Goal: Task Accomplishment & Management: Manage account settings

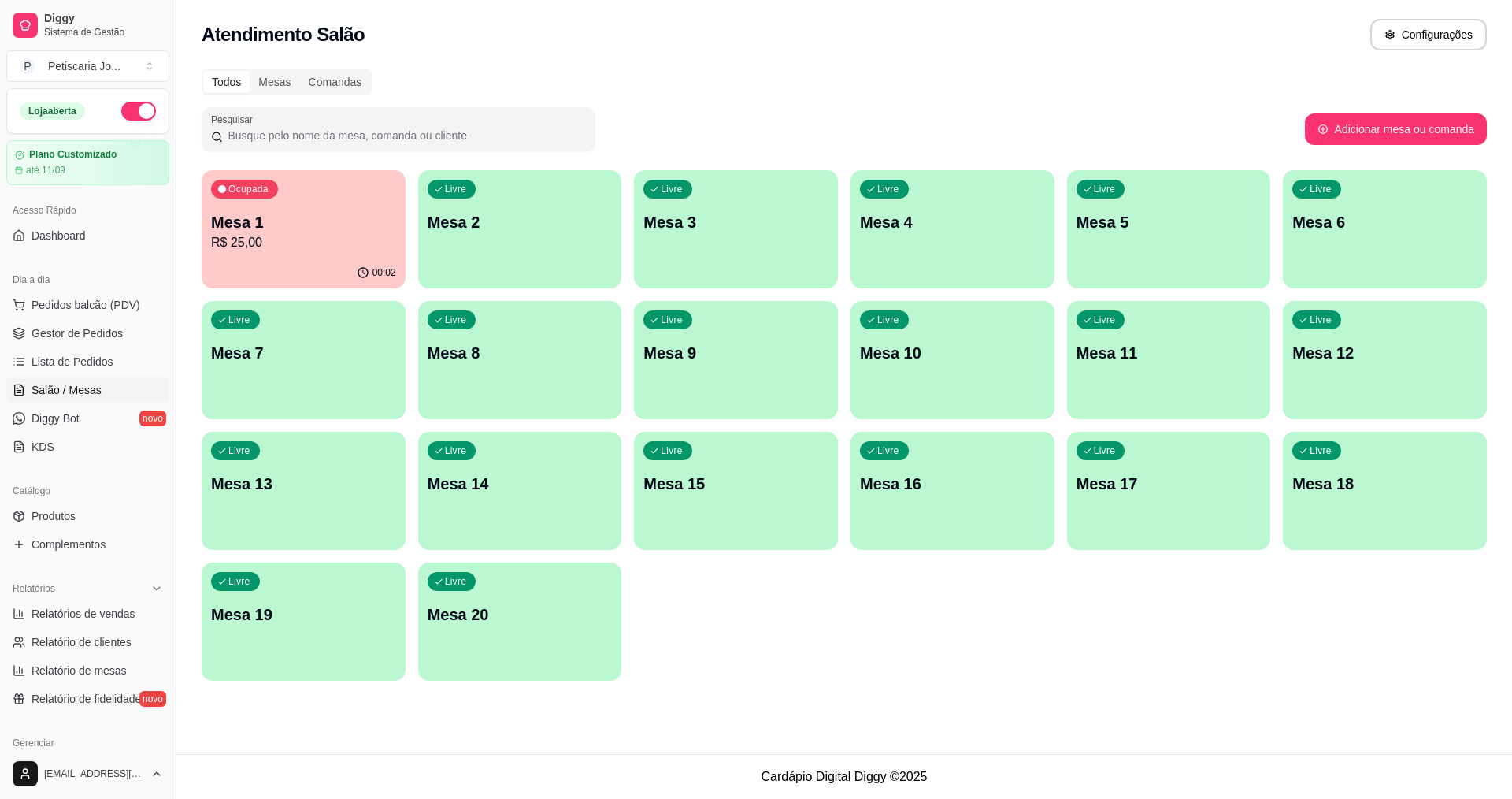
click at [215, 204] on div "Ocupada Mesa 1 R$ 25,00" at bounding box center [304, 214] width 204 height 87
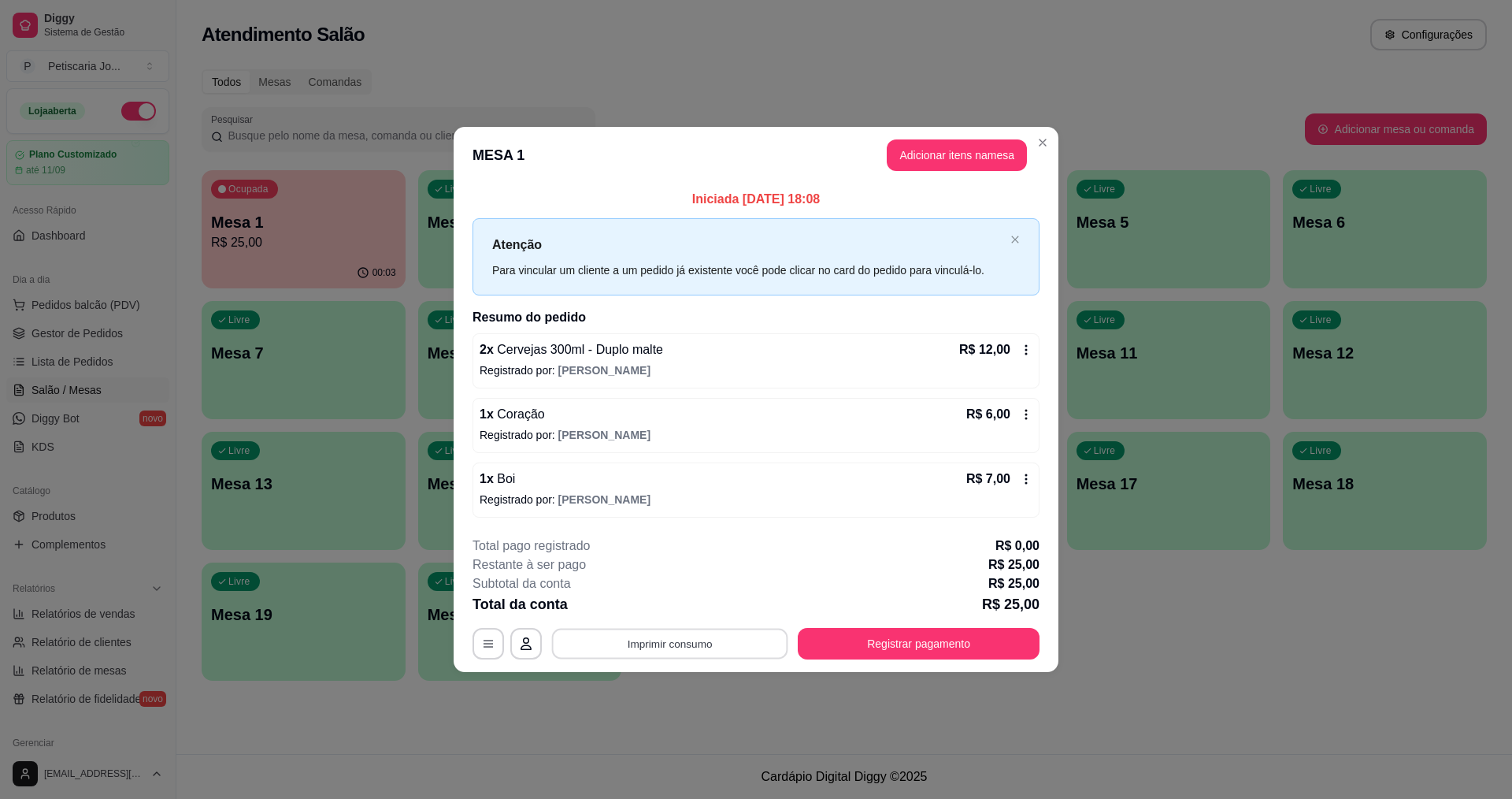
click at [576, 640] on button "Imprimir consumo" at bounding box center [669, 643] width 236 height 31
click at [638, 601] on button "IMPRESSORA" at bounding box center [674, 607] width 114 height 25
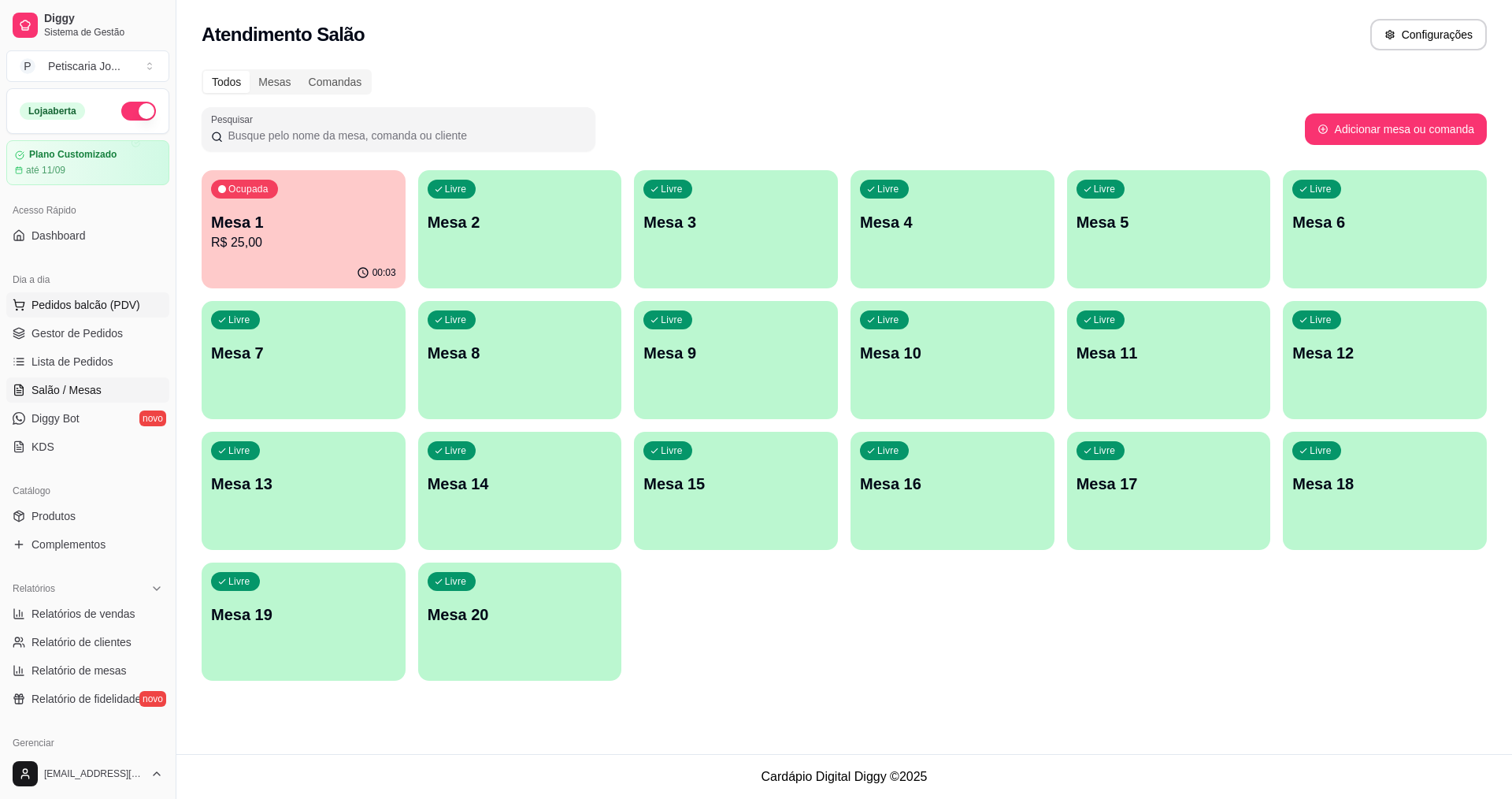
click at [59, 305] on span "Pedidos balcão (PDV)" at bounding box center [85, 304] width 108 height 16
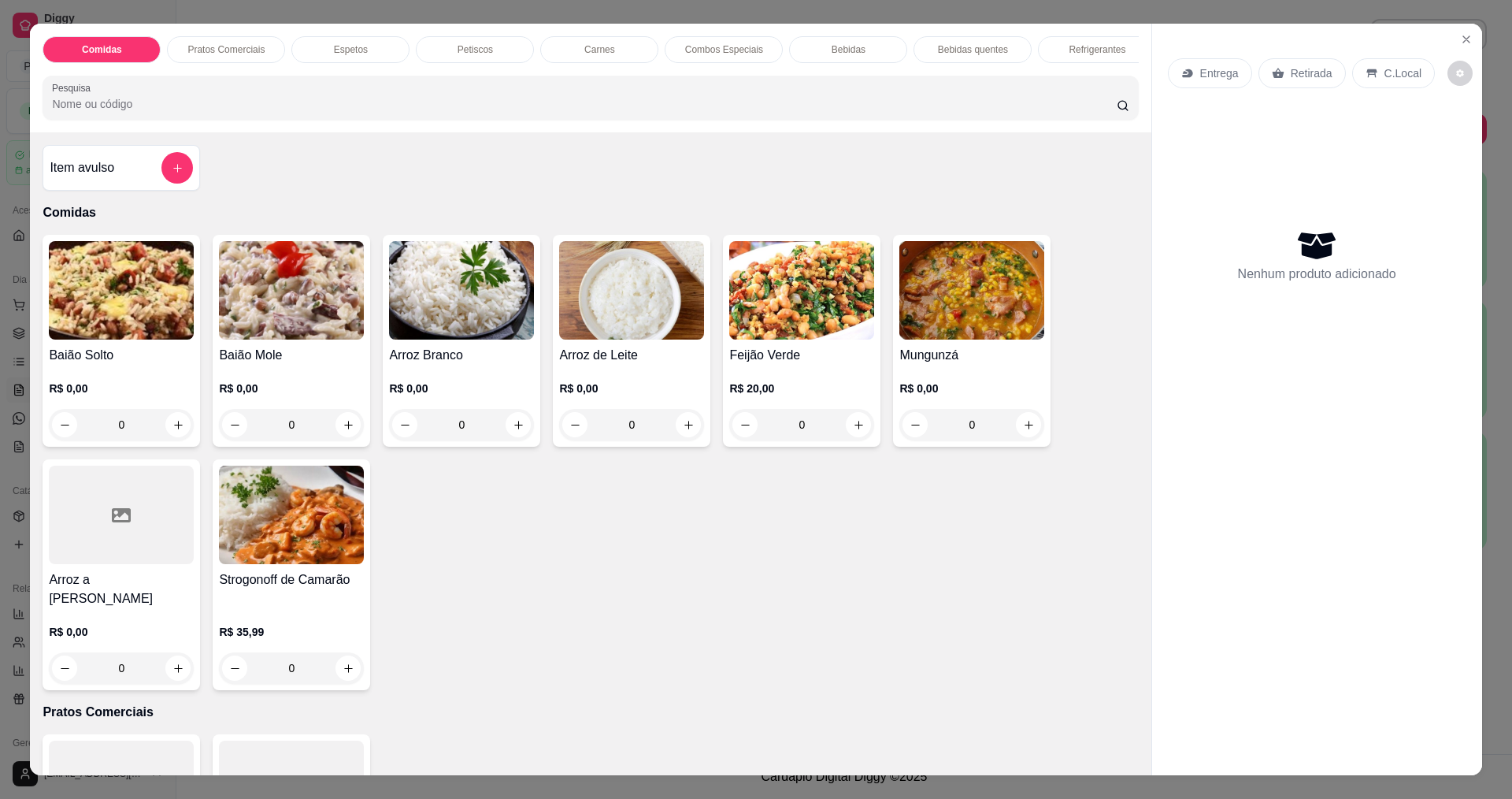
click at [1027, 440] on div "0" at bounding box center [971, 424] width 145 height 31
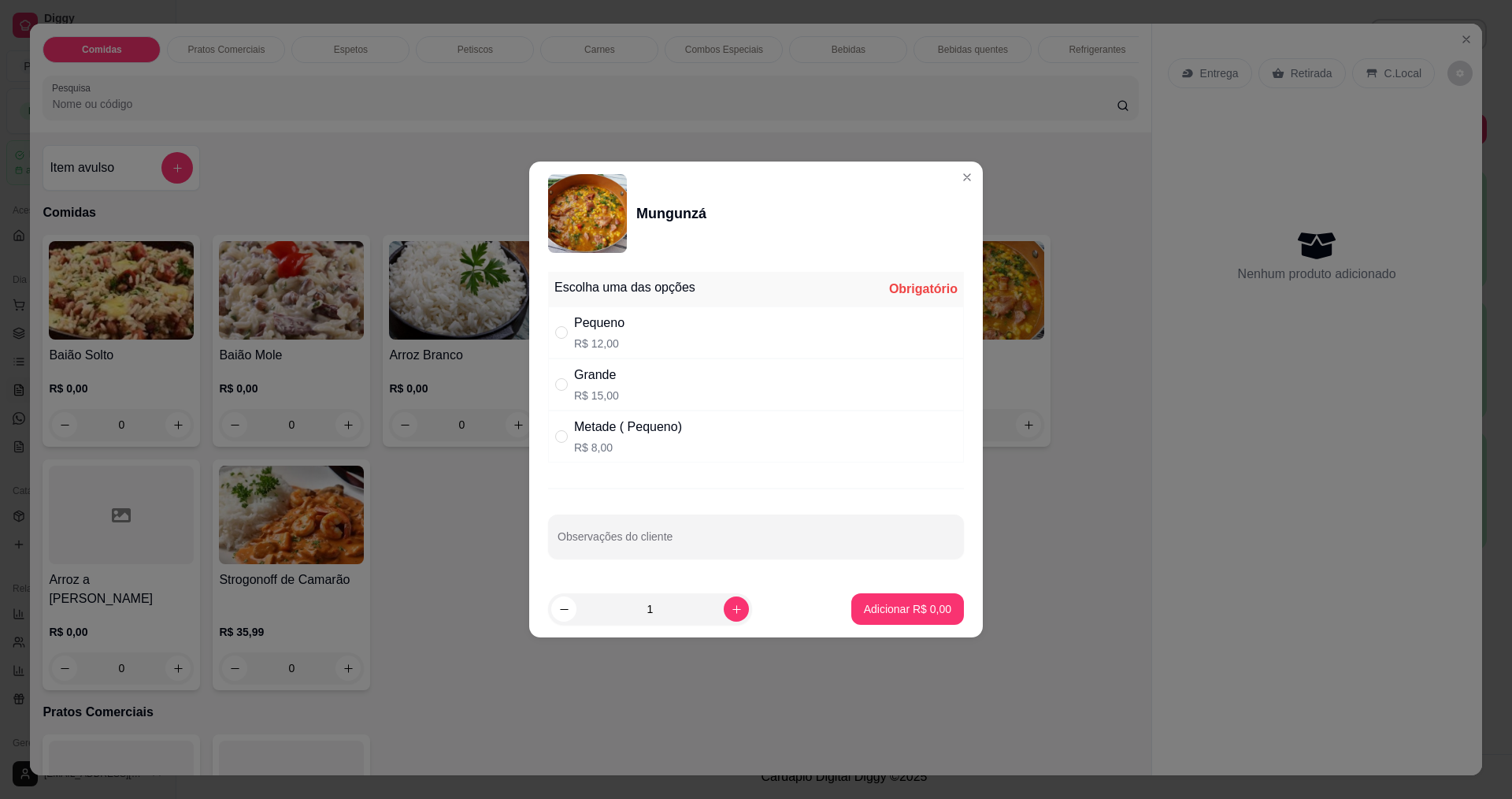
click at [631, 388] on div "Grande R$ 15,00" at bounding box center [756, 384] width 415 height 52
radio input "true"
click at [916, 612] on p "Adicionar R$ 15,00" at bounding box center [904, 608] width 93 height 16
type input "1"
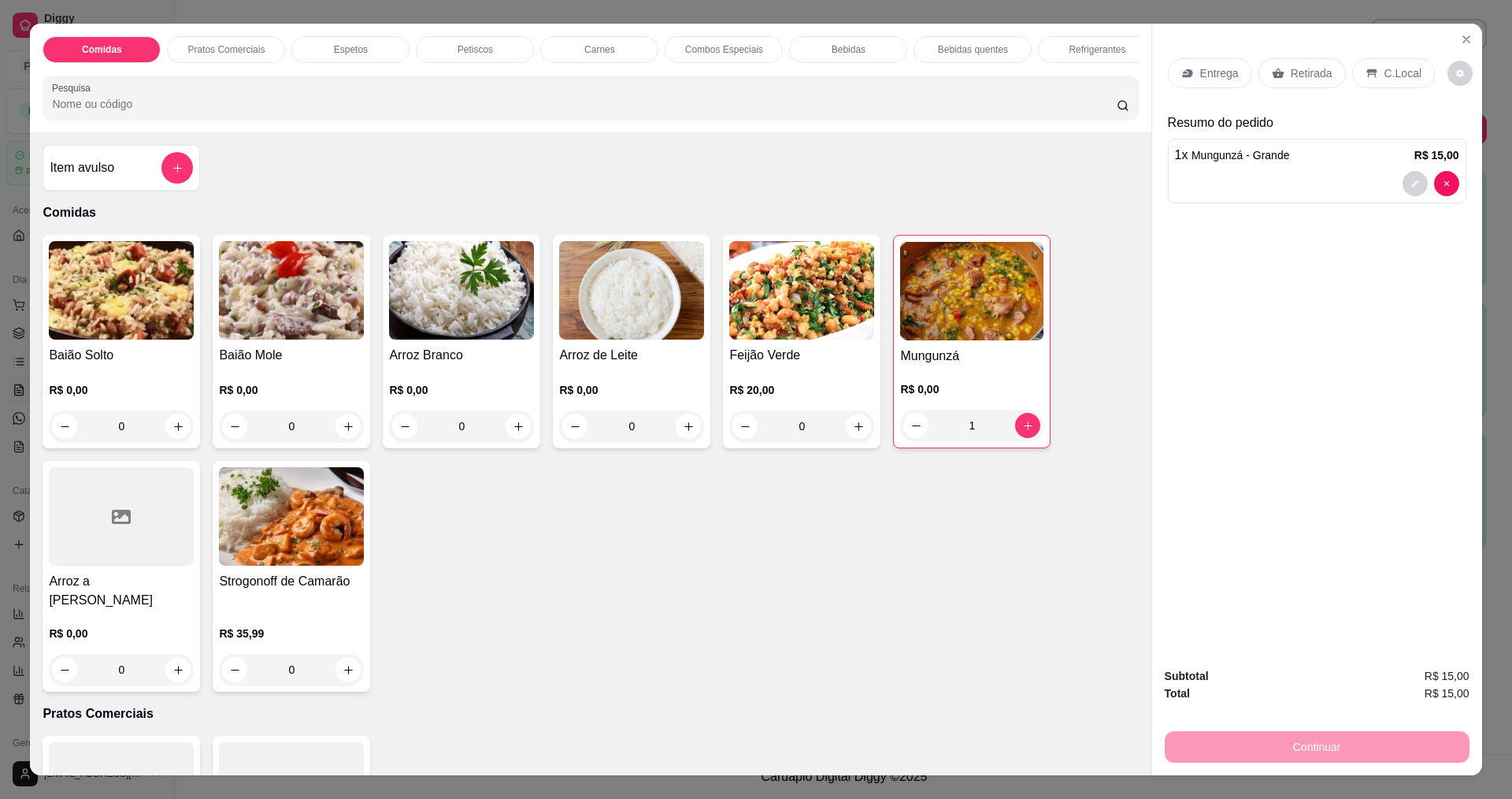
click at [1207, 77] on p "Entrega" at bounding box center [1219, 73] width 39 height 16
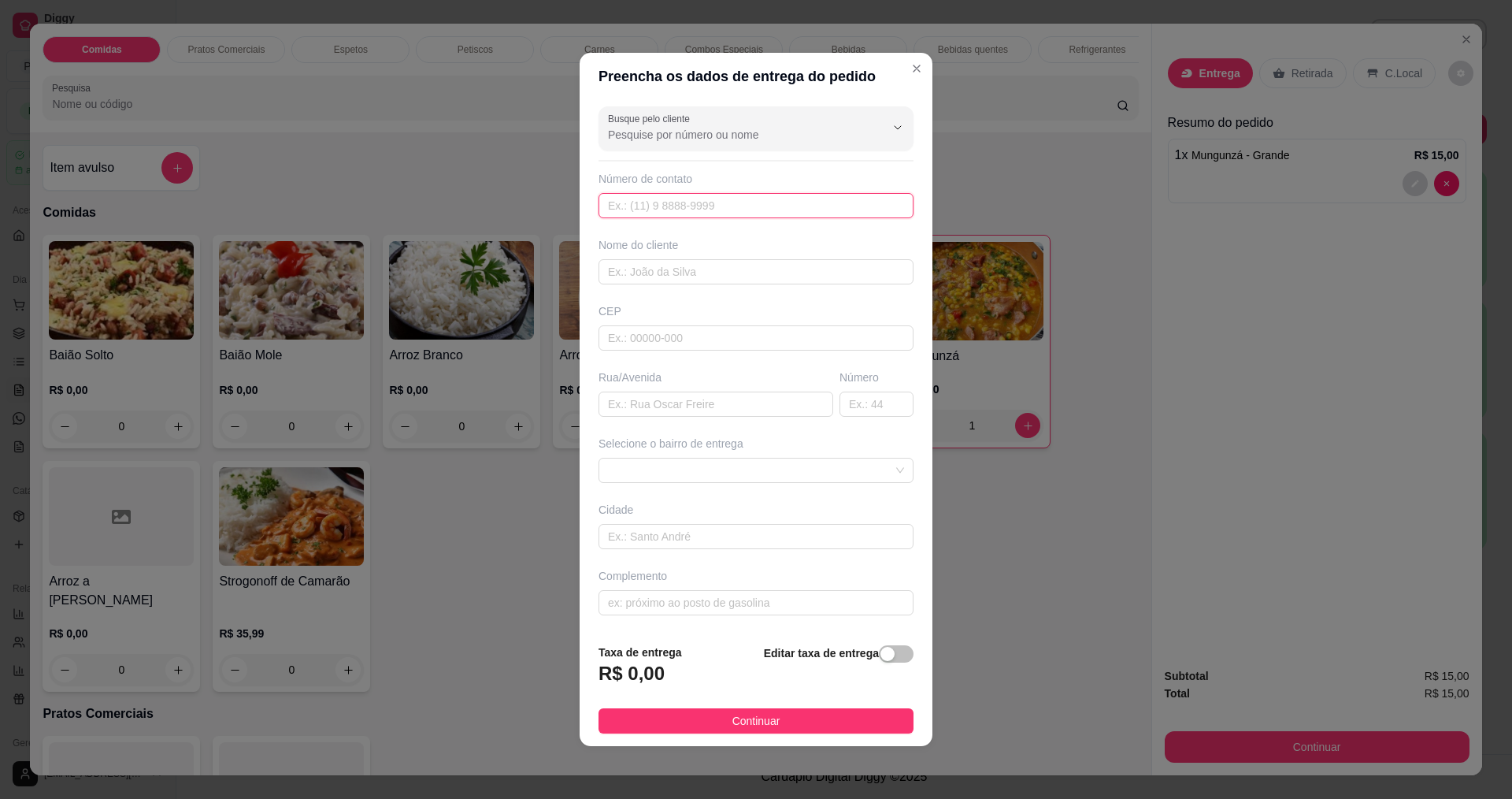
click at [715, 203] on input "text" at bounding box center [756, 205] width 315 height 25
click at [797, 203] on input "text" at bounding box center [756, 205] width 315 height 25
click at [788, 265] on input "text" at bounding box center [756, 272] width 315 height 25
type input "8"
type input "d"
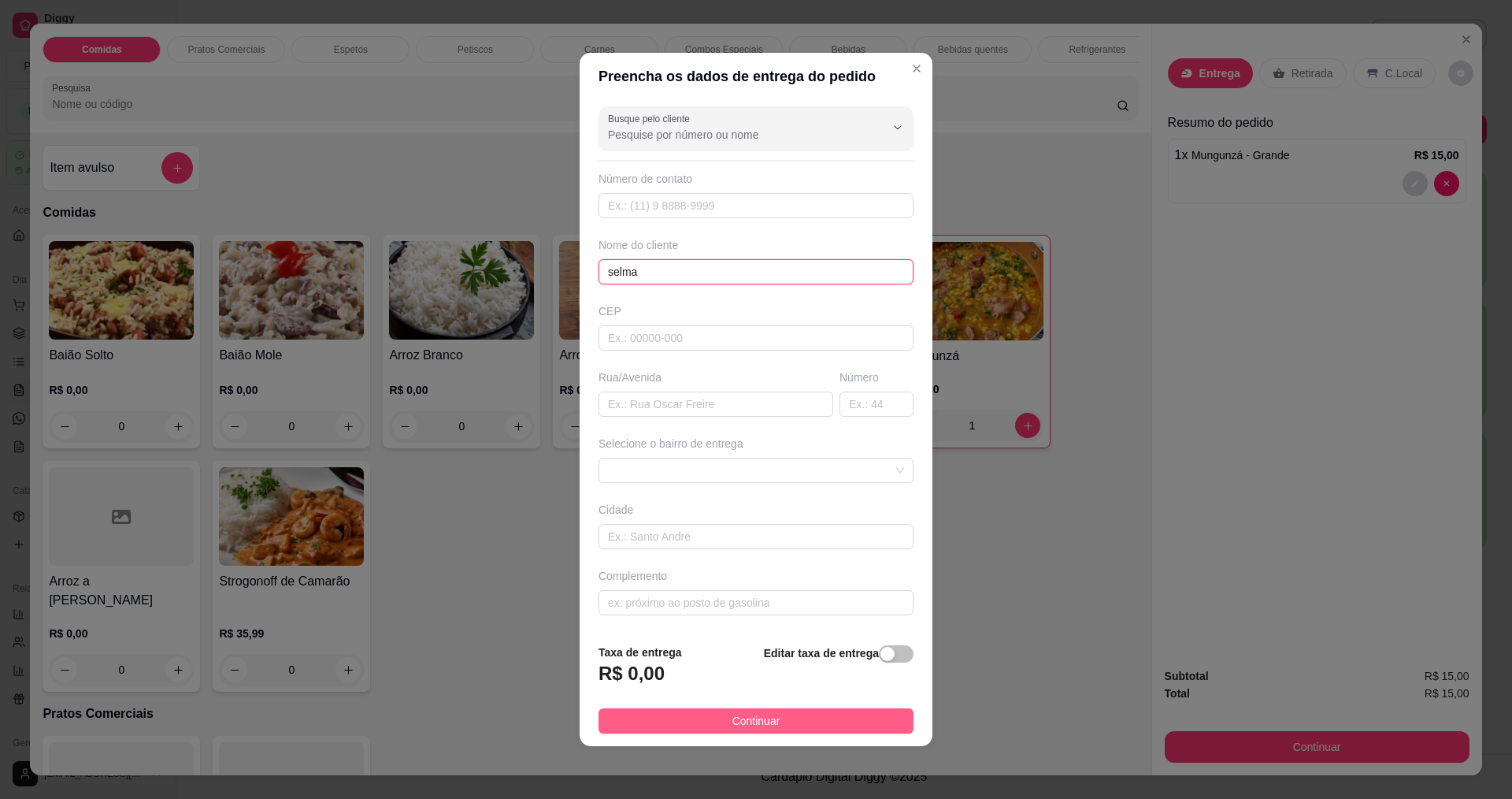
type input "selma"
click at [679, 717] on button "Continuar" at bounding box center [756, 721] width 315 height 25
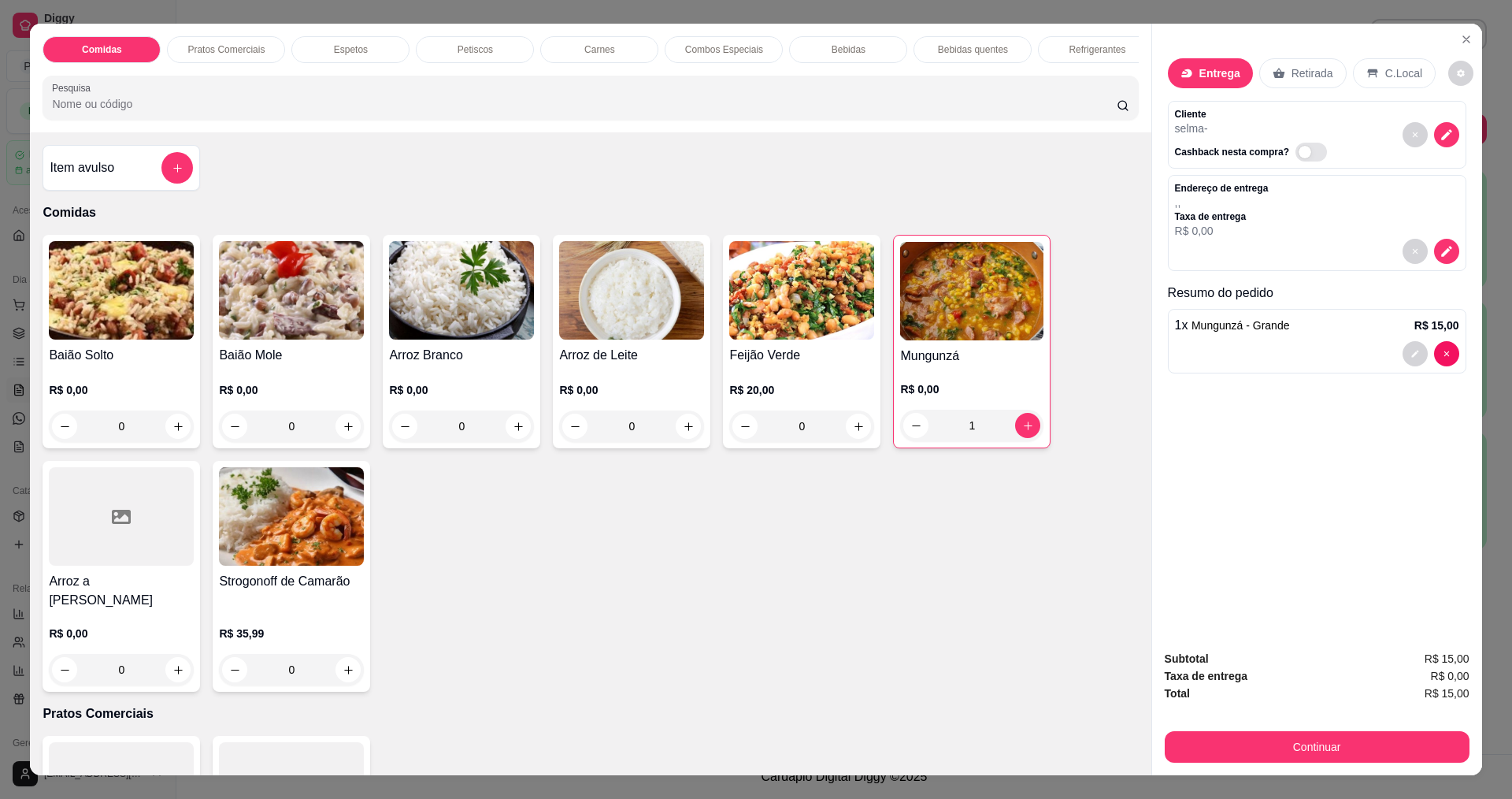
click at [1301, 762] on div "Subtotal R$ 15,00 Taxa de entrega R$ 0,00 Total R$ 15,00 Continuar" at bounding box center [1317, 706] width 330 height 138
click at [1301, 751] on button "Continuar" at bounding box center [1316, 746] width 295 height 31
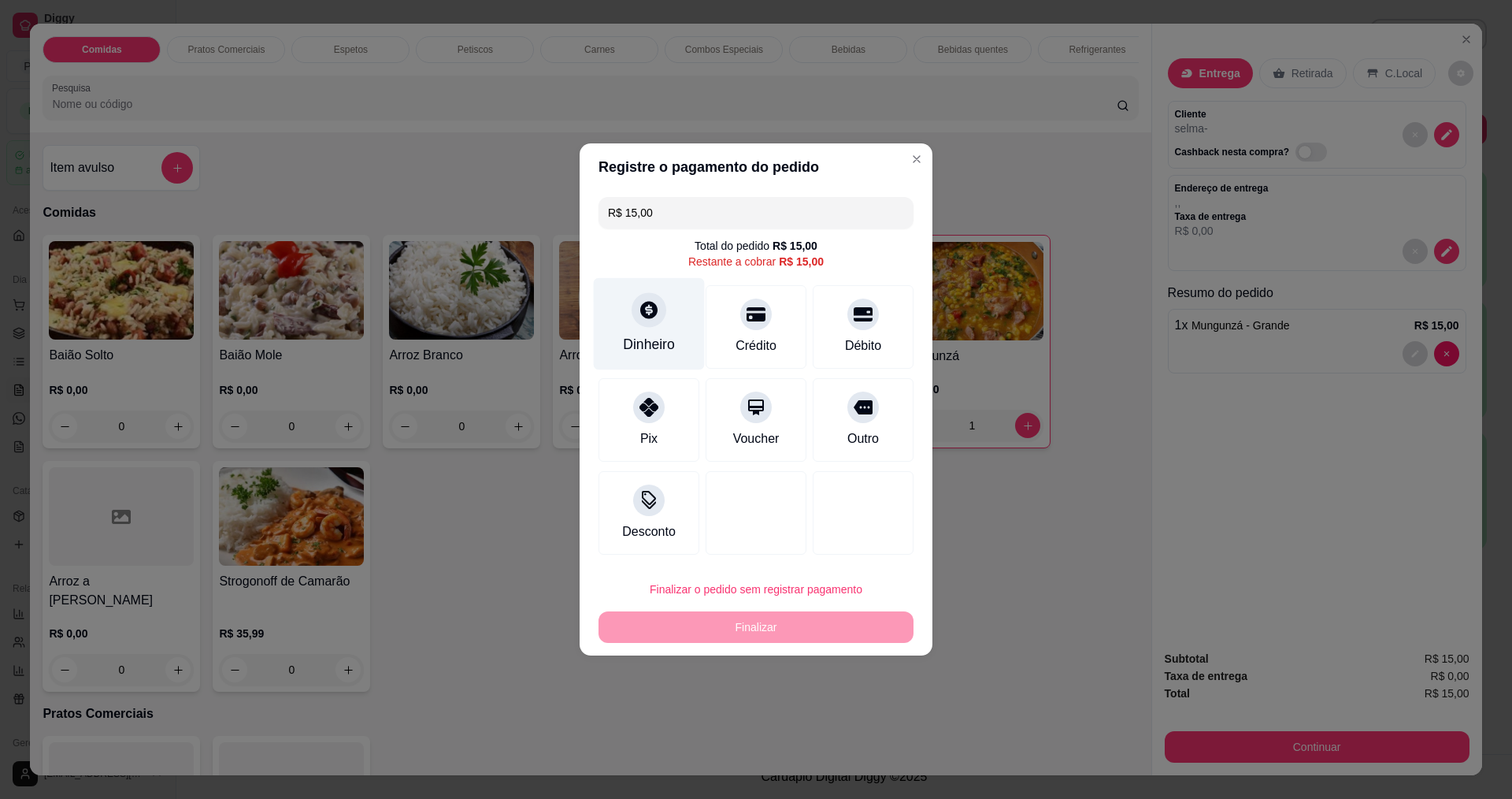
click at [650, 339] on div "Dinheiro" at bounding box center [649, 344] width 52 height 20
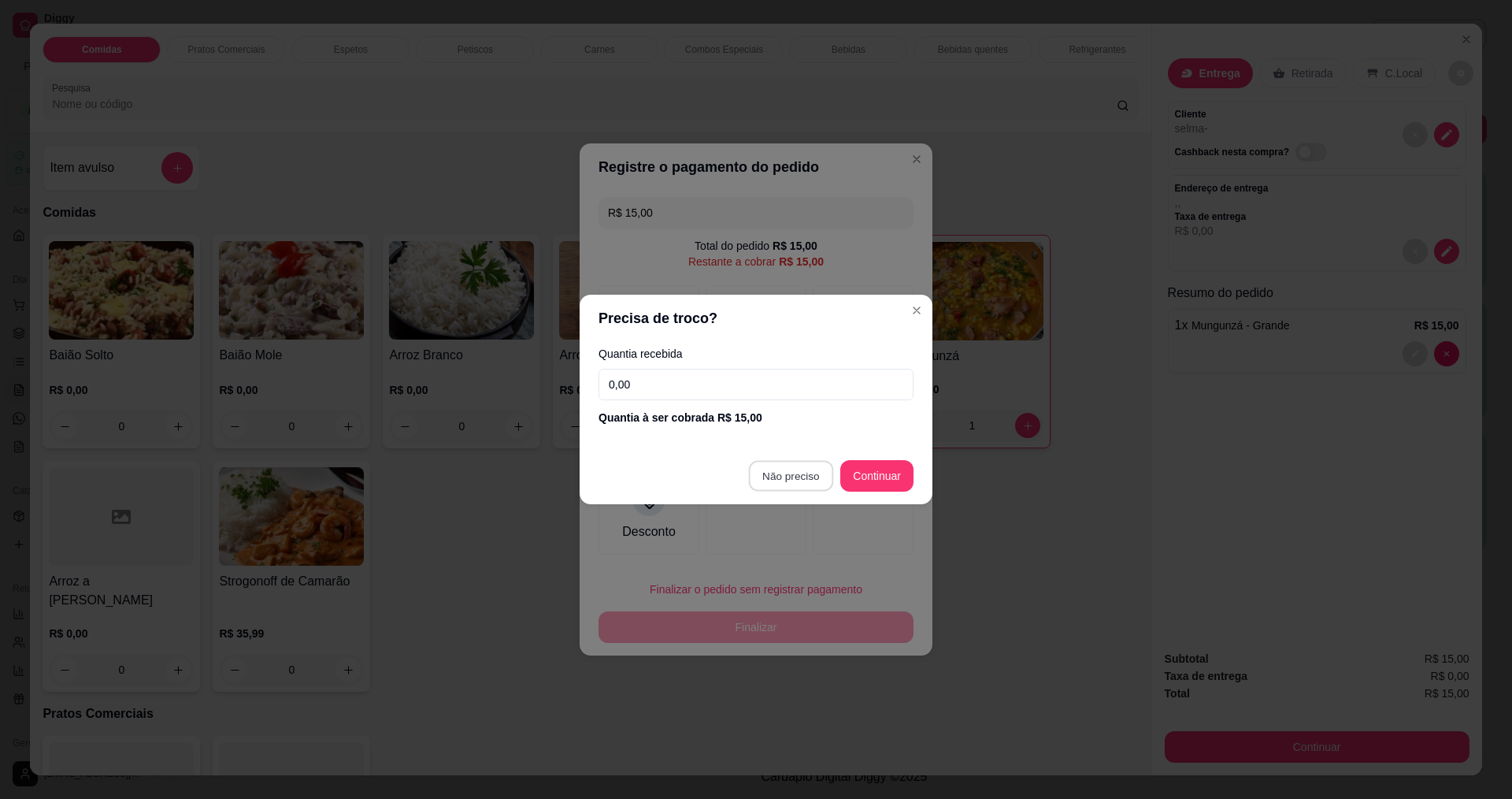
type input "R$ 0,00"
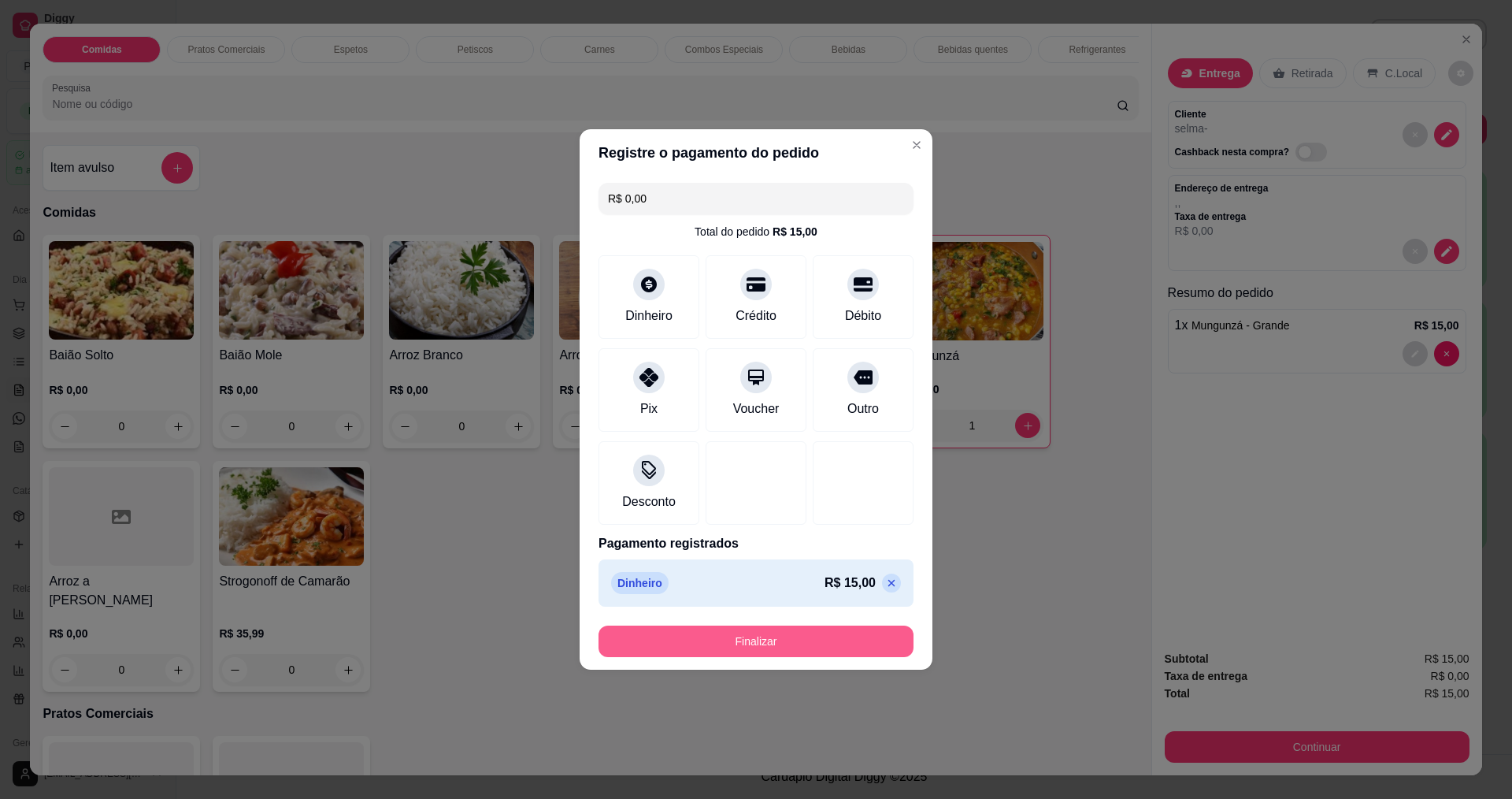
click at [784, 646] on button "Finalizar" at bounding box center [756, 641] width 315 height 31
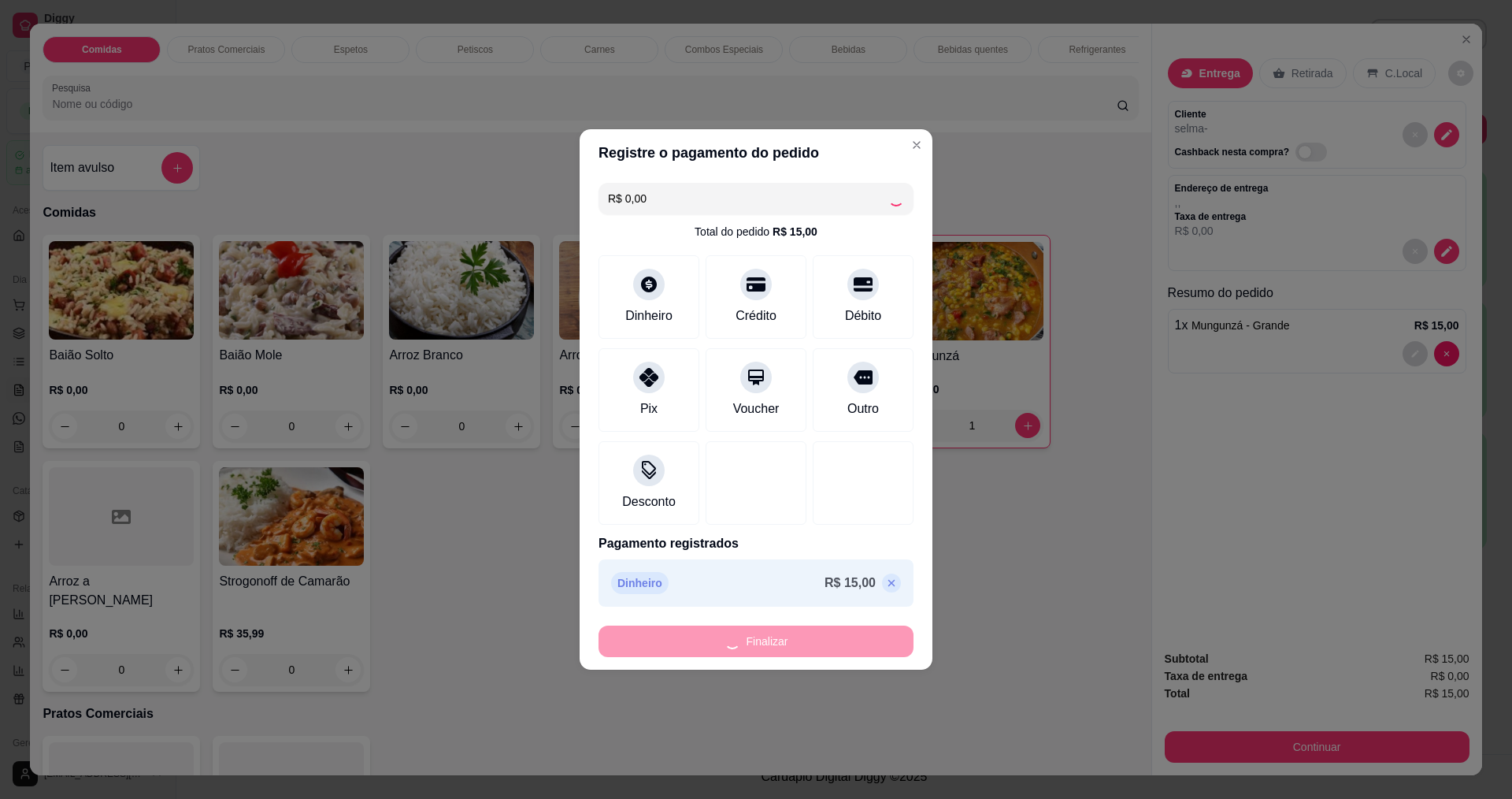
type input "0"
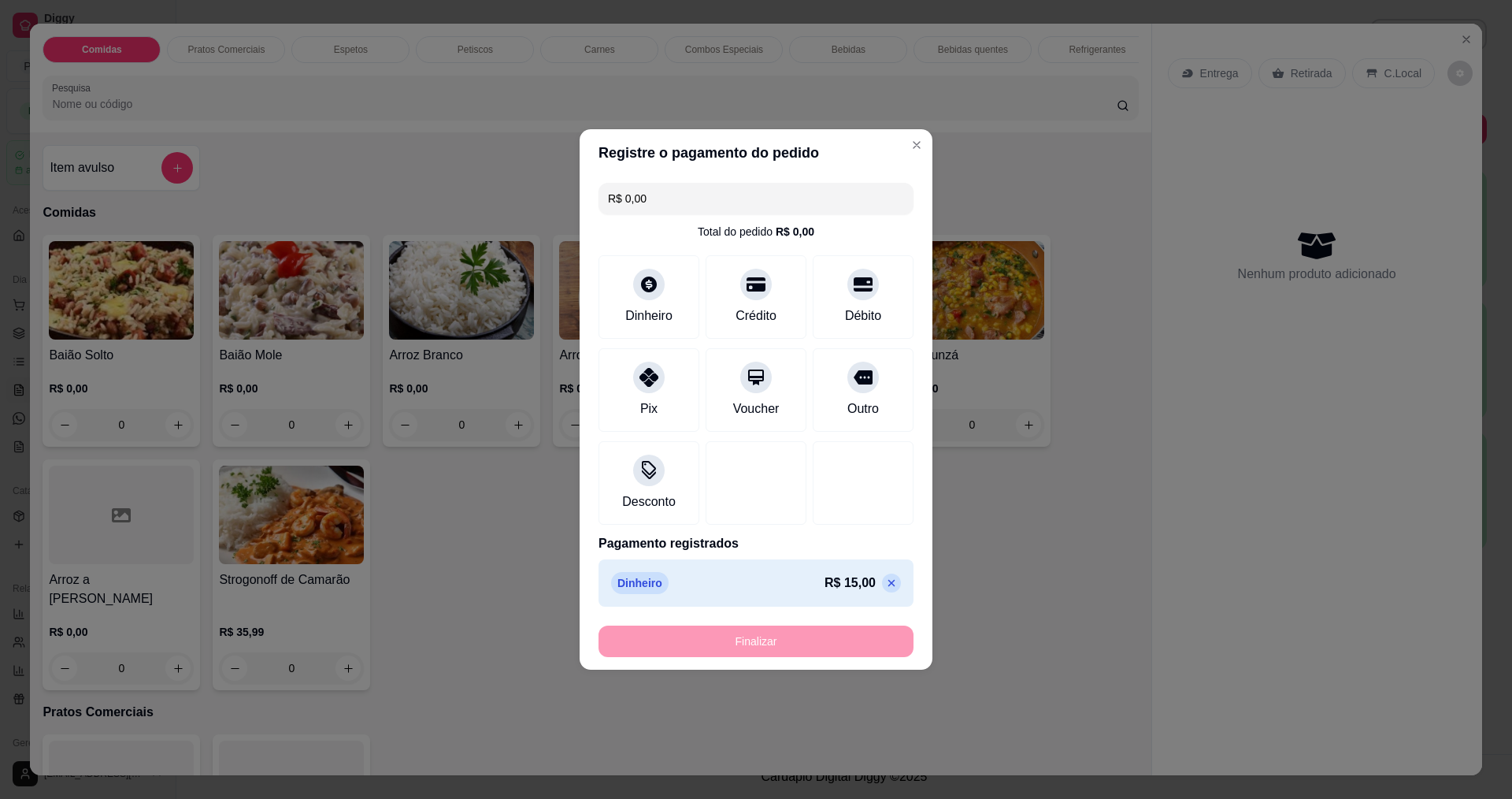
type input "-R$ 15,00"
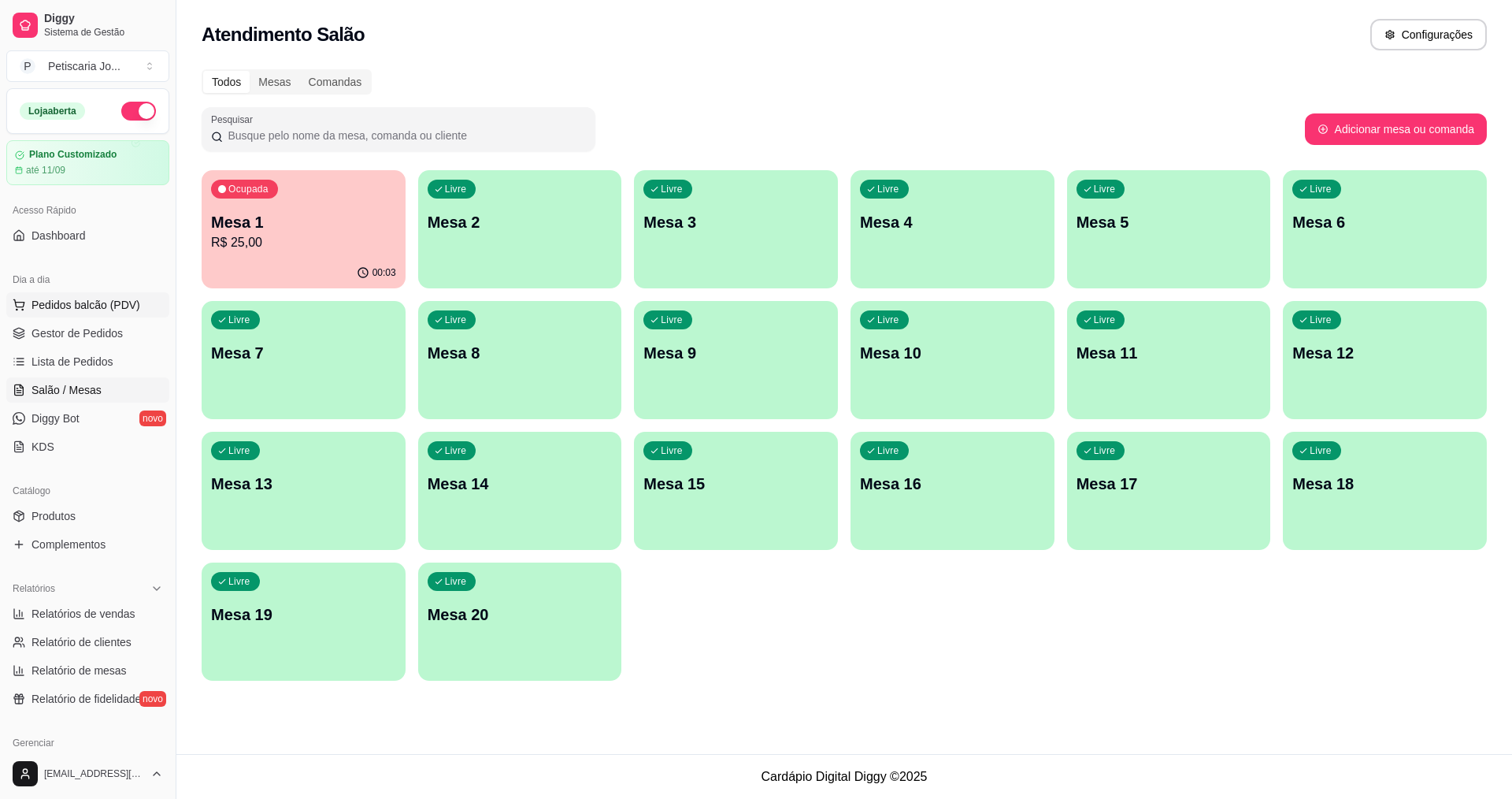
click at [92, 300] on span "Pedidos balcão (PDV)" at bounding box center [85, 304] width 108 height 16
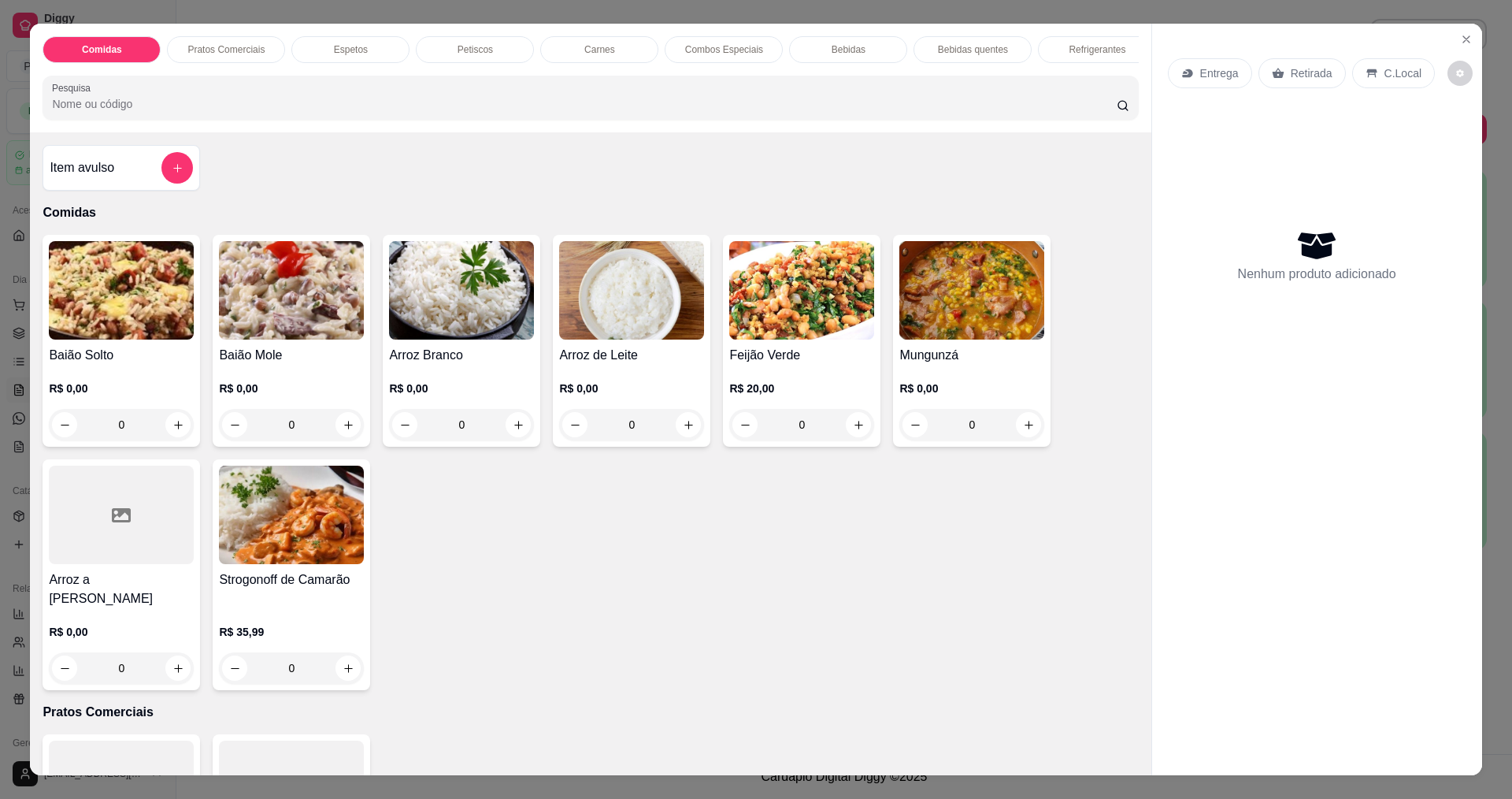
click at [1015, 437] on div "0" at bounding box center [971, 424] width 145 height 31
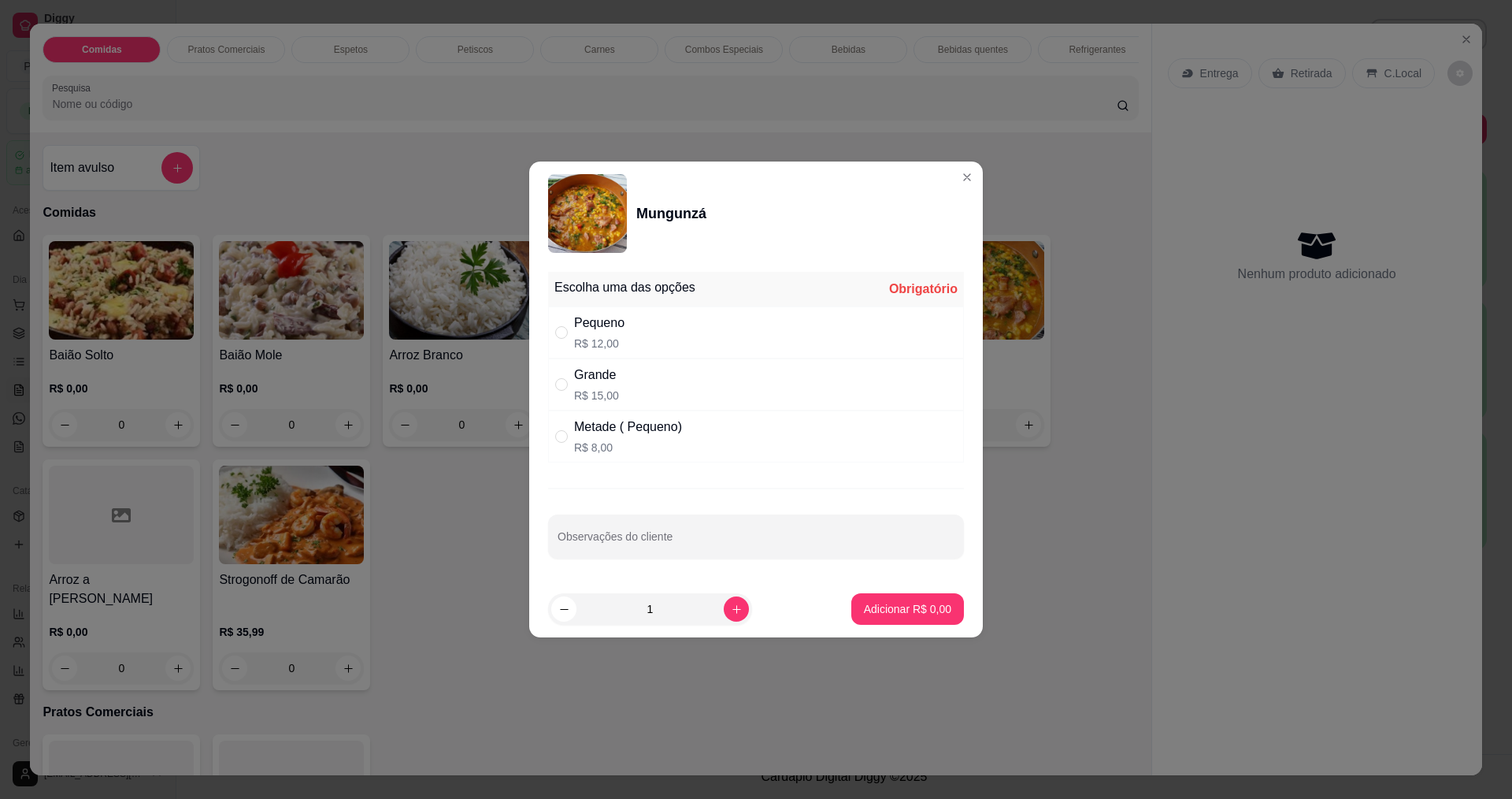
click at [792, 377] on div "Grande R$ 15,00" at bounding box center [756, 384] width 415 height 52
radio input "true"
click at [893, 602] on p "Adicionar R$ 15,00" at bounding box center [905, 608] width 92 height 15
type input "1"
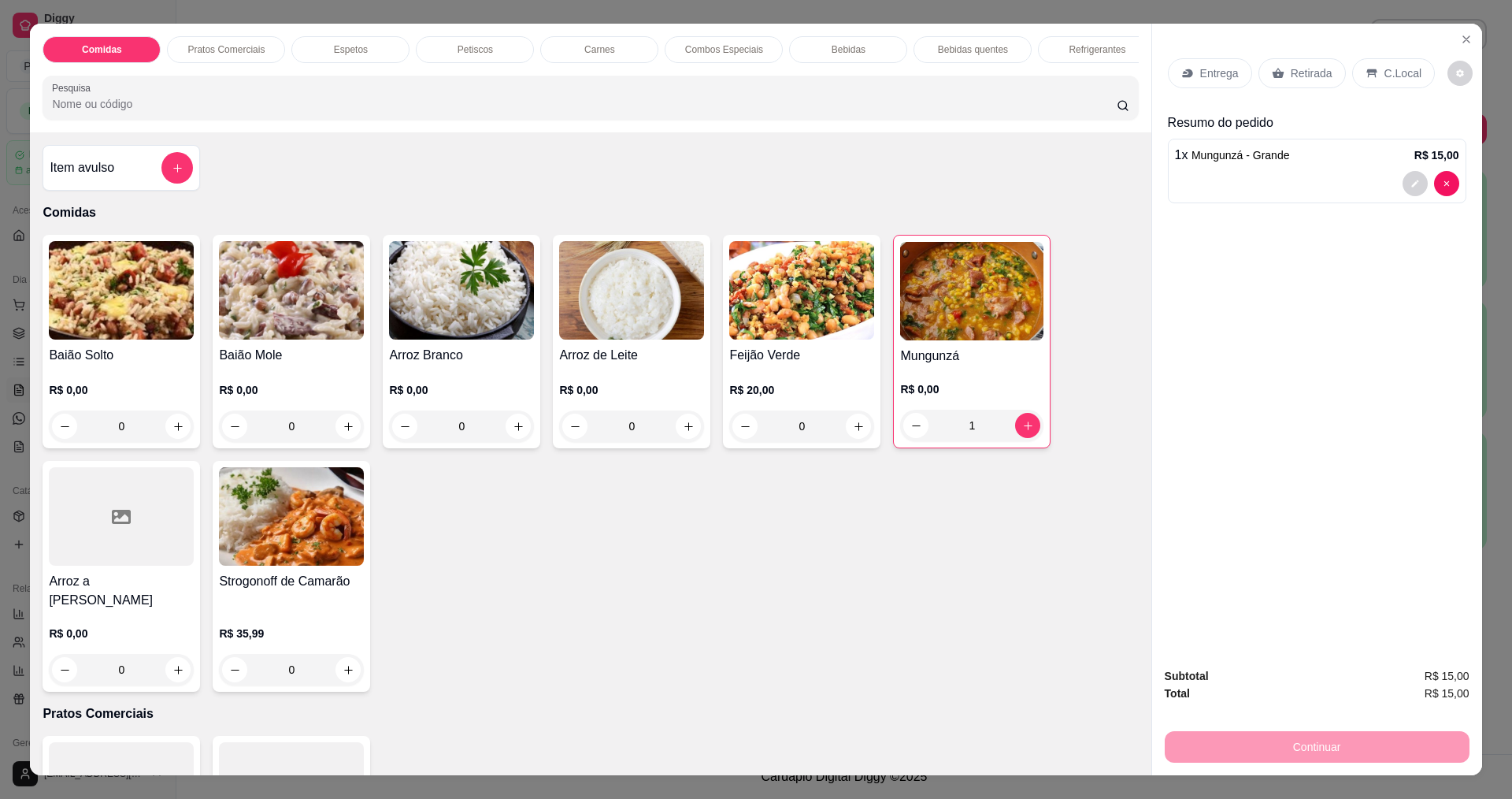
click at [1206, 81] on p "Entrega" at bounding box center [1219, 73] width 39 height 16
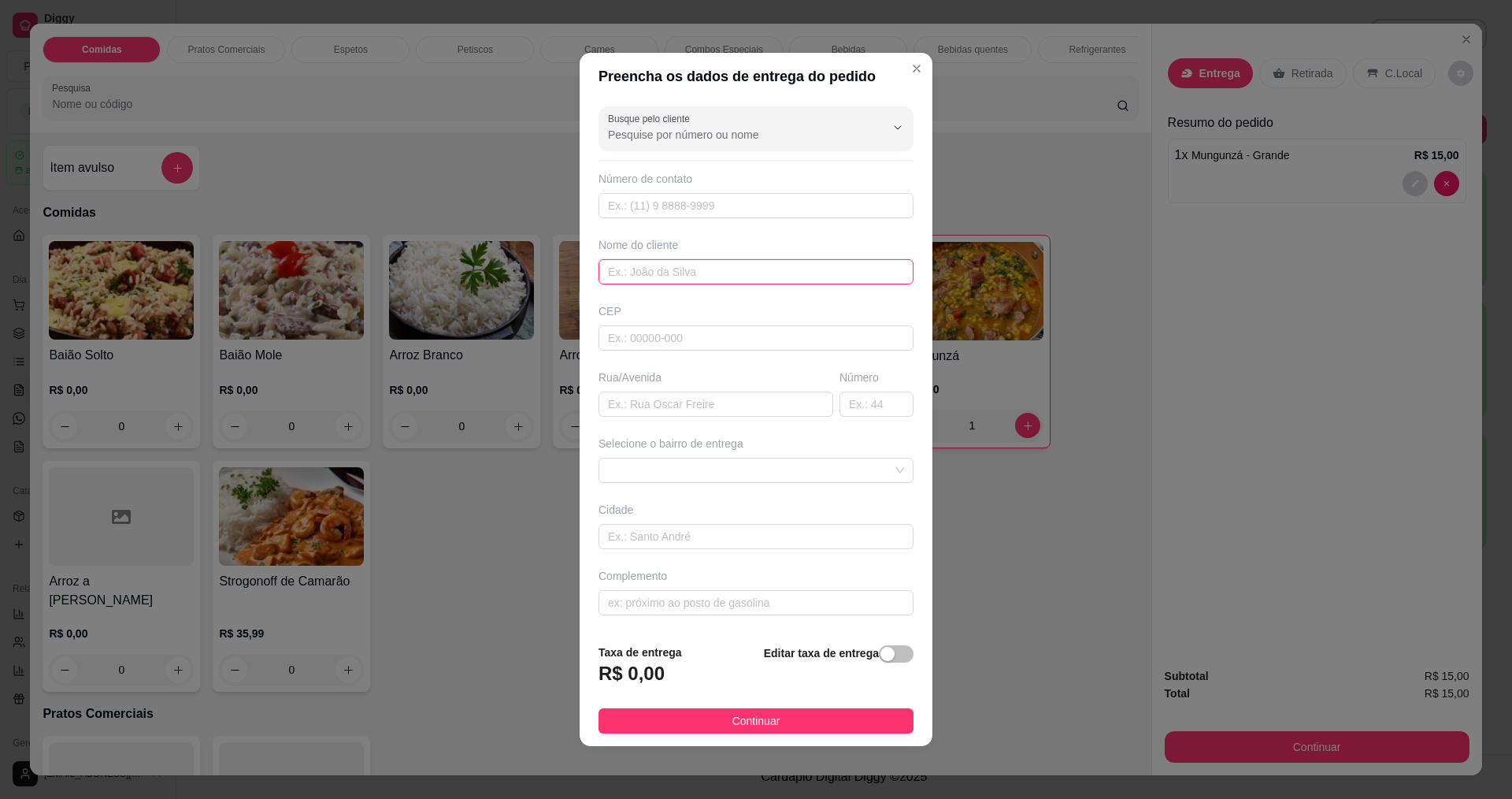
click at [706, 282] on input "text" at bounding box center [756, 272] width 315 height 25
type input "selma"
click at [732, 724] on span "Continuar" at bounding box center [756, 721] width 48 height 18
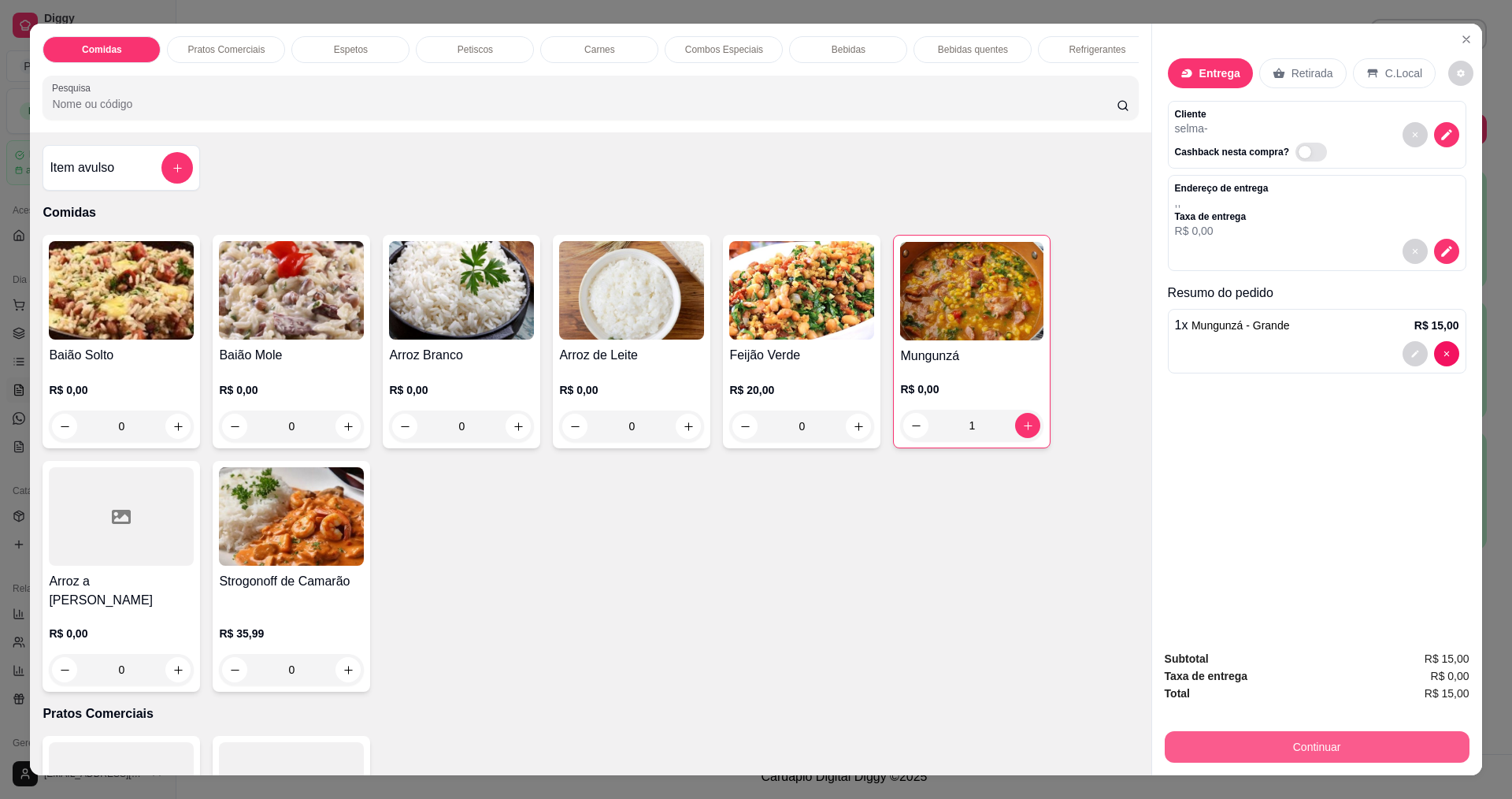
click at [1304, 740] on button "Continuar" at bounding box center [1317, 746] width 304 height 31
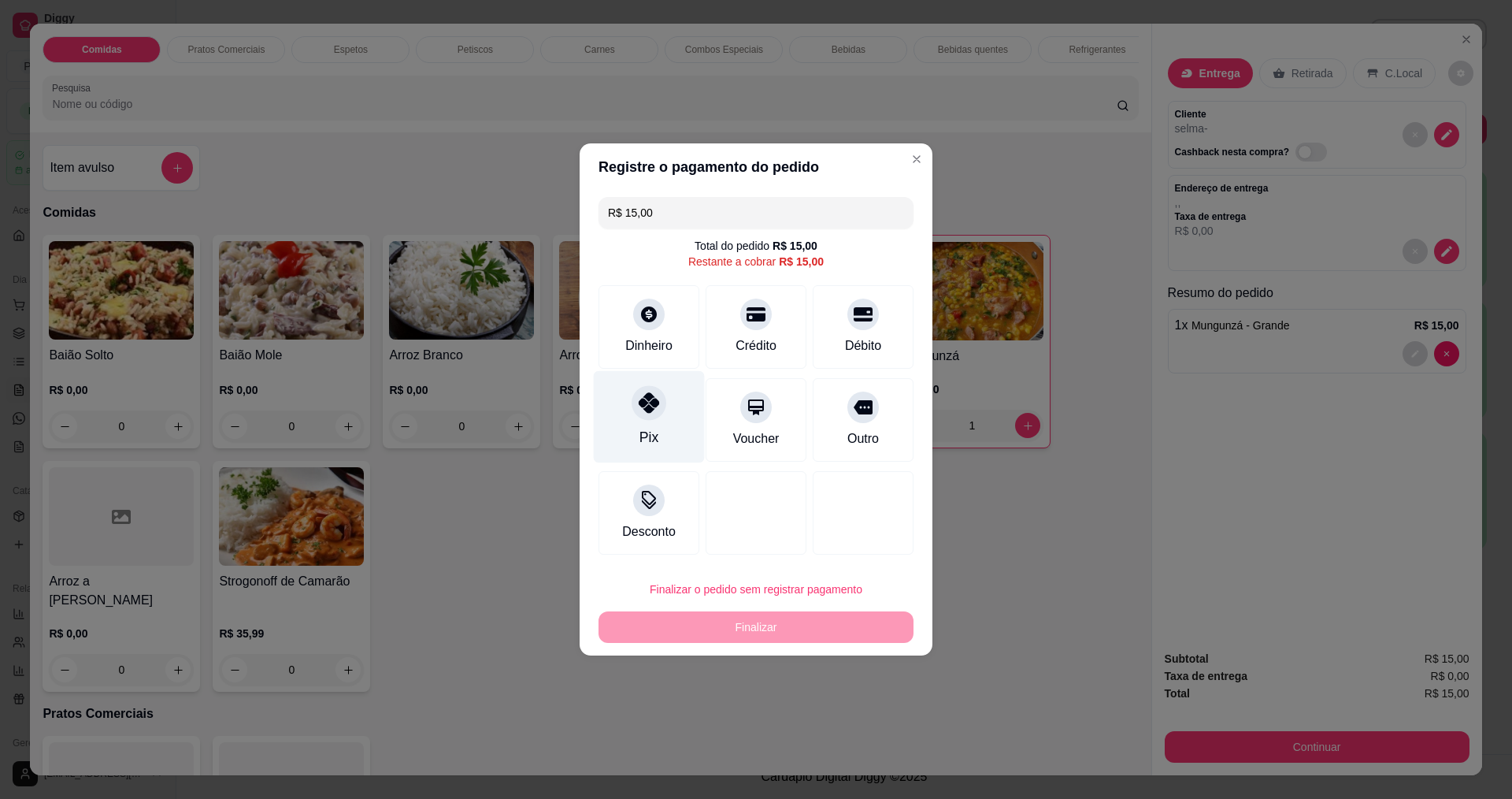
click at [660, 424] on div "Pix" at bounding box center [649, 417] width 111 height 93
type input "R$ 0,00"
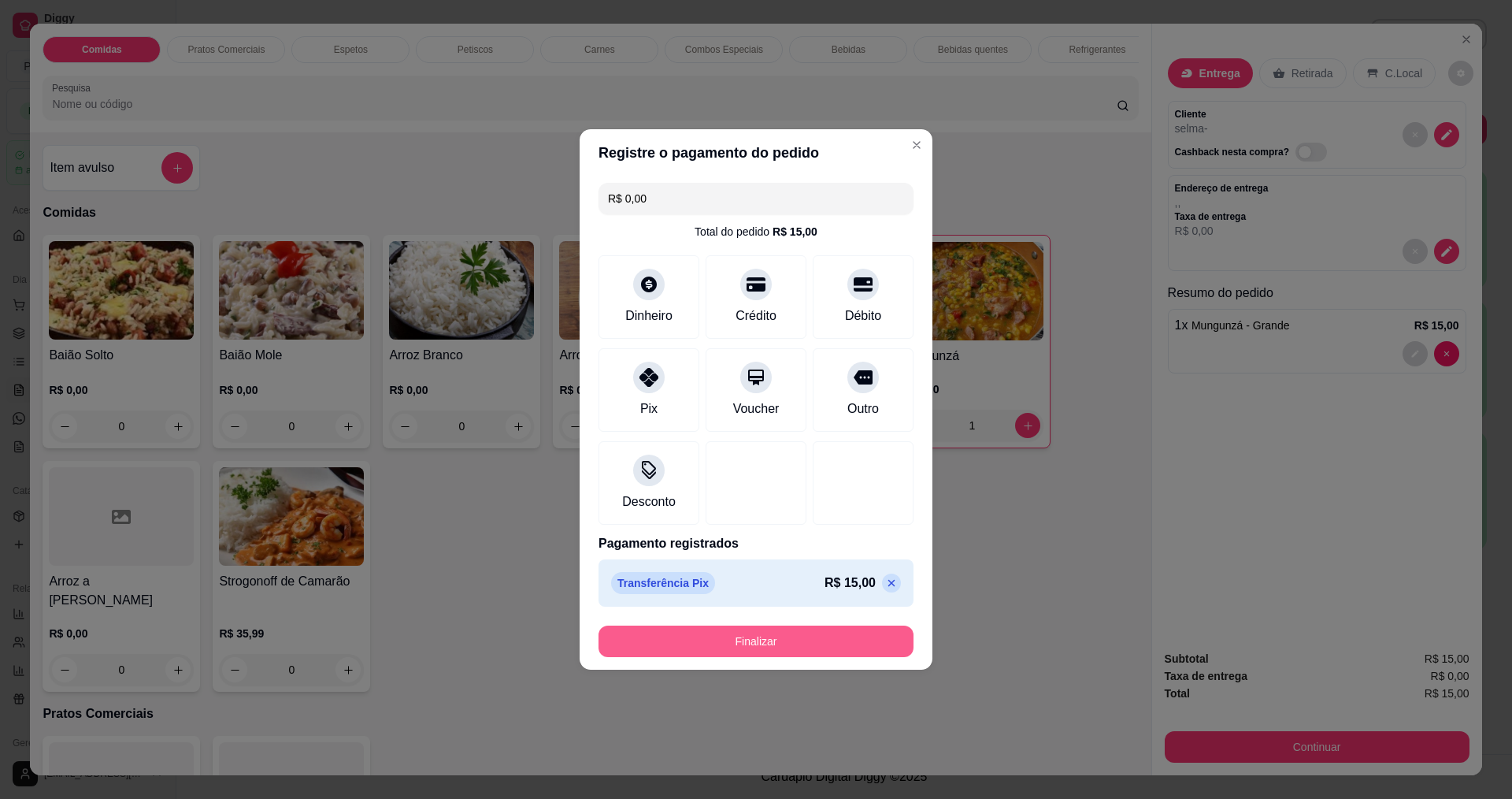
click at [770, 645] on button "Finalizar" at bounding box center [756, 641] width 315 height 31
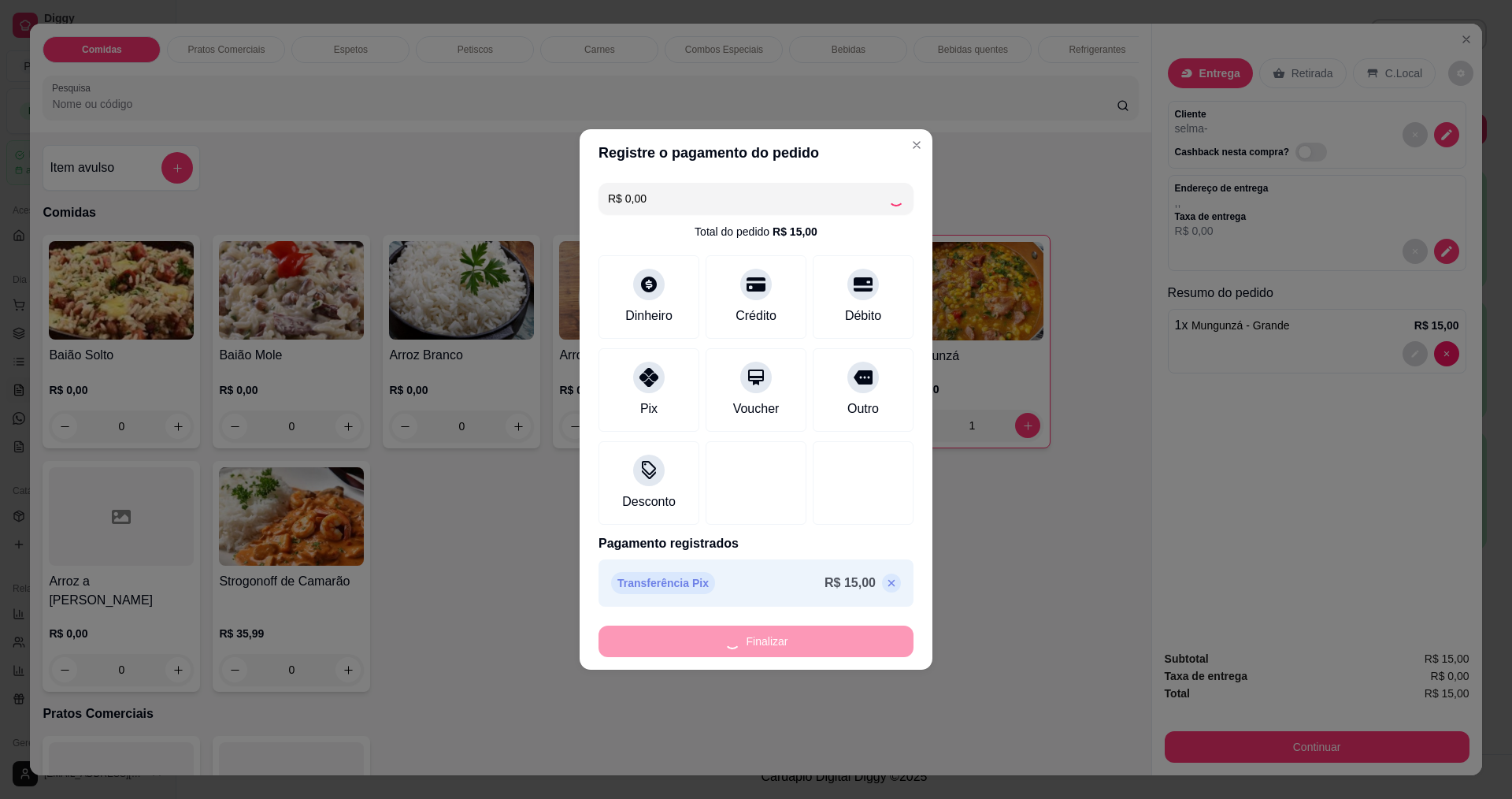
type input "0"
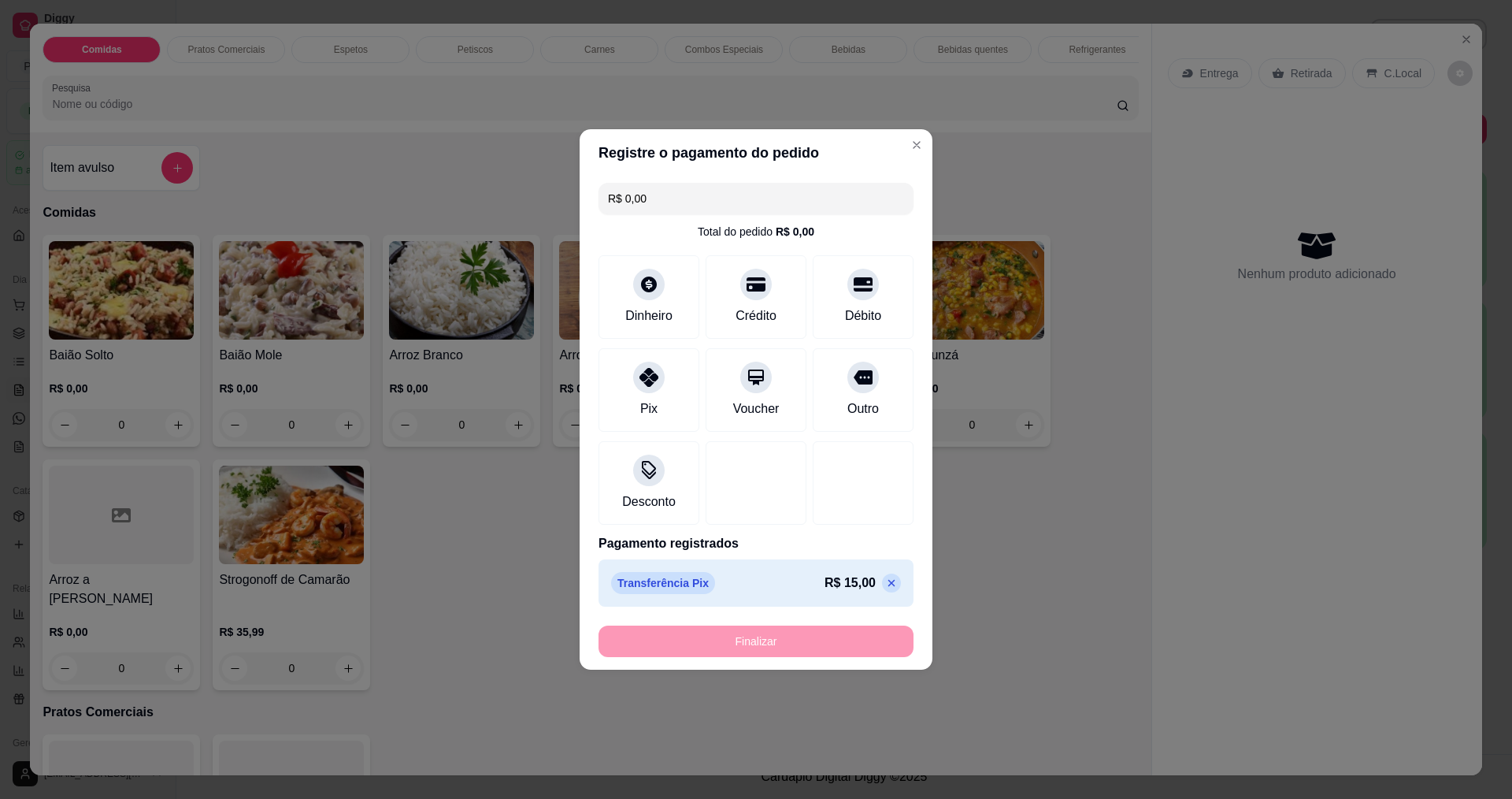
type input "-R$ 15,00"
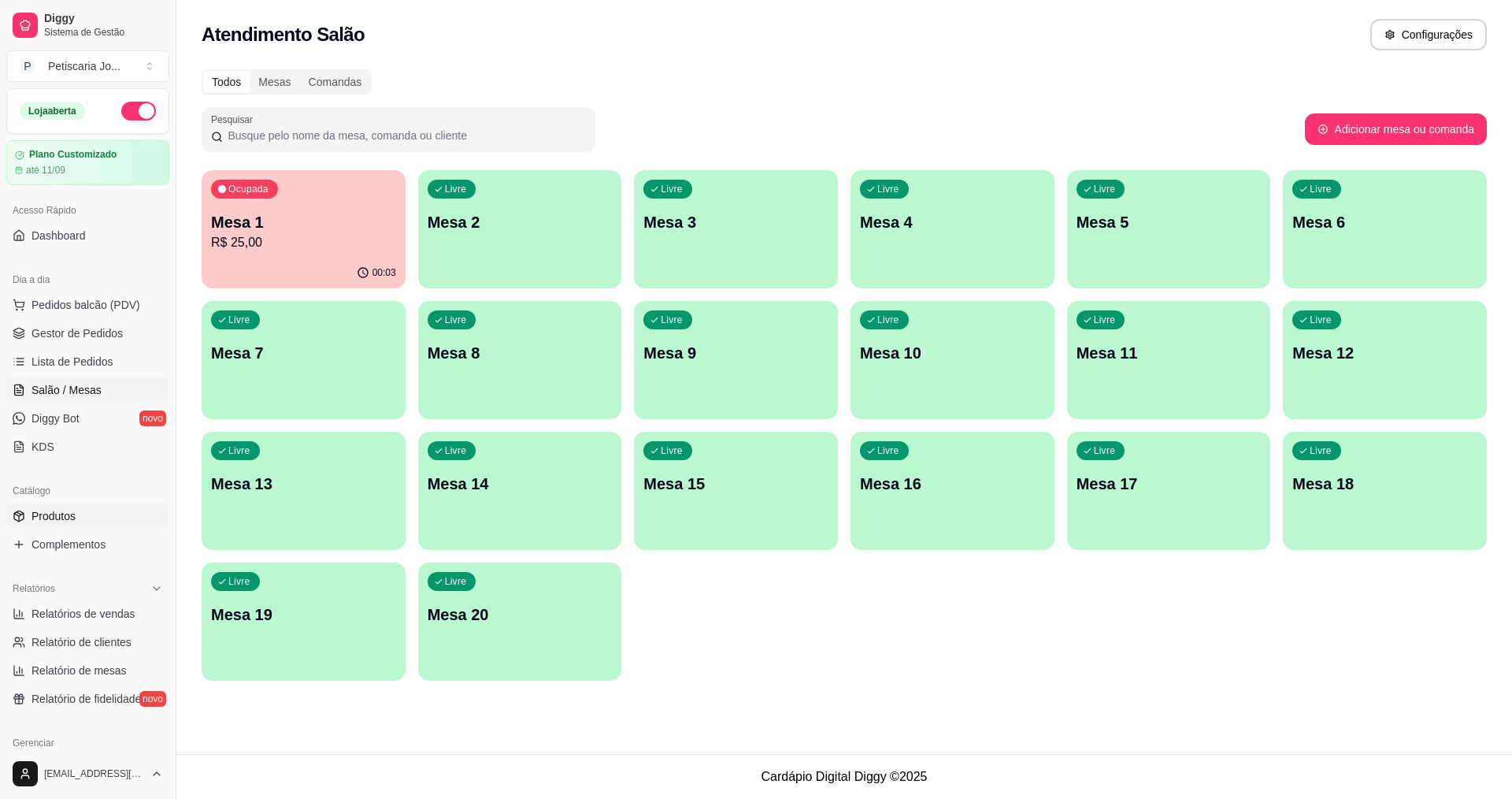
click at [108, 521] on link "Produtos" at bounding box center [87, 516] width 163 height 25
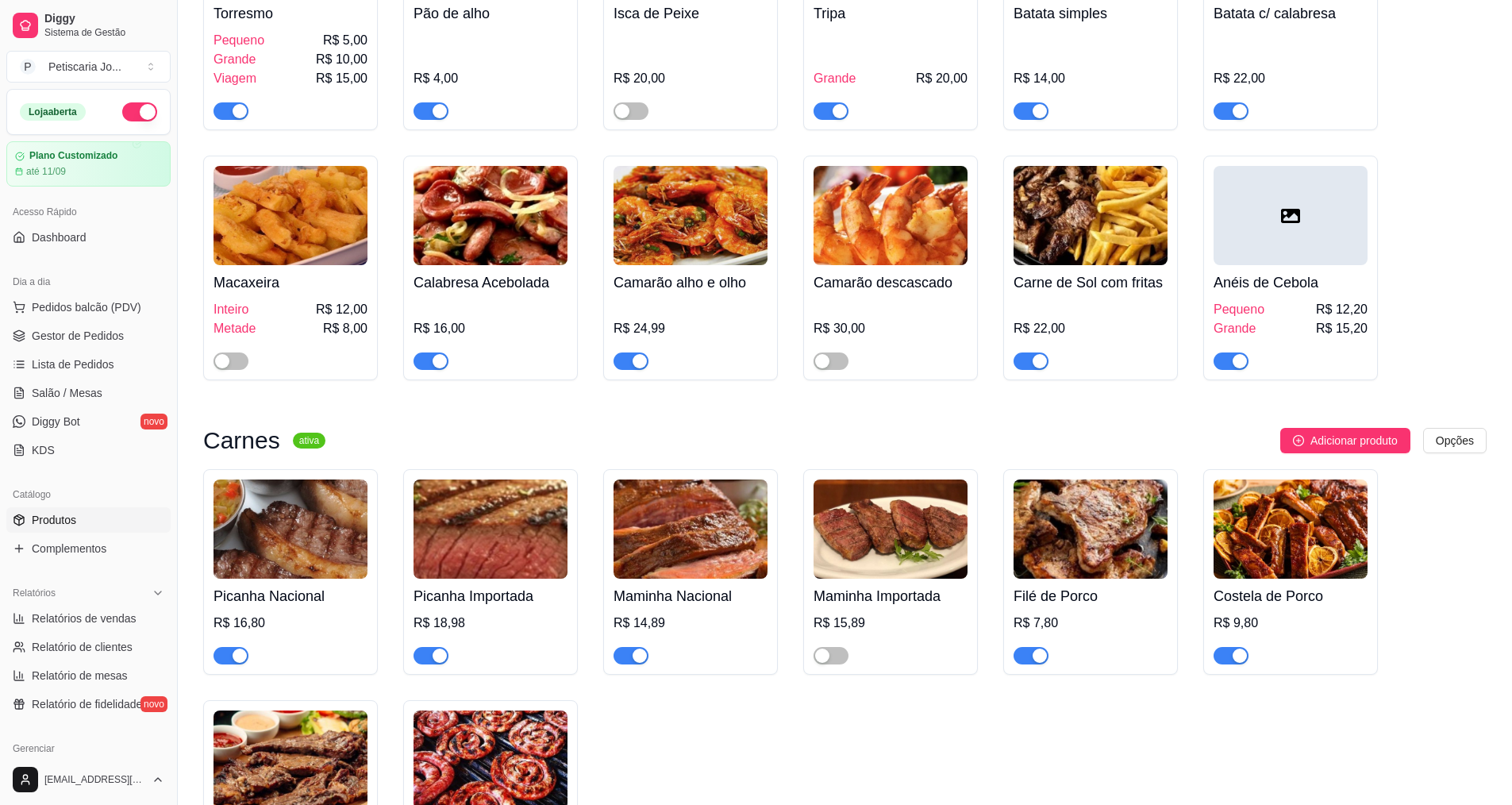
scroll to position [2222, 0]
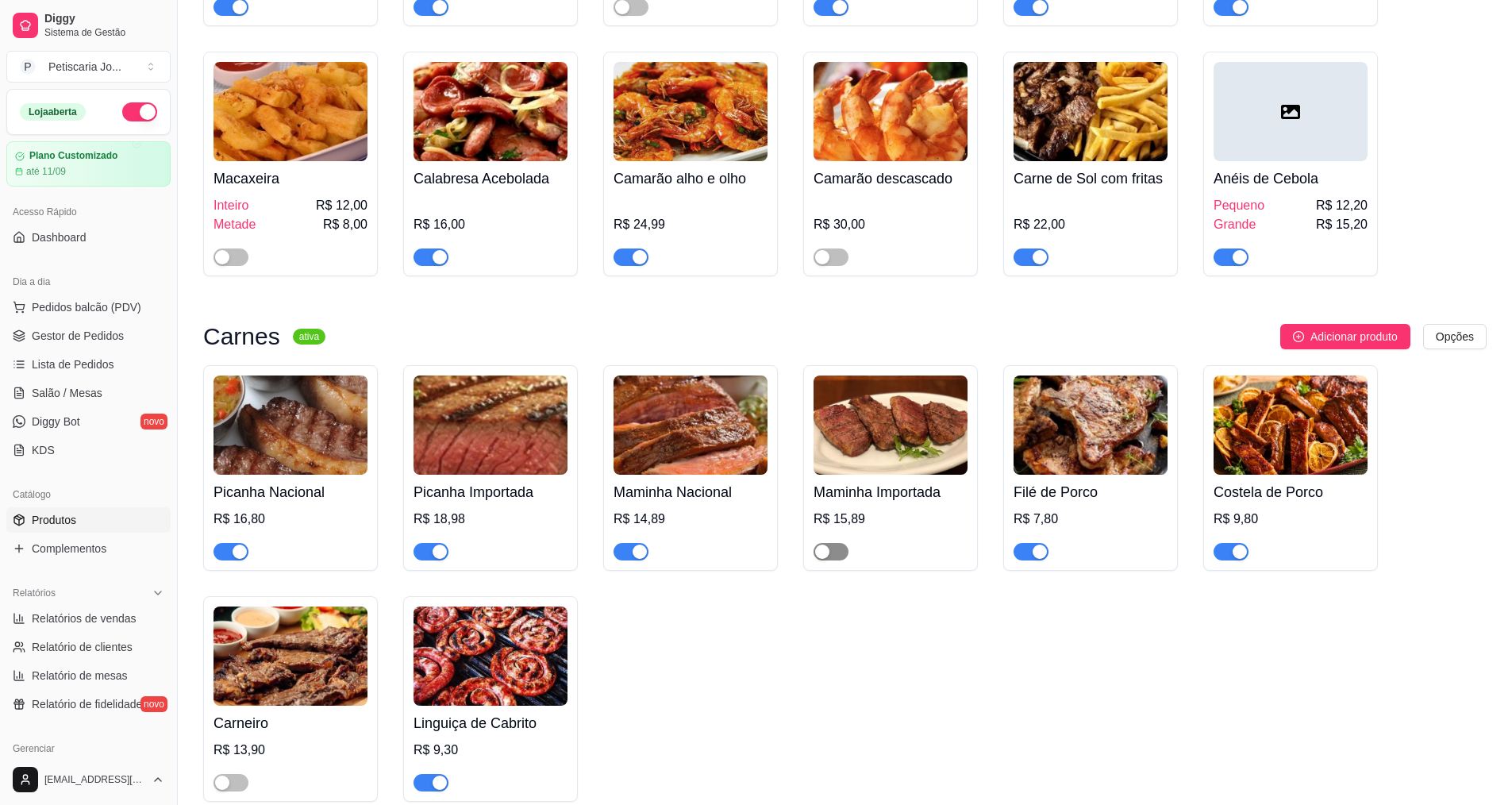
click at [838, 543] on span "button" at bounding box center [831, 552] width 35 height 18
click at [57, 337] on span "Gestor de Pedidos" at bounding box center [77, 336] width 92 height 16
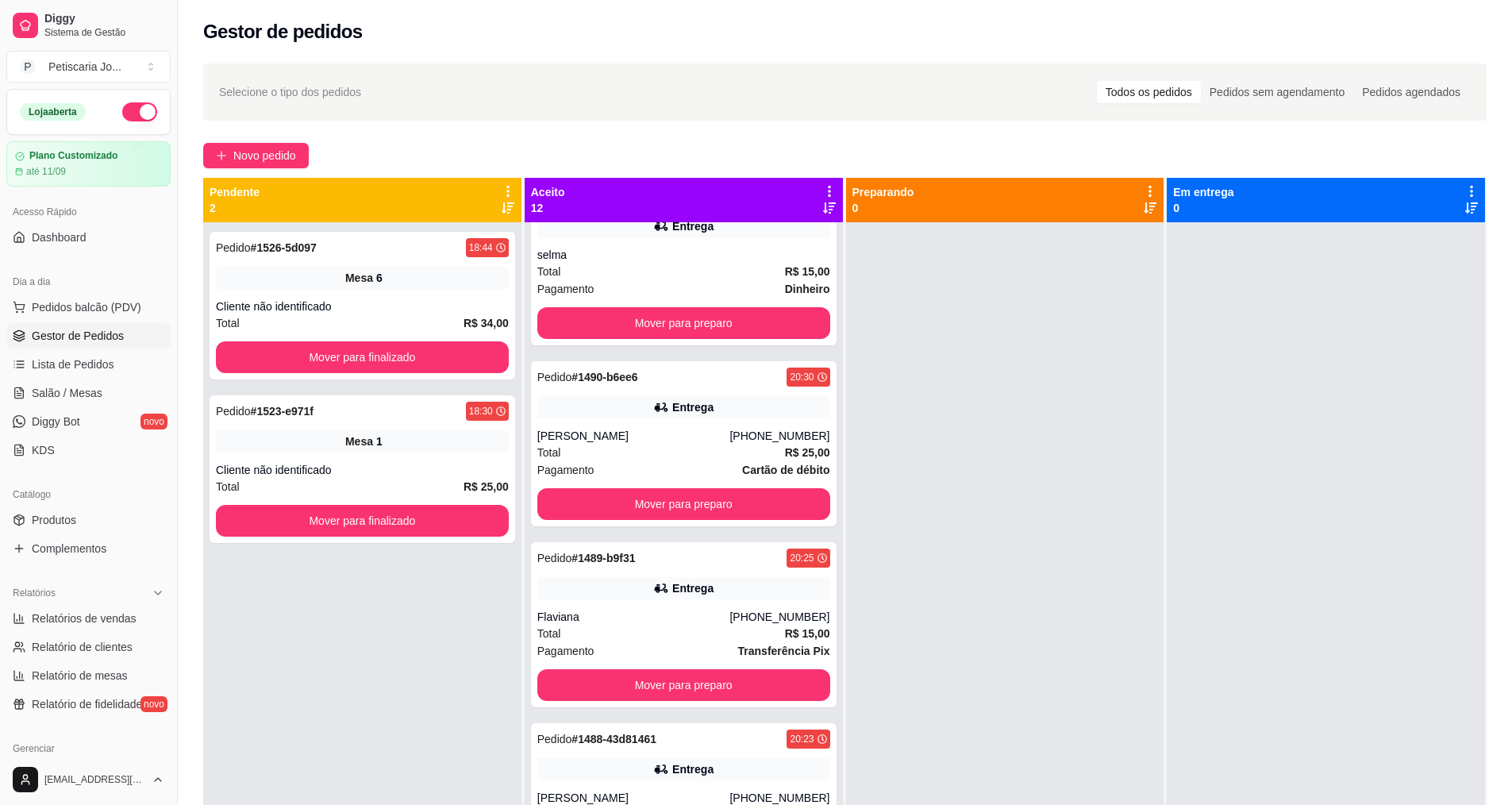
scroll to position [238, 0]
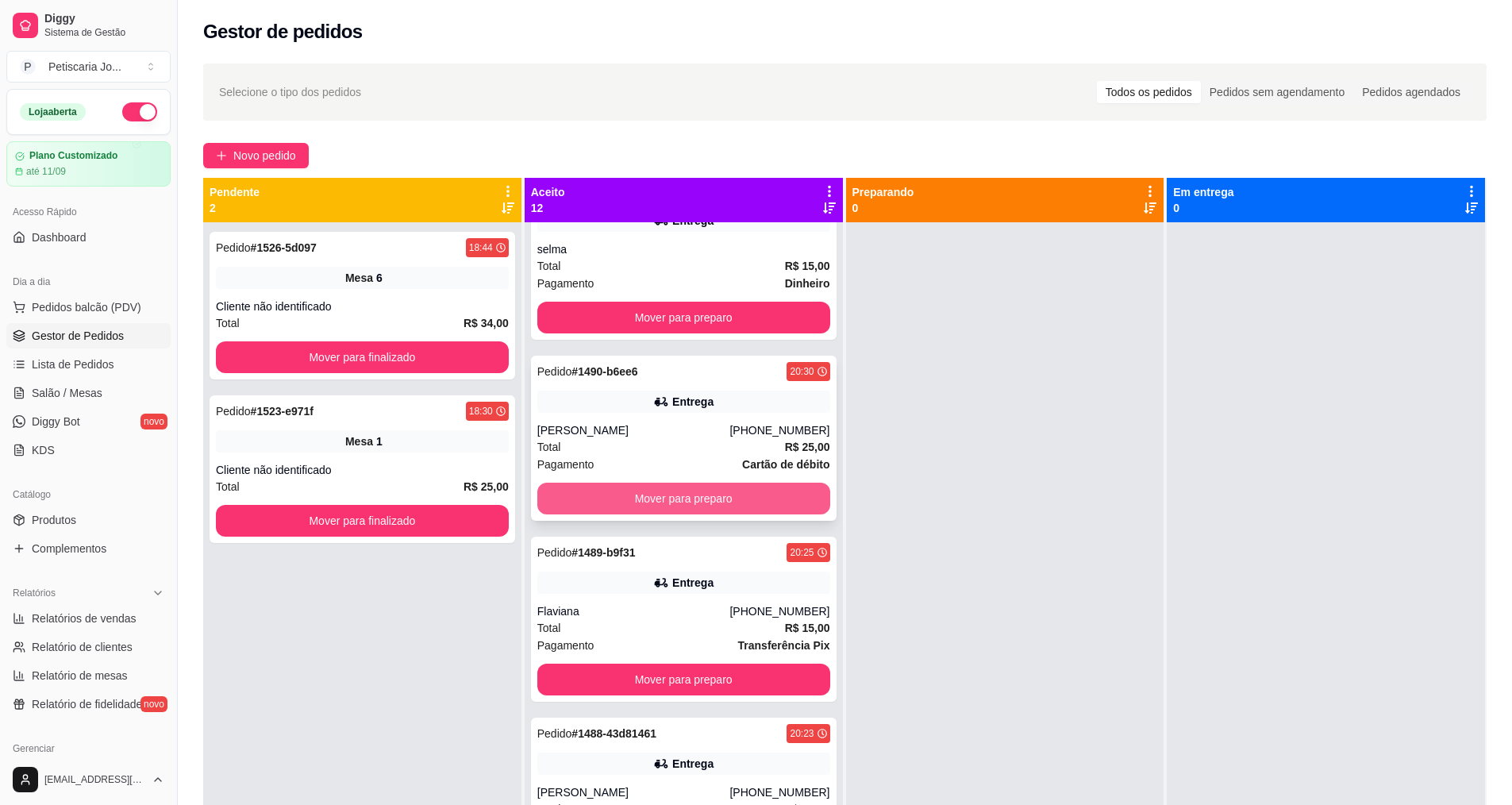
click at [692, 497] on button "Mover para preparo" at bounding box center [684, 497] width 293 height 31
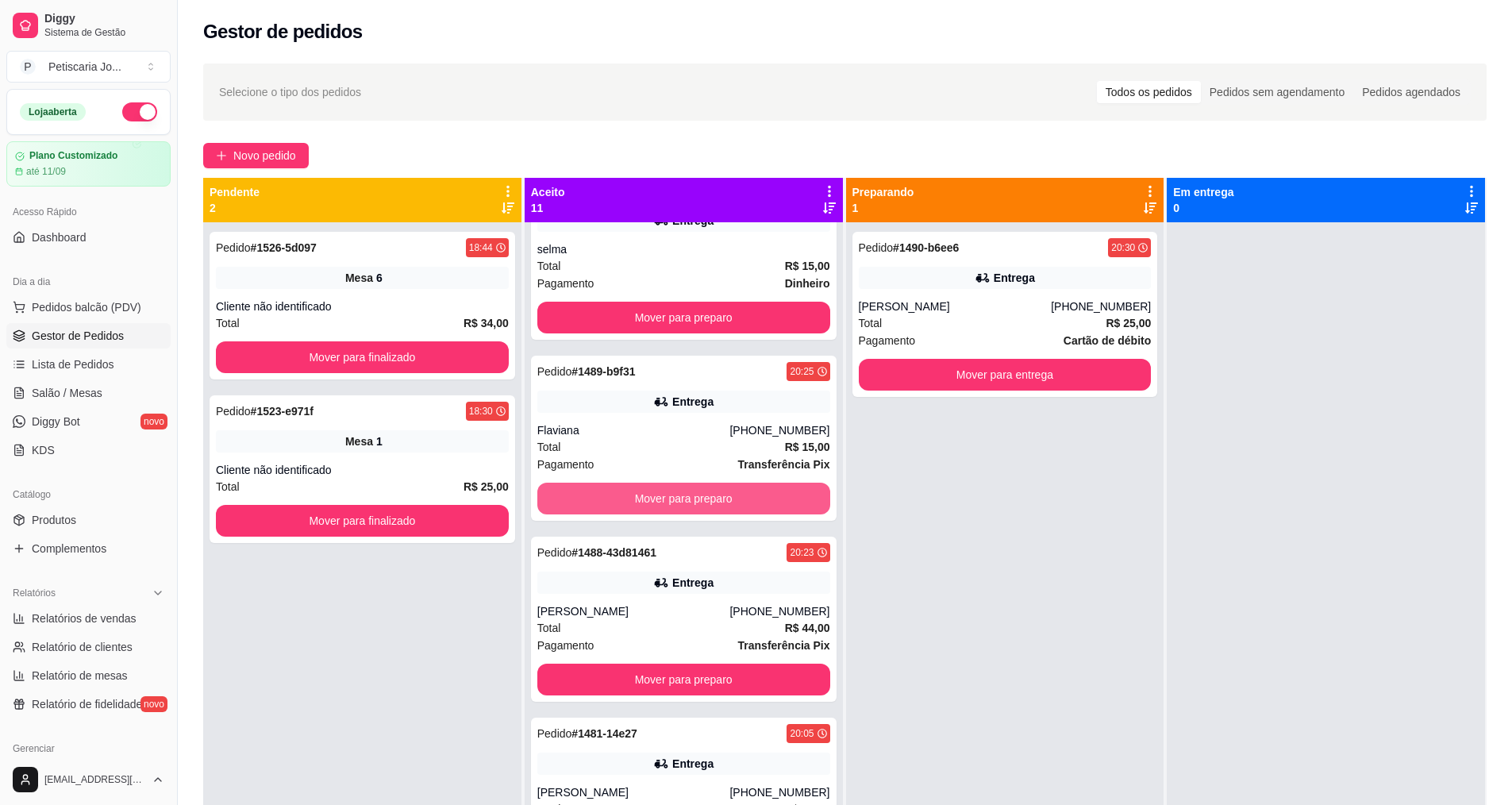
click at [692, 497] on button "Mover para preparo" at bounding box center [684, 497] width 293 height 31
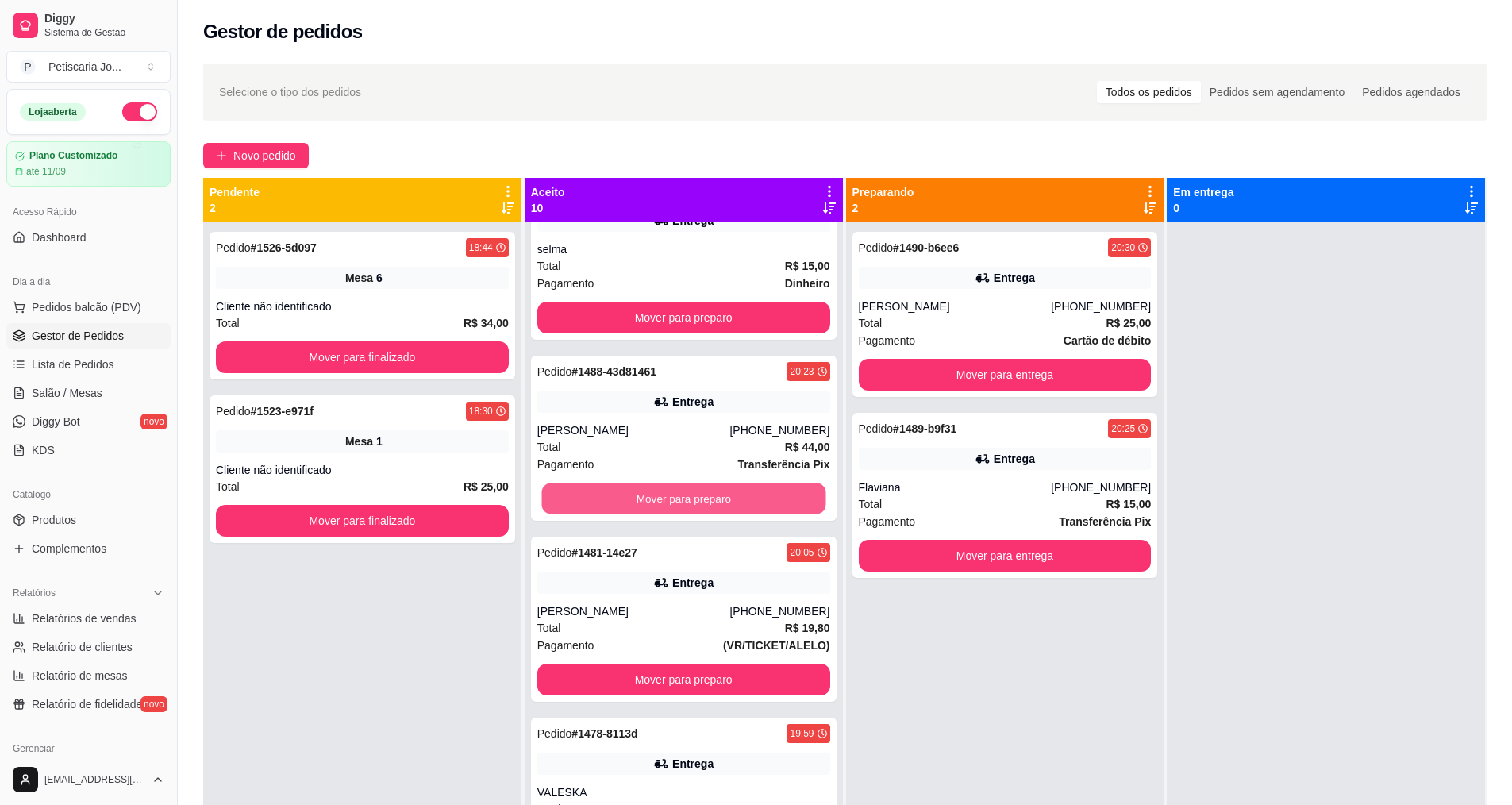
click at [692, 497] on button "Mover para preparo" at bounding box center [683, 498] width 284 height 31
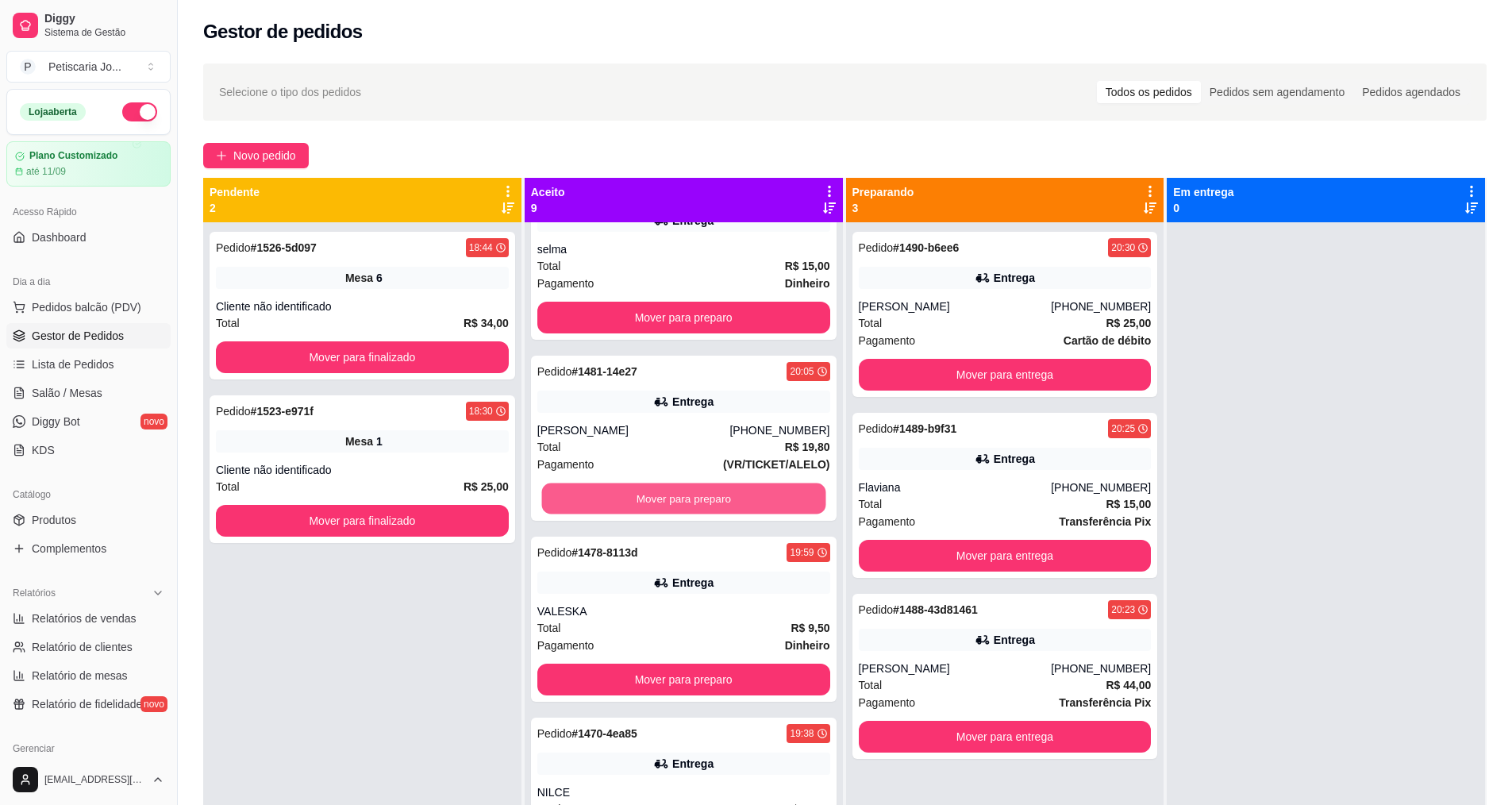
click at [692, 497] on button "Mover para preparo" at bounding box center [683, 498] width 284 height 31
click at [692, 497] on button "Mover para preparo" at bounding box center [684, 497] width 293 height 31
click at [692, 497] on button "Mover para preparo" at bounding box center [683, 498] width 284 height 31
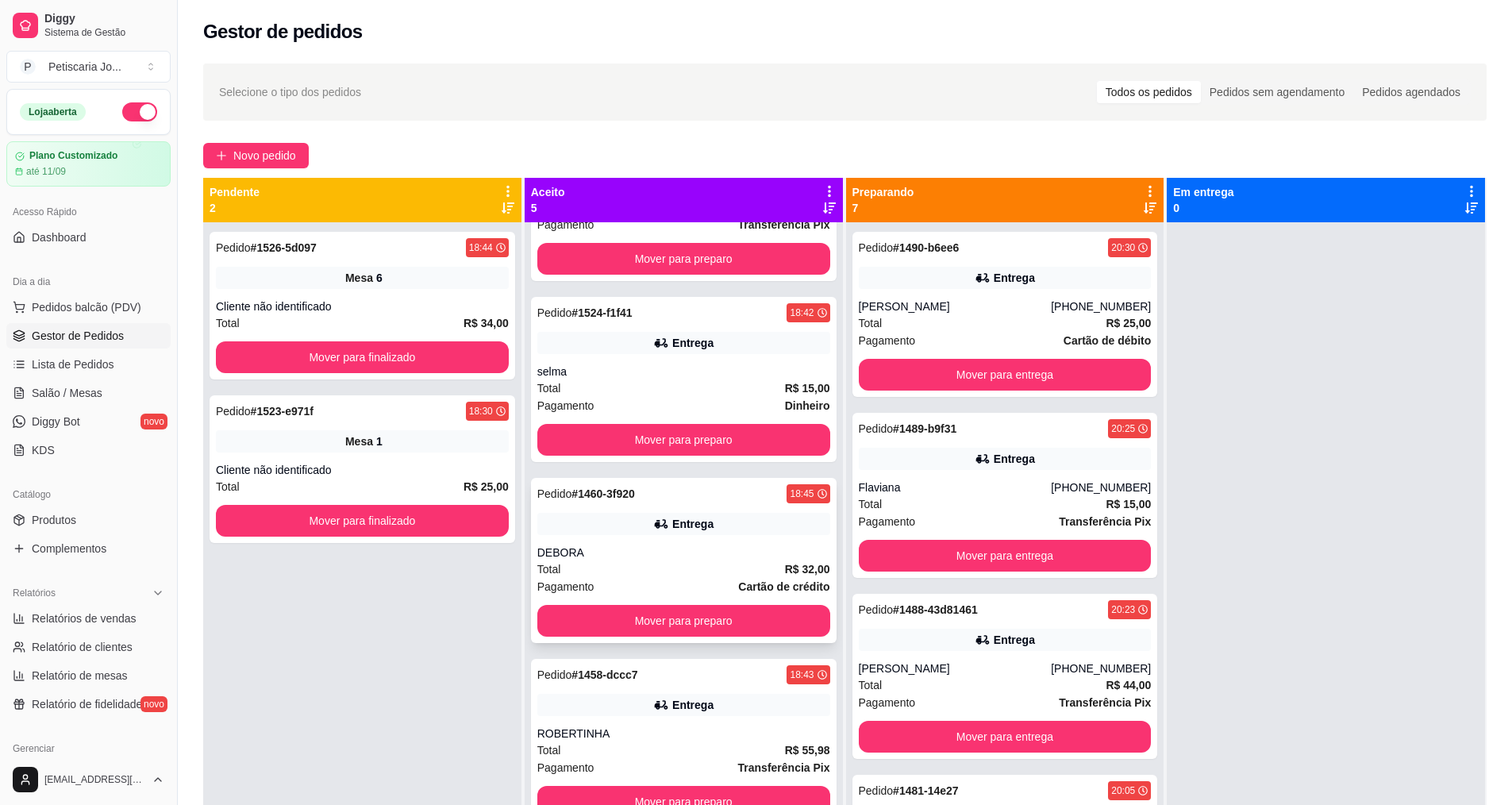
scroll to position [44, 0]
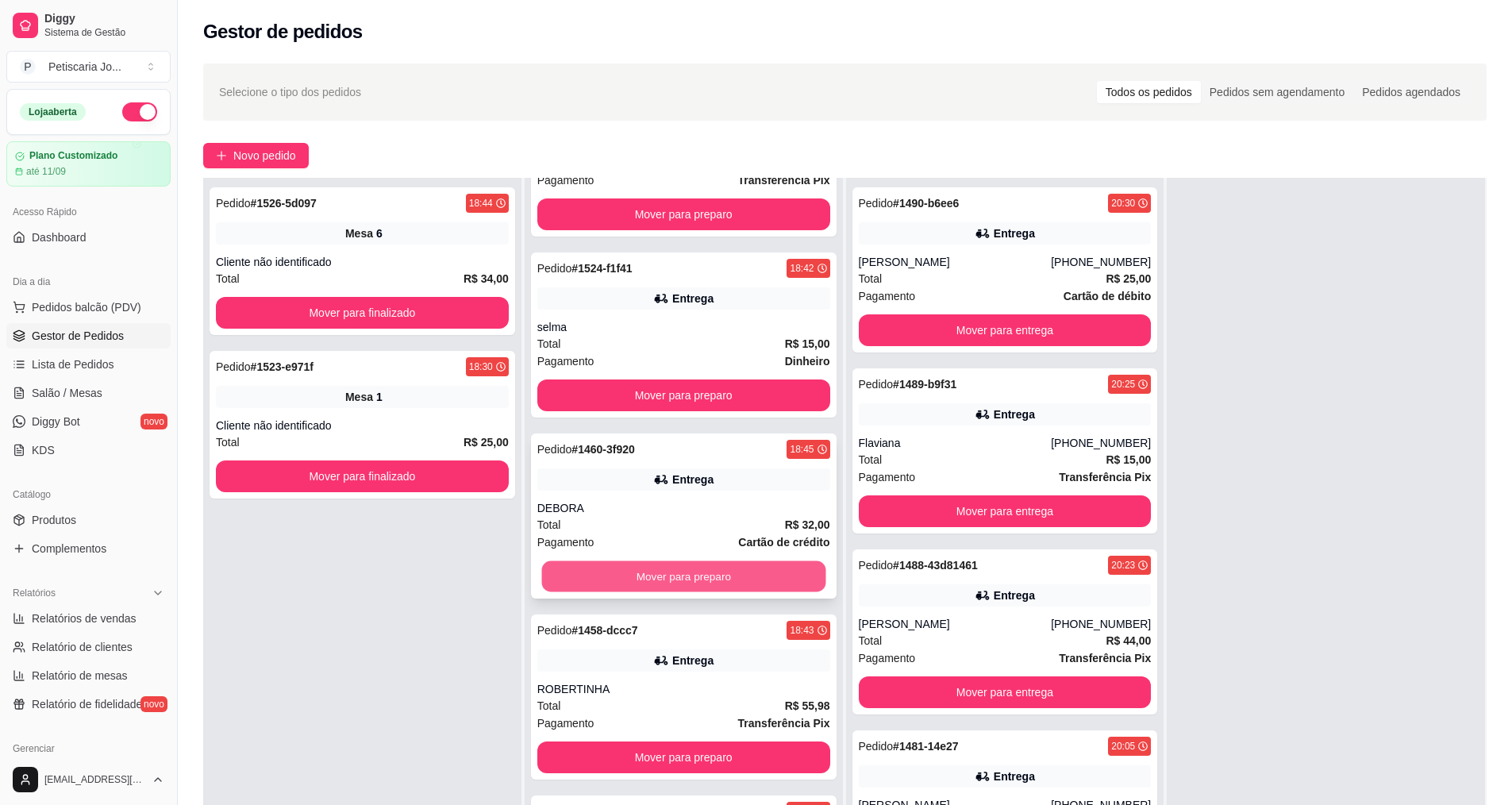
click at [712, 585] on button "Mover para preparo" at bounding box center [683, 576] width 284 height 31
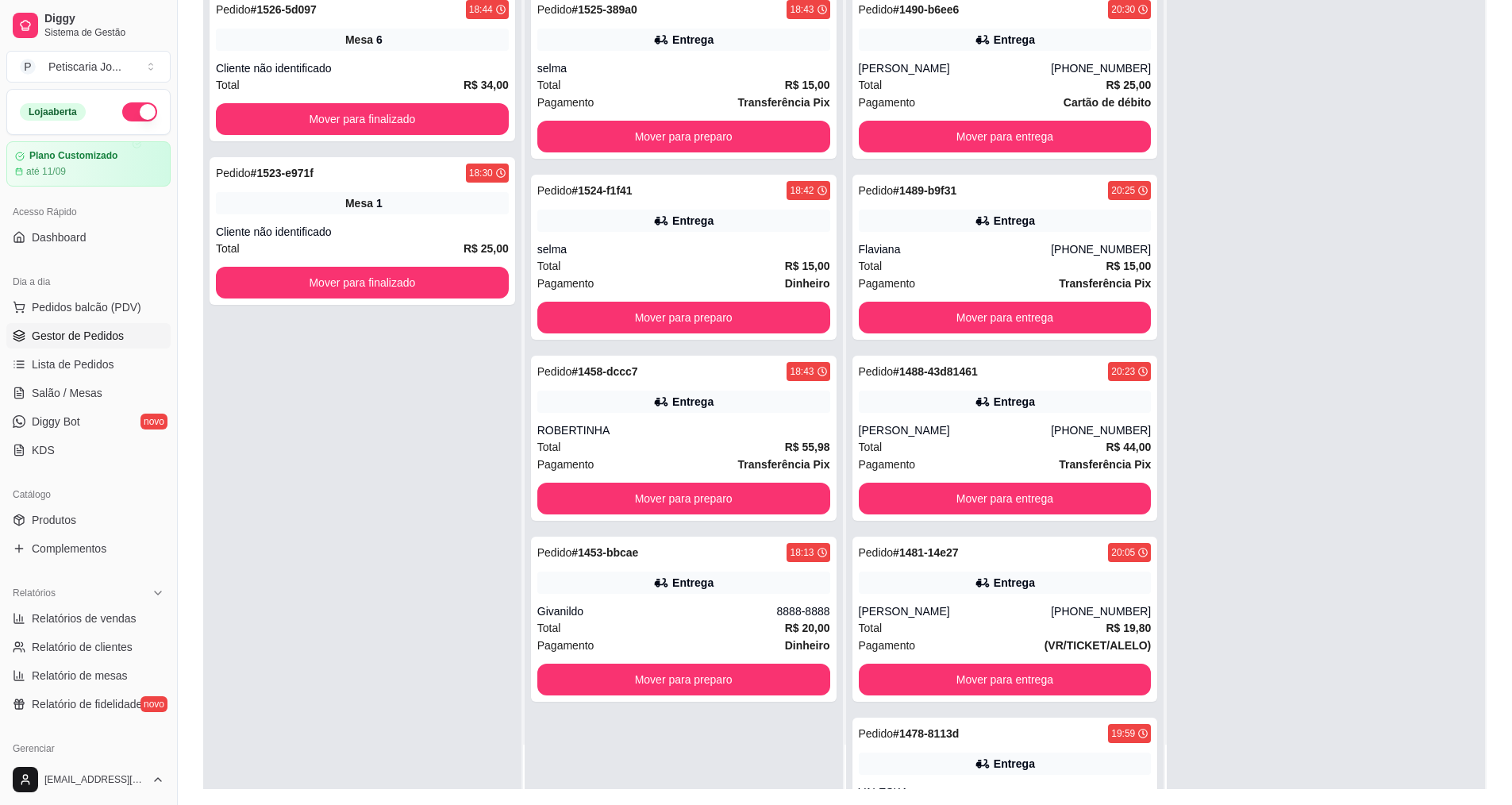
scroll to position [238, 0]
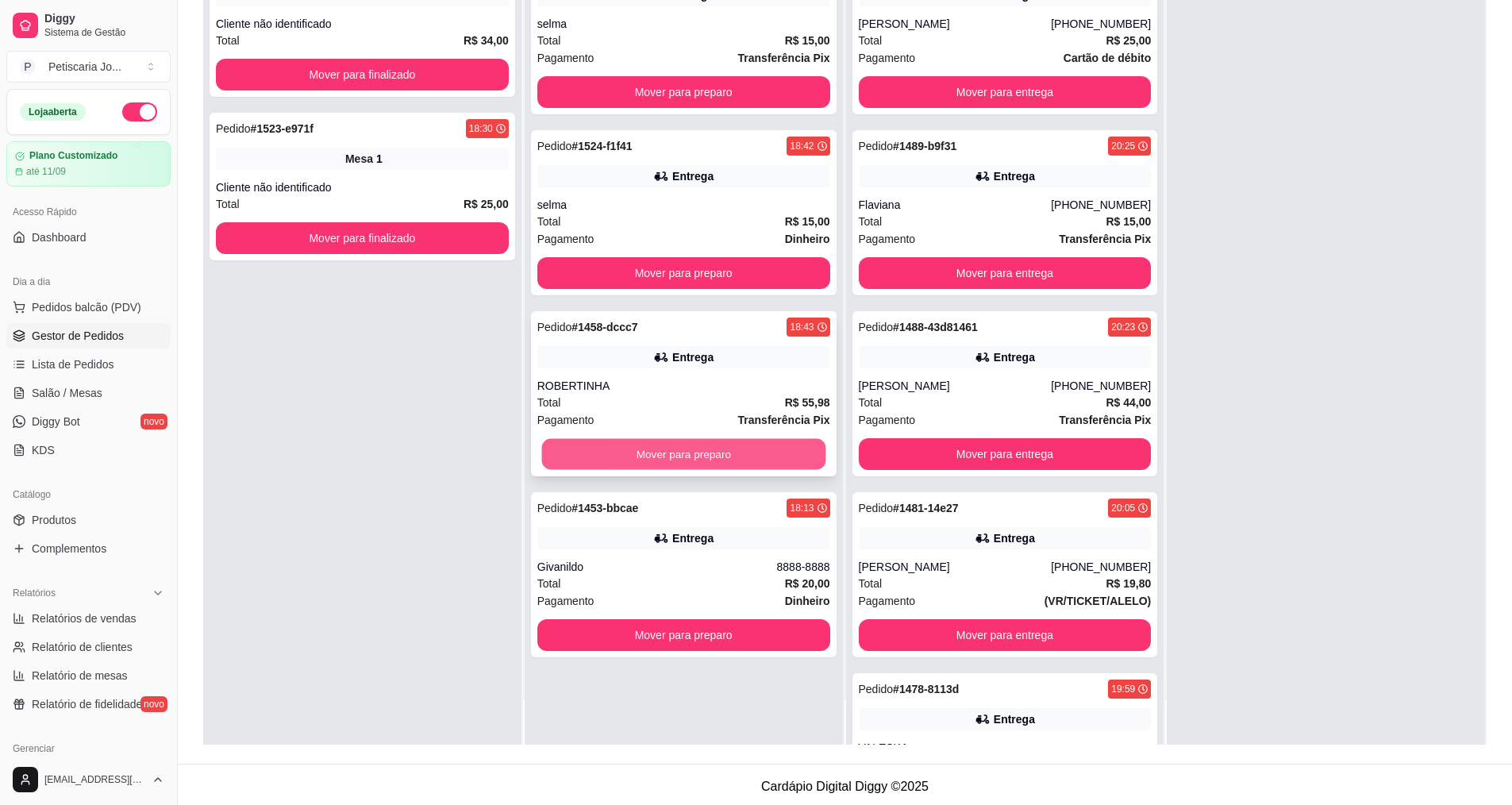
click at [692, 458] on button "Mover para preparo" at bounding box center [683, 454] width 284 height 31
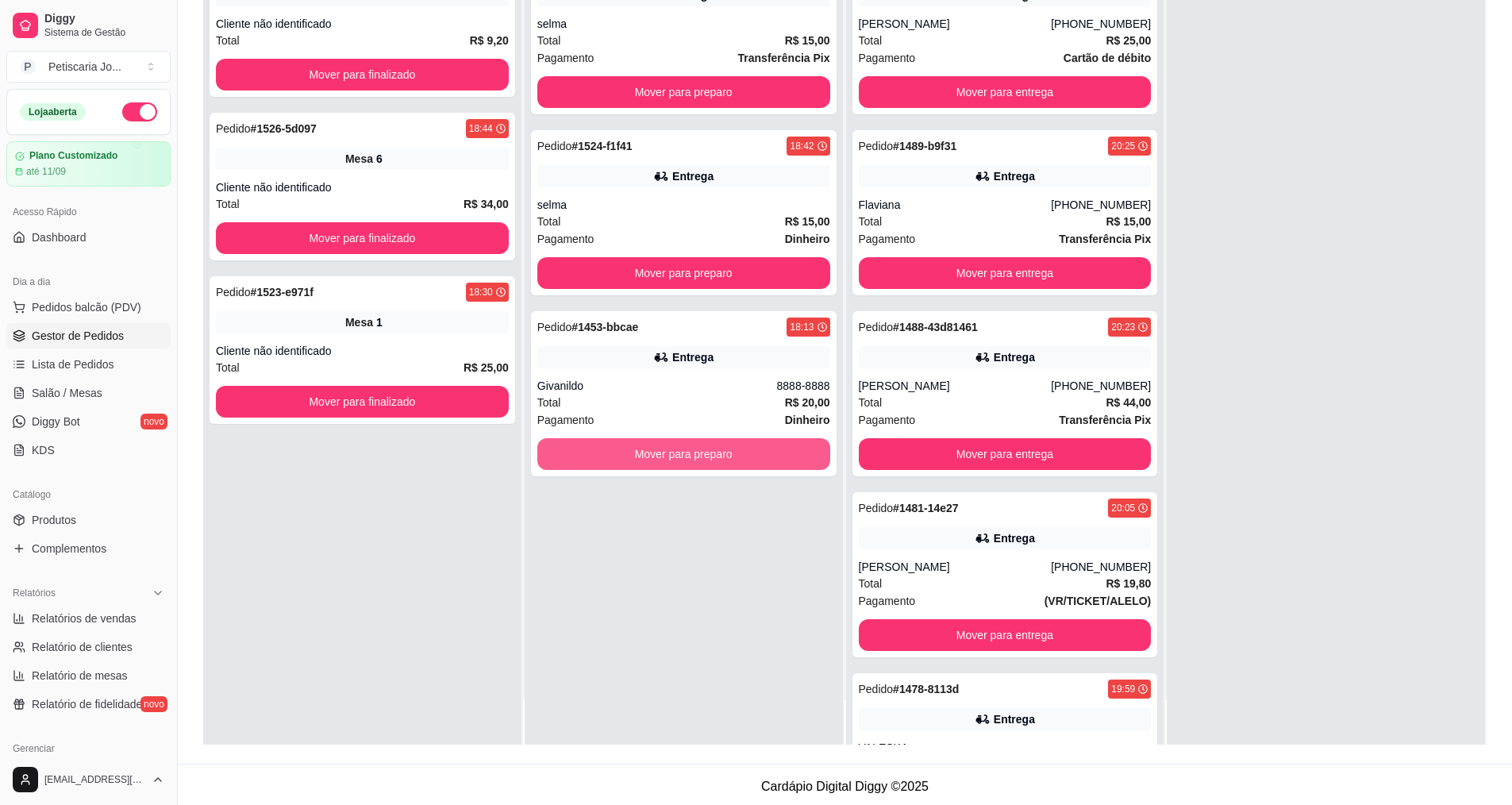
click at [692, 458] on button "Mover para preparo" at bounding box center [684, 453] width 293 height 31
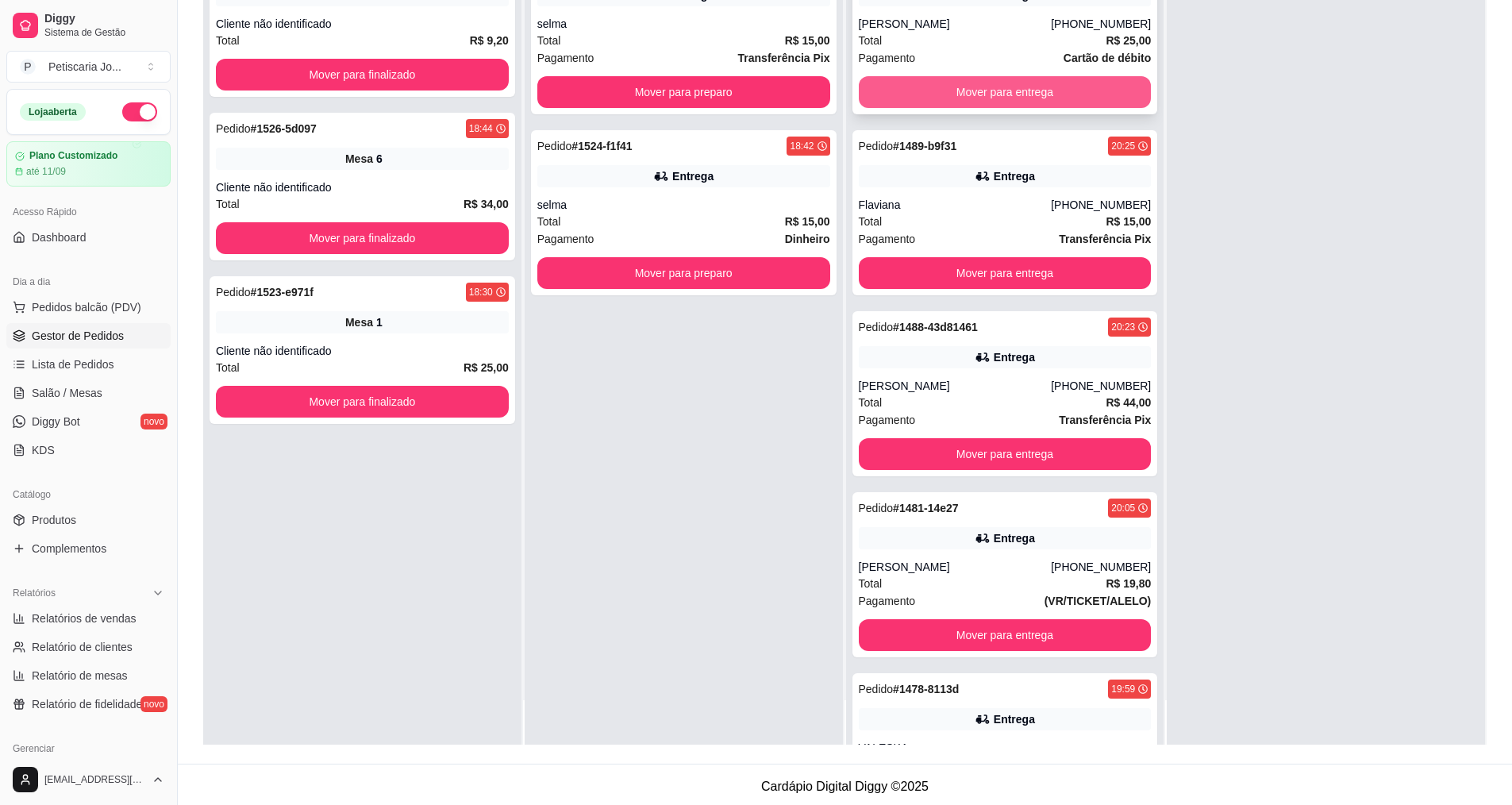
click at [937, 92] on button "Mover para entrega" at bounding box center [1005, 92] width 293 height 31
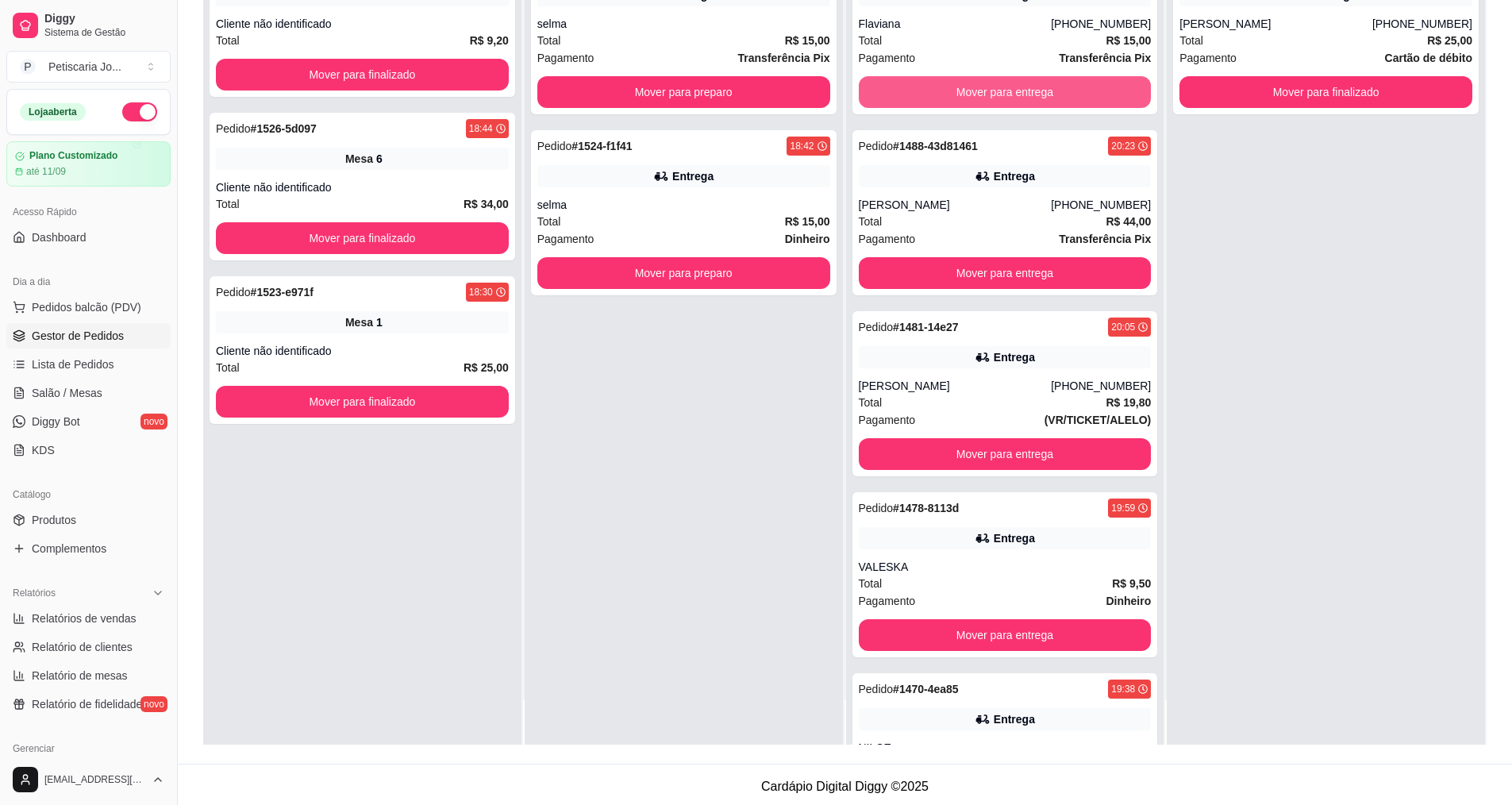
click at [937, 92] on button "Mover para entrega" at bounding box center [1005, 92] width 293 height 31
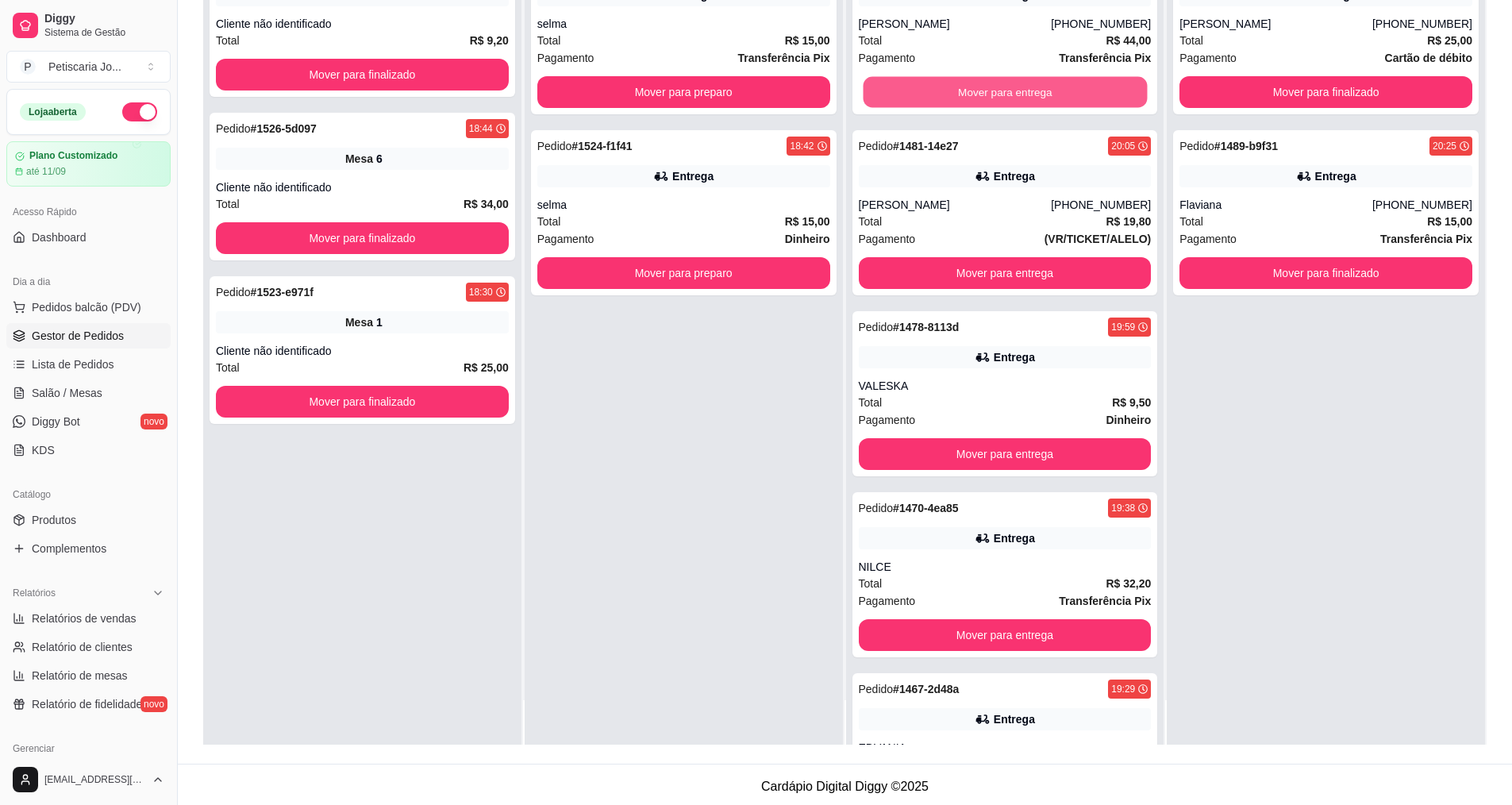
click at [937, 92] on button "Mover para entrega" at bounding box center [1004, 92] width 284 height 31
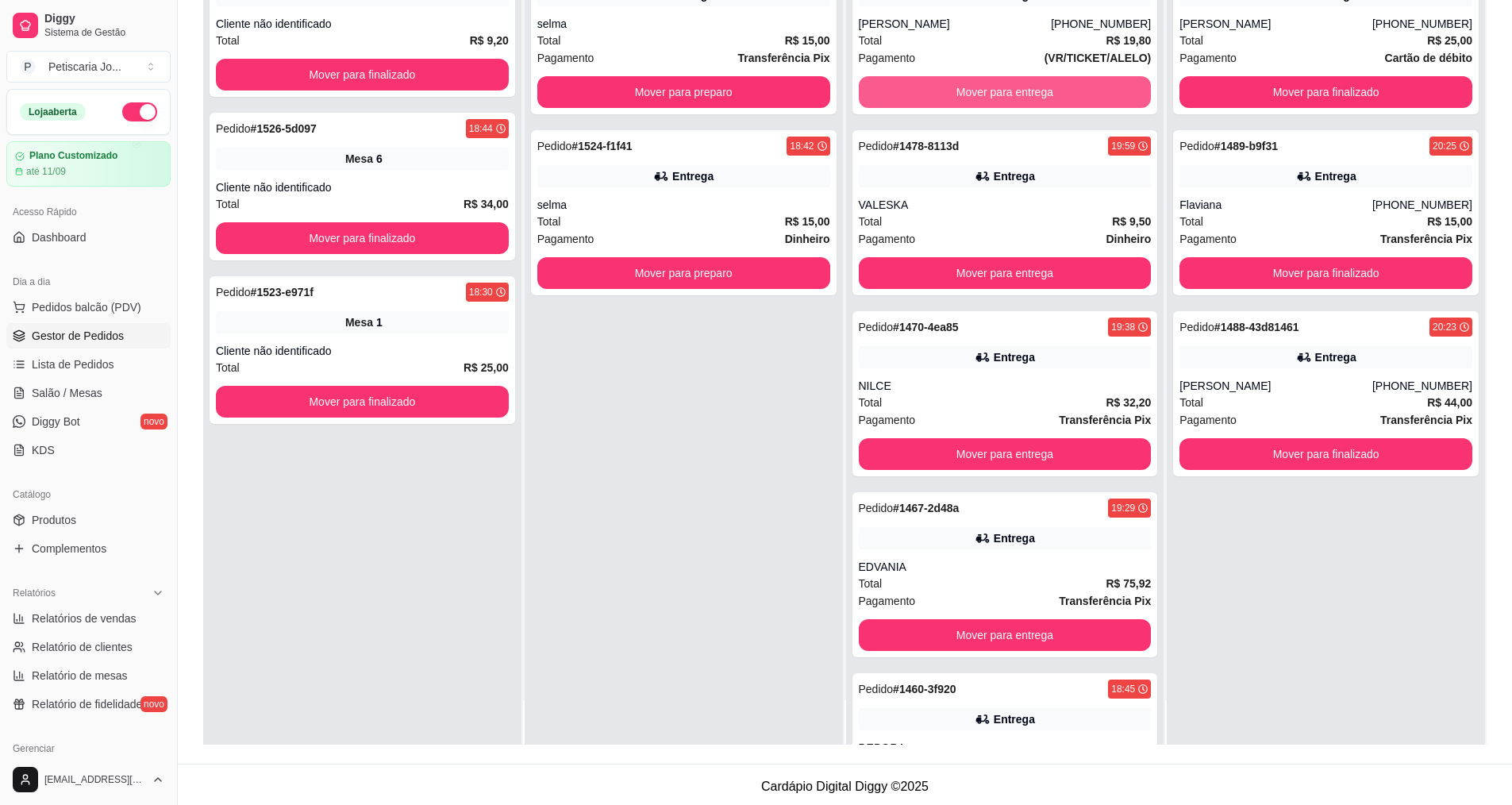
click at [937, 92] on button "Mover para entrega" at bounding box center [1005, 92] width 293 height 31
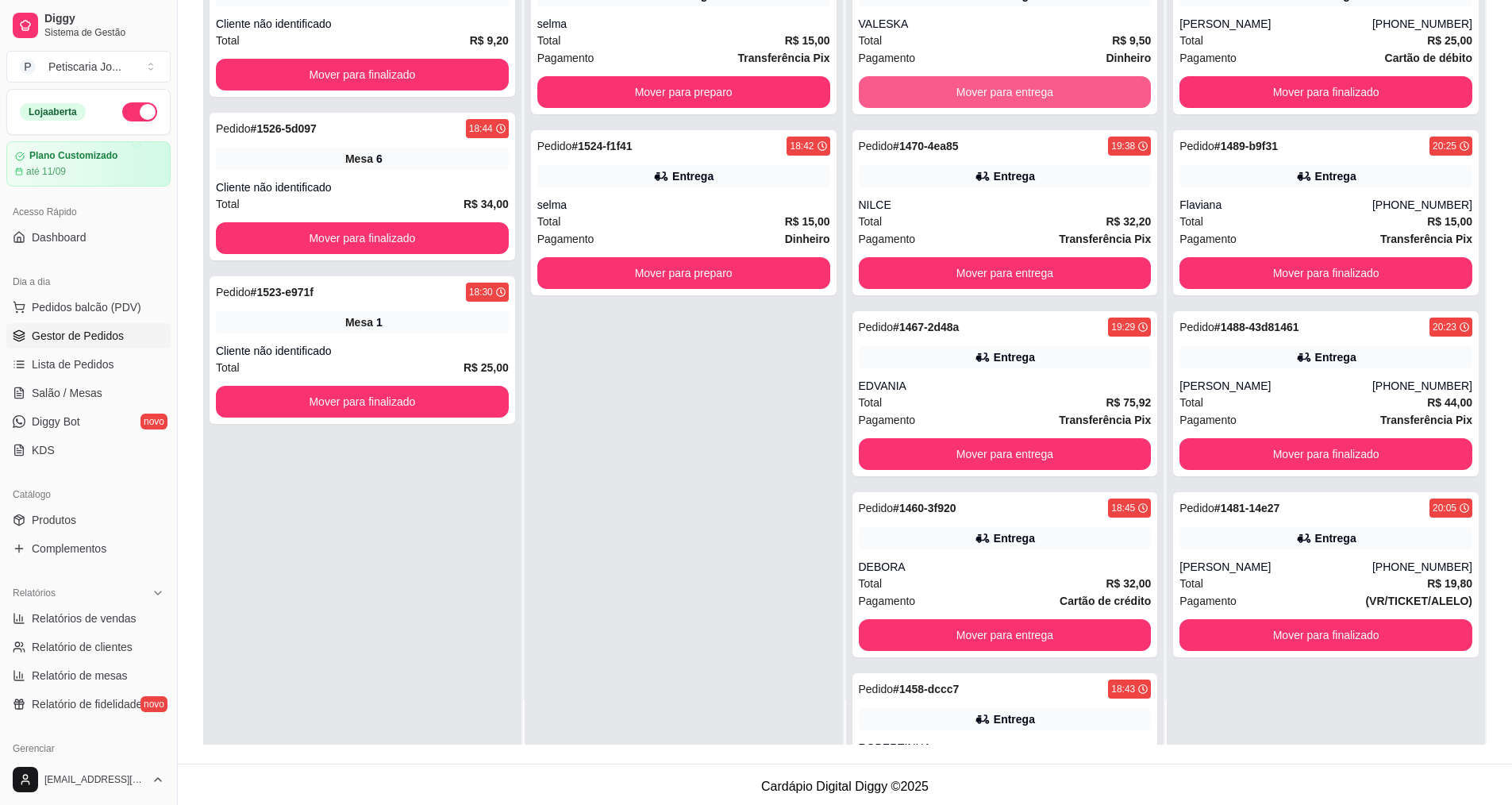
click at [937, 92] on button "Mover para entrega" at bounding box center [1005, 92] width 293 height 31
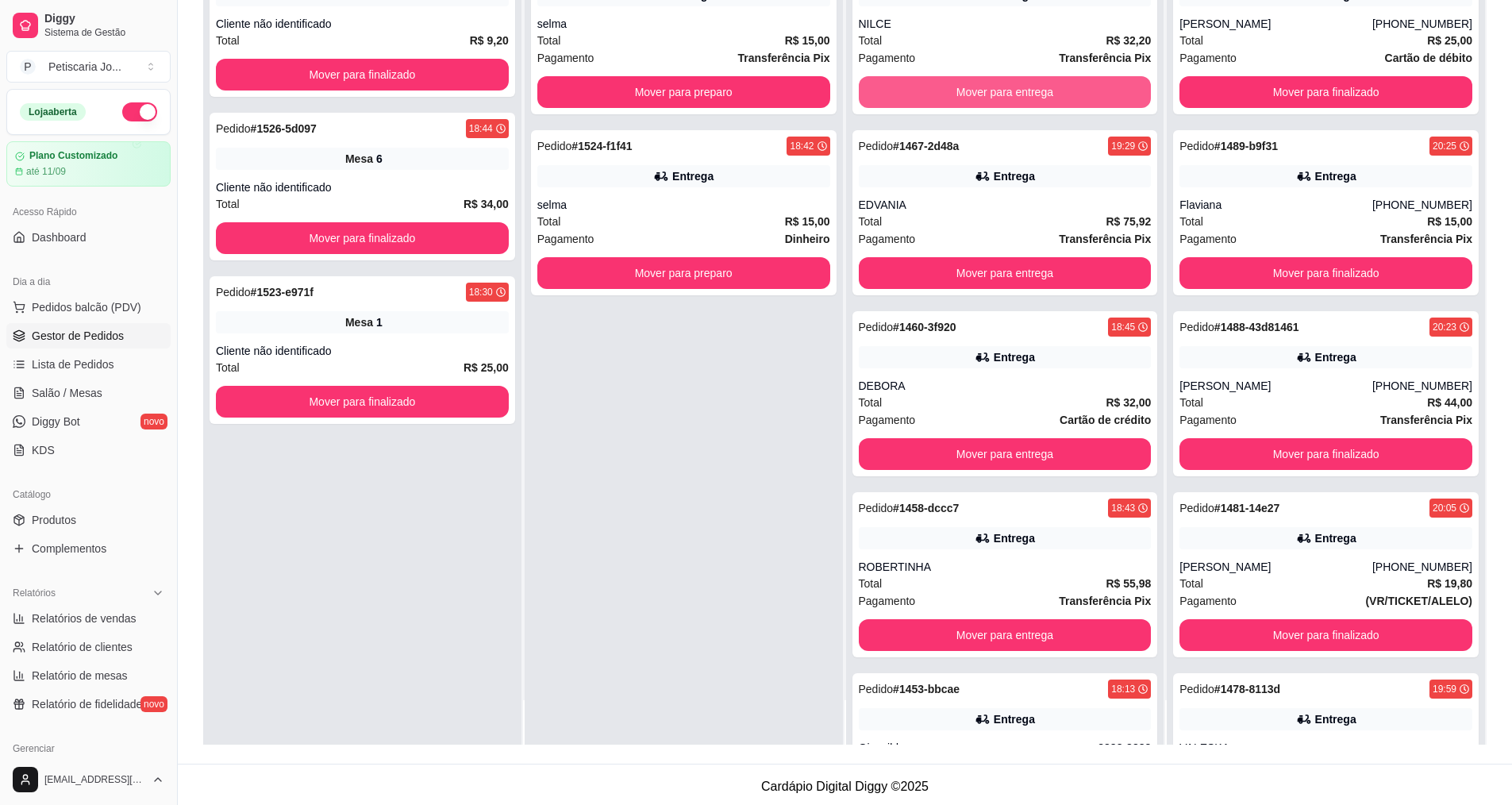
click at [937, 92] on button "Mover para entrega" at bounding box center [1005, 92] width 293 height 31
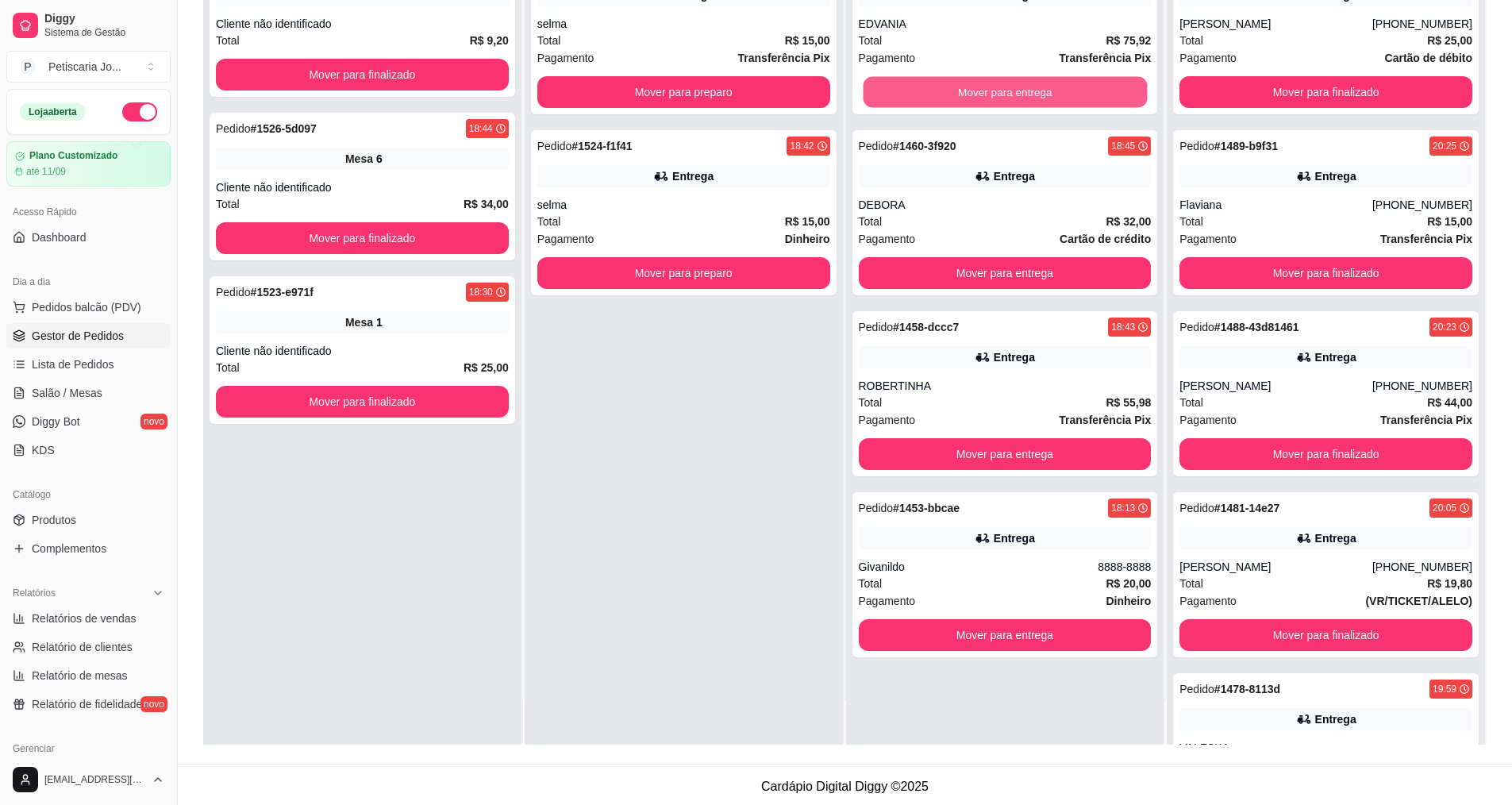
click at [937, 92] on button "Mover para entrega" at bounding box center [1004, 92] width 284 height 31
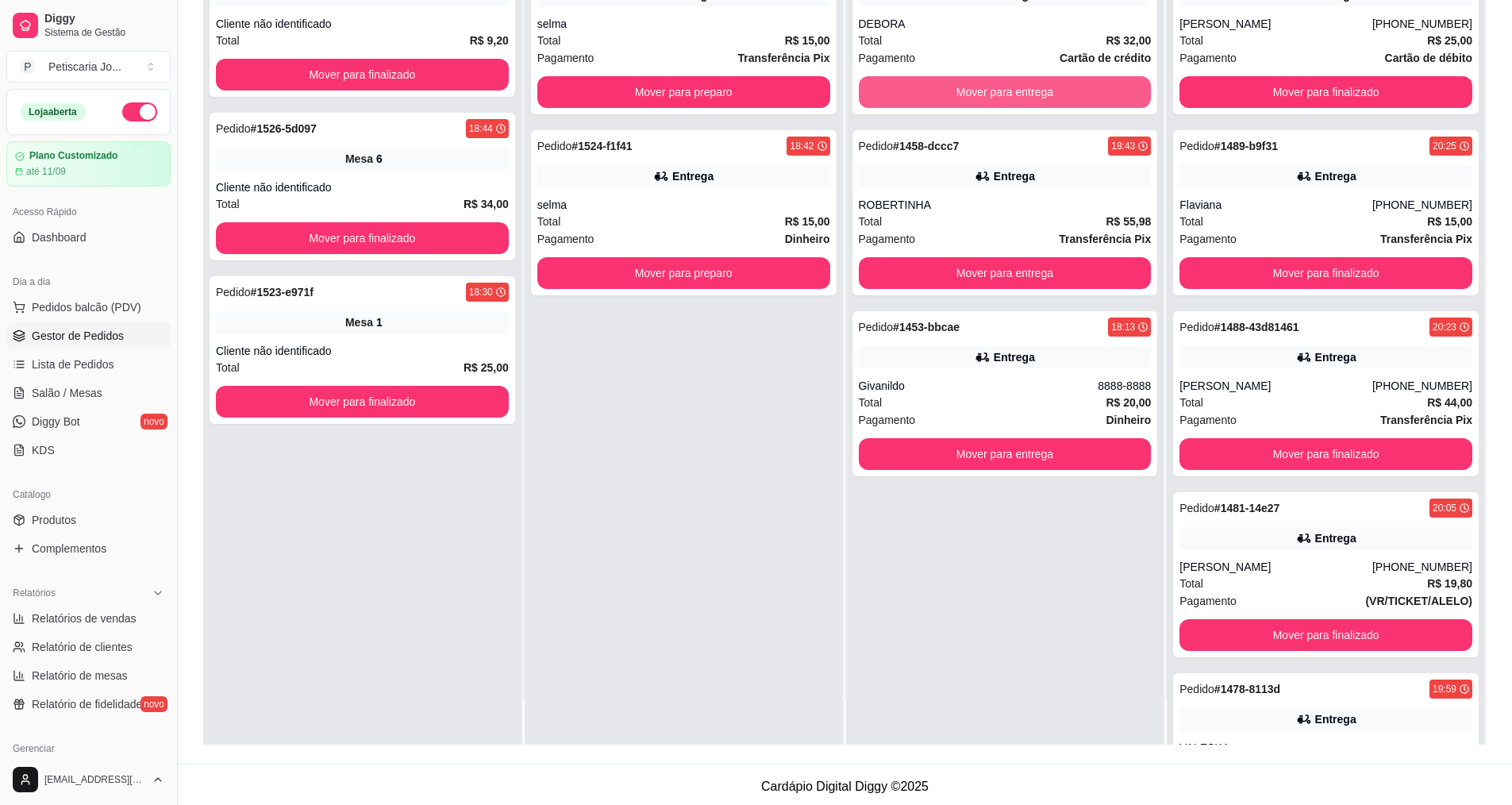
click at [937, 92] on button "Mover para entrega" at bounding box center [1005, 92] width 293 height 31
click at [937, 257] on button "Mover para entrega" at bounding box center [1005, 272] width 293 height 31
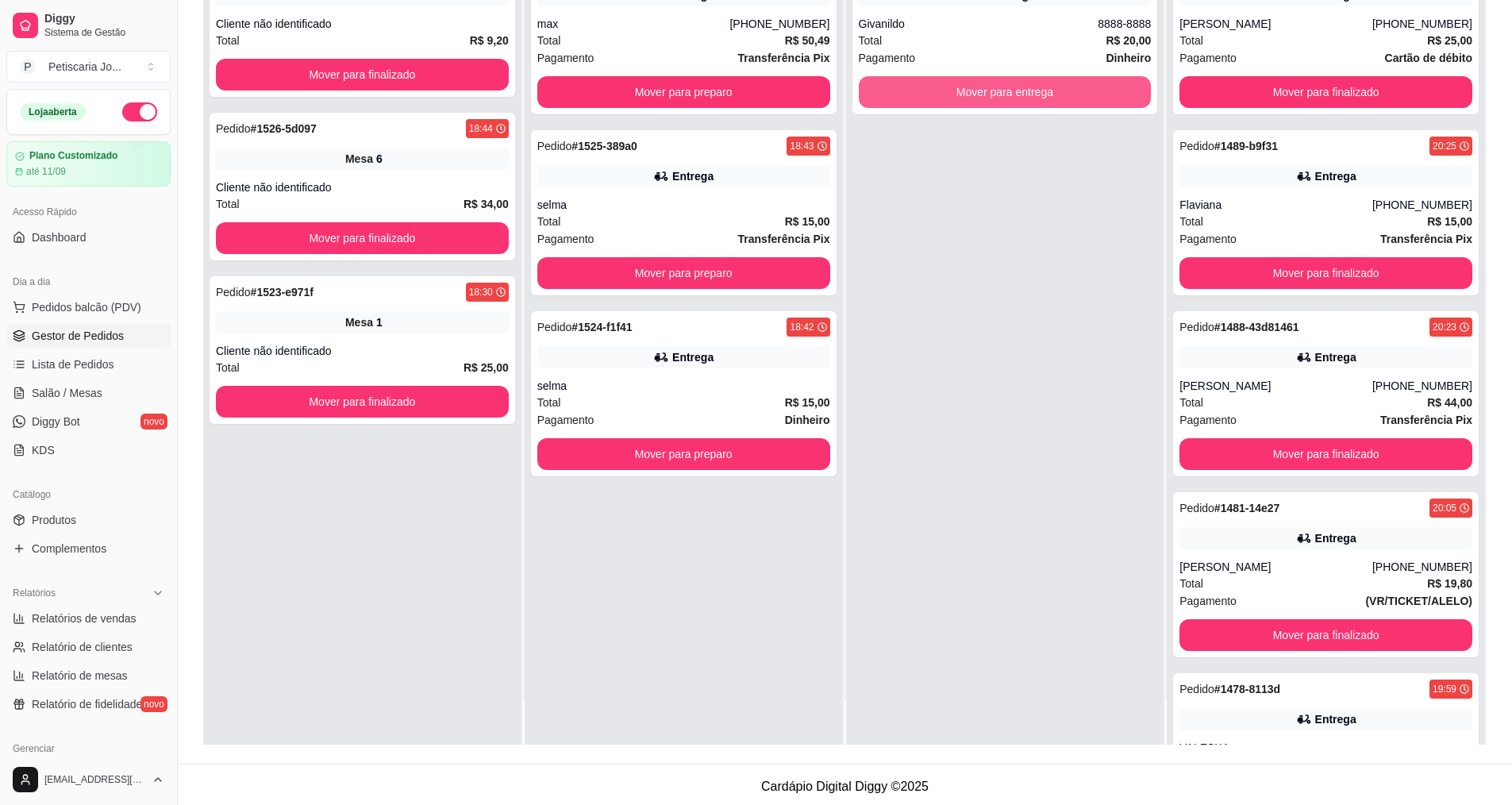
click at [937, 92] on button "Mover para entrega" at bounding box center [1005, 92] width 293 height 31
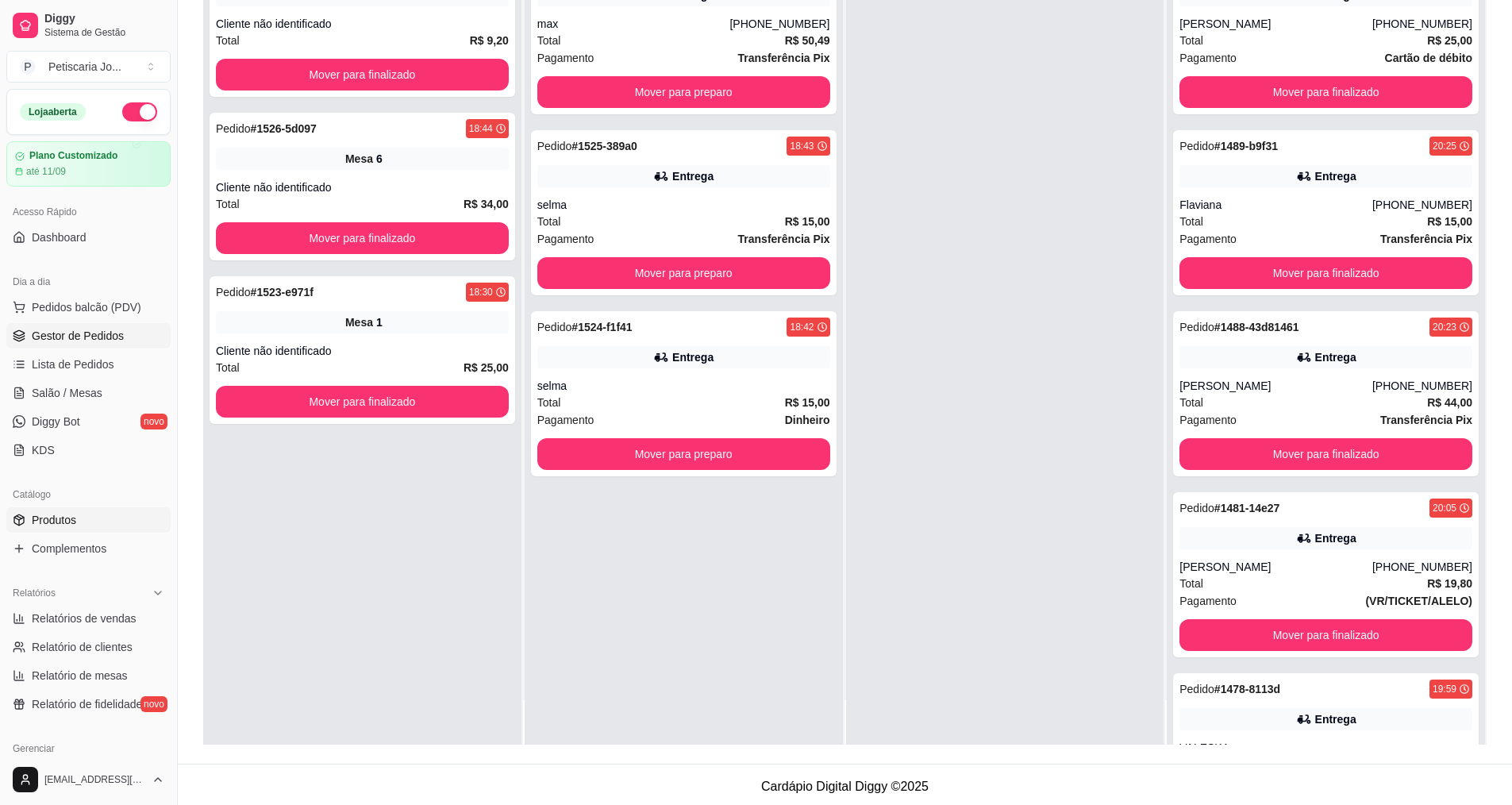
click at [81, 514] on link "Produtos" at bounding box center [88, 519] width 164 height 25
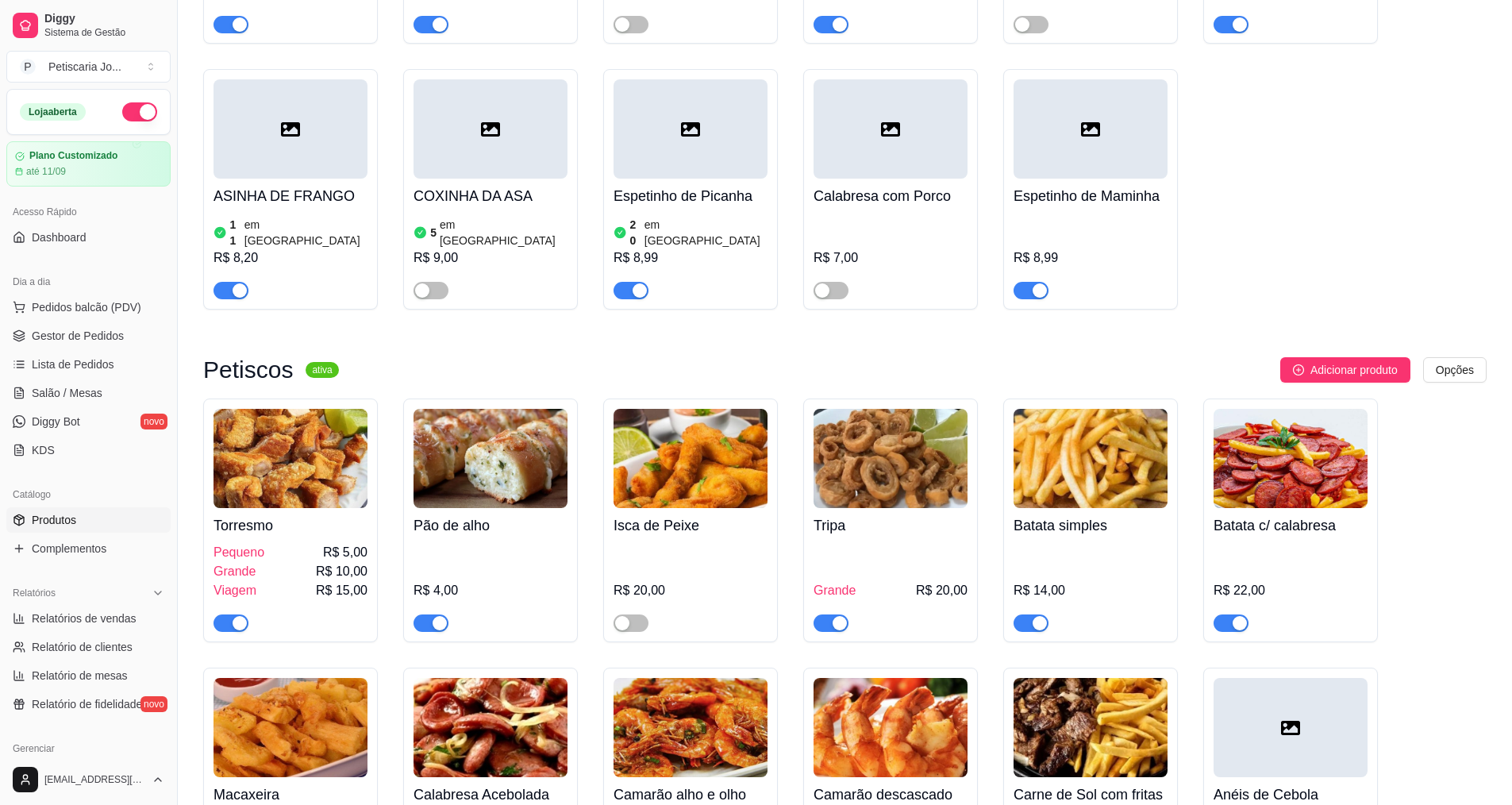
scroll to position [1746, 0]
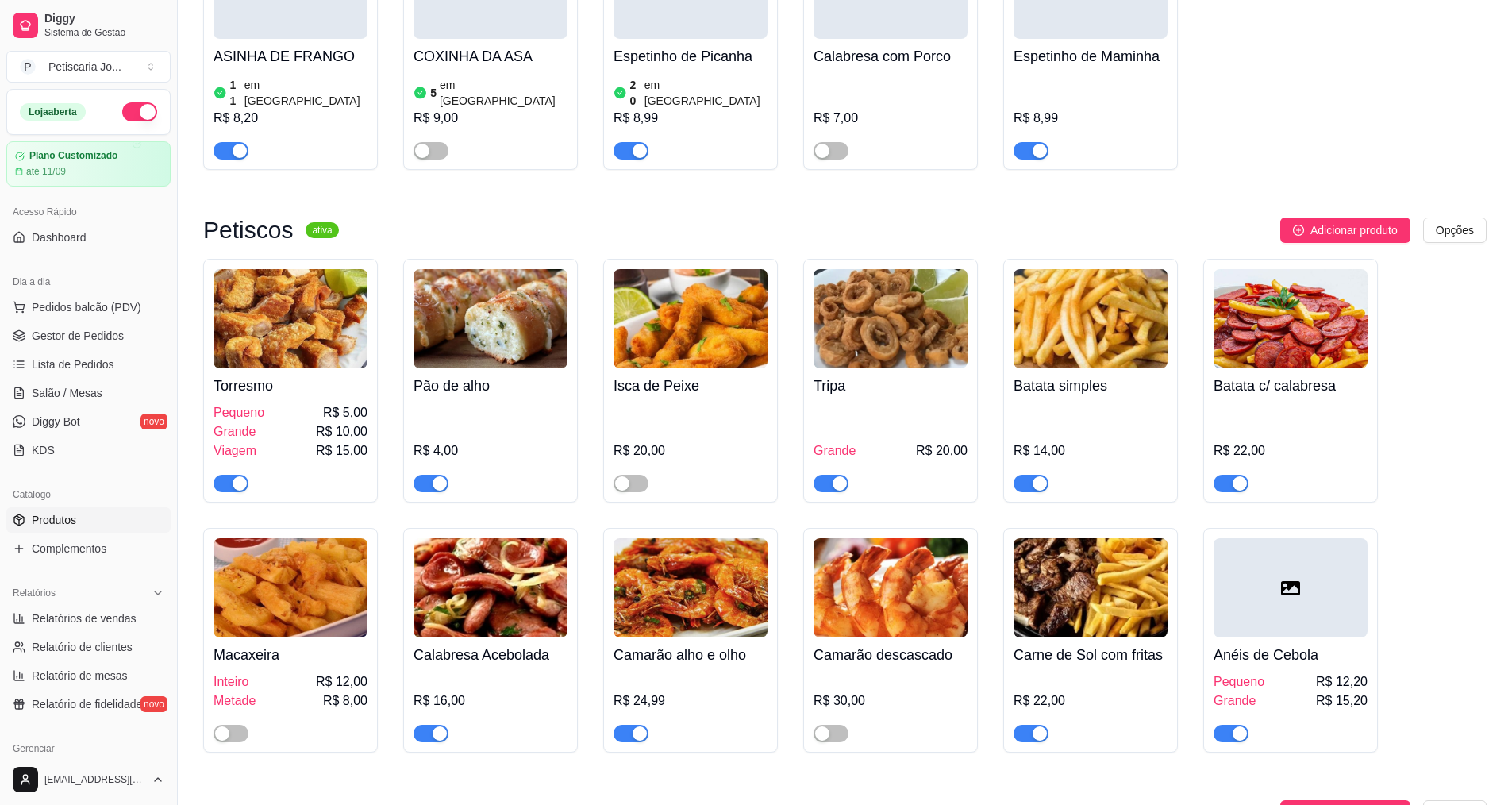
click at [821, 475] on span "button" at bounding box center [831, 483] width 35 height 18
click at [25, 396] on icon at bounding box center [19, 392] width 13 height 13
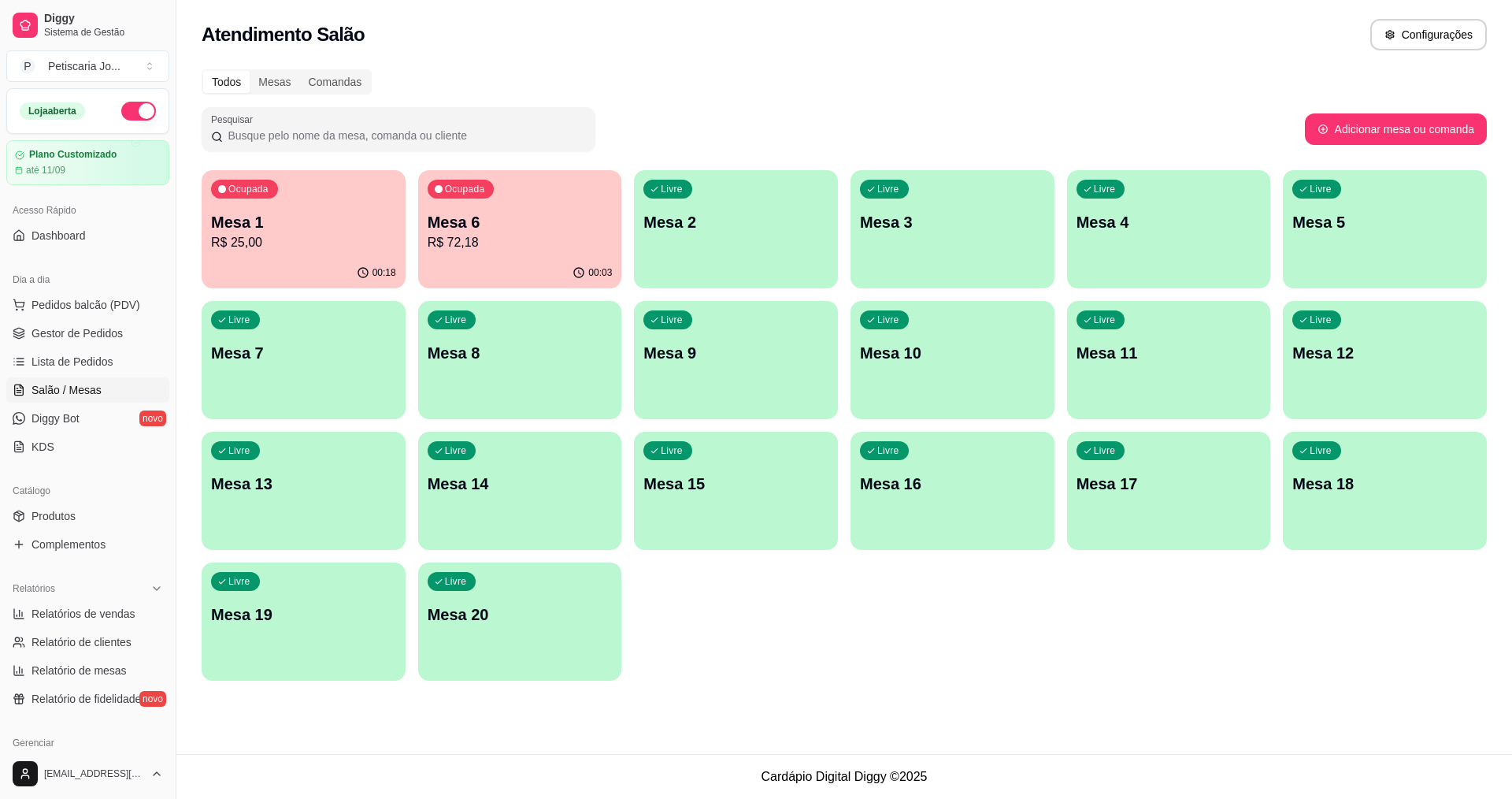
click at [476, 257] on div "00:03" at bounding box center [520, 273] width 204 height 31
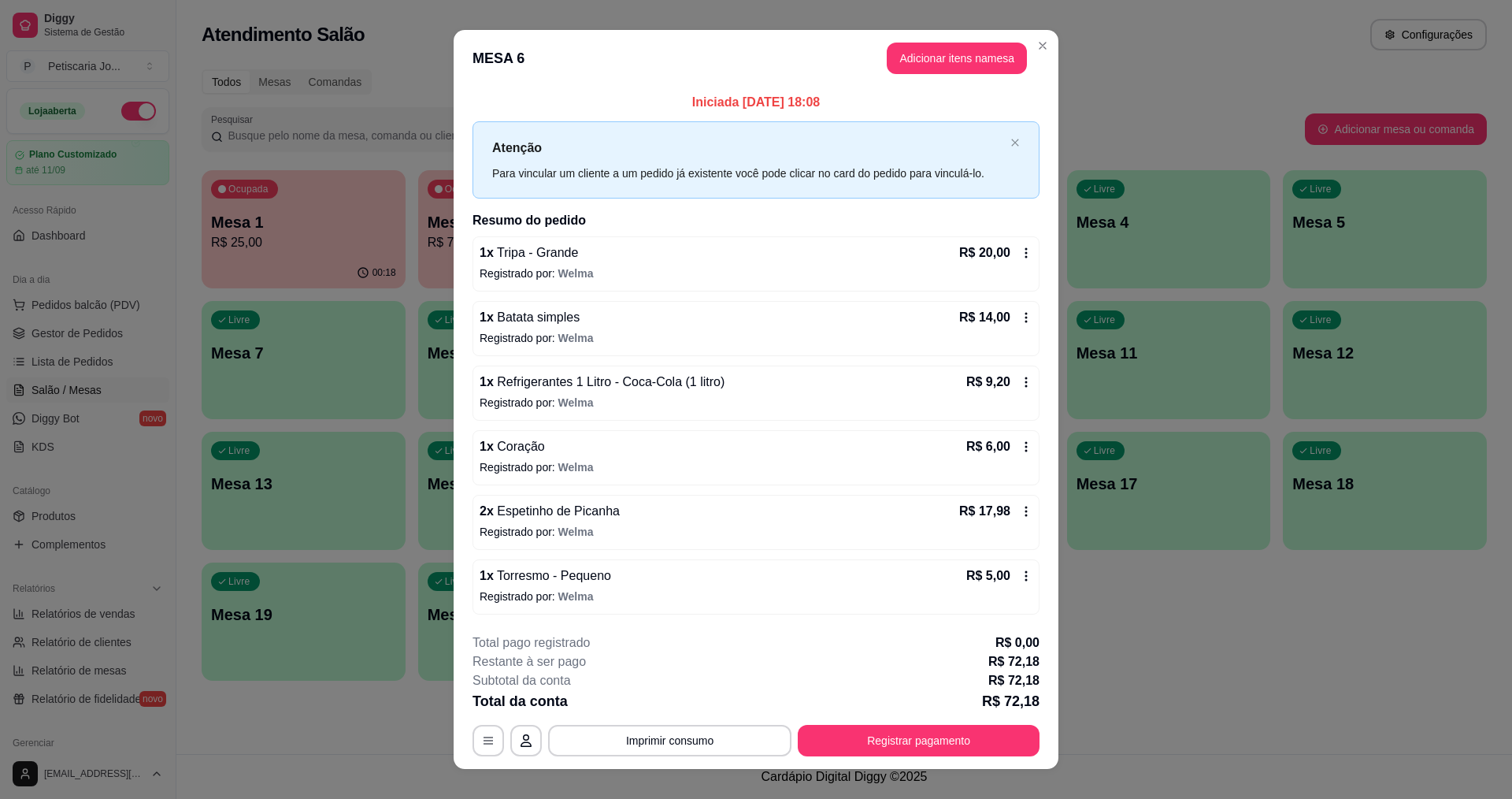
click at [1020, 255] on icon at bounding box center [1026, 252] width 13 height 13
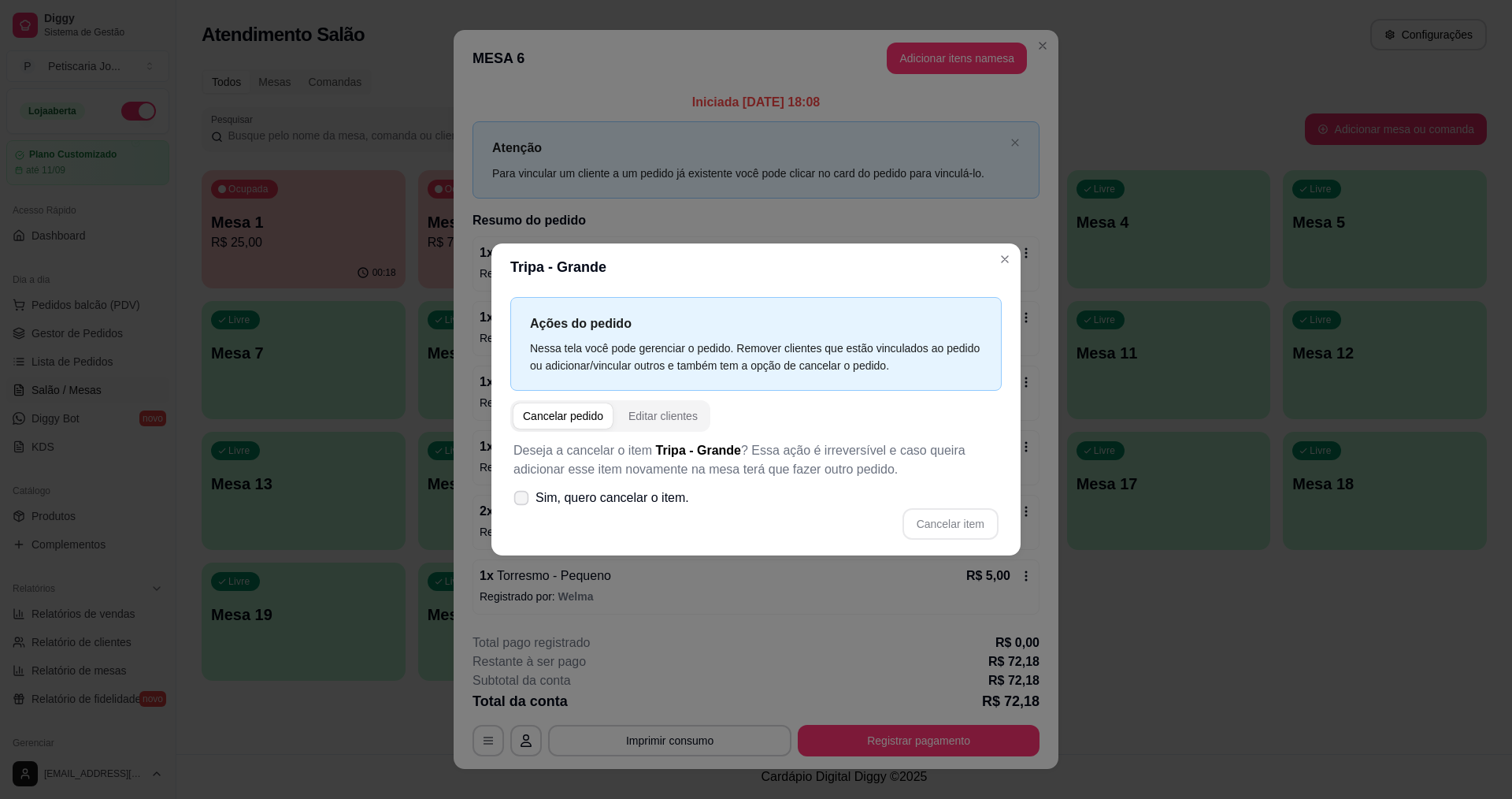
click at [522, 501] on icon at bounding box center [521, 497] width 12 height 8
click at [522, 501] on input "Sim, quero cancelar o item." at bounding box center [518, 506] width 10 height 10
checkbox input "true"
click at [938, 522] on button "Cancelar item" at bounding box center [950, 523] width 96 height 31
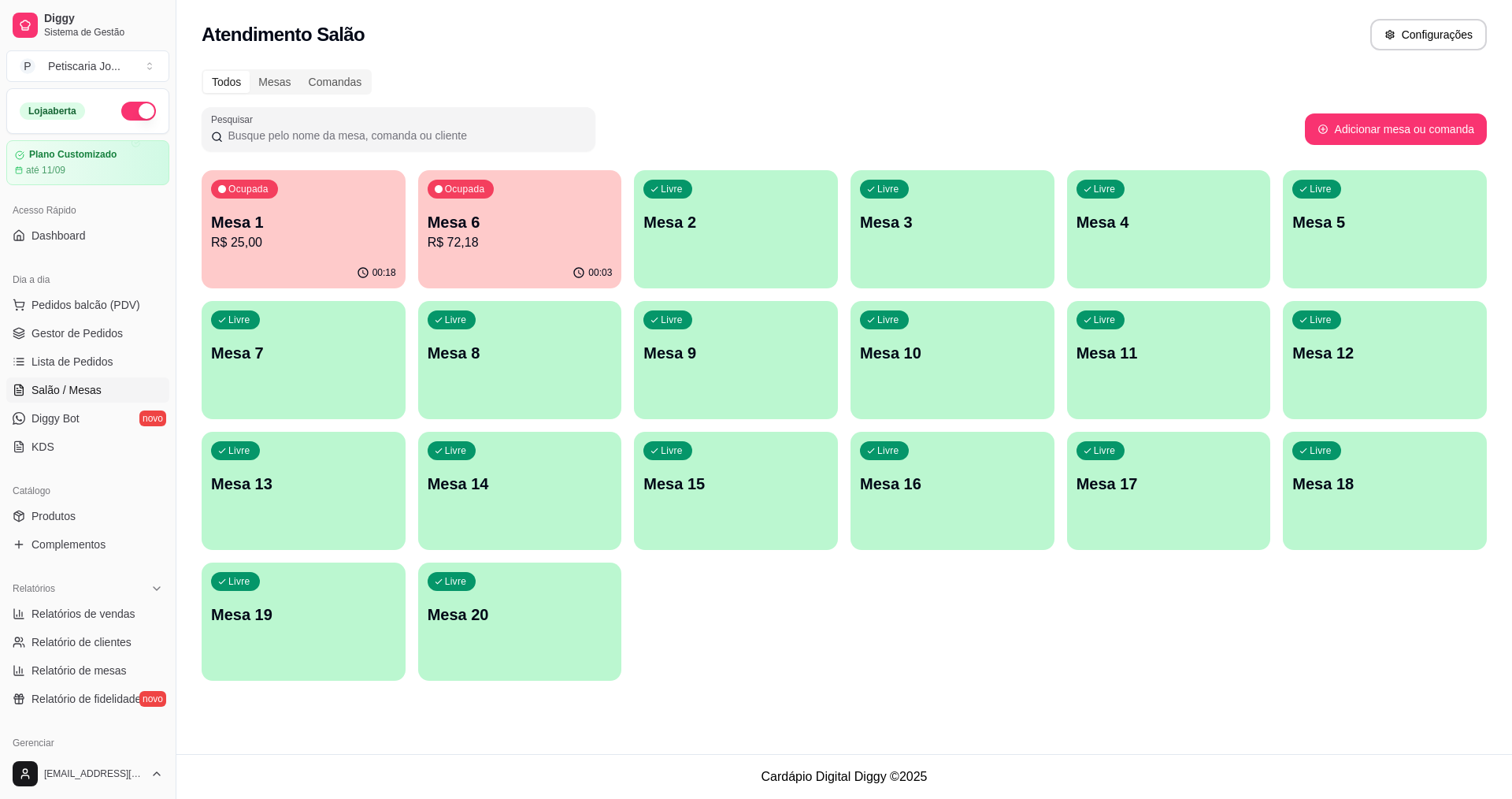
click at [336, 226] on p "Mesa 1" at bounding box center [304, 222] width 185 height 22
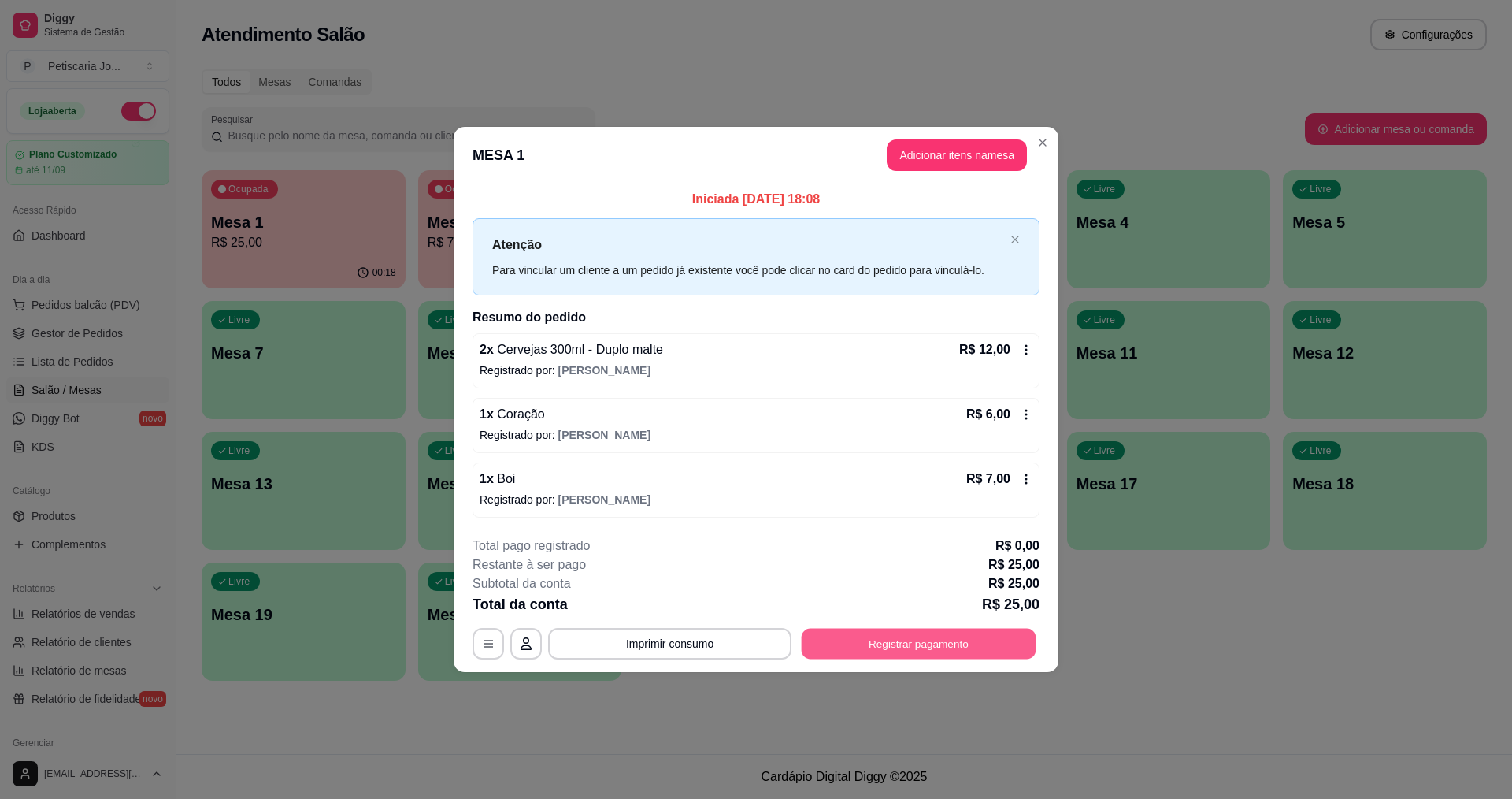
click at [878, 650] on button "Registrar pagamento" at bounding box center [918, 643] width 235 height 31
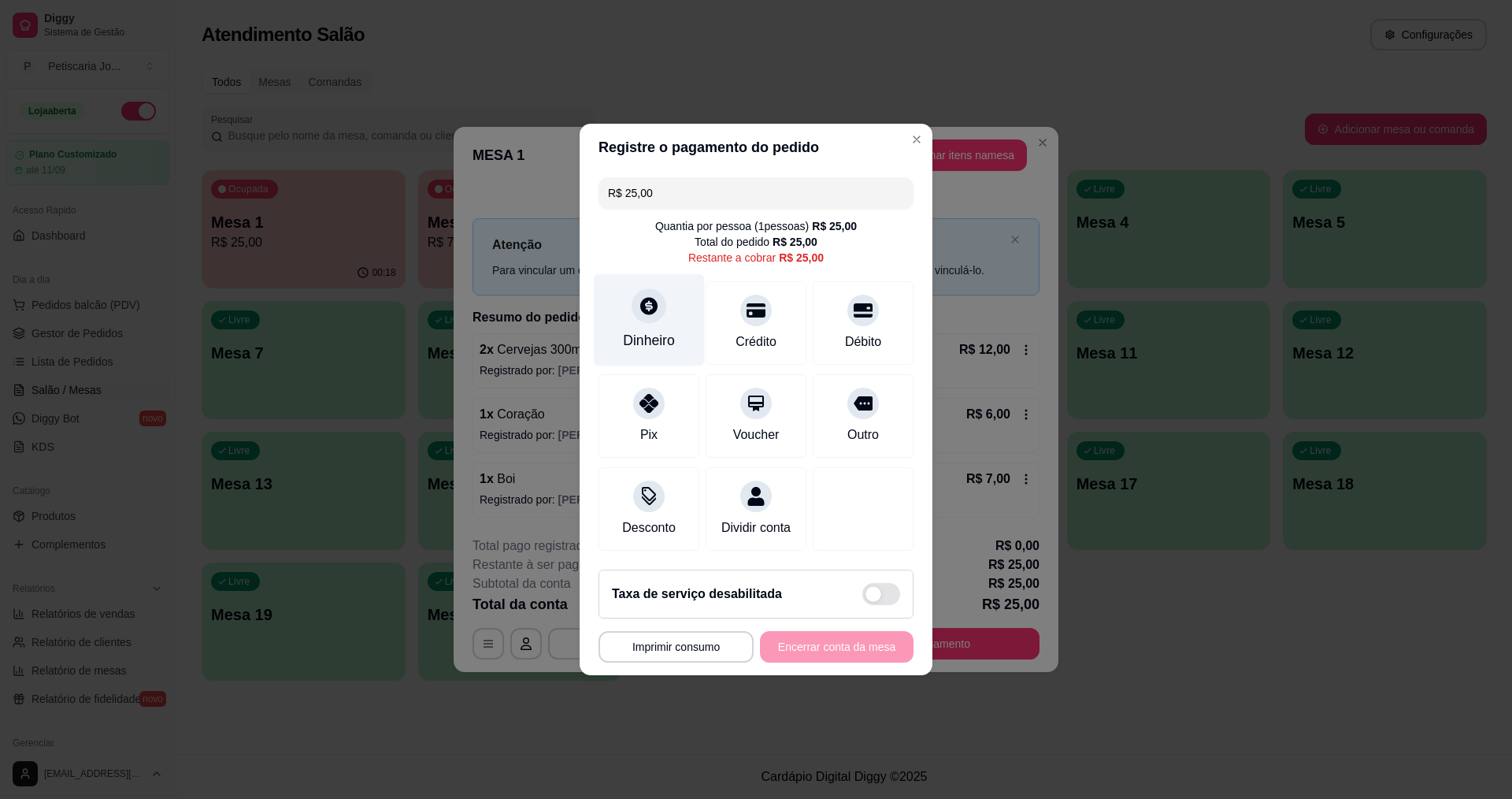
click at [651, 320] on div "Dinheiro" at bounding box center [649, 320] width 111 height 93
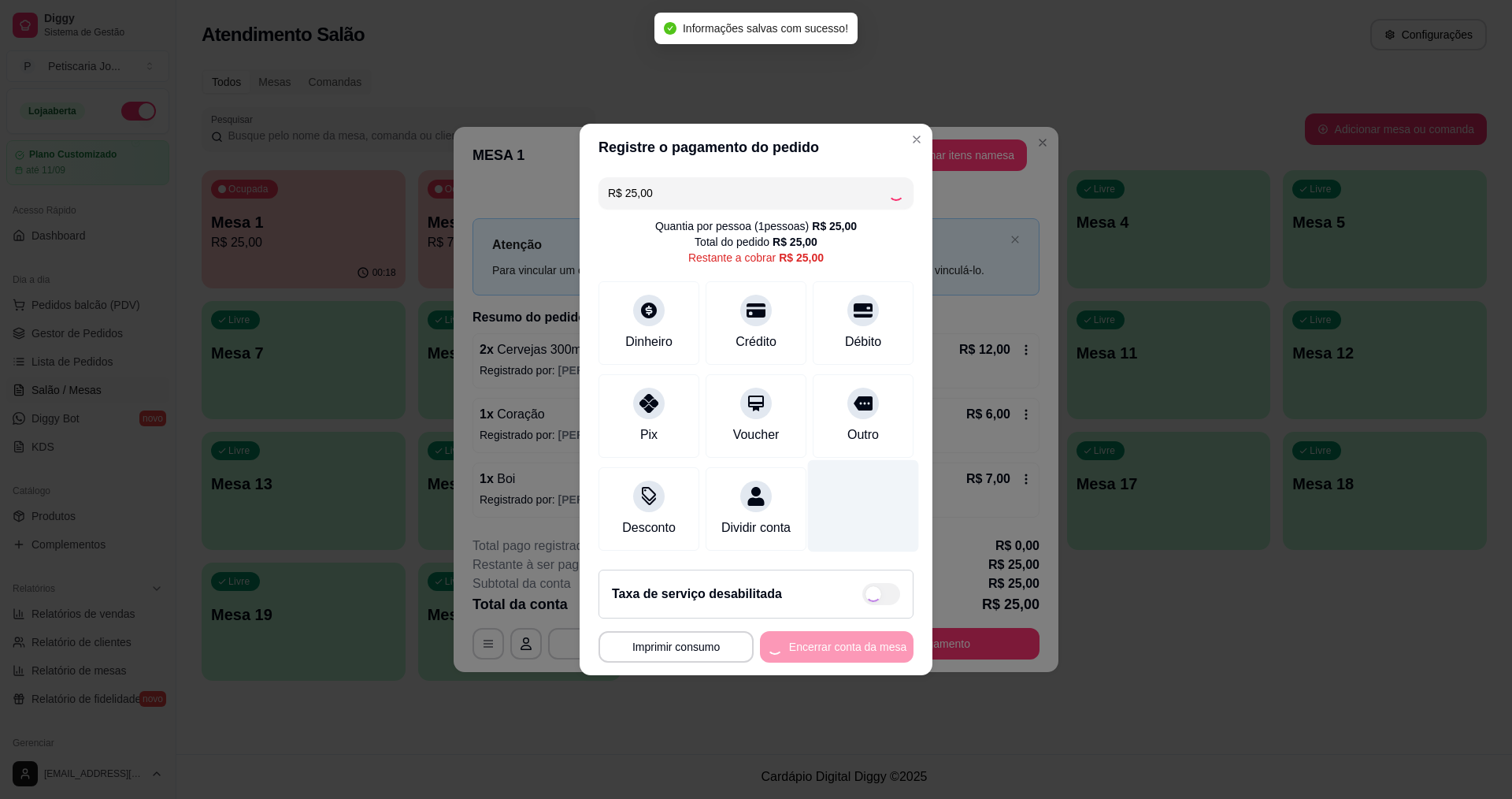
type input "R$ 0,00"
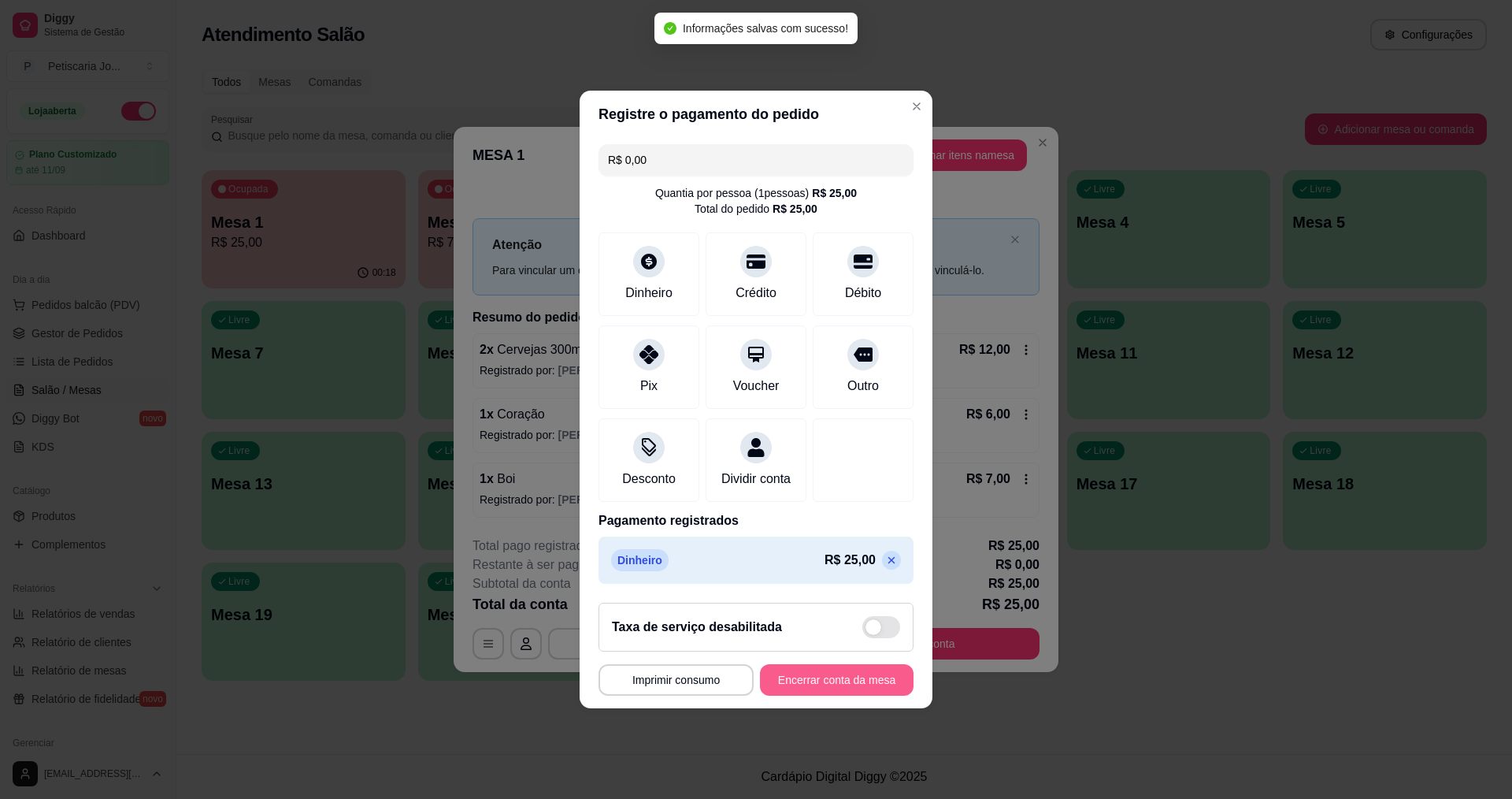
click at [838, 680] on button "Encerrar conta da mesa" at bounding box center [837, 679] width 154 height 31
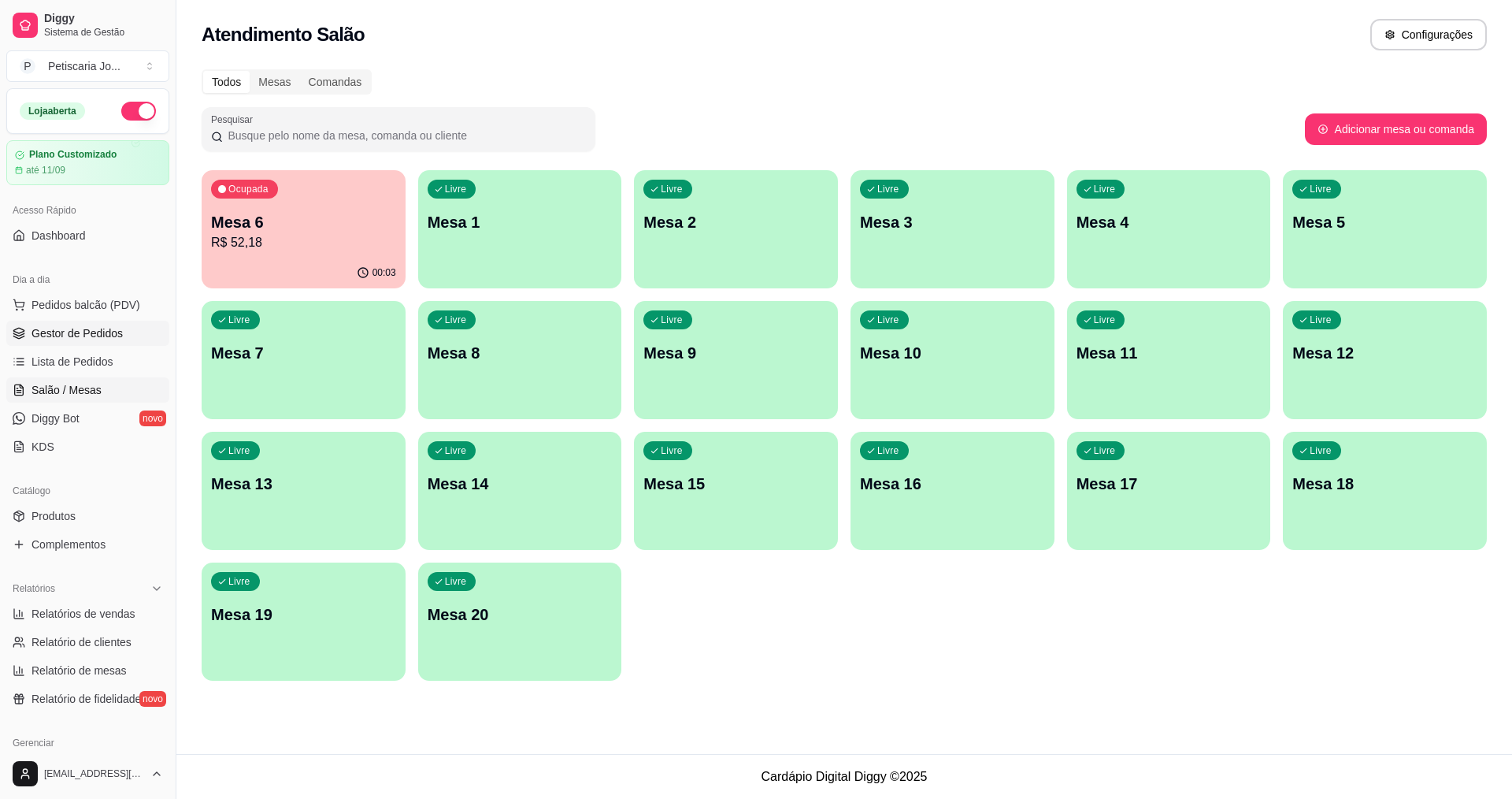
click at [55, 336] on span "Gestor de Pedidos" at bounding box center [77, 333] width 92 height 16
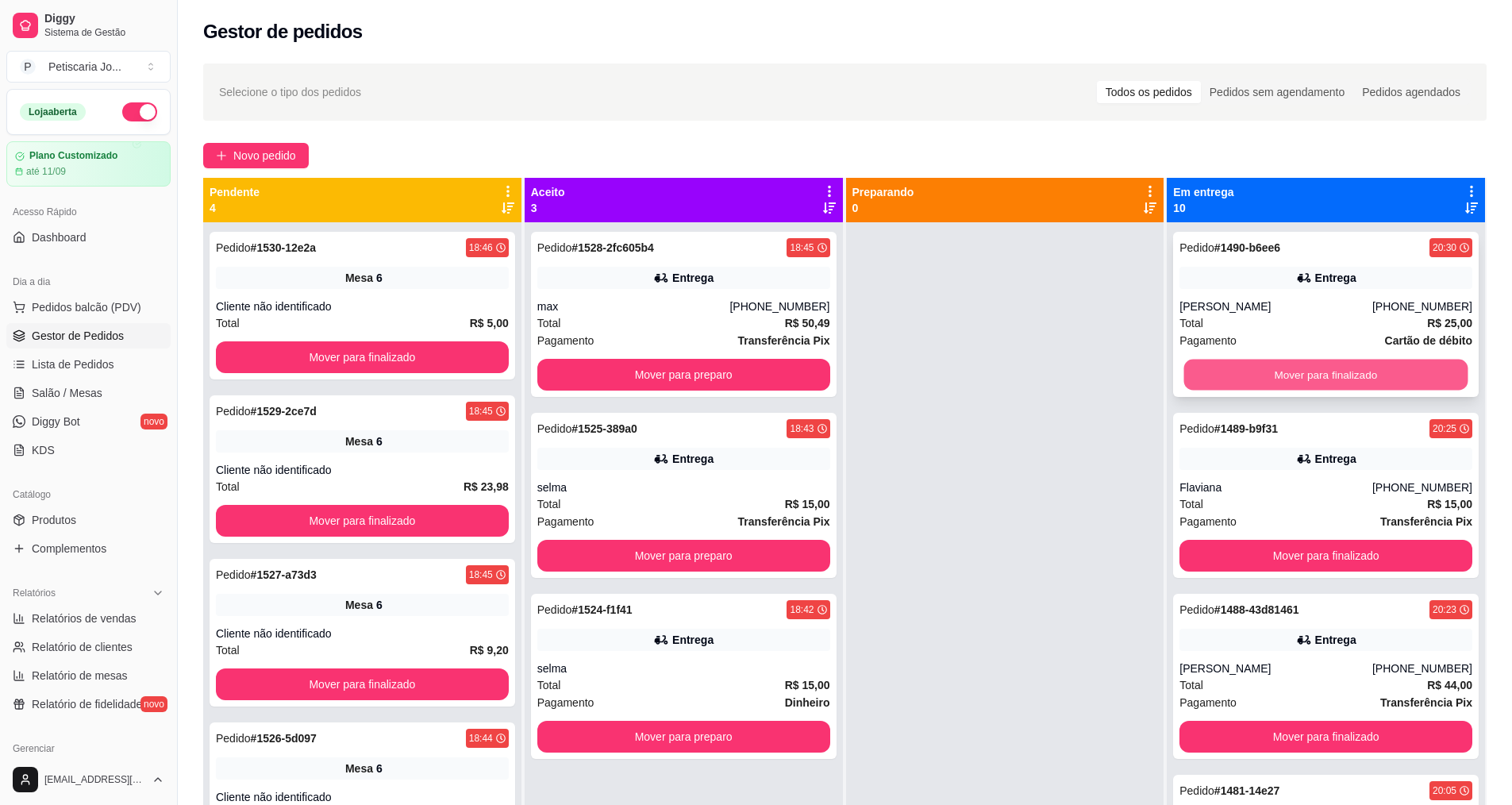
click at [1204, 369] on button "Mover para finalizado" at bounding box center [1326, 375] width 284 height 31
click at [1237, 376] on button "Mover para finalizado" at bounding box center [1326, 375] width 284 height 31
click at [1237, 376] on button "Mover para finalizado" at bounding box center [1326, 374] width 293 height 31
click at [1237, 376] on button "Mover para finalizado" at bounding box center [1326, 375] width 284 height 31
click at [1237, 376] on button "Mover para finalizado" at bounding box center [1326, 374] width 293 height 31
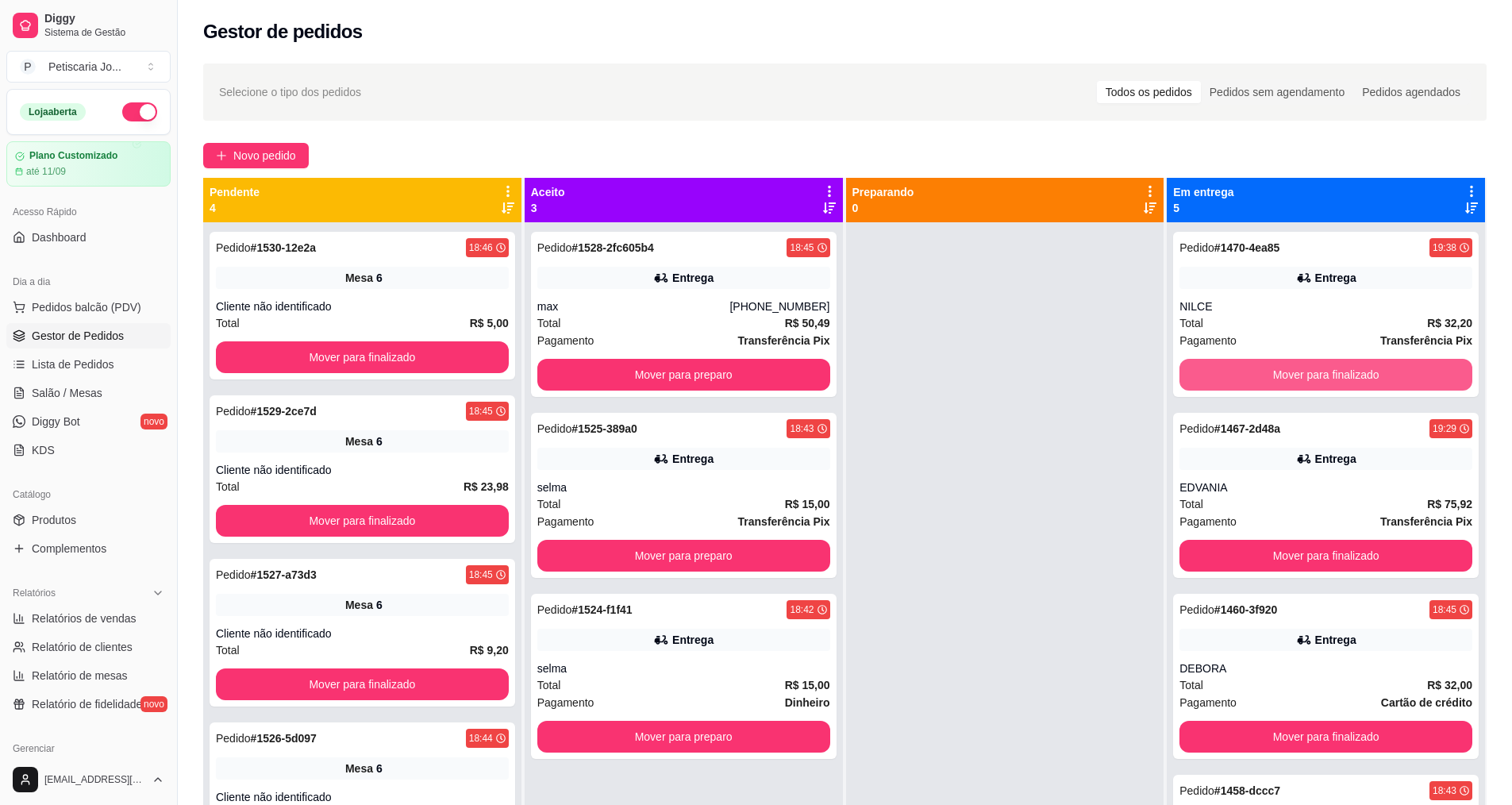
click at [1237, 376] on button "Mover para finalizado" at bounding box center [1326, 374] width 293 height 31
click at [1237, 540] on button "Mover para finalizado" at bounding box center [1326, 555] width 293 height 31
click at [1237, 376] on button "Mover para finalizado" at bounding box center [1326, 375] width 284 height 31
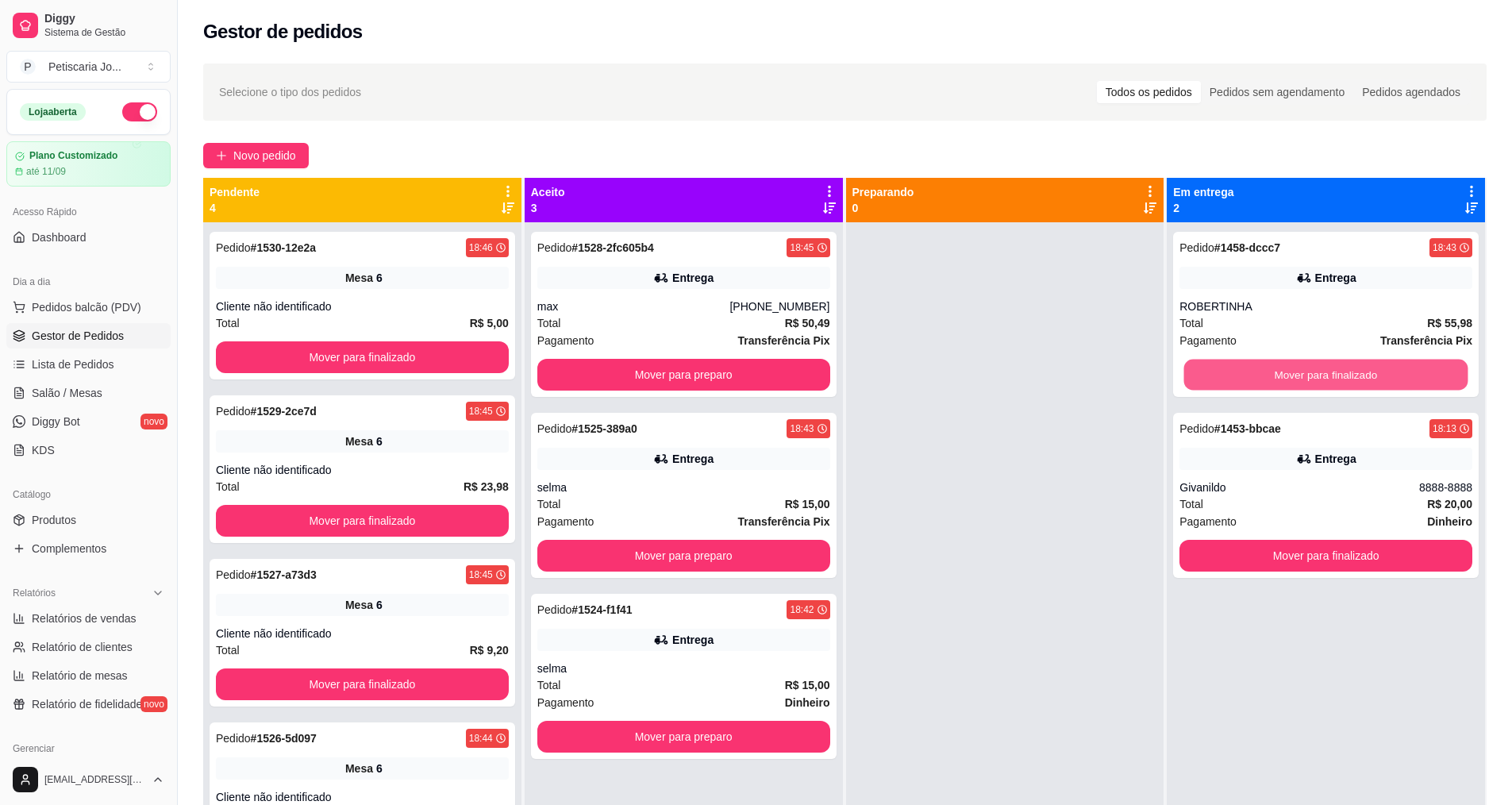
click at [1237, 376] on button "Mover para finalizado" at bounding box center [1326, 375] width 284 height 31
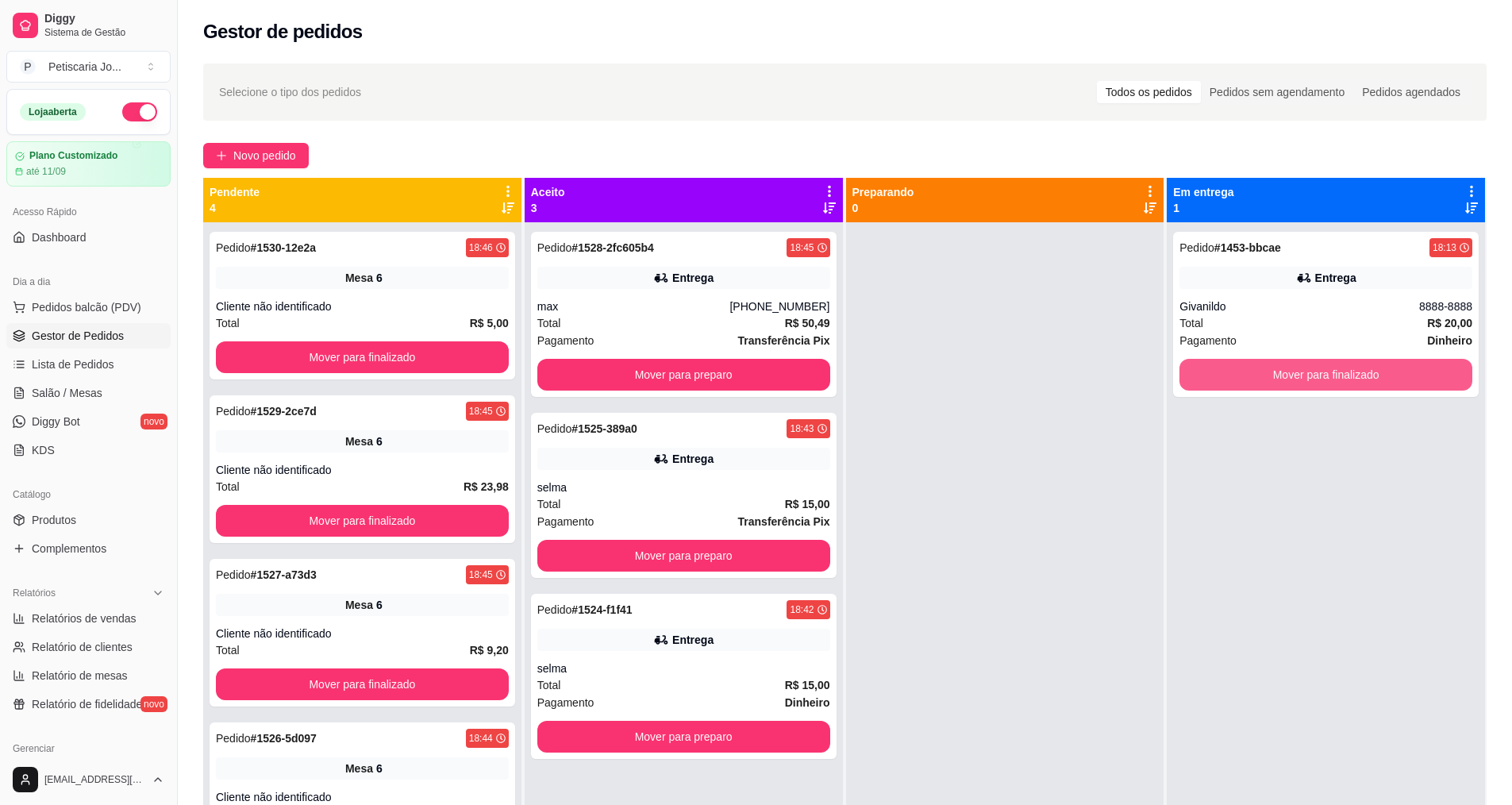
click at [1237, 376] on button "Mover para finalizado" at bounding box center [1326, 374] width 293 height 31
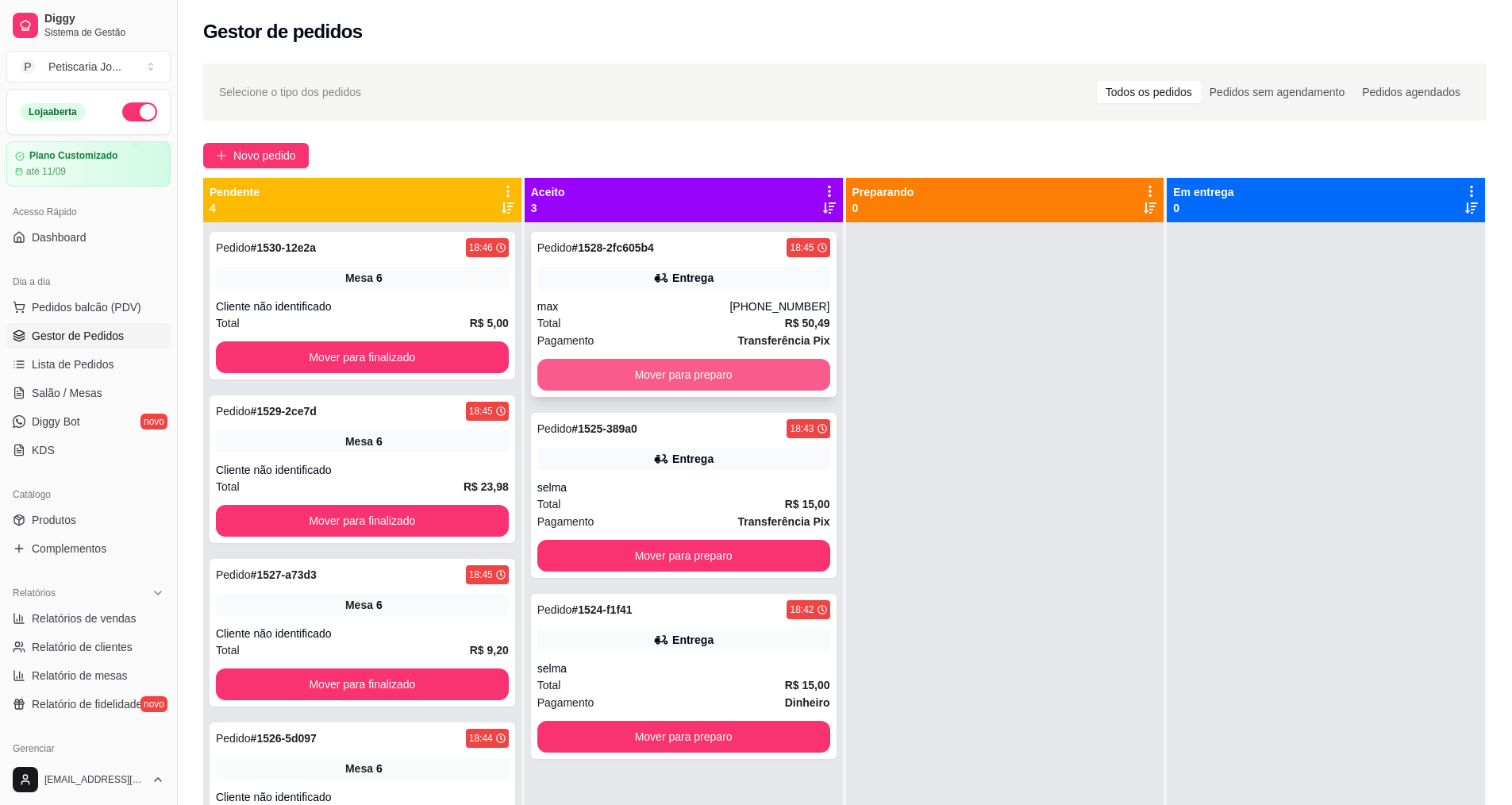
click at [655, 364] on button "Mover para preparo" at bounding box center [684, 374] width 293 height 31
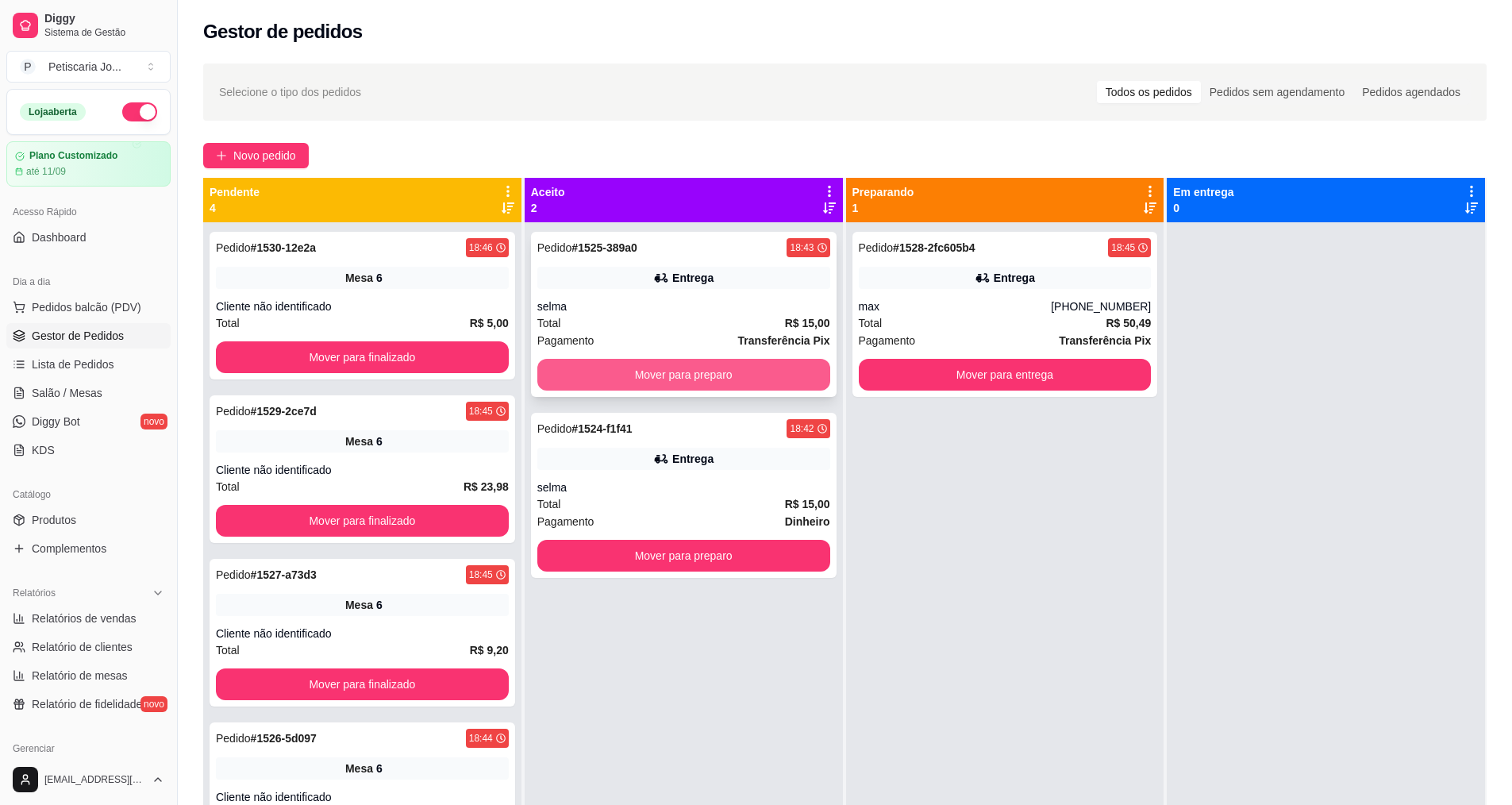
click at [655, 366] on button "Mover para preparo" at bounding box center [684, 374] width 293 height 31
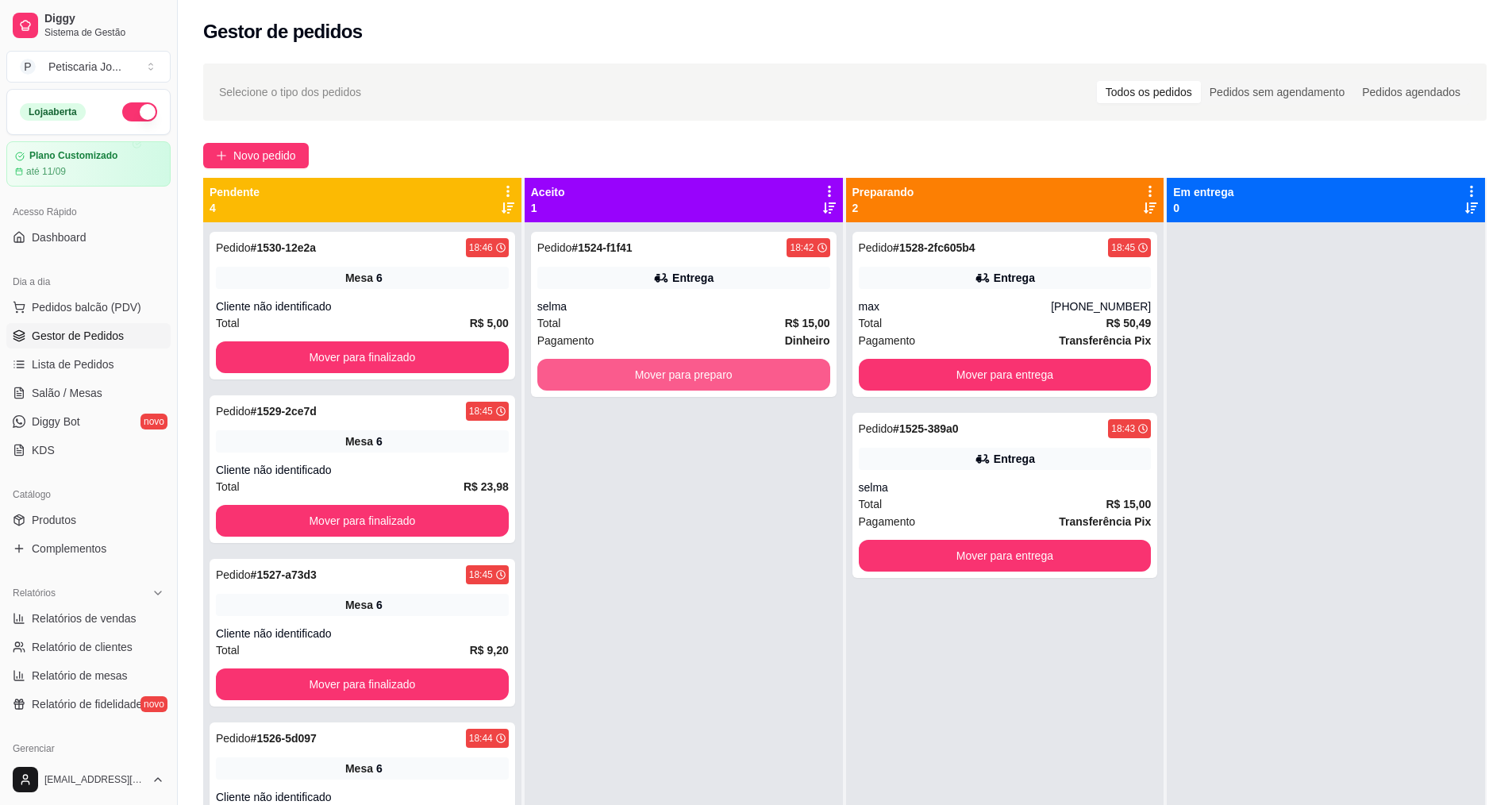
click at [655, 366] on button "Mover para preparo" at bounding box center [684, 374] width 293 height 31
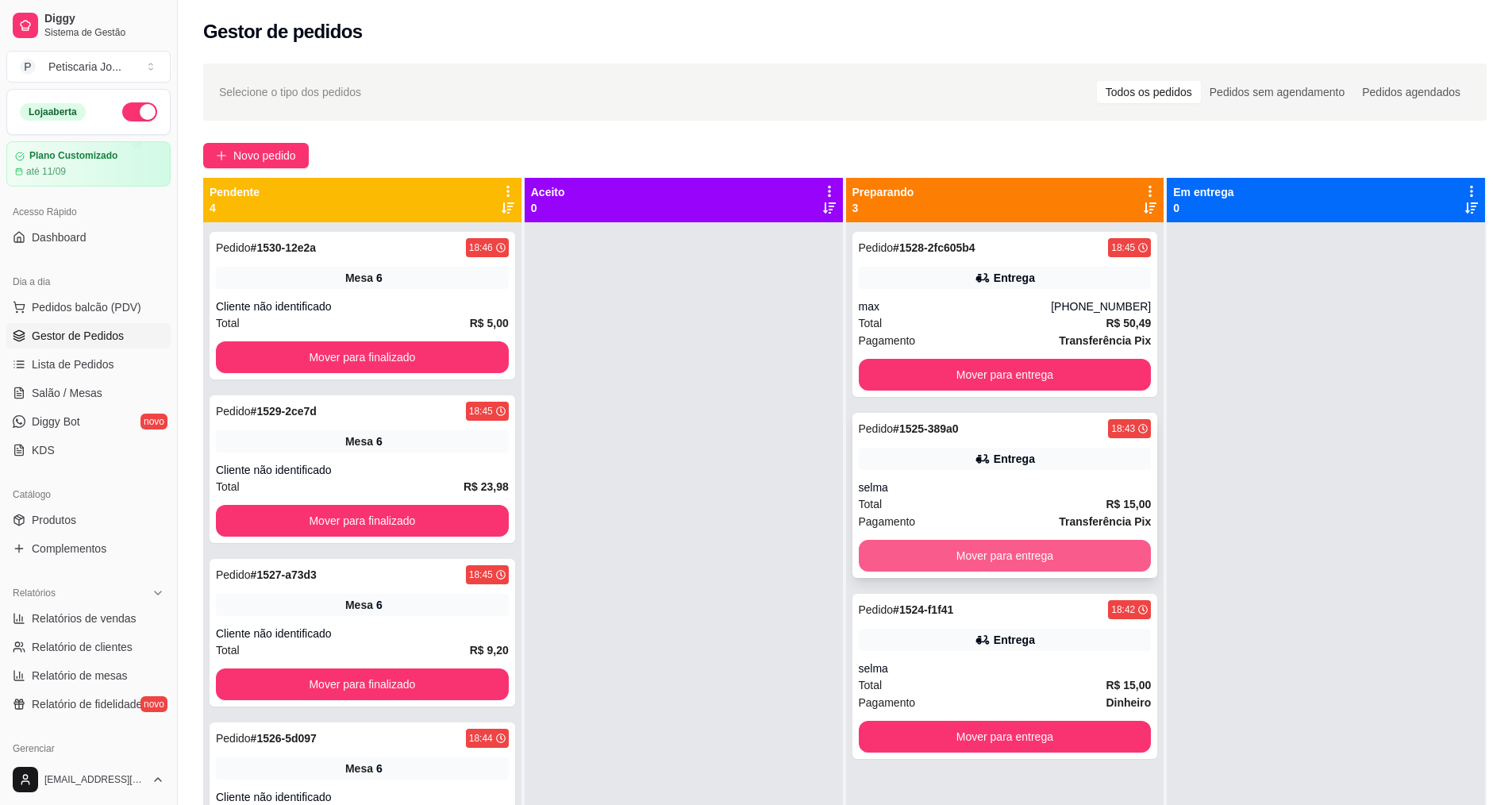
click at [1059, 558] on button "Mover para entrega" at bounding box center [1005, 555] width 293 height 31
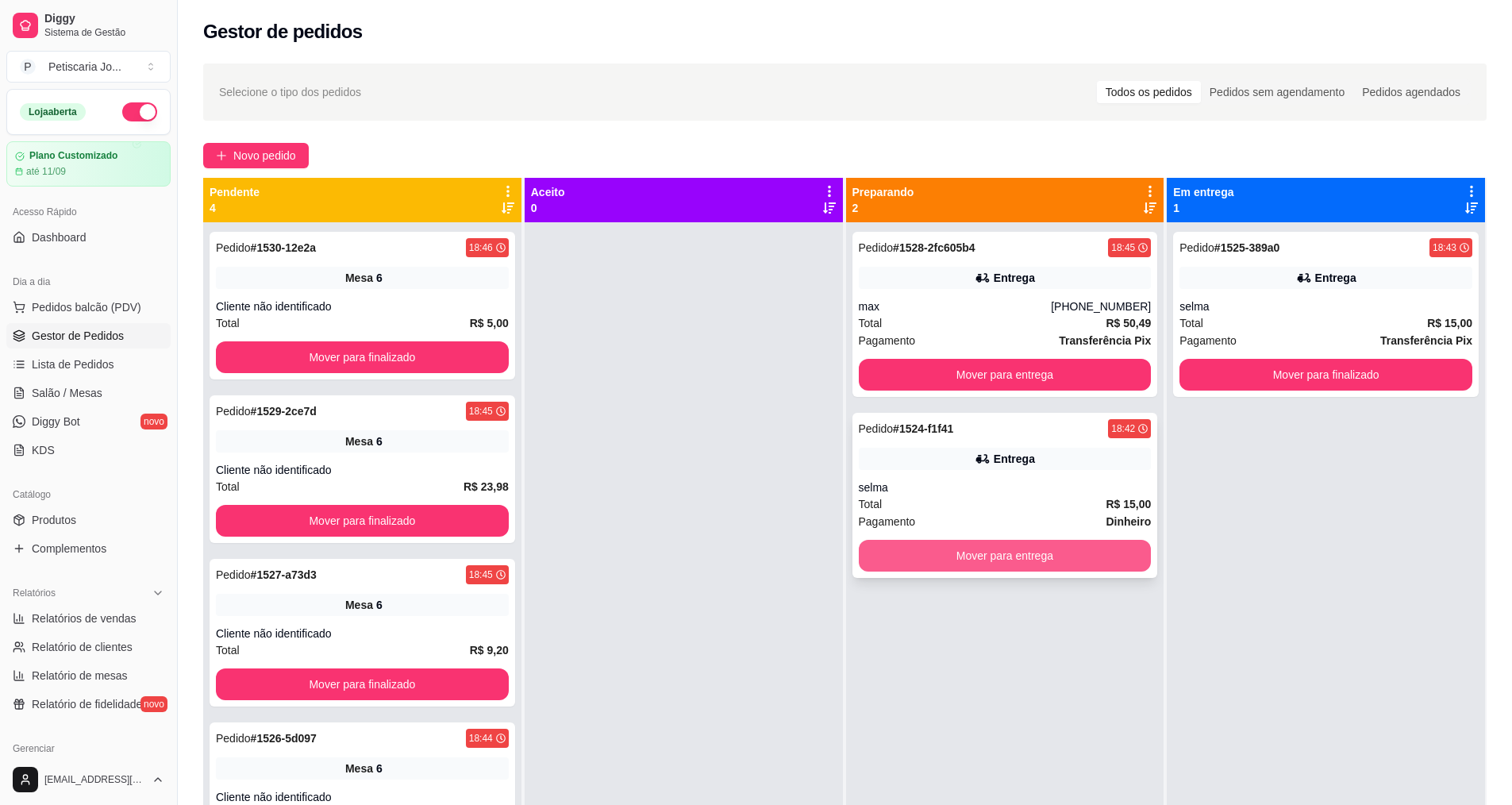
click at [1055, 558] on button "Mover para entrega" at bounding box center [1005, 555] width 293 height 31
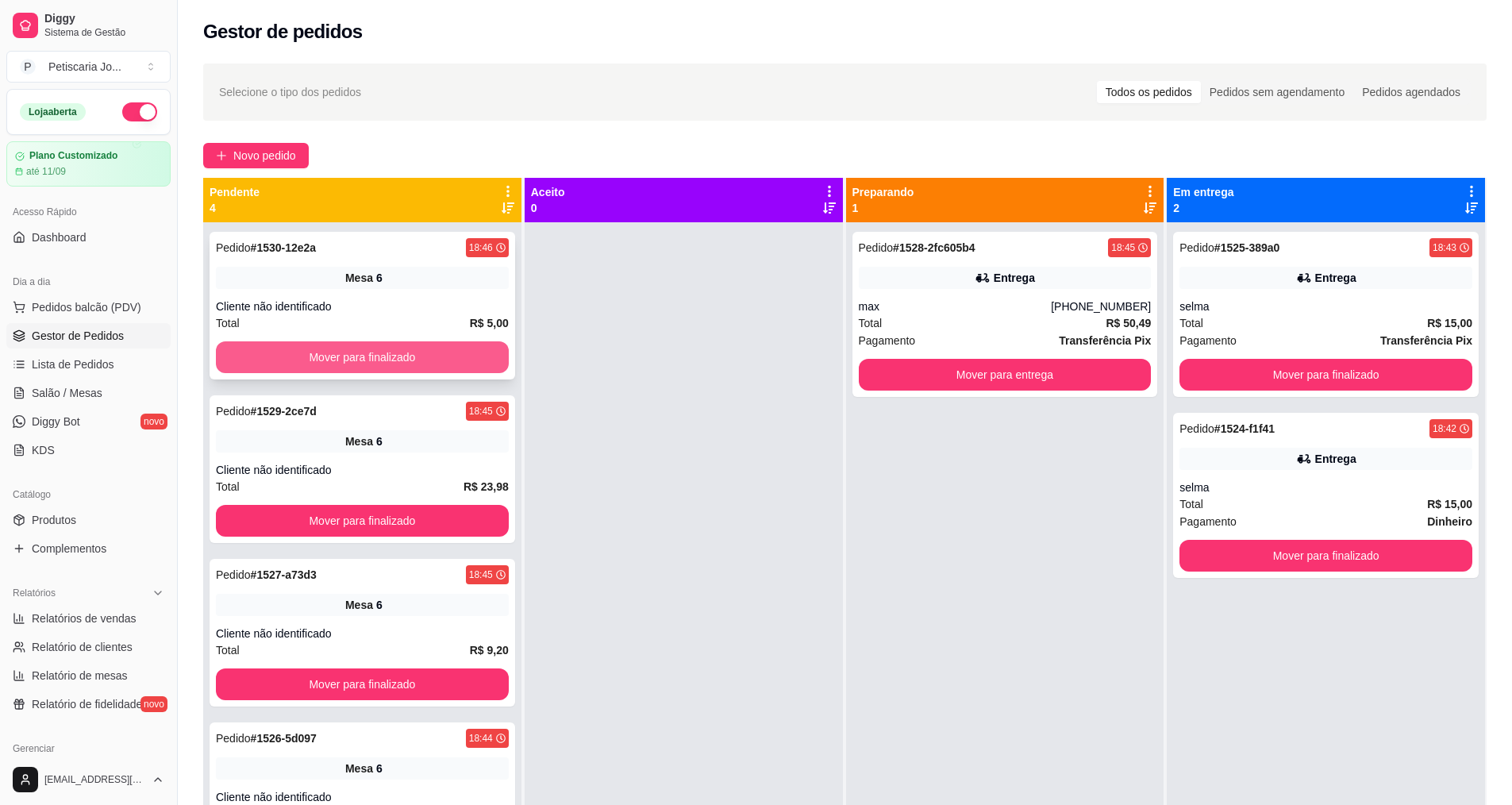
click at [381, 358] on button "Mover para finalizado" at bounding box center [363, 357] width 293 height 31
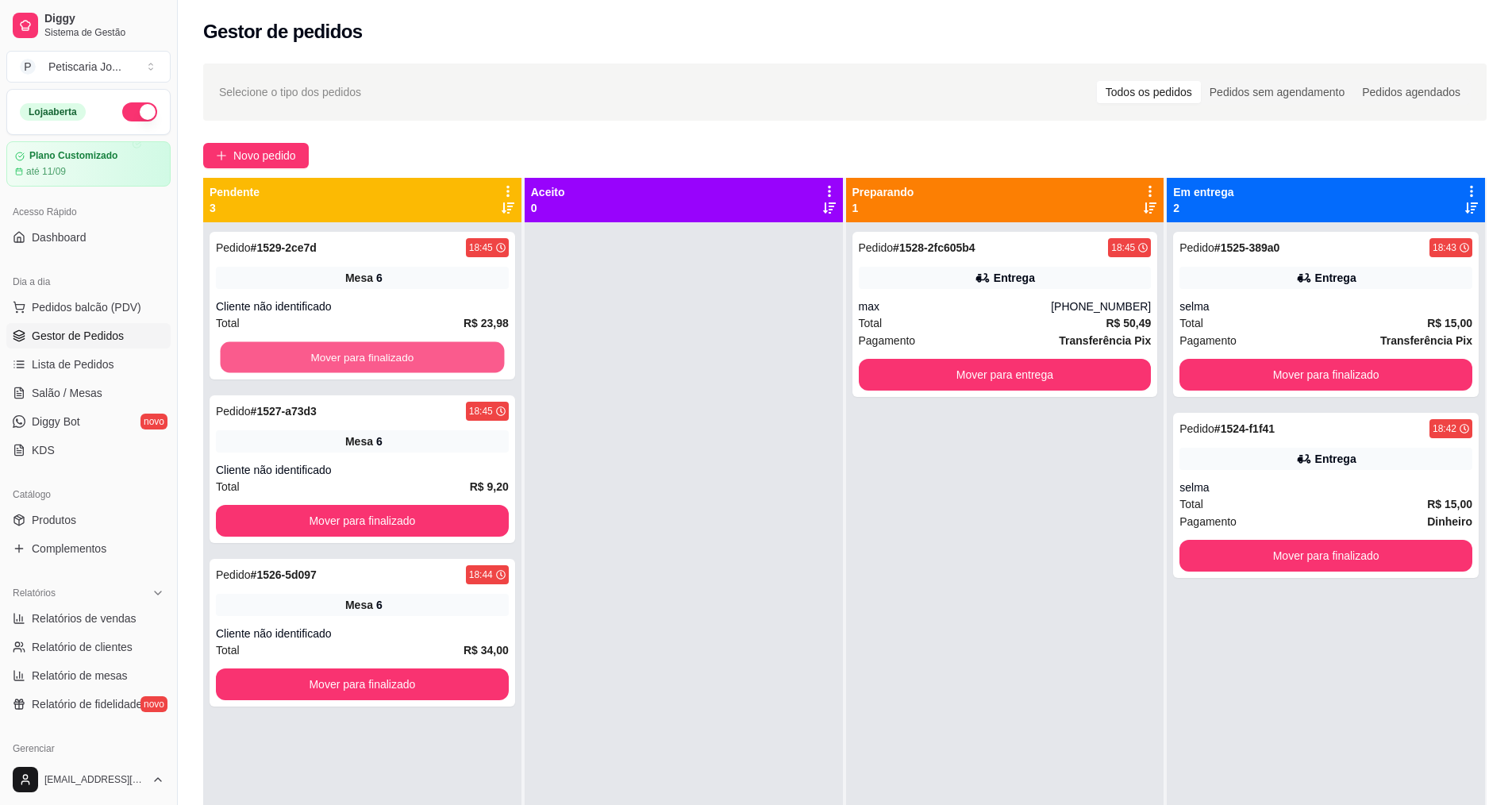
click at [381, 358] on button "Mover para finalizado" at bounding box center [362, 358] width 284 height 31
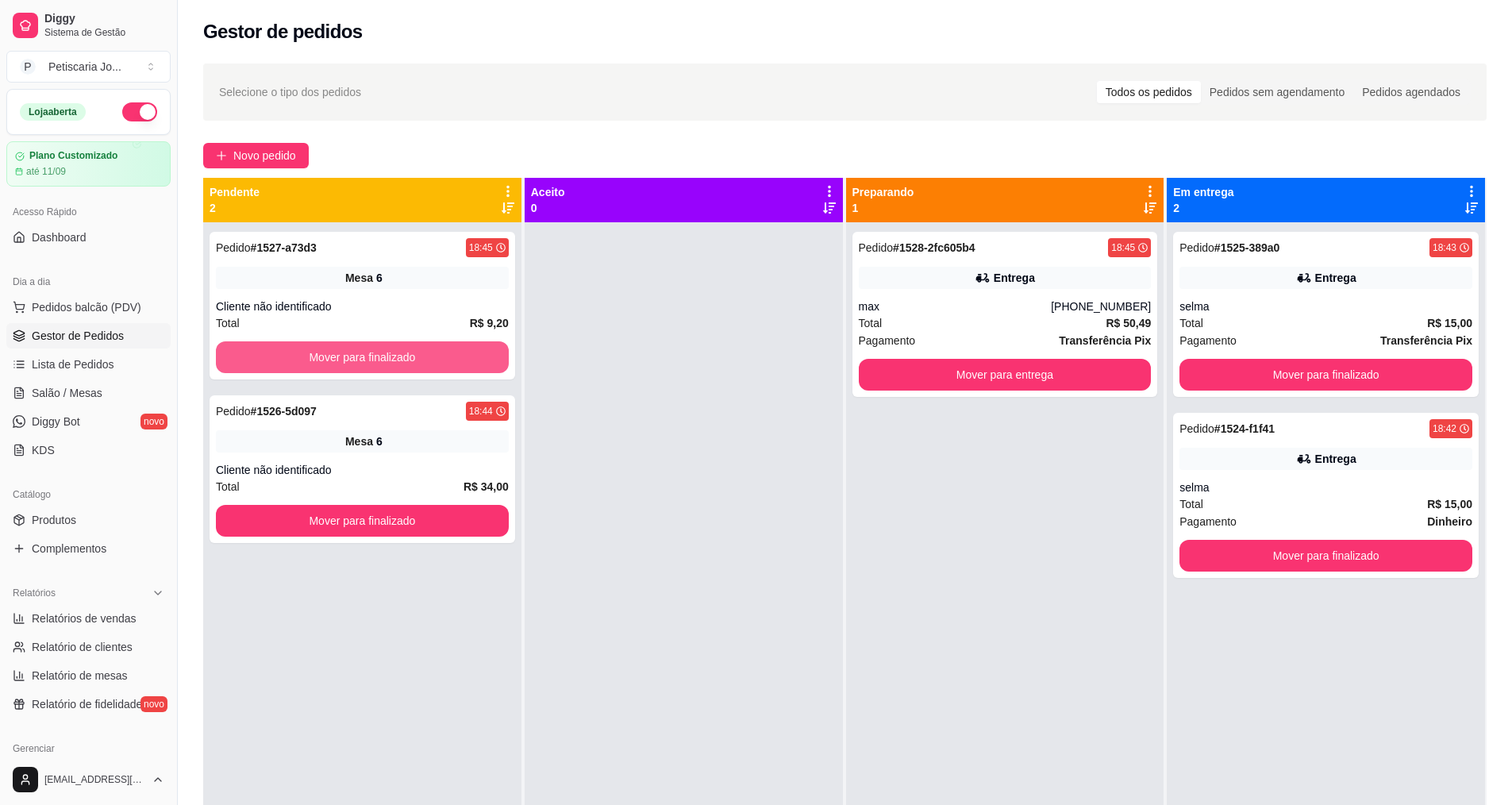
click at [381, 358] on button "Mover para finalizado" at bounding box center [363, 357] width 293 height 31
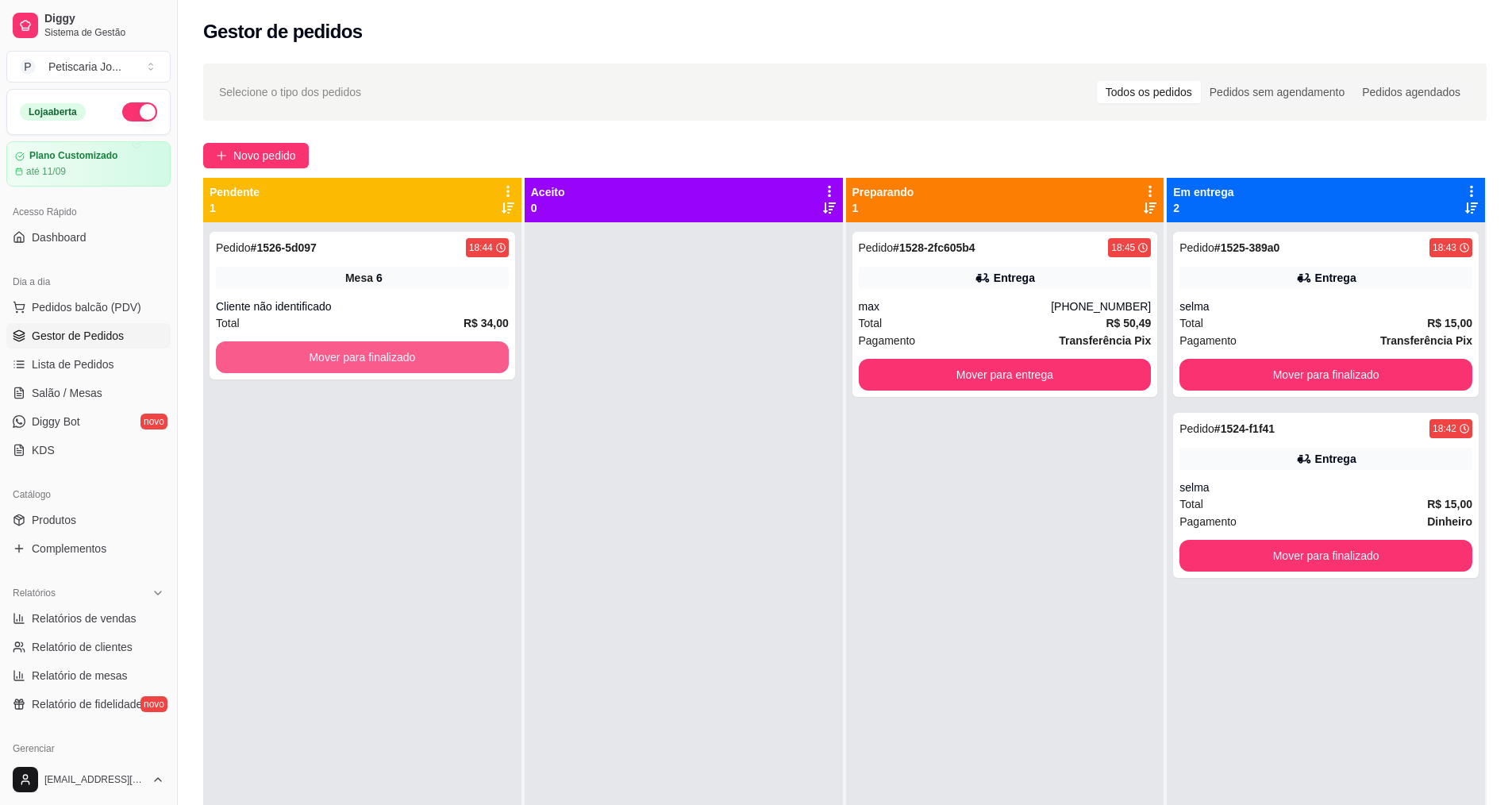
click at [381, 358] on button "Mover para finalizado" at bounding box center [363, 357] width 293 height 31
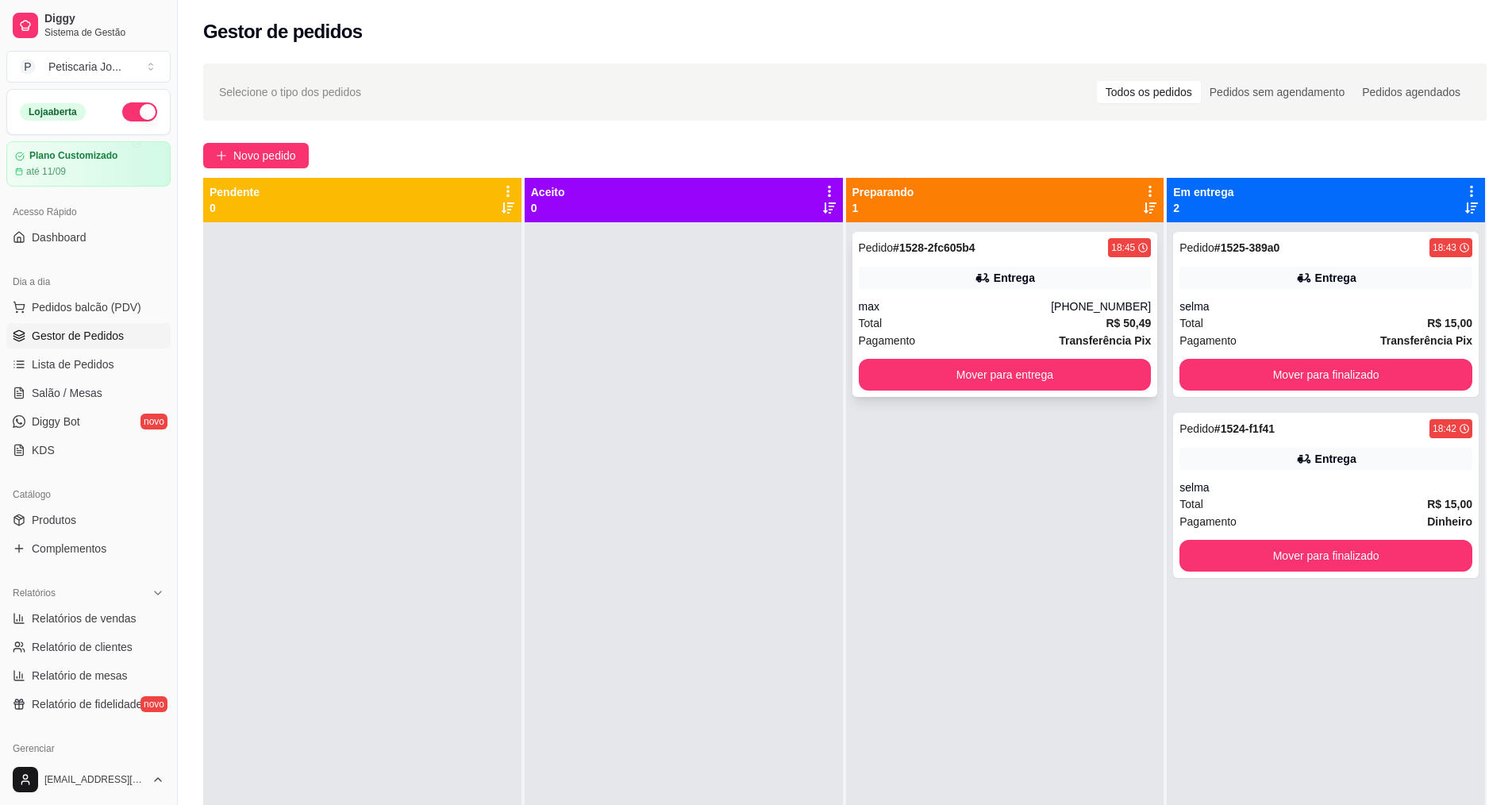
click at [1009, 317] on div "Total R$ 50,49" at bounding box center [1005, 323] width 293 height 18
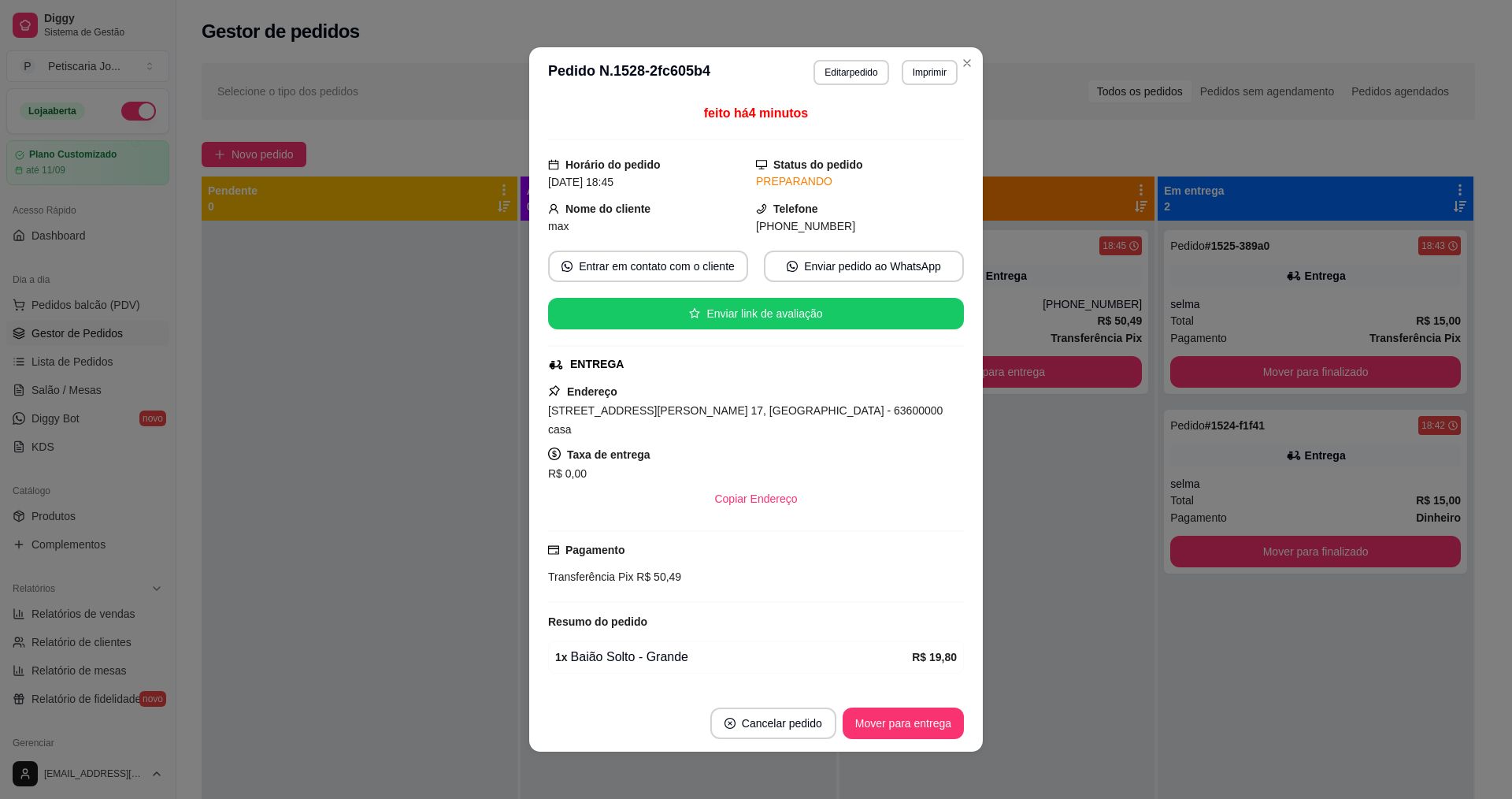
click at [861, 87] on header "**********" at bounding box center [755, 72] width 453 height 50
click at [859, 68] on button "Editar pedido" at bounding box center [850, 72] width 75 height 25
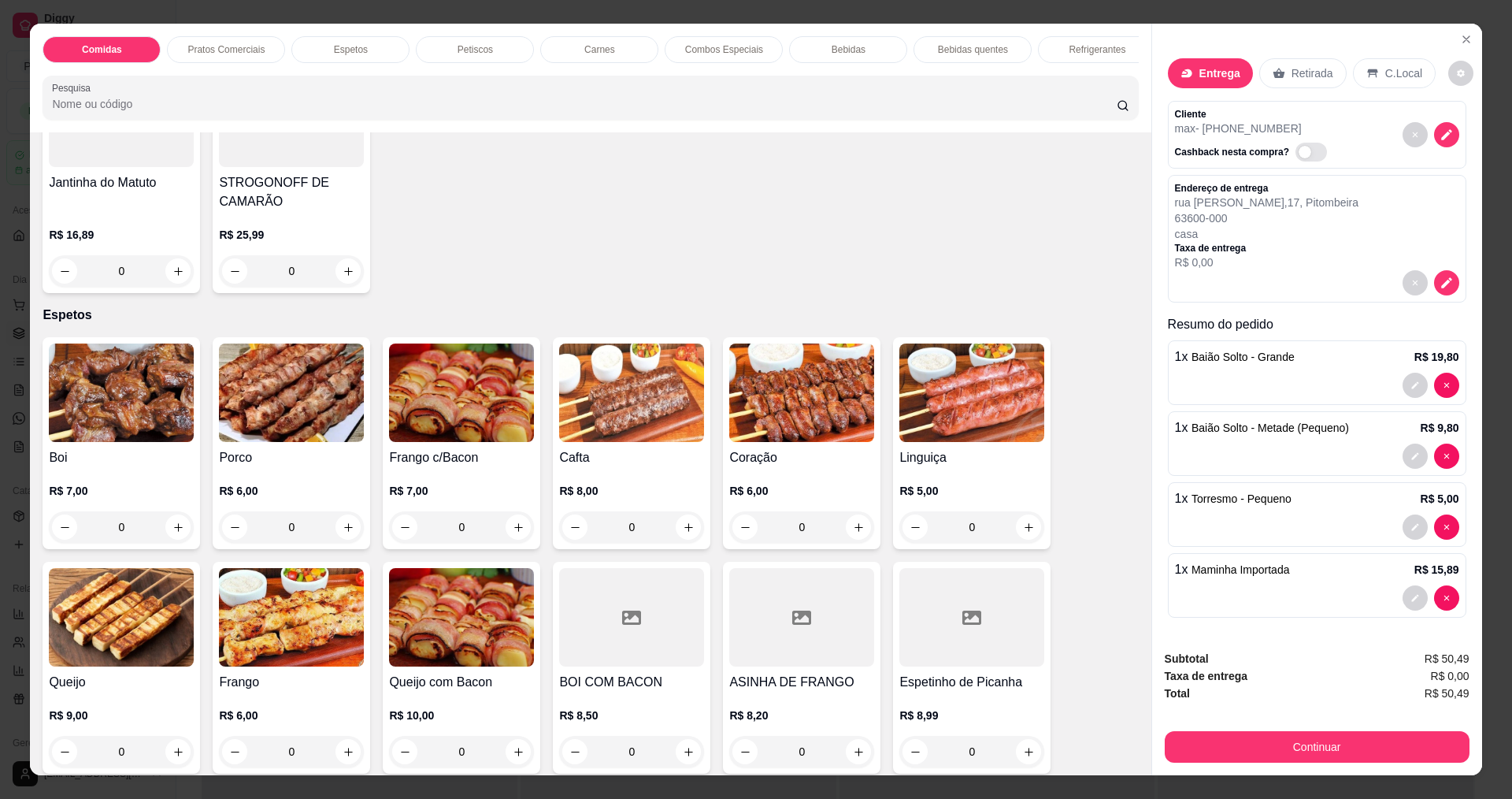
scroll to position [787, 0]
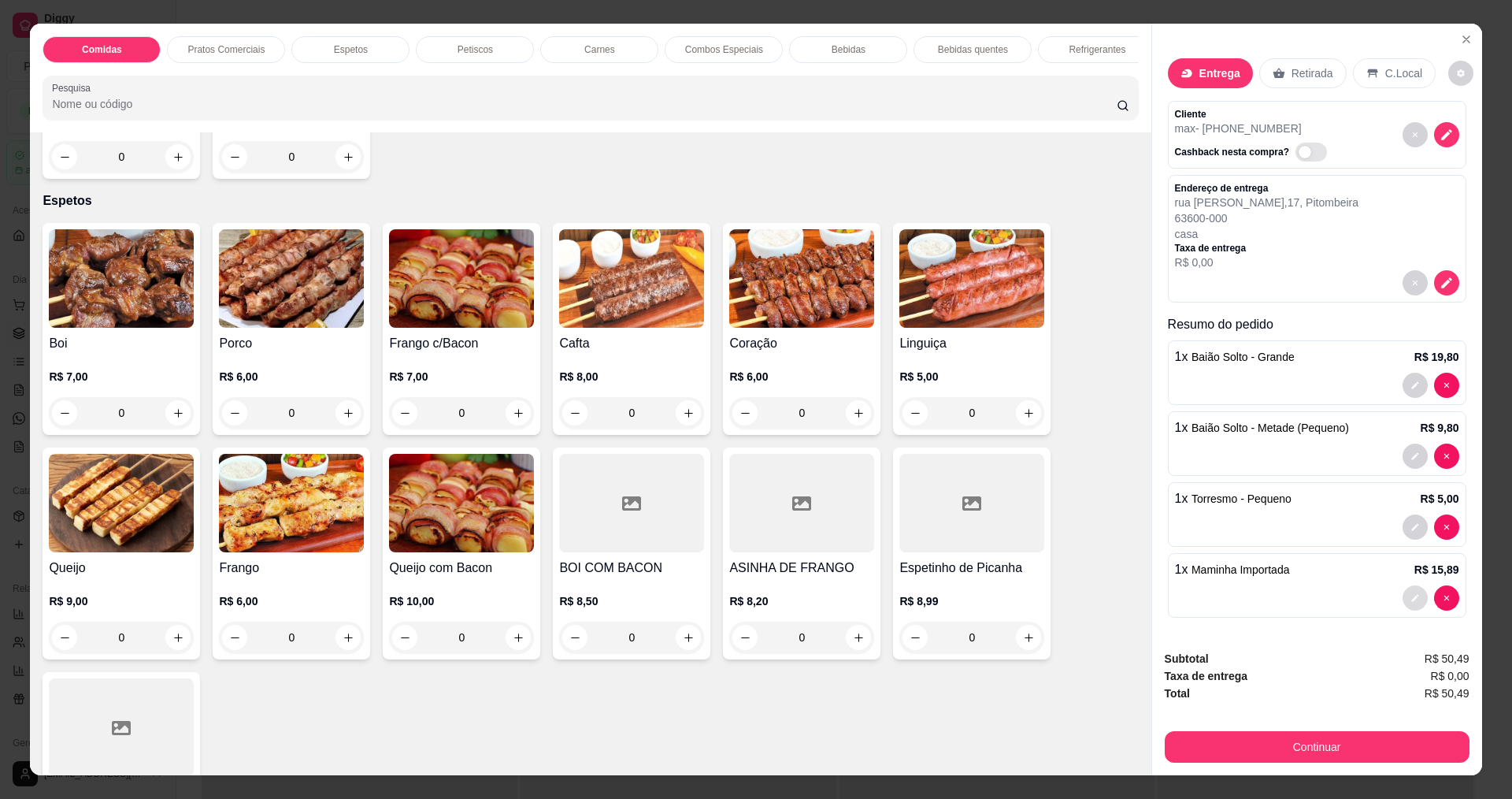
click at [1403, 602] on button "decrease-product-quantity" at bounding box center [1415, 598] width 25 height 25
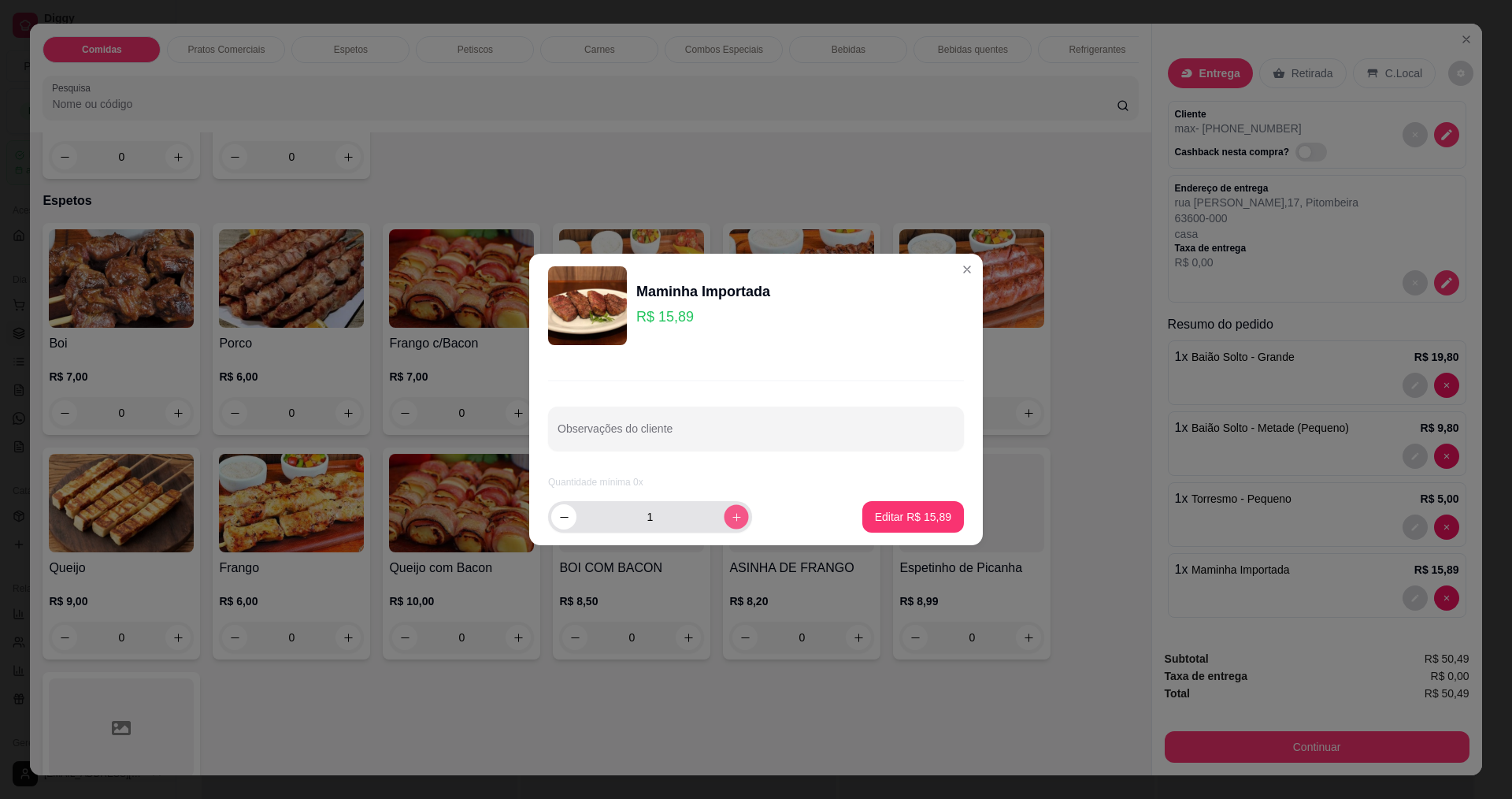
click at [731, 517] on icon "increase-product-quantity" at bounding box center [737, 517] width 12 height 12
type input "2"
click at [898, 516] on p "Editar R$ 31,78" at bounding box center [912, 516] width 74 height 15
type input "2"
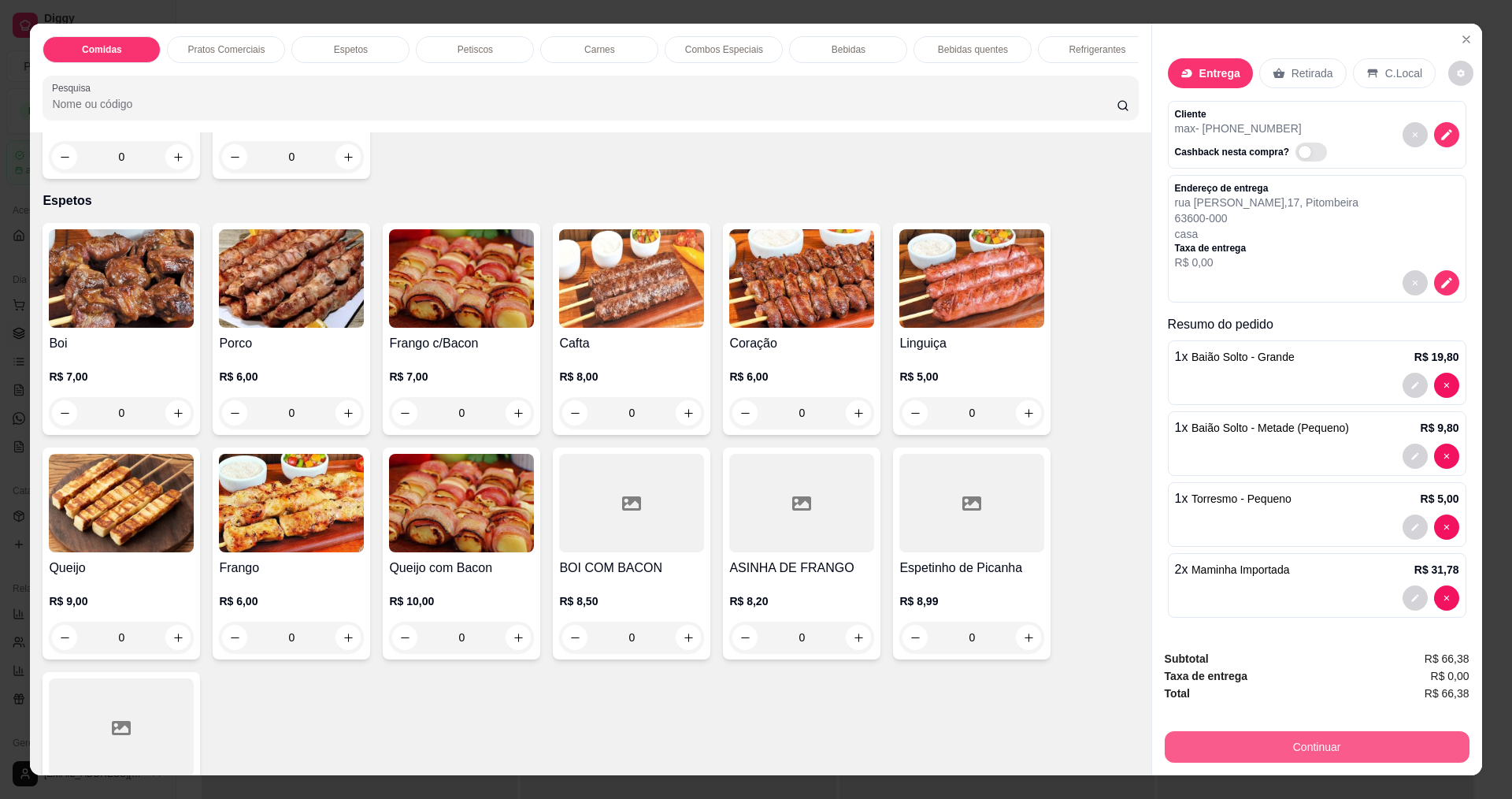
click at [1371, 755] on button "Continuar" at bounding box center [1317, 746] width 304 height 31
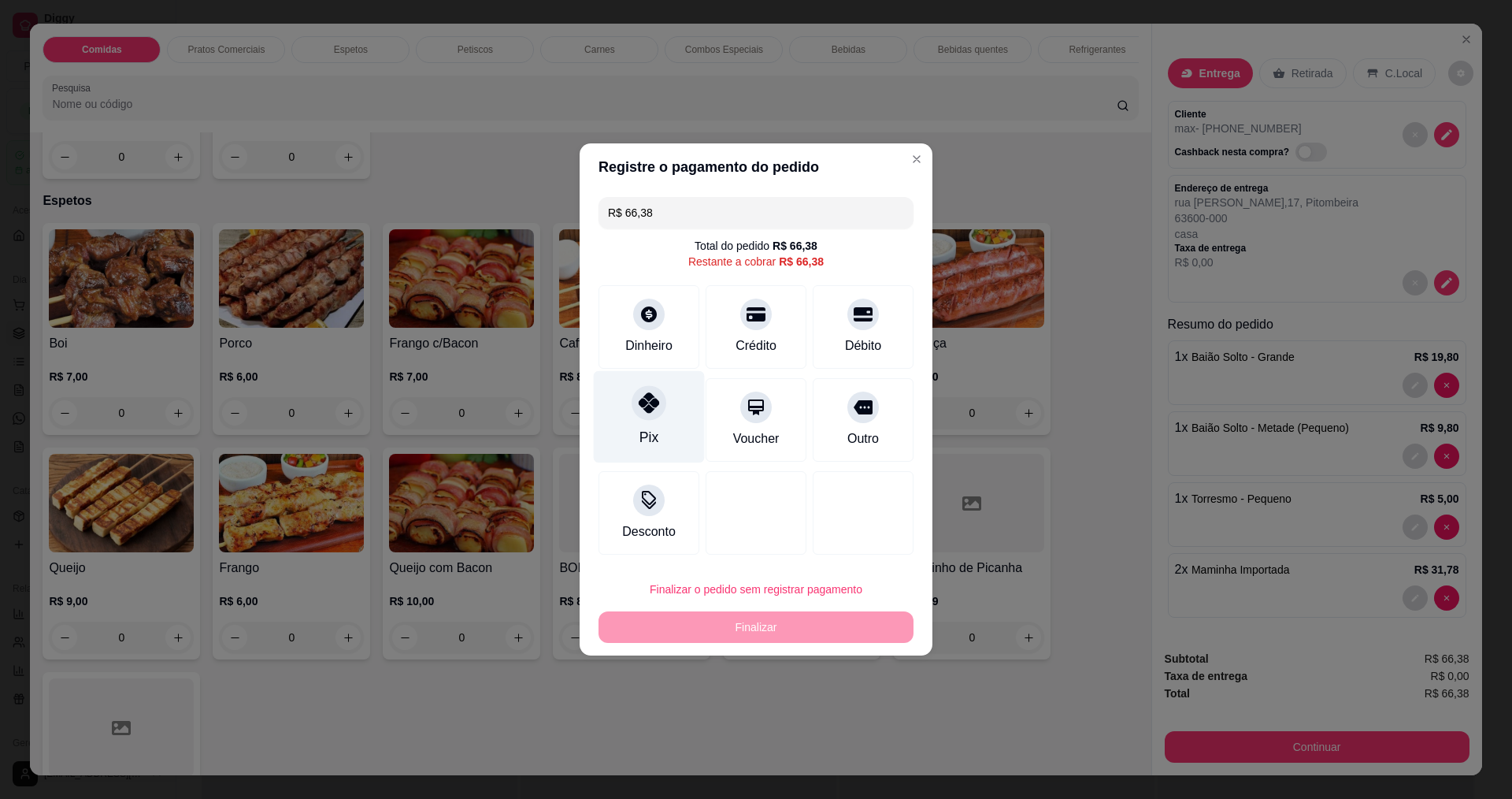
click at [646, 410] on icon at bounding box center [648, 402] width 20 height 20
type input "R$ 0,00"
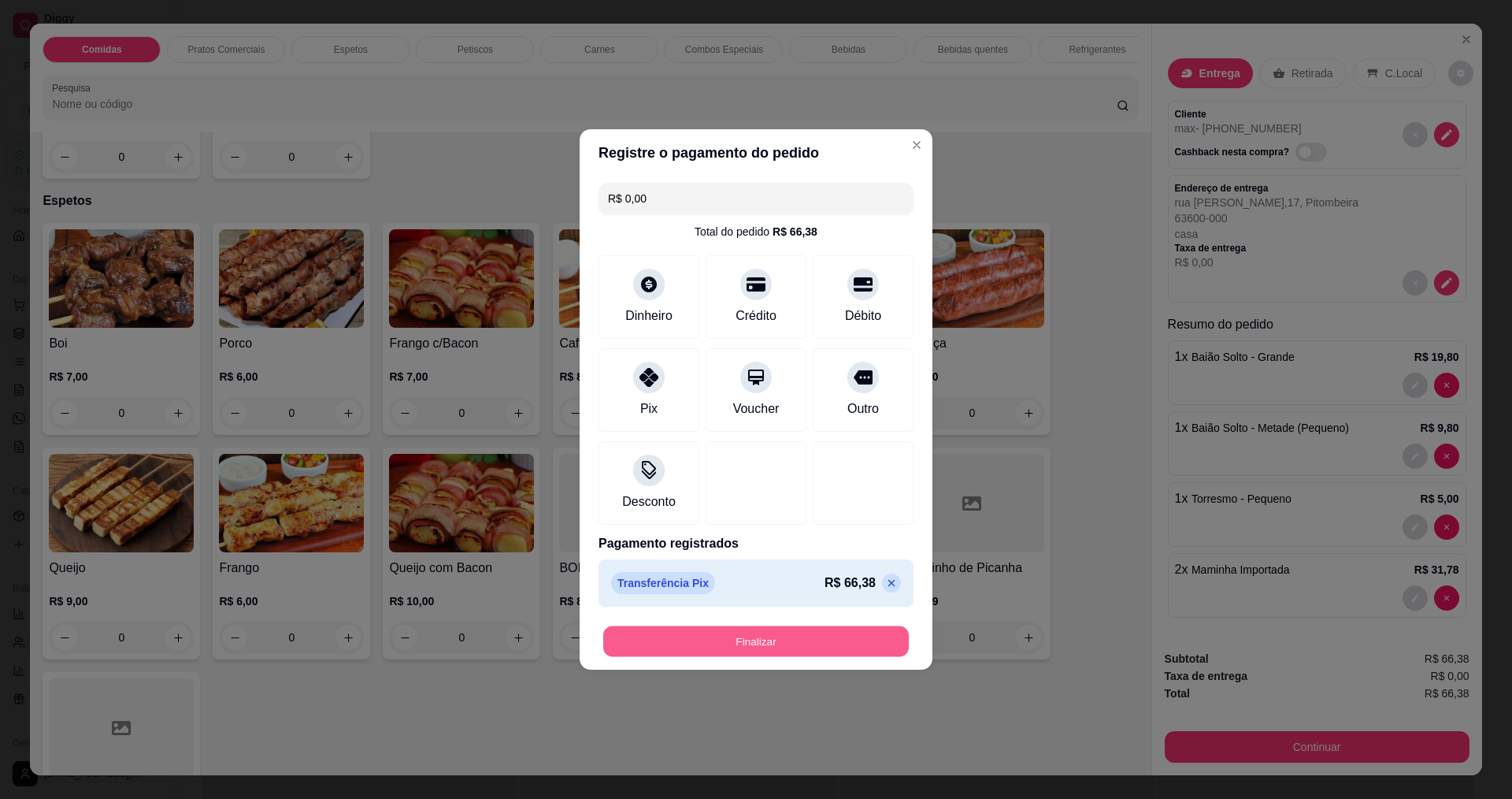
click at [791, 634] on button "Finalizar" at bounding box center [755, 641] width 305 height 31
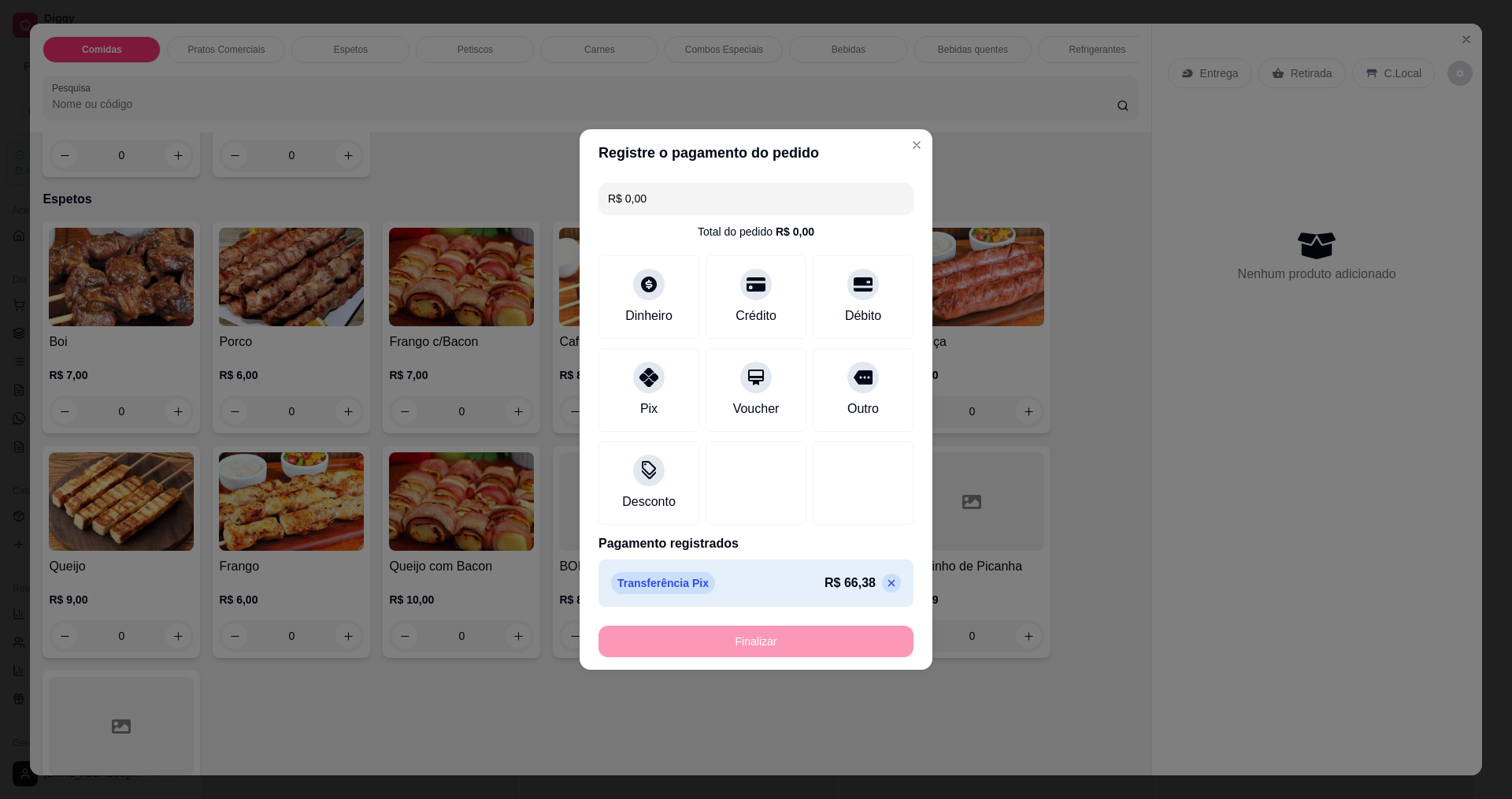
type input "0"
type input "-R$ 66,38"
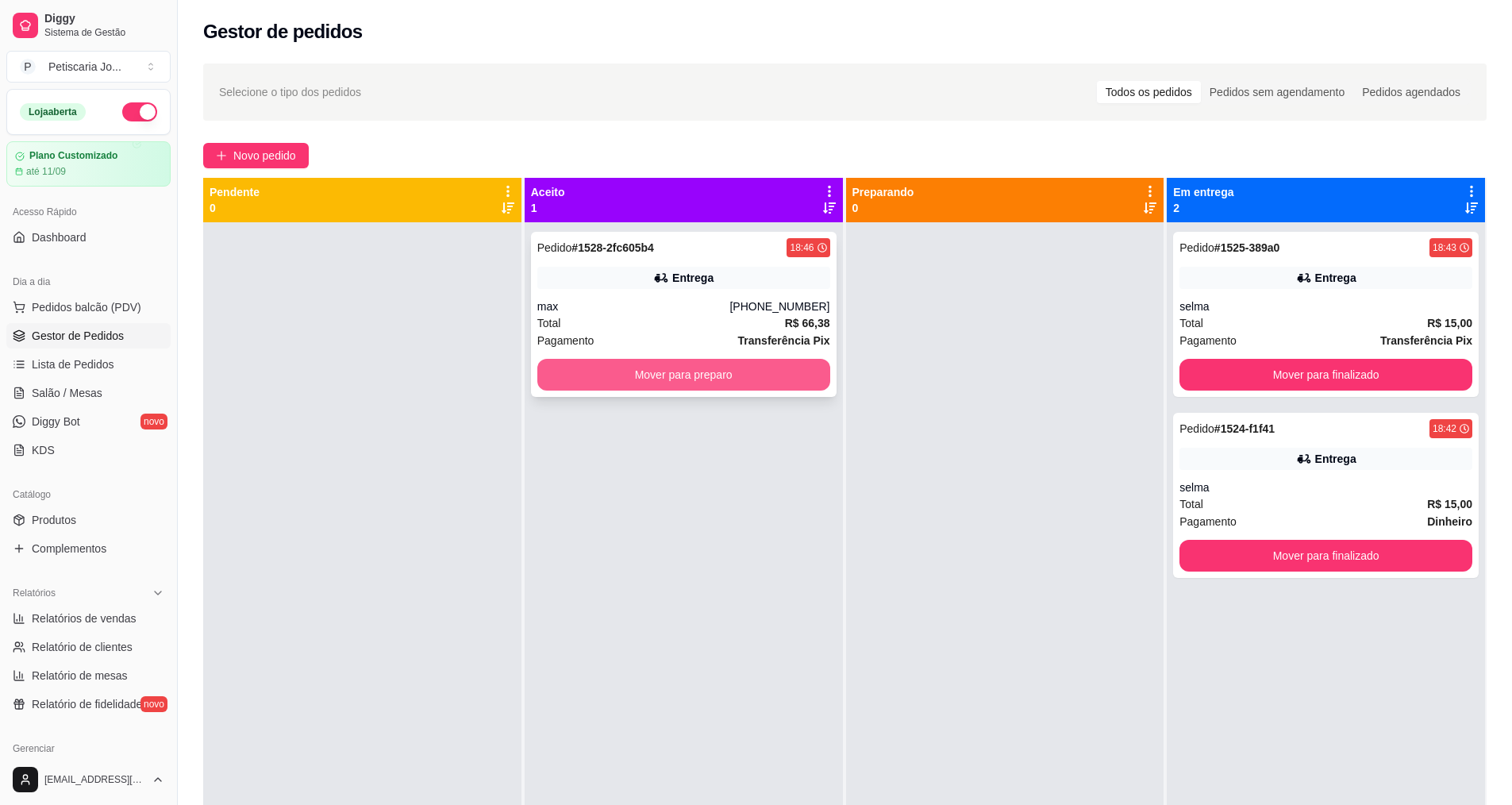
click at [750, 370] on button "Mover para preparo" at bounding box center [684, 374] width 293 height 31
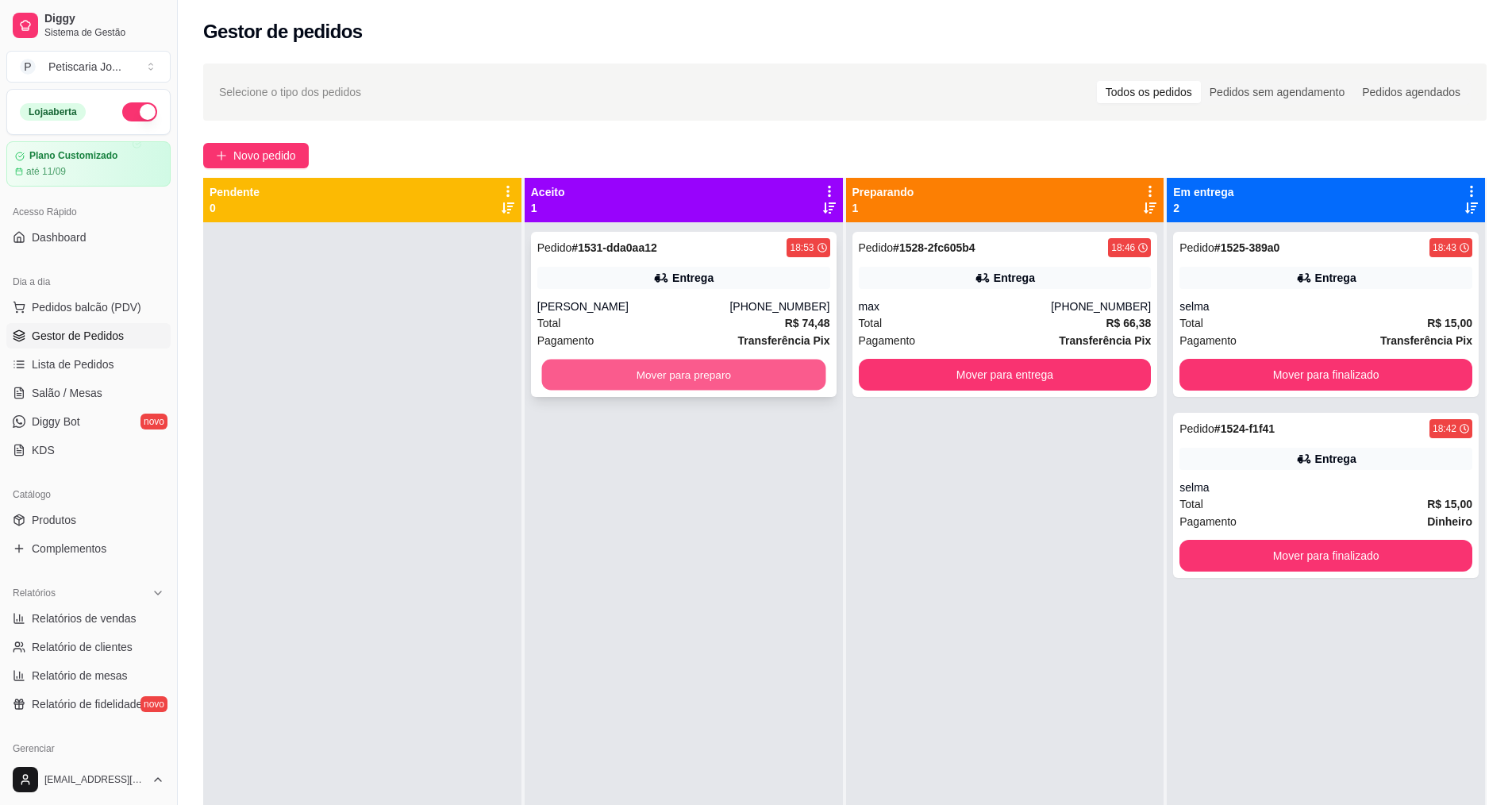
click at [616, 386] on button "Mover para preparo" at bounding box center [683, 375] width 284 height 31
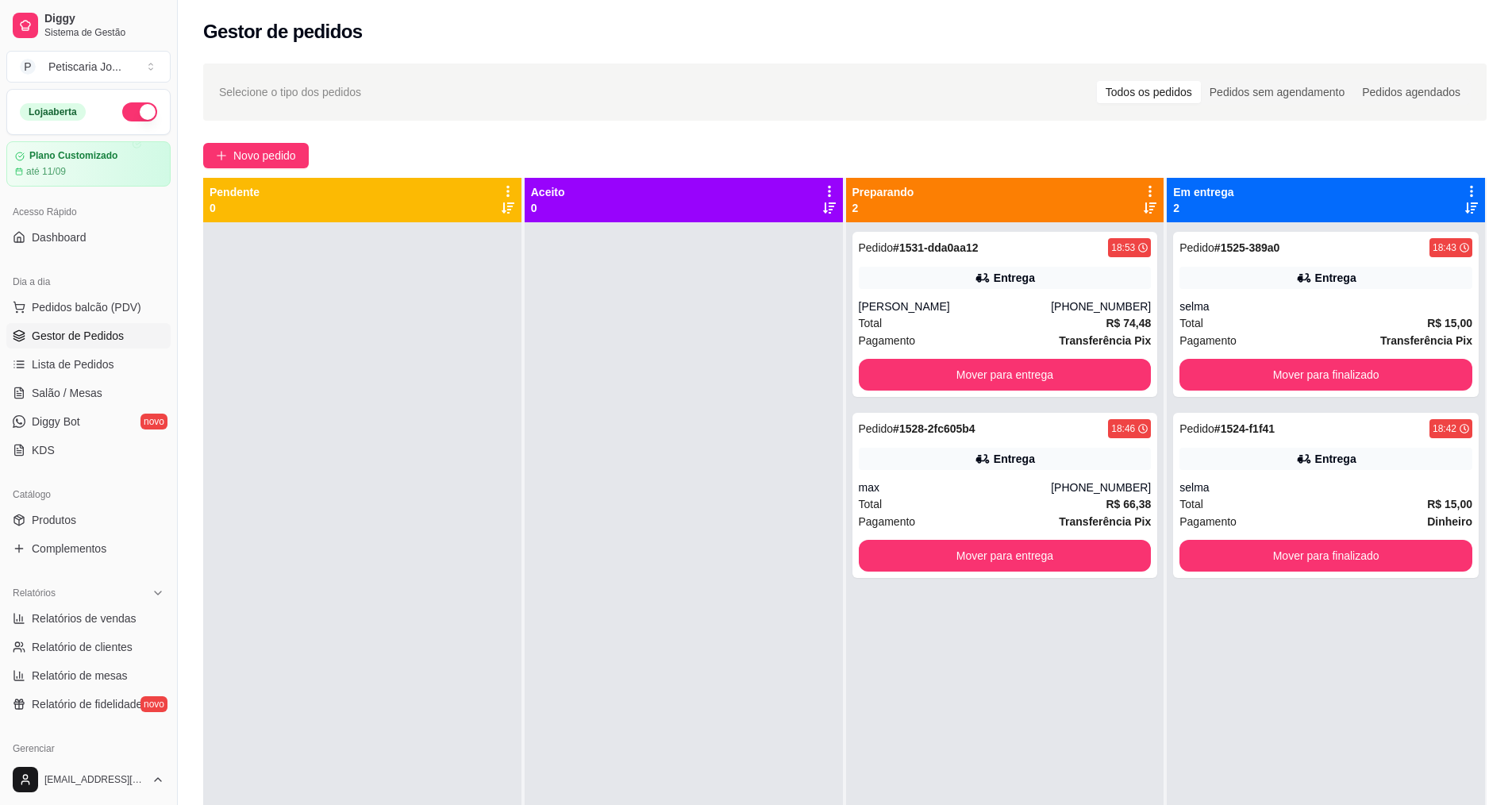
click at [58, 335] on span "Gestor de Pedidos" at bounding box center [77, 336] width 92 height 16
click at [66, 315] on button "Pedidos balcão (PDV)" at bounding box center [88, 307] width 164 height 25
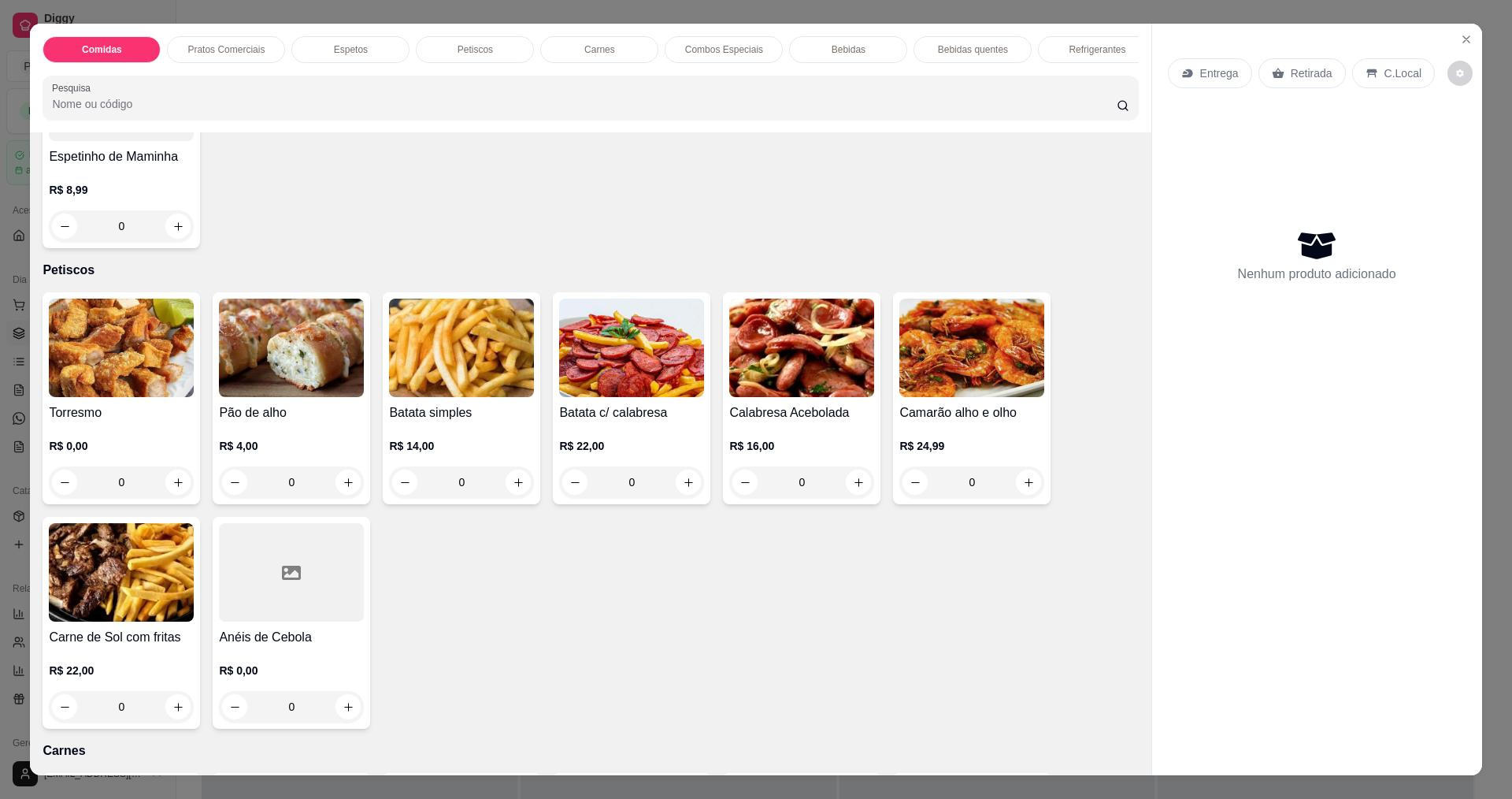
scroll to position [1418, 0]
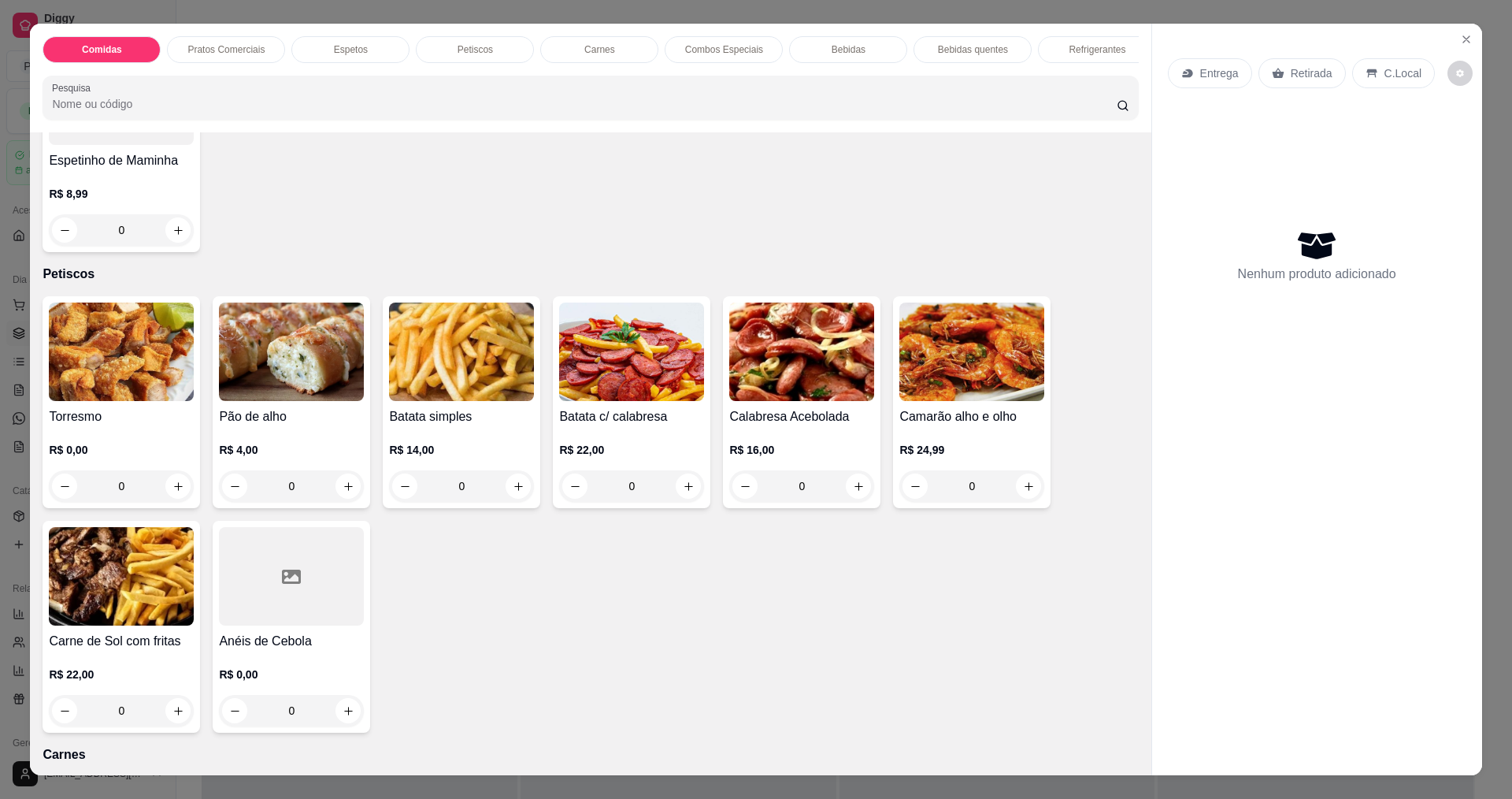
click at [938, 361] on img at bounding box center [971, 352] width 145 height 98
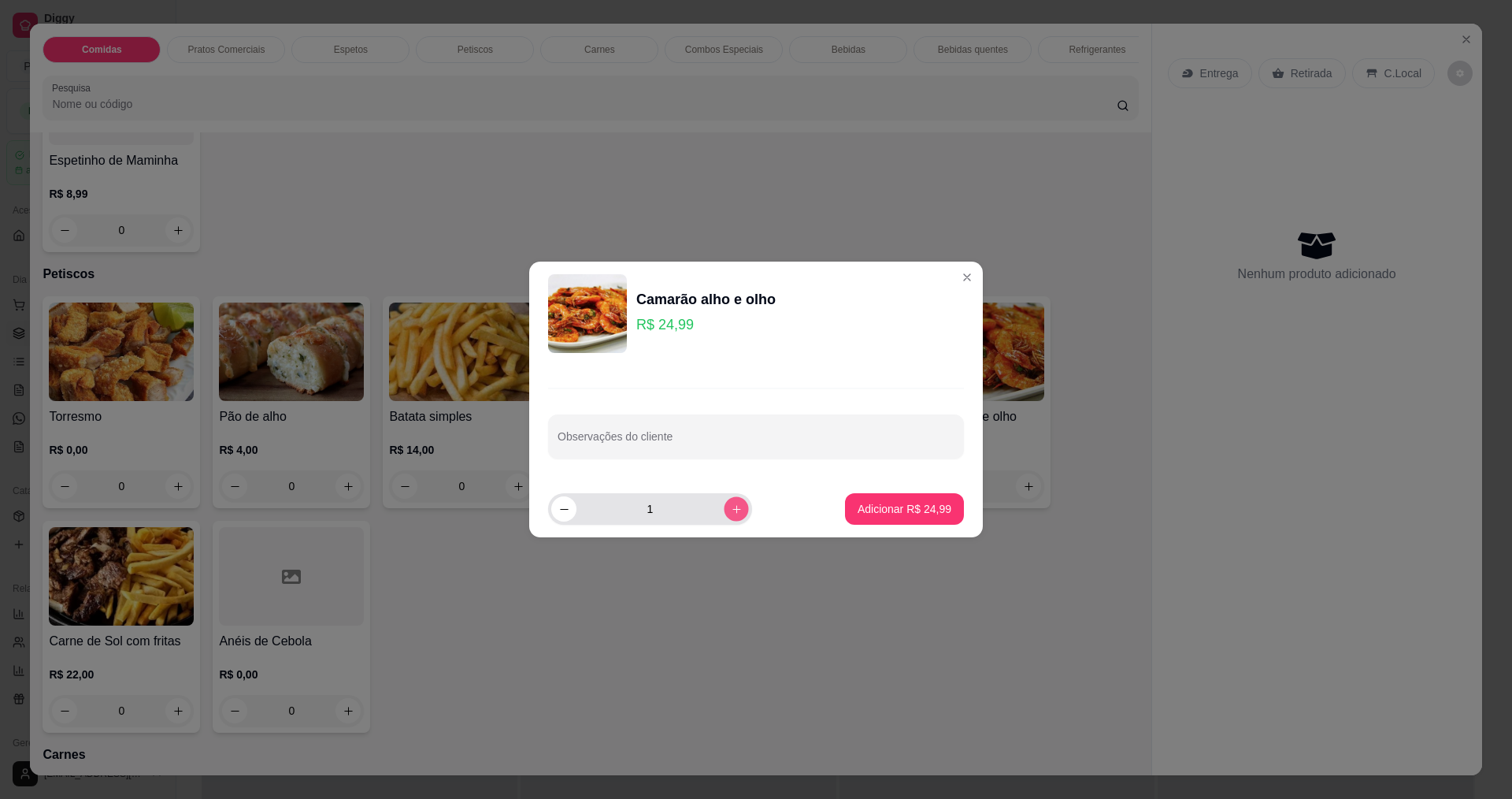
click at [734, 501] on div "1" at bounding box center [649, 508] width 198 height 31
click at [669, 516] on input "2" at bounding box center [649, 508] width 147 height 31
type input "1"
click at [920, 491] on footer "1 Adicionar R$ 24,99" at bounding box center [755, 508] width 453 height 56
click at [903, 521] on button "Adicionar R$ 24,99" at bounding box center [904, 508] width 119 height 31
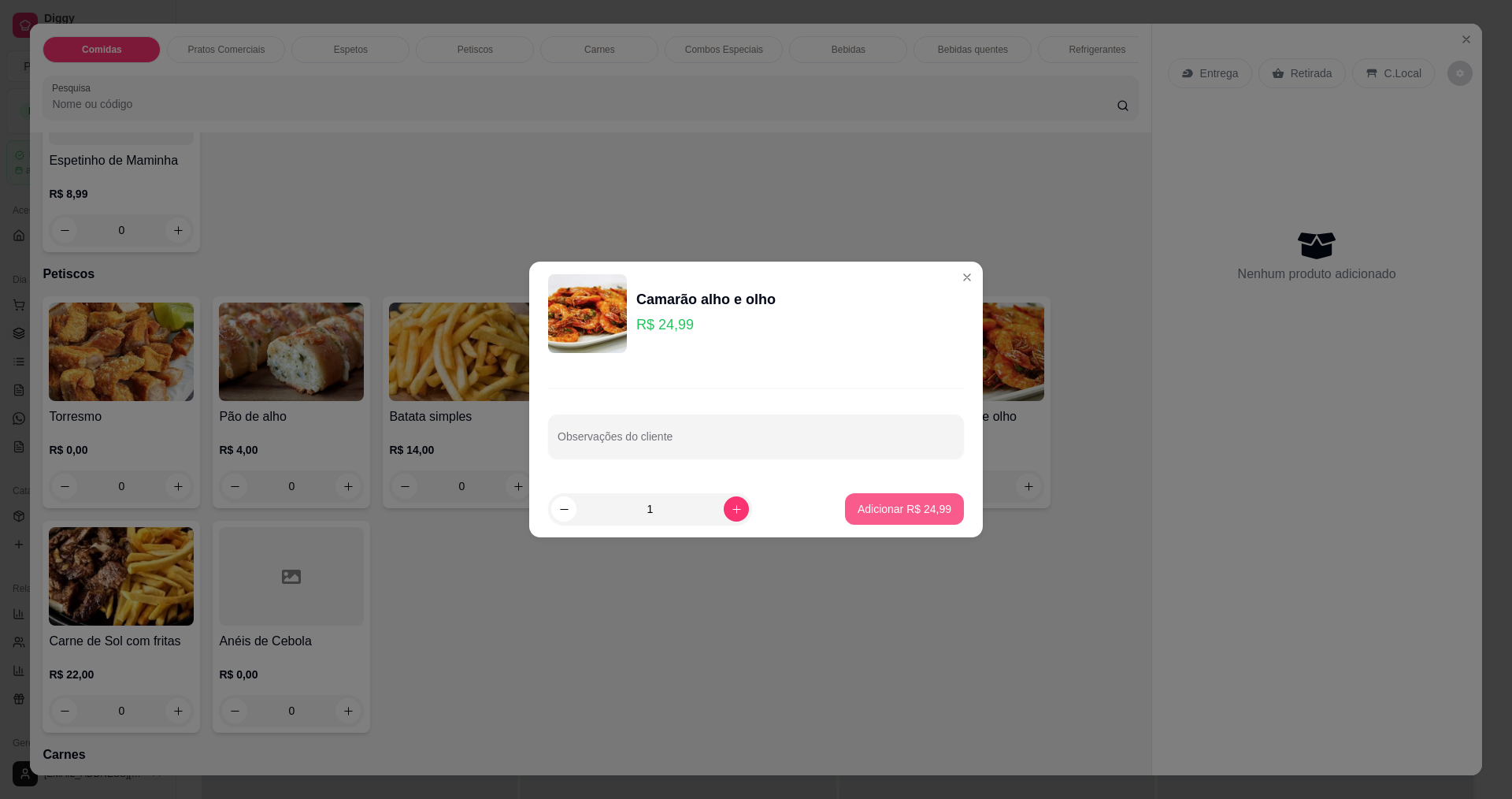
type input "1"
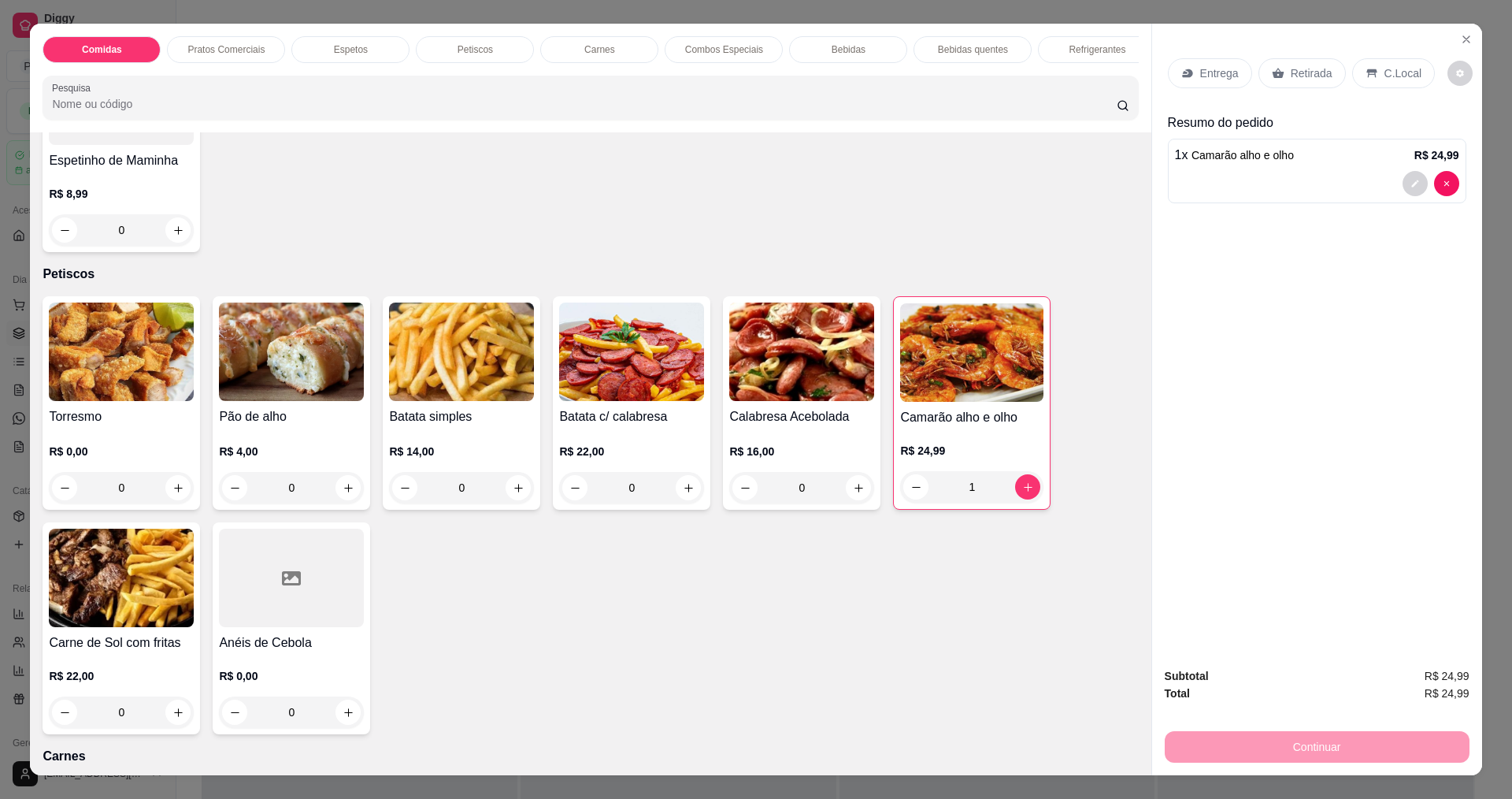
click at [1200, 68] on p "Entrega" at bounding box center [1219, 73] width 39 height 16
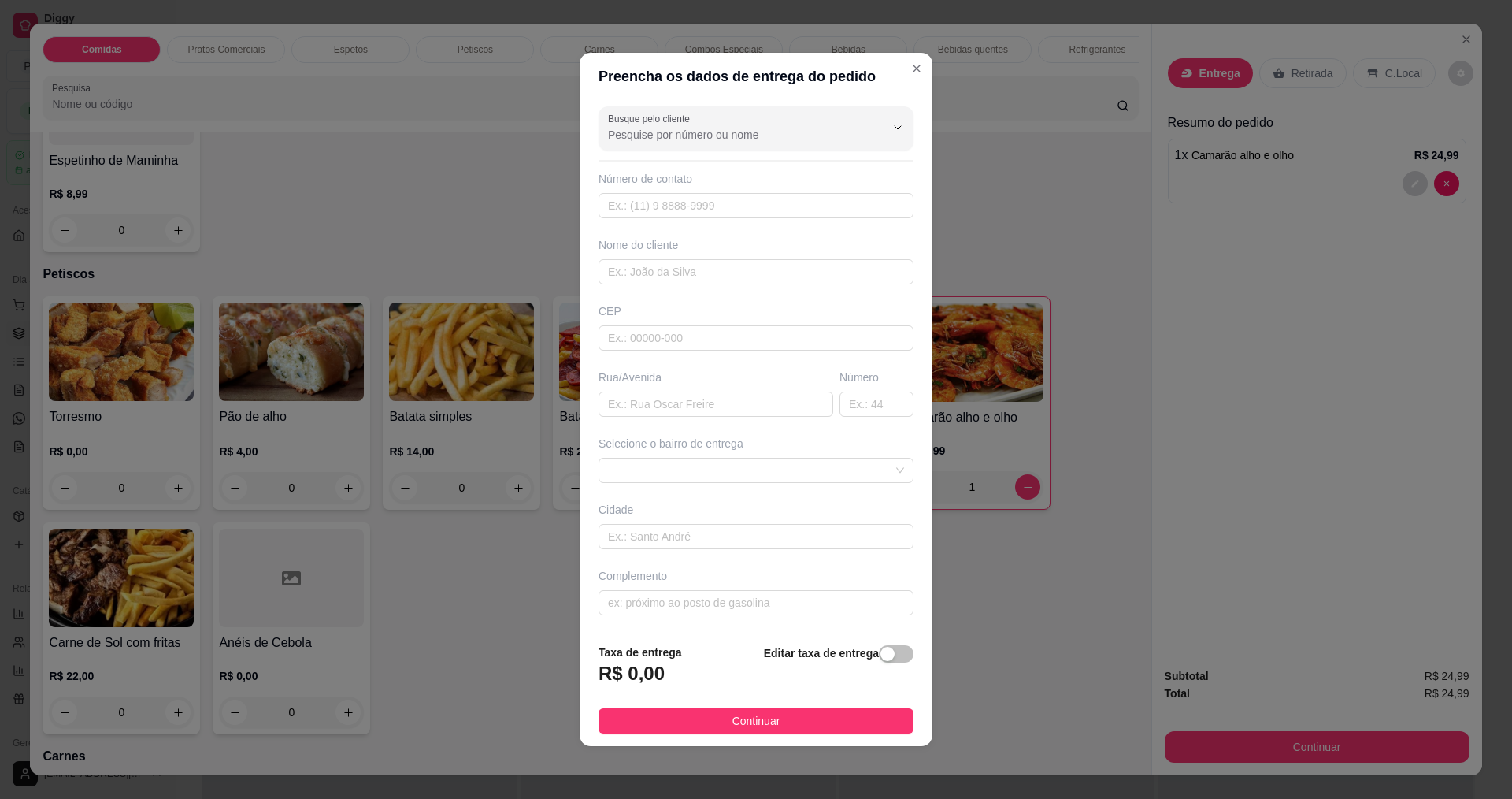
click at [621, 254] on div "Nome do cliente" at bounding box center [756, 261] width 321 height 47
click at [620, 267] on input "text" at bounding box center [756, 272] width 315 height 25
click at [611, 267] on input "robertinha" at bounding box center [756, 272] width 315 height 25
type input "ROBERTINHA"
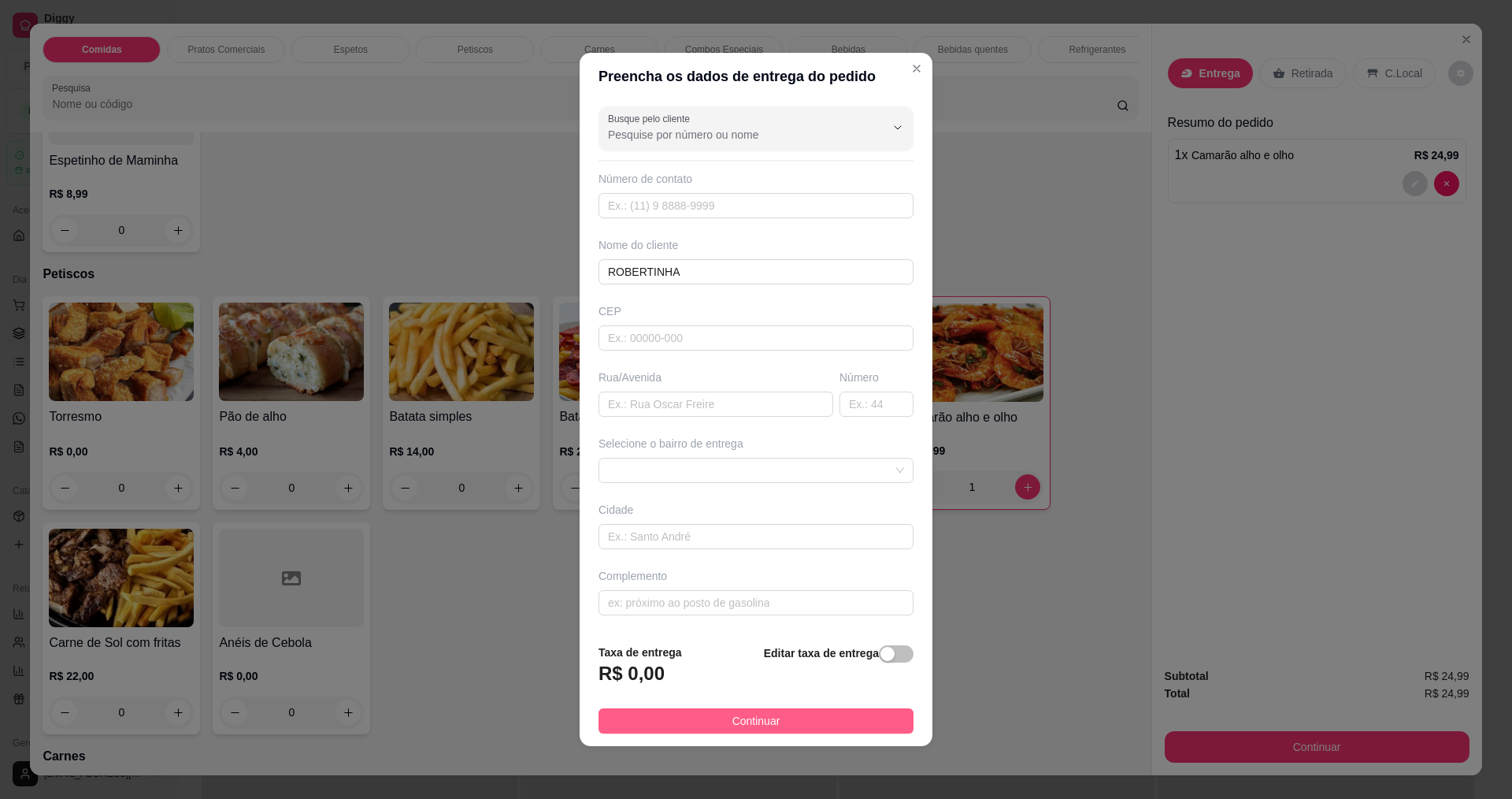
click at [722, 731] on button "Continuar" at bounding box center [756, 721] width 315 height 25
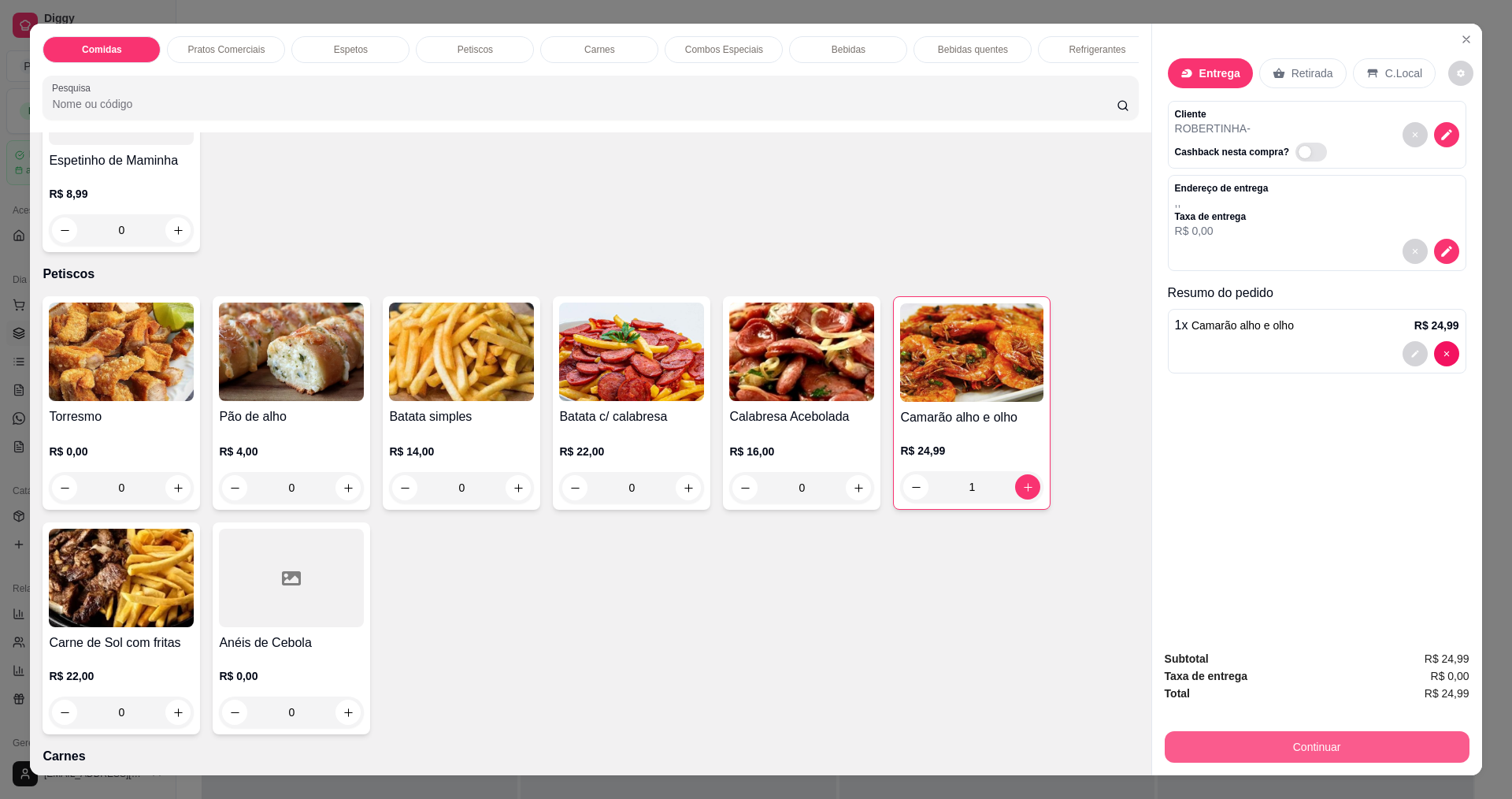
click at [1294, 738] on button "Continuar" at bounding box center [1317, 746] width 304 height 31
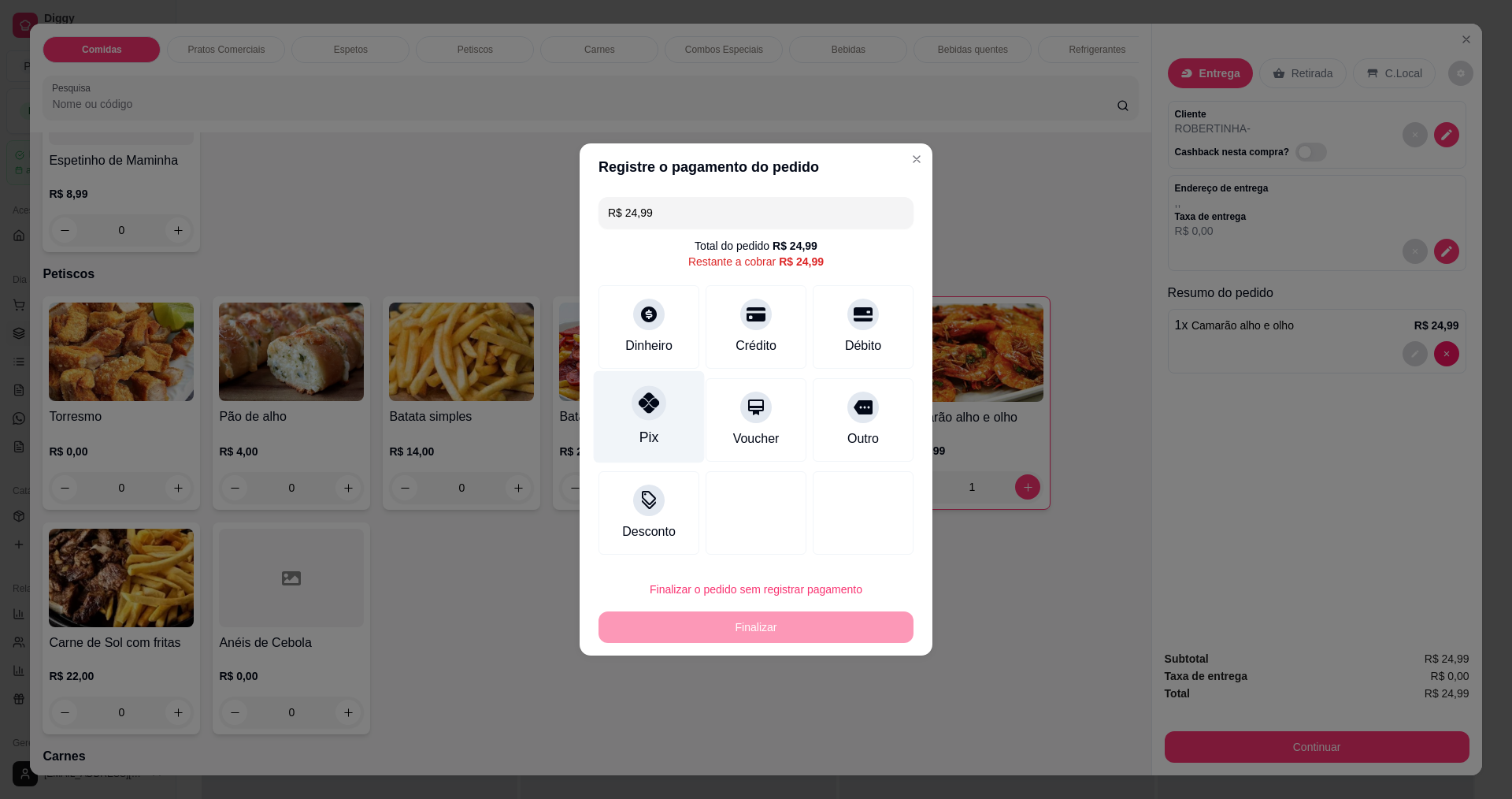
click at [672, 399] on div "Pix" at bounding box center [649, 417] width 111 height 93
type input "R$ 0,00"
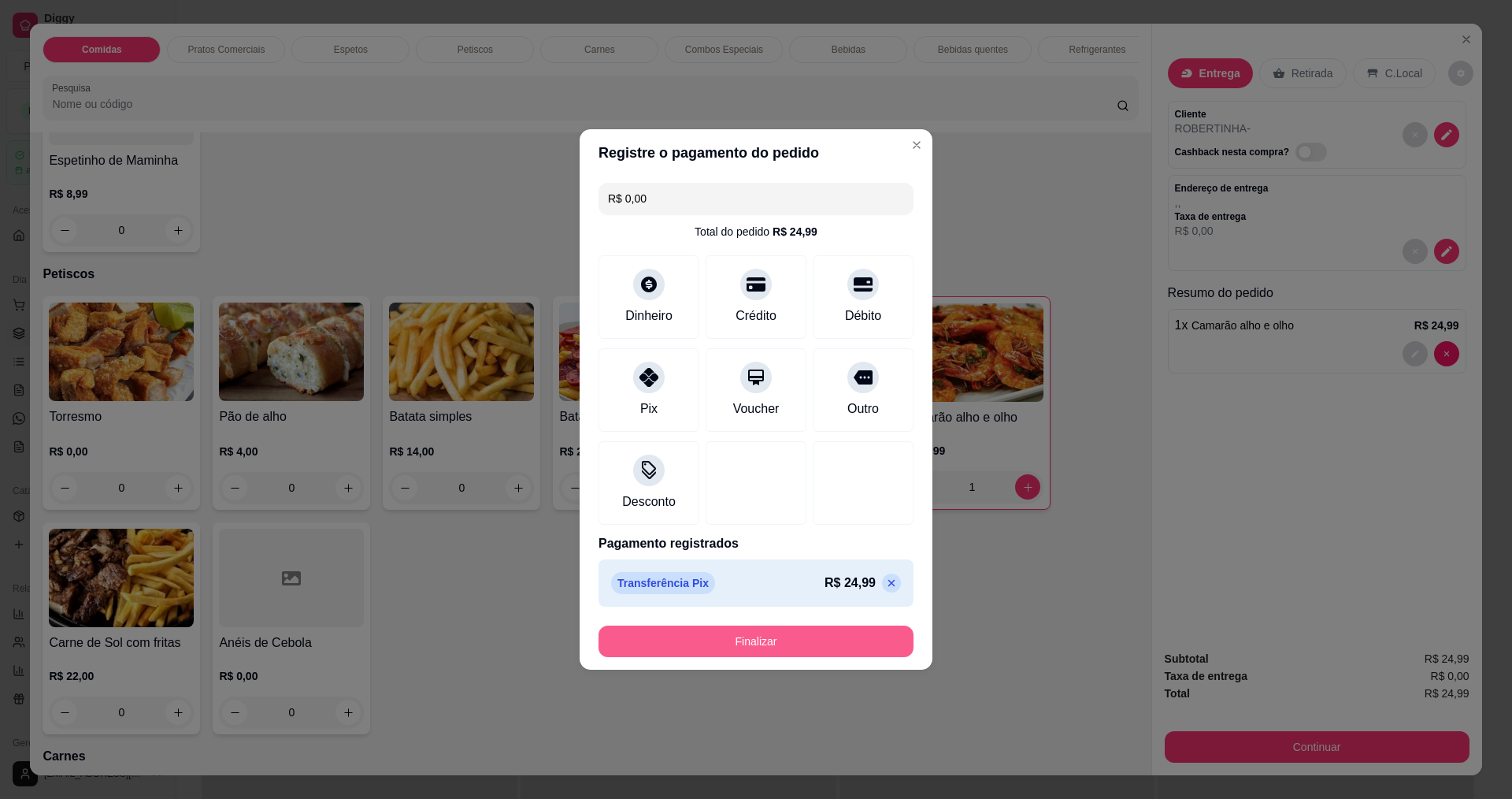
click at [747, 628] on button "Finalizar" at bounding box center [756, 641] width 315 height 31
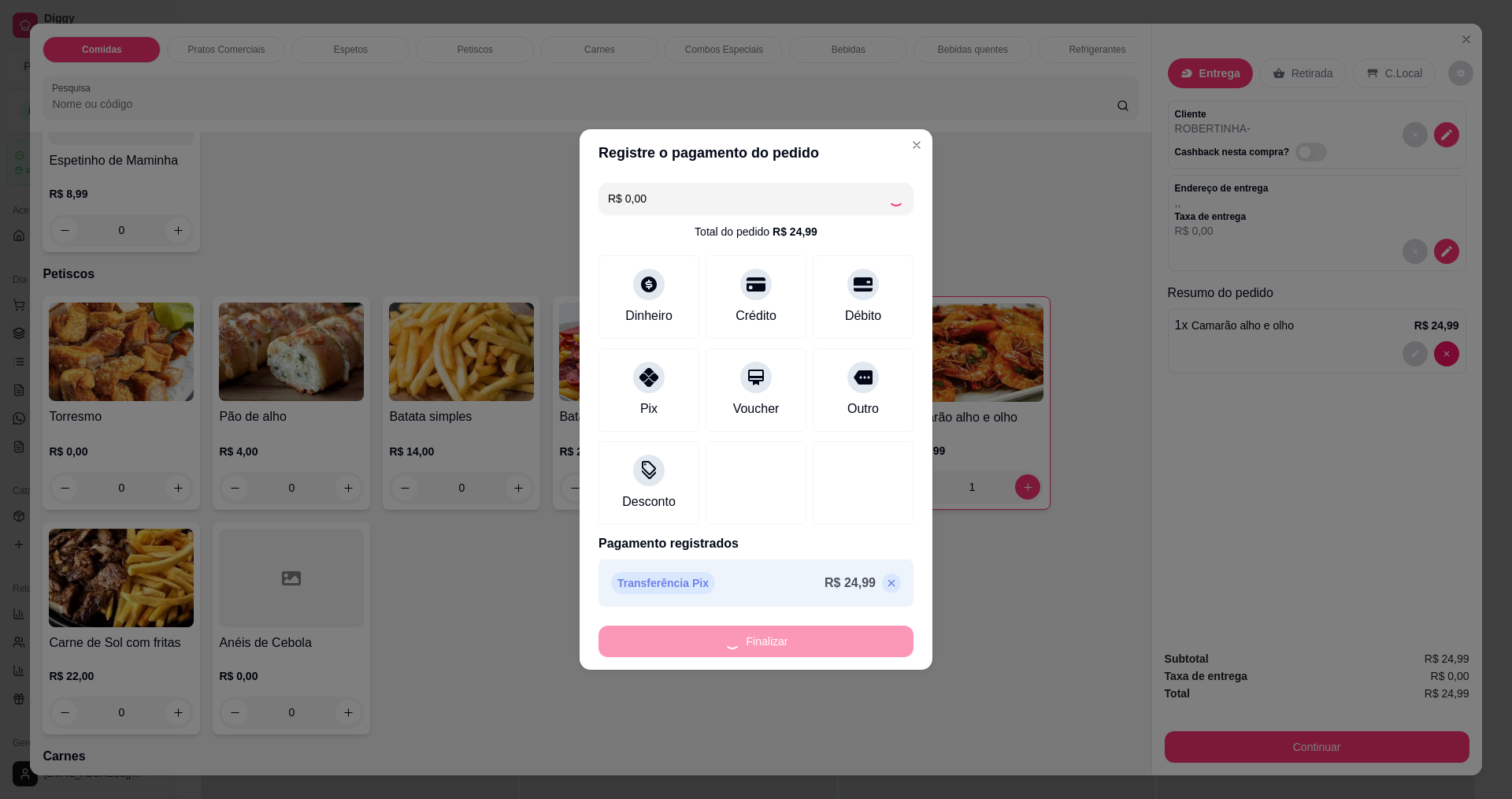
type input "0"
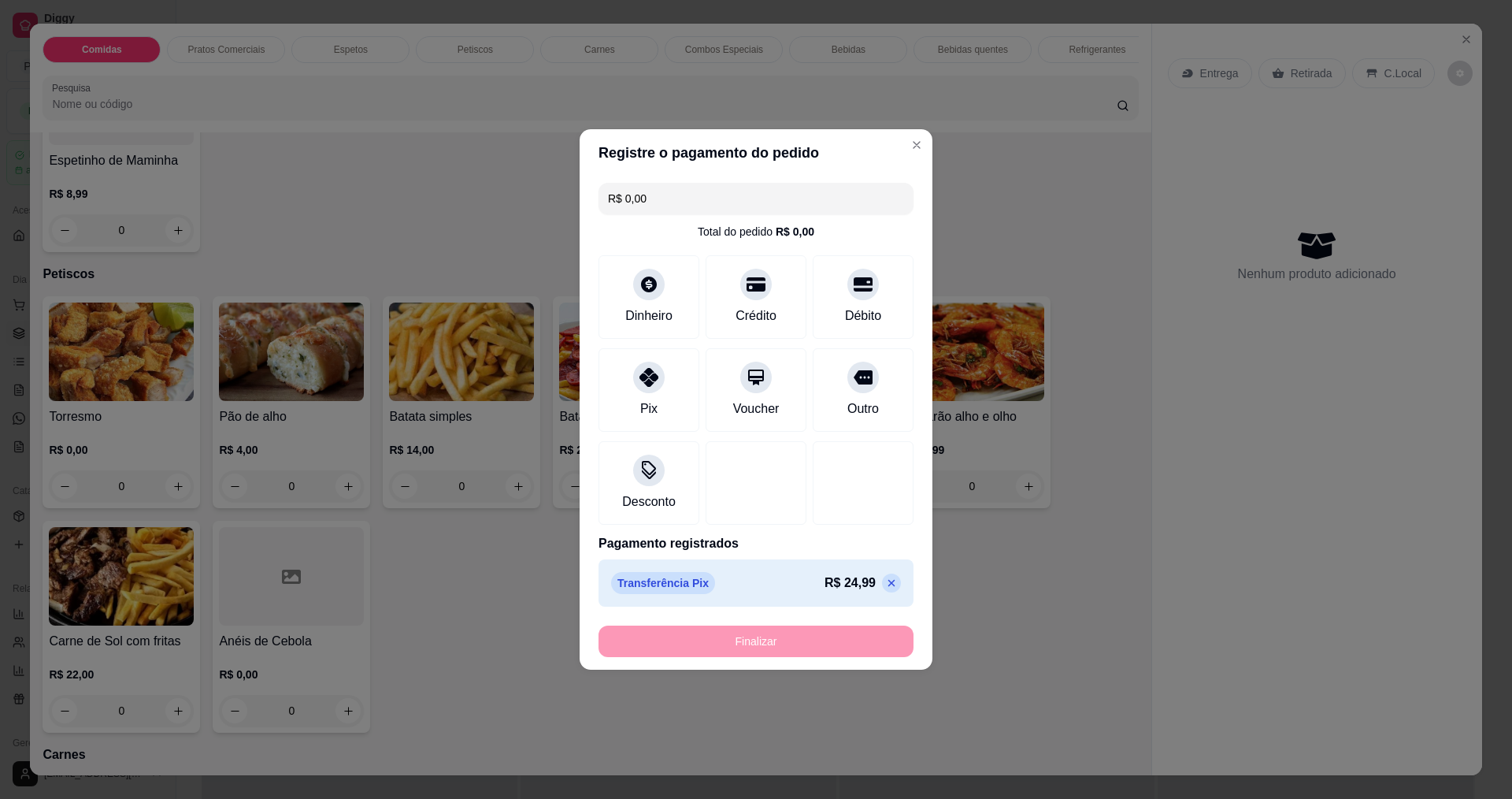
type input "-R$ 24,99"
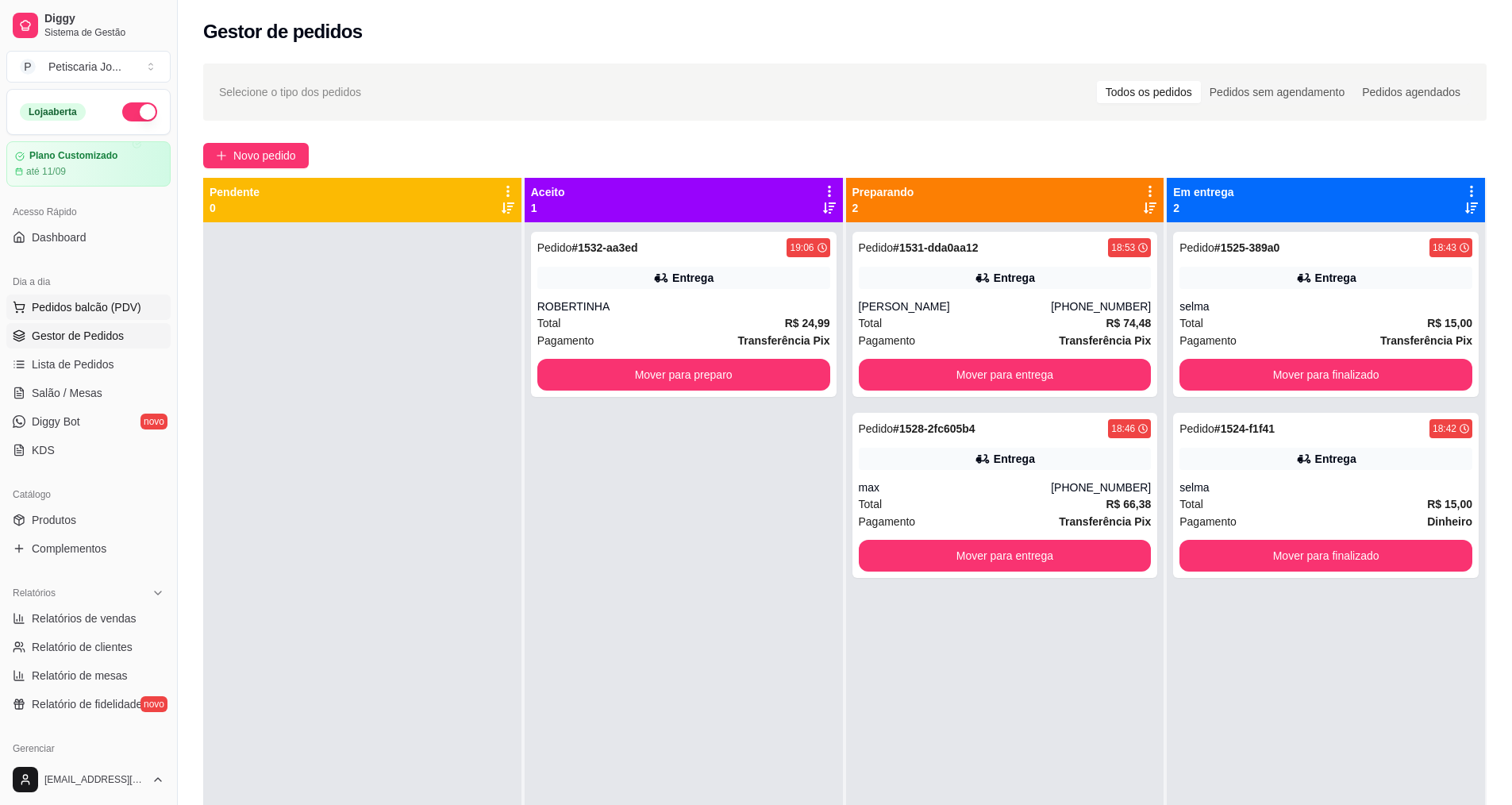
click at [58, 310] on span "Pedidos balcão (PDV)" at bounding box center [86, 307] width 109 height 16
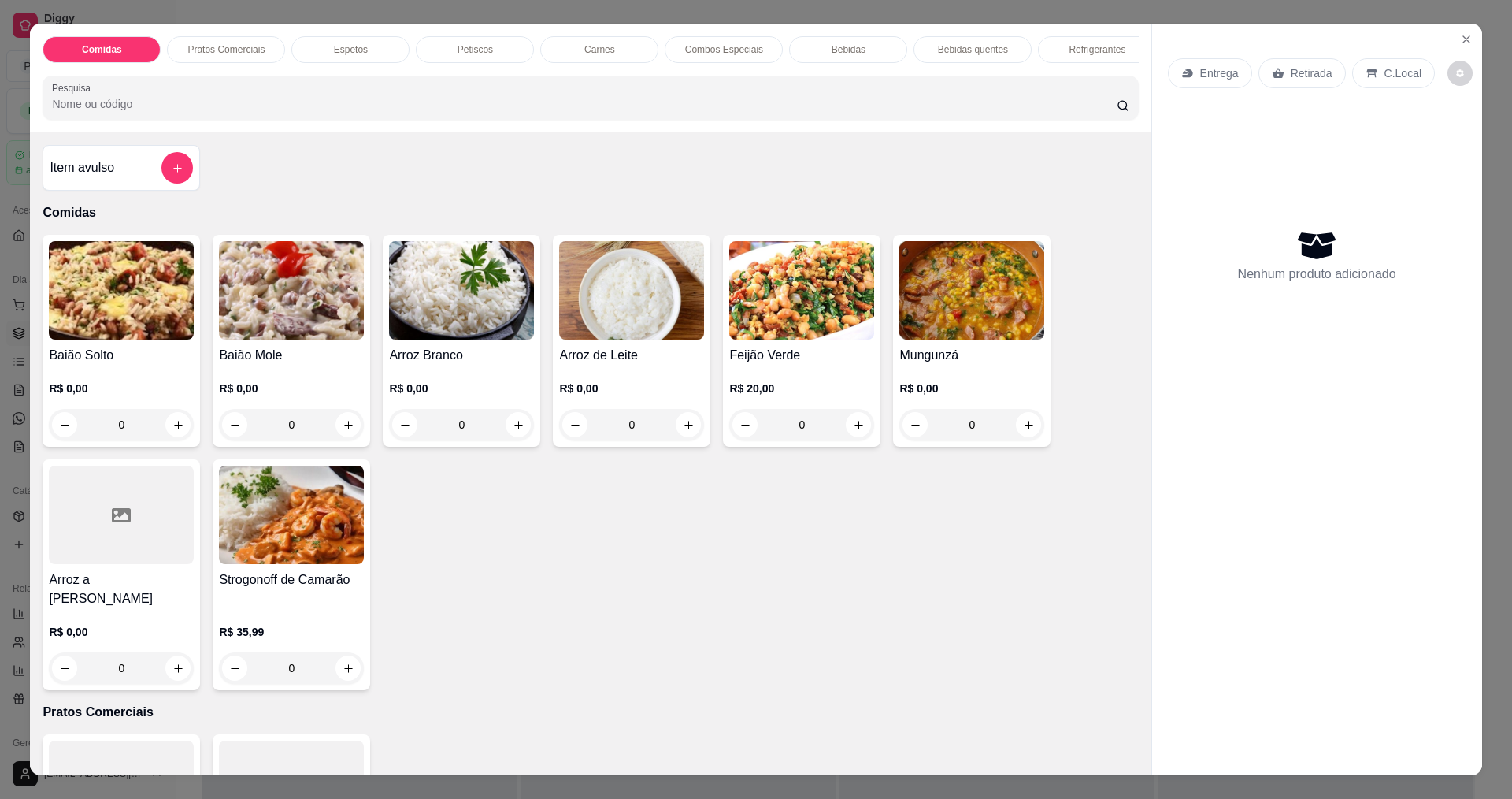
click at [297, 356] on div "Baião Mole R$ 0,00 0" at bounding box center [291, 341] width 157 height 212
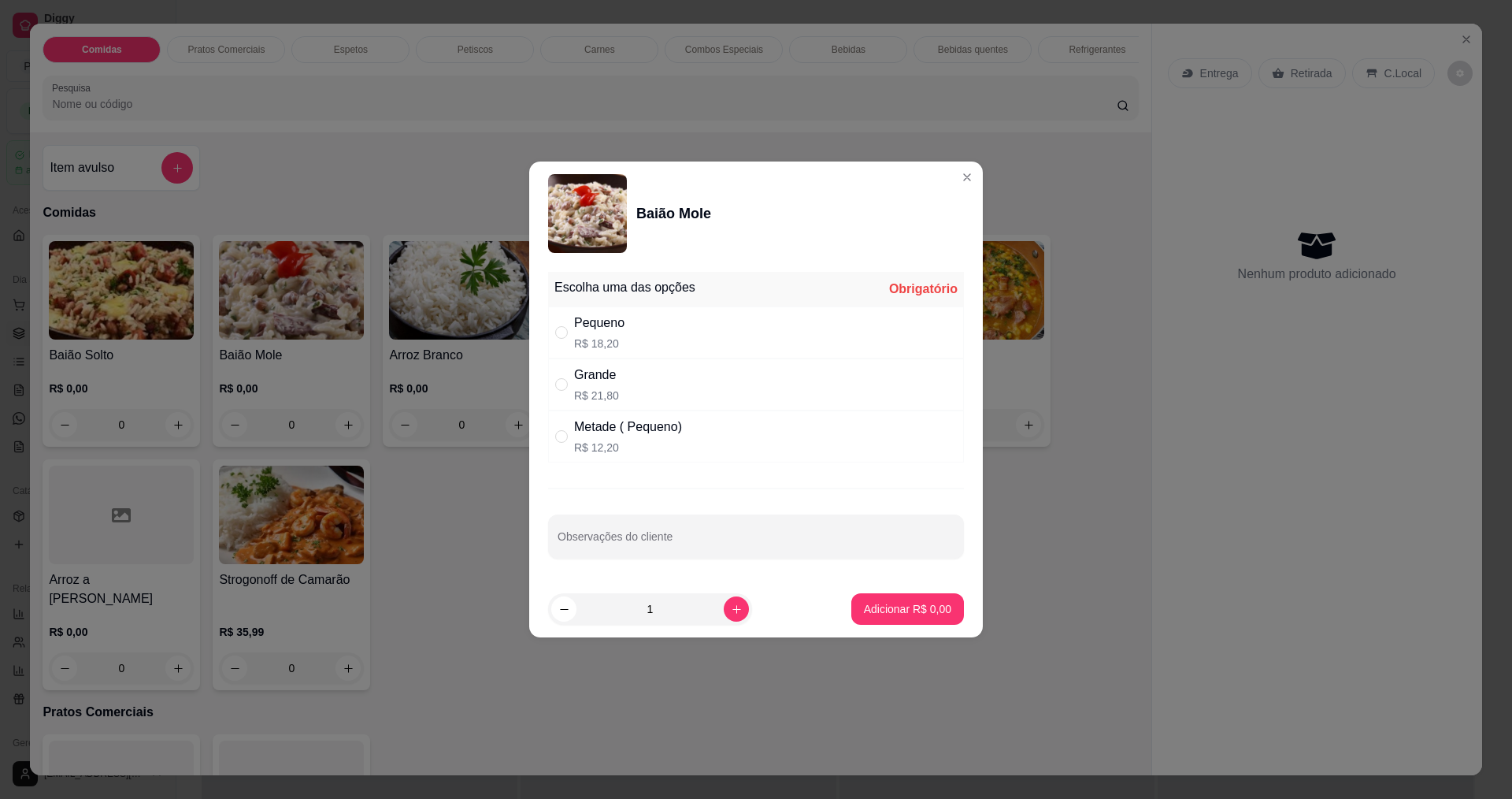
click at [633, 361] on div "Grande R$ 21,80" at bounding box center [756, 384] width 415 height 52
radio input "true"
click at [639, 342] on div "Pequeno R$ 18,20" at bounding box center [756, 332] width 415 height 52
radio input "true"
radio input "false"
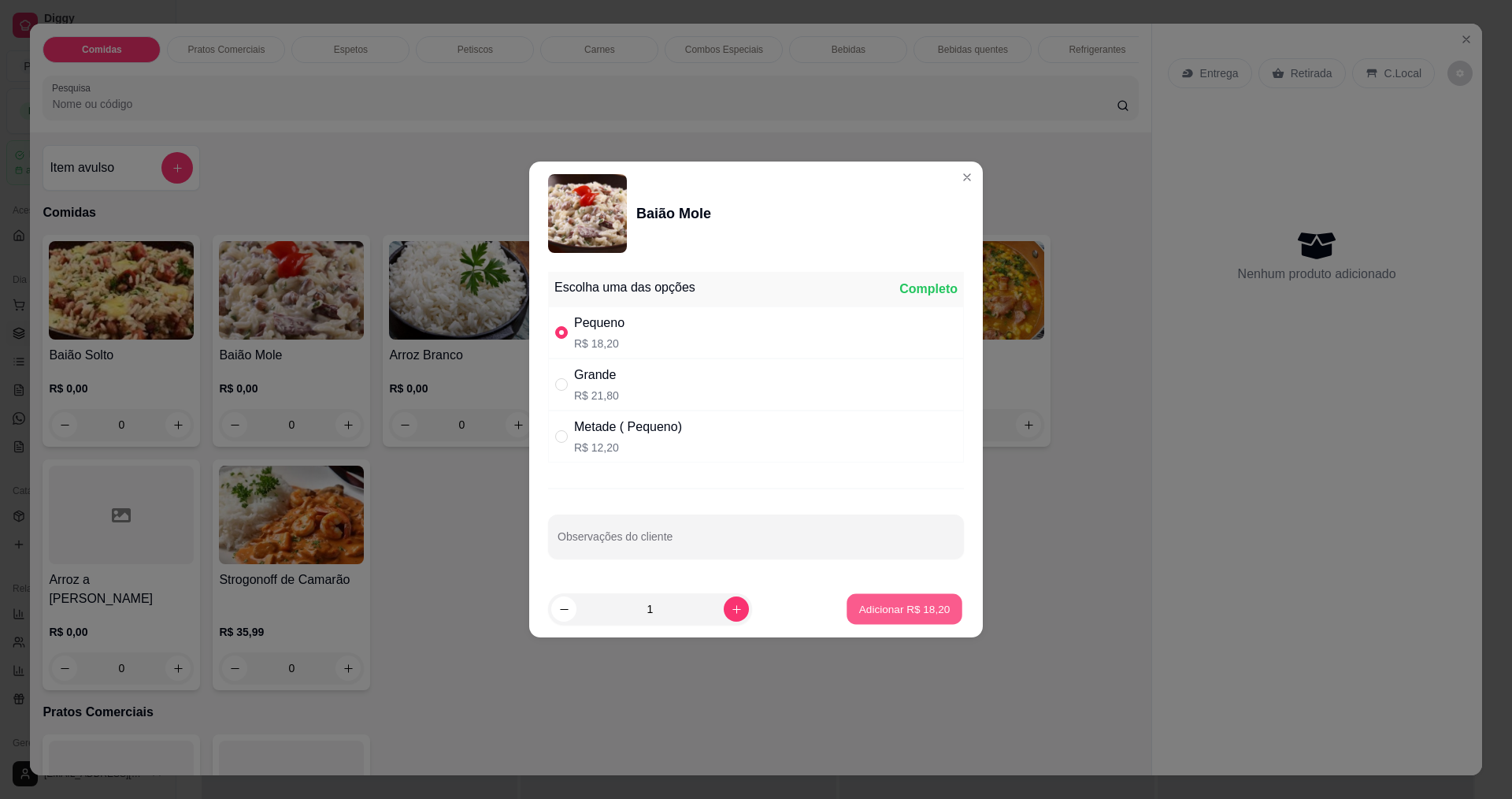
click at [895, 619] on button "Adicionar R$ 18,20" at bounding box center [905, 609] width 116 height 31
type input "1"
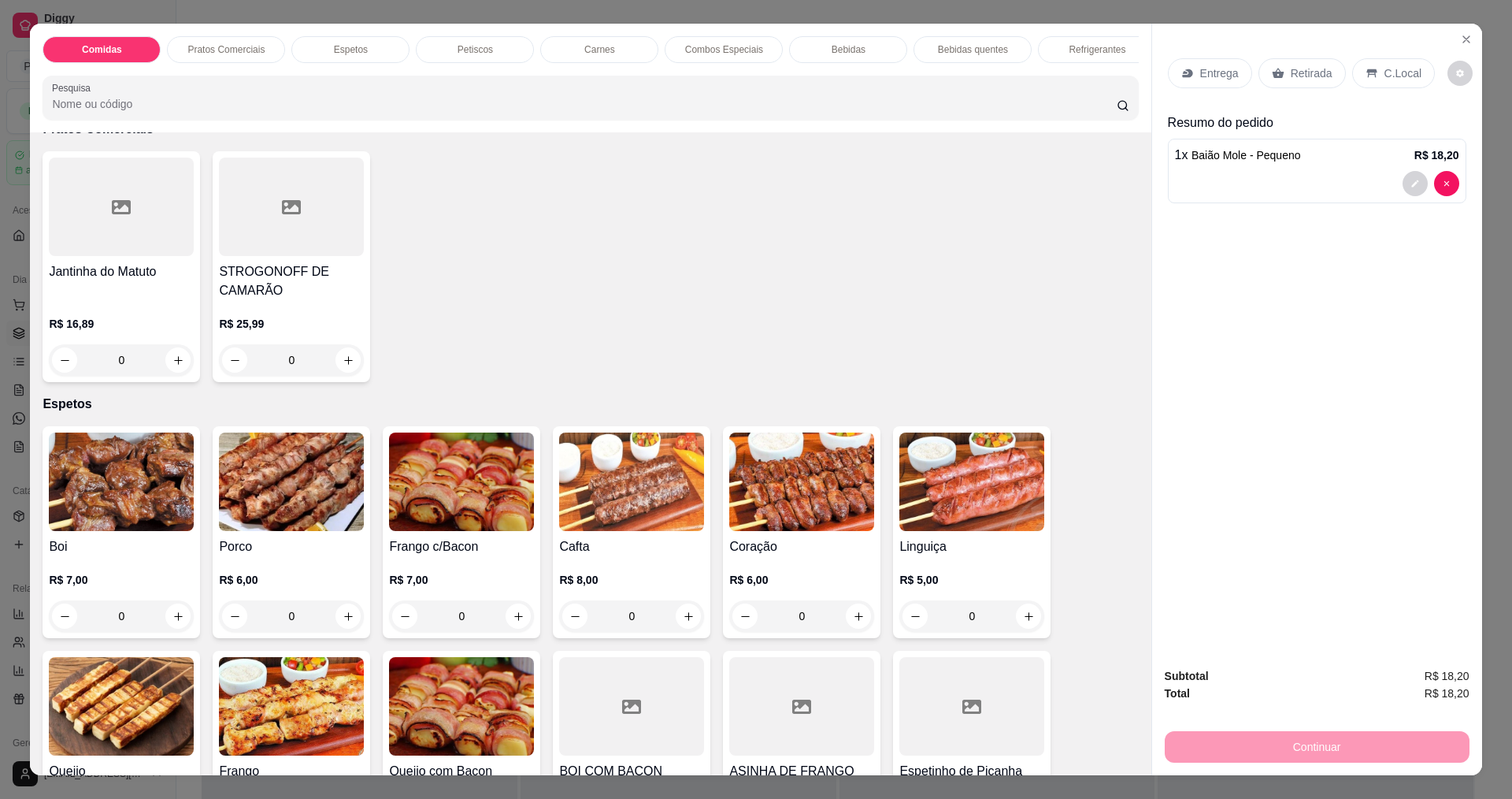
scroll to position [709, 0]
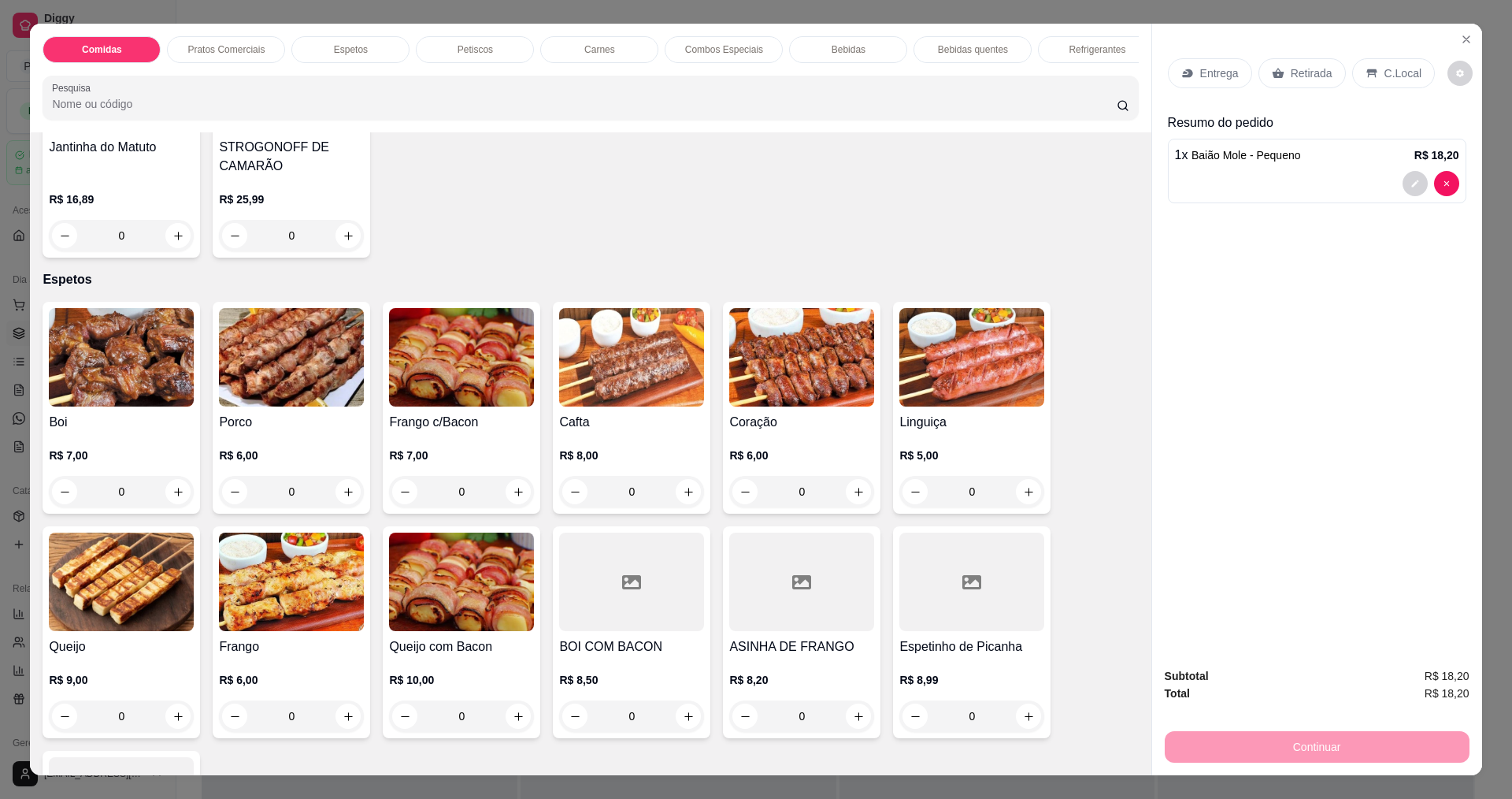
click at [80, 373] on img at bounding box center [121, 357] width 145 height 98
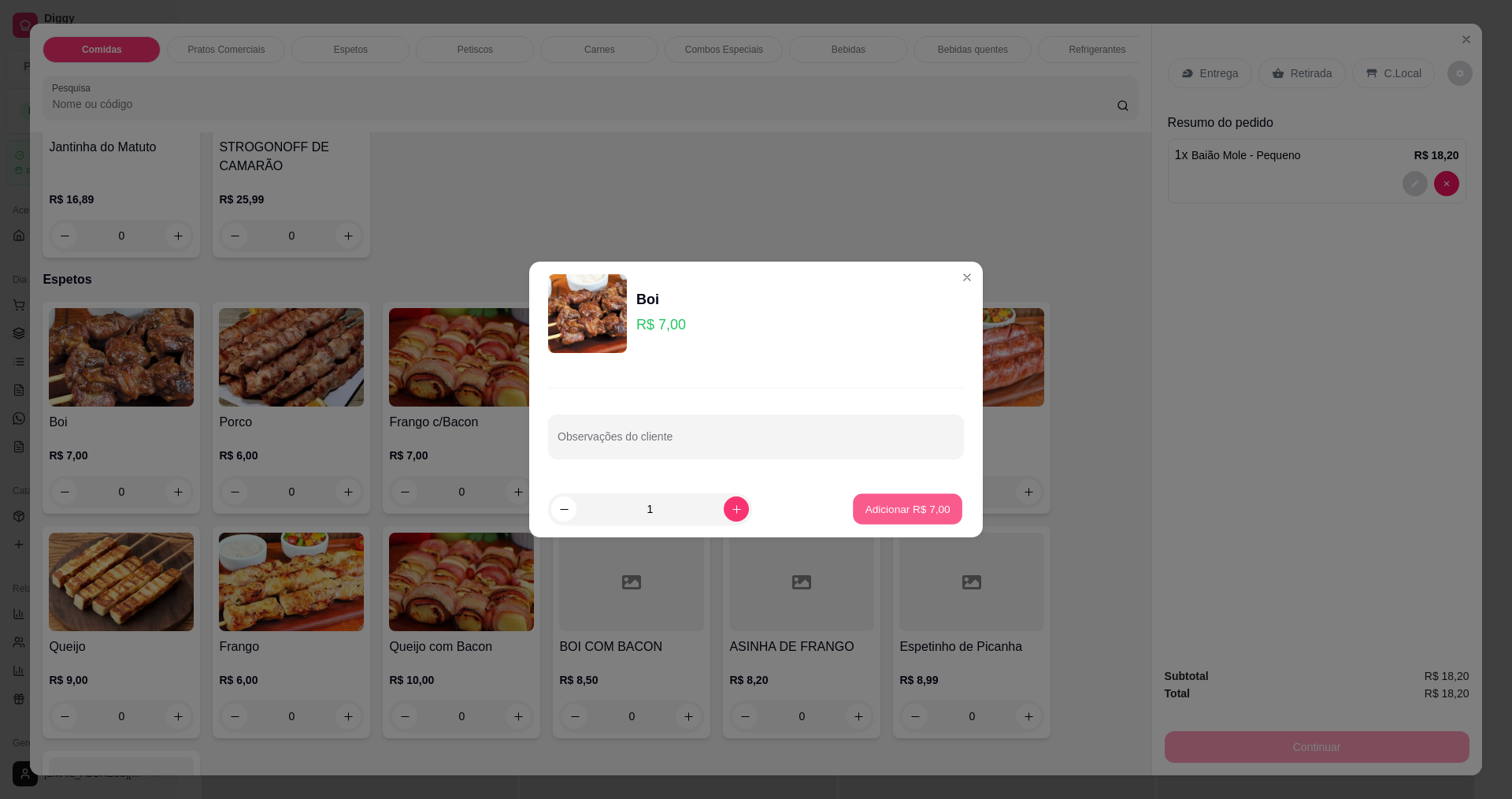
click at [874, 502] on p "Adicionar R$ 7,00" at bounding box center [907, 509] width 85 height 15
type input "1"
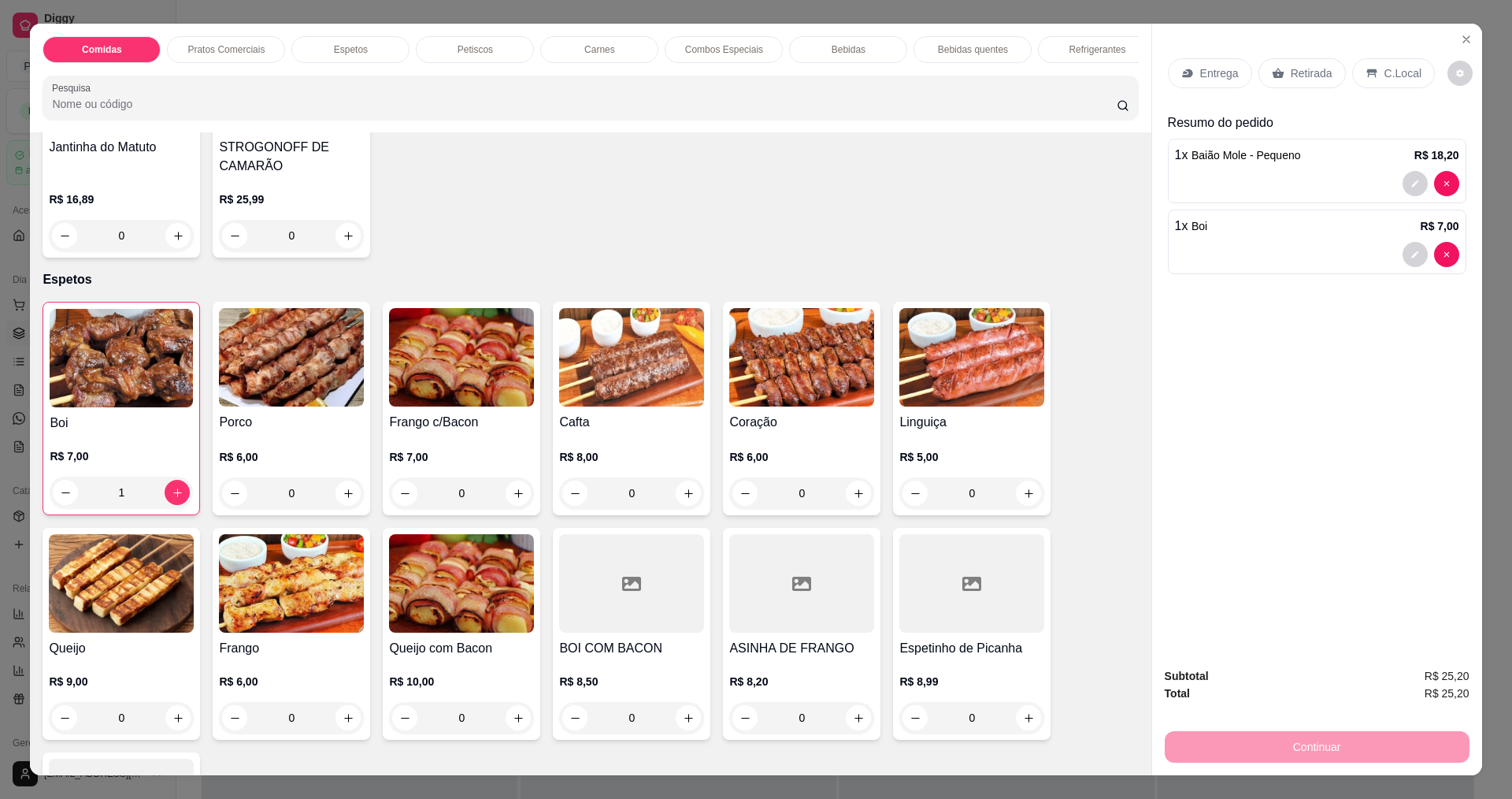
click at [669, 366] on img at bounding box center [632, 357] width 145 height 98
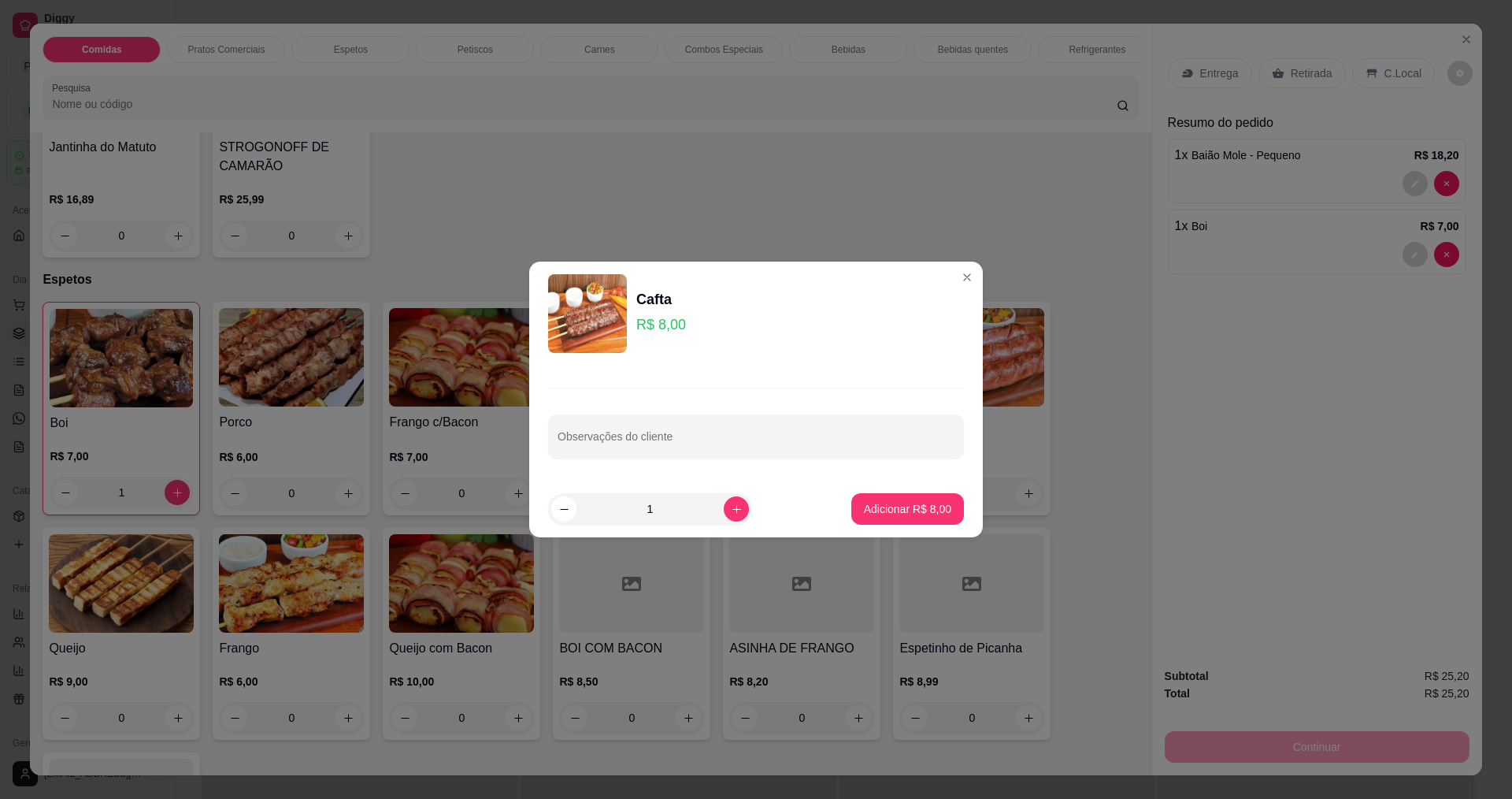
click at [904, 492] on footer "1 Adicionar R$ 8,00" at bounding box center [755, 508] width 453 height 56
click at [902, 502] on p "Adicionar R$ 8,00" at bounding box center [907, 509] width 85 height 15
type input "1"
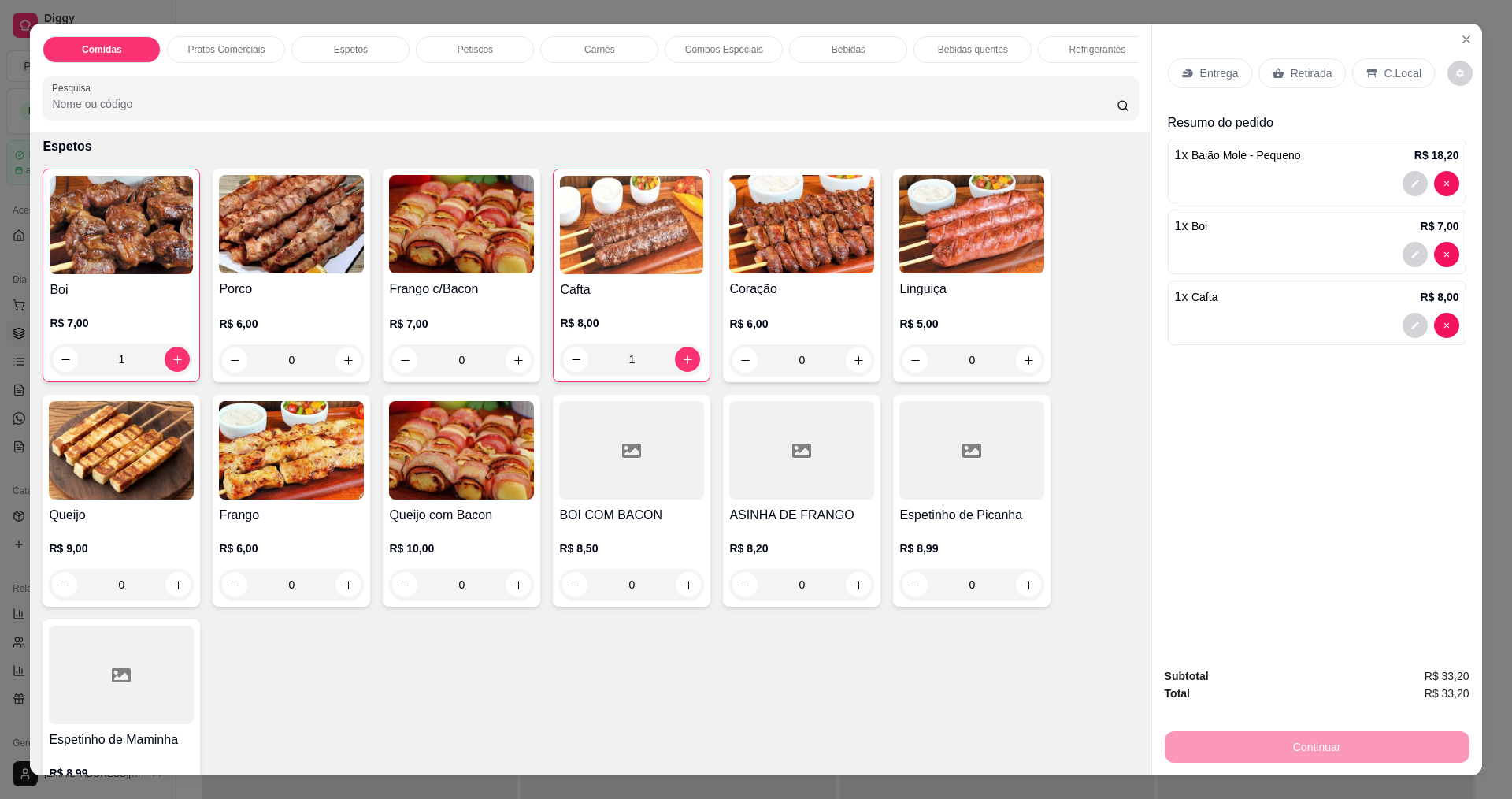
scroll to position [787, 0]
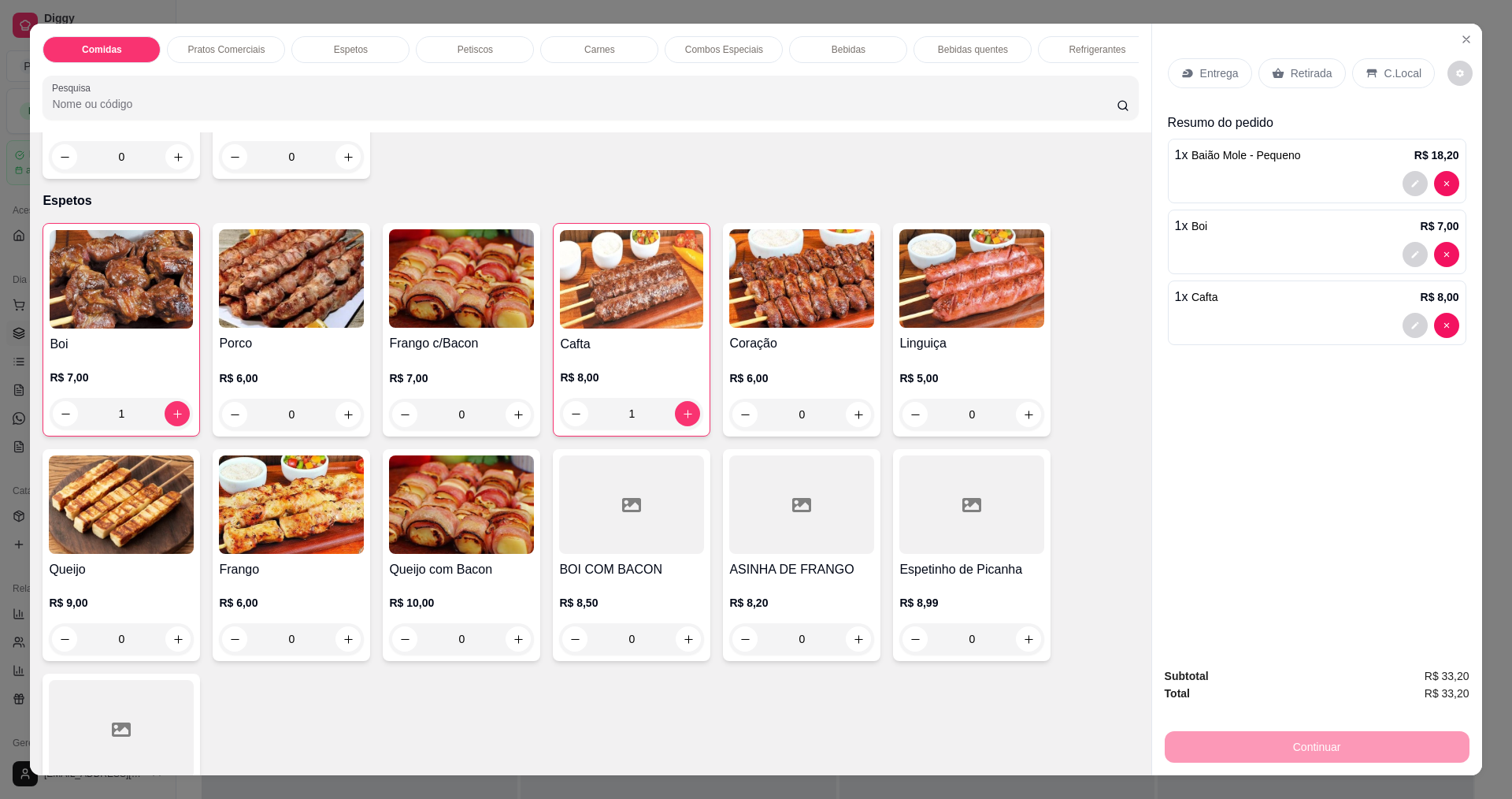
click at [821, 278] on img at bounding box center [801, 278] width 145 height 98
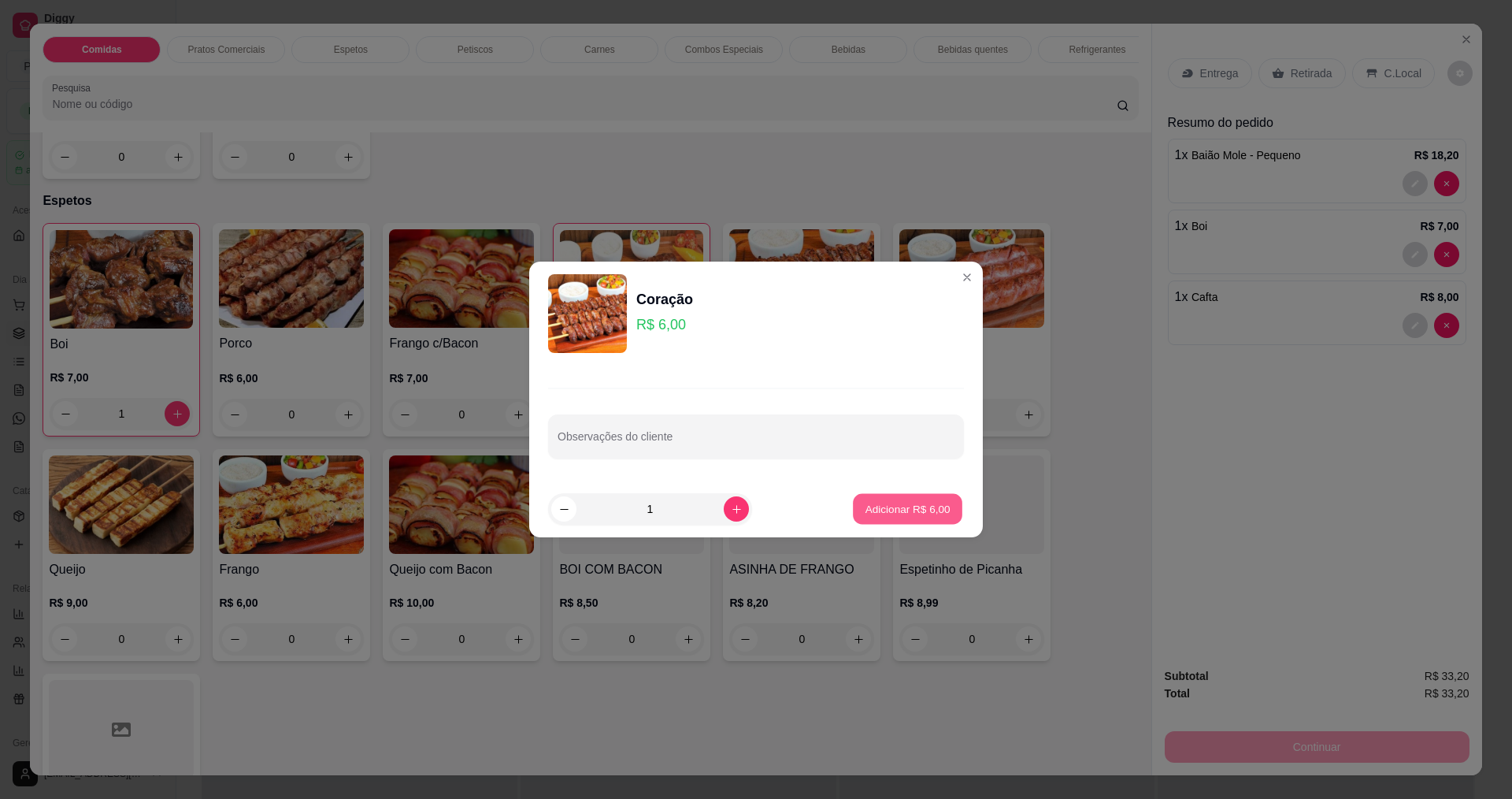
click at [900, 519] on button "Adicionar R$ 6,00" at bounding box center [907, 509] width 109 height 31
type input "1"
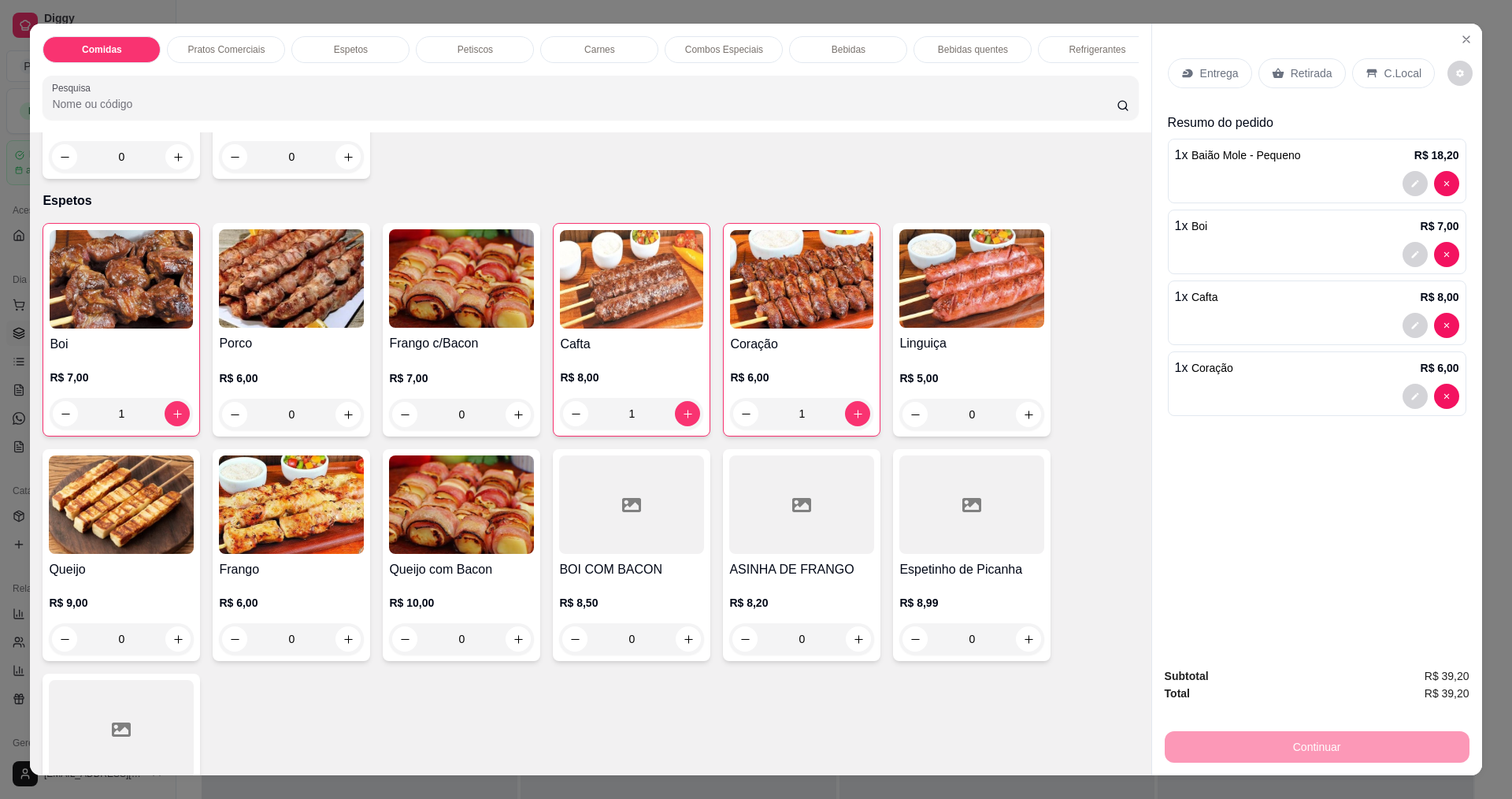
click at [1202, 77] on p "Entrega" at bounding box center [1219, 73] width 39 height 16
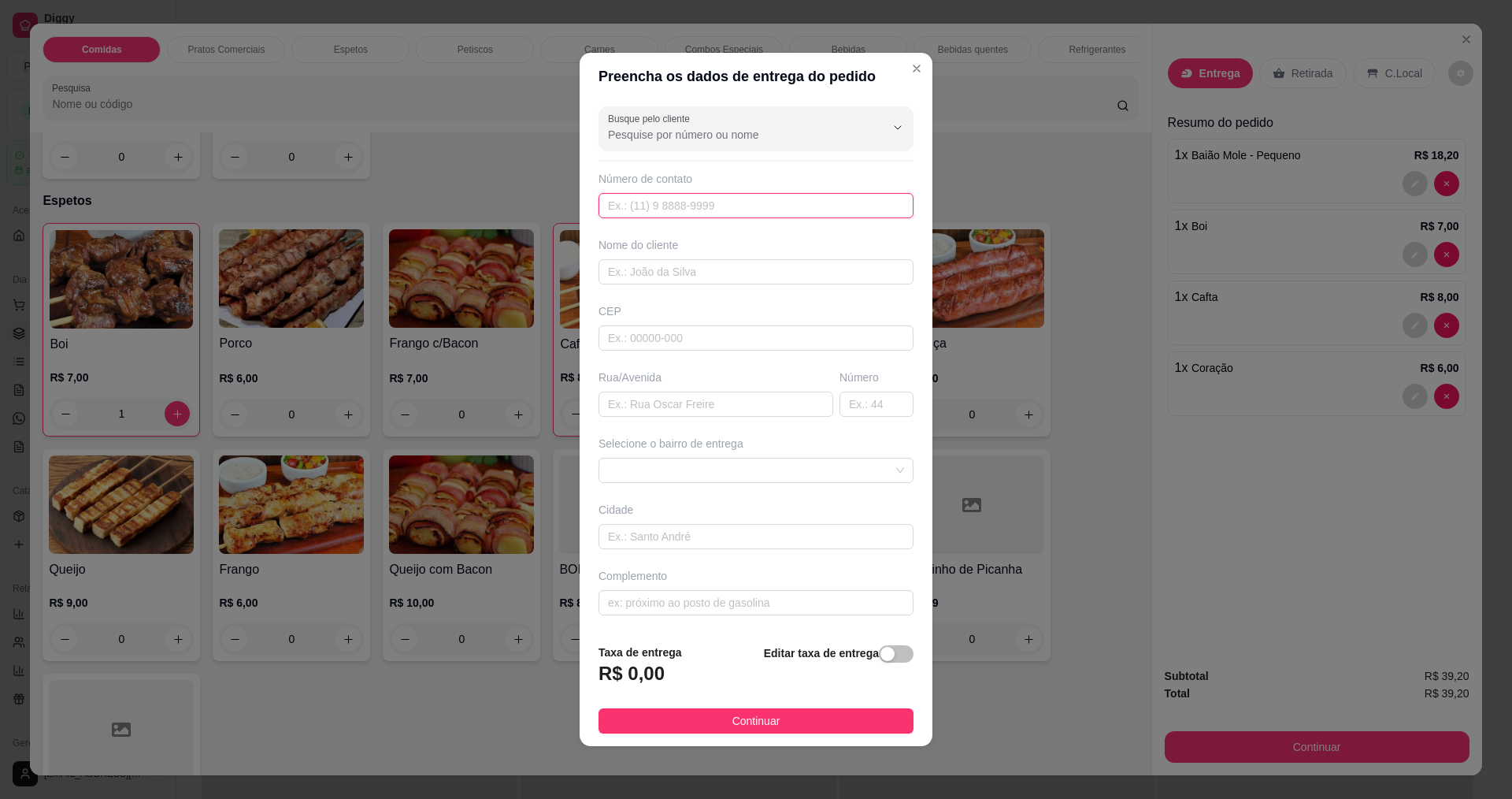
click at [737, 217] on input "text" at bounding box center [756, 205] width 315 height 25
click at [757, 255] on div "Nome do cliente" at bounding box center [756, 261] width 321 height 47
drag, startPoint x: 749, startPoint y: 257, endPoint x: 744, endPoint y: 269, distance: 13.0
click at [744, 269] on div "Nome do cliente" at bounding box center [756, 261] width 321 height 47
click at [744, 269] on input "text" at bounding box center [756, 272] width 315 height 25
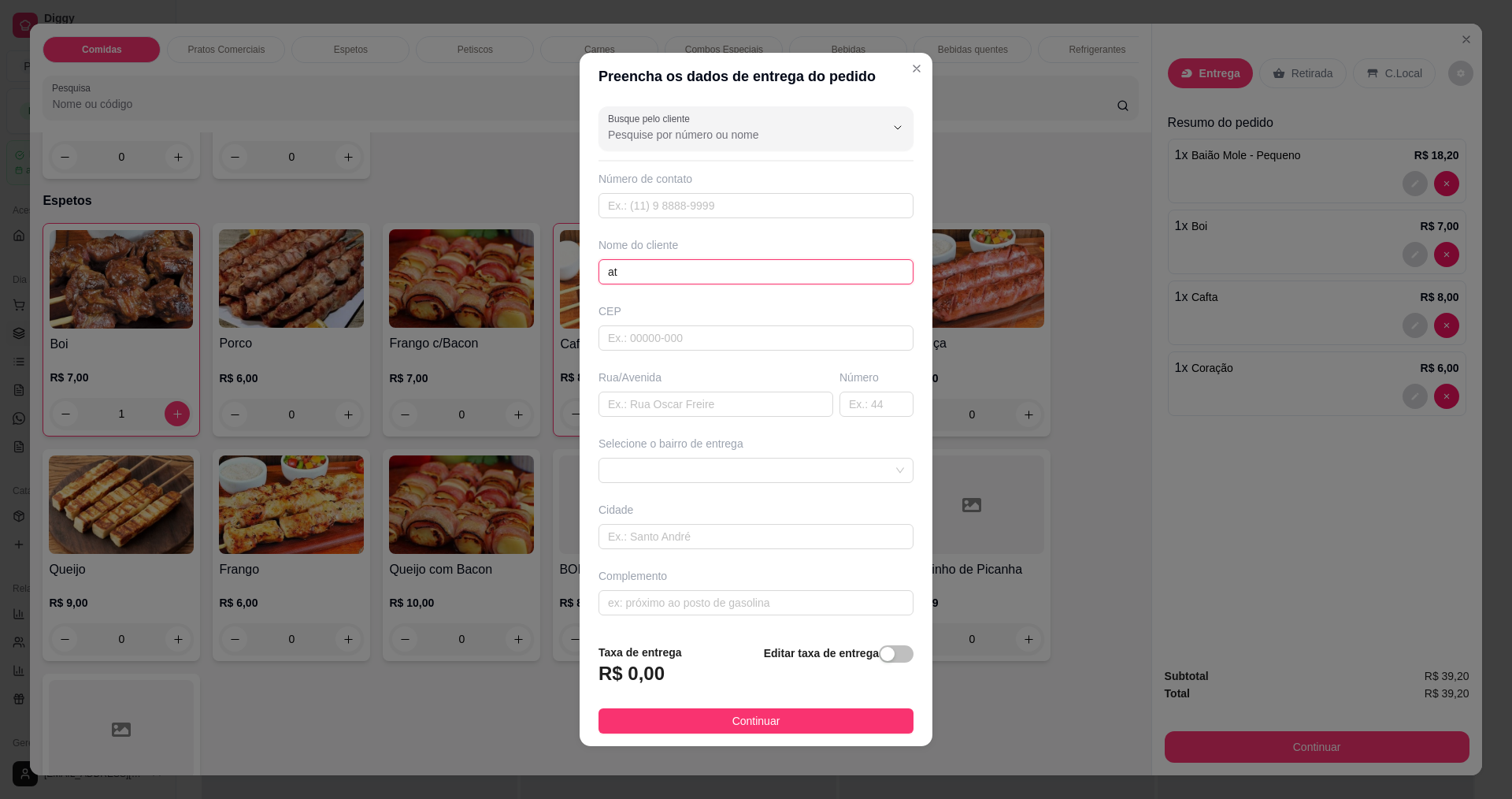
type input "a"
type input "ATILA"
click at [748, 725] on span "Continuar" at bounding box center [756, 721] width 48 height 18
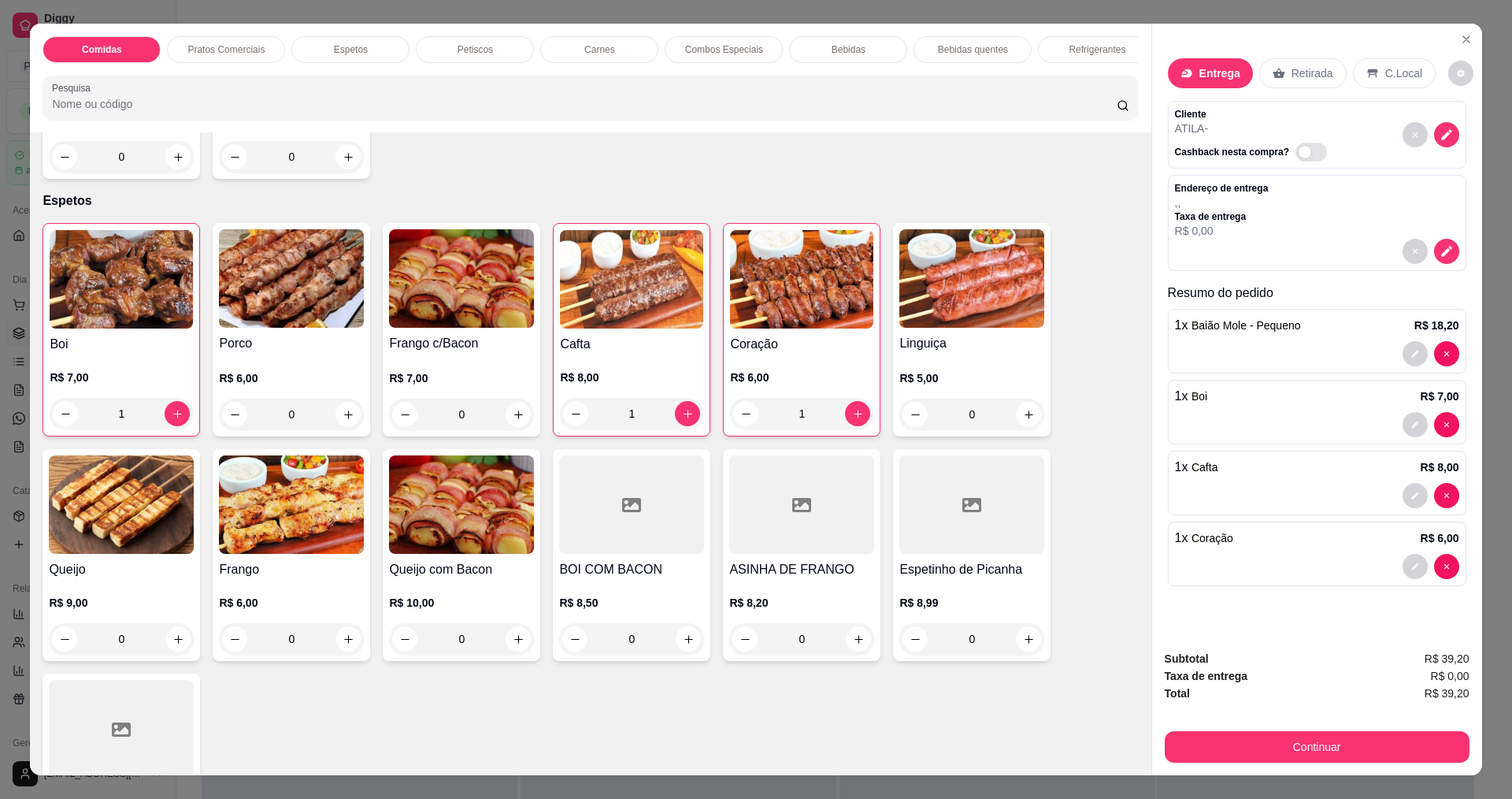
scroll to position [27, 0]
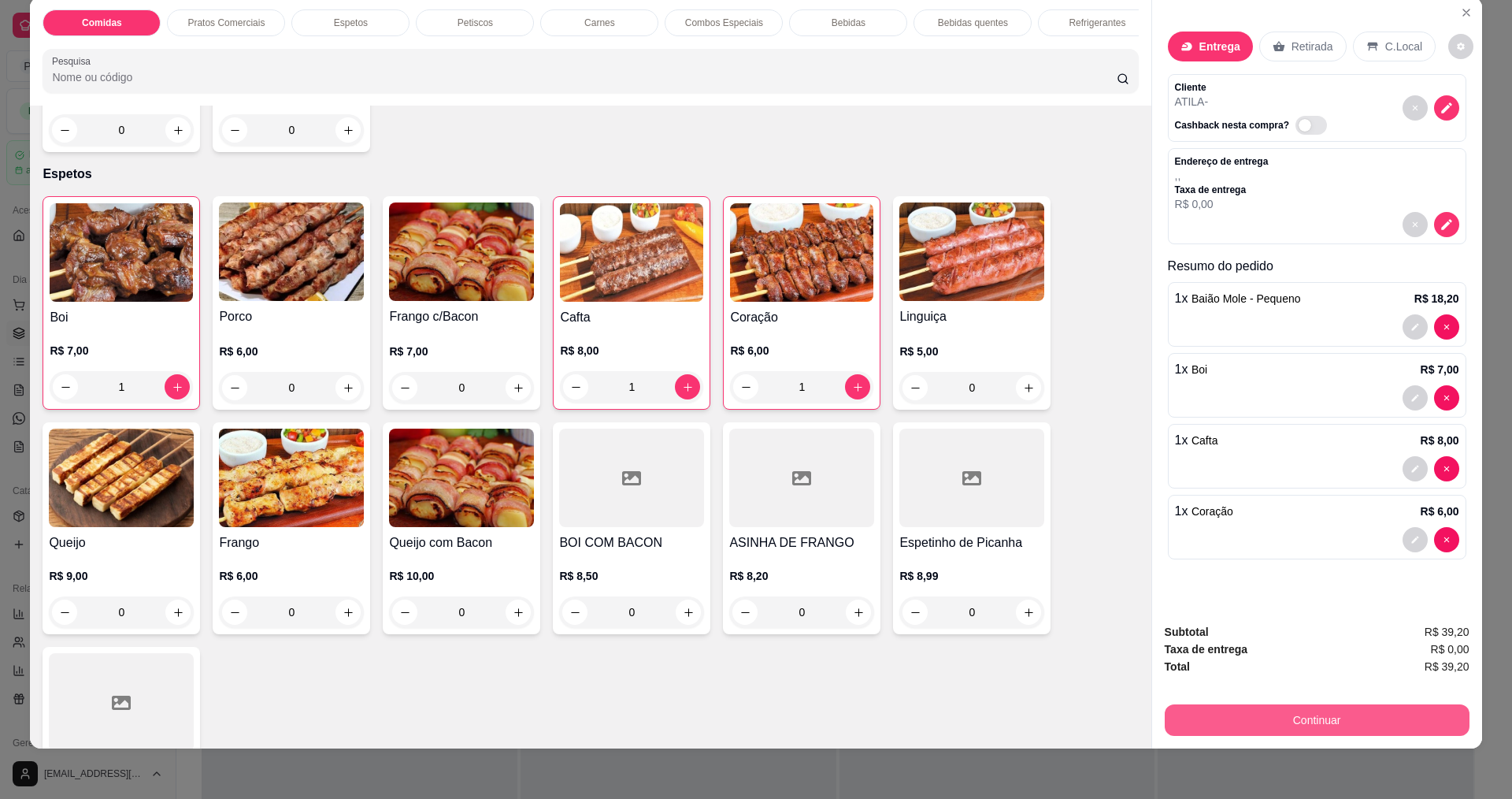
click at [1264, 718] on button "Continuar" at bounding box center [1317, 719] width 304 height 31
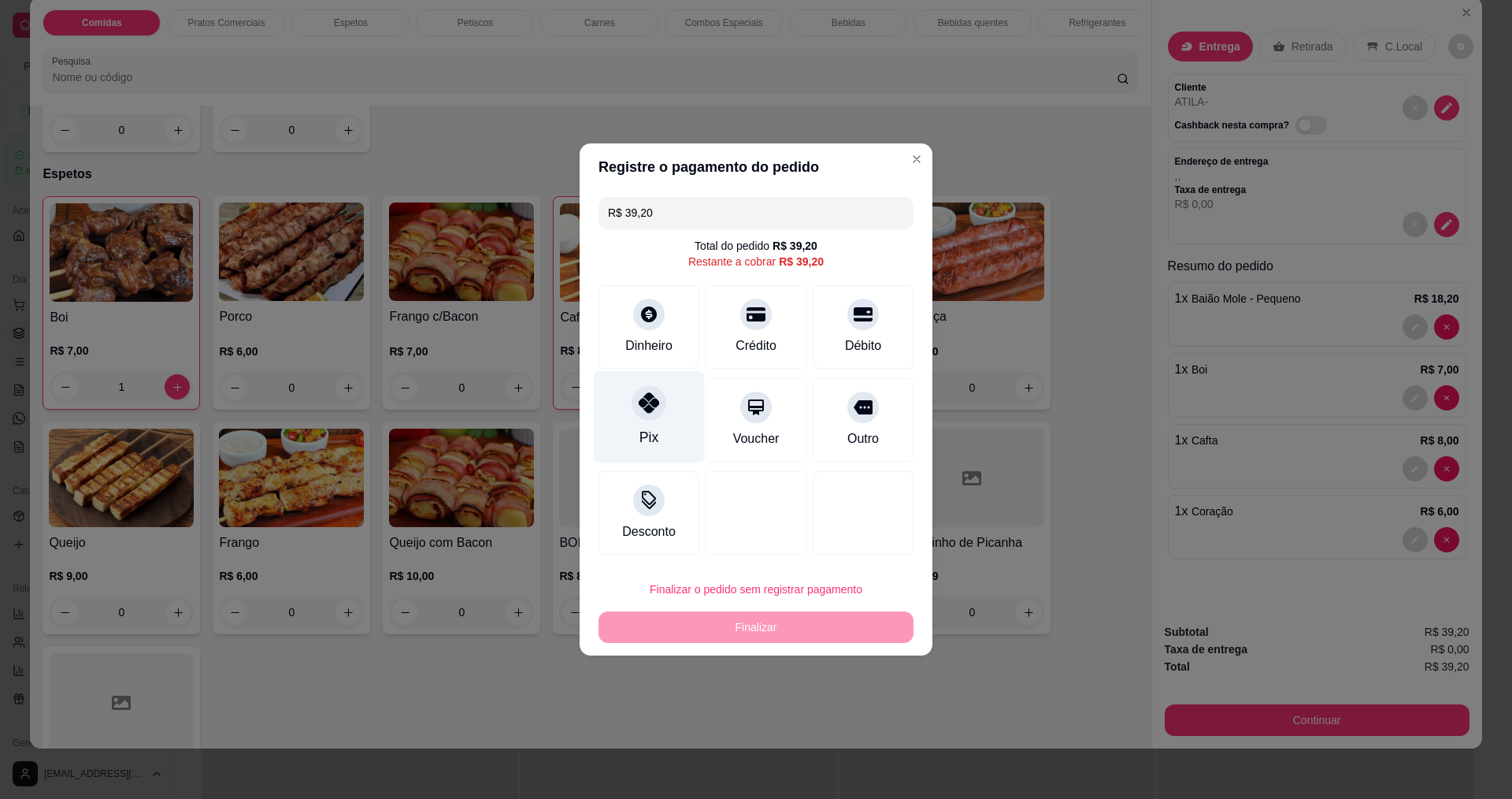
click at [671, 407] on div "Pix" at bounding box center [649, 417] width 111 height 93
type input "R$ 0,00"
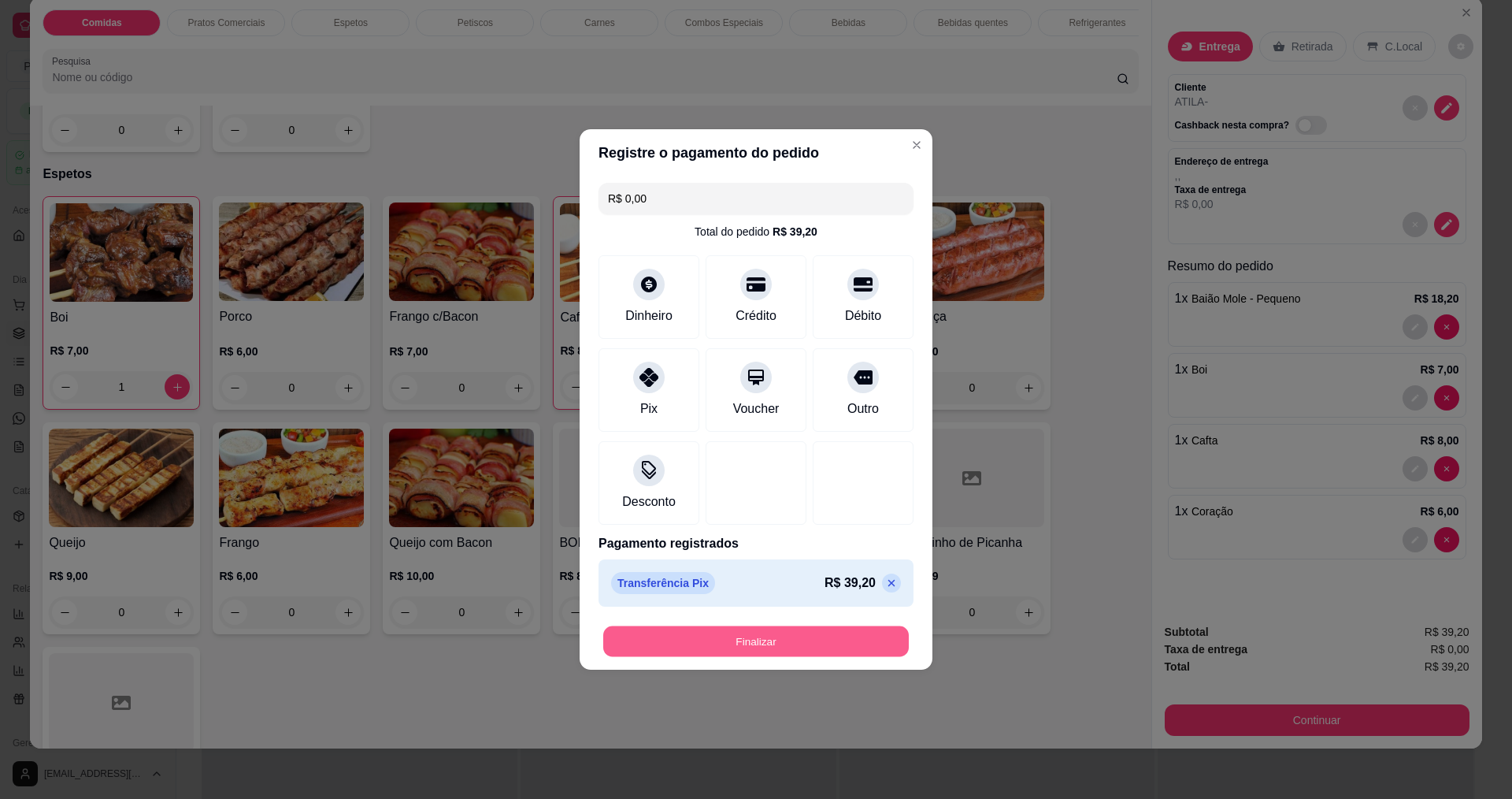
click at [779, 639] on button "Finalizar" at bounding box center [755, 641] width 305 height 31
type input "0"
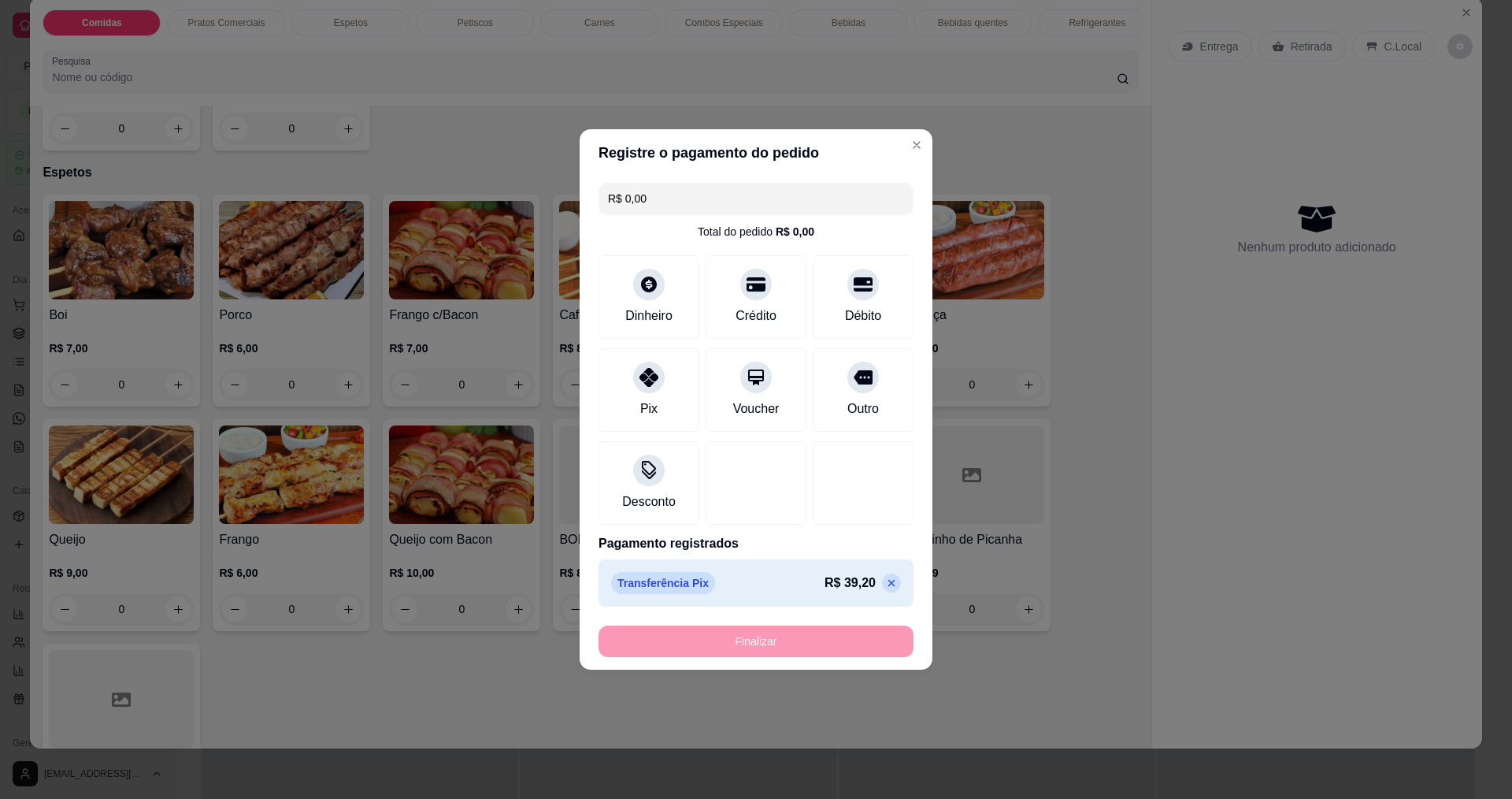
type input "-R$ 39,20"
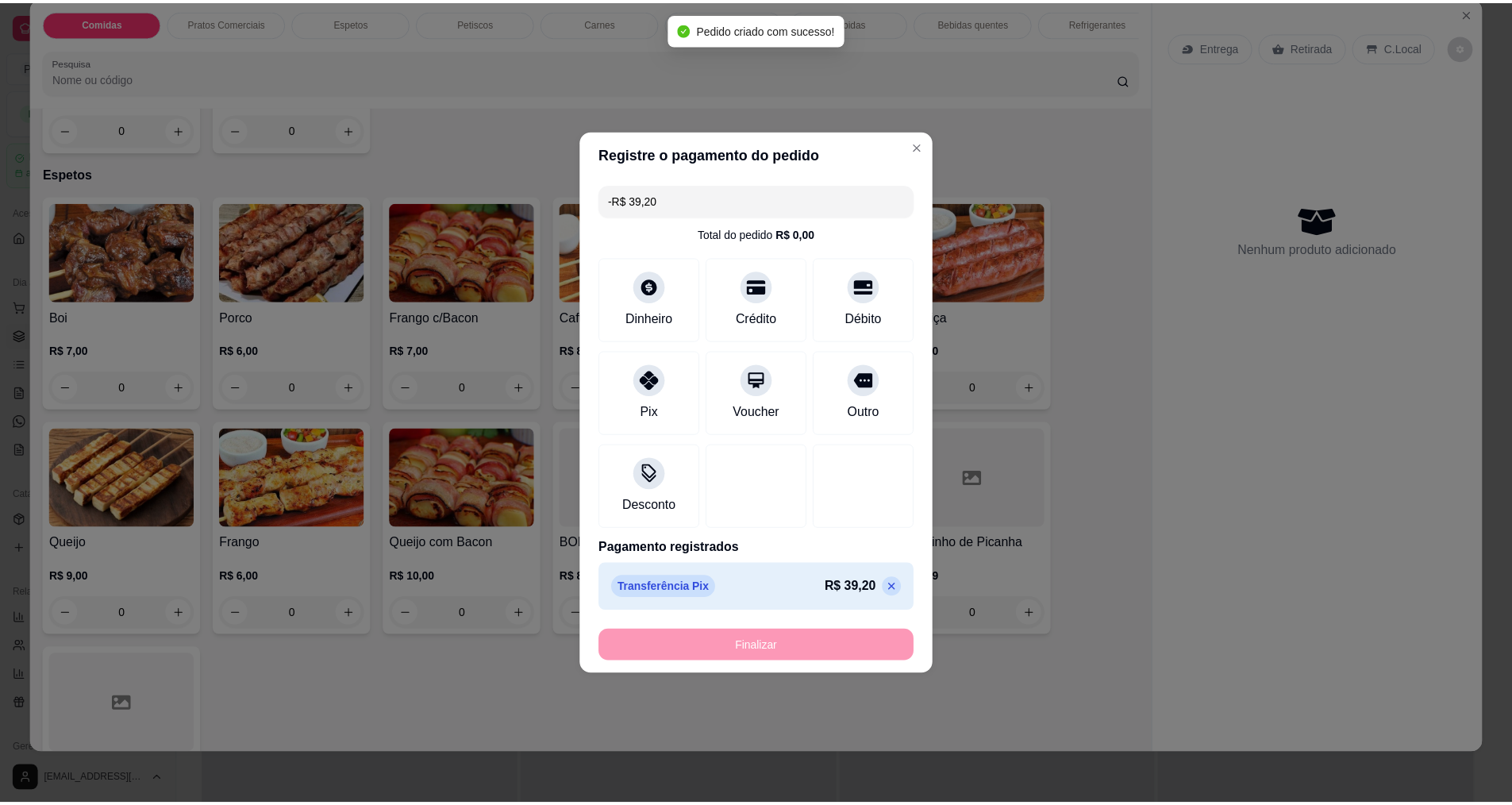
scroll to position [792, 0]
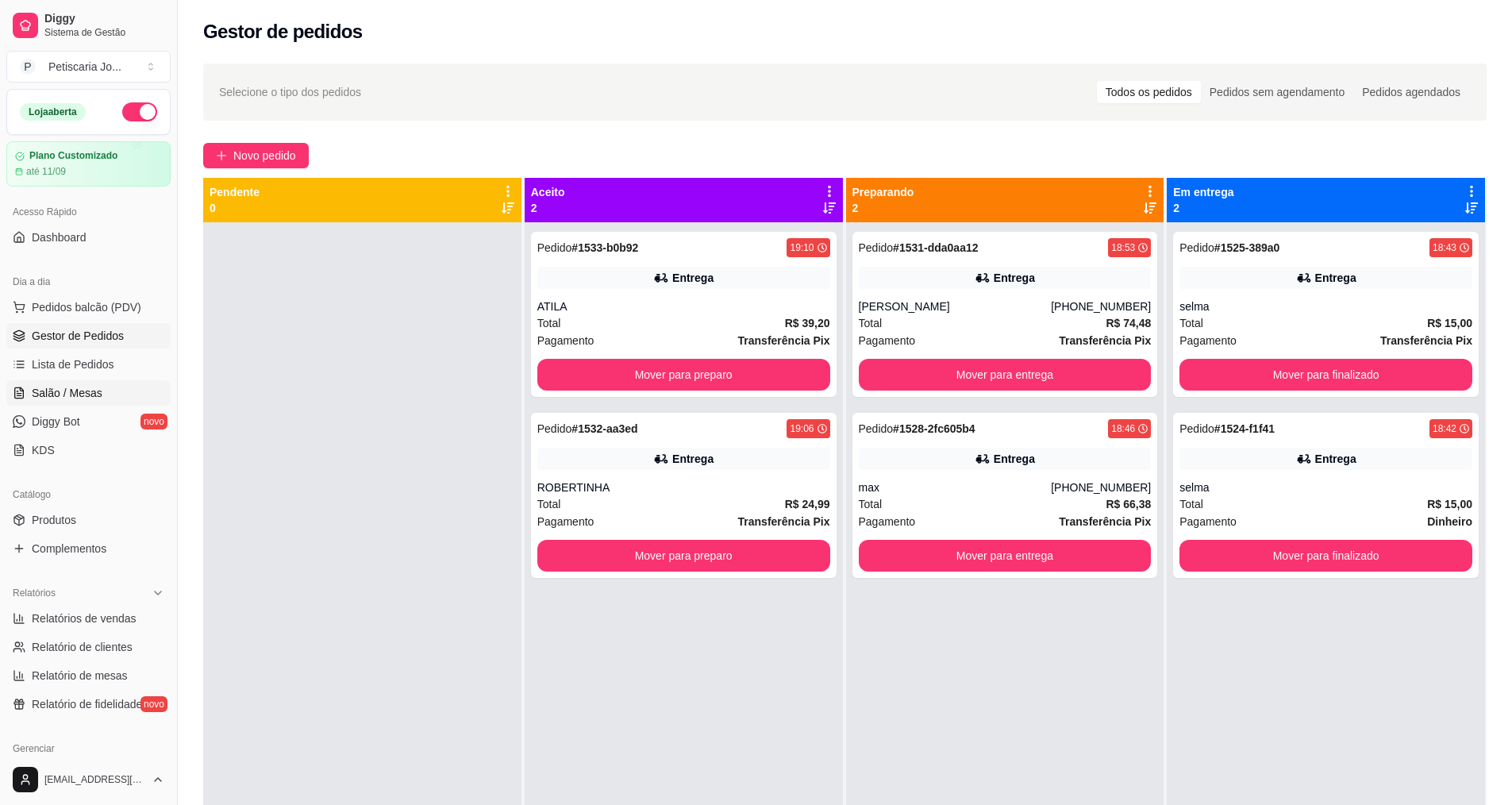
click at [49, 392] on span "Salão / Mesas" at bounding box center [66, 392] width 70 height 16
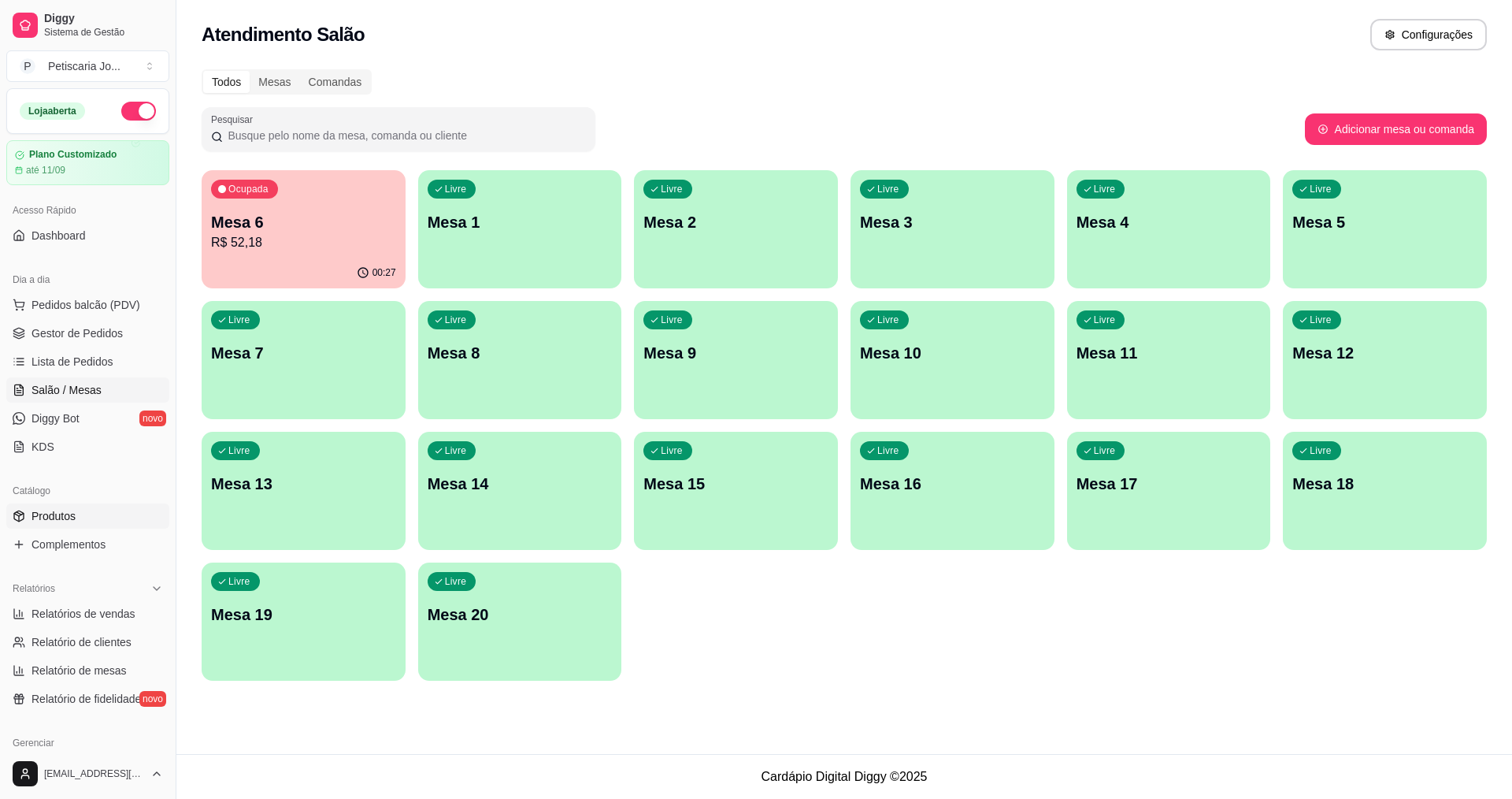
click at [52, 519] on span "Produtos" at bounding box center [53, 516] width 44 height 16
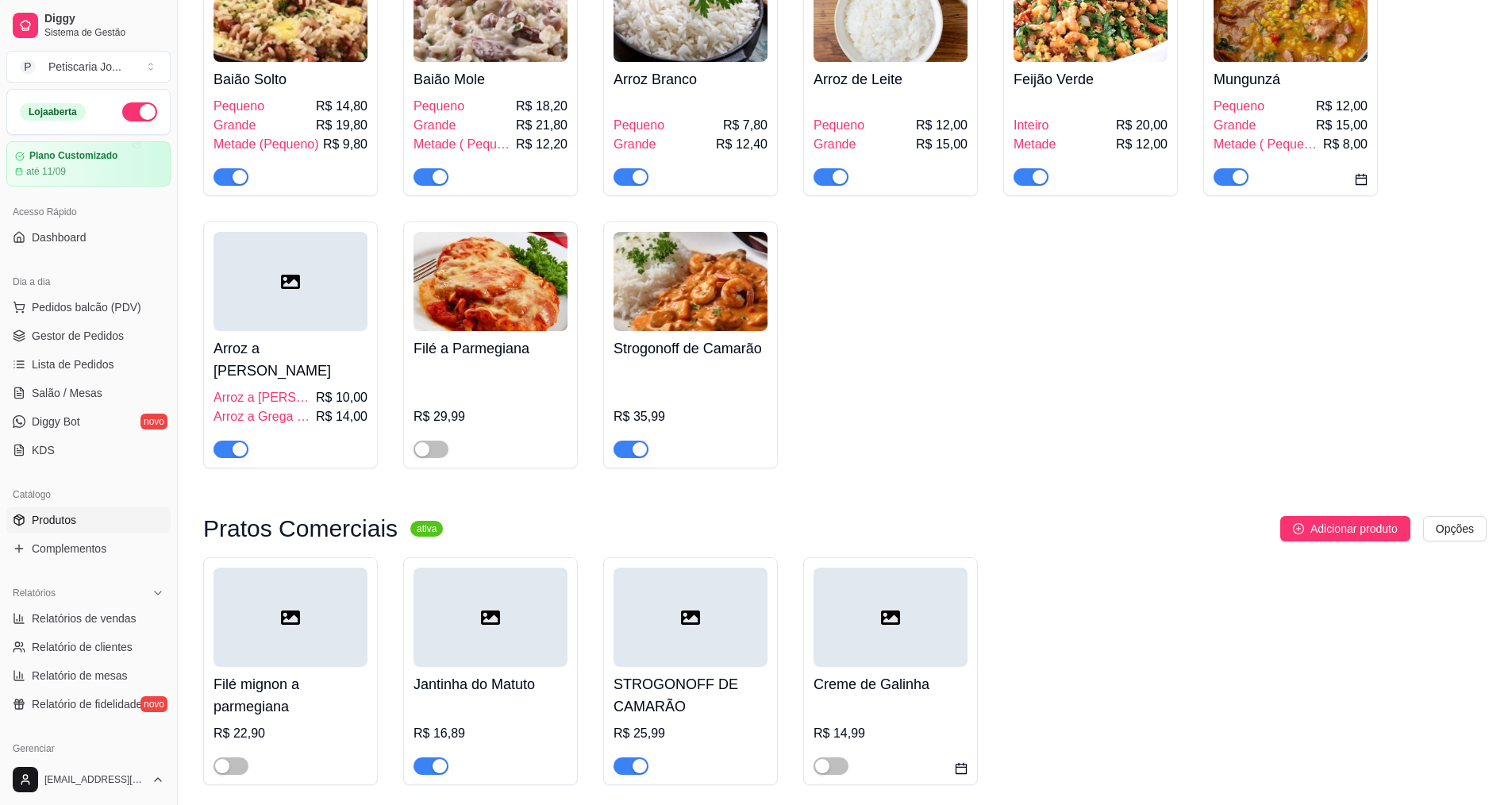
scroll to position [238, 0]
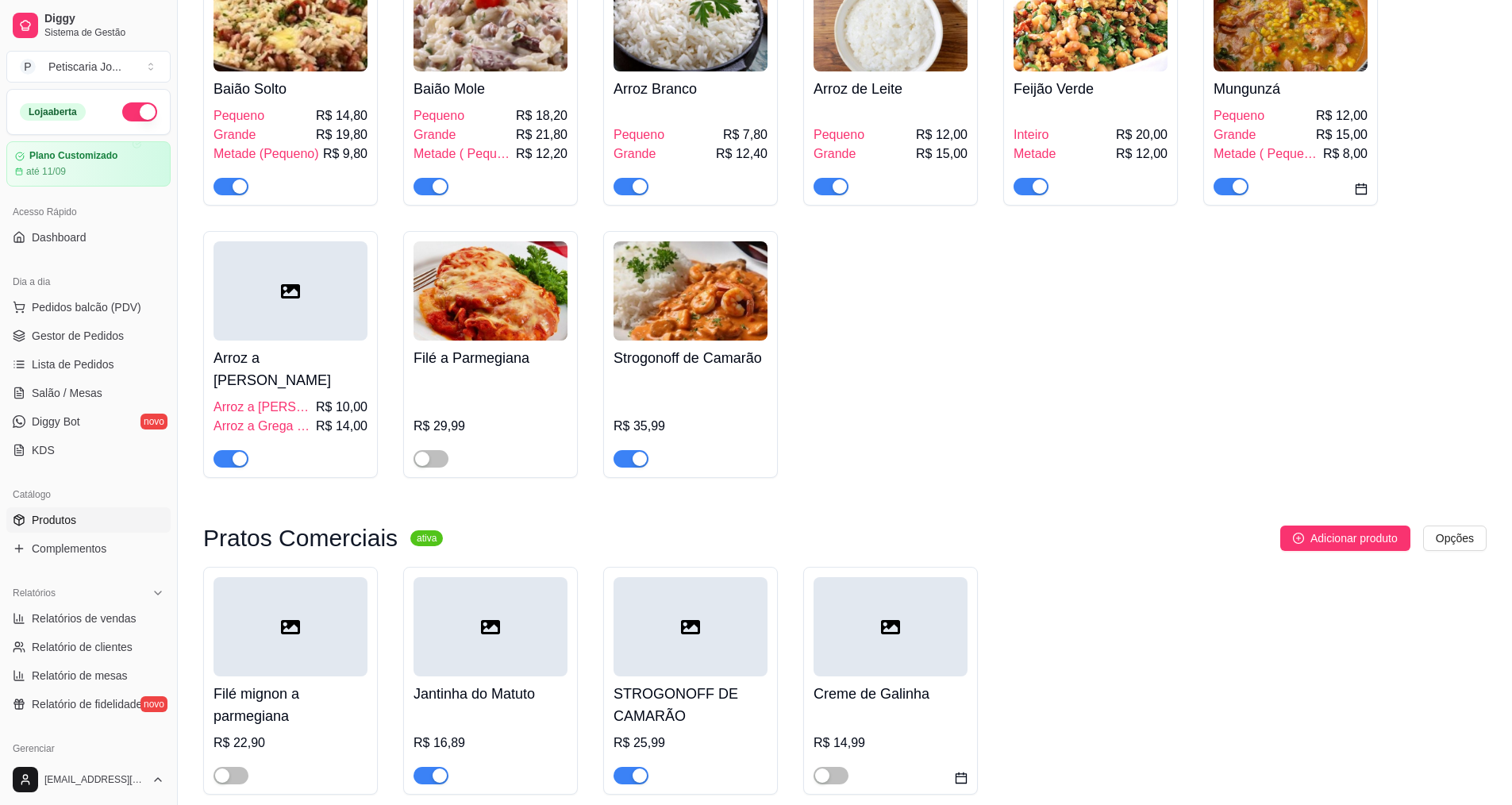
click at [632, 452] on div "button" at bounding box center [639, 458] width 14 height 14
click at [232, 452] on div "button" at bounding box center [239, 458] width 14 height 14
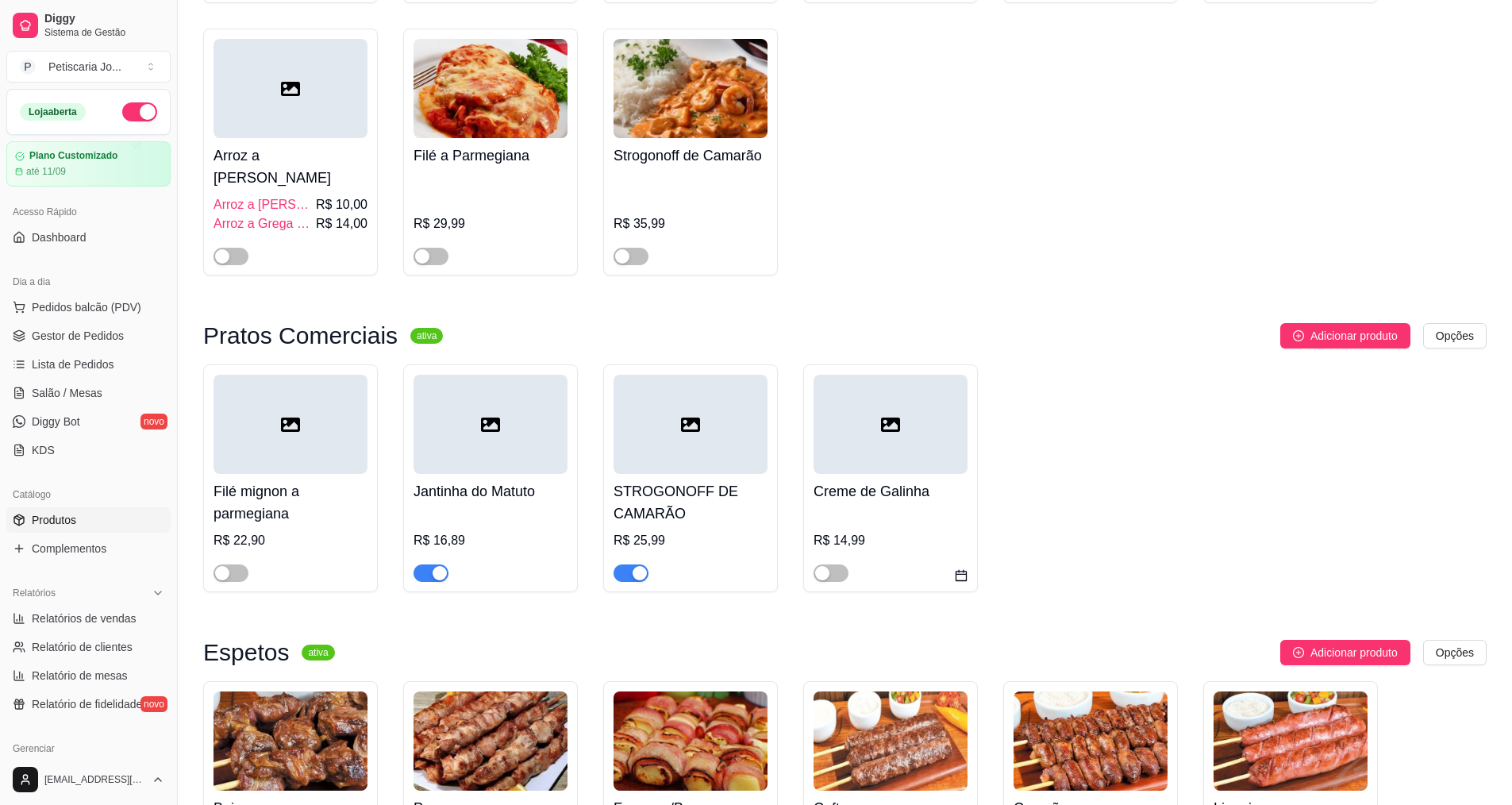
scroll to position [476, 0]
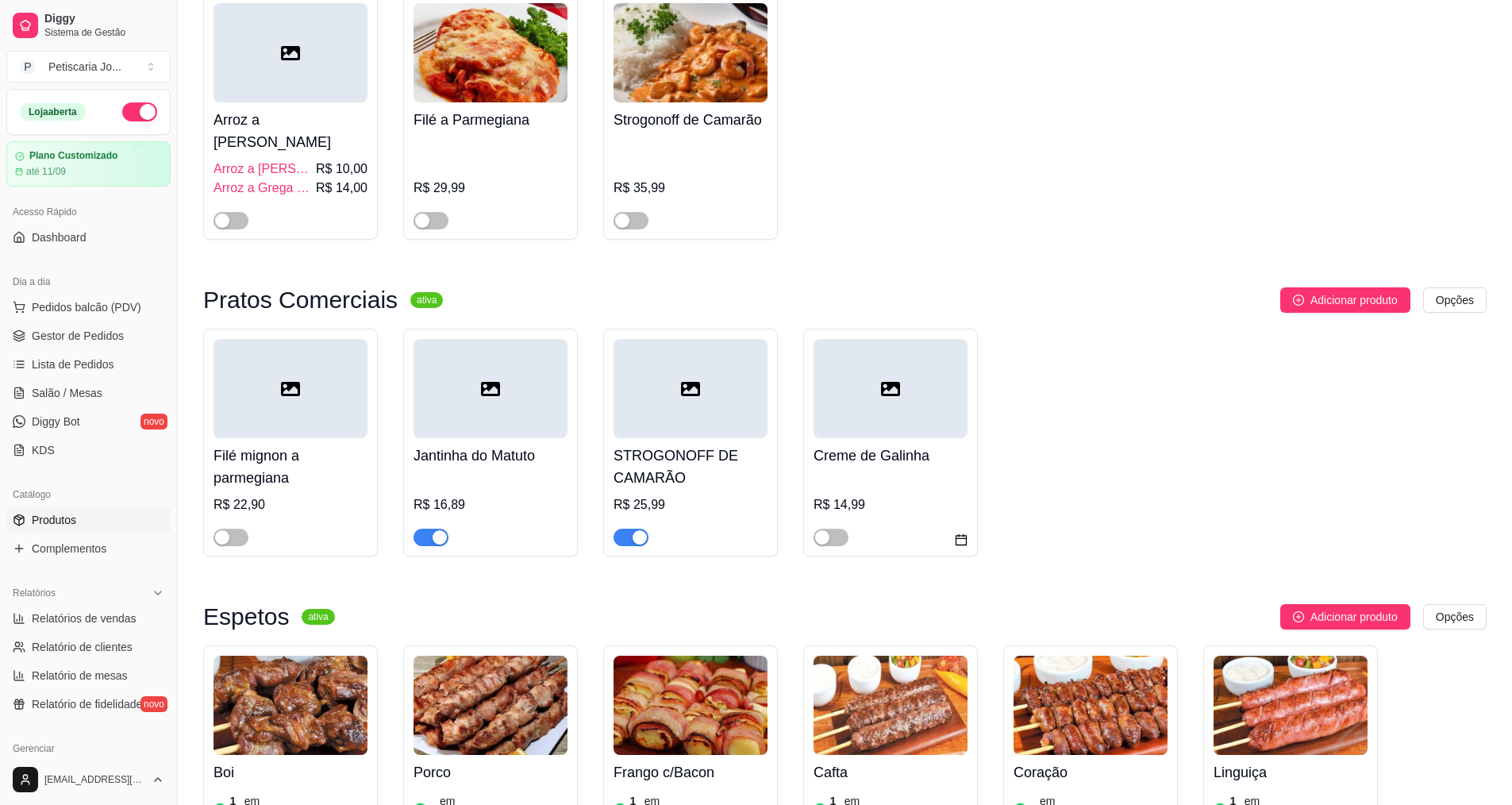
click at [625, 529] on span "button" at bounding box center [631, 537] width 35 height 18
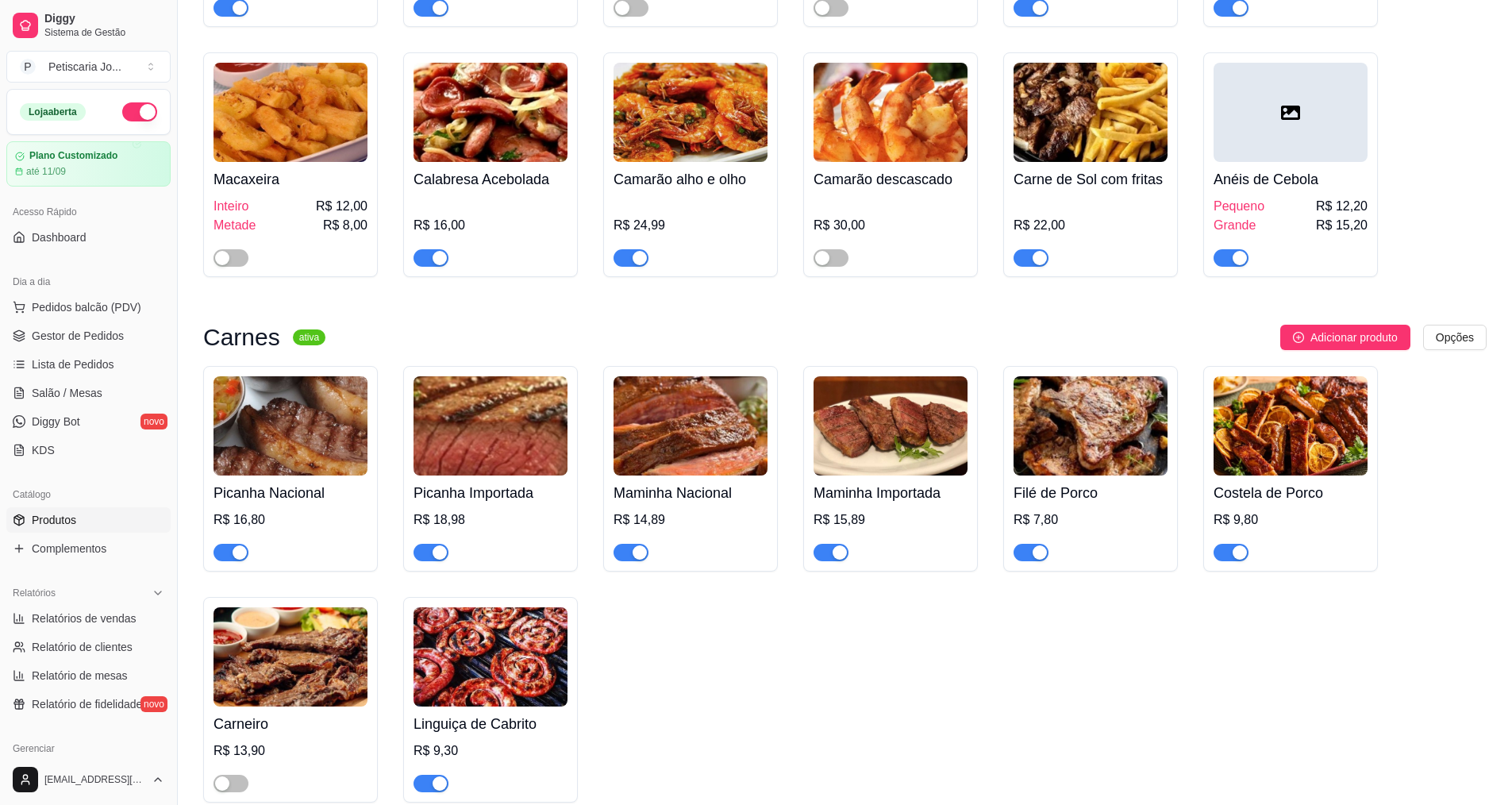
scroll to position [2222, 0]
click at [42, 395] on span "Salão / Mesas" at bounding box center [66, 392] width 70 height 16
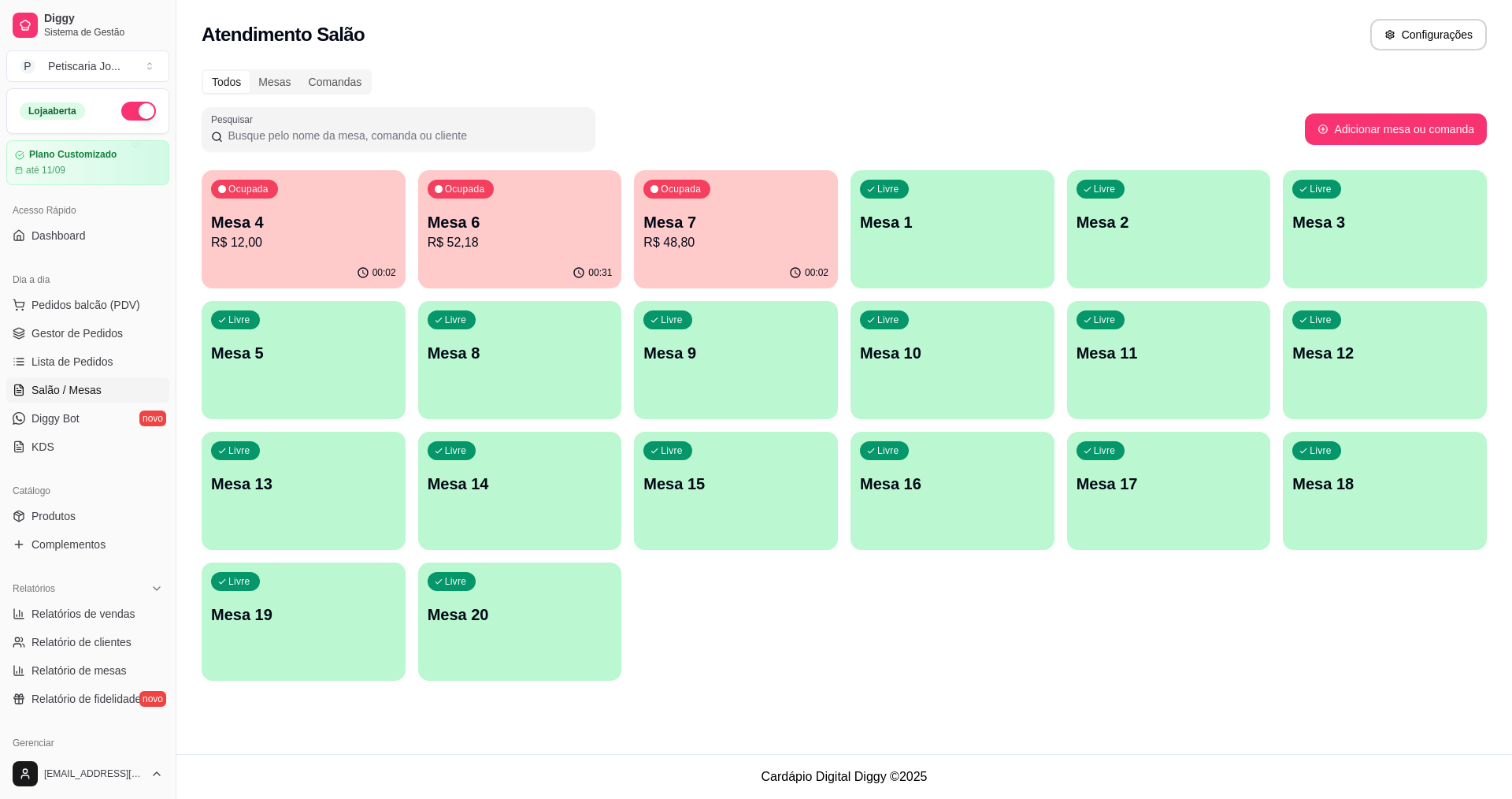
click at [696, 218] on p "Mesa 7" at bounding box center [736, 222] width 185 height 22
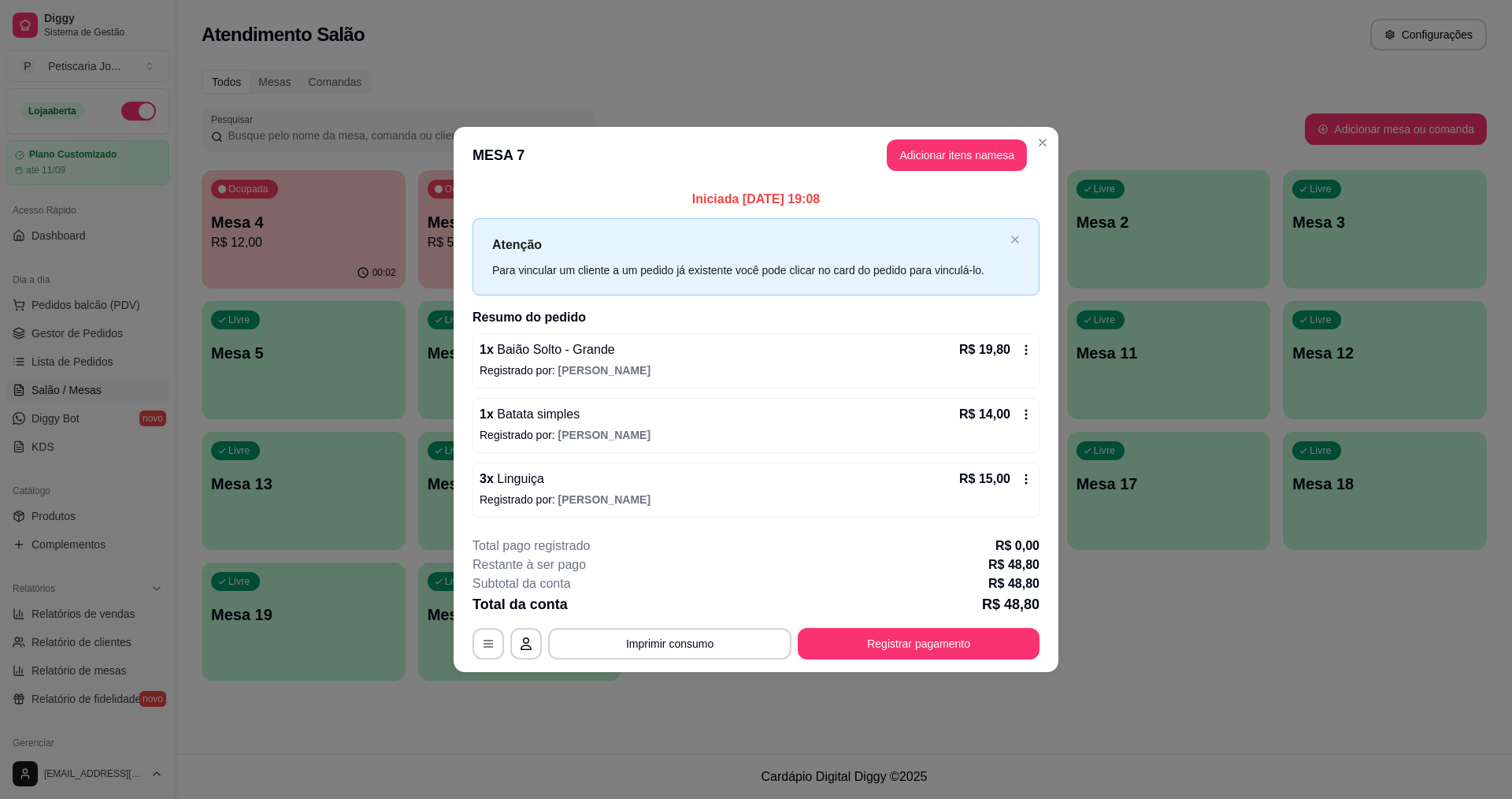
click at [503, 498] on p "Registrado por: [PERSON_NAME]" at bounding box center [755, 499] width 552 height 16
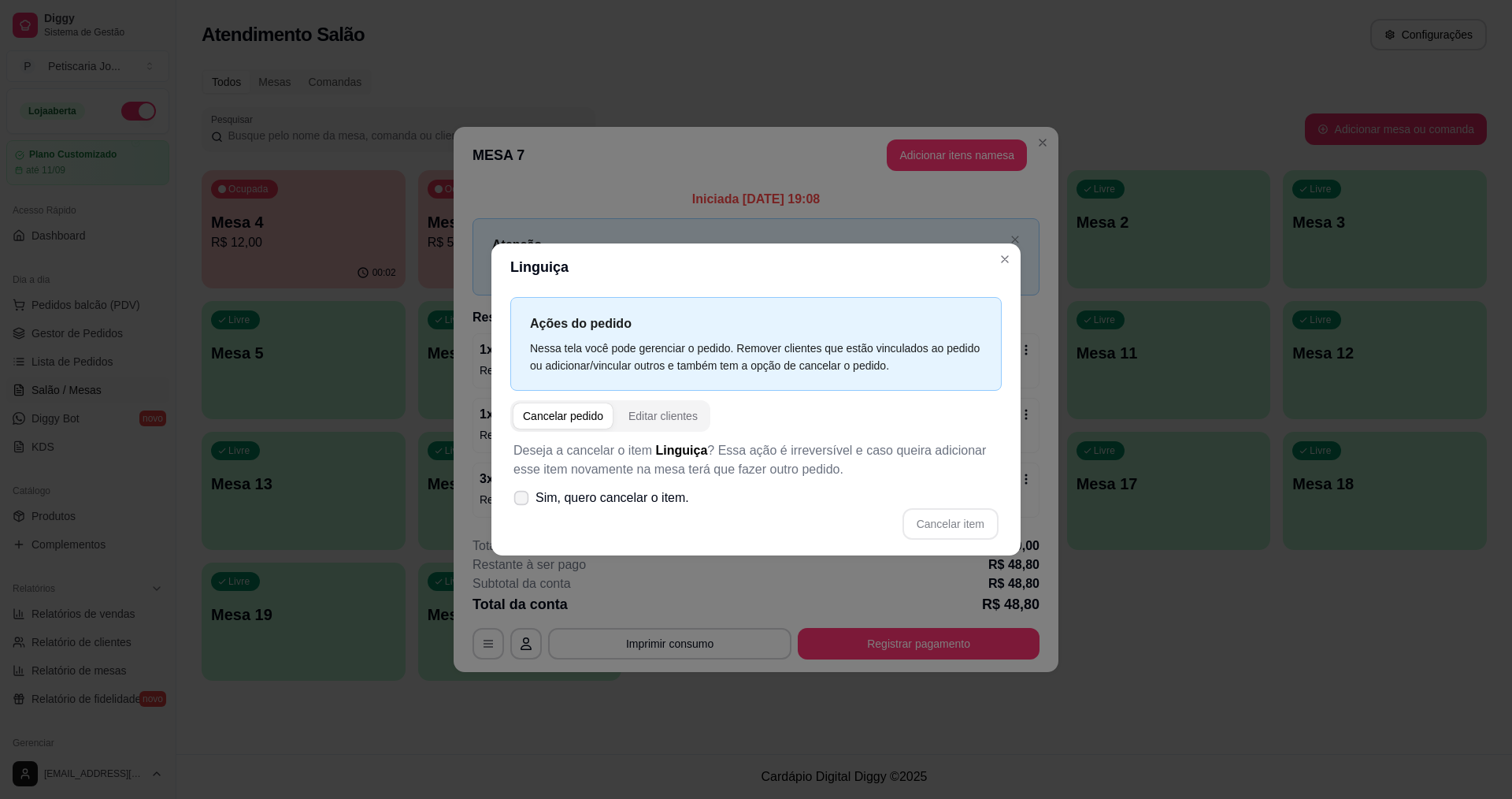
click at [533, 498] on label "Sim, quero cancelar o item." at bounding box center [601, 497] width 188 height 31
click at [523, 501] on input "Sim, quero cancelar o item." at bounding box center [518, 506] width 10 height 10
checkbox input "true"
click at [963, 523] on button "Cancelar item" at bounding box center [950, 523] width 96 height 31
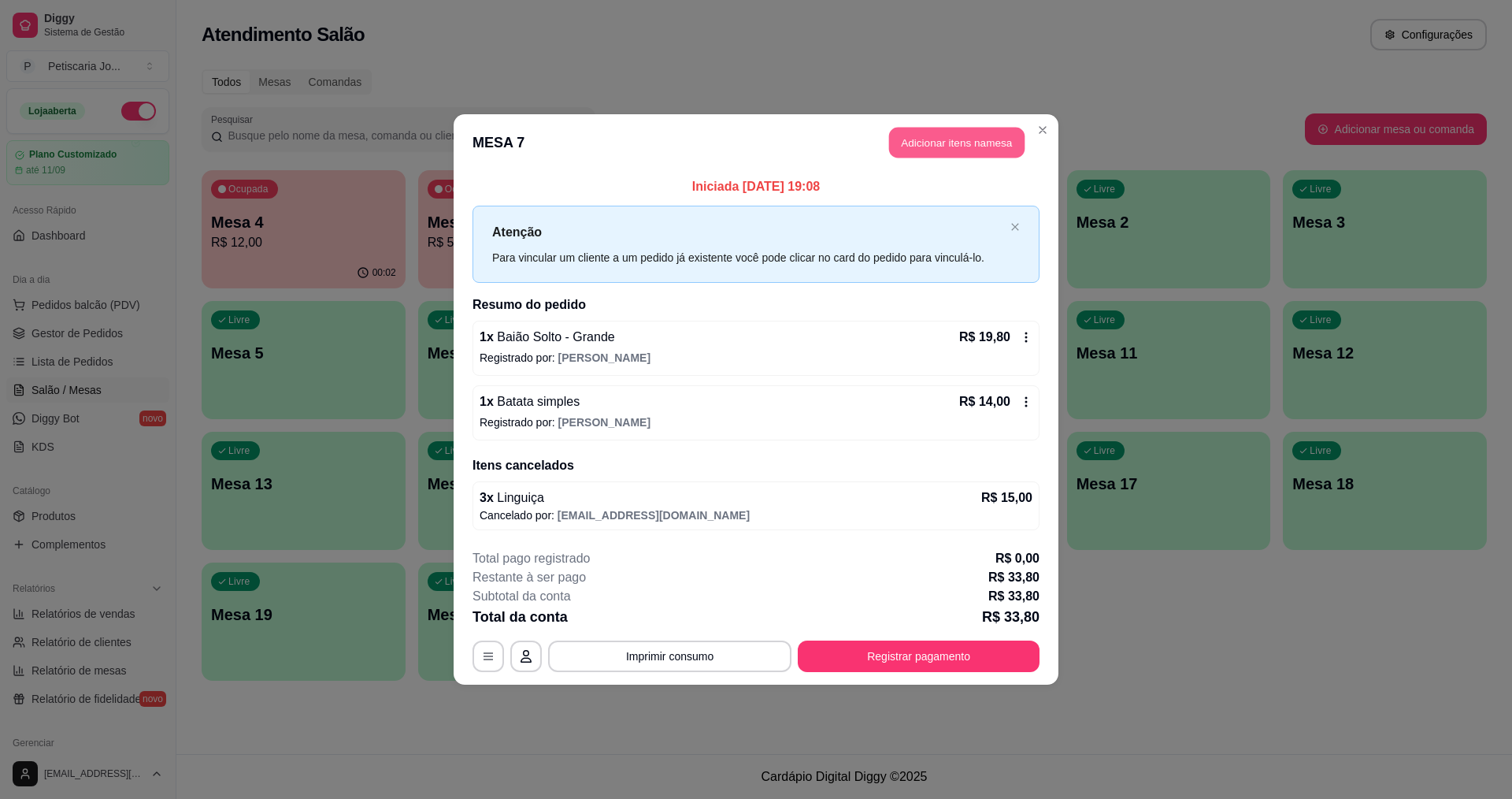
click at [997, 134] on button "Adicionar itens na mesa" at bounding box center [956, 143] width 135 height 31
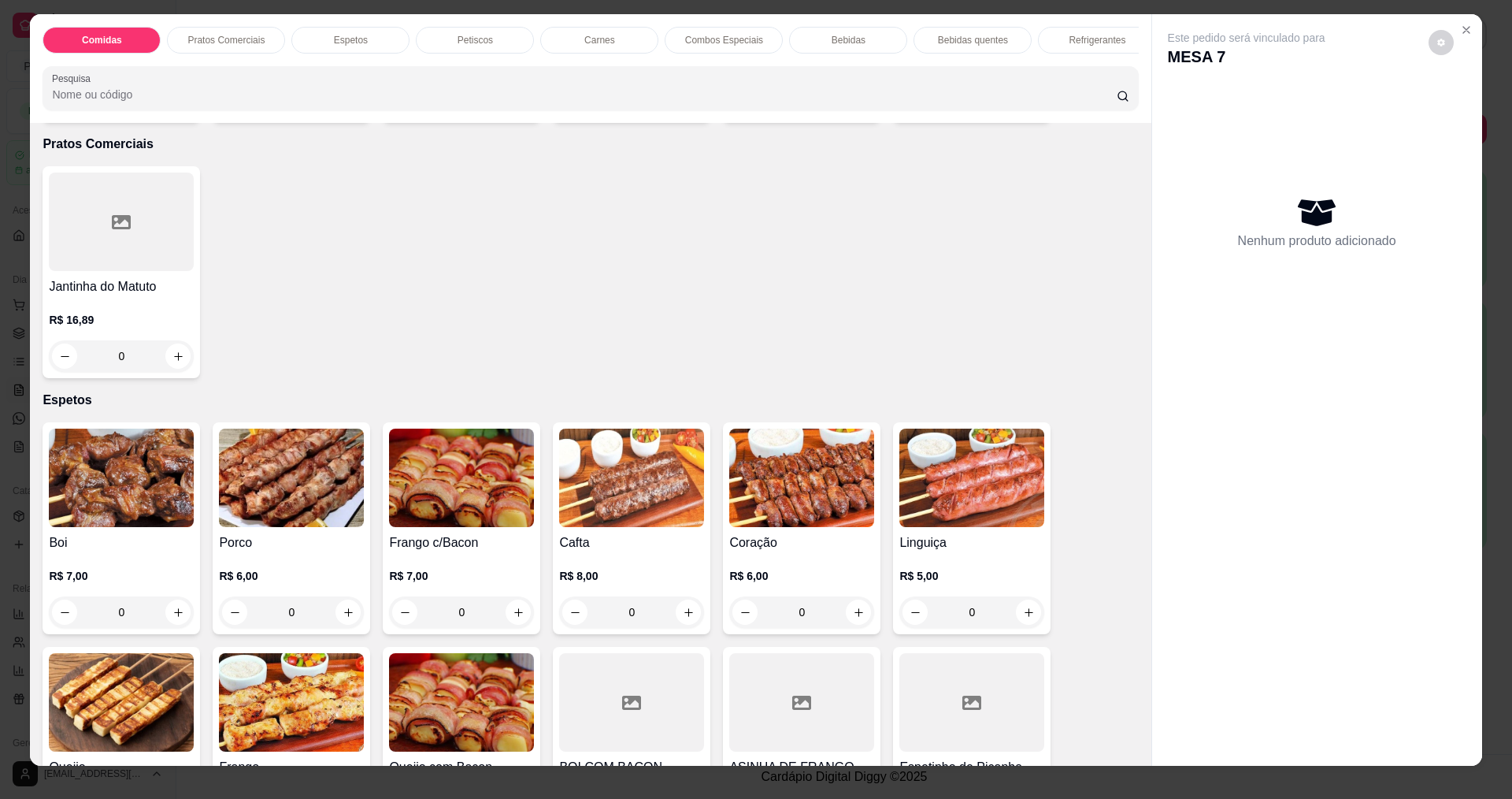
scroll to position [27, 0]
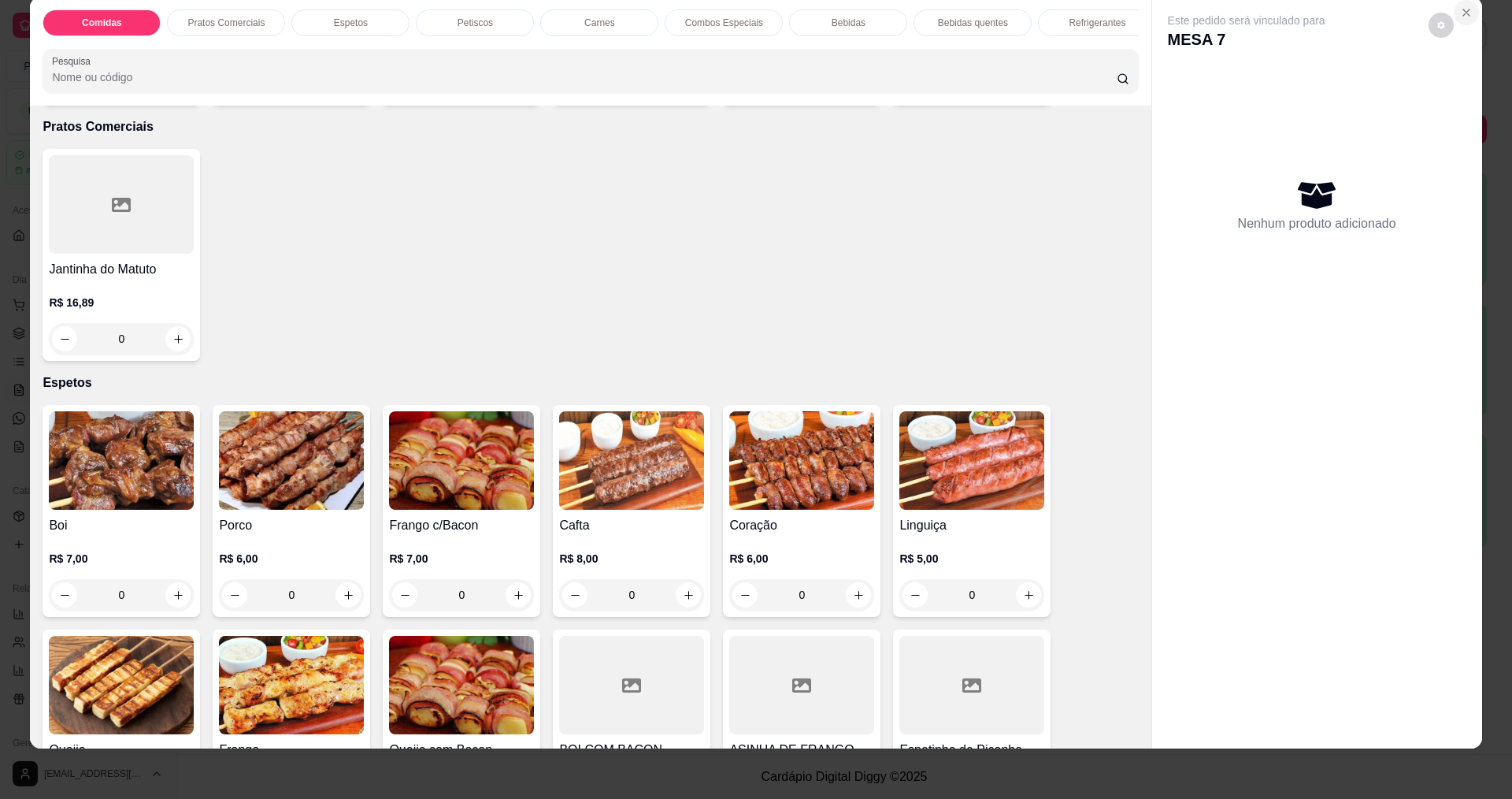
click at [1465, 13] on icon "Close" at bounding box center [1466, 12] width 13 height 13
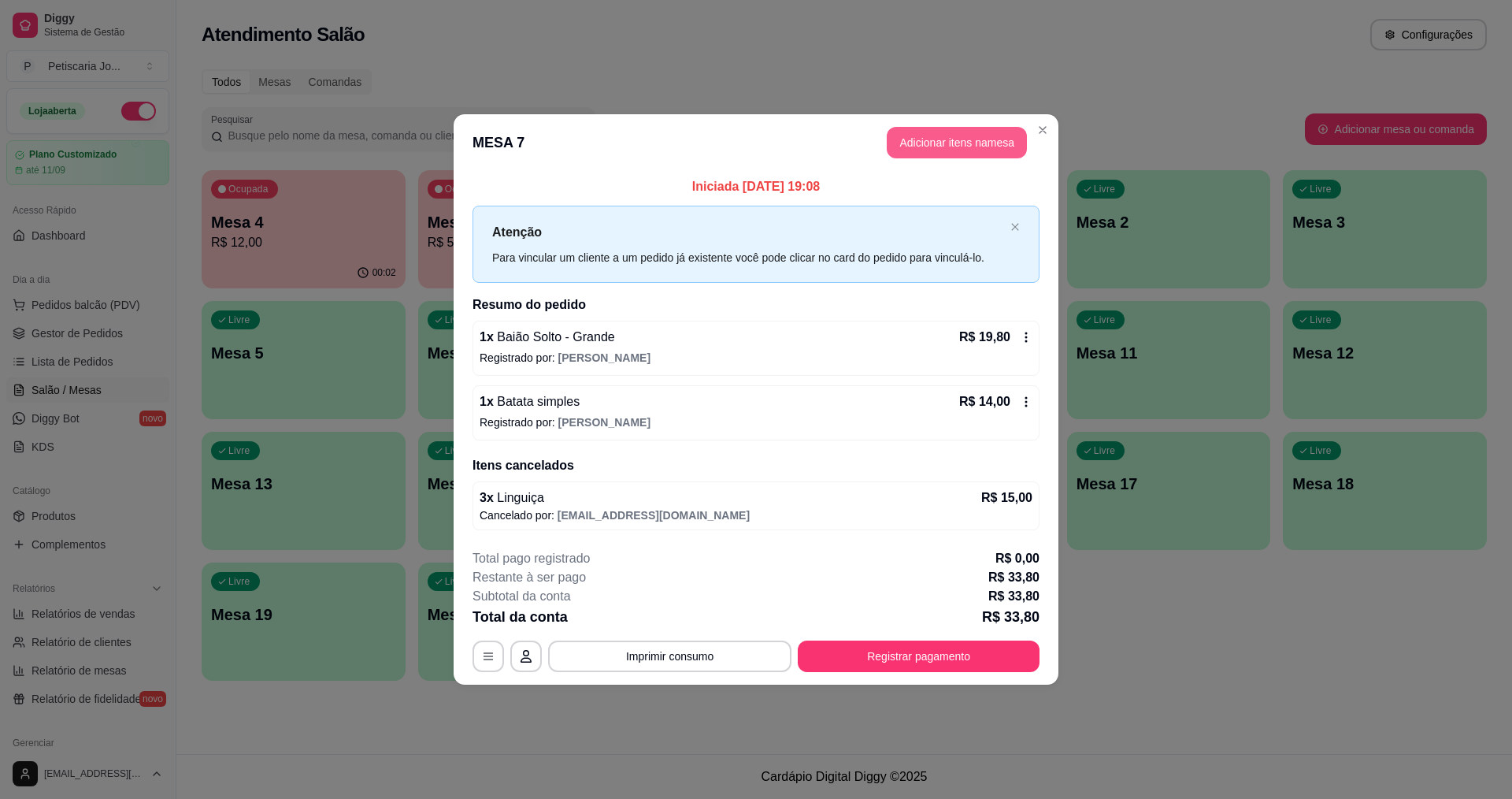
click at [911, 149] on button "Adicionar itens na mesa" at bounding box center [956, 142] width 140 height 31
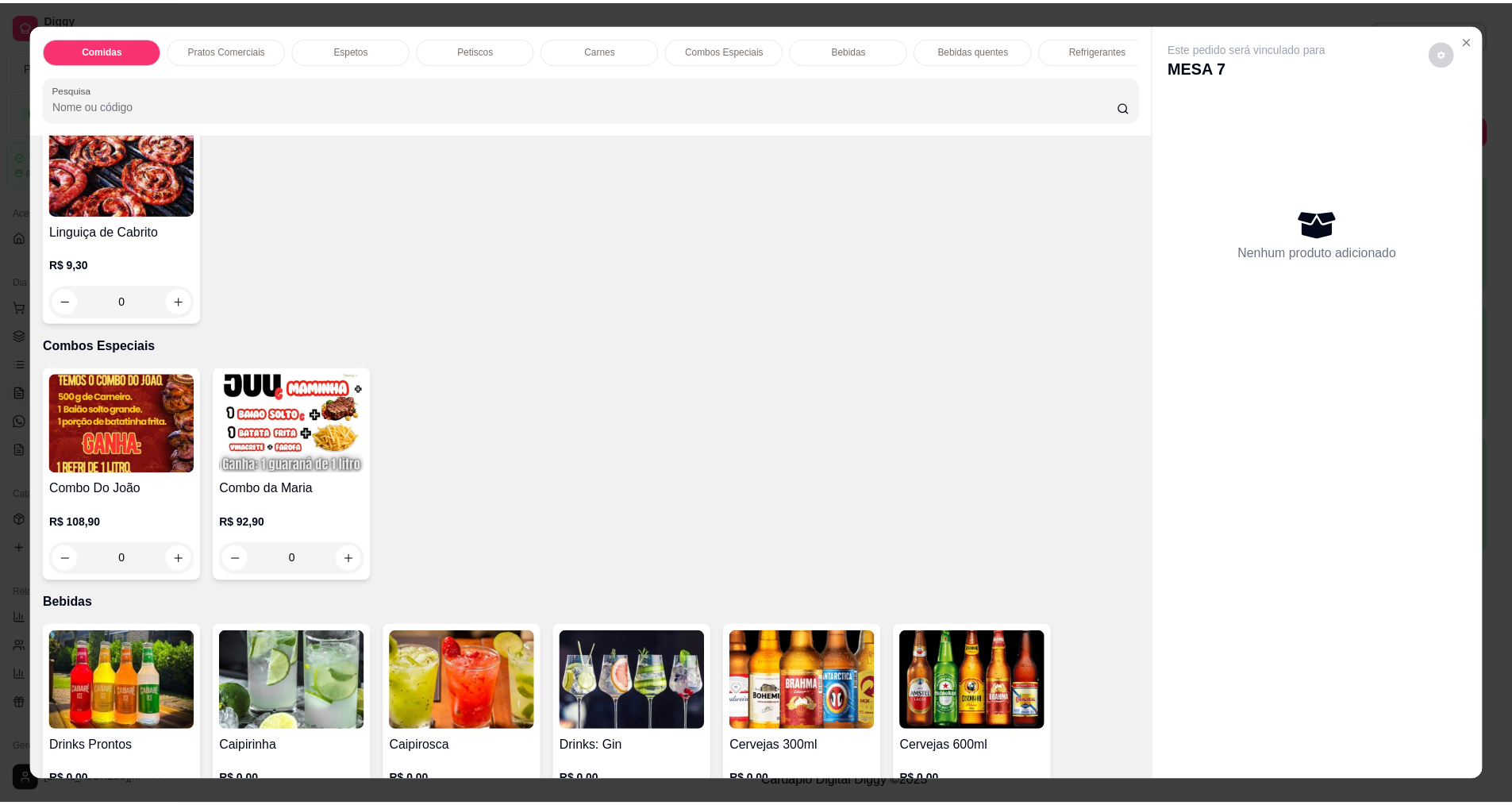
scroll to position [1984, 0]
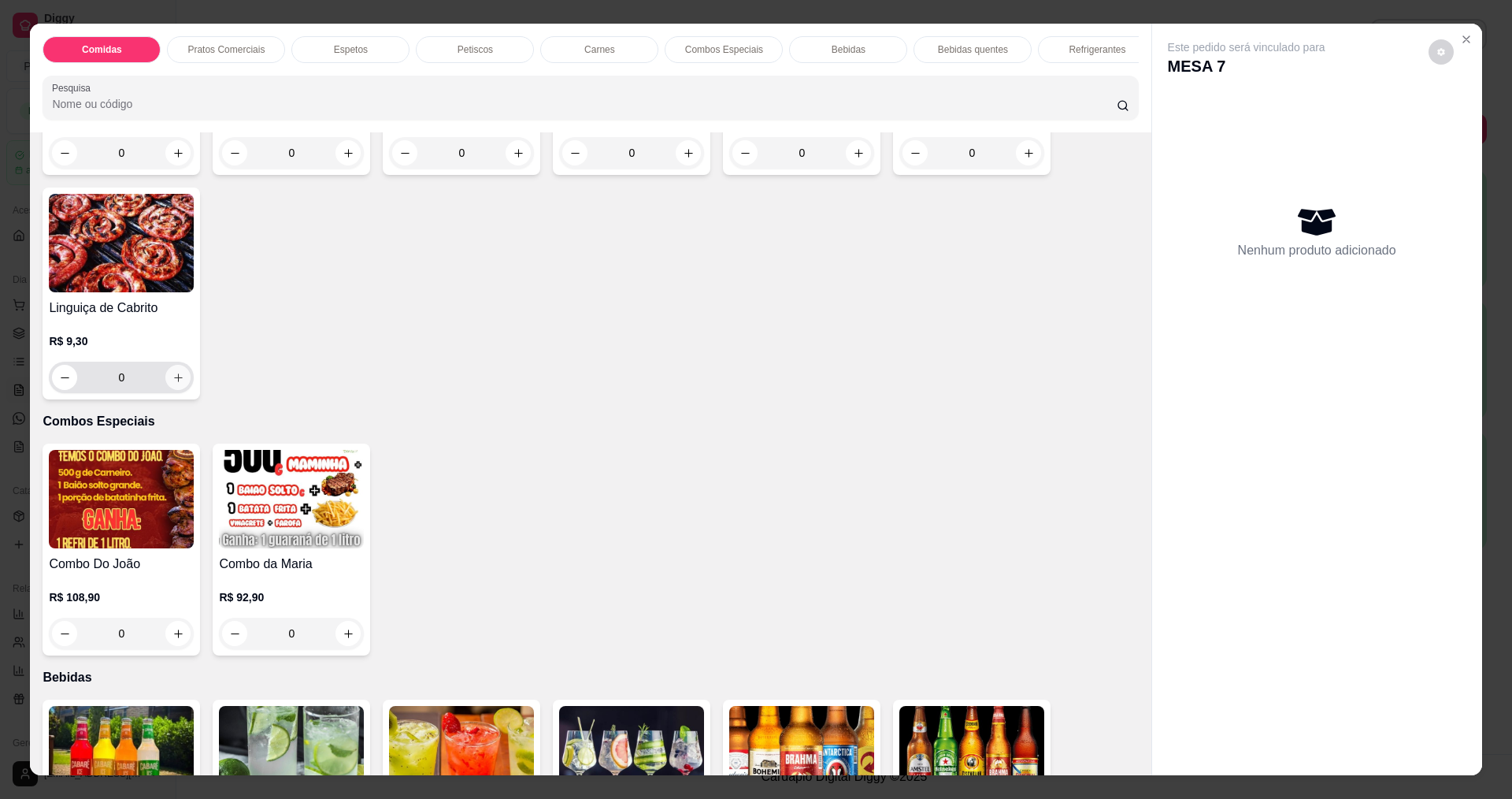
click at [176, 384] on icon "increase-product-quantity" at bounding box center [178, 378] width 12 height 12
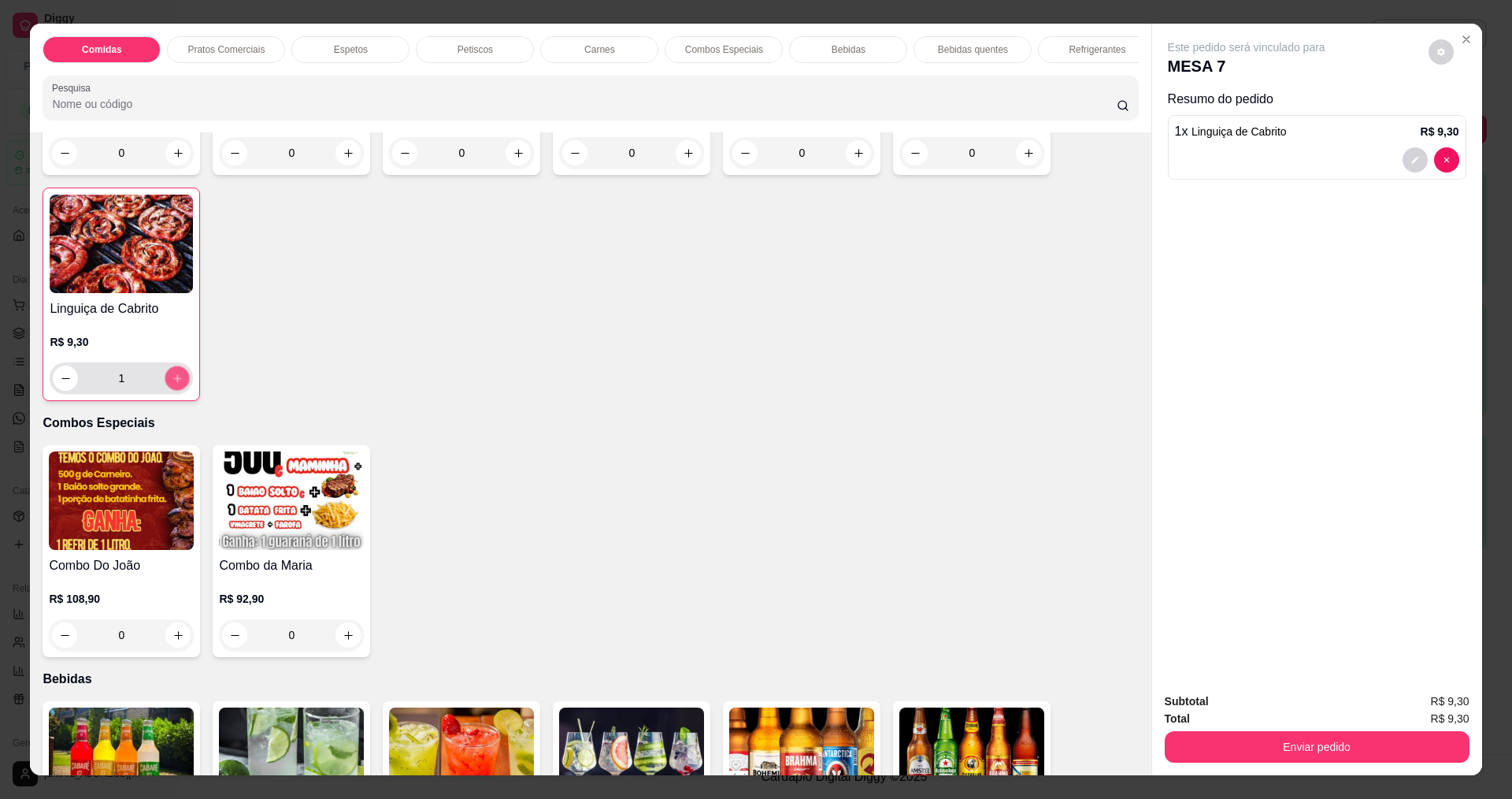
click at [176, 384] on icon "increase-product-quantity" at bounding box center [177, 378] width 12 height 12
type input "2"
click at [1335, 762] on div "Subtotal R$ 18,60 Total R$ 18,60 Enviar pedido" at bounding box center [1317, 727] width 330 height 95
click at [1335, 749] on button "Enviar pedido" at bounding box center [1317, 746] width 304 height 31
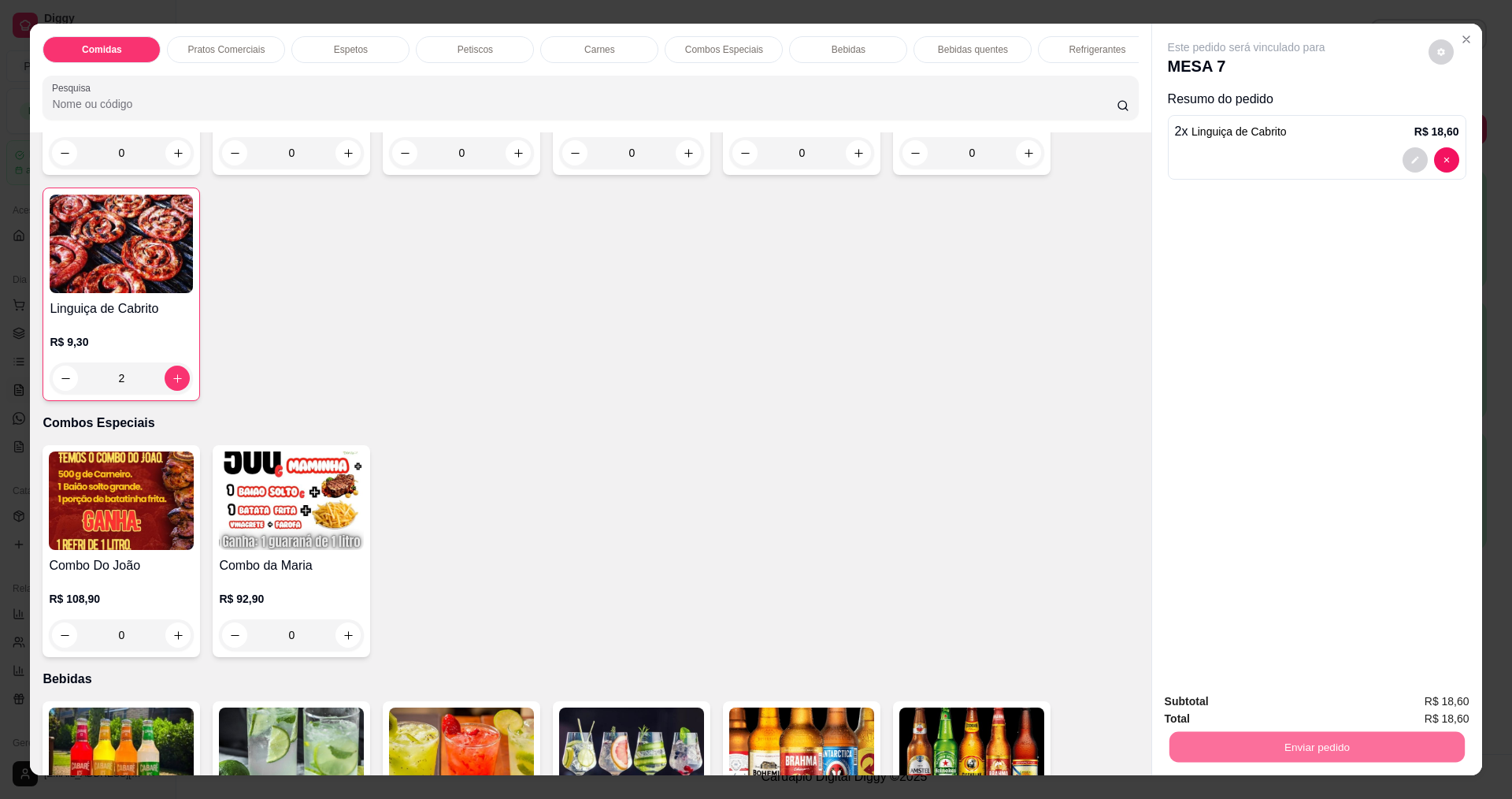
click at [1297, 700] on button "Não registrar e enviar pedido" at bounding box center [1265, 708] width 164 height 30
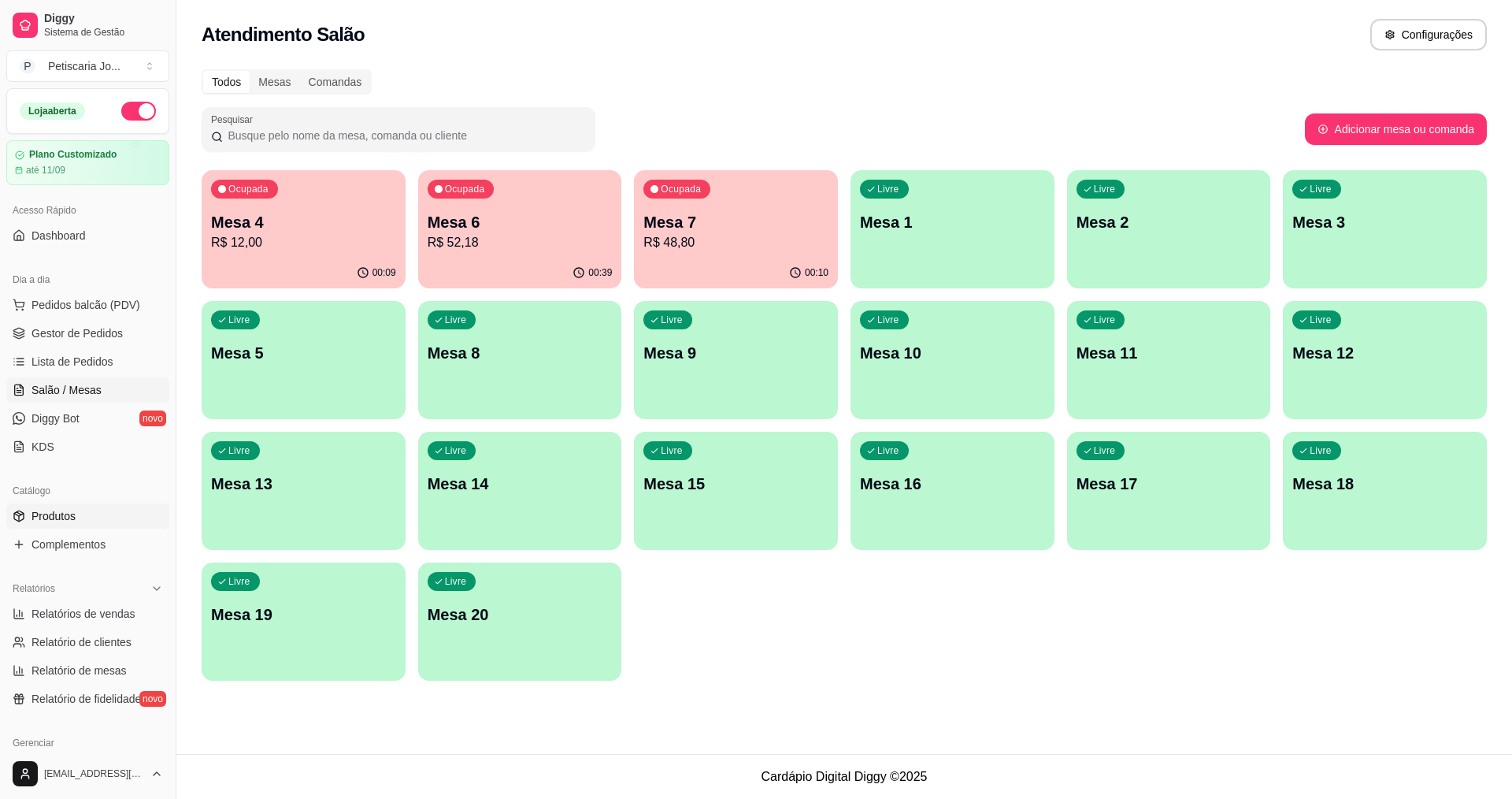
click at [68, 516] on span "Produtos" at bounding box center [53, 516] width 44 height 16
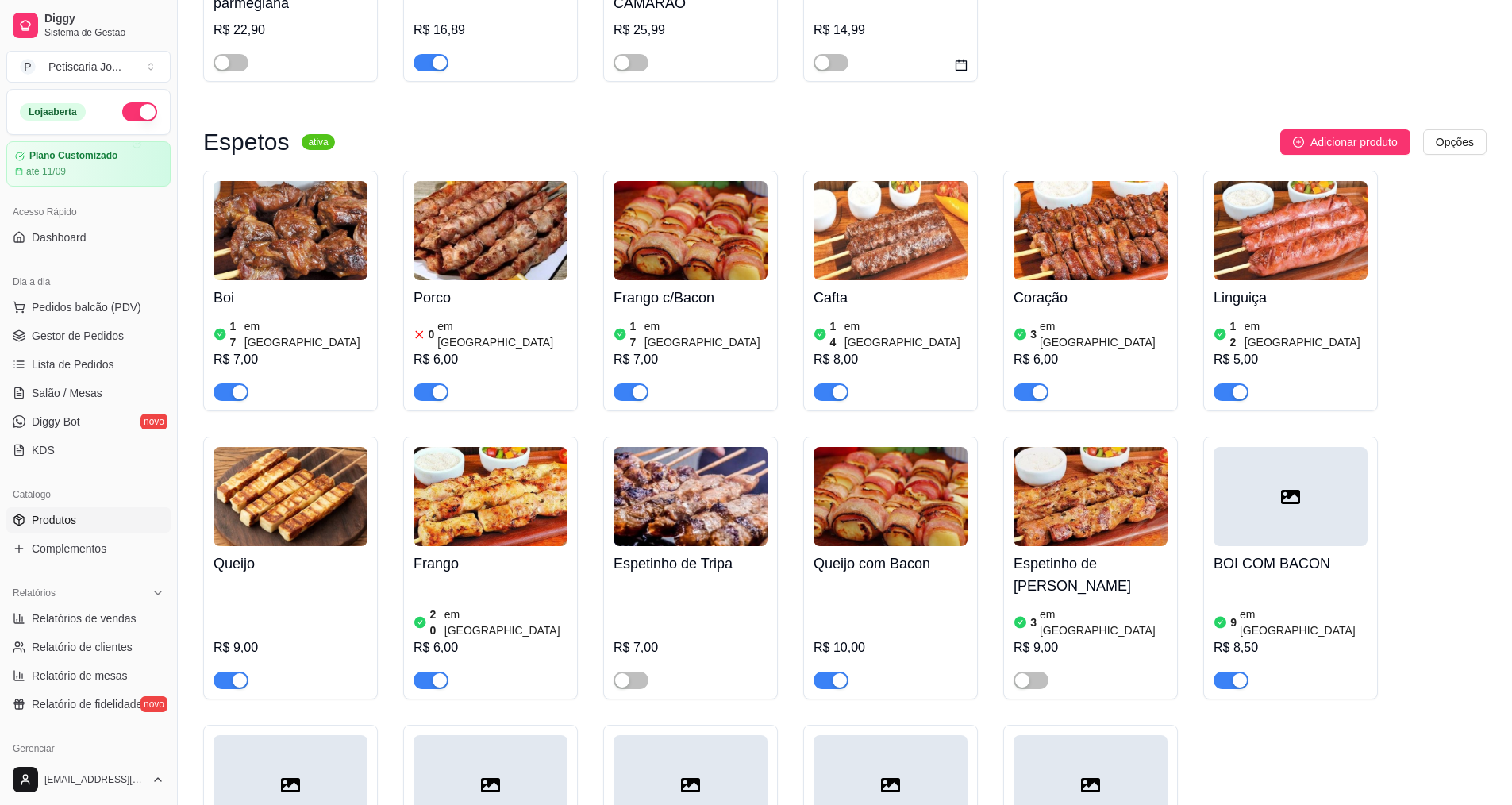
scroll to position [952, 0]
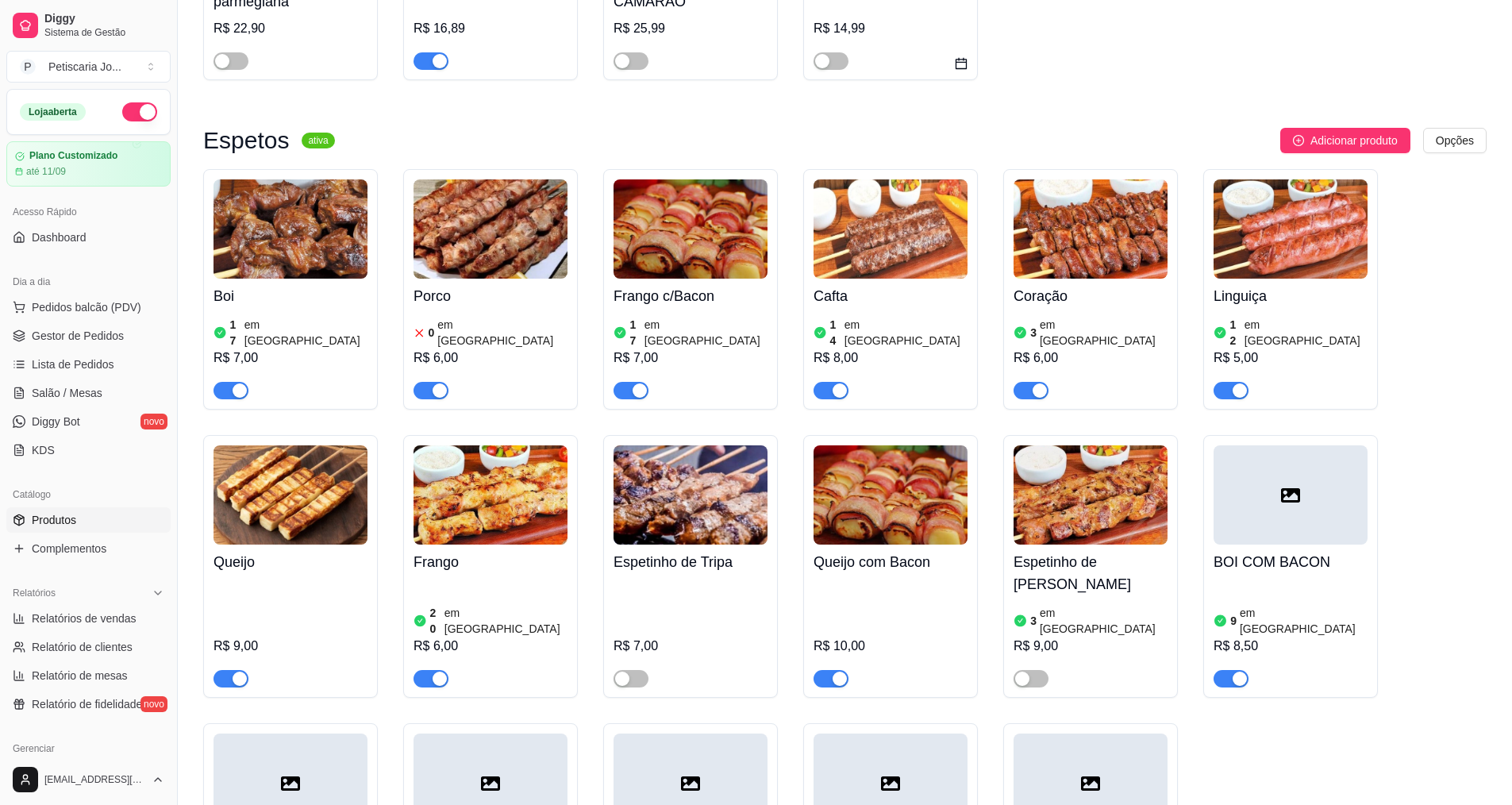
click at [452, 218] on img at bounding box center [491, 229] width 154 height 99
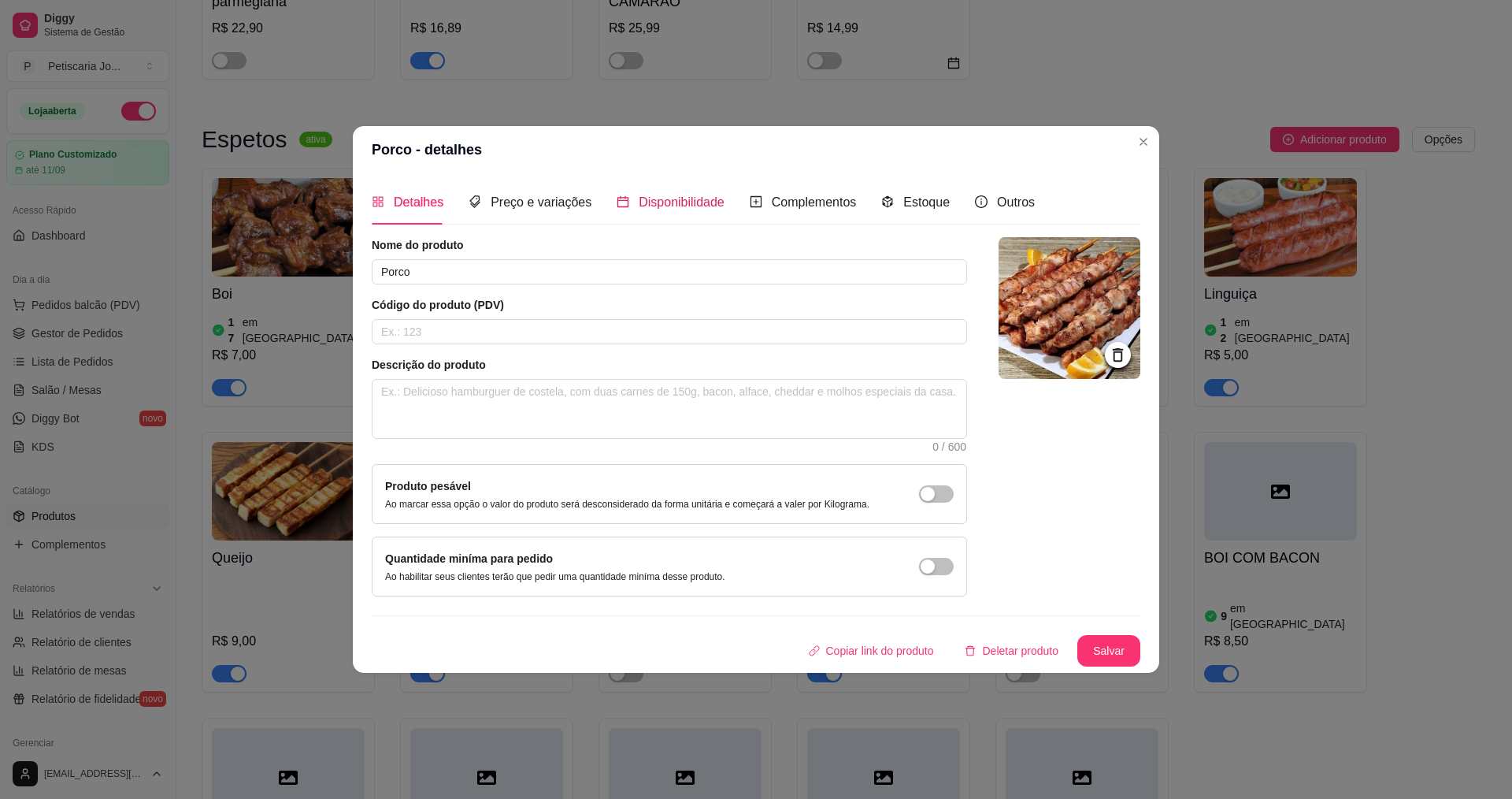
click at [642, 195] on span "Disponibilidade" at bounding box center [681, 202] width 86 height 13
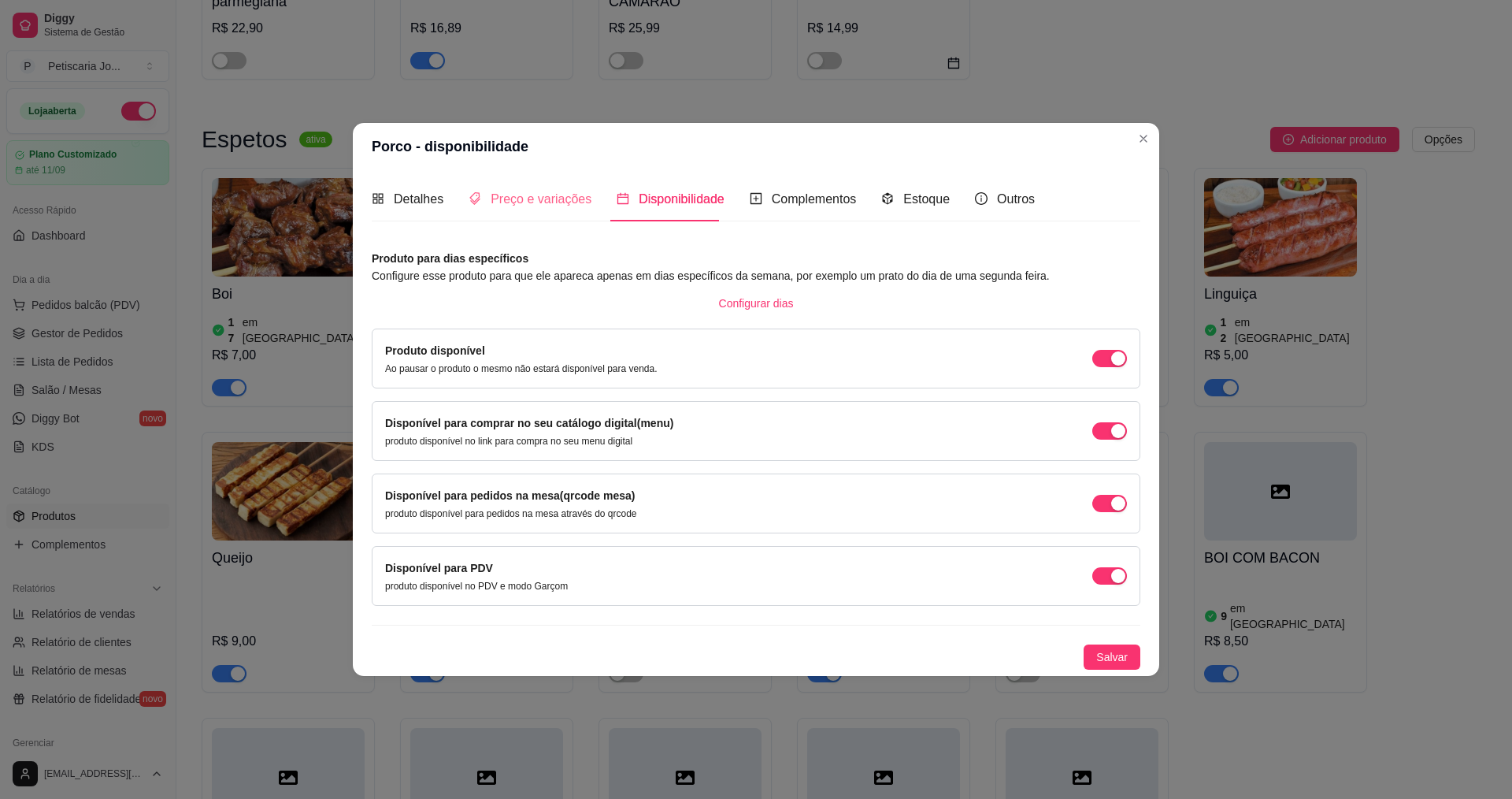
click at [541, 186] on div "Preço e variações" at bounding box center [530, 198] width 123 height 45
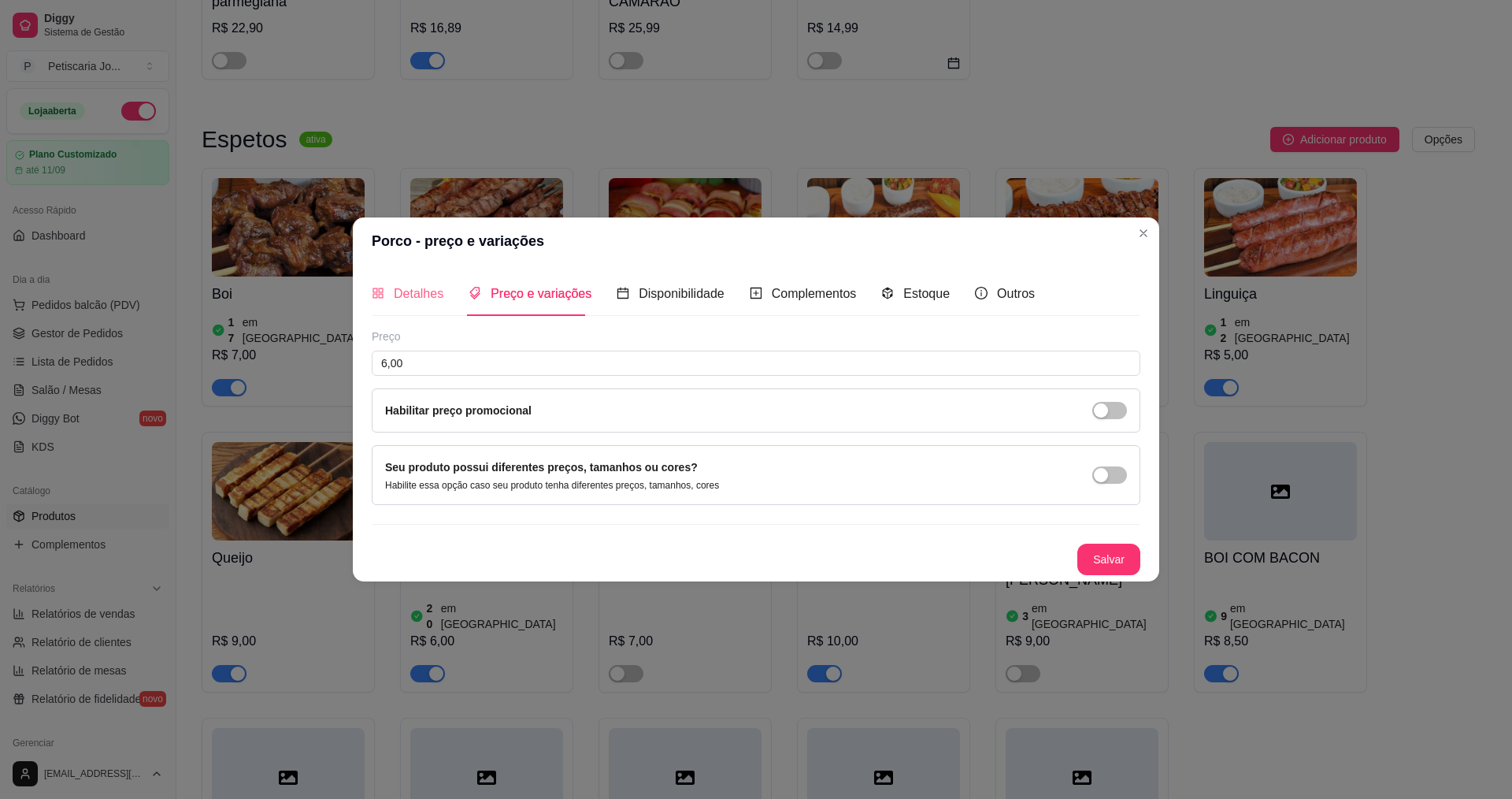
click at [407, 282] on div "Detalhes" at bounding box center [407, 293] width 71 height 45
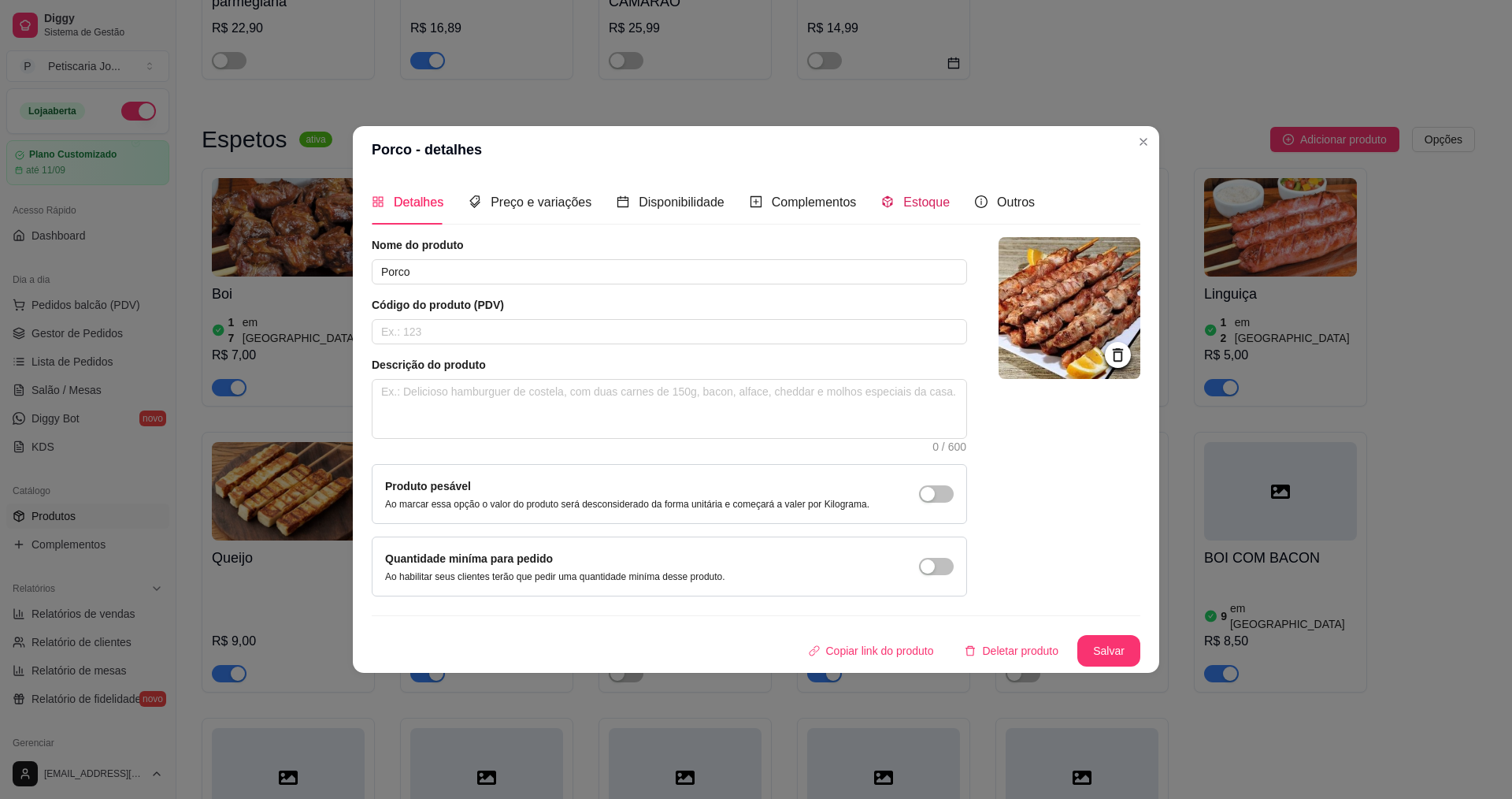
click at [915, 197] on span "Estoque" at bounding box center [926, 202] width 46 height 13
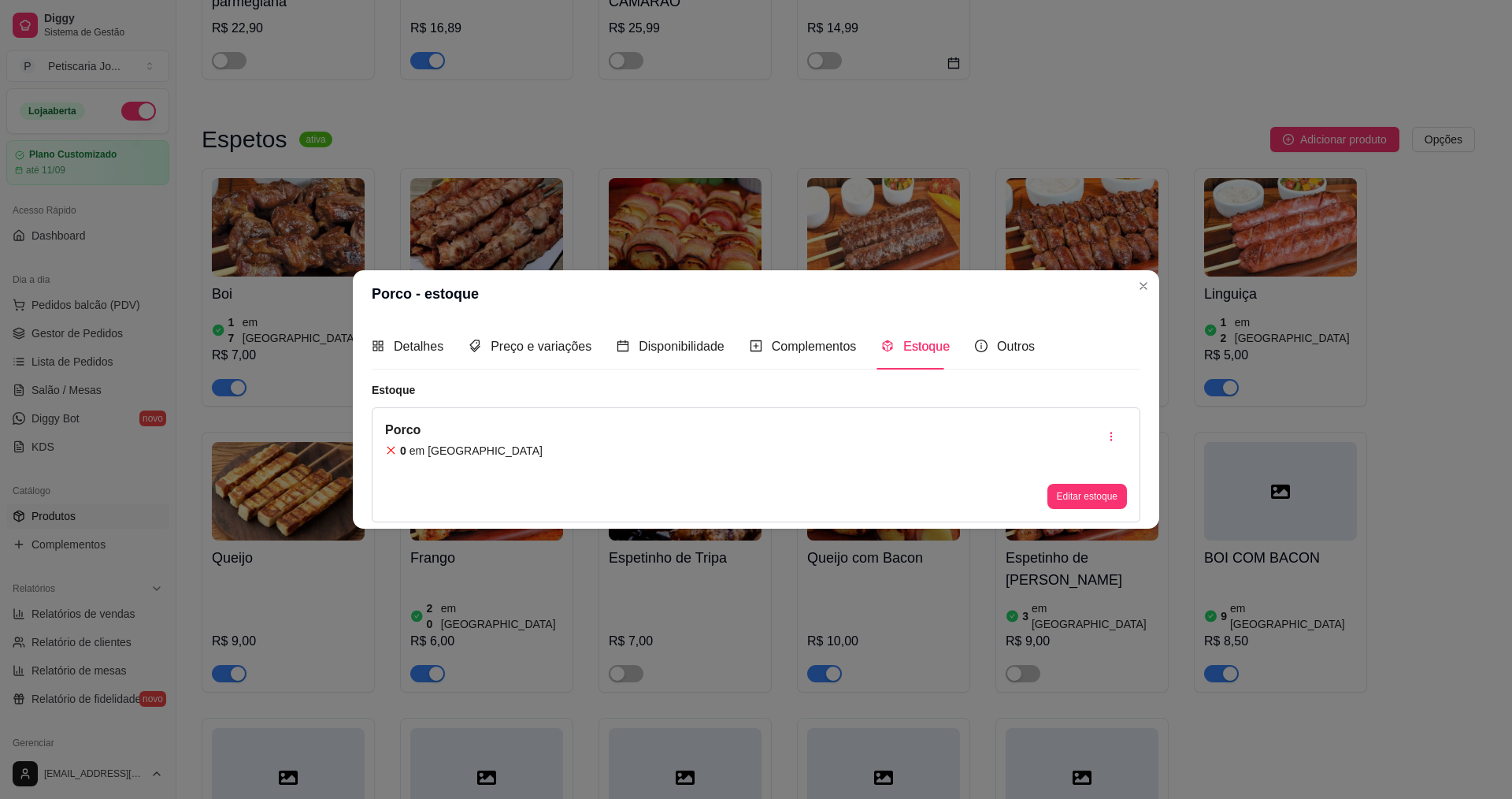
click at [479, 447] on div "Porco 0 em estoque Editar estoque" at bounding box center [756, 464] width 769 height 115
drag, startPoint x: 395, startPoint y: 440, endPoint x: 385, endPoint y: 452, distance: 15.6
click at [394, 440] on div "Porco 0 em [GEOGRAPHIC_DATA]" at bounding box center [463, 464] width 157 height 88
click at [385, 452] on icon at bounding box center [391, 450] width 12 height 12
click at [389, 448] on icon at bounding box center [391, 450] width 12 height 12
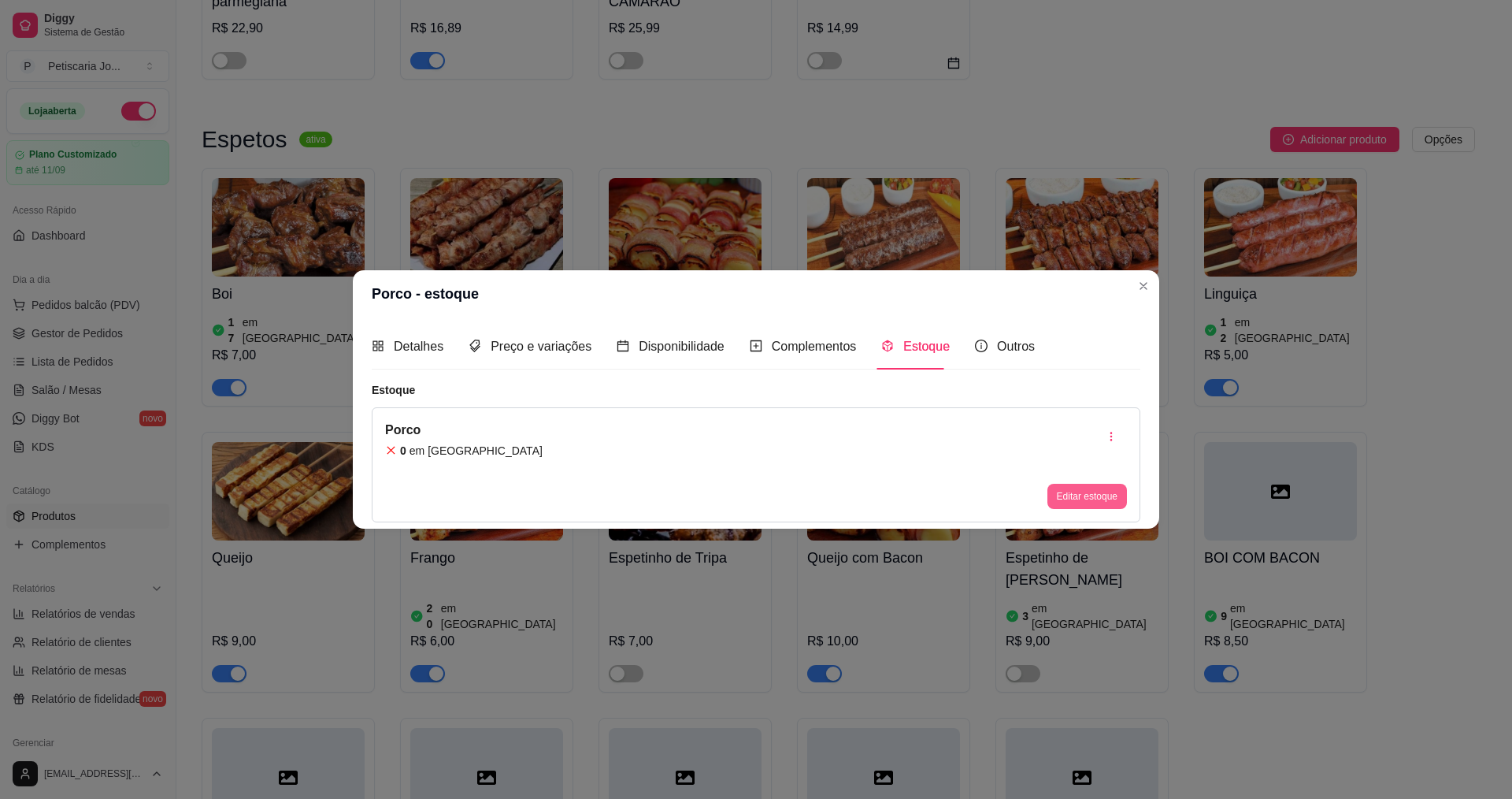
click at [1101, 502] on button "Editar estoque" at bounding box center [1086, 496] width 80 height 25
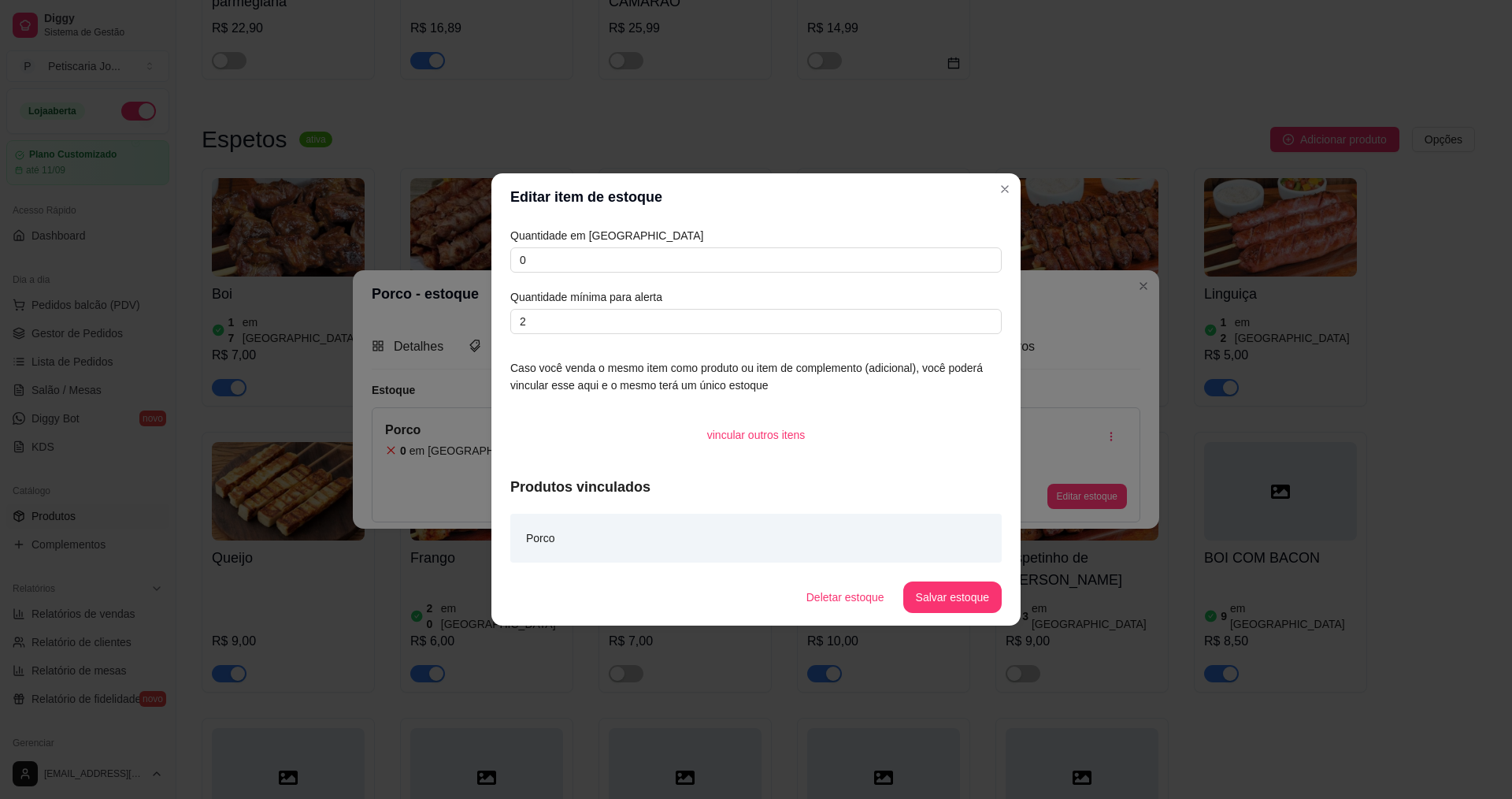
click at [642, 244] on div "Quantidade em estoque 0 Quantidade mínima para alerta 2" at bounding box center [756, 280] width 491 height 107
click at [649, 273] on div "Quantidade em estoque 0 Quantidade mínima para alerta 2" at bounding box center [756, 280] width 491 height 107
click at [649, 267] on input "0" at bounding box center [756, 260] width 491 height 25
type input "50"
click at [975, 607] on button "Salvar estoque" at bounding box center [952, 597] width 96 height 31
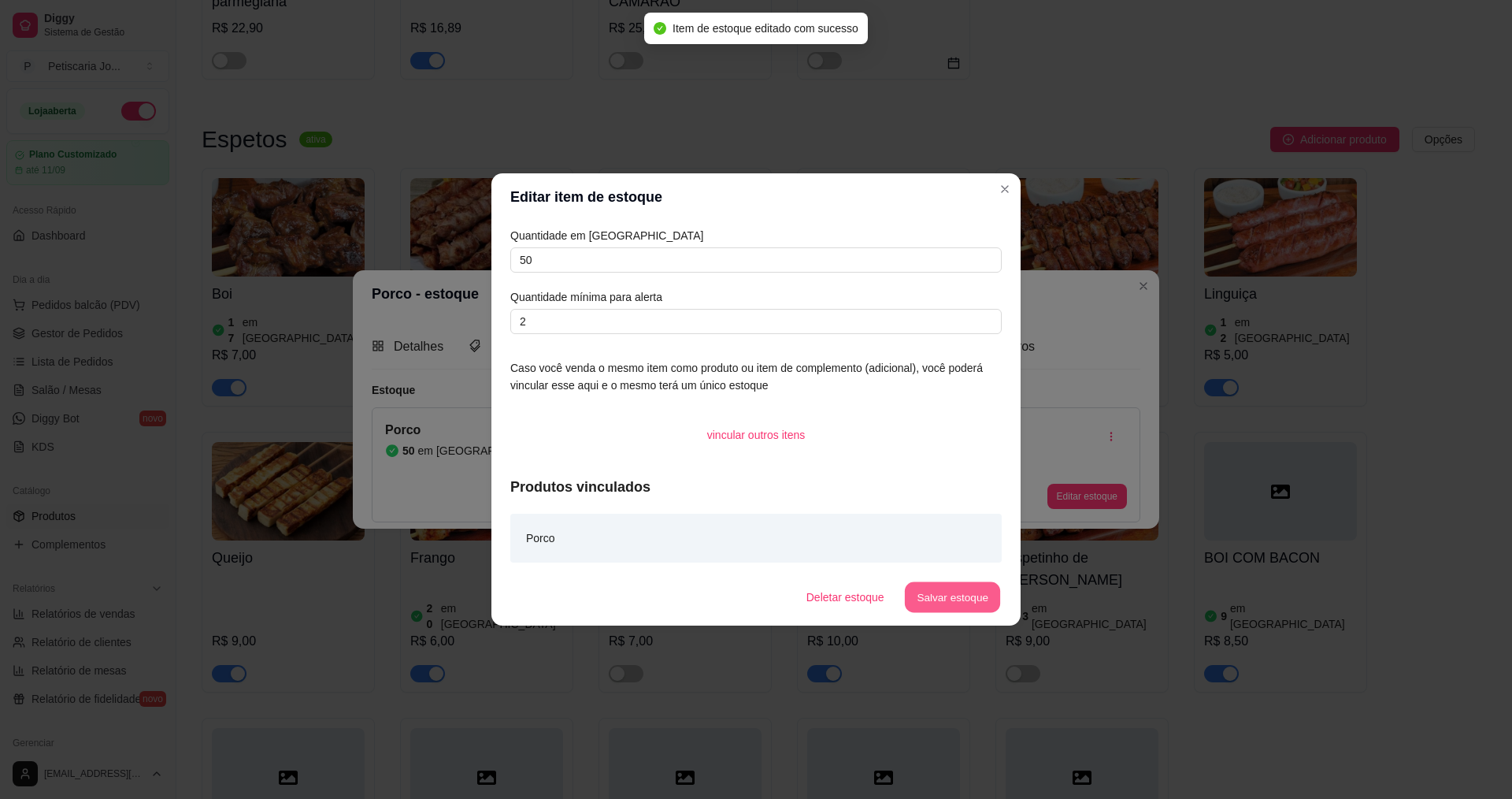
click at [927, 587] on button "Salvar estoque" at bounding box center [952, 597] width 96 height 31
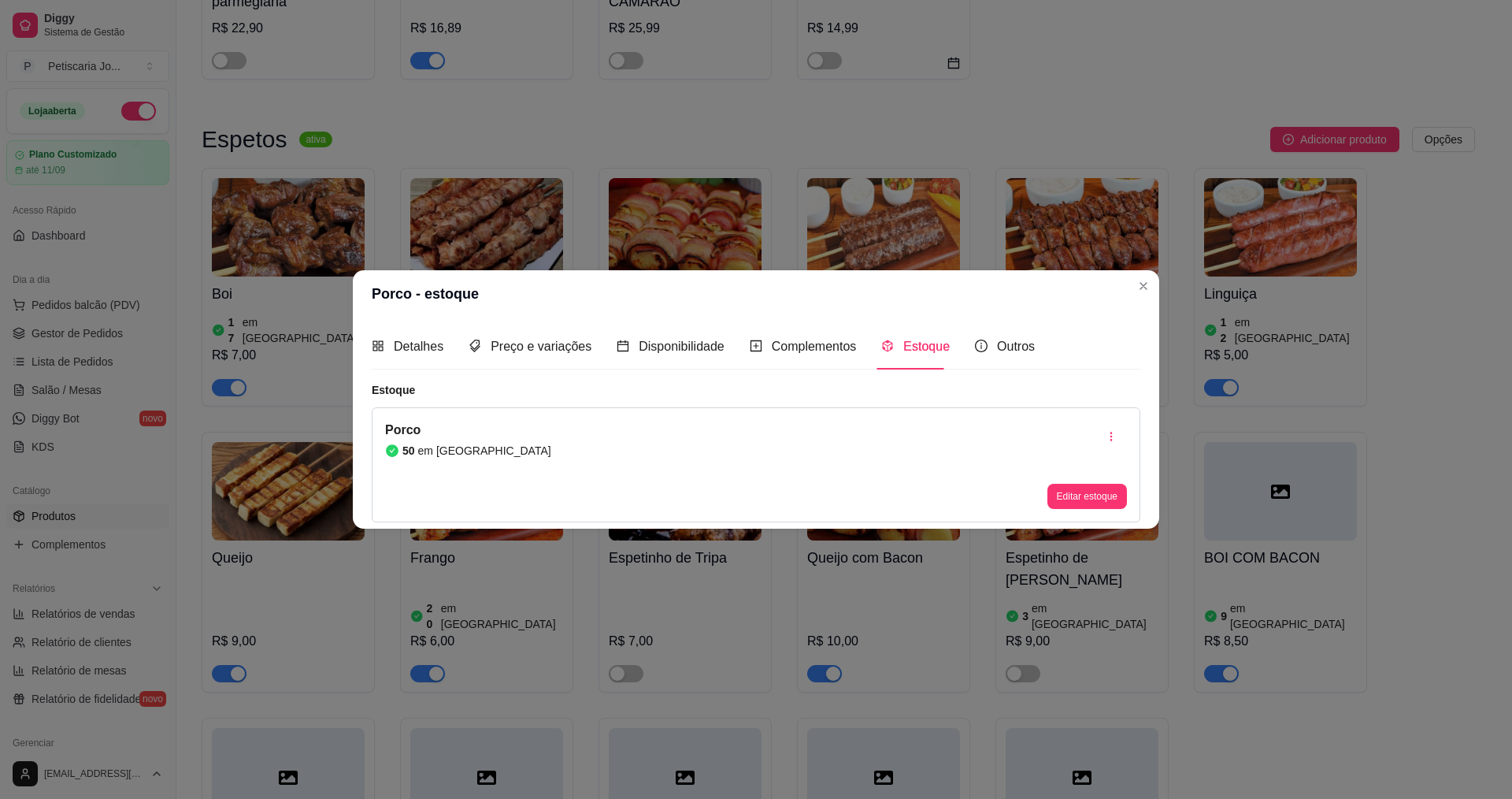
click at [1118, 284] on header "Porco - estoque" at bounding box center [756, 294] width 806 height 47
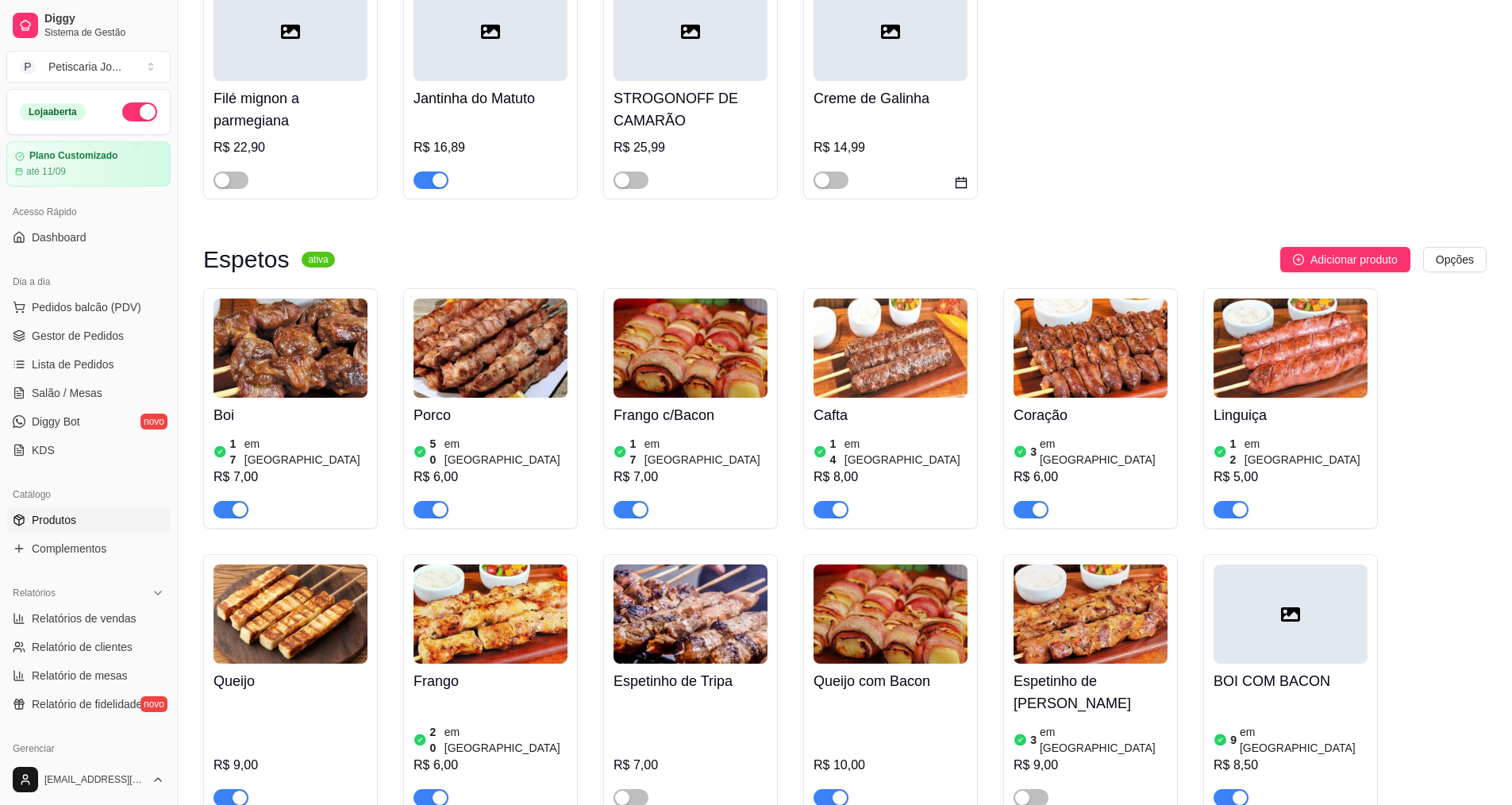
scroll to position [873, 0]
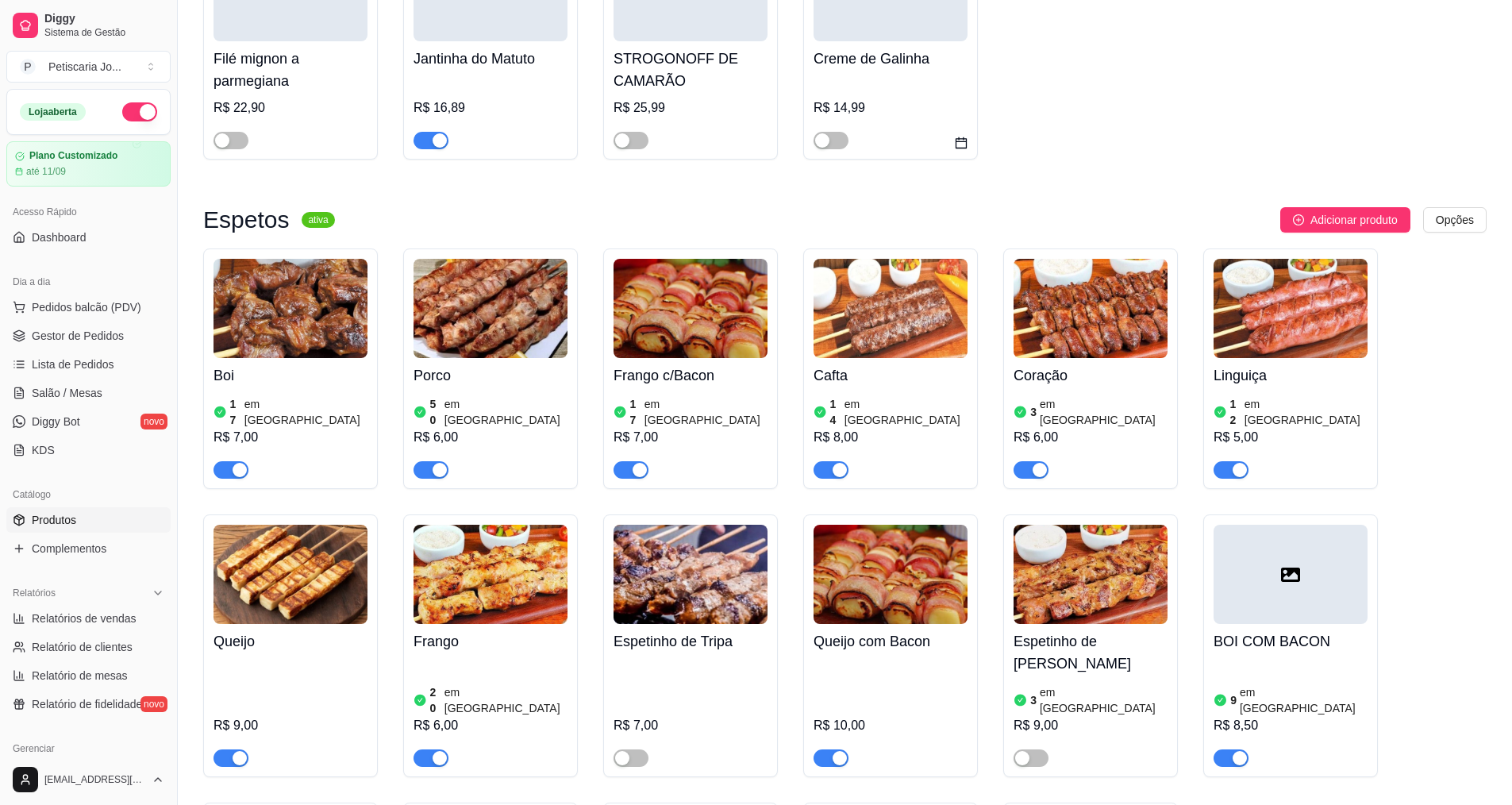
click at [625, 447] on div at bounding box center [691, 462] width 154 height 31
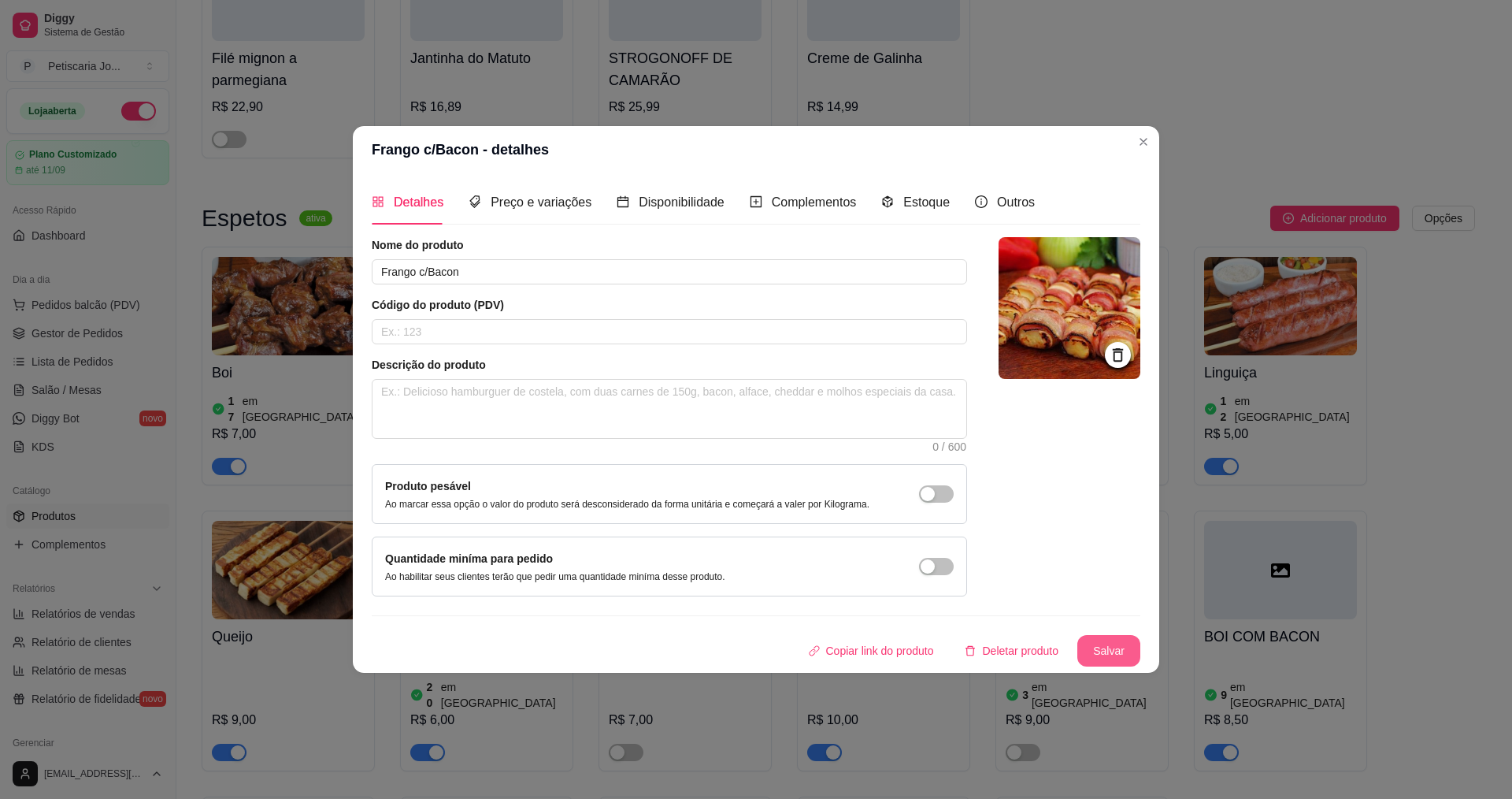
click at [1104, 649] on button "Salvar" at bounding box center [1108, 650] width 63 height 31
click at [1127, 142] on header "Frango c/Bacon - detalhes" at bounding box center [756, 150] width 806 height 47
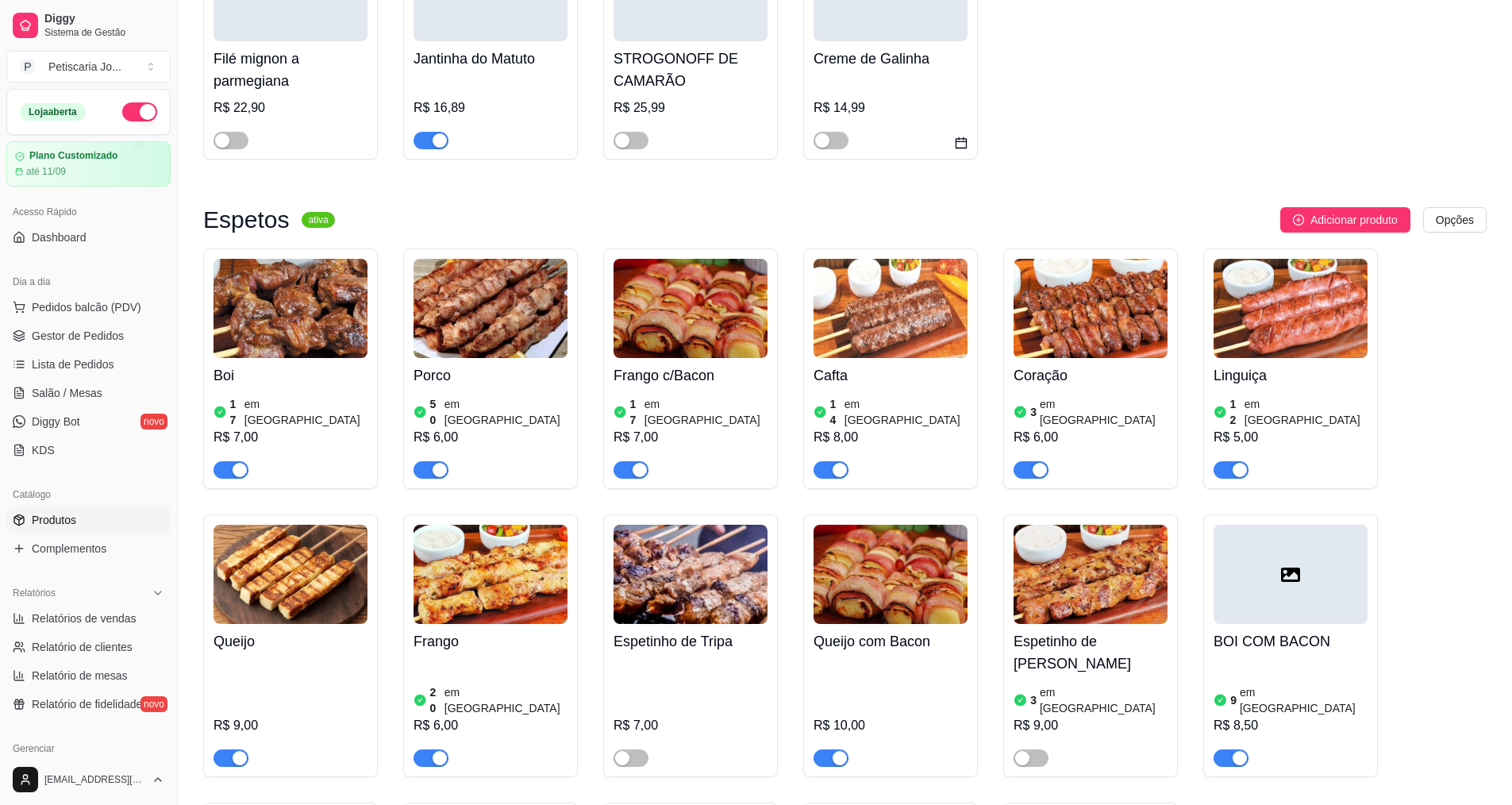
click at [631, 461] on button "button" at bounding box center [631, 469] width 35 height 18
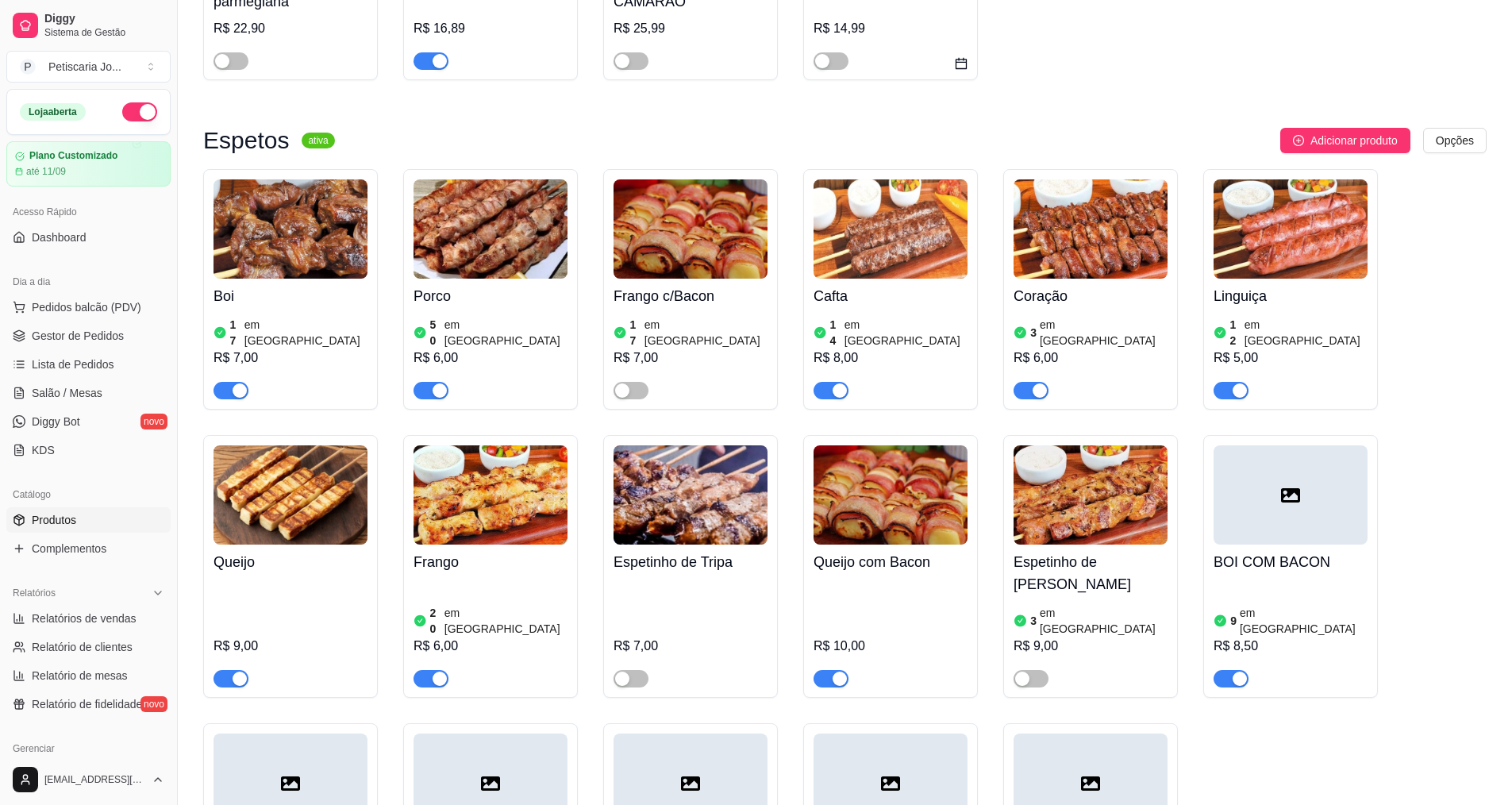
scroll to position [1269, 0]
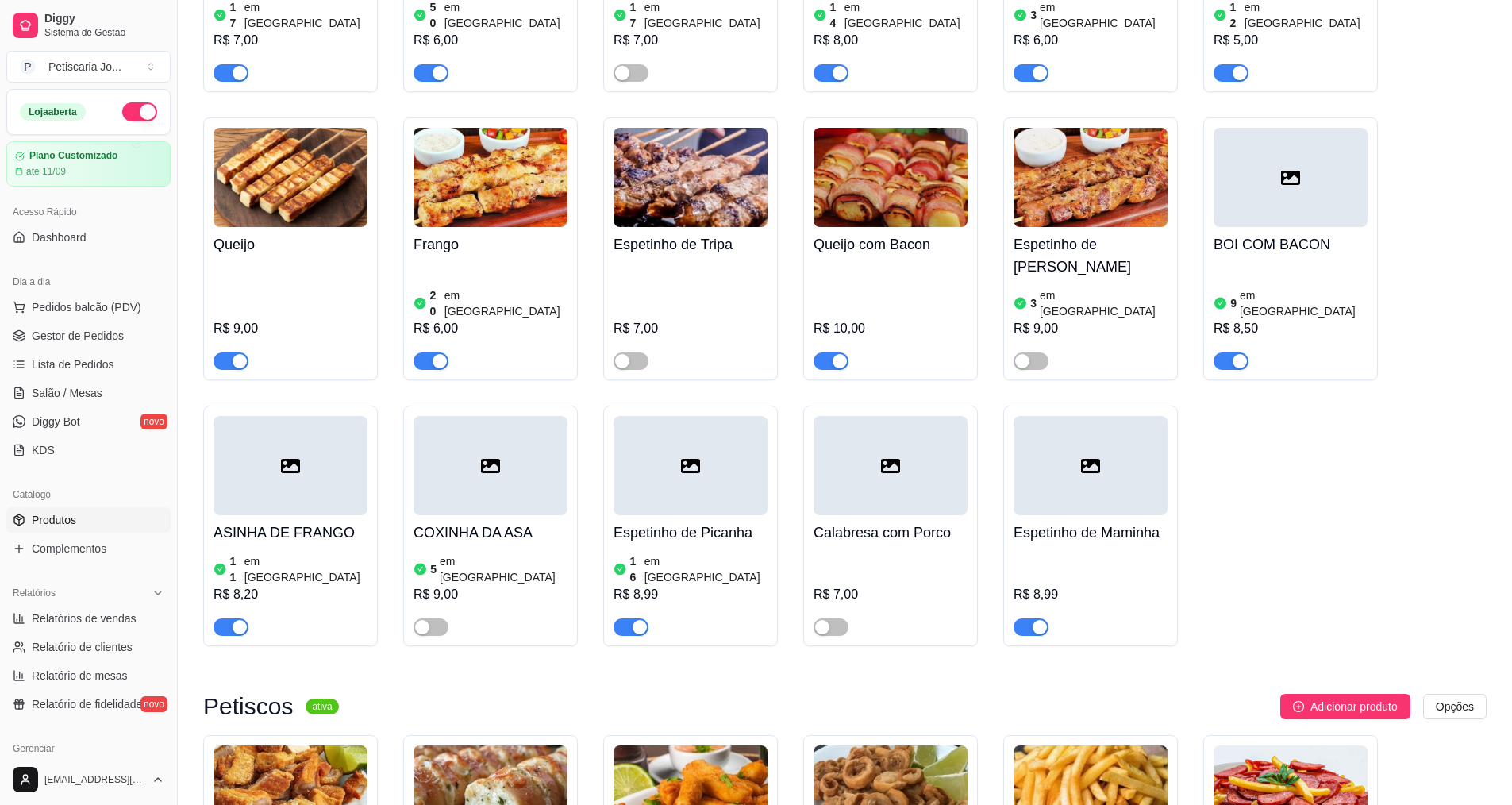
click at [1031, 618] on button "button" at bounding box center [1031, 626] width 35 height 18
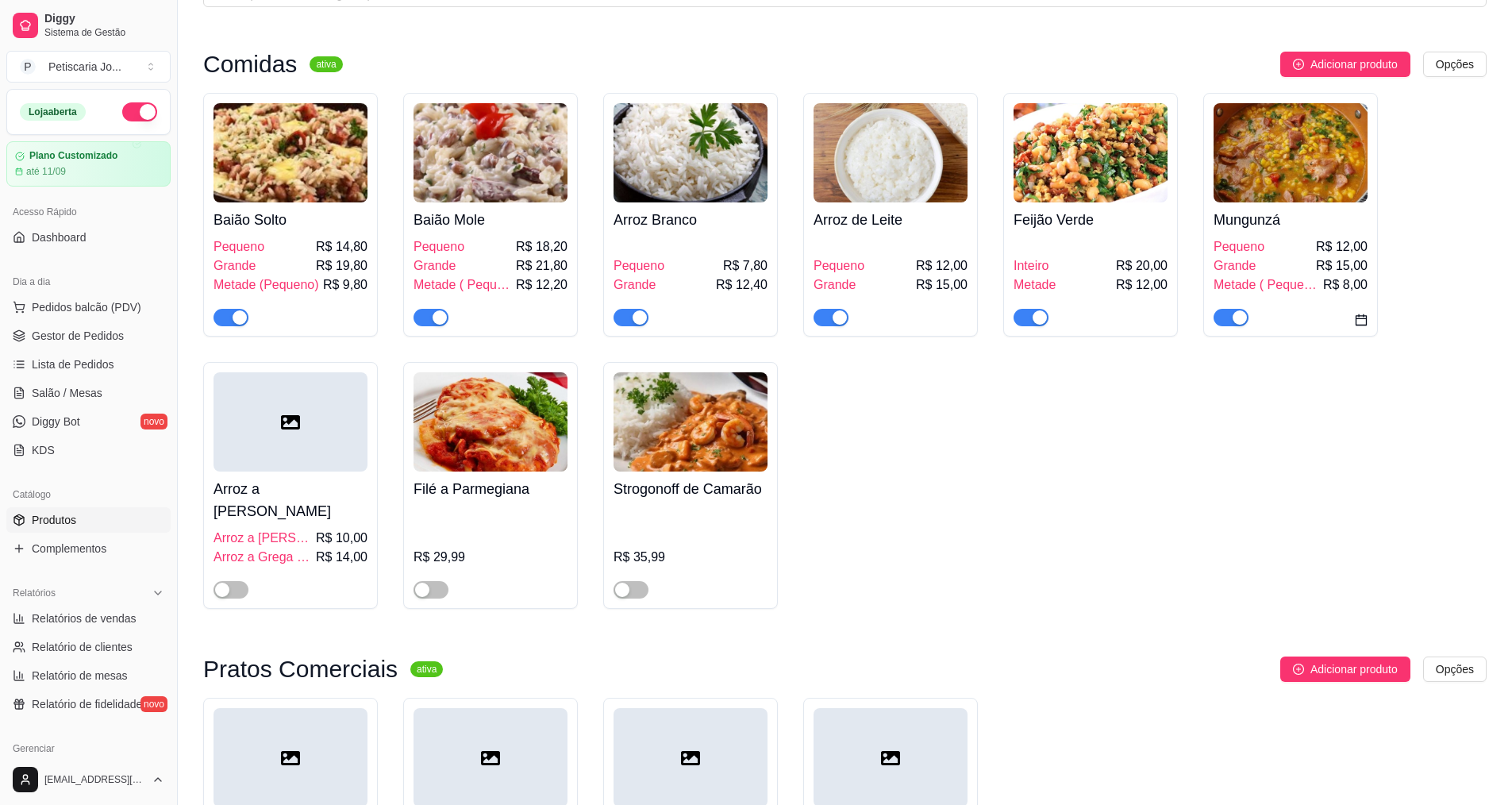
scroll to position [80, 0]
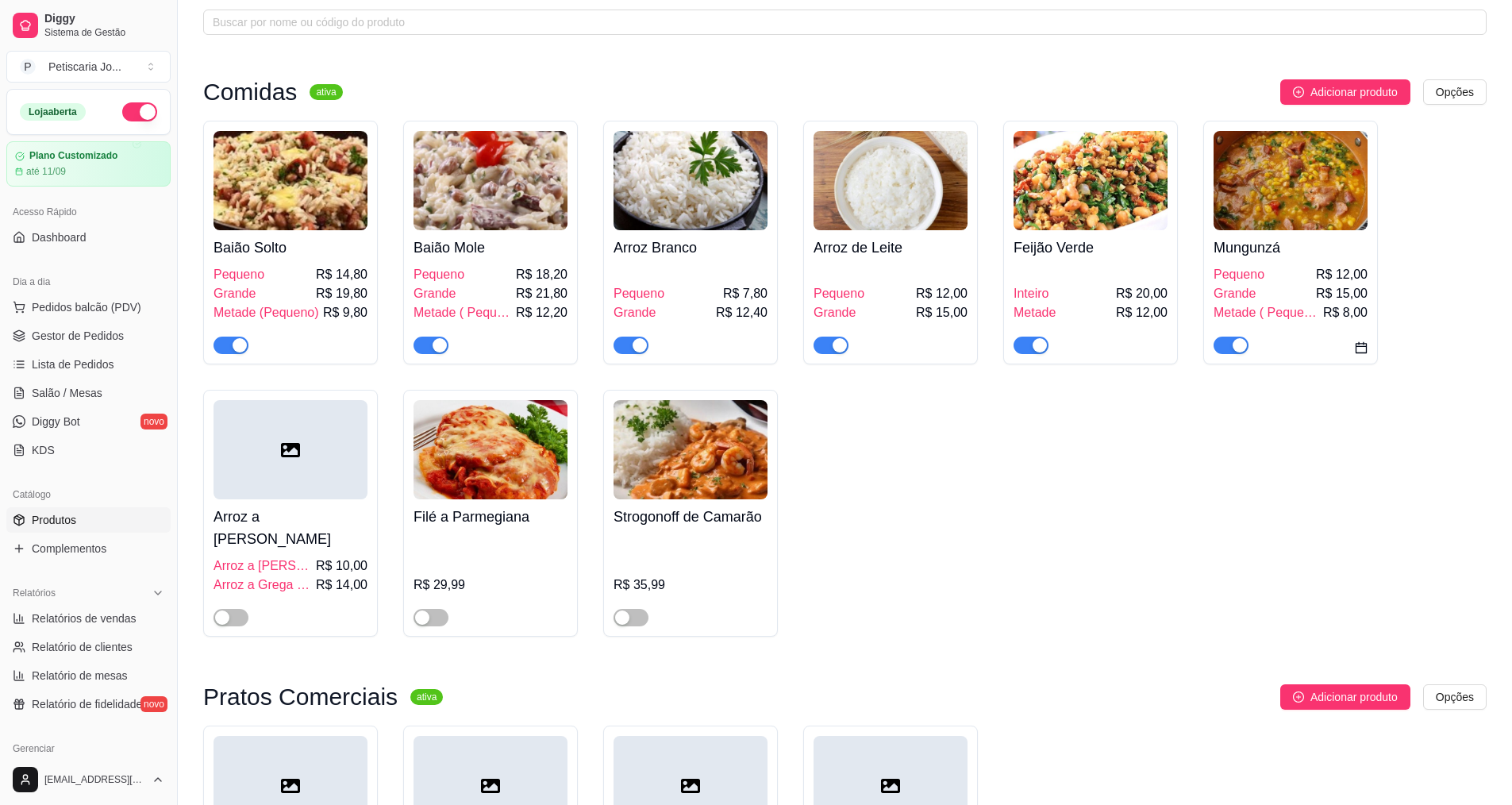
click at [85, 349] on ul "Pedidos balcão (PDV) Gestor de Pedidos Lista de Pedidos Salão / Mesas Diggy Bot…" at bounding box center [88, 378] width 164 height 169
click at [98, 332] on span "Gestor de Pedidos" at bounding box center [77, 336] width 92 height 16
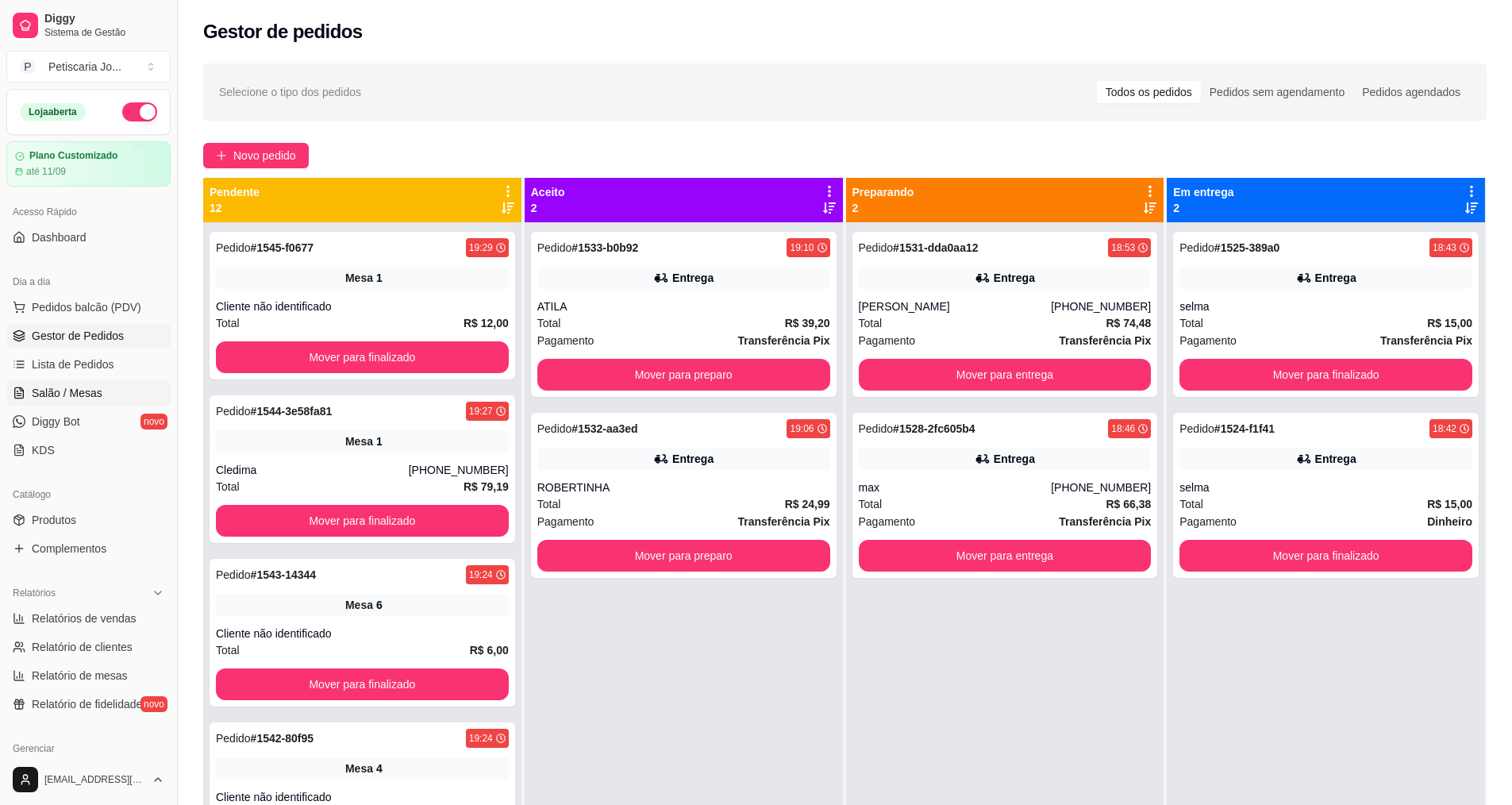
click at [67, 389] on span "Salão / Mesas" at bounding box center [66, 392] width 70 height 16
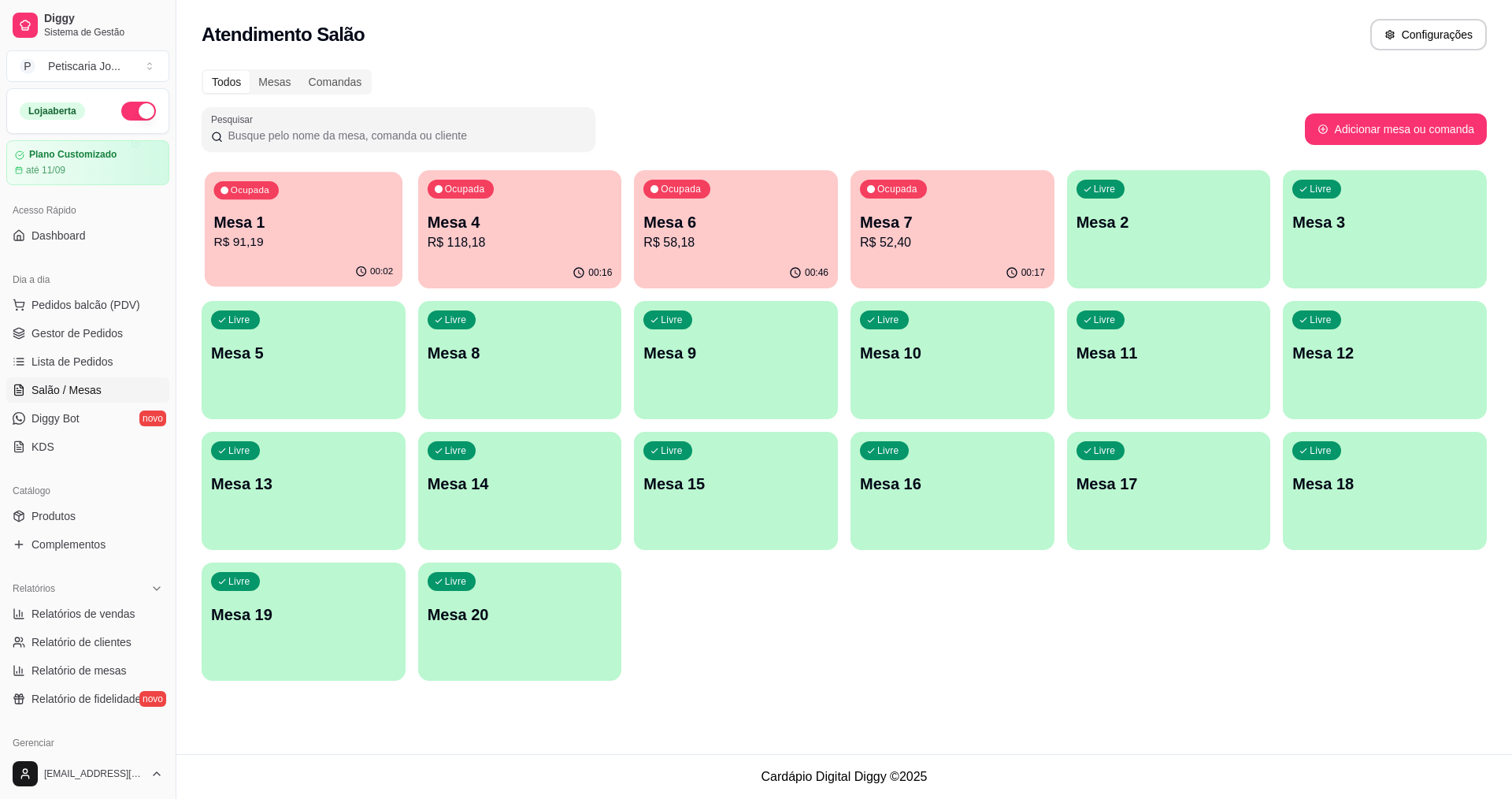
click at [330, 252] on div "Ocupada Mesa 1 R$ 91,19" at bounding box center [303, 214] width 198 height 85
click at [696, 193] on p "Ocupada" at bounding box center [681, 188] width 40 height 13
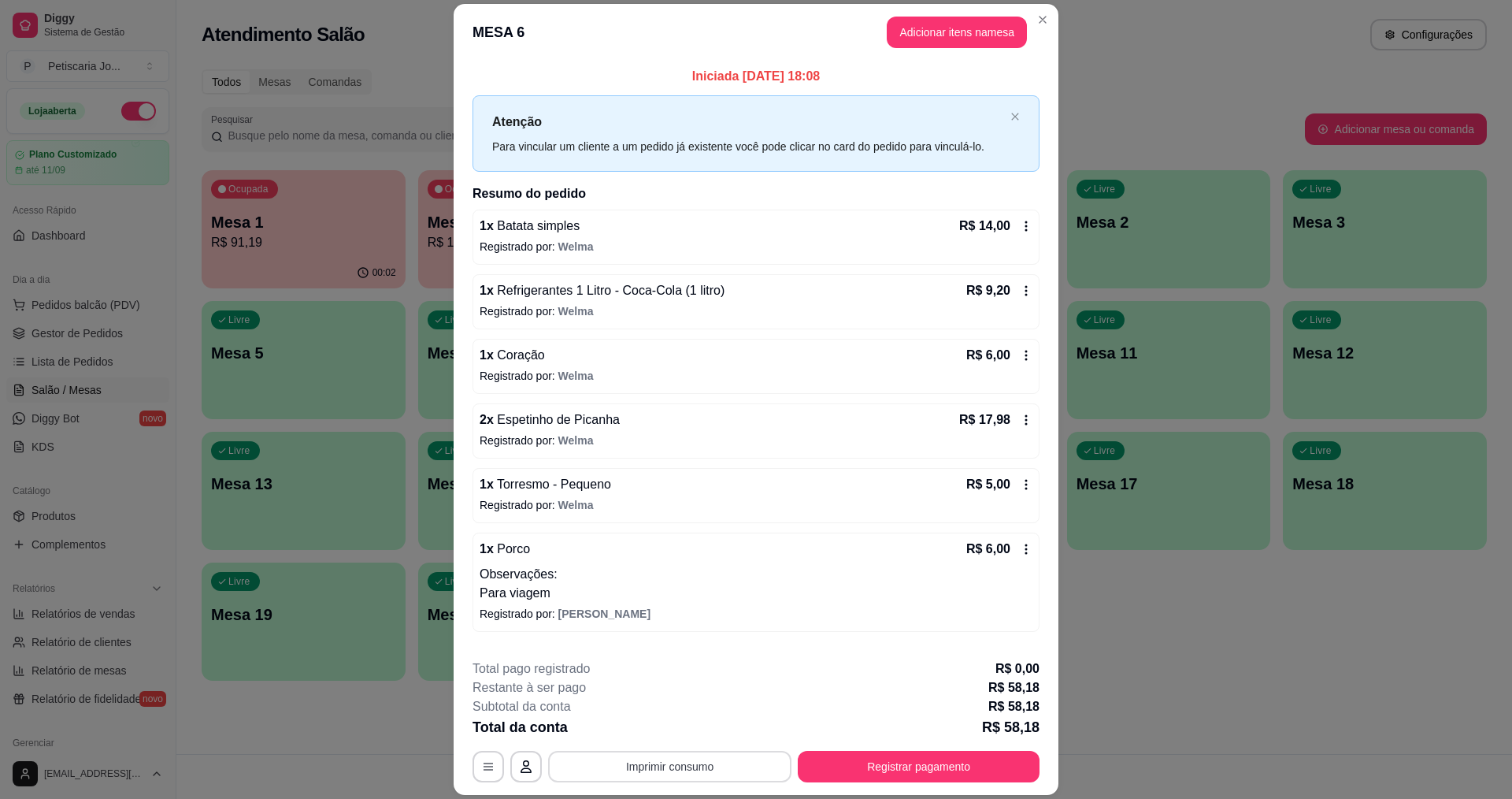
click at [677, 759] on button "Imprimir consumo" at bounding box center [669, 765] width 243 height 31
click at [673, 733] on button "IMPRESSORA" at bounding box center [668, 729] width 110 height 24
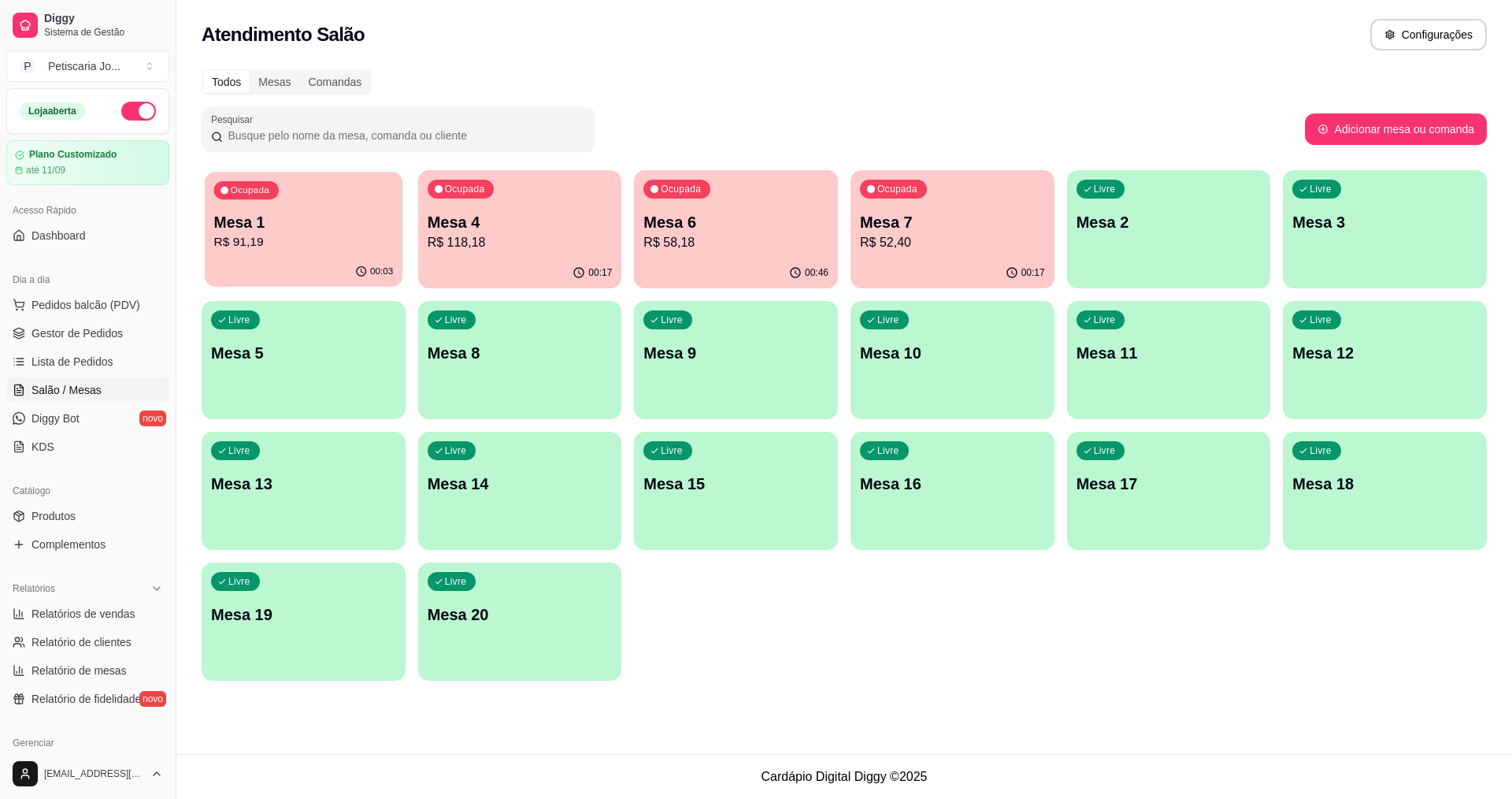
click at [229, 205] on div "Ocupada Mesa 1 R$ 91,19" at bounding box center [303, 214] width 198 height 85
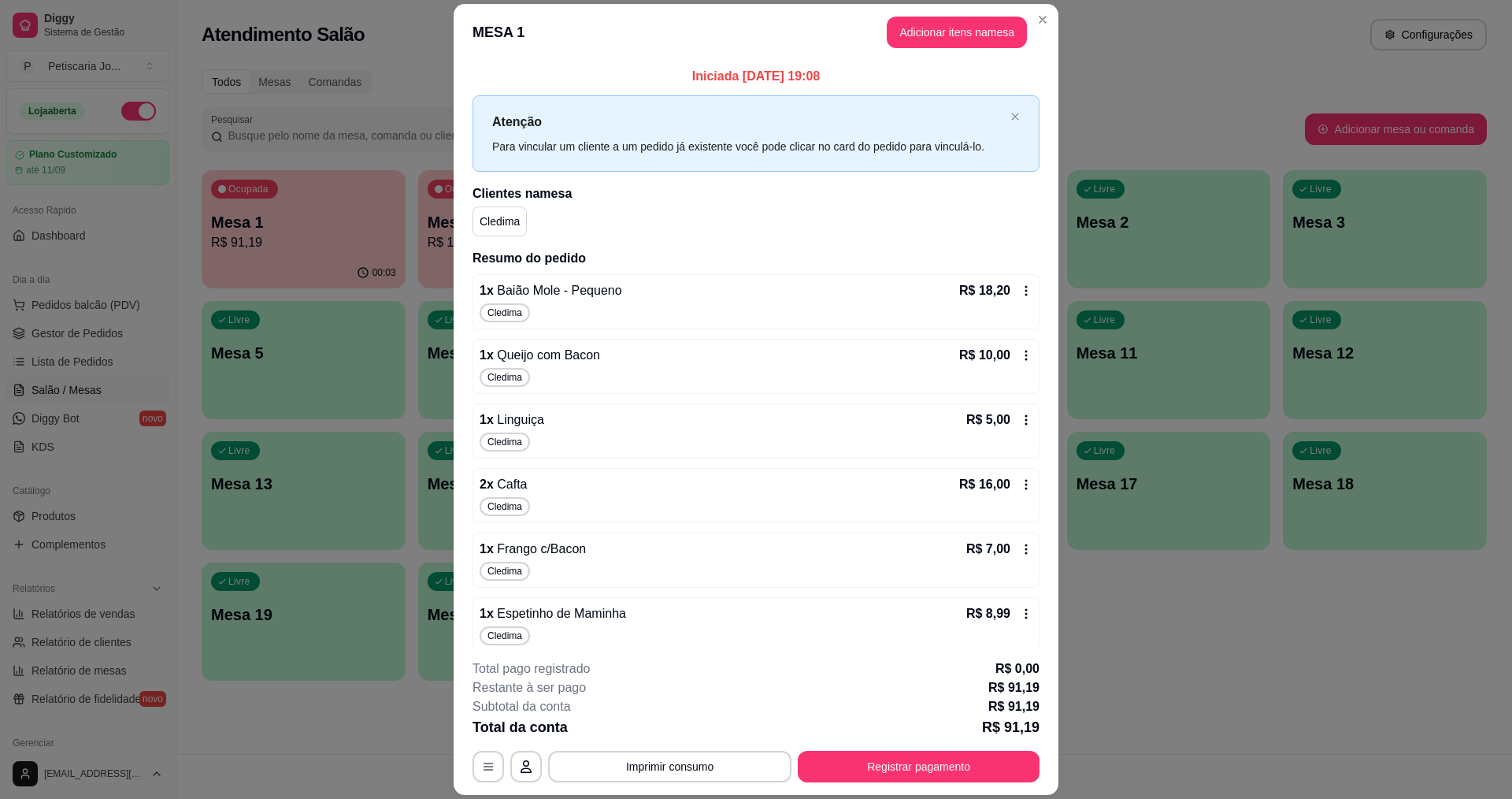
click at [582, 566] on div "Cledima" at bounding box center [755, 571] width 552 height 19
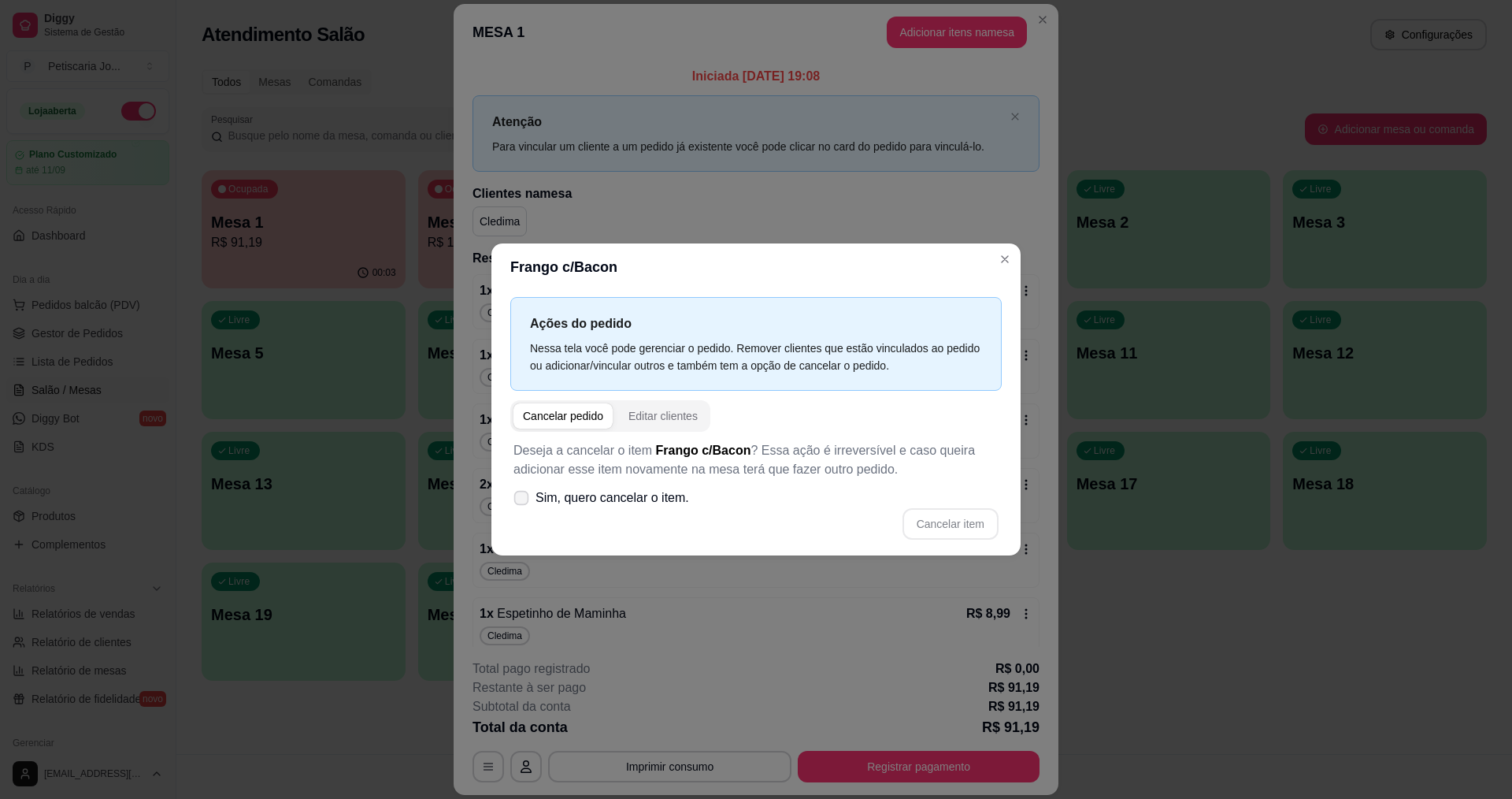
click at [558, 499] on span "Sim, quero cancelar o item." at bounding box center [612, 498] width 154 height 19
click at [523, 501] on input "Sim, quero cancelar o item." at bounding box center [518, 506] width 10 height 10
checkbox input "true"
click at [977, 517] on button "Cancelar item" at bounding box center [949, 524] width 93 height 31
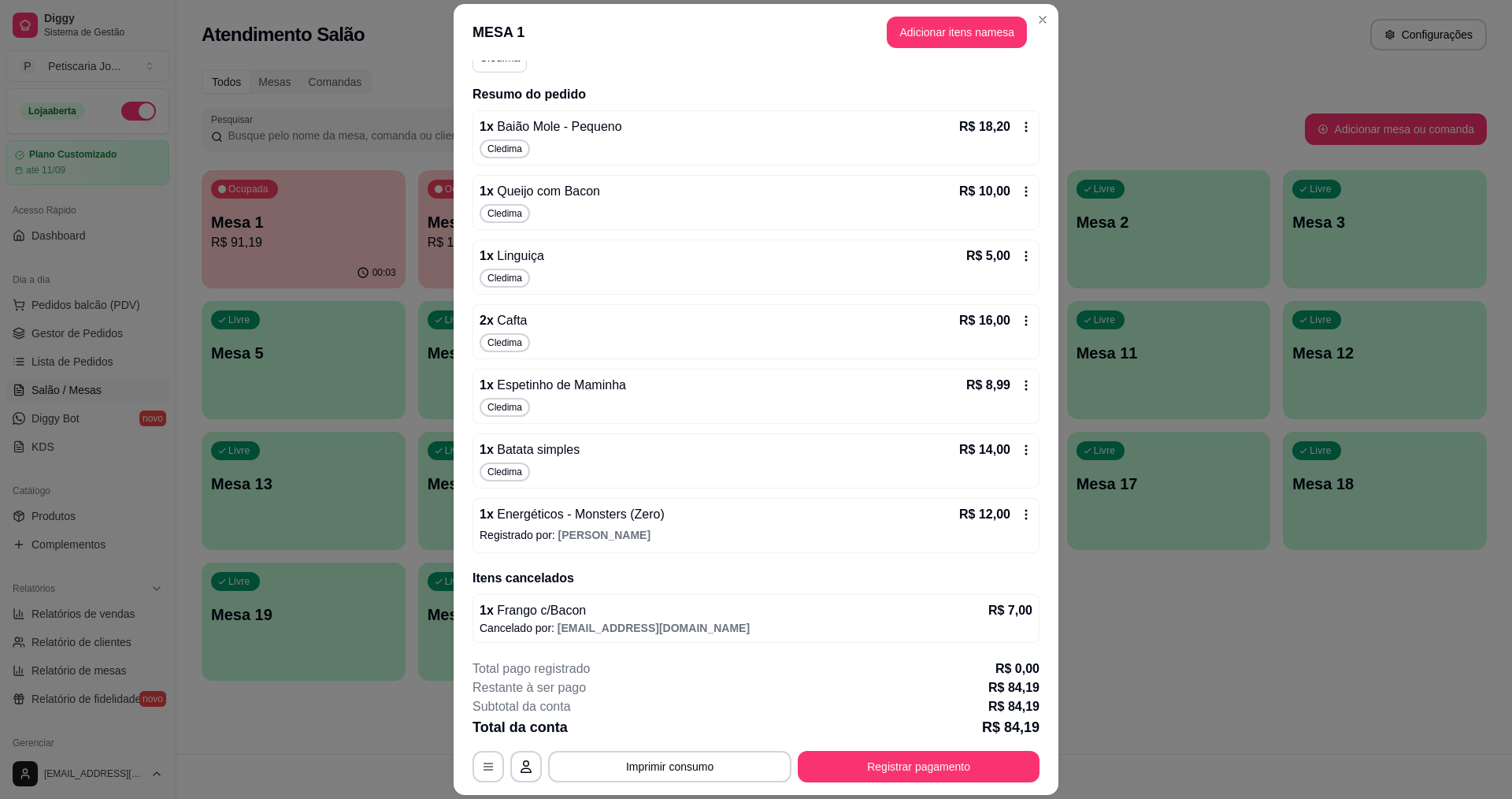
scroll to position [167, 0]
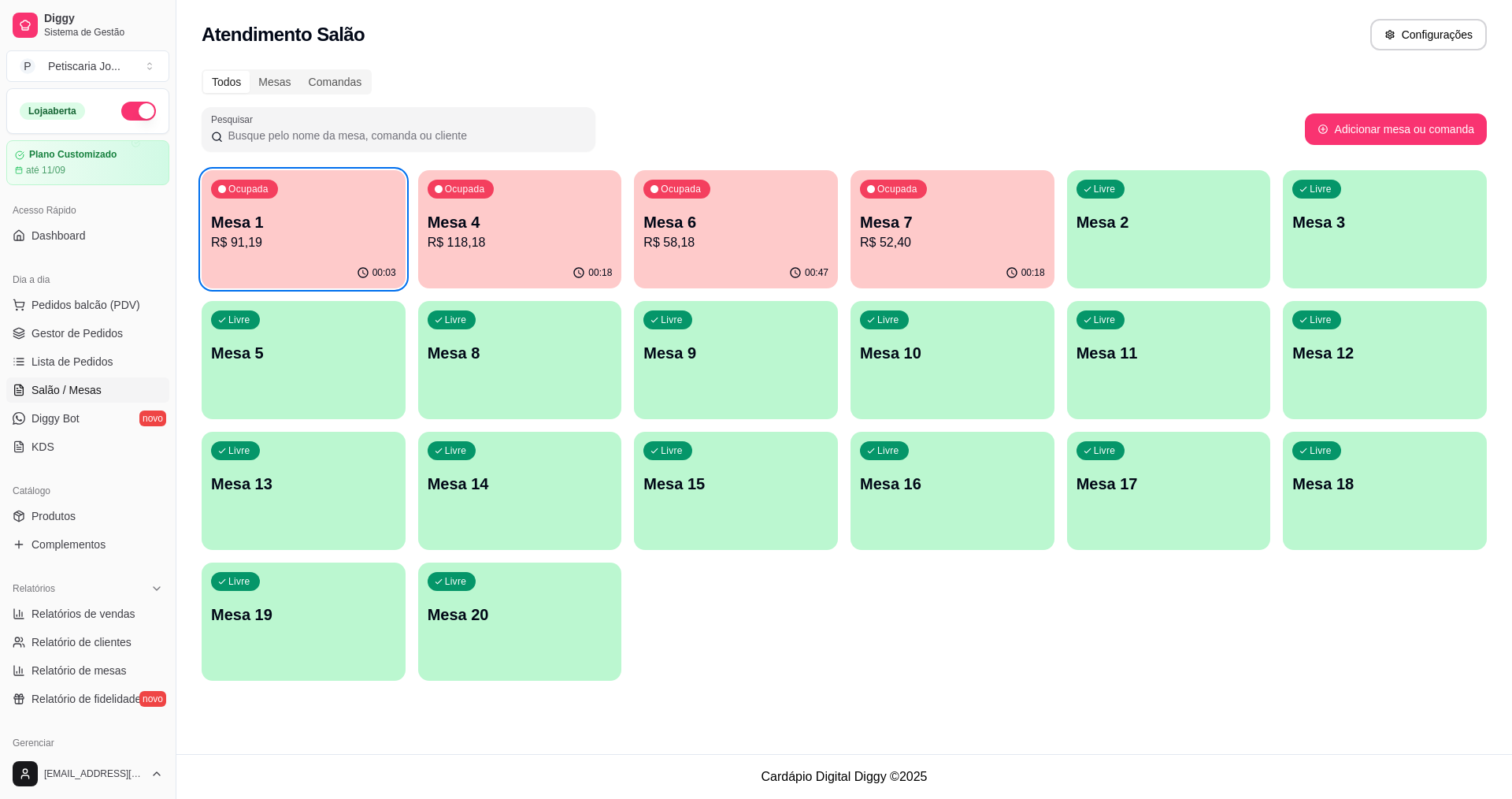
click at [575, 213] on p "Mesa 4" at bounding box center [520, 222] width 185 height 22
click at [700, 202] on div "Ocupada Mesa 6 R$ 58,18" at bounding box center [736, 214] width 204 height 87
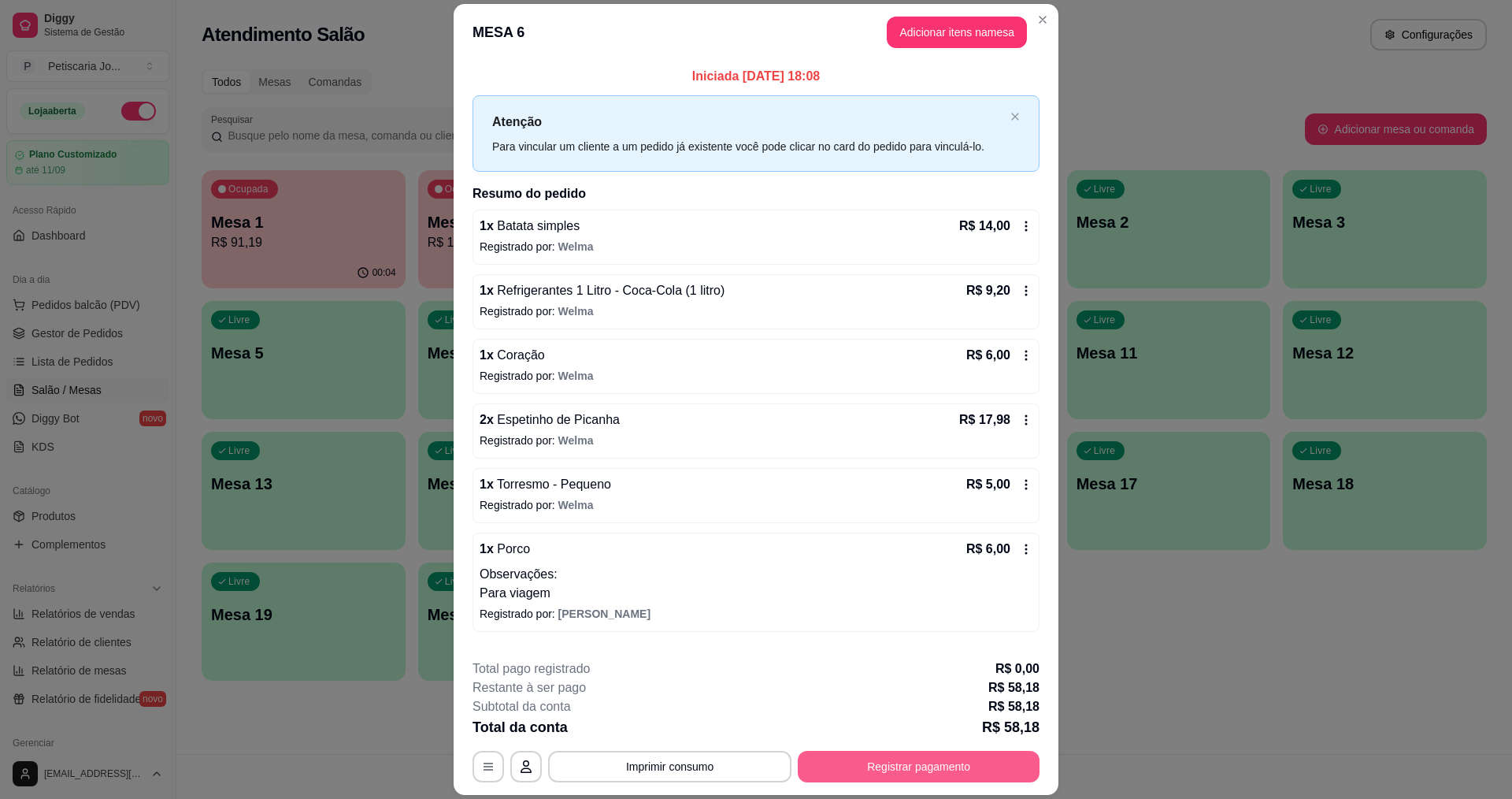
click at [970, 769] on button "Registrar pagamento" at bounding box center [918, 765] width 241 height 31
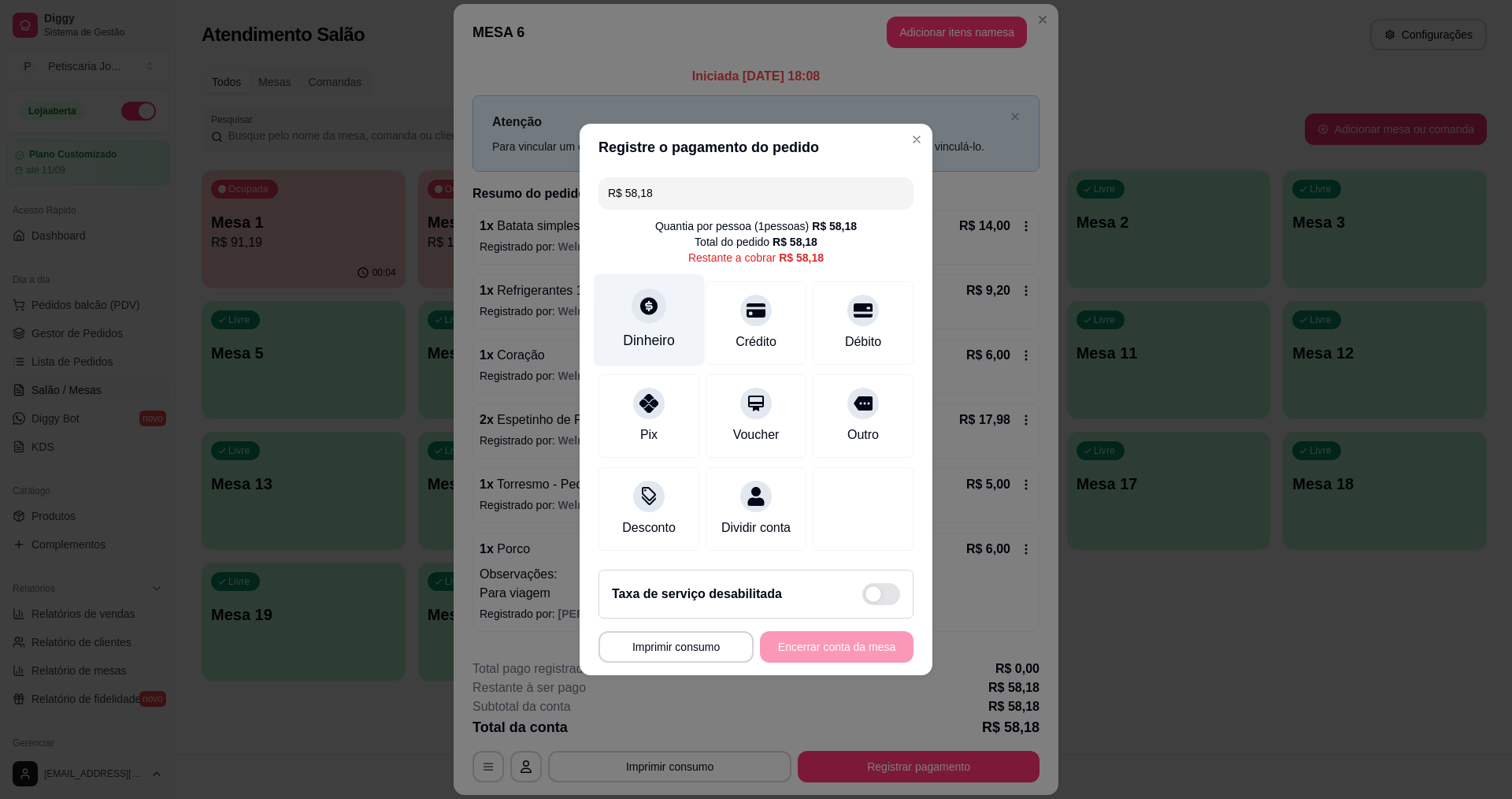
click at [685, 323] on div "Dinheiro" at bounding box center [649, 320] width 111 height 93
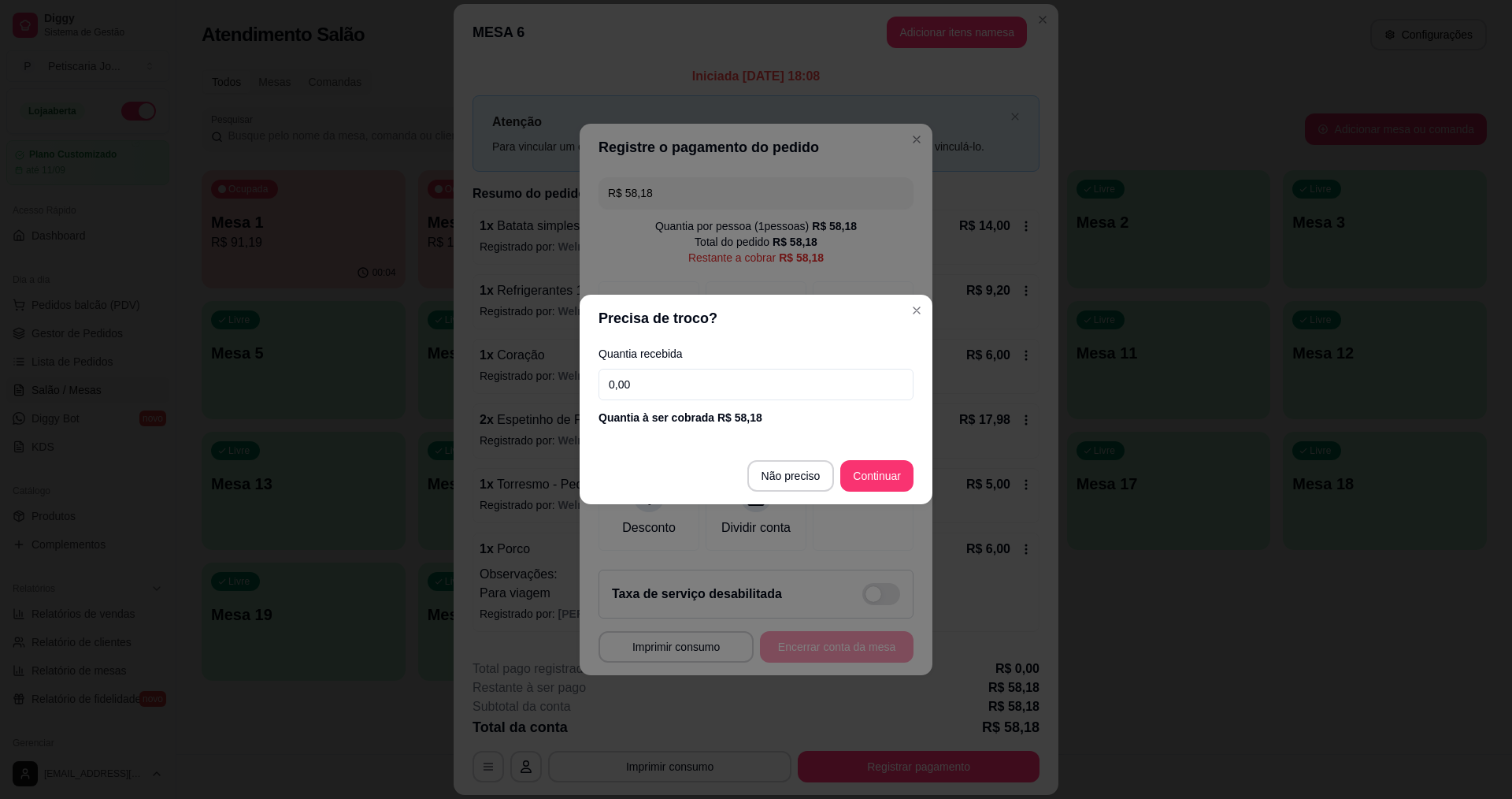
click at [666, 392] on input "0,00" at bounding box center [756, 384] width 315 height 31
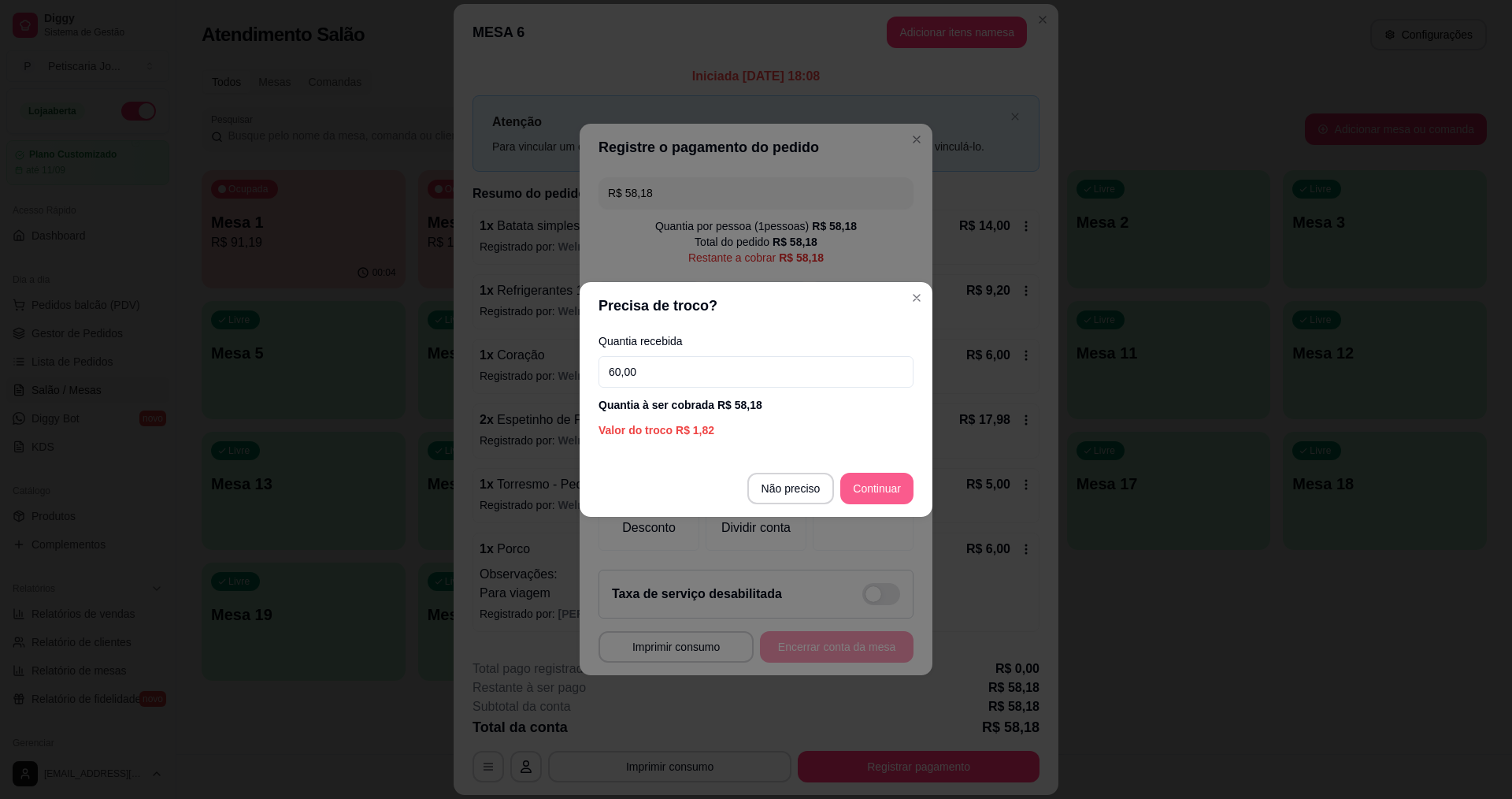
type input "60,00"
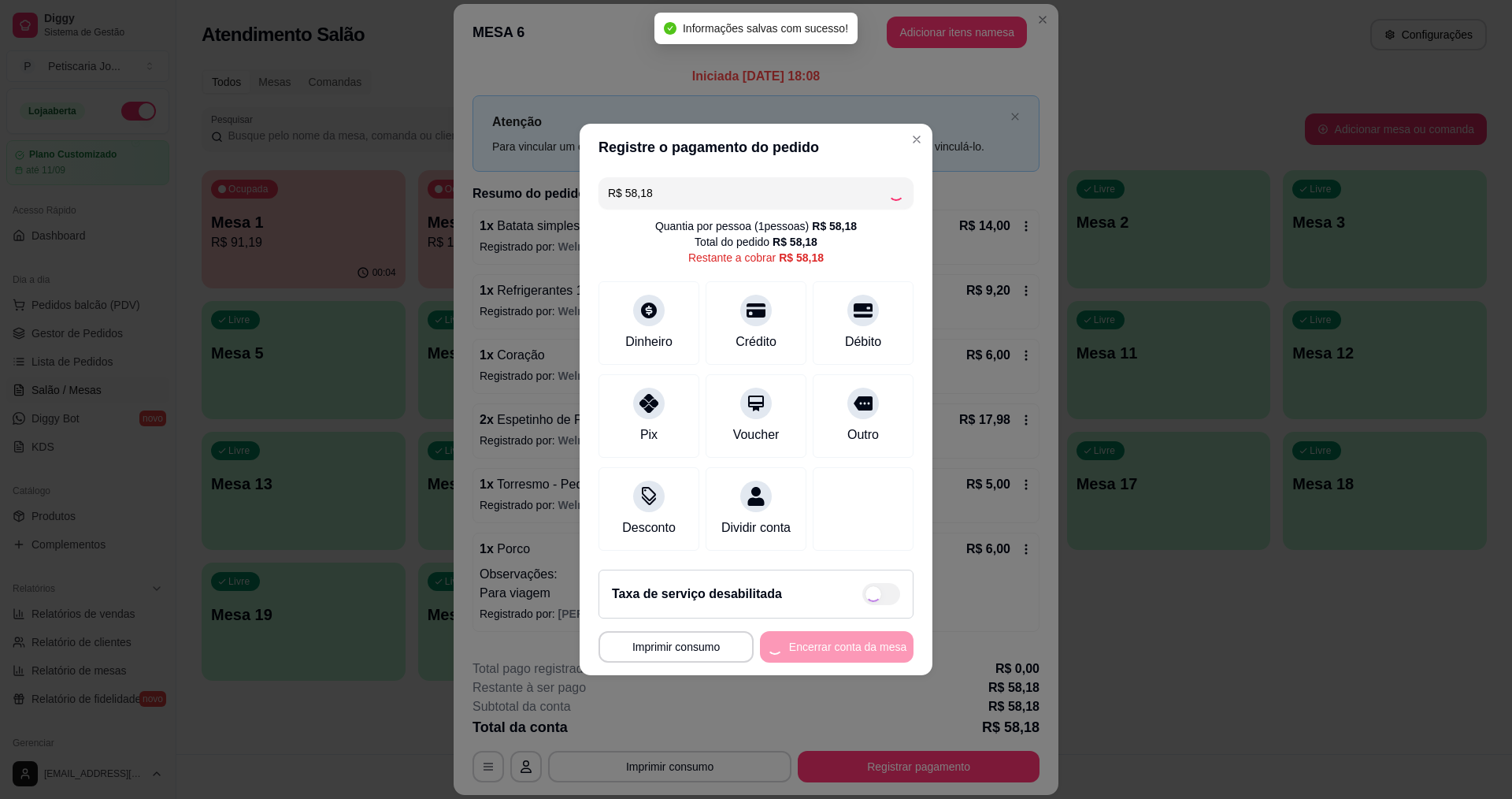
type input "R$ 0,00"
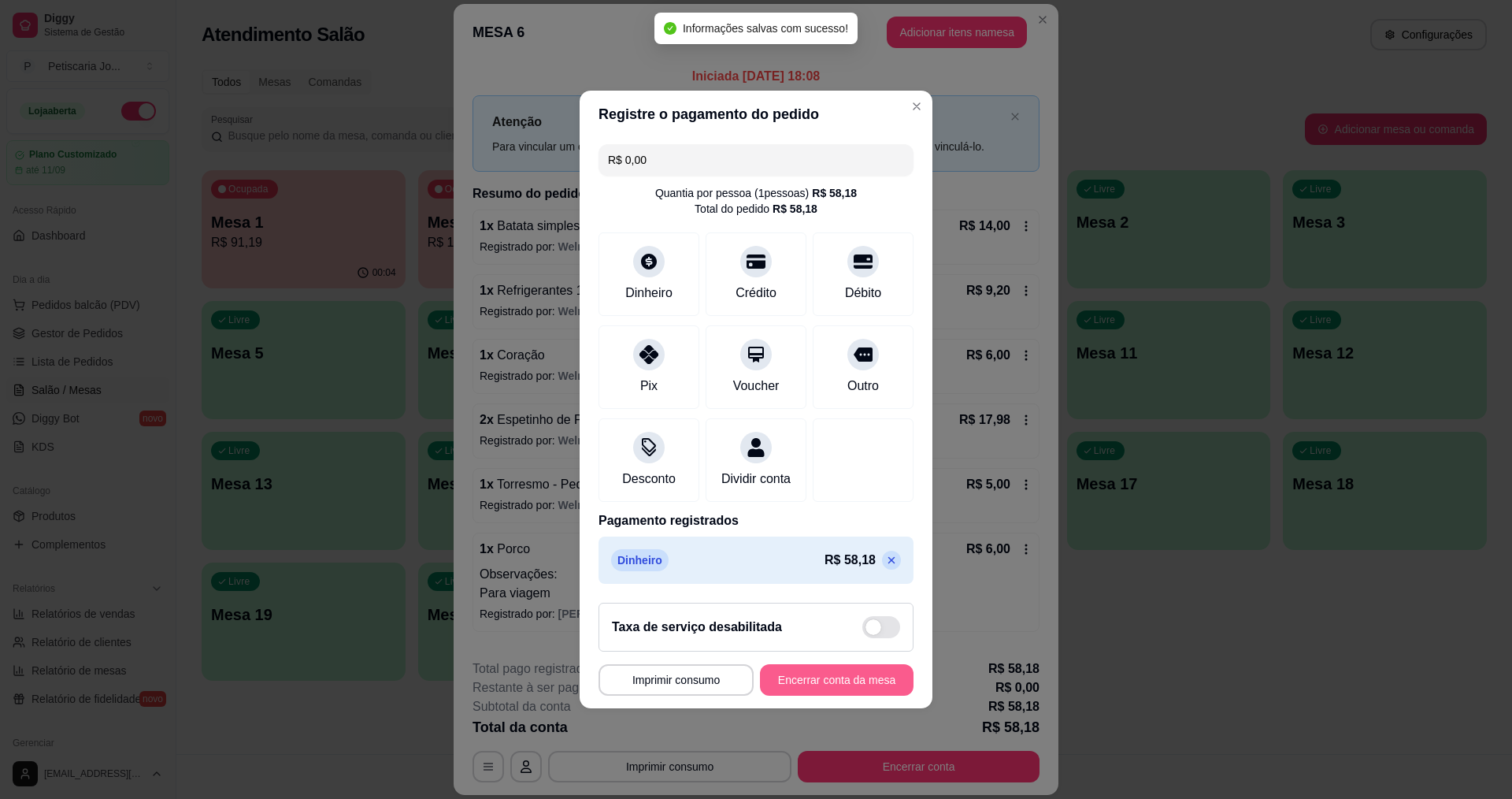
click at [810, 696] on button "Encerrar conta da mesa" at bounding box center [837, 679] width 154 height 31
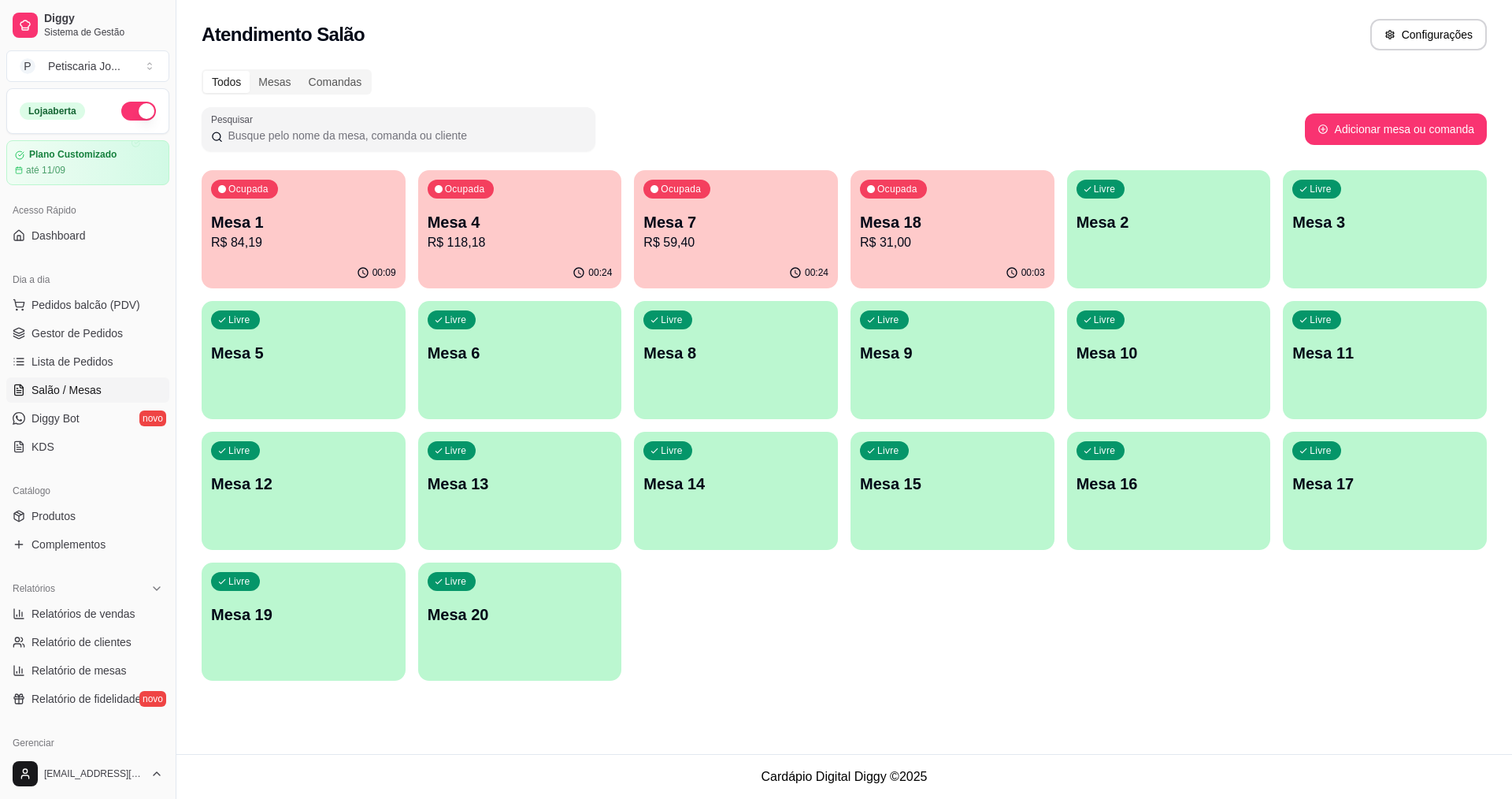
click at [786, 230] on p "Mesa 7" at bounding box center [736, 222] width 185 height 22
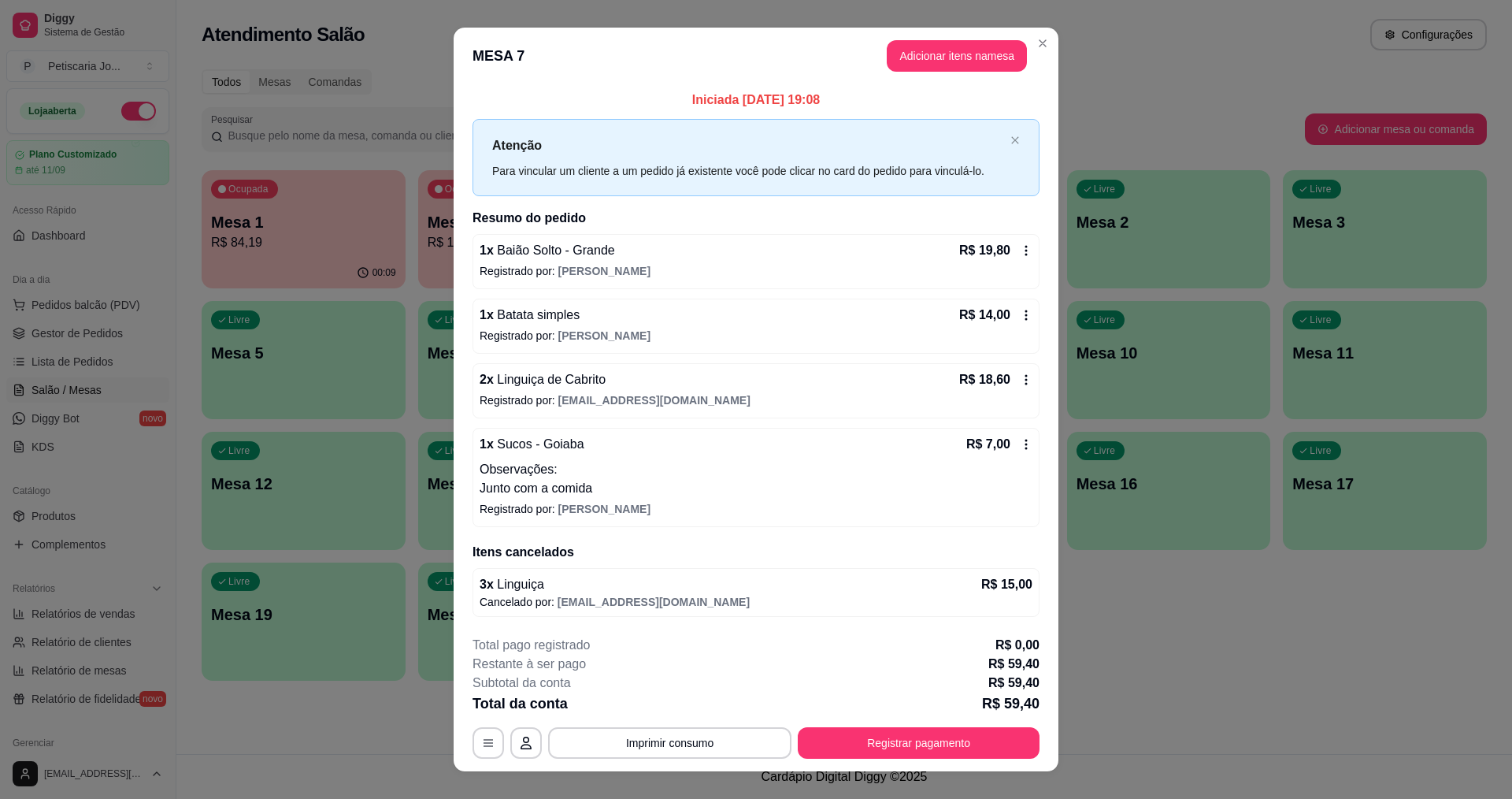
scroll to position [23, 0]
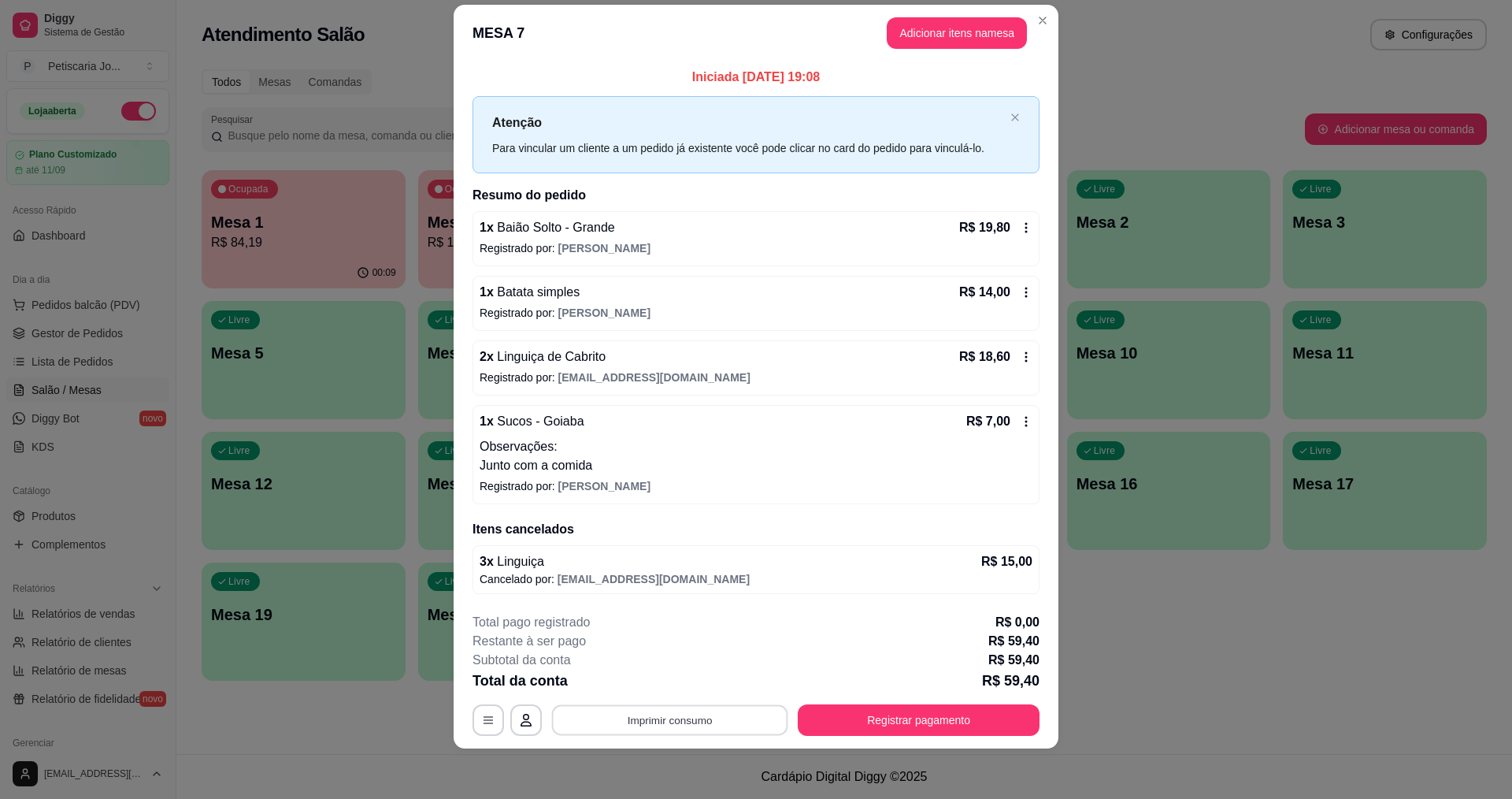
click at [759, 715] on button "Imprimir consumo" at bounding box center [669, 719] width 236 height 31
click at [693, 685] on button "IMPRESSORA" at bounding box center [668, 683] width 110 height 24
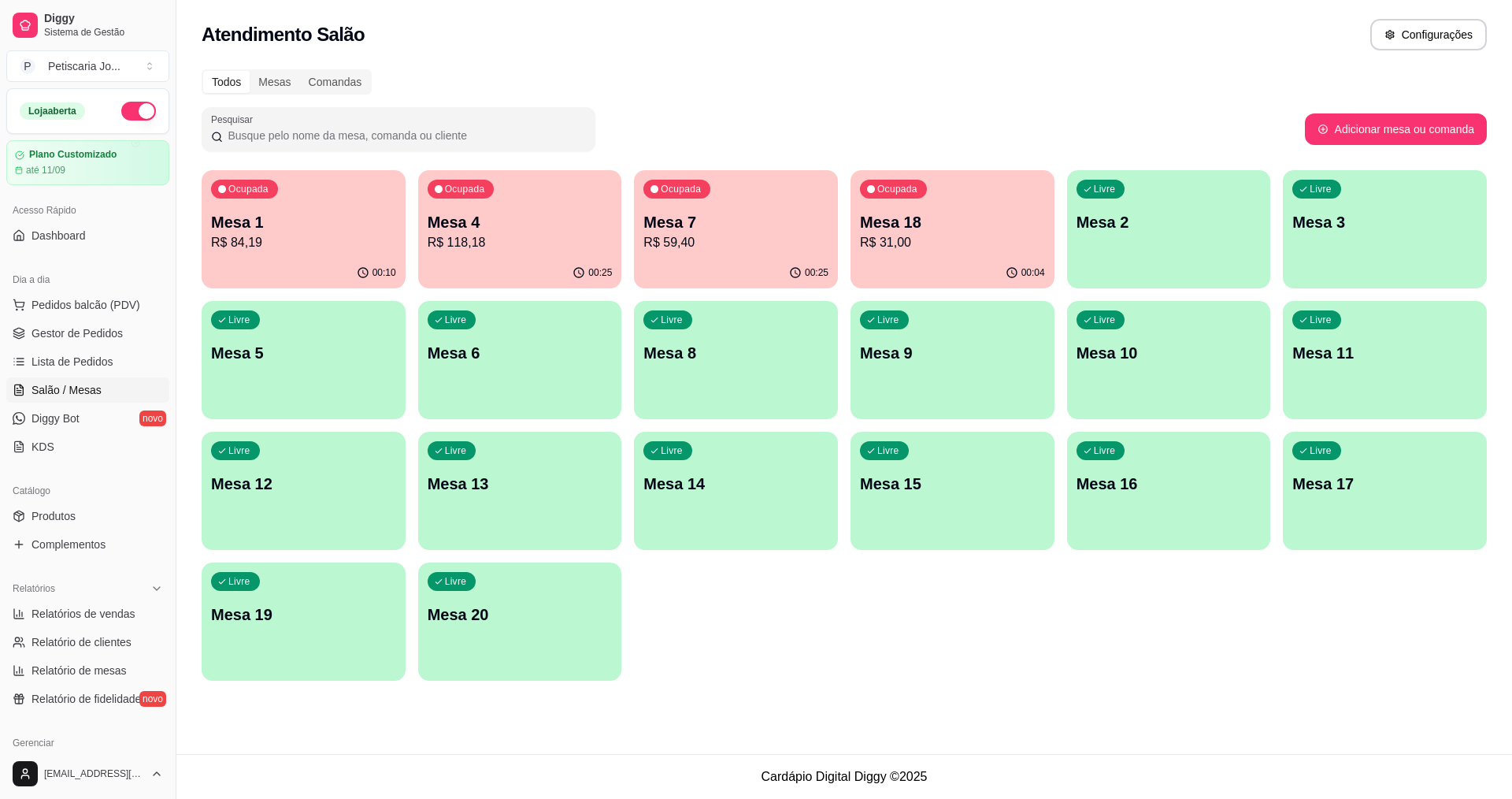
click at [373, 192] on div "Ocupada Mesa 1 R$ 84,19" at bounding box center [304, 214] width 204 height 87
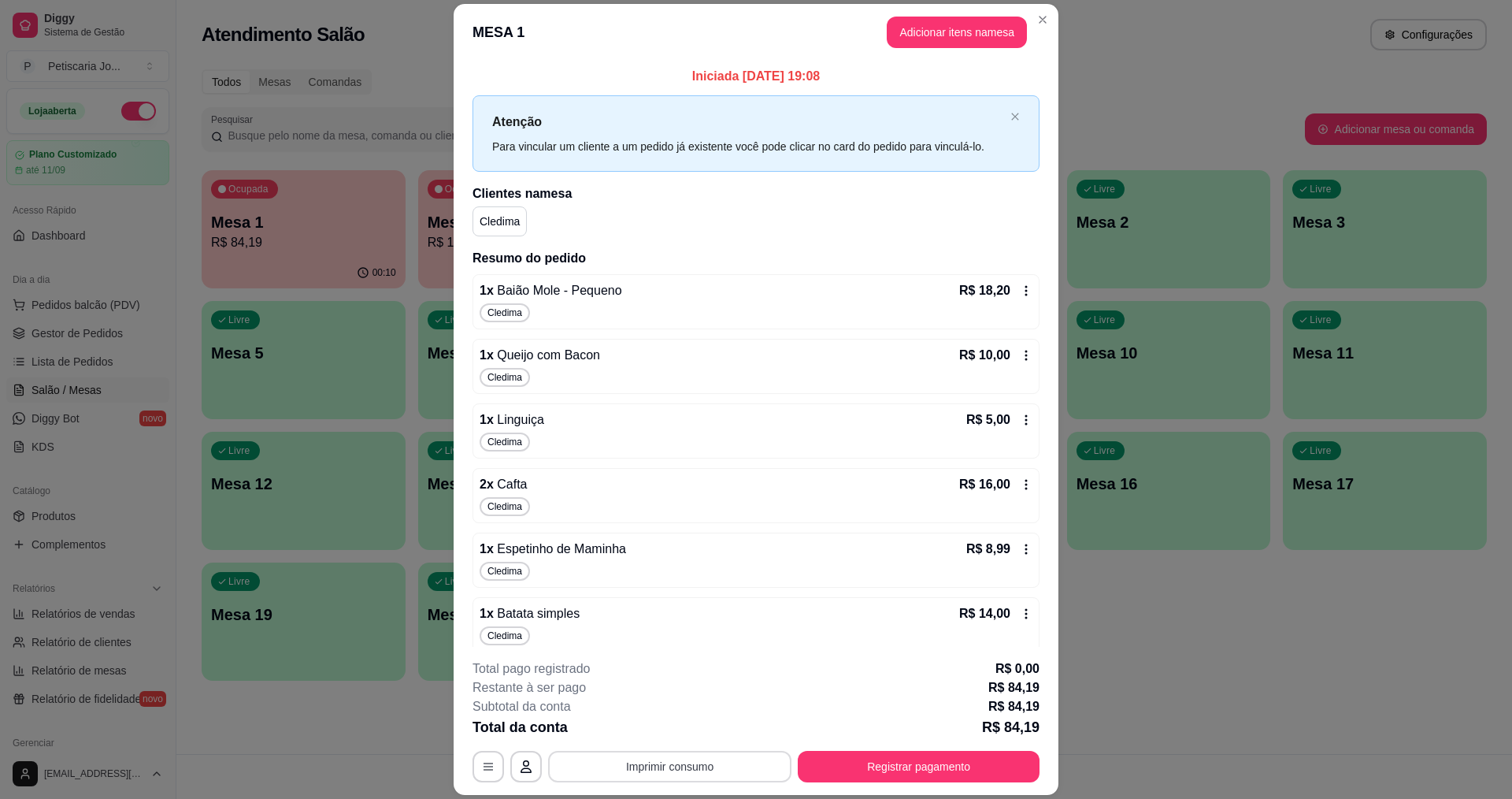
click at [704, 775] on button "Imprimir consumo" at bounding box center [669, 765] width 243 height 31
click at [684, 741] on button "IMPRESSORA" at bounding box center [669, 730] width 114 height 25
click at [1025, 11] on header "MESA 1 Adicionar itens na mesa" at bounding box center [755, 32] width 605 height 56
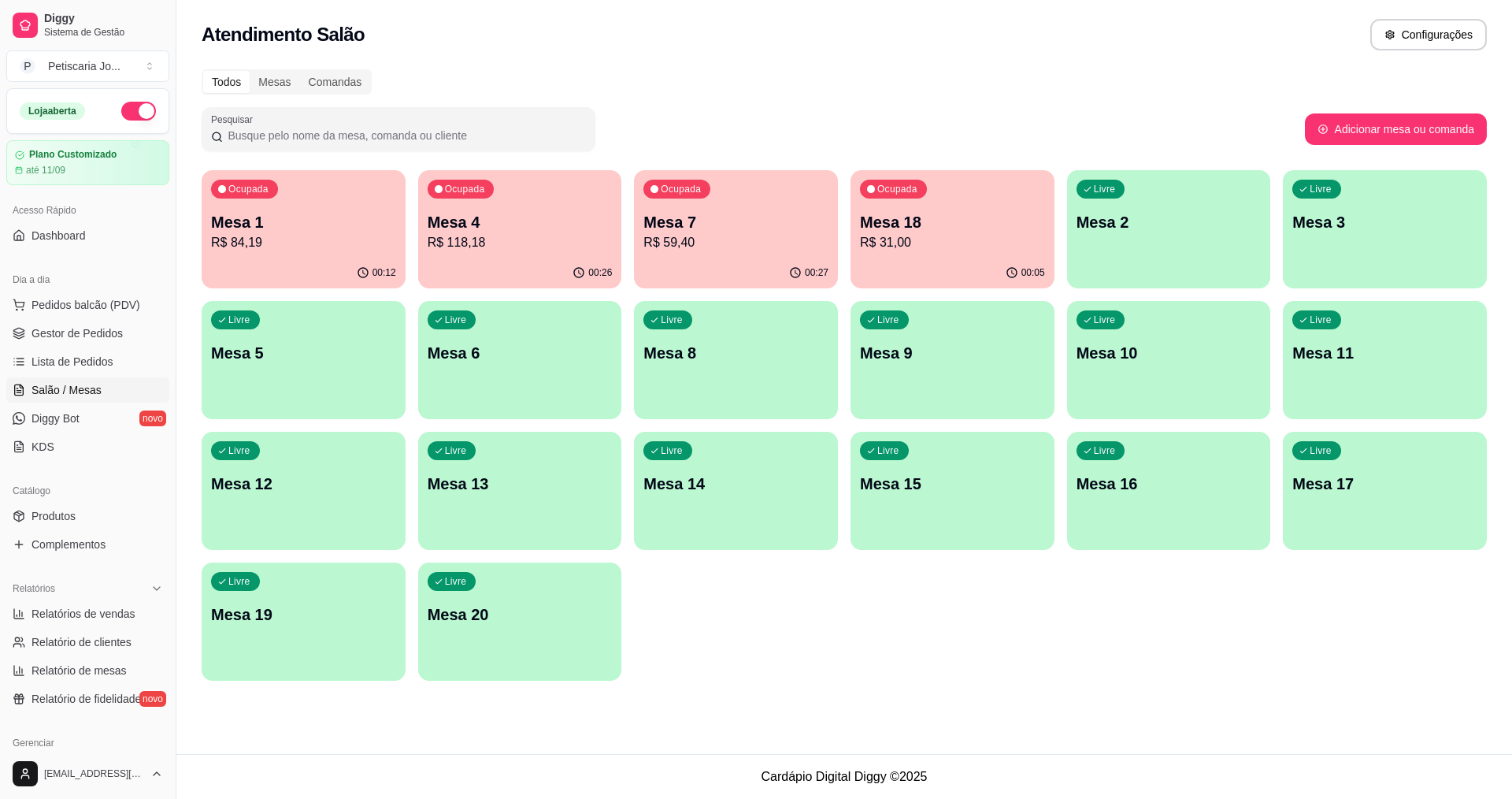
drag, startPoint x: 1511, startPoint y: 702, endPoint x: 1490, endPoint y: 829, distance: 128.7
drag, startPoint x: 1490, startPoint y: 829, endPoint x: 95, endPoint y: 362, distance: 1471.1
click at [95, 362] on span "Lista de Pedidos" at bounding box center [71, 361] width 82 height 16
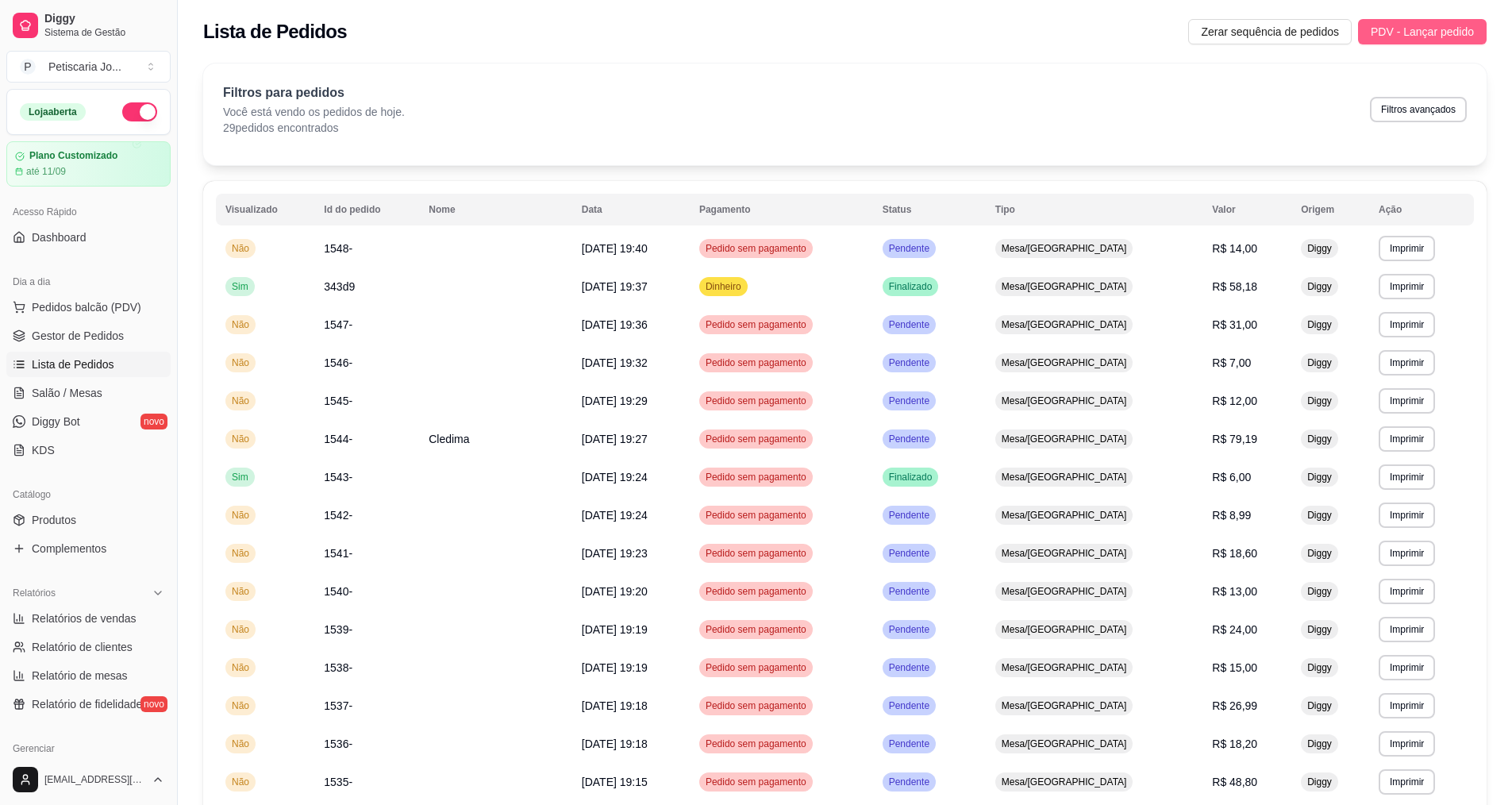
click at [1442, 40] on span "PDV - Lançar pedido" at bounding box center [1422, 31] width 103 height 18
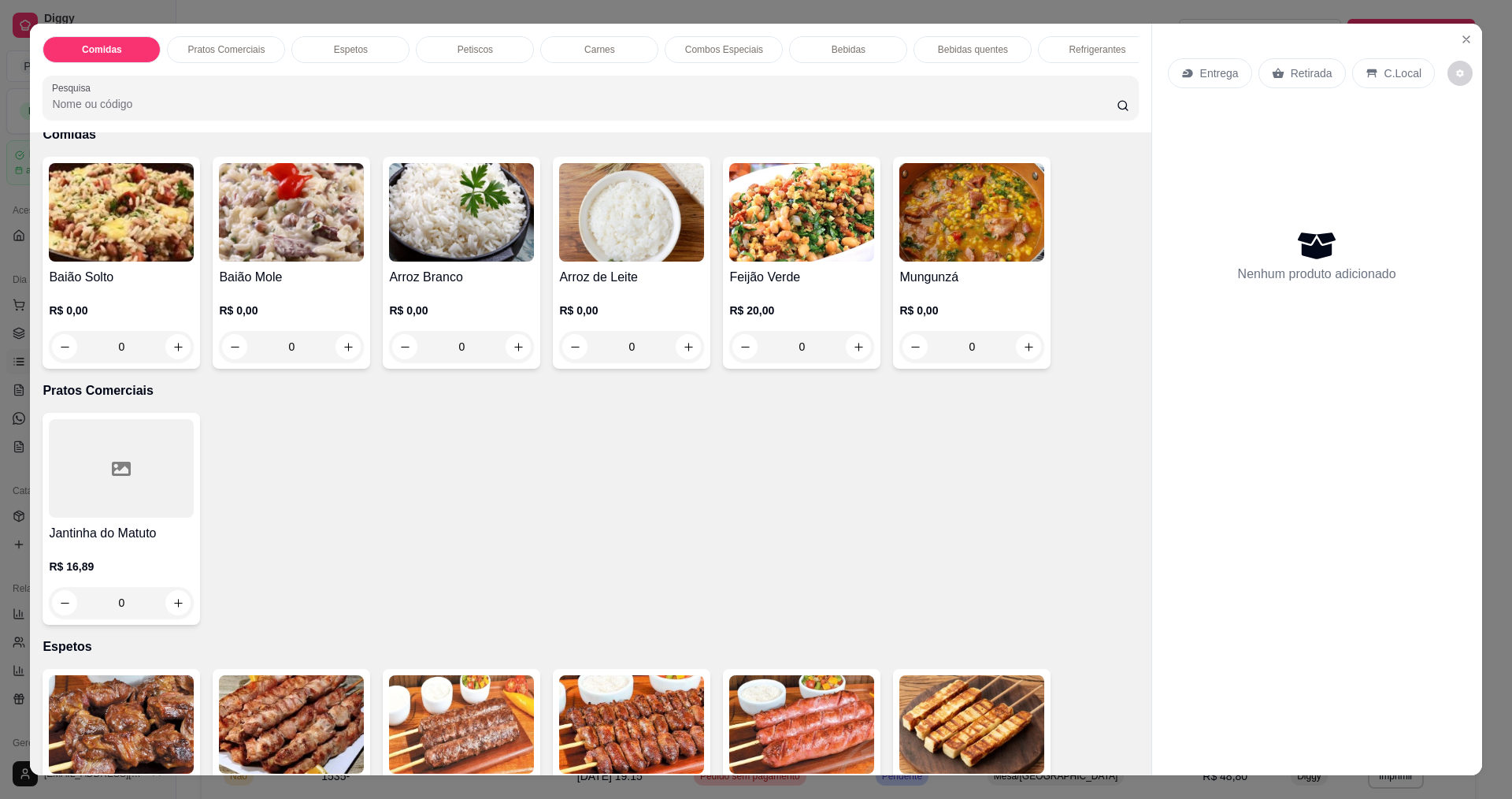
scroll to position [79, 0]
click at [342, 351] on div "0" at bounding box center [291, 345] width 145 height 31
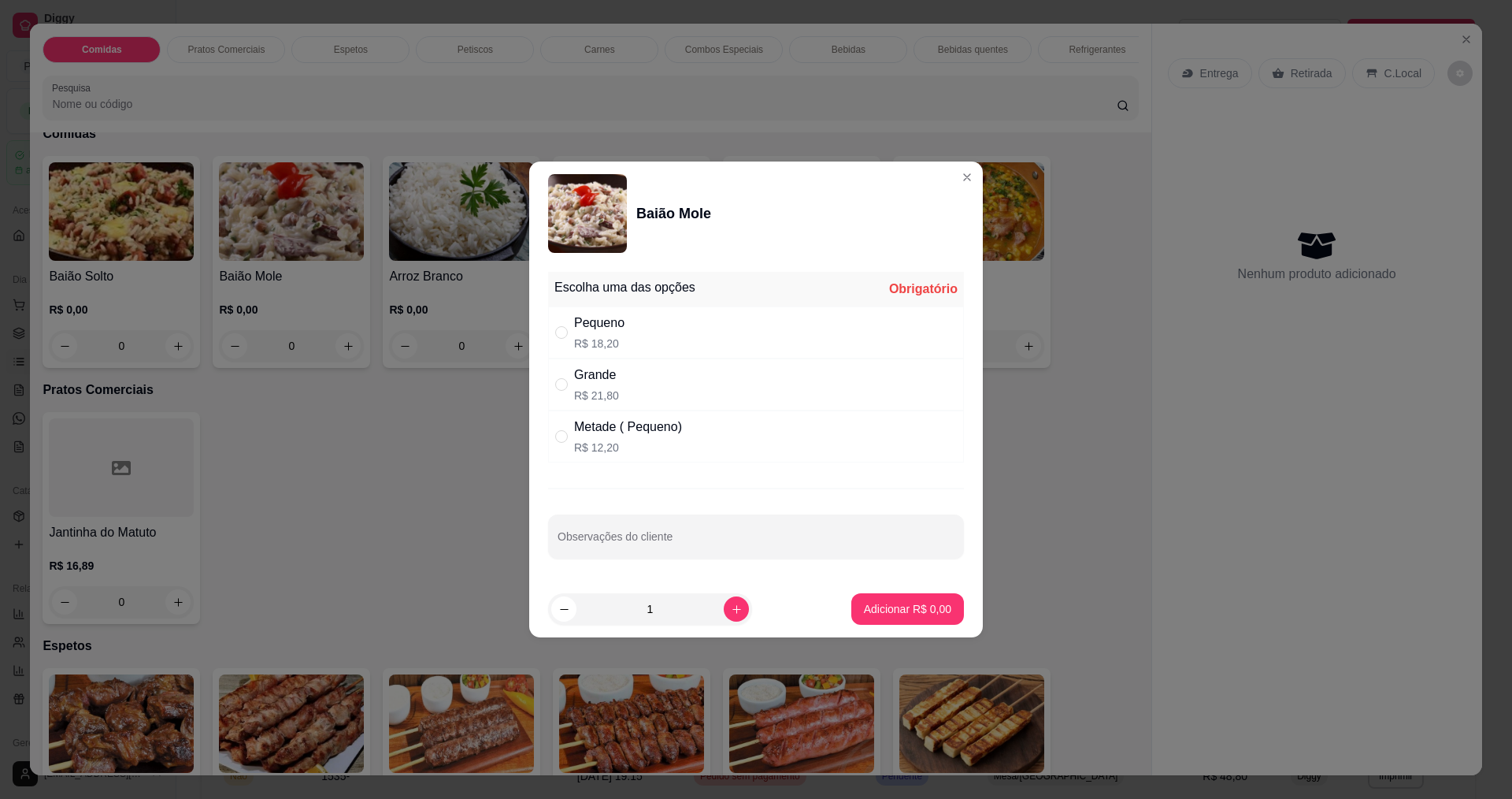
click at [621, 315] on div "Pequeno" at bounding box center [600, 323] width 50 height 19
radio input "true"
click at [914, 596] on button "Adicionar R$ 18,20" at bounding box center [905, 609] width 116 height 31
type input "1"
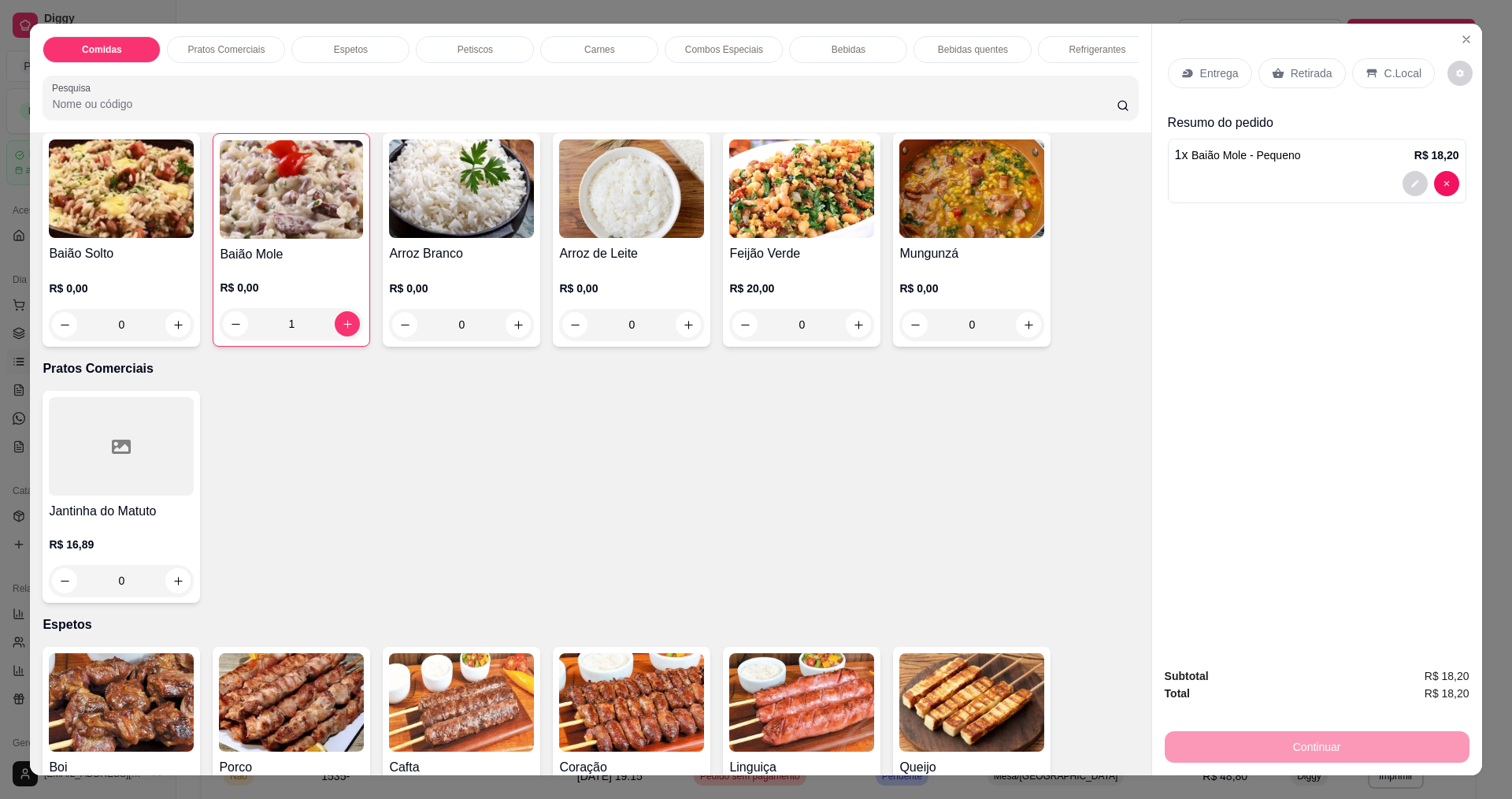
scroll to position [236, 0]
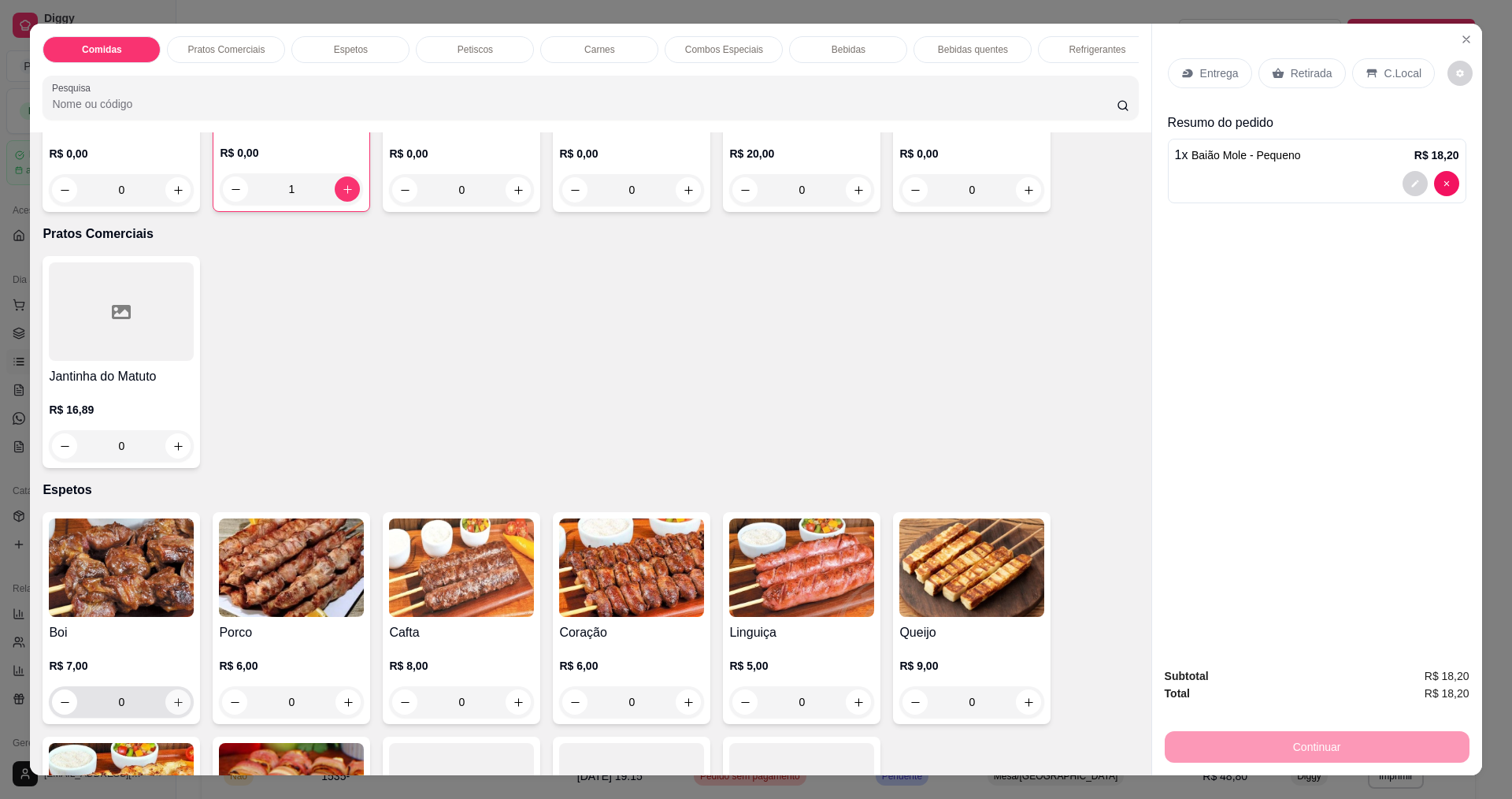
click at [166, 714] on button "increase-product-quantity" at bounding box center [178, 701] width 25 height 25
type input "1"
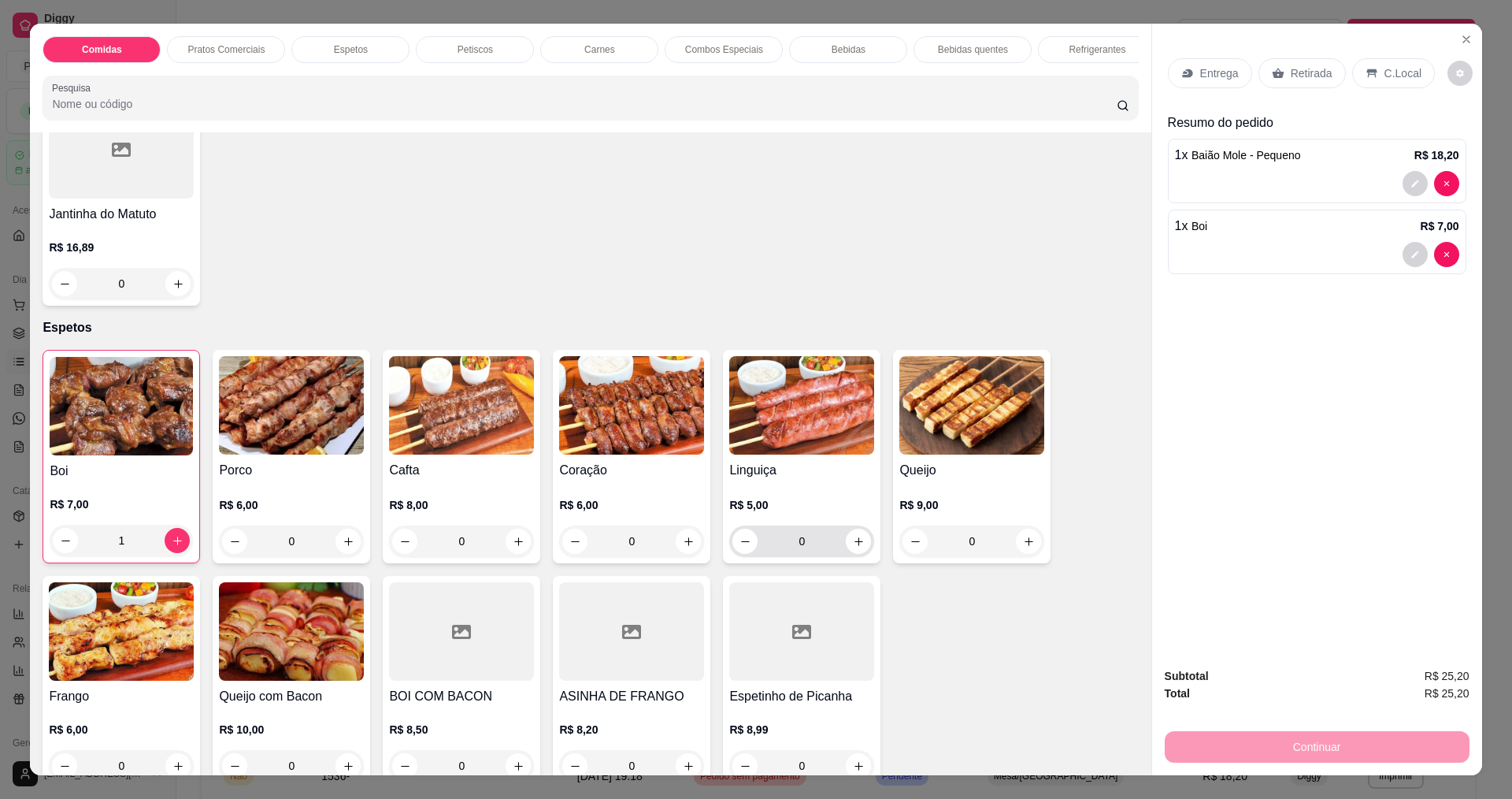
scroll to position [551, 0]
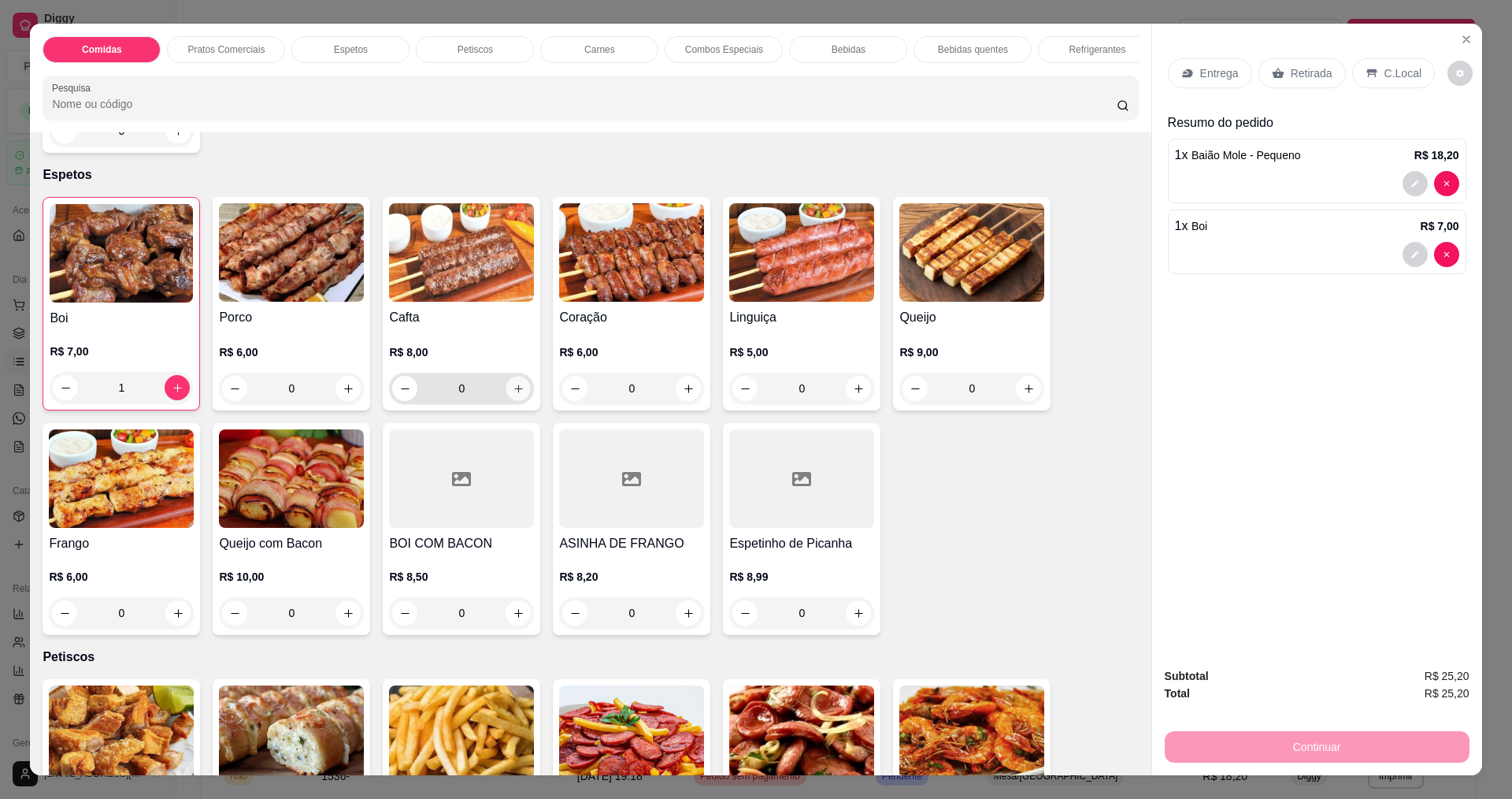
click at [516, 401] on button "increase-product-quantity" at bounding box center [518, 389] width 24 height 24
type input "1"
click at [685, 393] on icon "increase-product-quantity" at bounding box center [689, 389] width 8 height 8
type input "1"
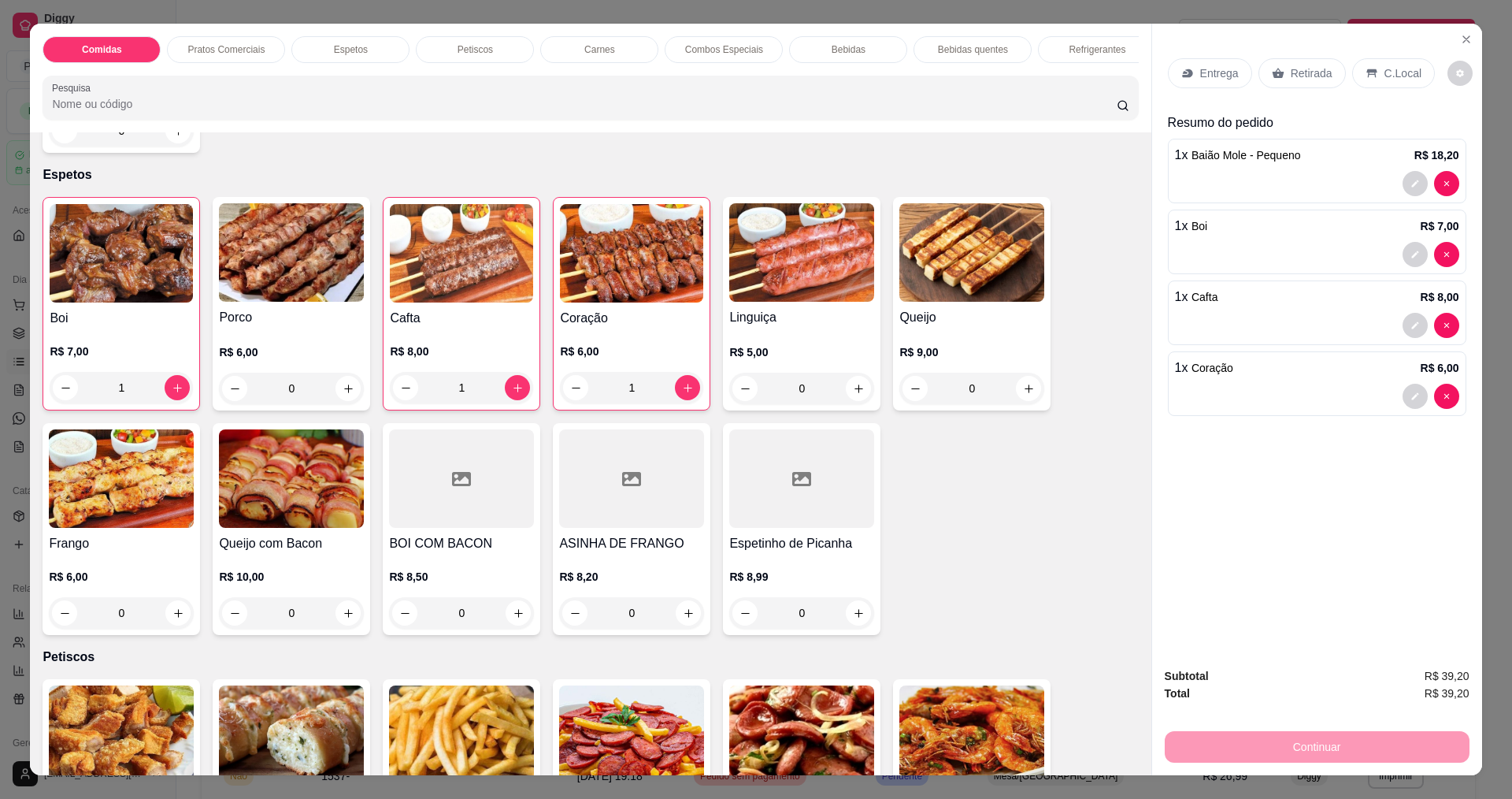
click at [1192, 75] on div "Entrega" at bounding box center [1210, 73] width 84 height 30
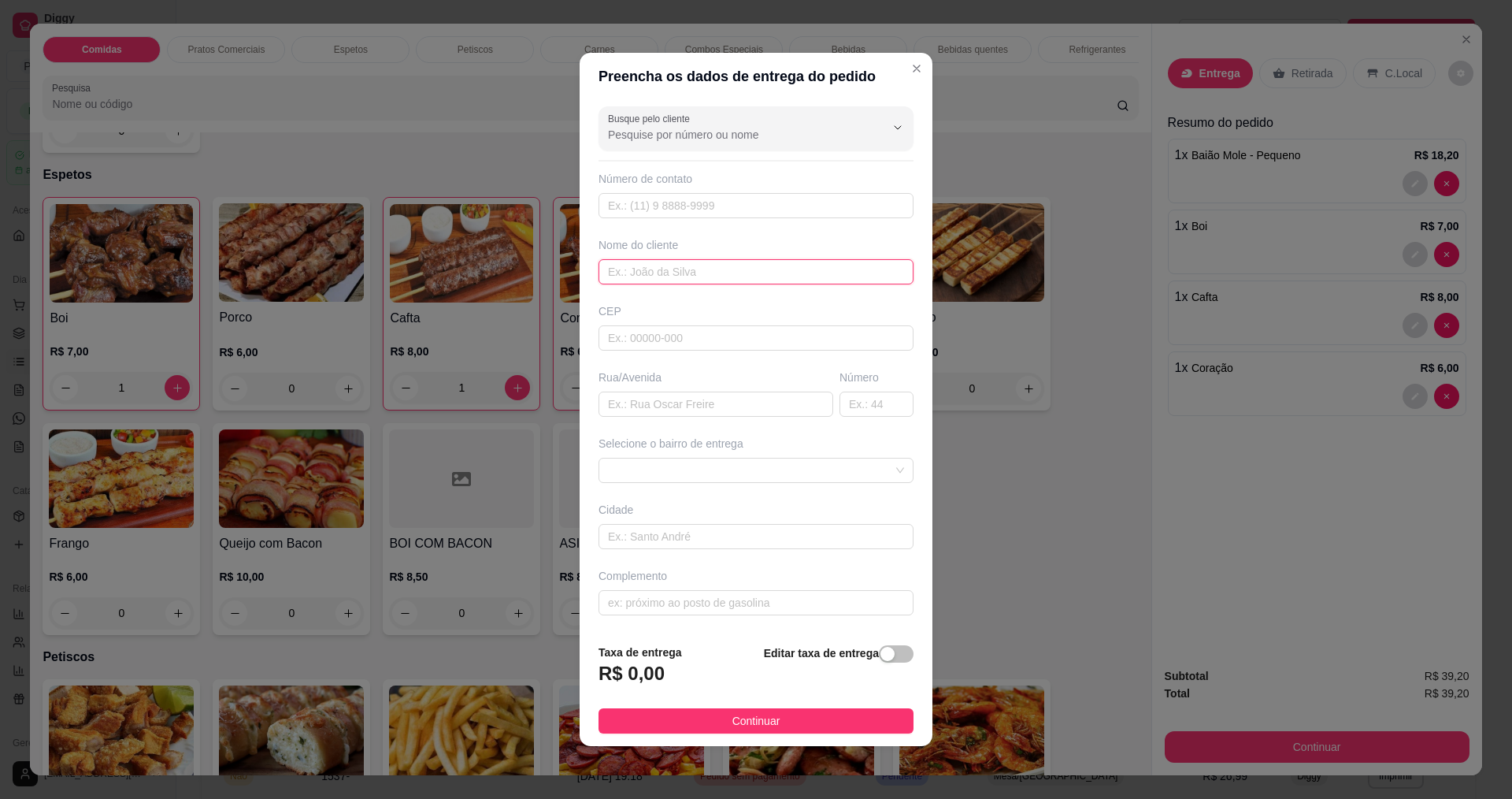
click at [715, 271] on input "text" at bounding box center [756, 272] width 315 height 25
type input "[MEDICAL_DATA]"
click at [683, 373] on div "Rua/Avenida" at bounding box center [716, 377] width 235 height 16
click at [716, 395] on input "text" at bounding box center [716, 404] width 235 height 25
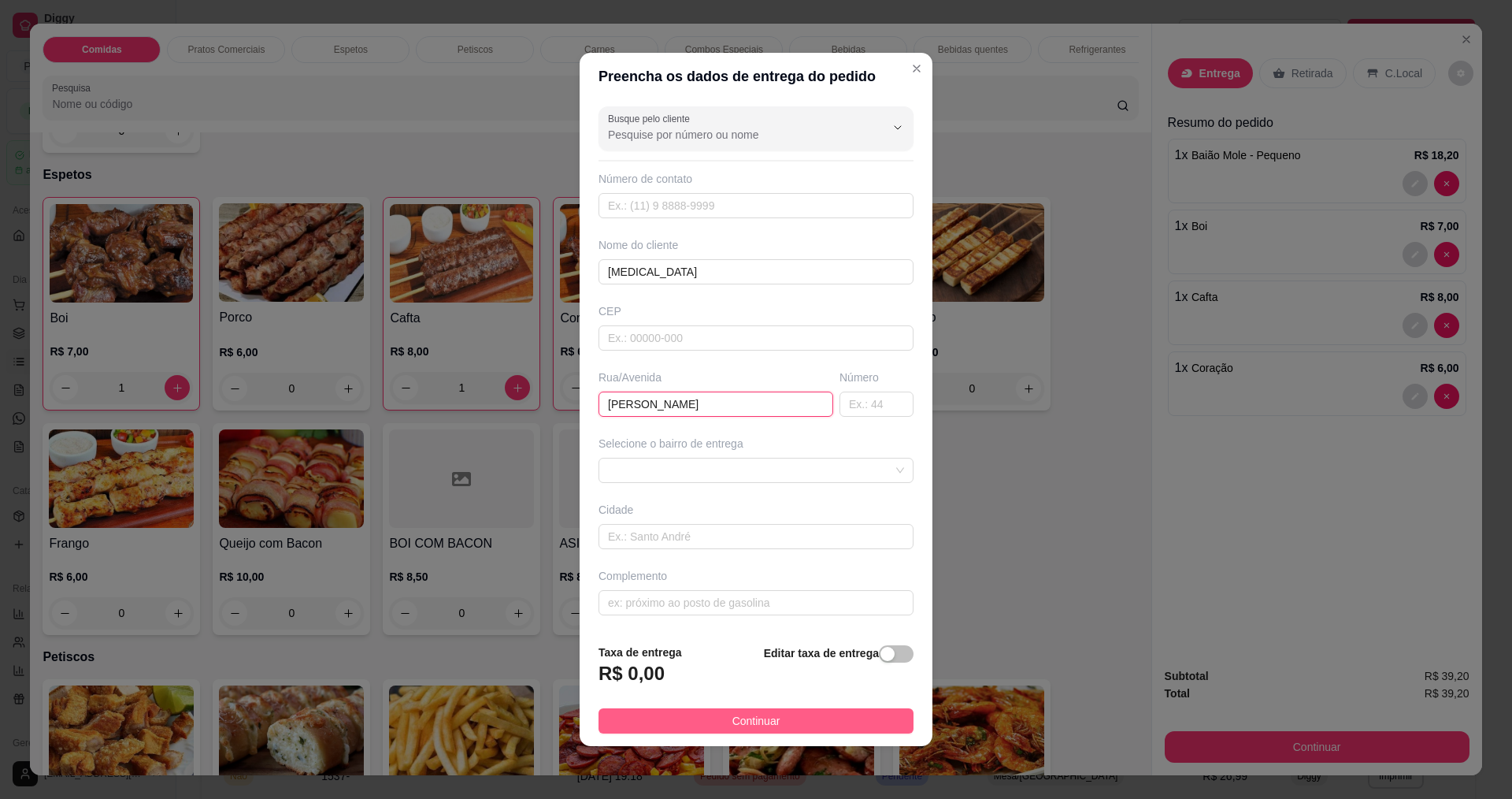
type input "[PERSON_NAME]"
click at [732, 718] on span "Continuar" at bounding box center [756, 721] width 48 height 18
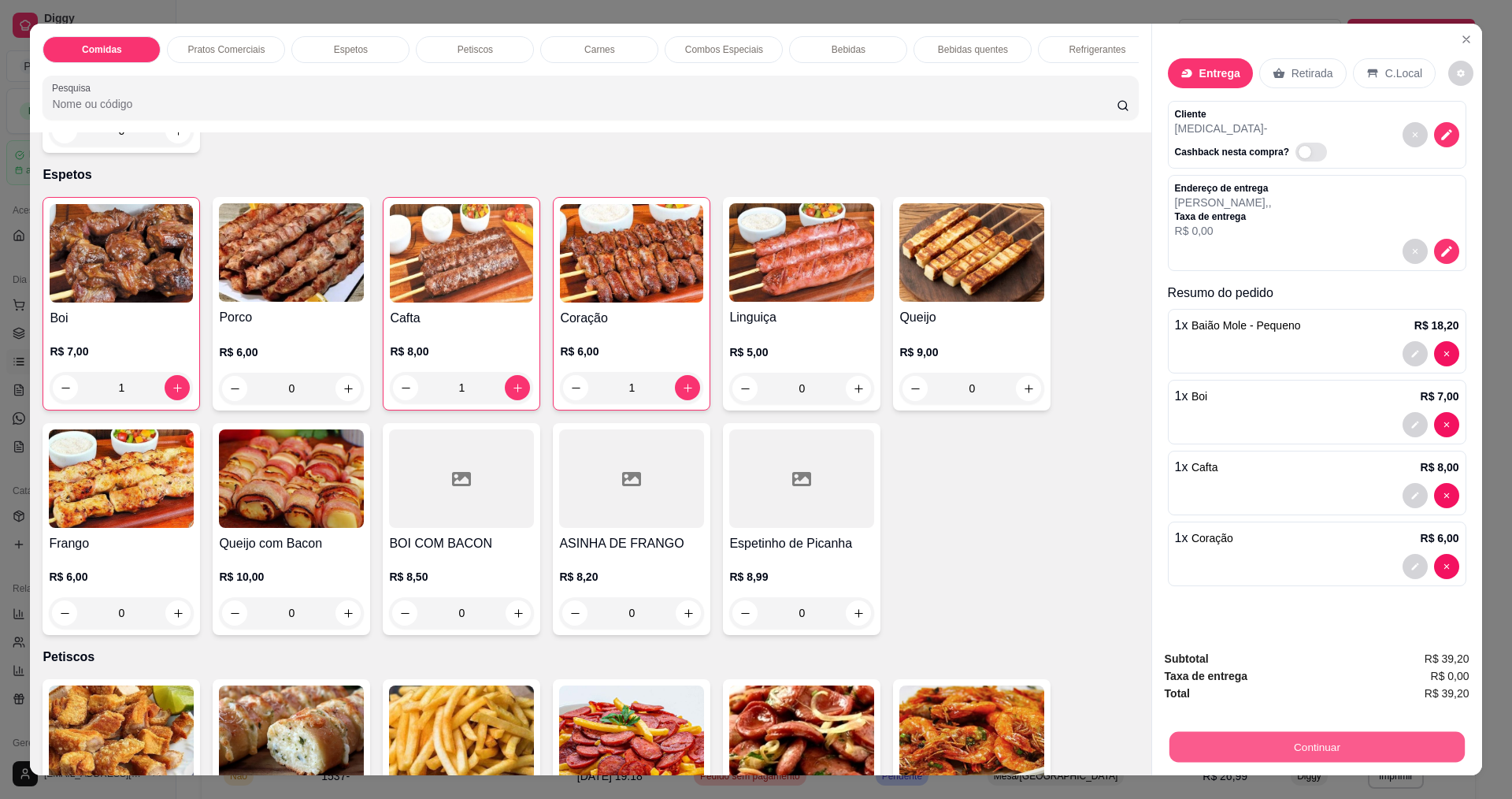
click at [1255, 759] on button "Continuar" at bounding box center [1316, 746] width 295 height 31
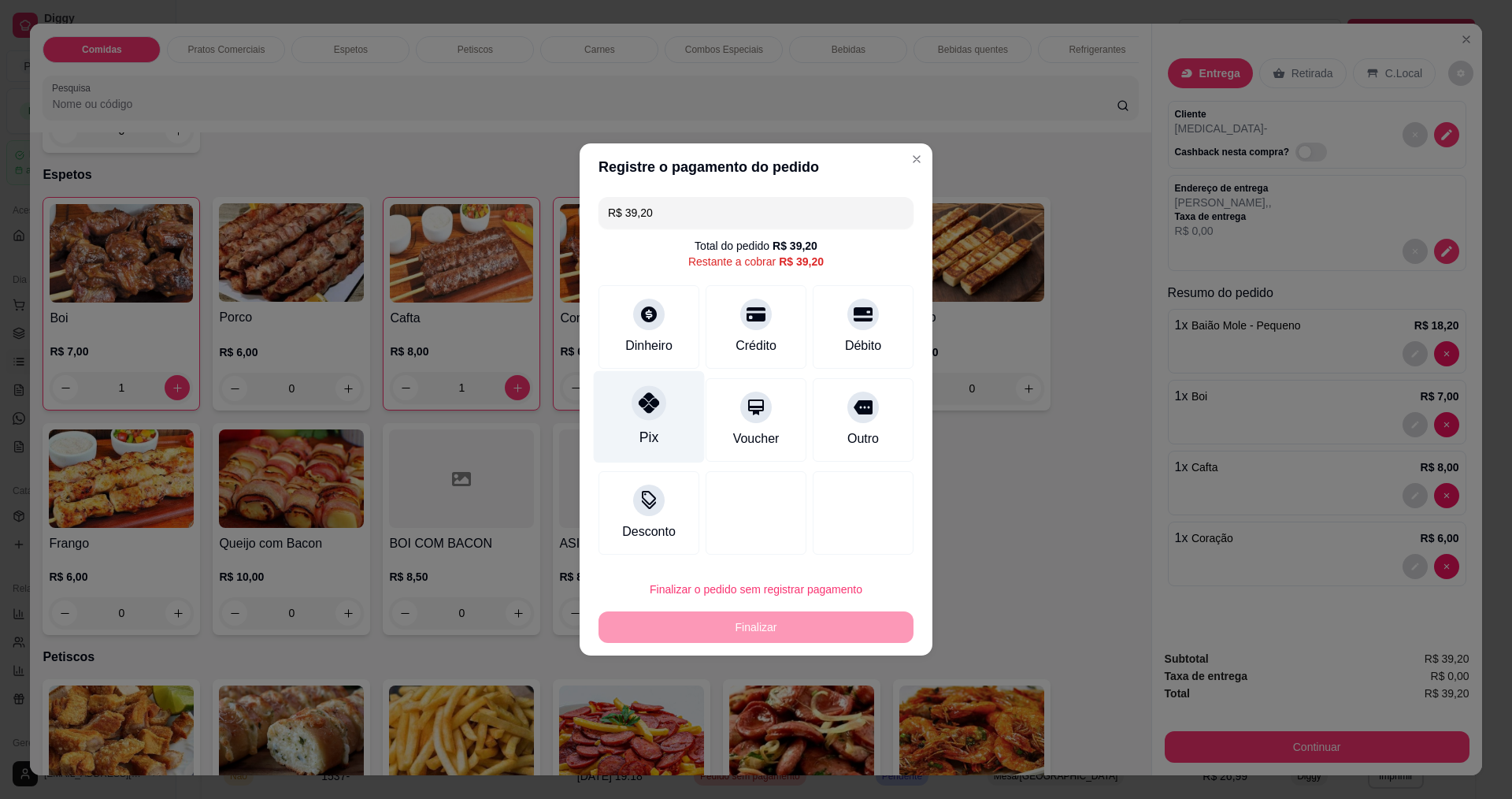
click at [629, 432] on div "Pix" at bounding box center [649, 417] width 111 height 93
type input "R$ 0,00"
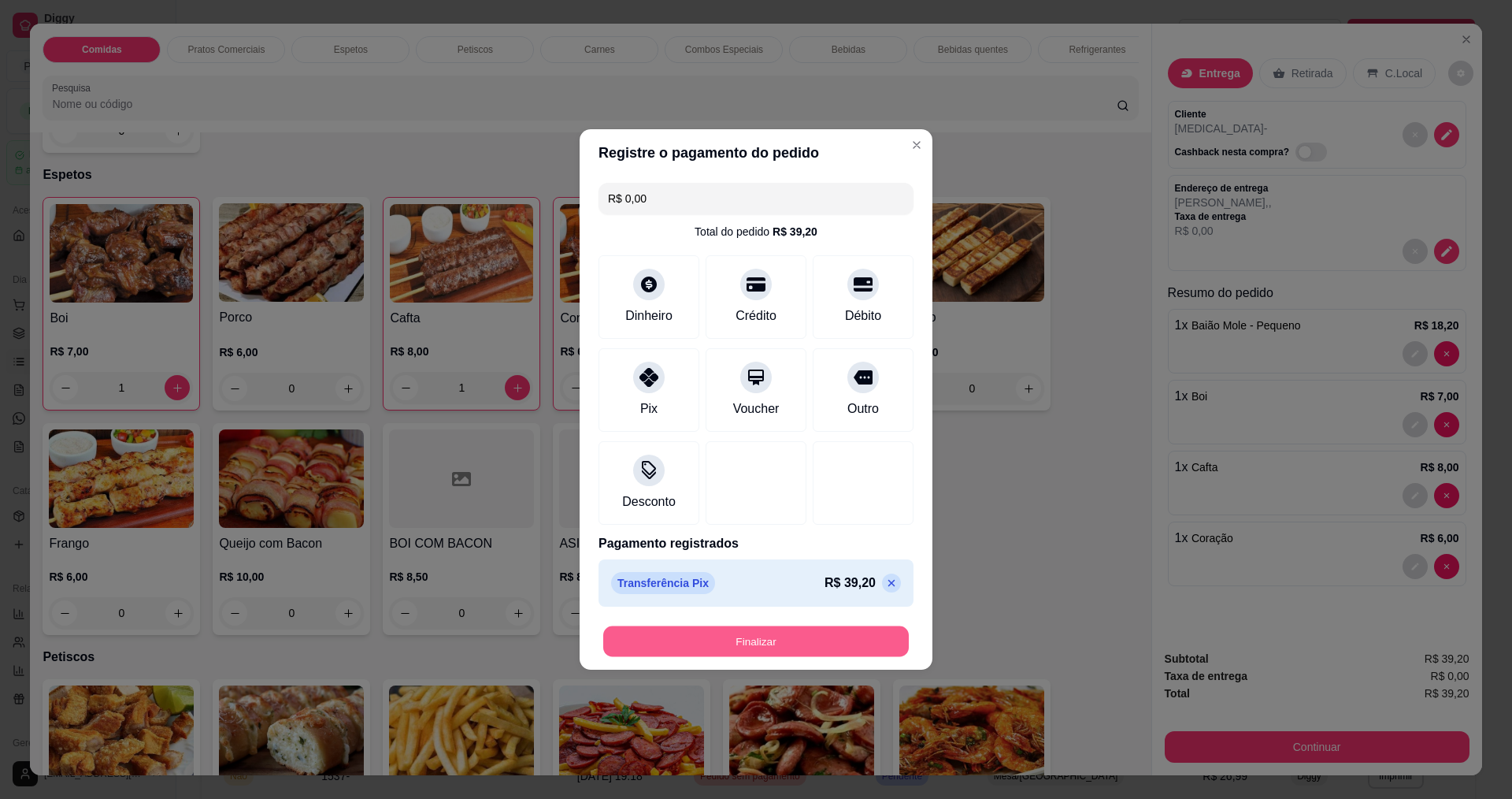
click at [734, 639] on button "Finalizar" at bounding box center [755, 641] width 305 height 31
type input "0"
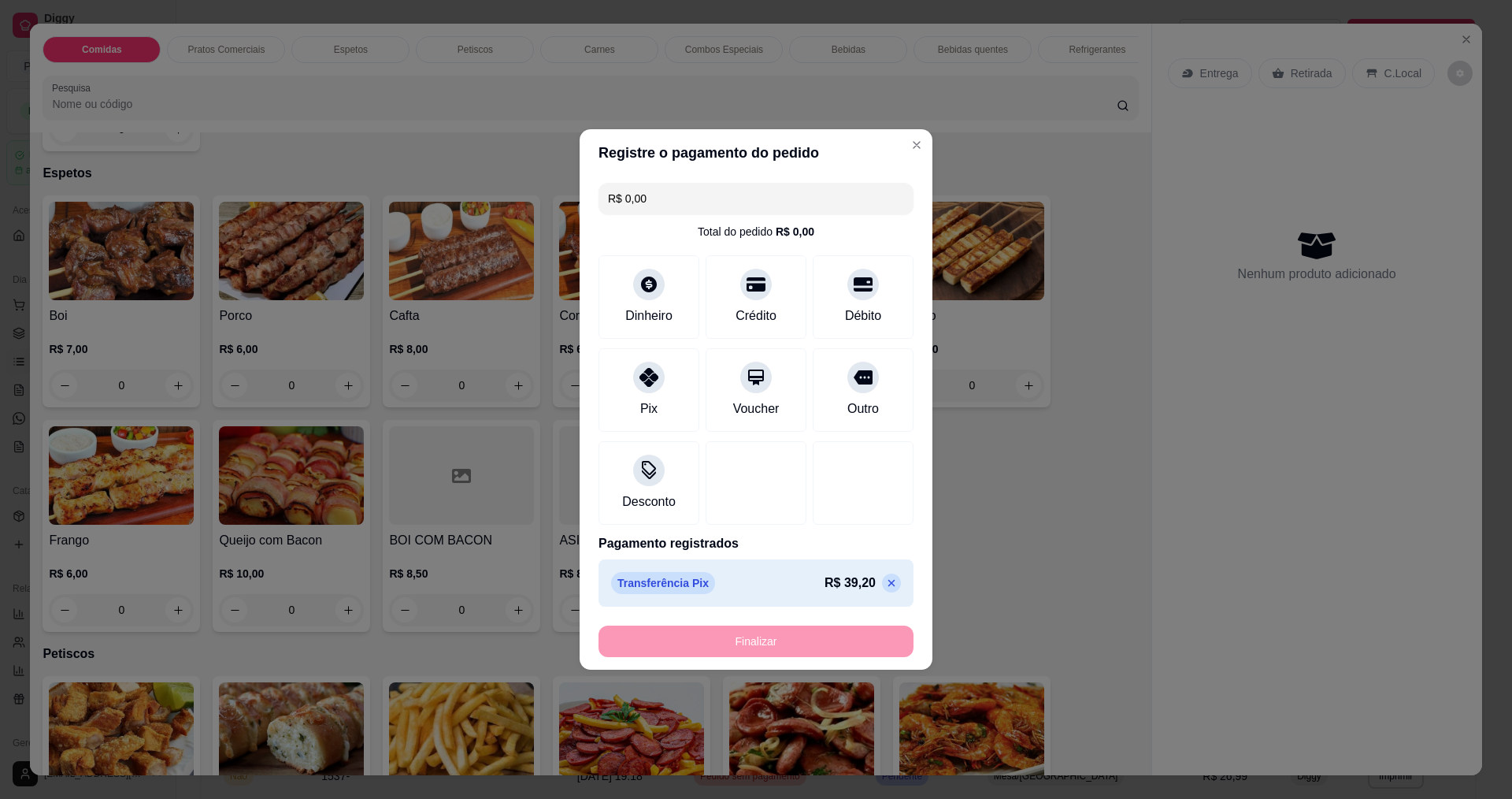
type input "-R$ 39,20"
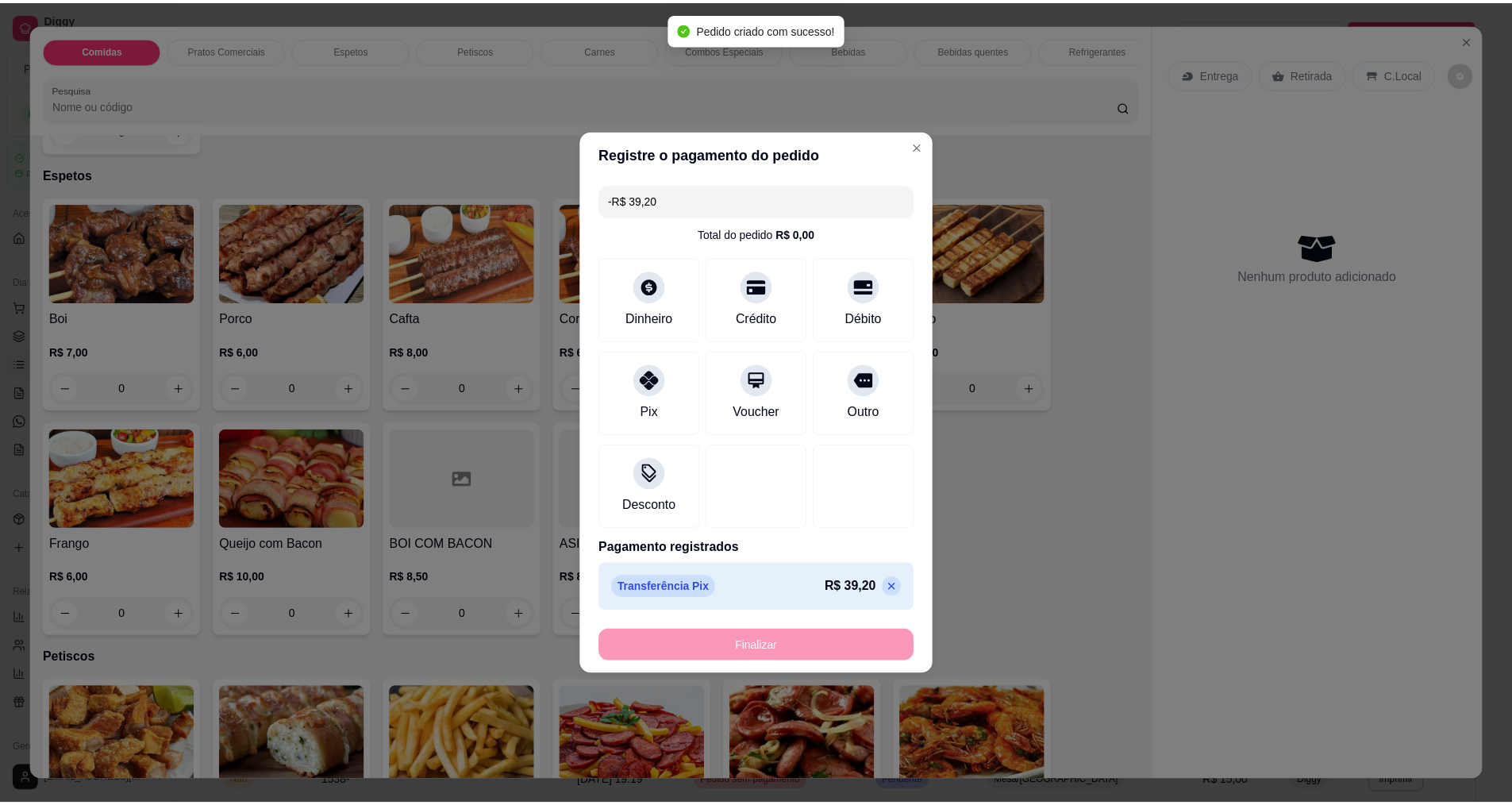
scroll to position [554, 0]
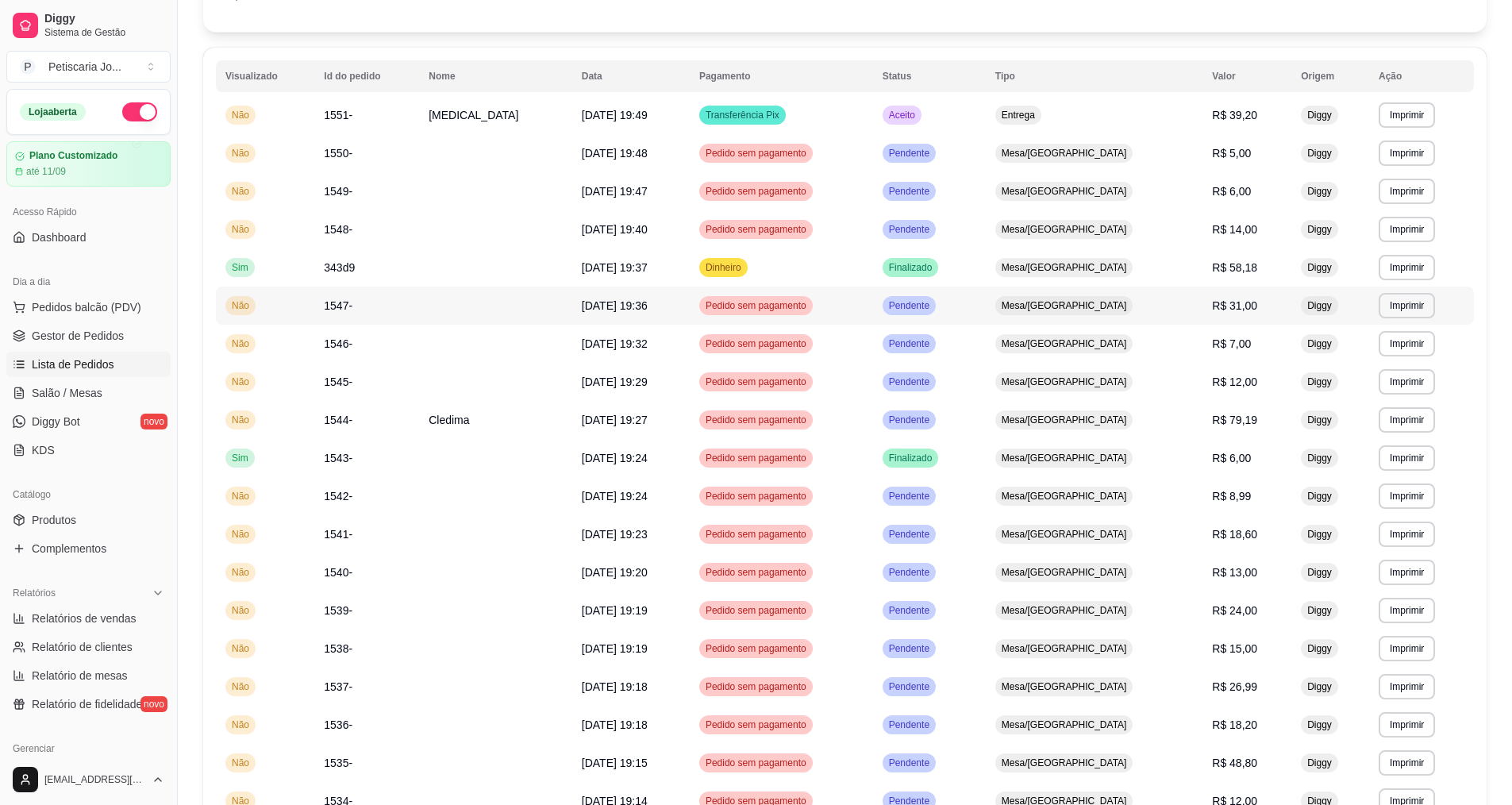
scroll to position [158, 0]
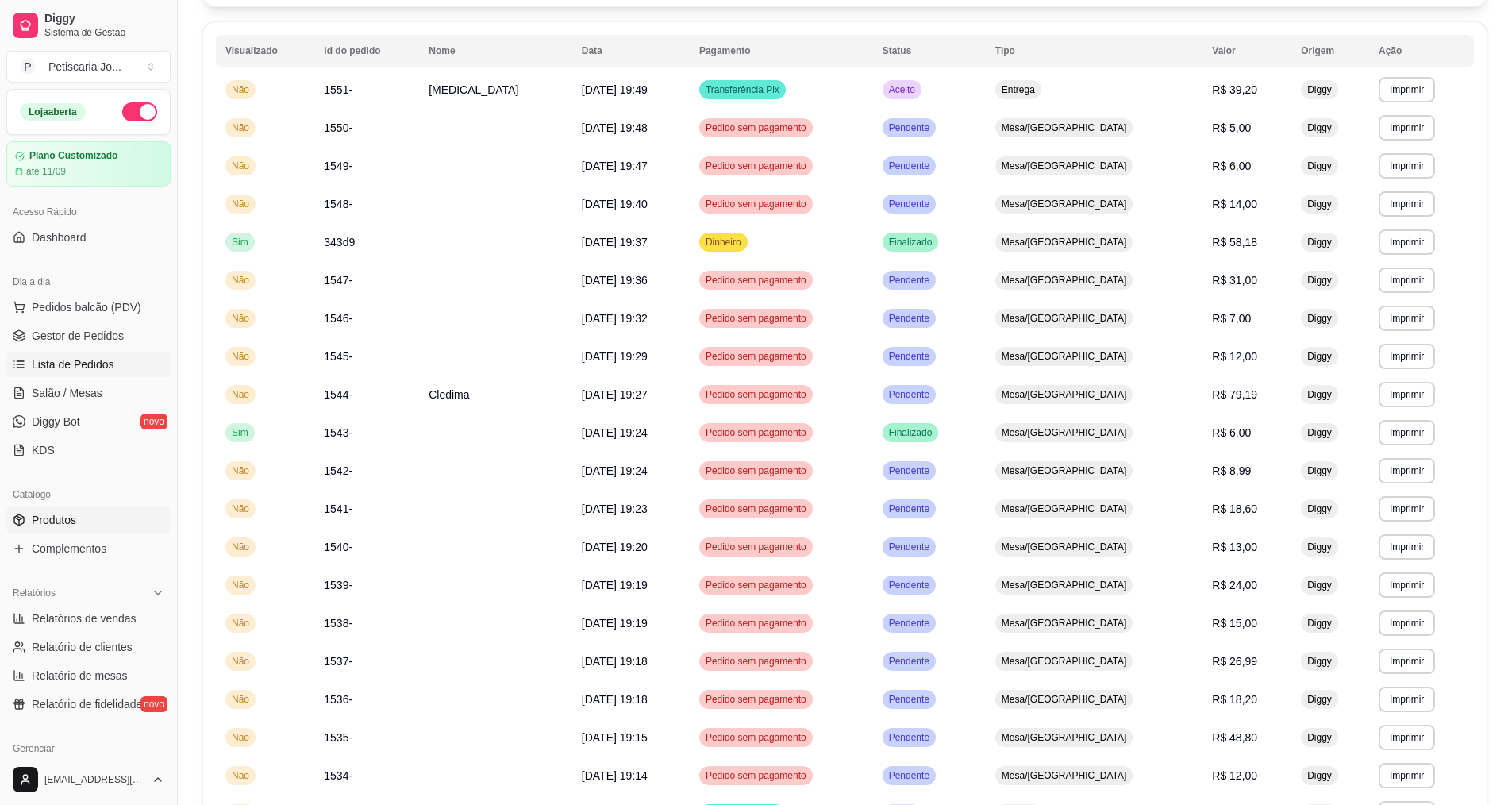
click at [52, 518] on span "Produtos" at bounding box center [53, 519] width 44 height 16
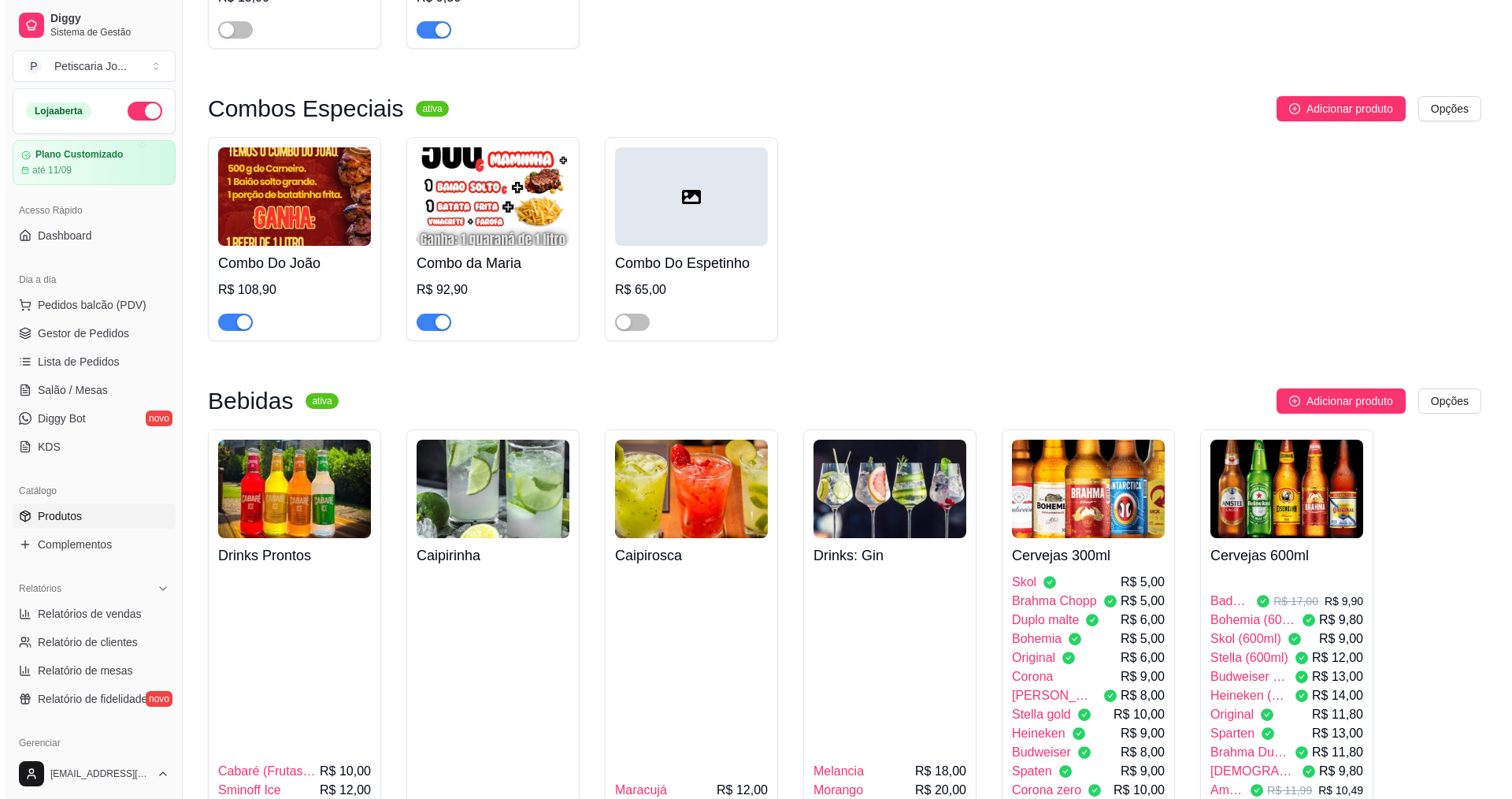
scroll to position [3229, 0]
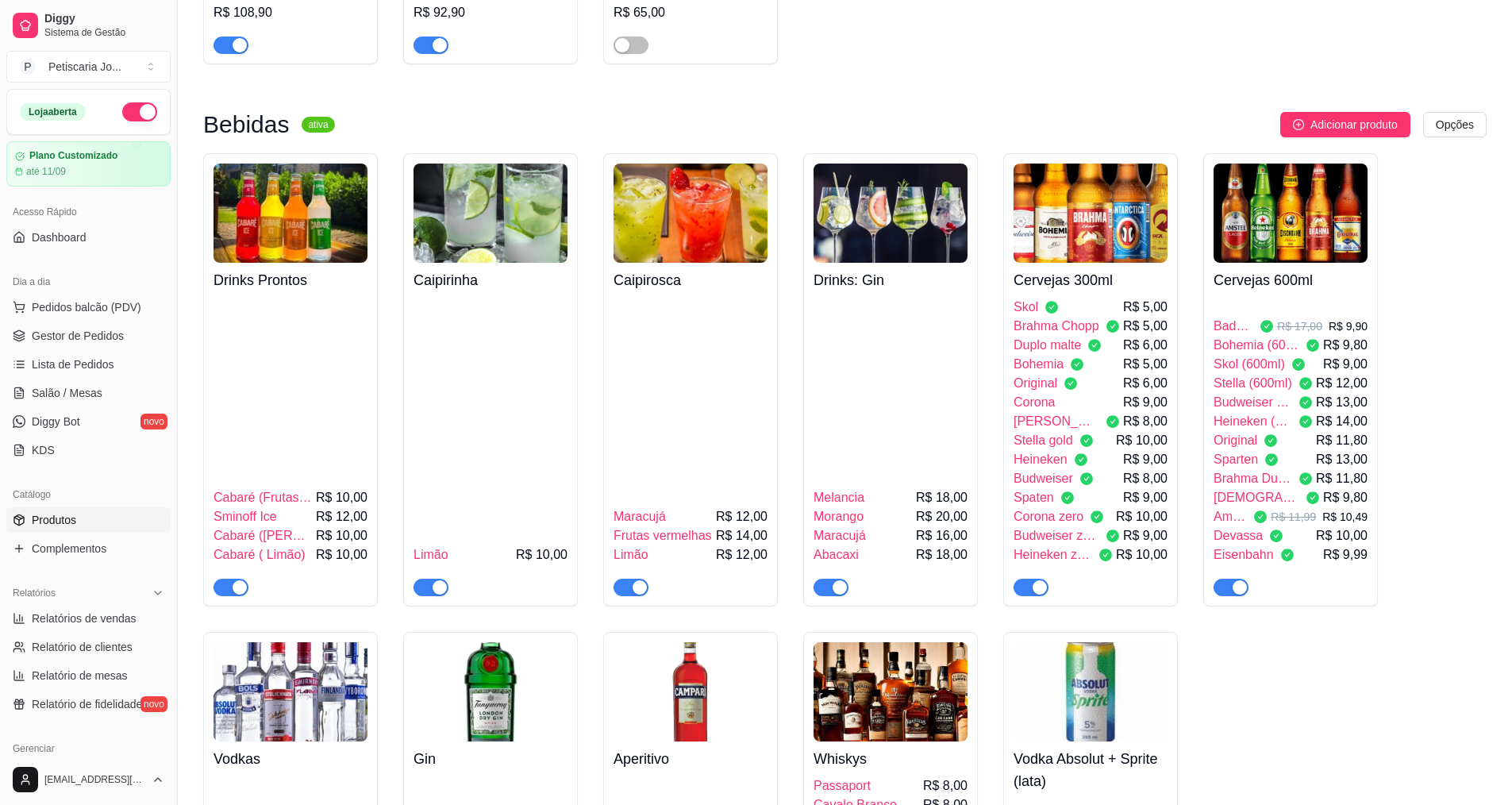
click at [1265, 164] on img at bounding box center [1291, 213] width 154 height 99
click at [1081, 164] on img at bounding box center [1091, 213] width 154 height 99
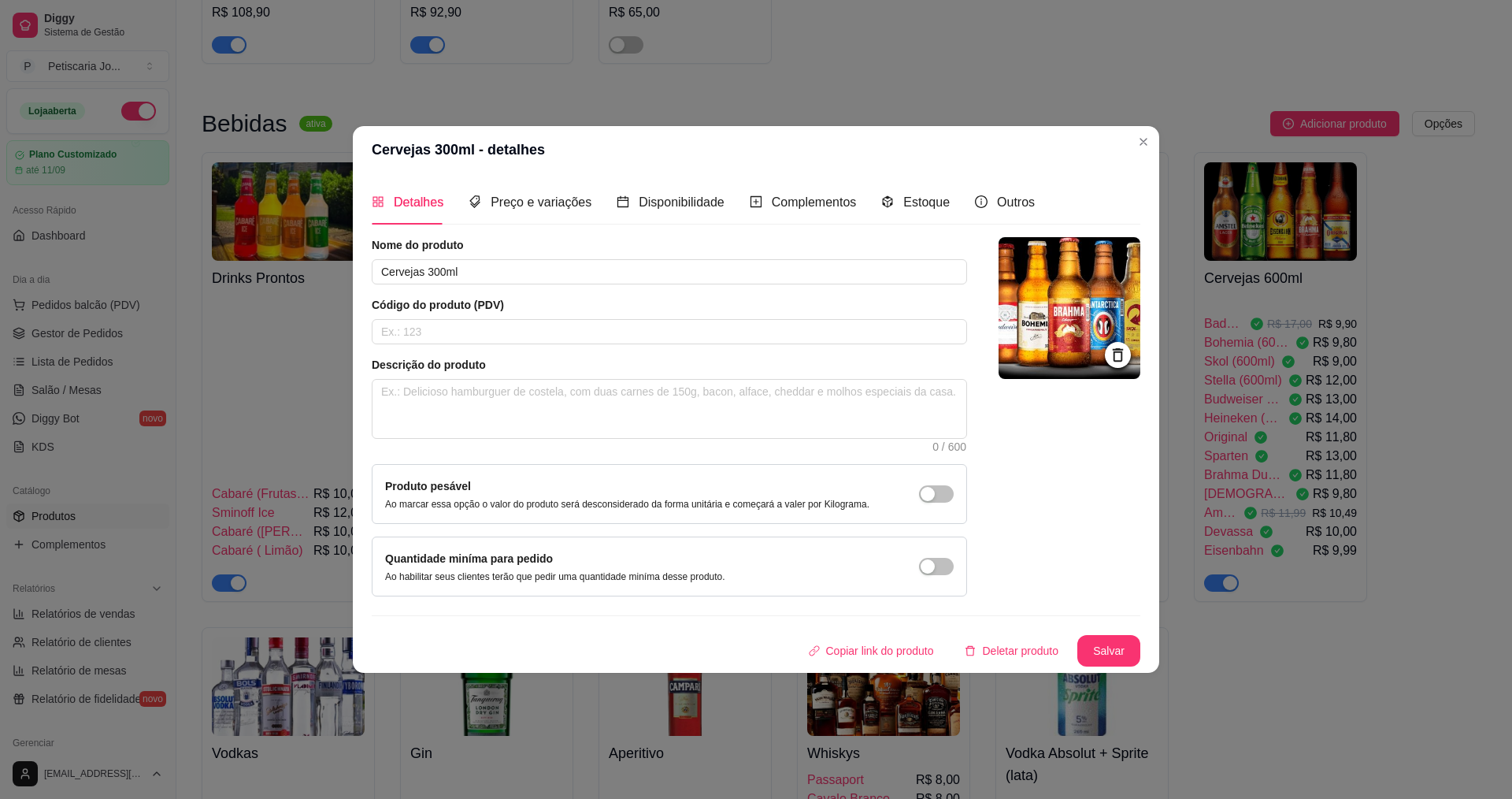
click at [954, 206] on div "Detalhes Preço e variações Disponibilidade Complementos Estoque Outros" at bounding box center [703, 202] width 663 height 45
click at [921, 188] on div "Estoque" at bounding box center [915, 202] width 68 height 45
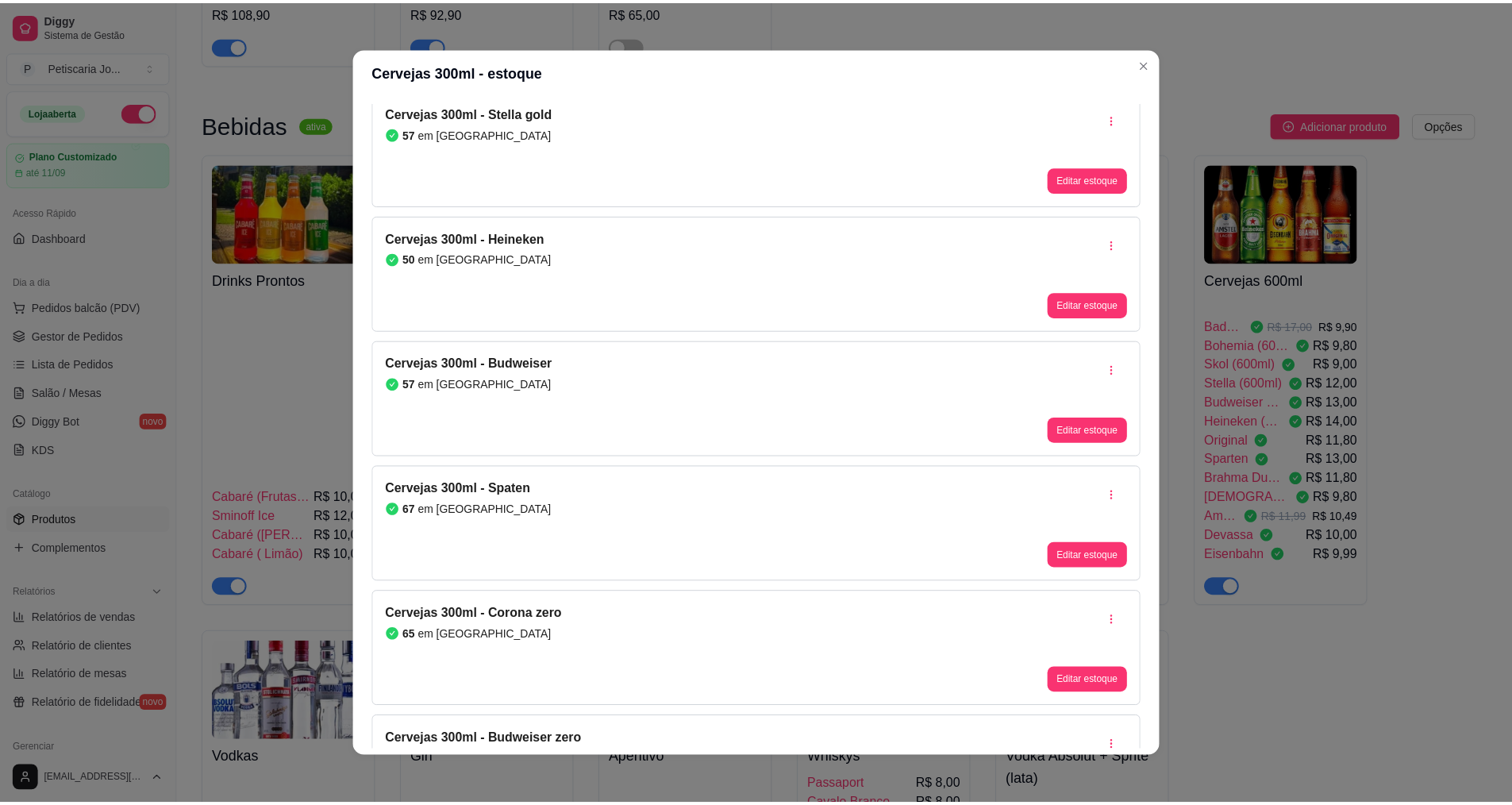
scroll to position [873, 0]
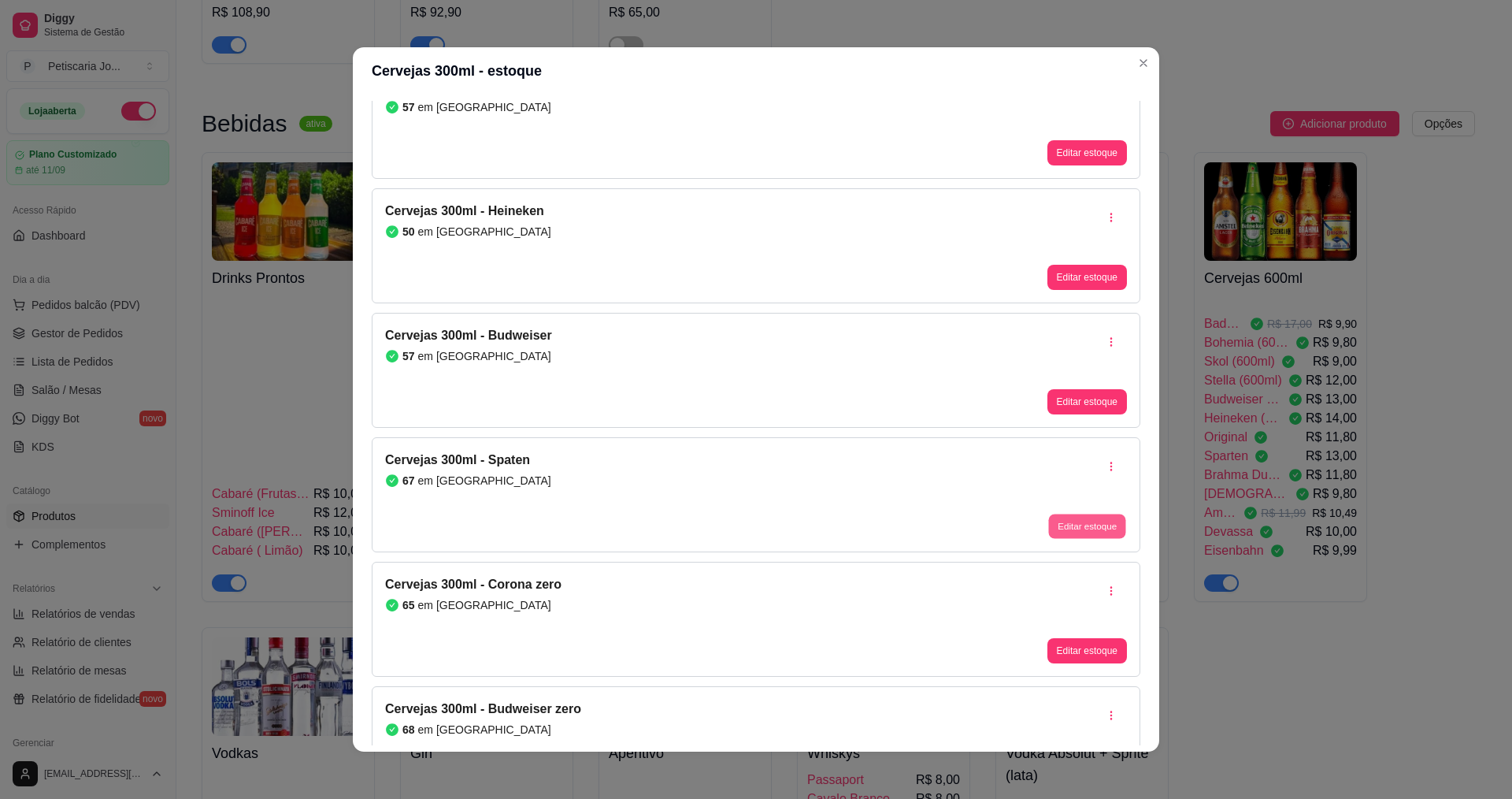
click at [1072, 528] on button "Editar estoque" at bounding box center [1086, 526] width 77 height 24
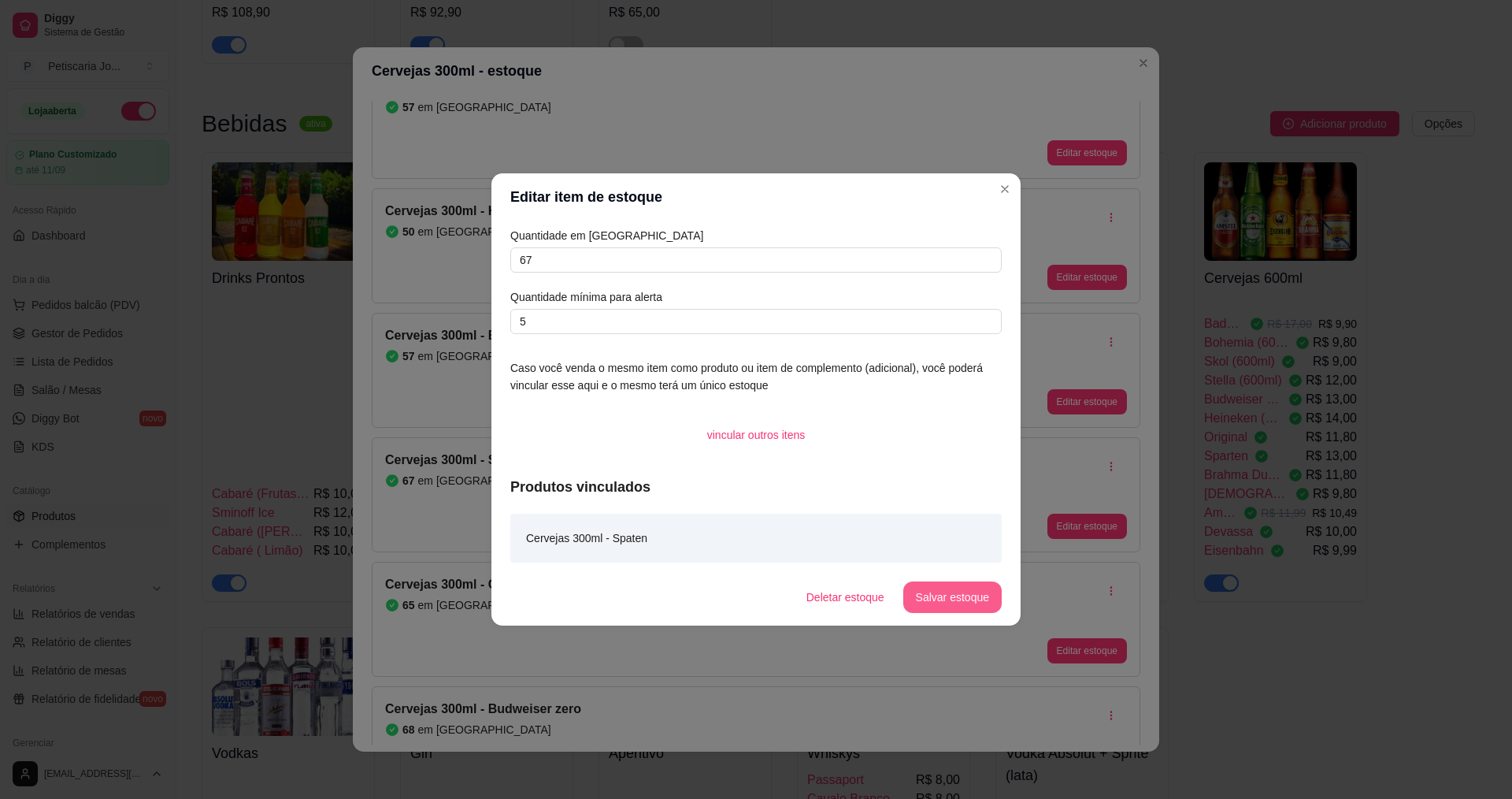
click at [938, 589] on button "Salvar estoque" at bounding box center [952, 596] width 98 height 31
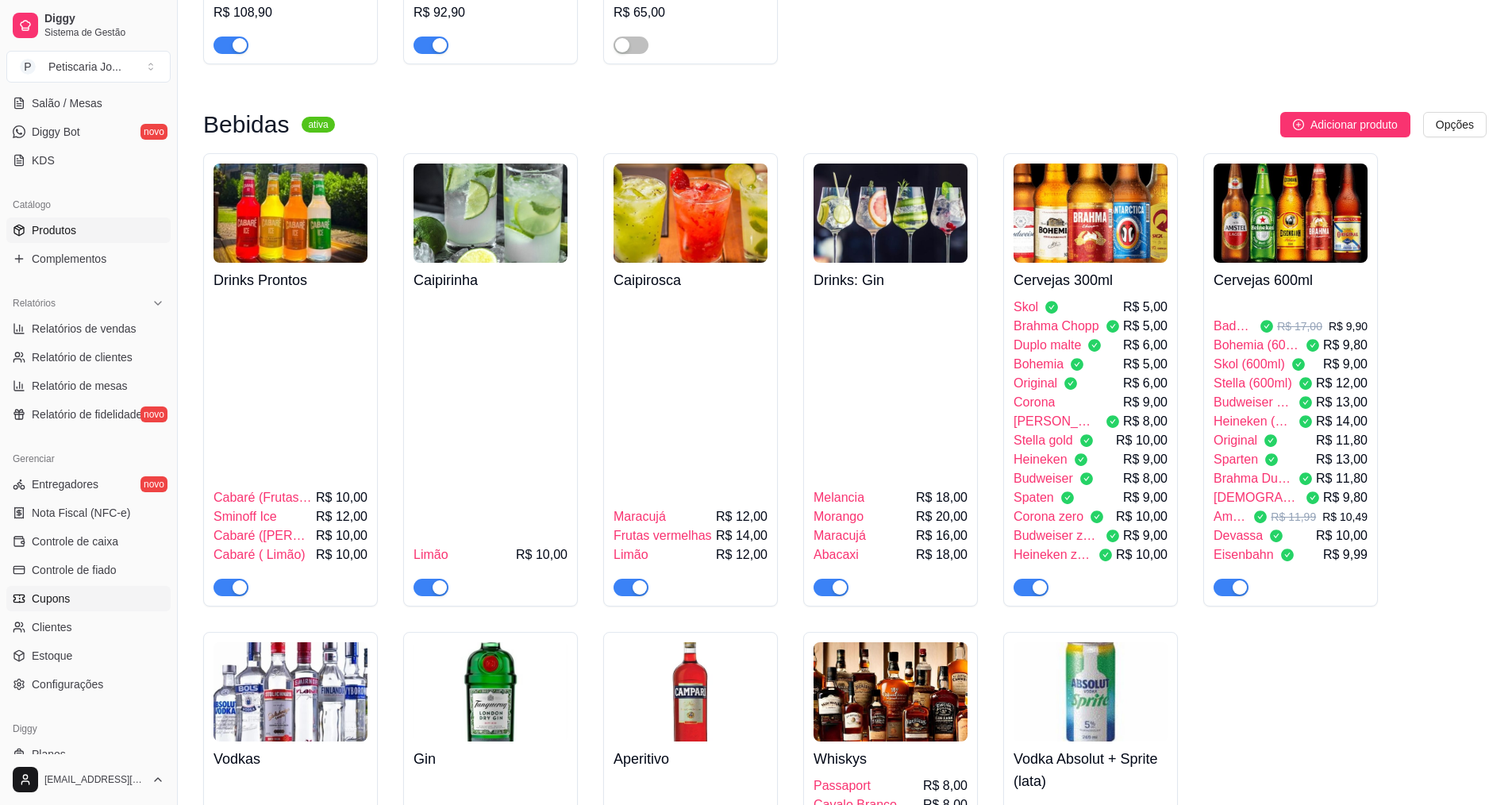
scroll to position [318, 0]
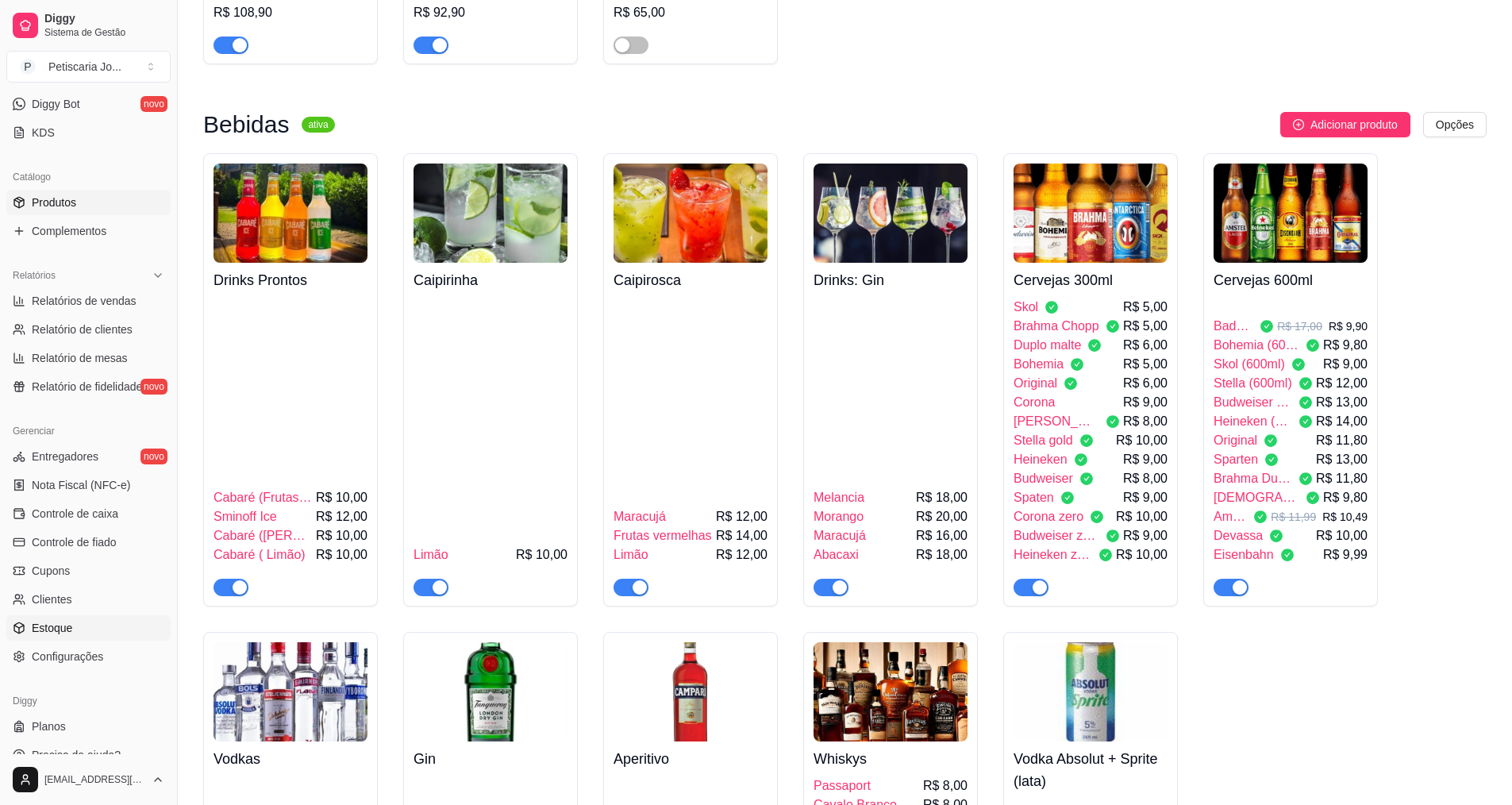
click at [63, 632] on span "Estoque" at bounding box center [52, 627] width 41 height 16
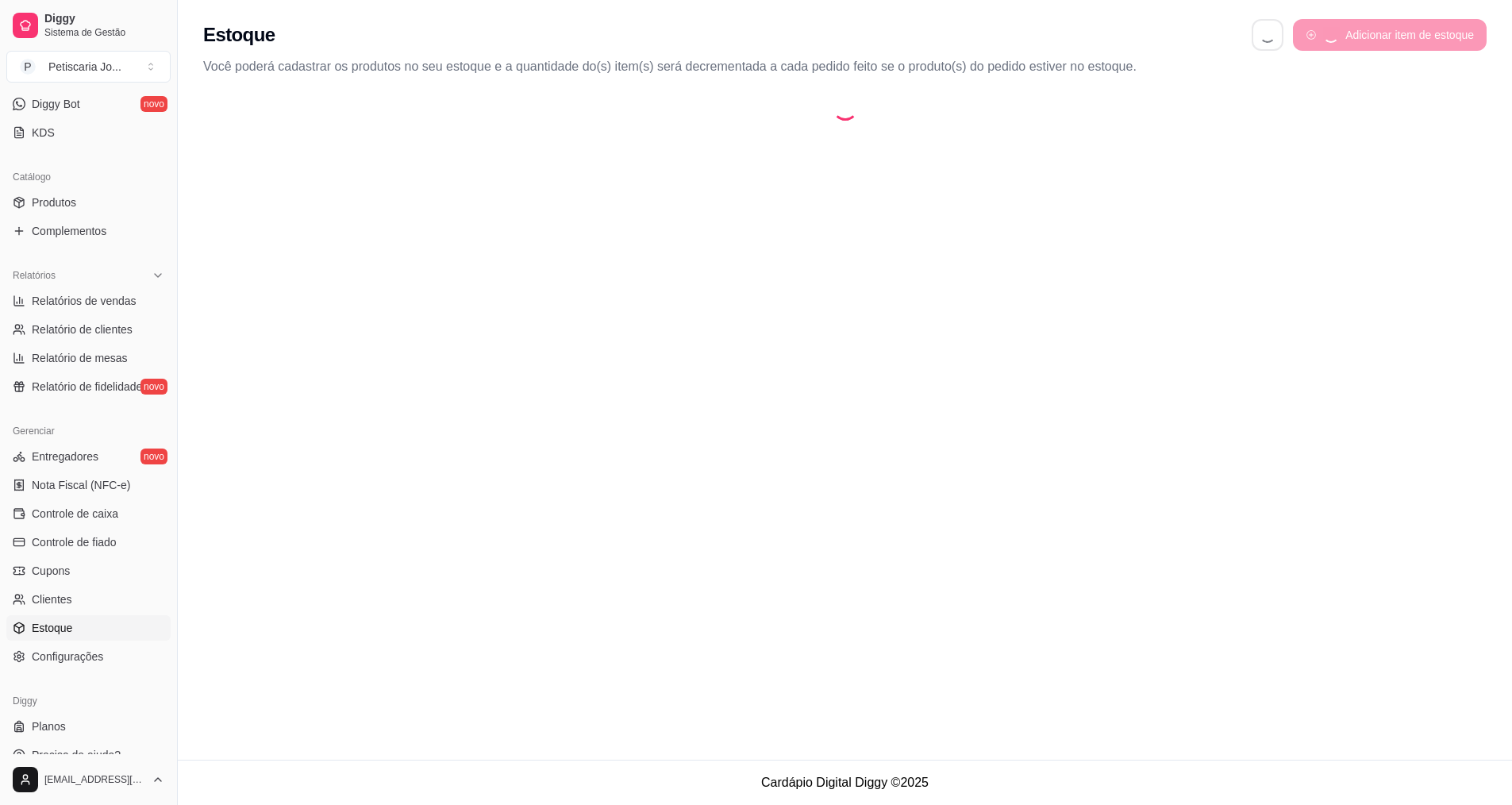
select select "QUANTITY_ORDER"
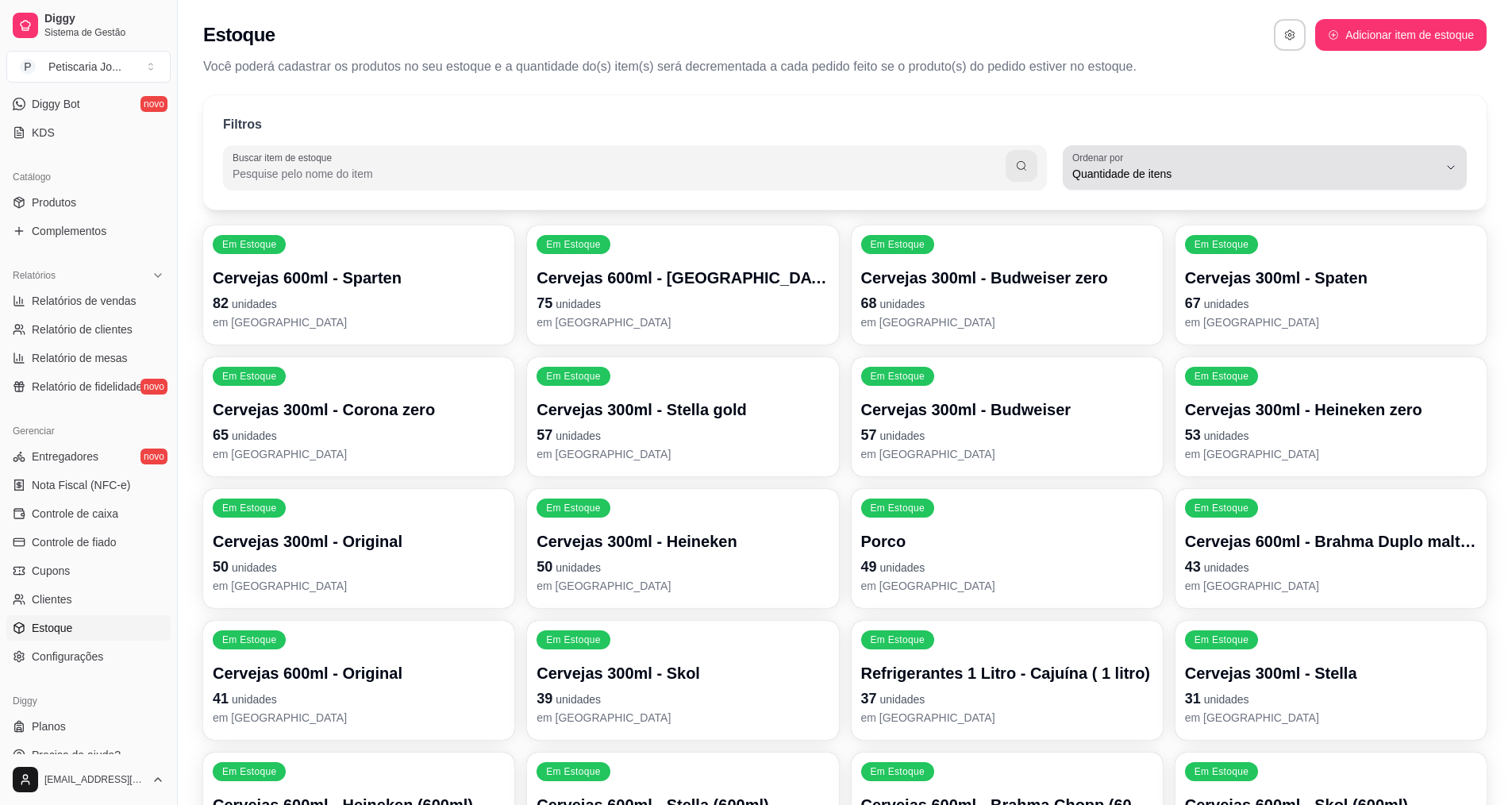
click at [1176, 173] on span "Quantidade de itens" at bounding box center [1255, 174] width 366 height 16
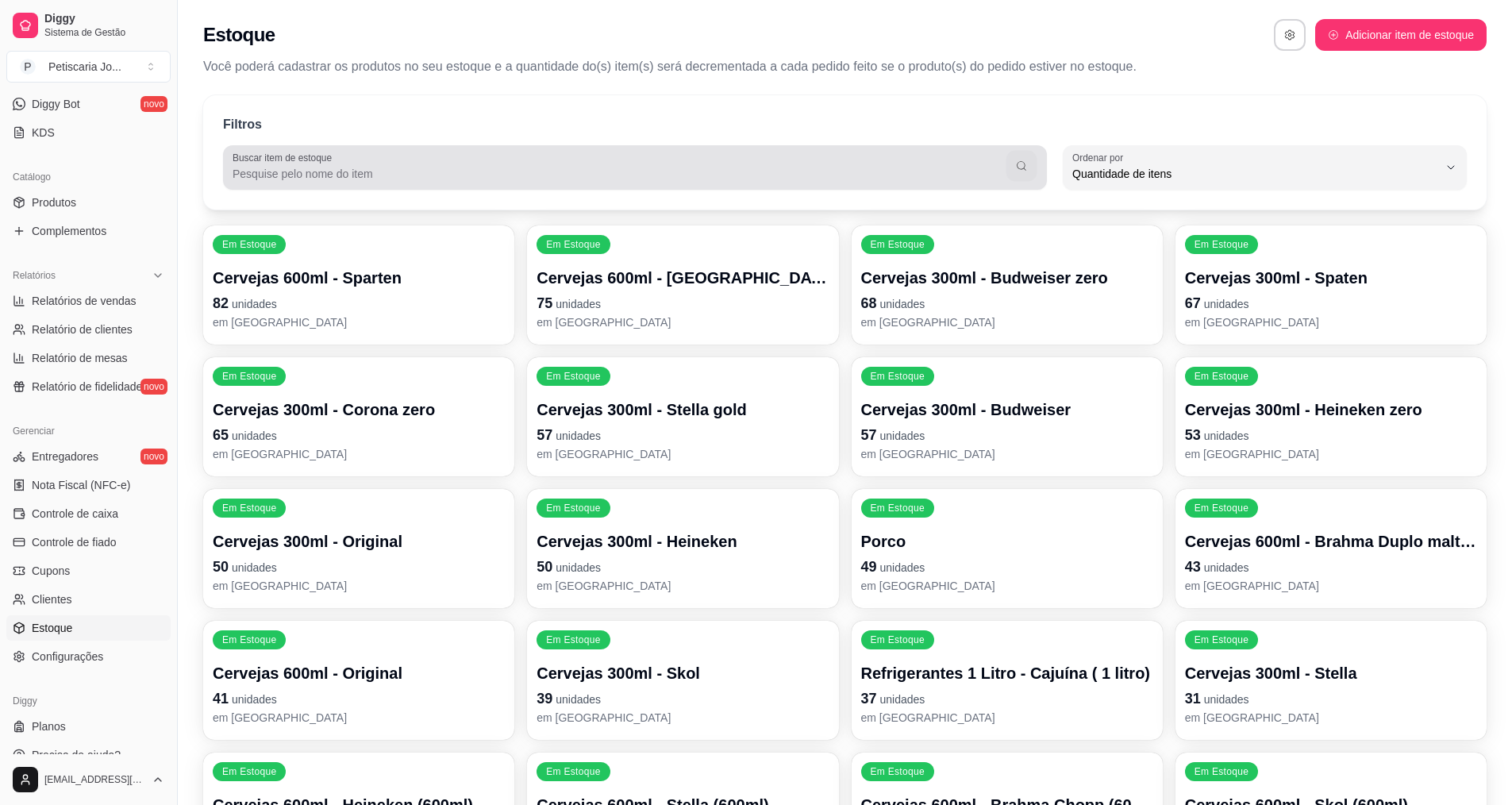
click at [1029, 165] on button "button" at bounding box center [1021, 166] width 31 height 31
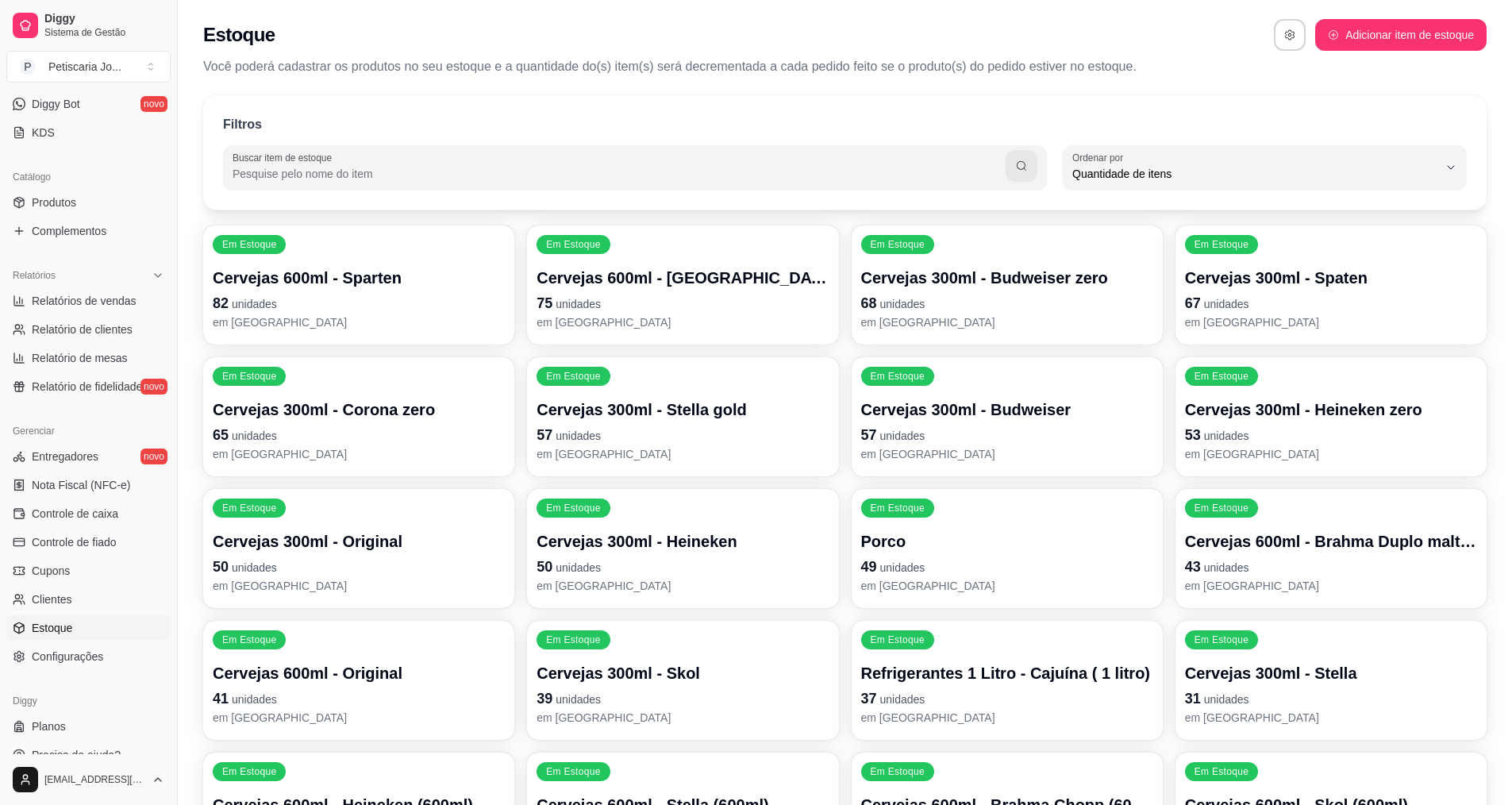
click at [804, 169] on input "Buscar item de estoque" at bounding box center [619, 174] width 773 height 16
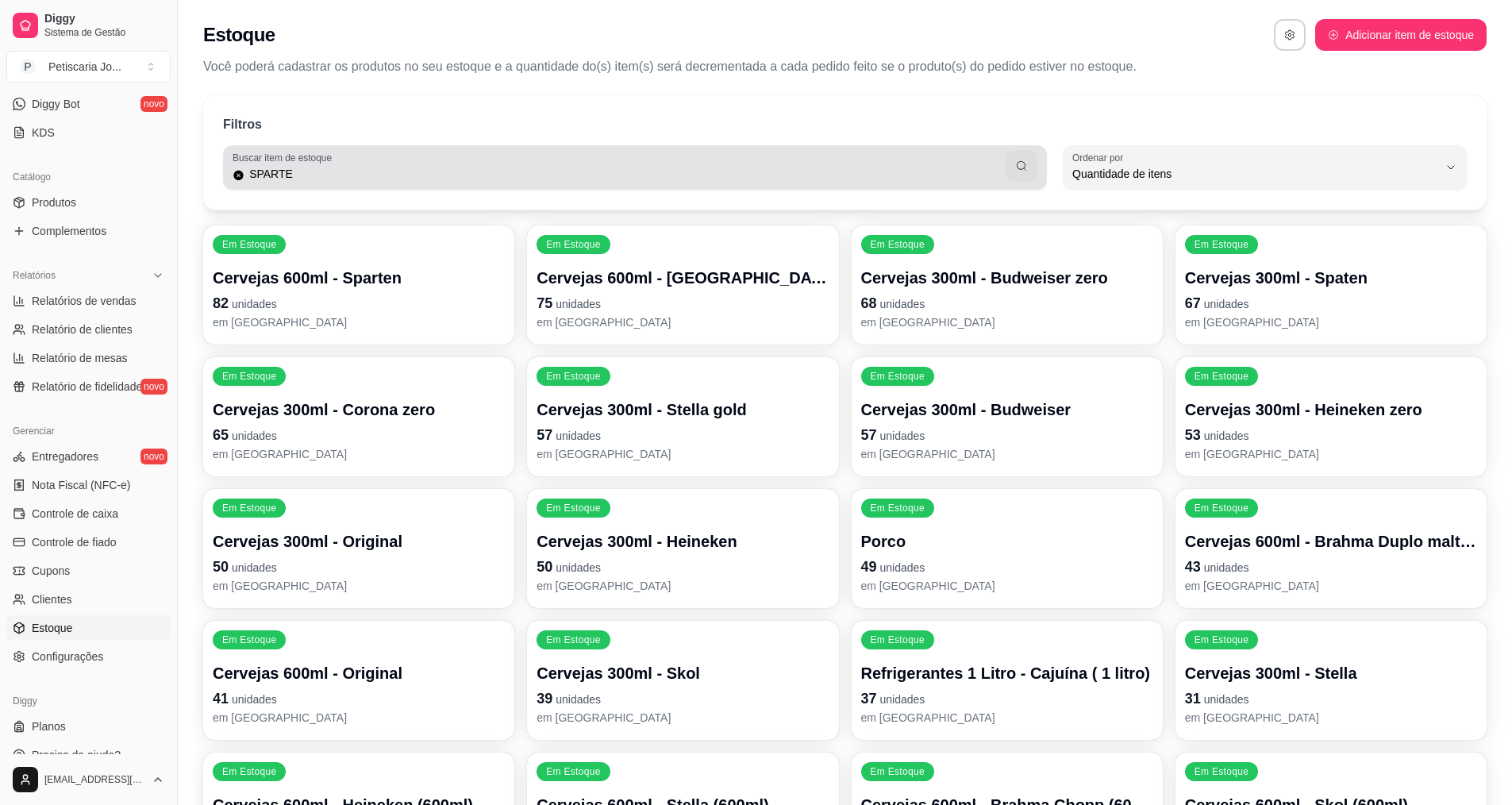
click at [297, 162] on label "Buscar item de estoque" at bounding box center [285, 158] width 105 height 14
click at [297, 166] on input "SPARTE" at bounding box center [625, 174] width 761 height 16
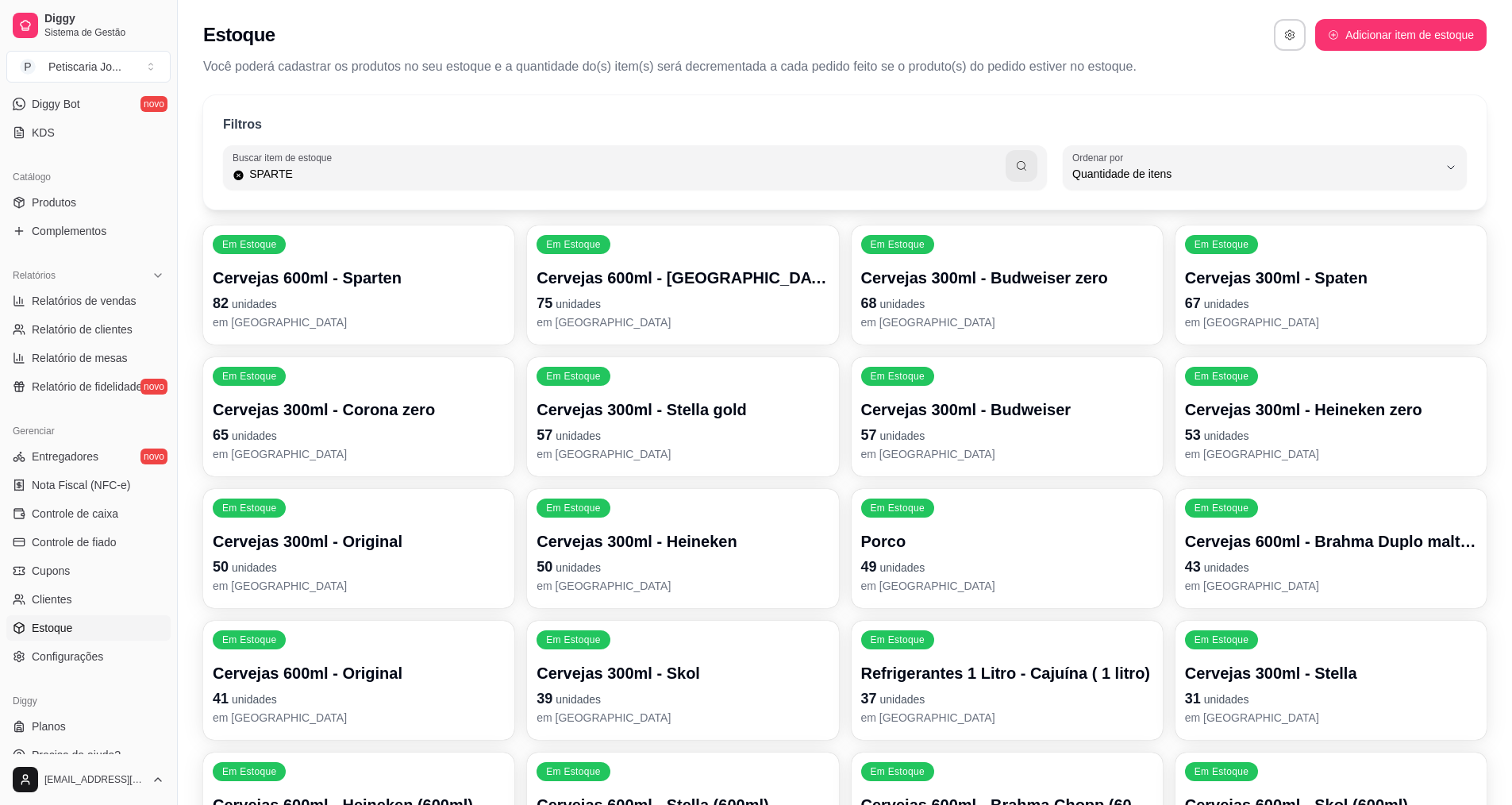
click at [297, 166] on input "SPARTE" at bounding box center [625, 174] width 761 height 16
type input "S"
type input "spar"
click at [1321, 292] on p "67 unidades" at bounding box center [1331, 303] width 283 height 21
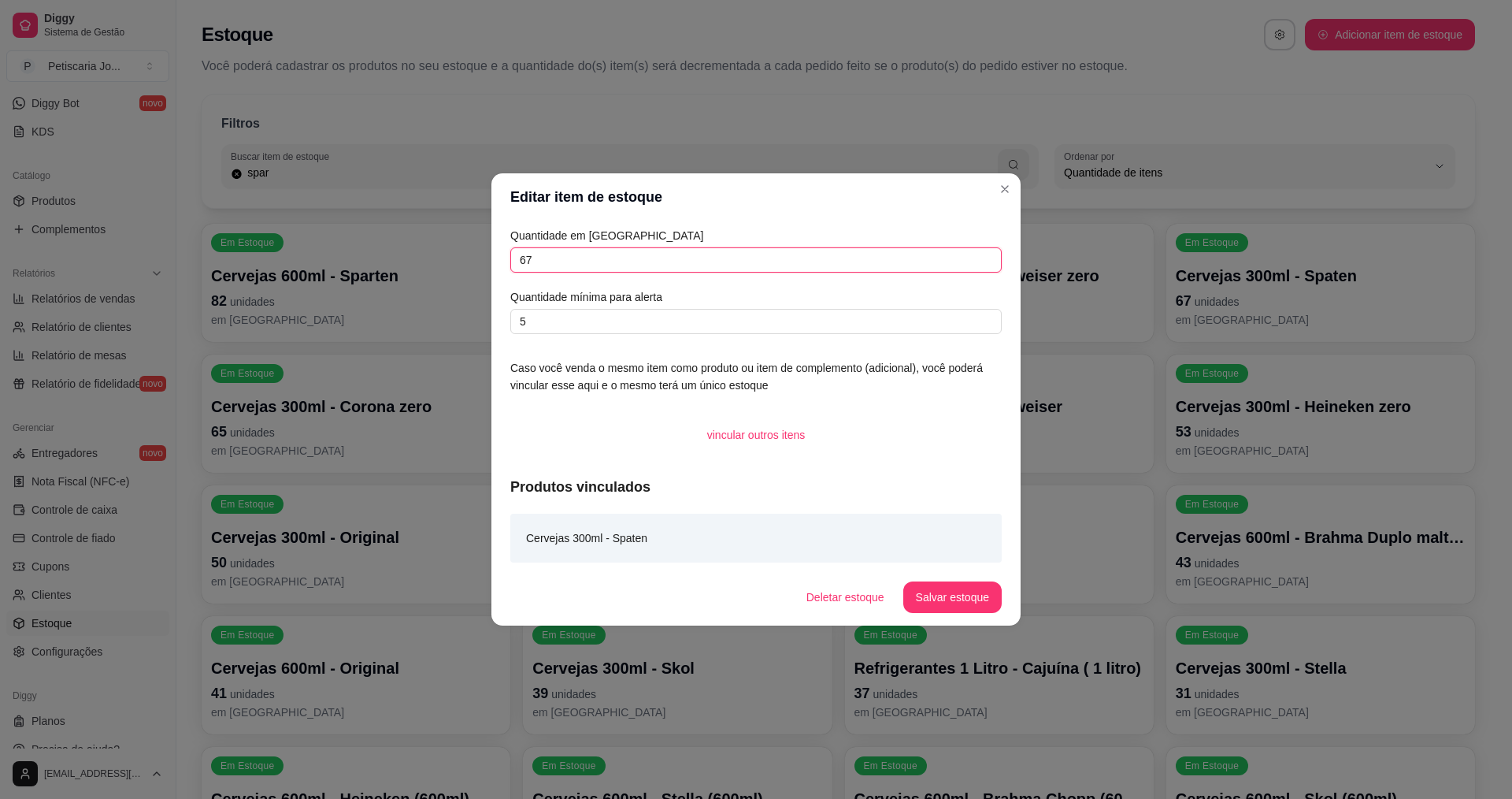
click at [623, 258] on input "67" at bounding box center [756, 260] width 491 height 25
click at [948, 590] on button "Salvar estoque" at bounding box center [952, 597] width 96 height 31
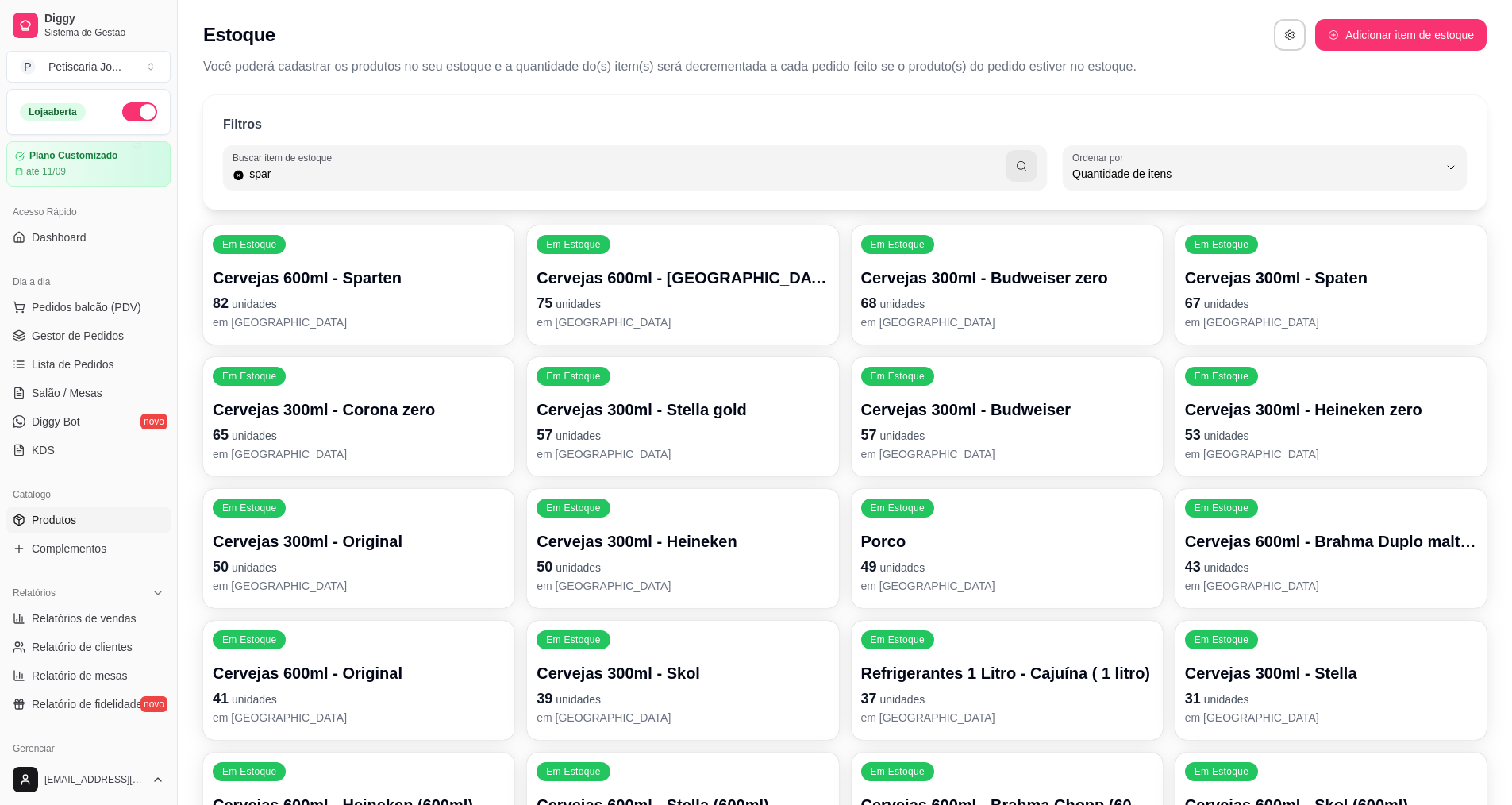
click at [59, 520] on span "Produtos" at bounding box center [53, 519] width 44 height 16
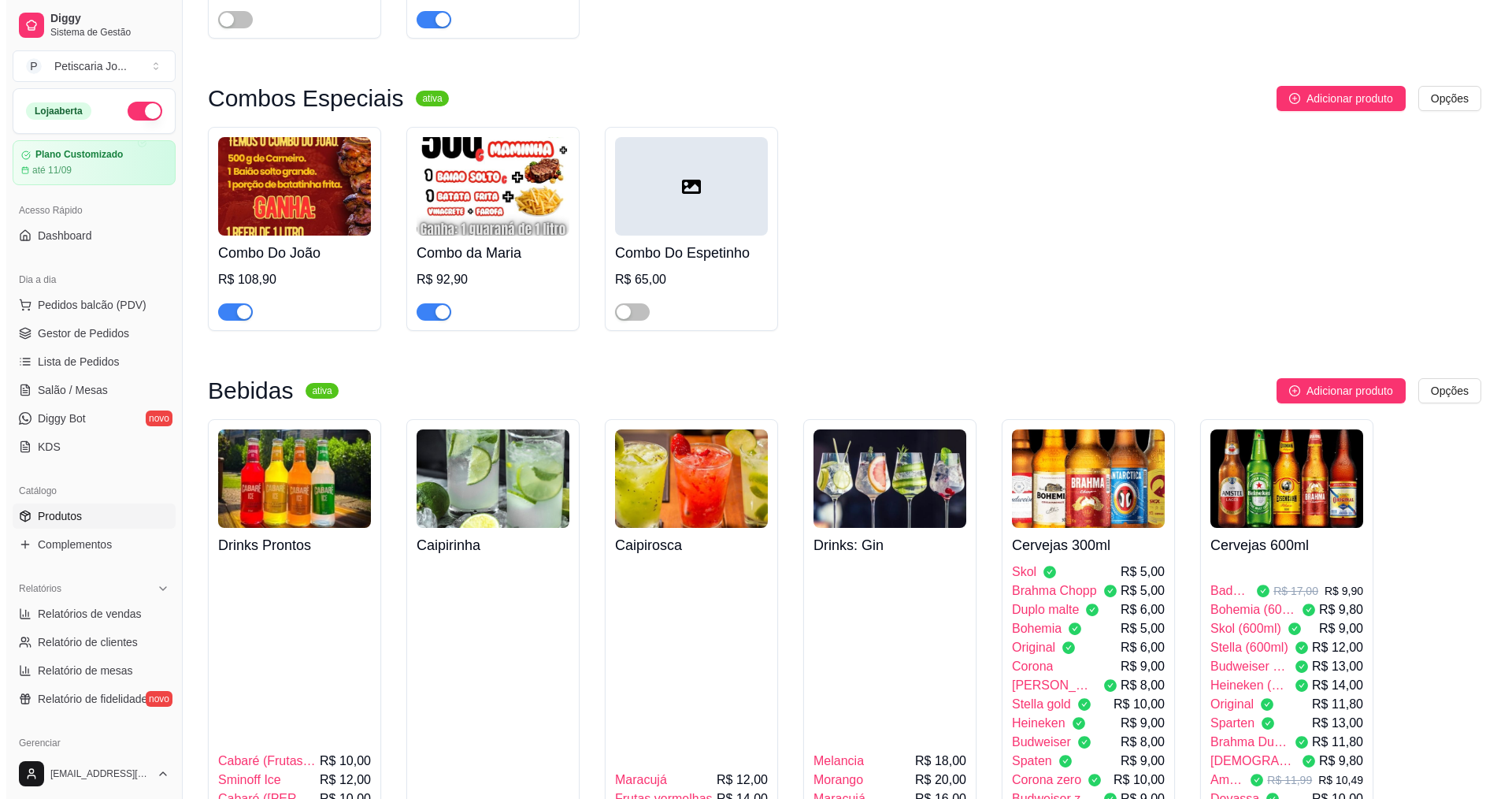
scroll to position [3072, 0]
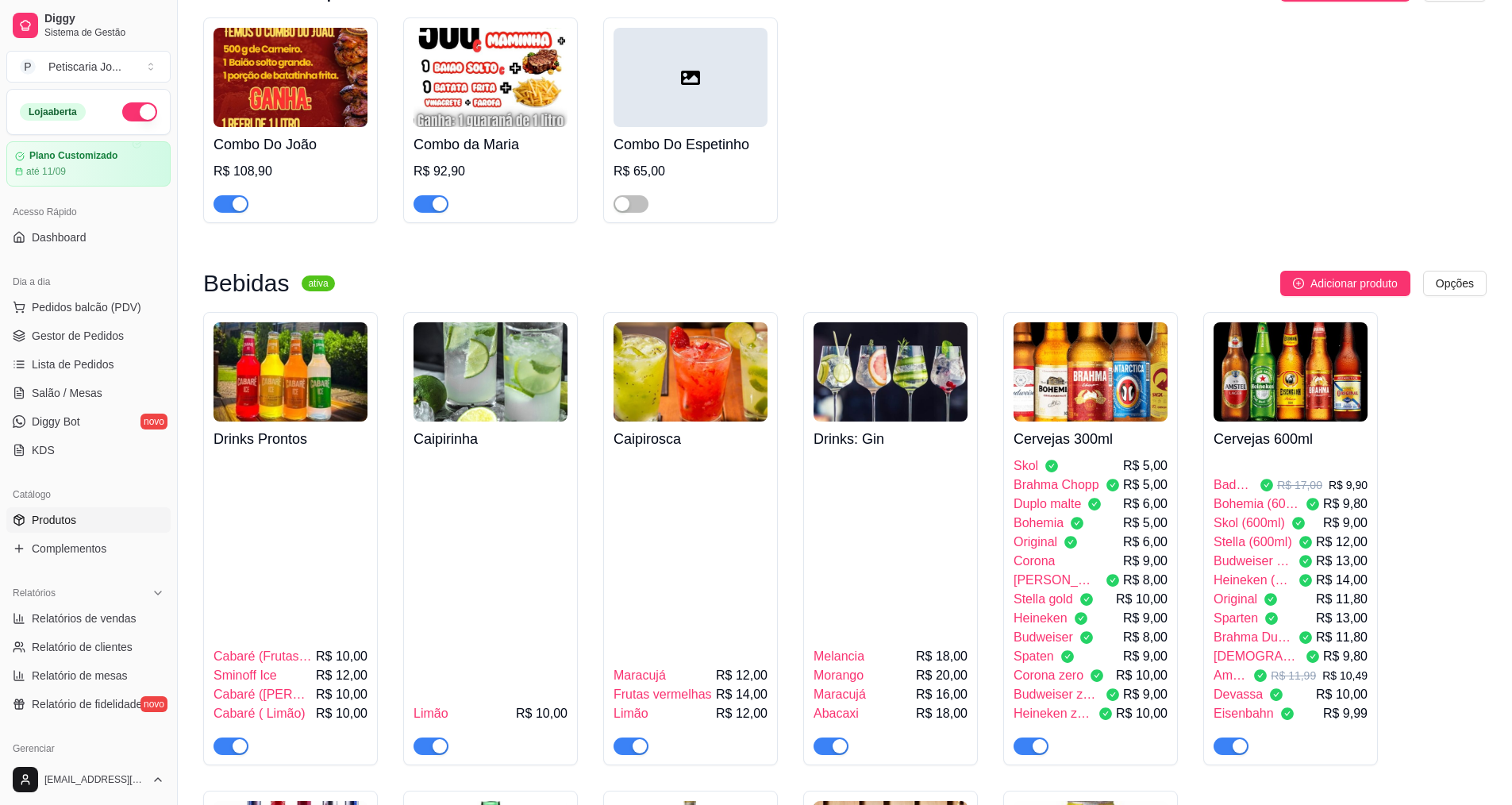
click at [1103, 322] on img at bounding box center [1091, 371] width 154 height 99
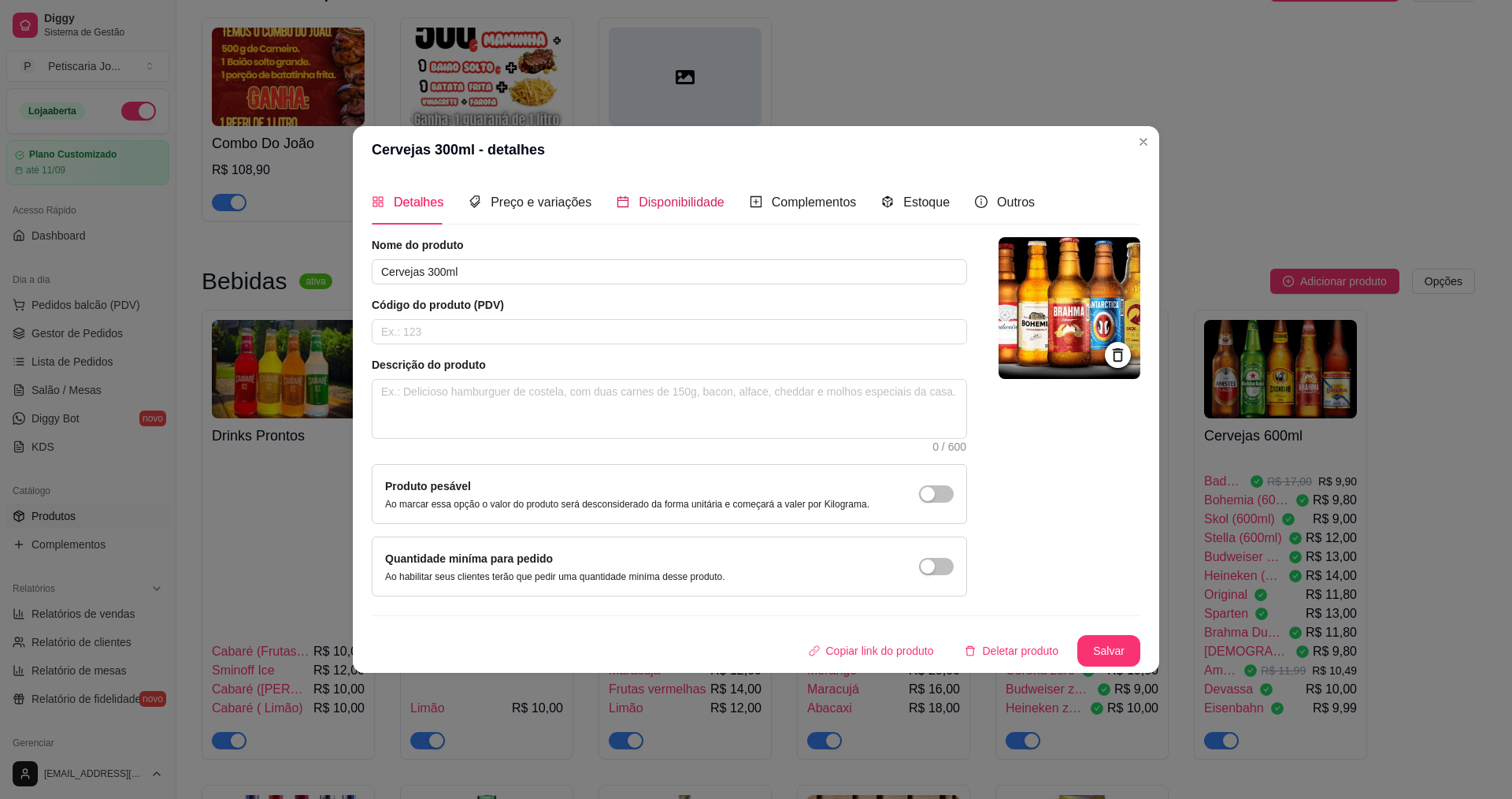
click at [686, 199] on span "Disponibilidade" at bounding box center [681, 202] width 86 height 13
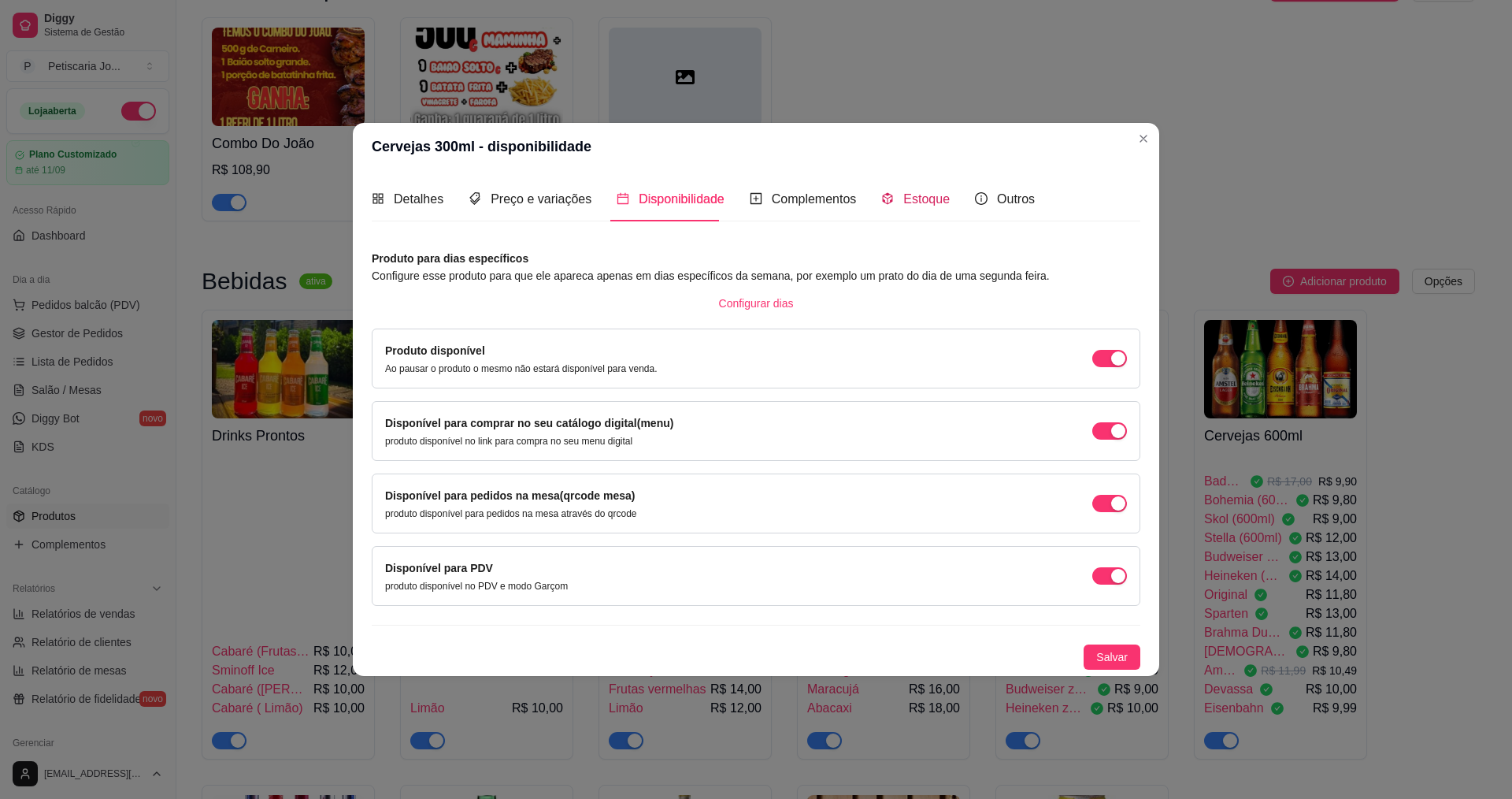
click at [910, 198] on span "Estoque" at bounding box center [926, 198] width 46 height 13
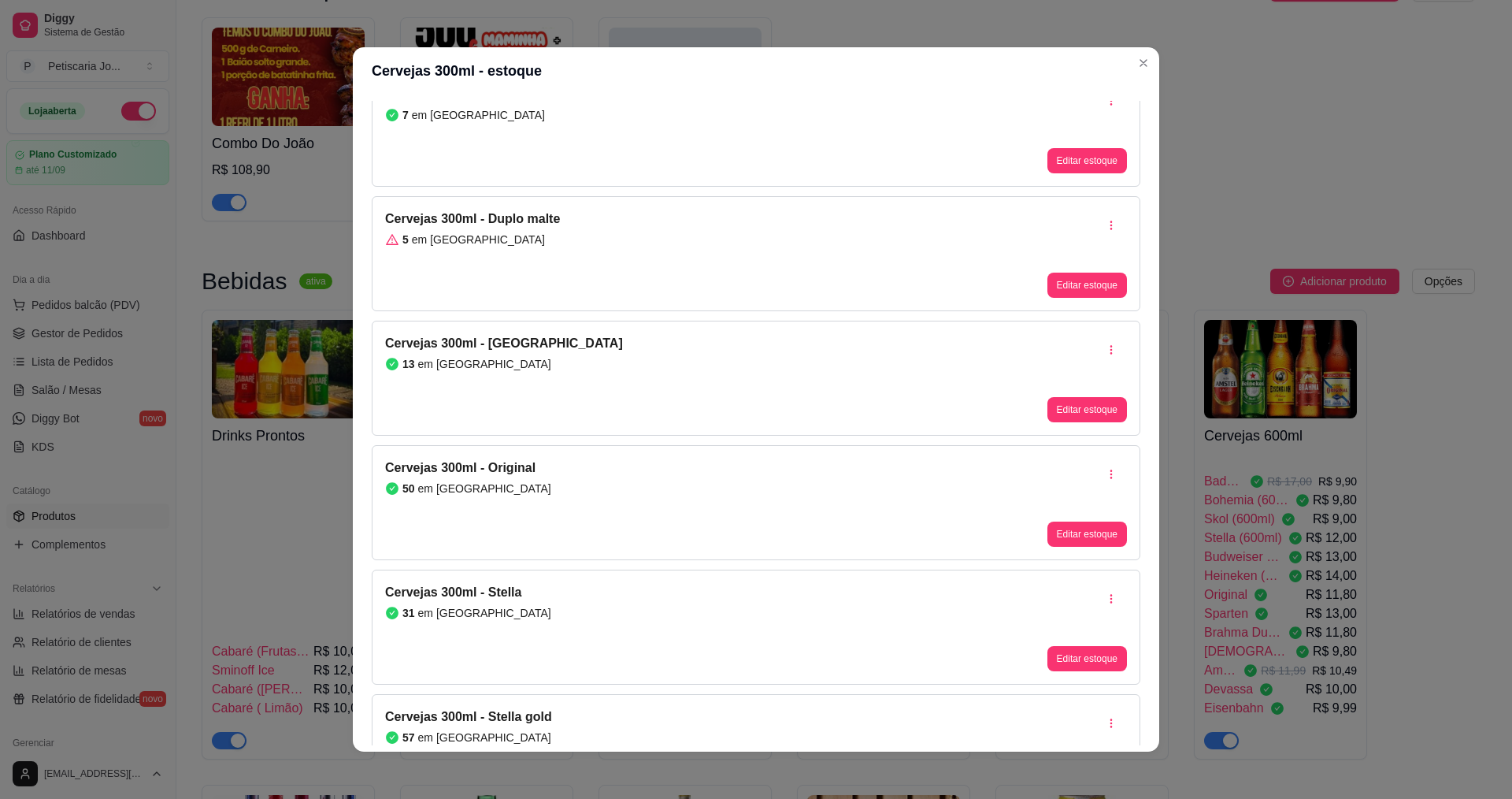
scroll to position [0, 0]
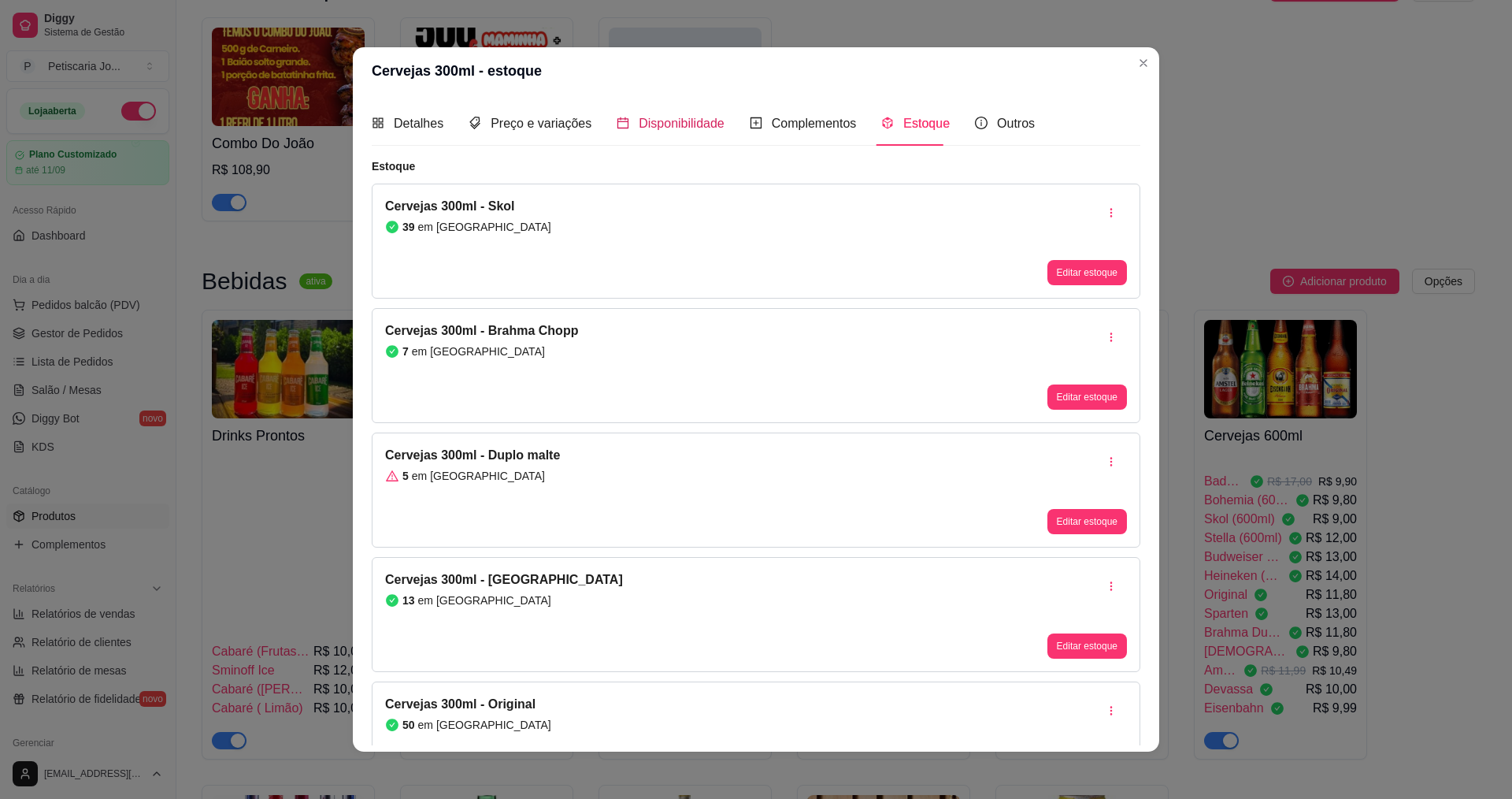
click at [638, 130] on span "Disponibilidade" at bounding box center [681, 124] width 86 height 13
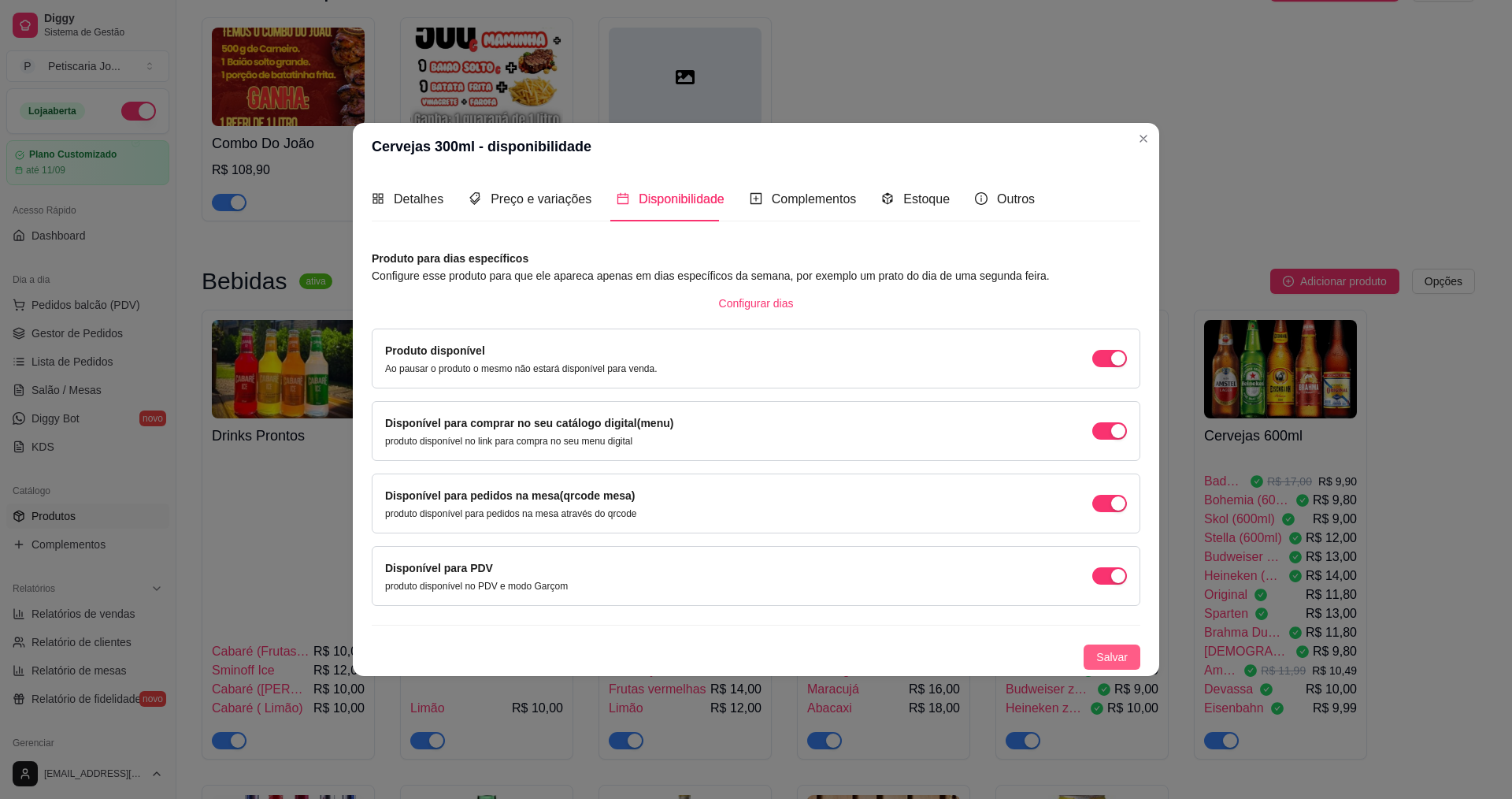
click at [1116, 656] on span "Salvar" at bounding box center [1112, 657] width 31 height 18
click at [410, 204] on span "Detalhes" at bounding box center [418, 198] width 50 height 13
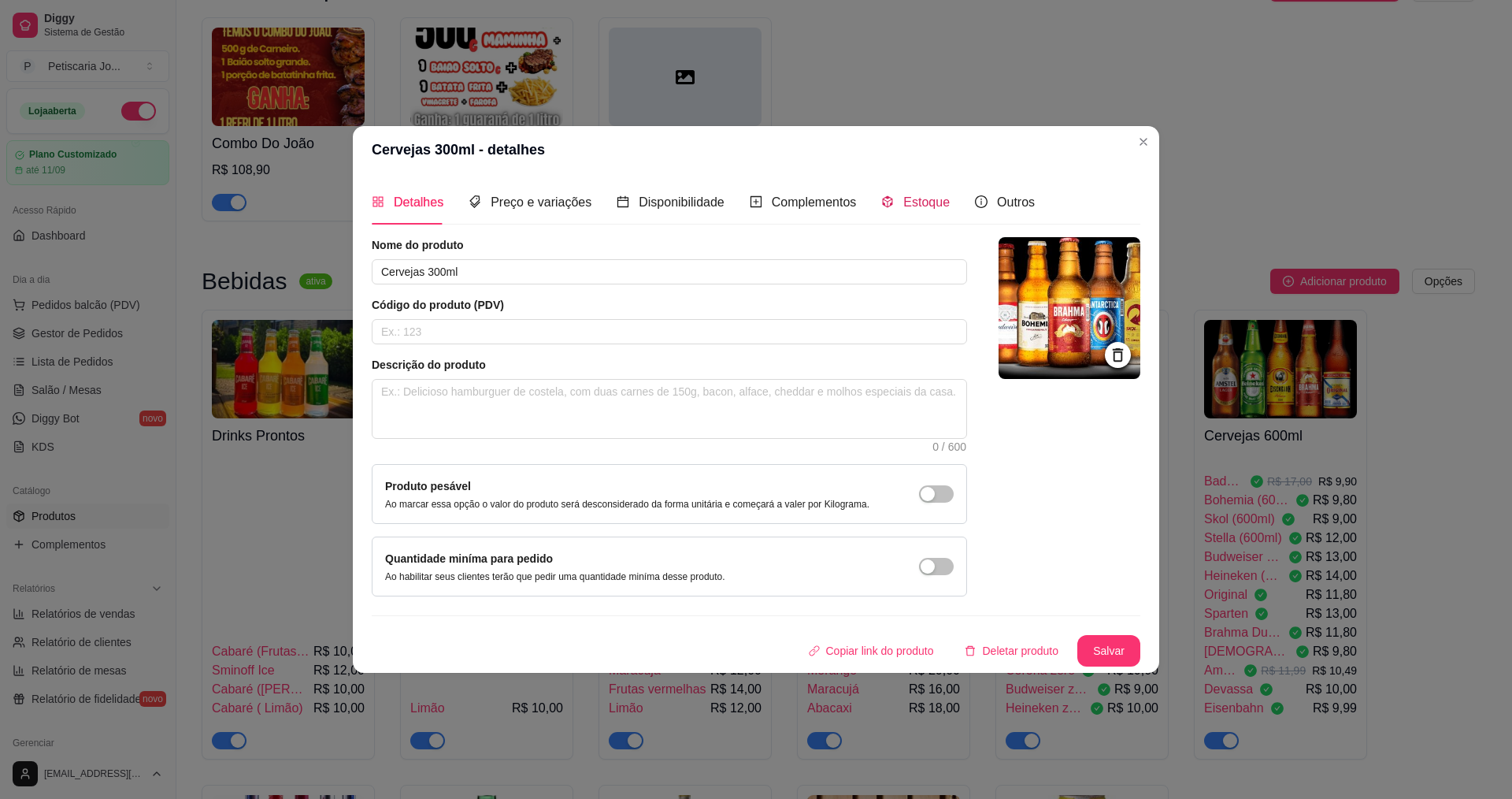
click at [903, 205] on span "Estoque" at bounding box center [926, 202] width 46 height 13
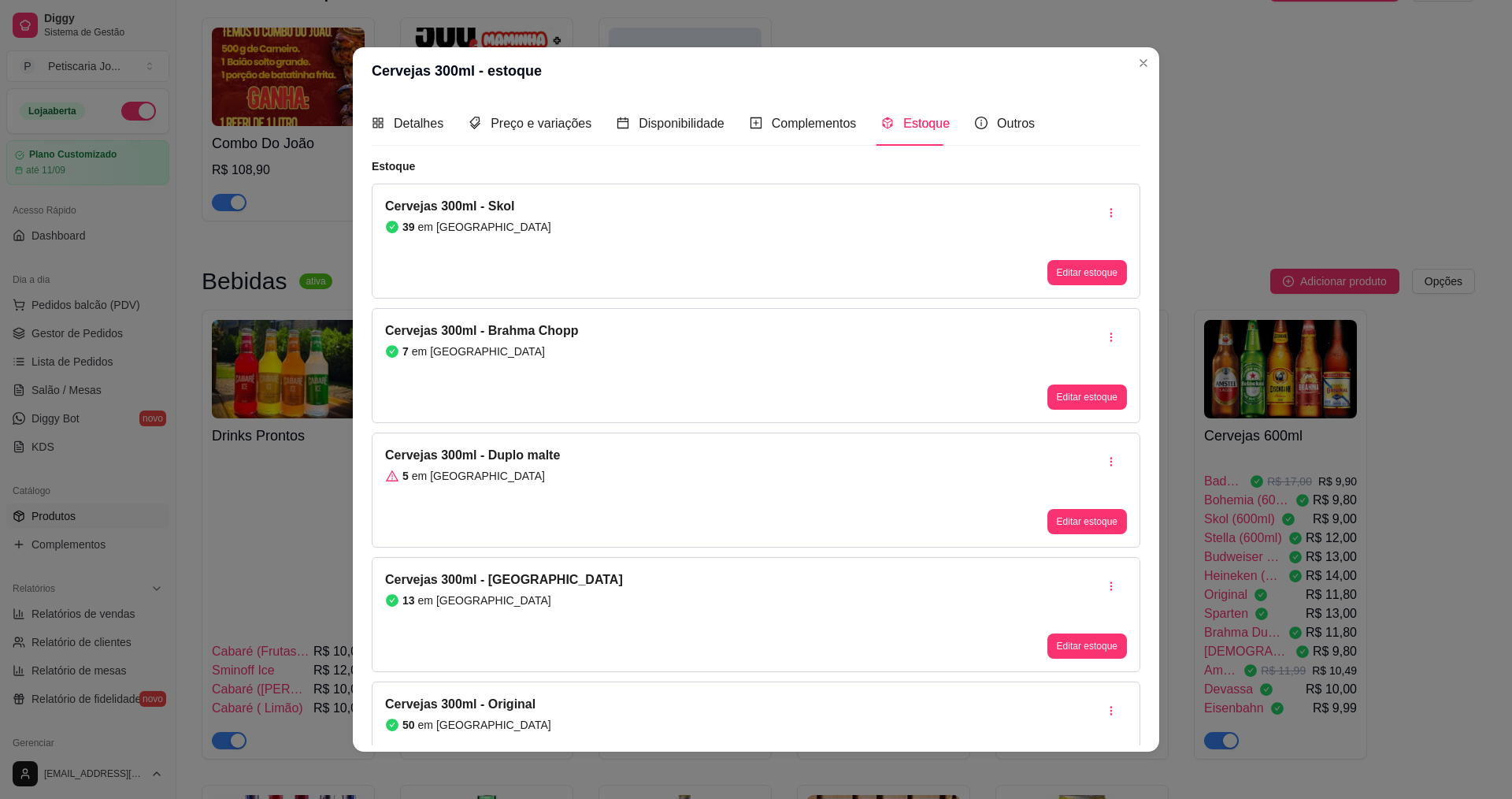
scroll to position [3, 0]
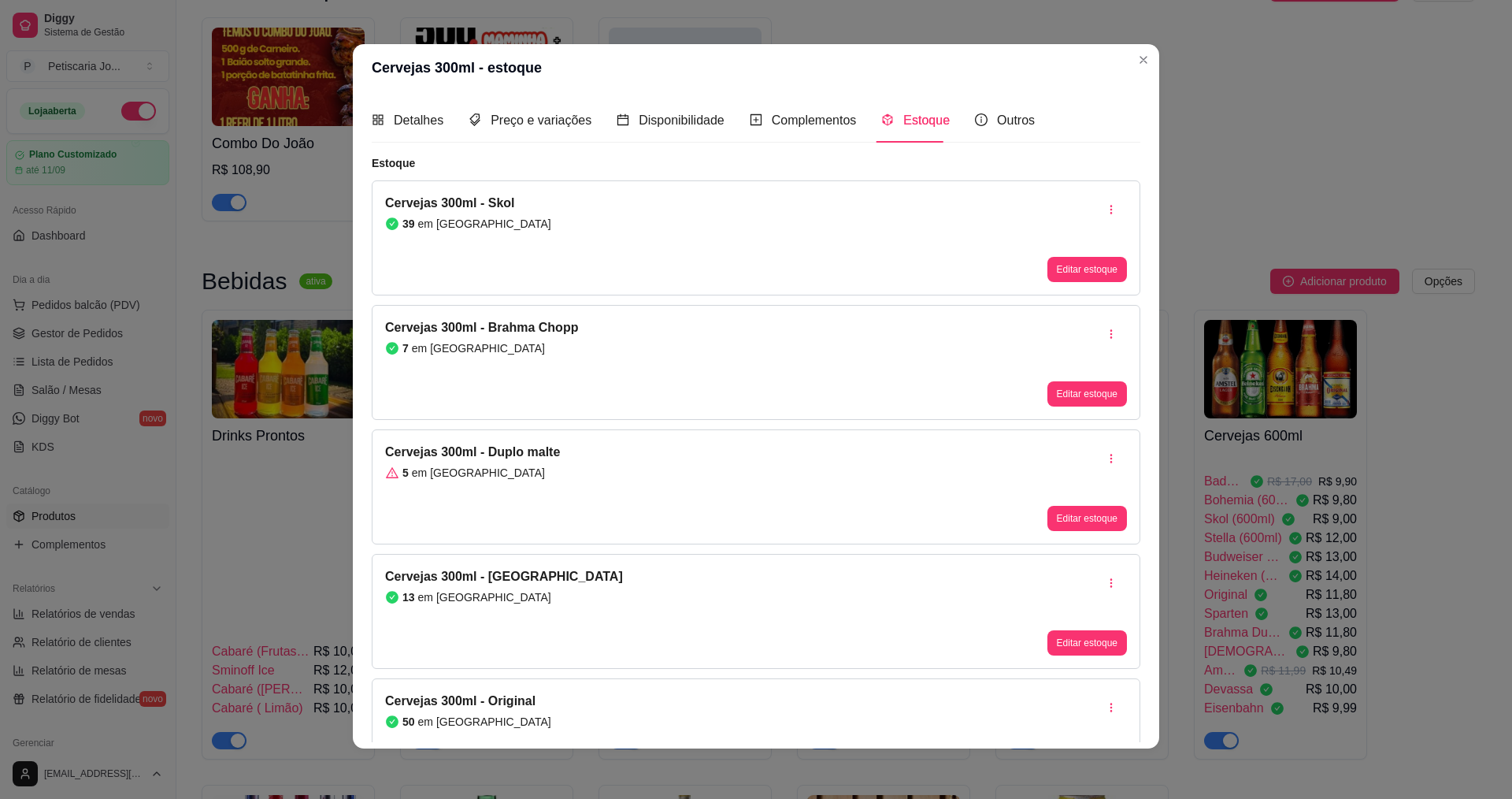
click at [450, 465] on article "em [GEOGRAPHIC_DATA]" at bounding box center [478, 472] width 133 height 16
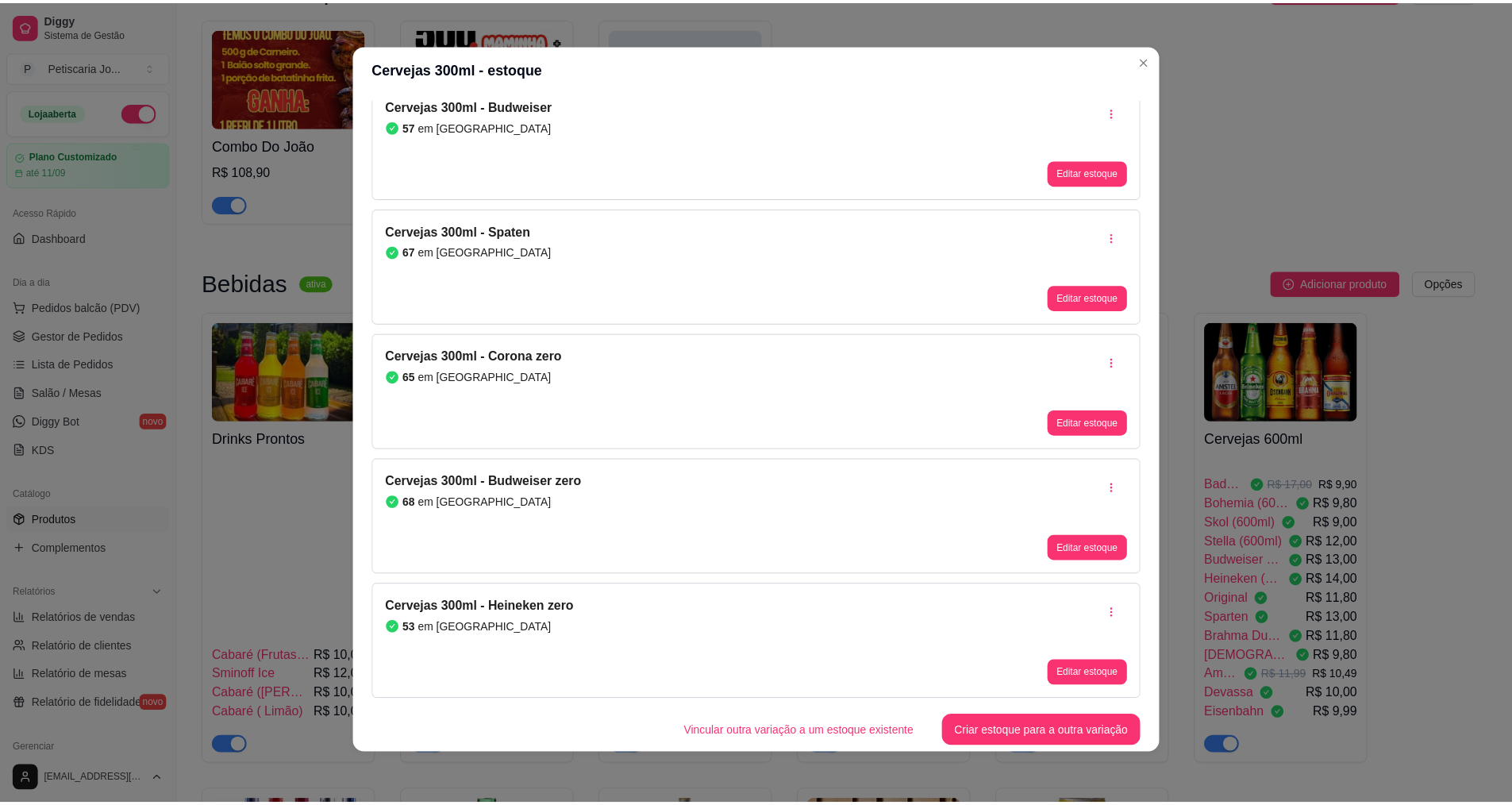
scroll to position [1023, 0]
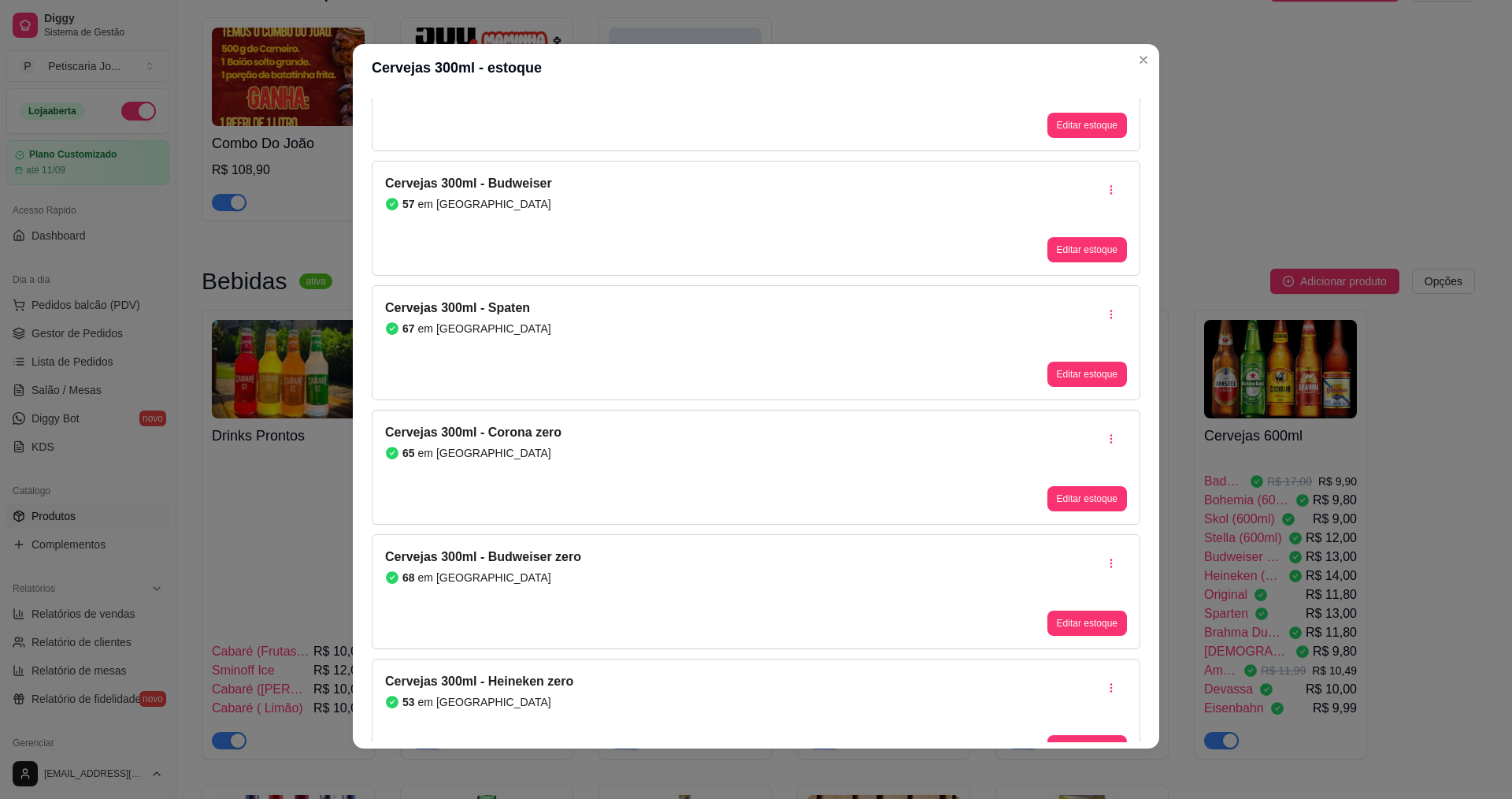
click at [439, 341] on div "Cervejas 300ml - Spaten 67 em [GEOGRAPHIC_DATA]" at bounding box center [468, 342] width 167 height 88
click at [468, 328] on div "67 em [GEOGRAPHIC_DATA]" at bounding box center [468, 328] width 167 height 16
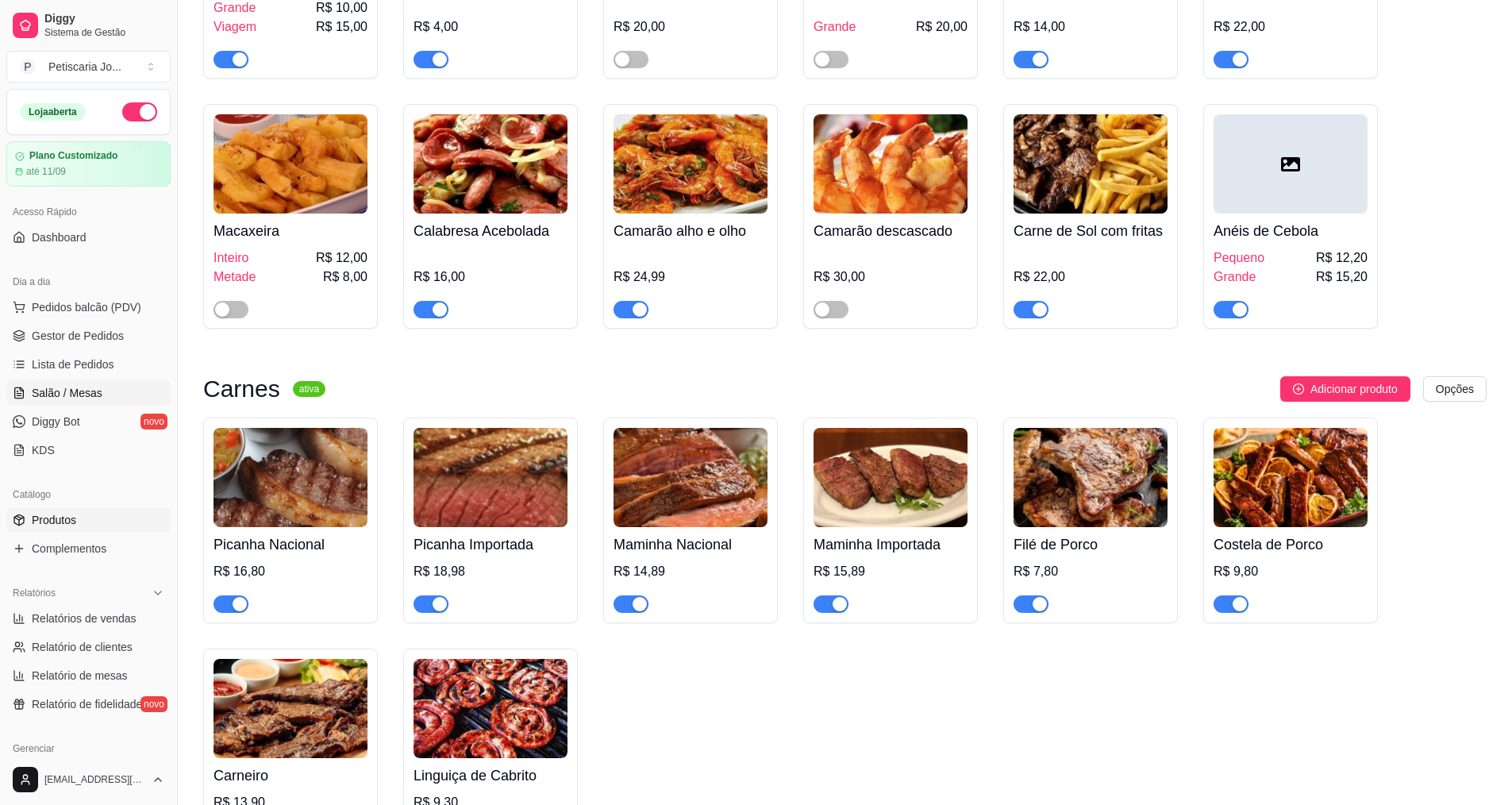
scroll to position [2142, 0]
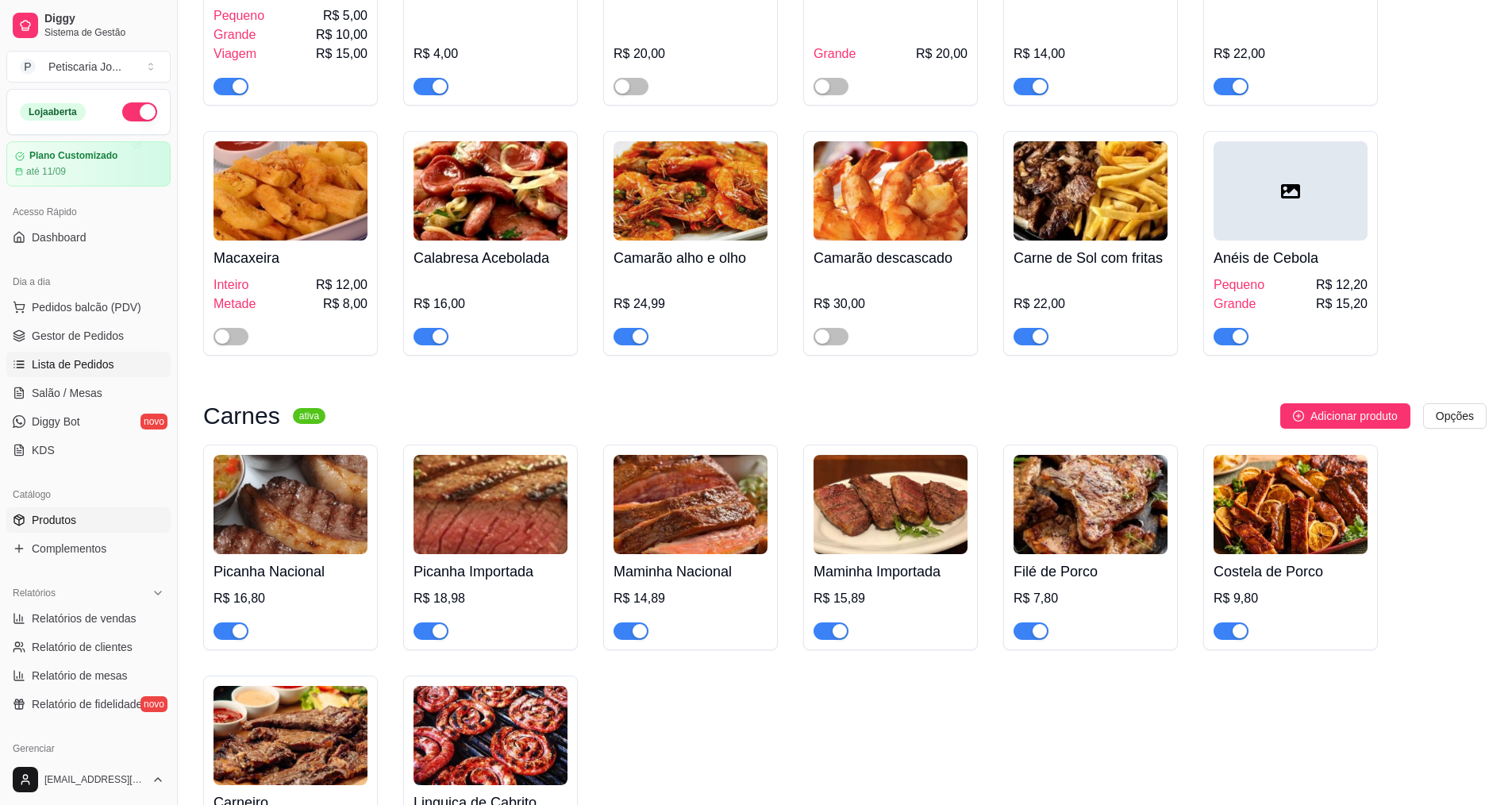
click at [77, 367] on span "Lista de Pedidos" at bounding box center [72, 364] width 82 height 16
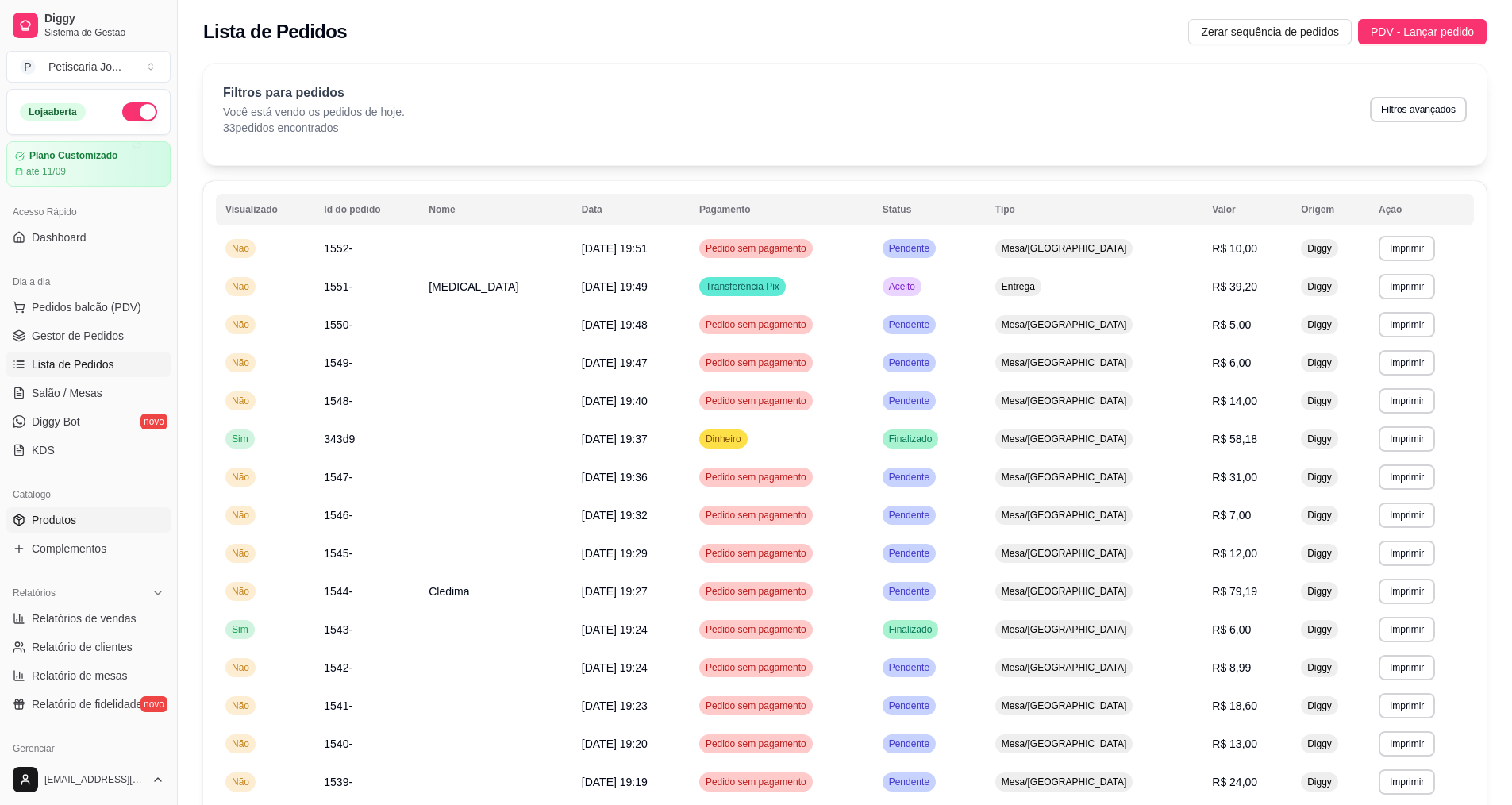
click at [64, 522] on span "Produtos" at bounding box center [53, 519] width 44 height 16
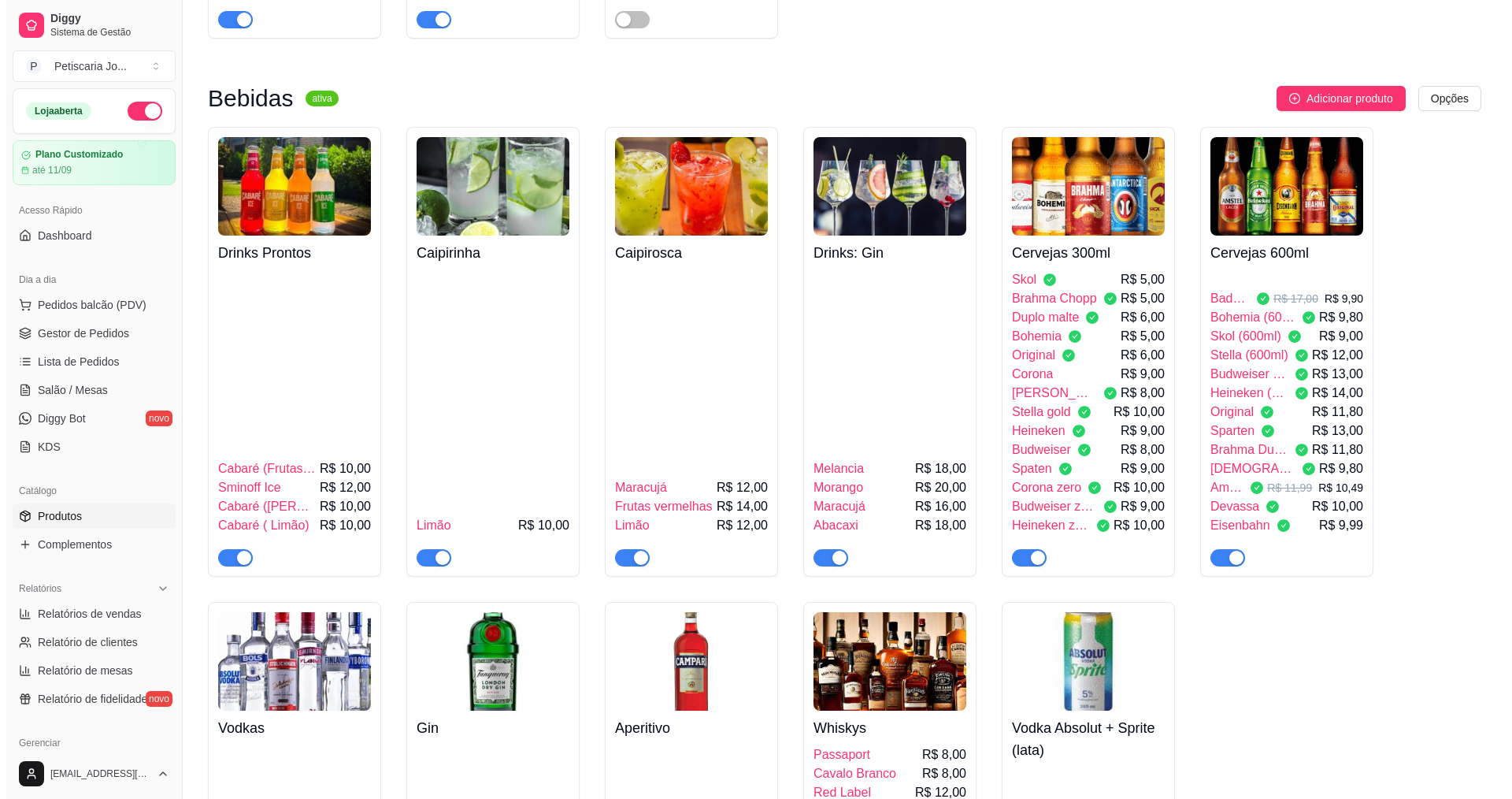
scroll to position [3308, 0]
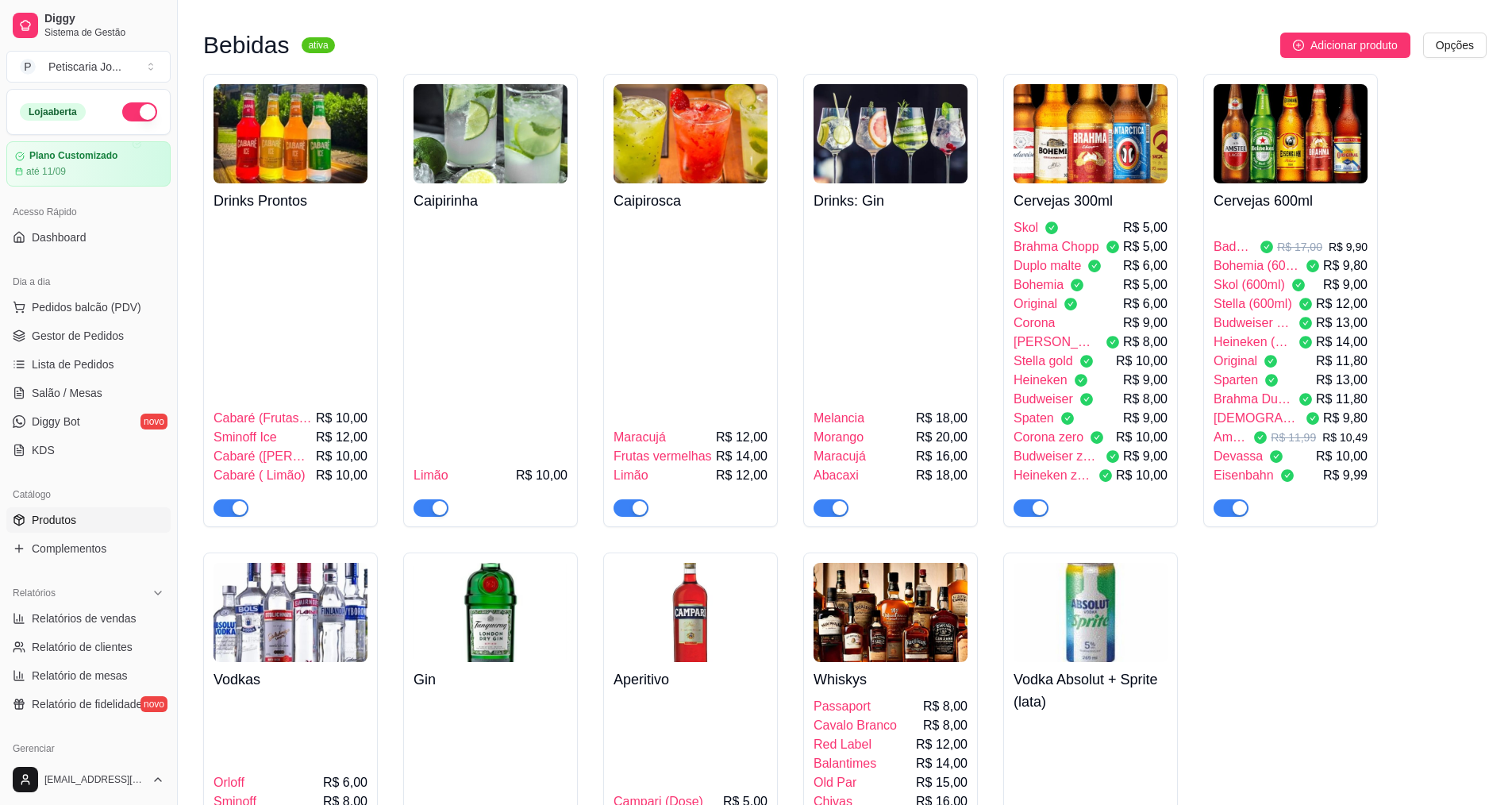
click at [1092, 466] on span "Heineken zero" at bounding box center [1053, 475] width 79 height 19
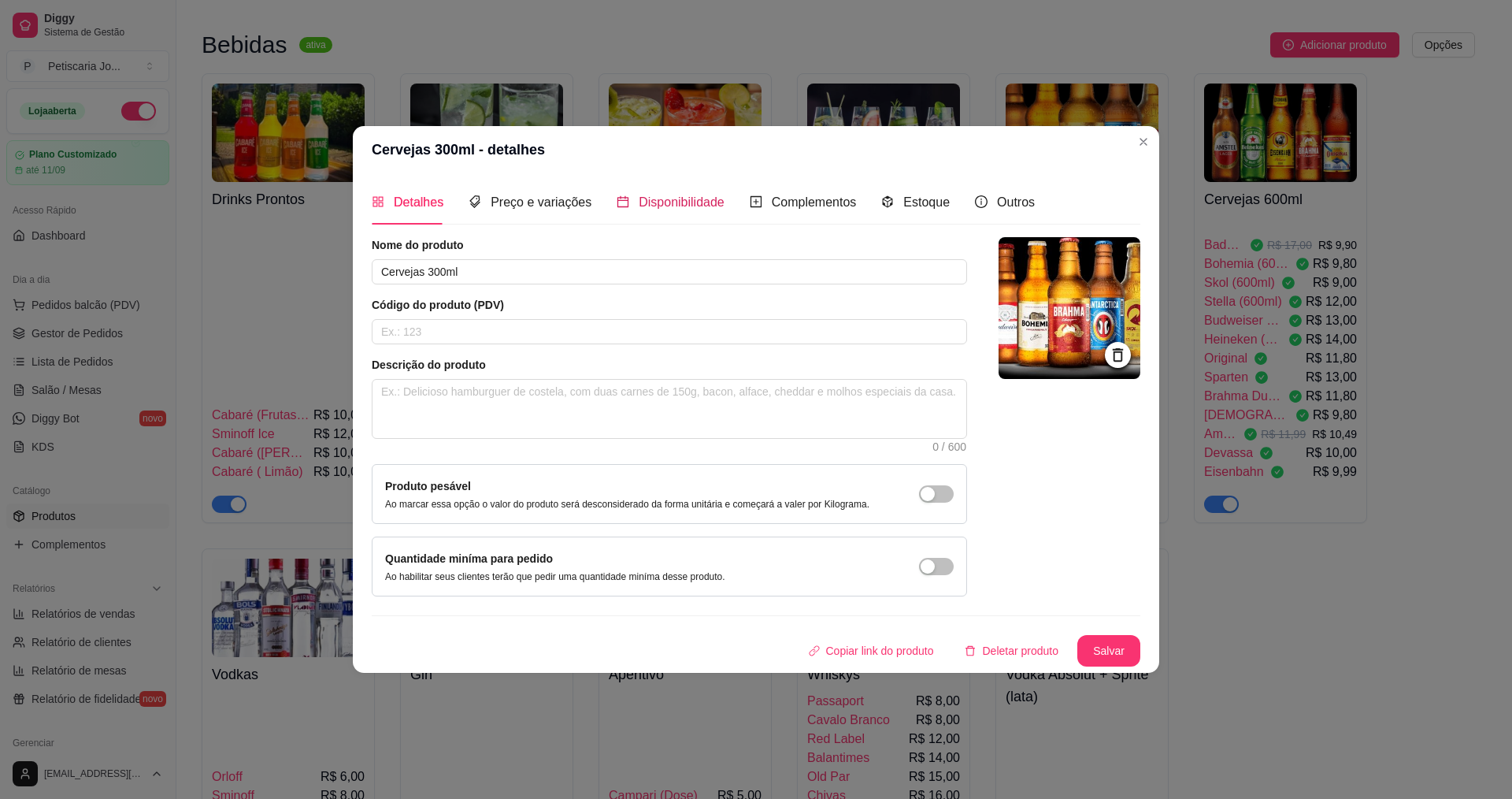
click at [687, 199] on span "Disponibilidade" at bounding box center [681, 202] width 86 height 13
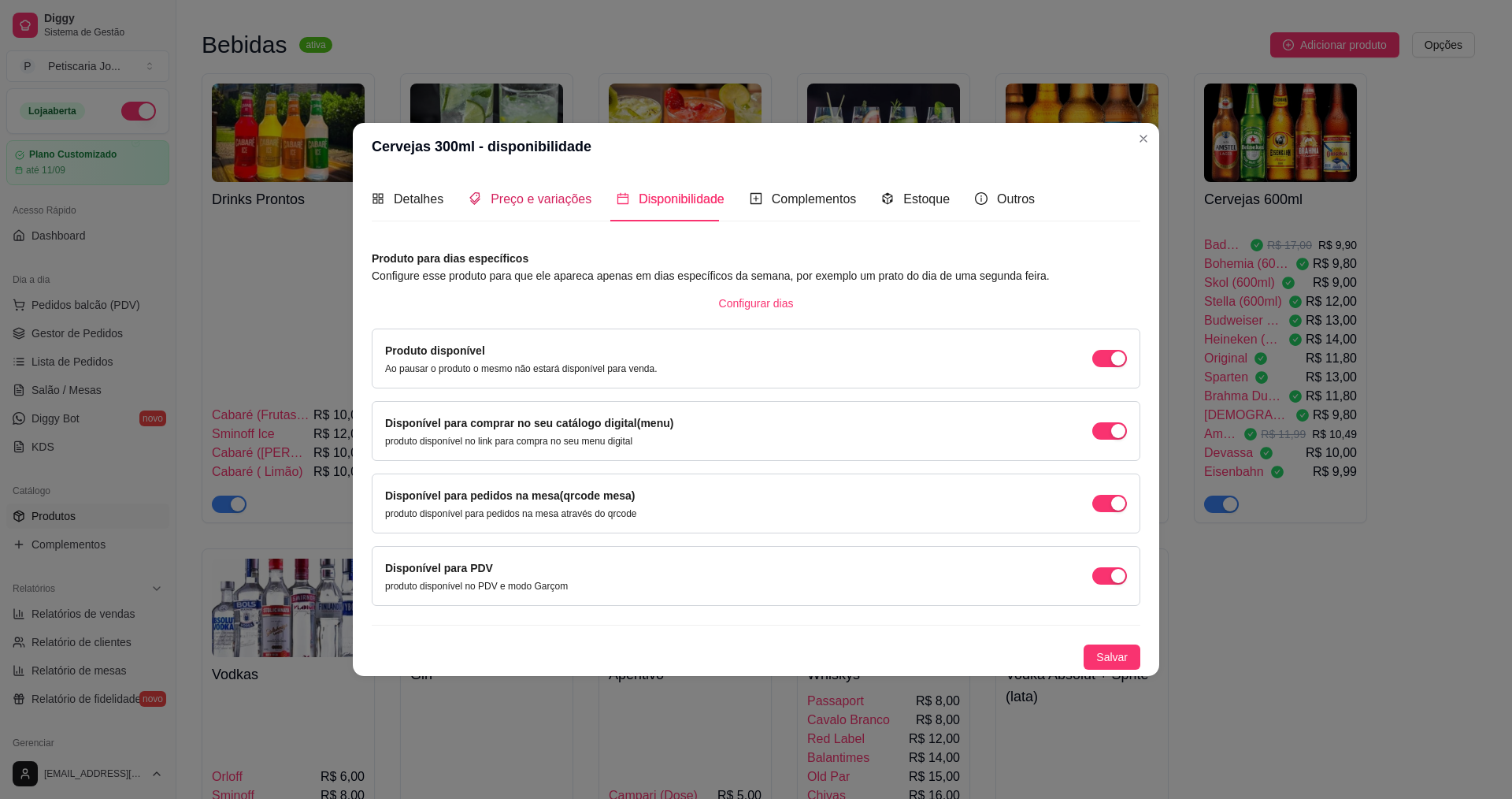
click at [556, 202] on span "Preço e variações" at bounding box center [541, 198] width 101 height 13
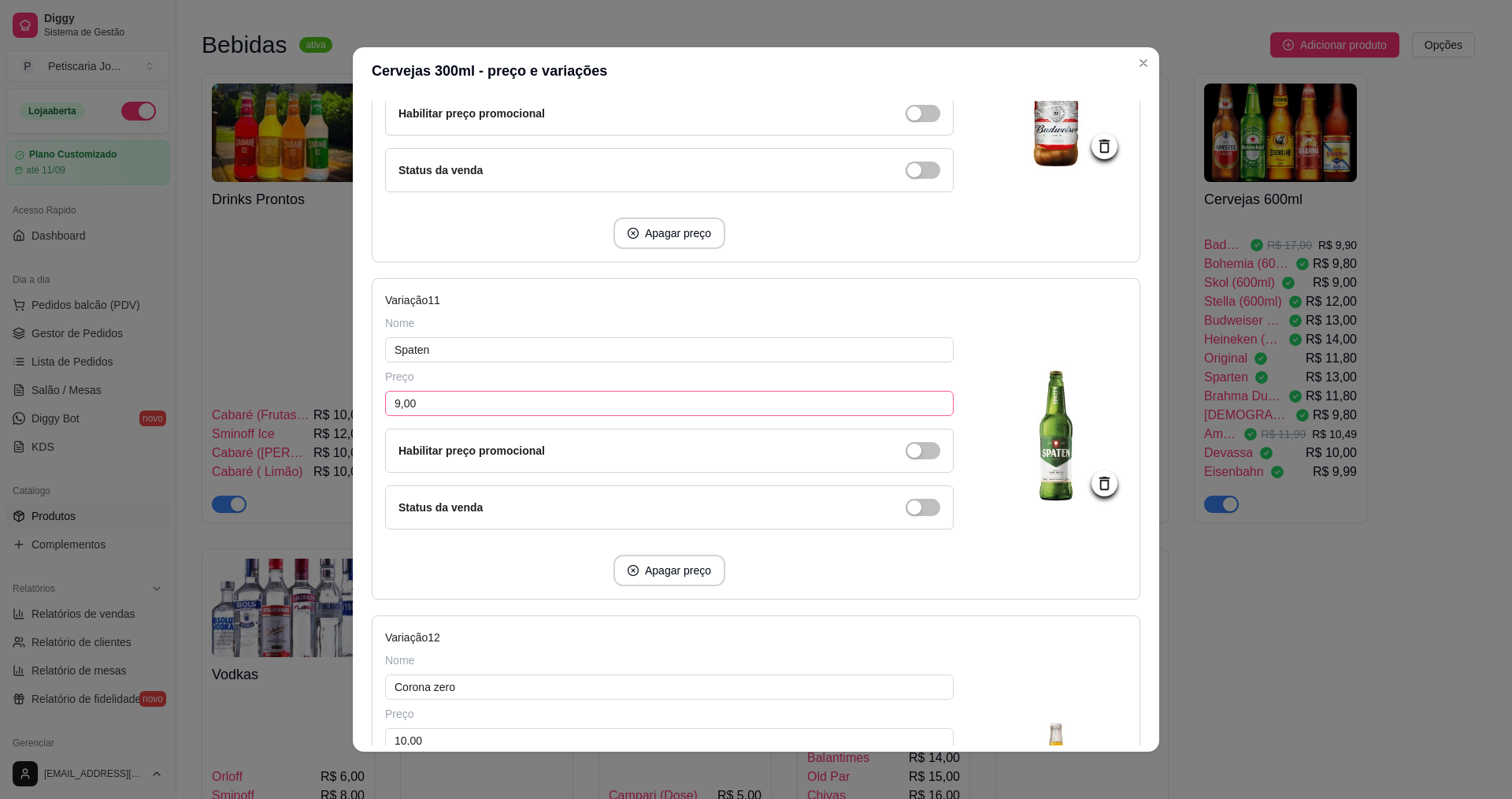
scroll to position [3465, 0]
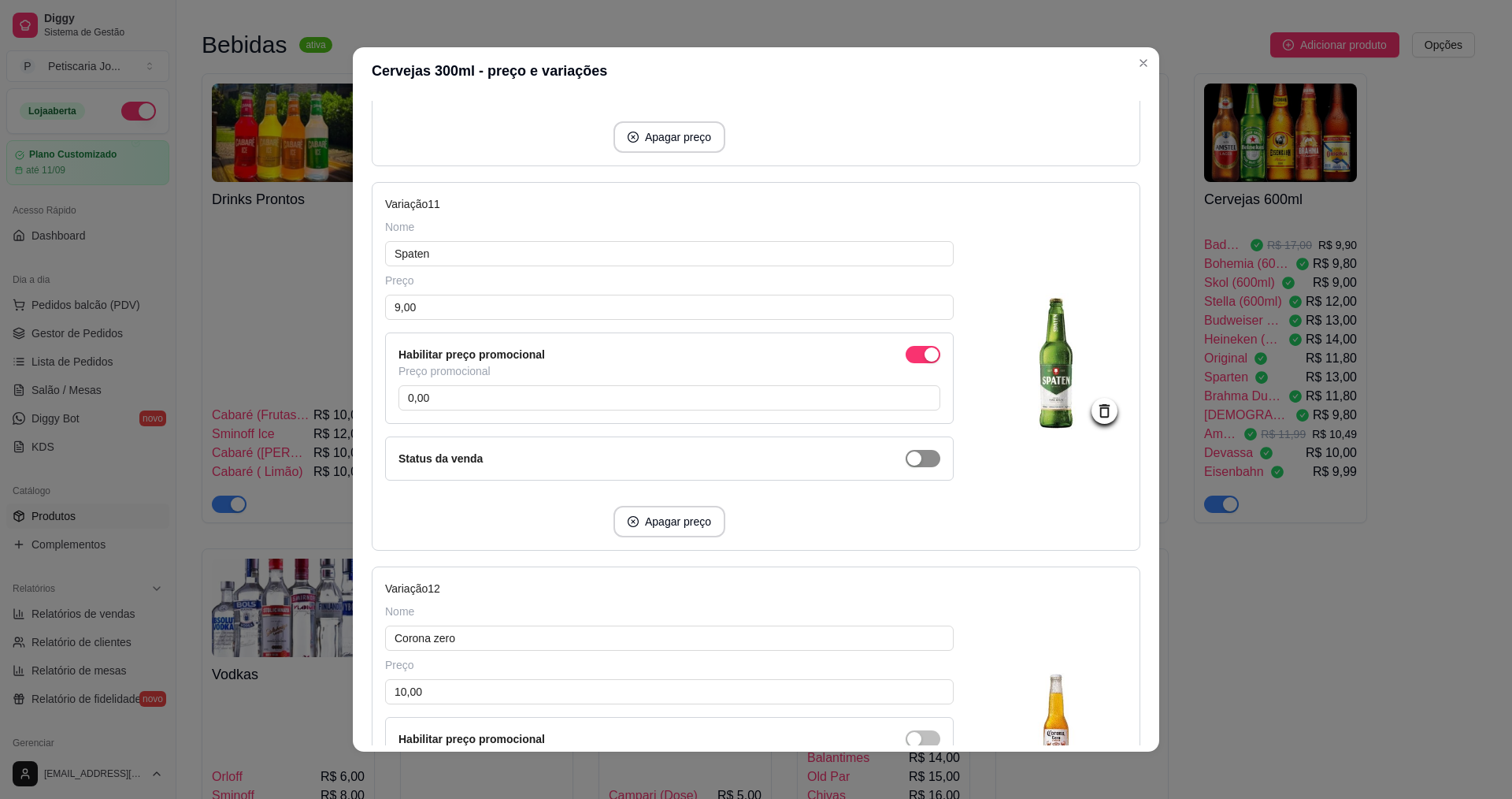
click at [906, 347] on span "button" at bounding box center [923, 354] width 34 height 18
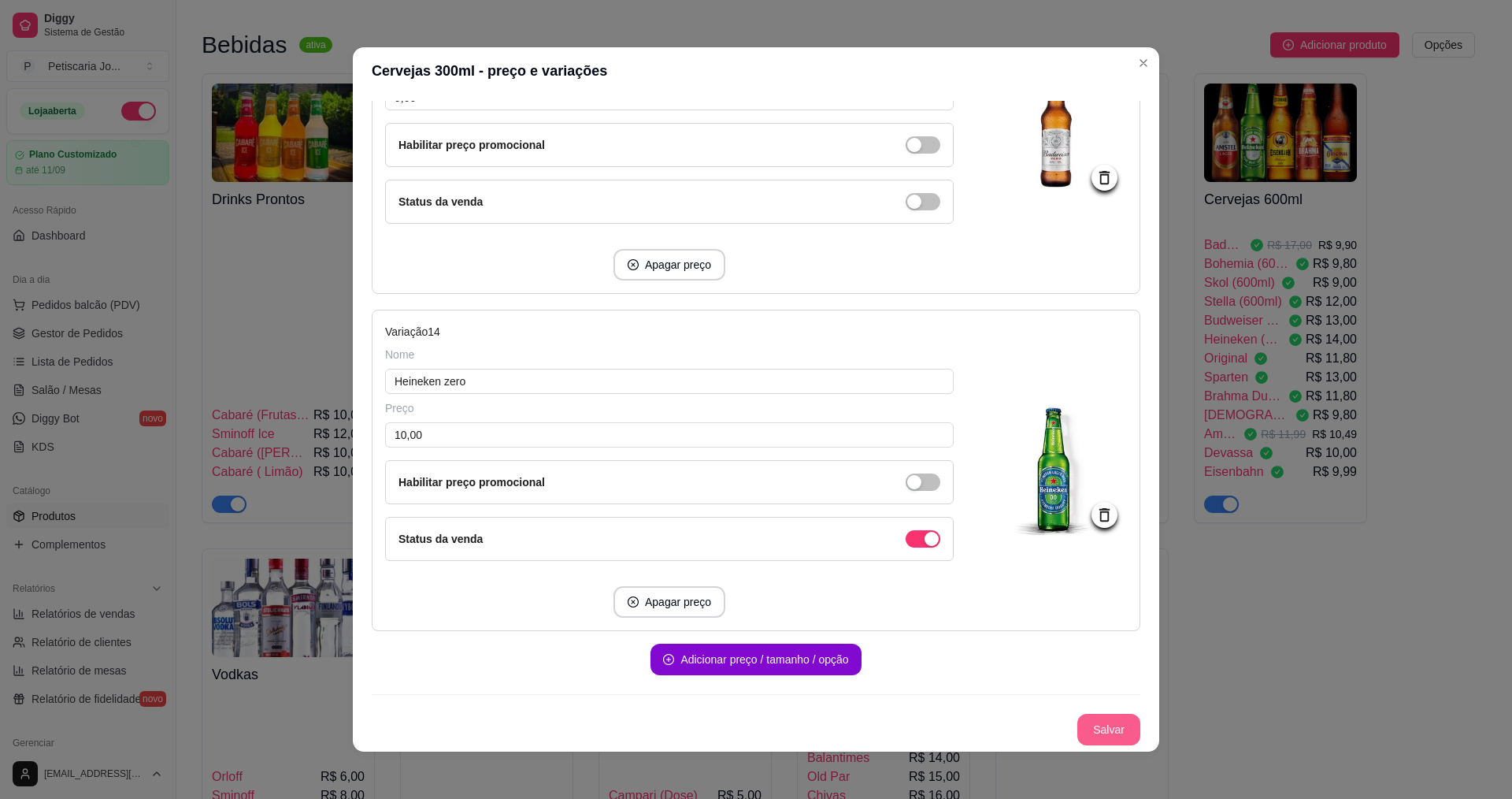
scroll to position [3, 0]
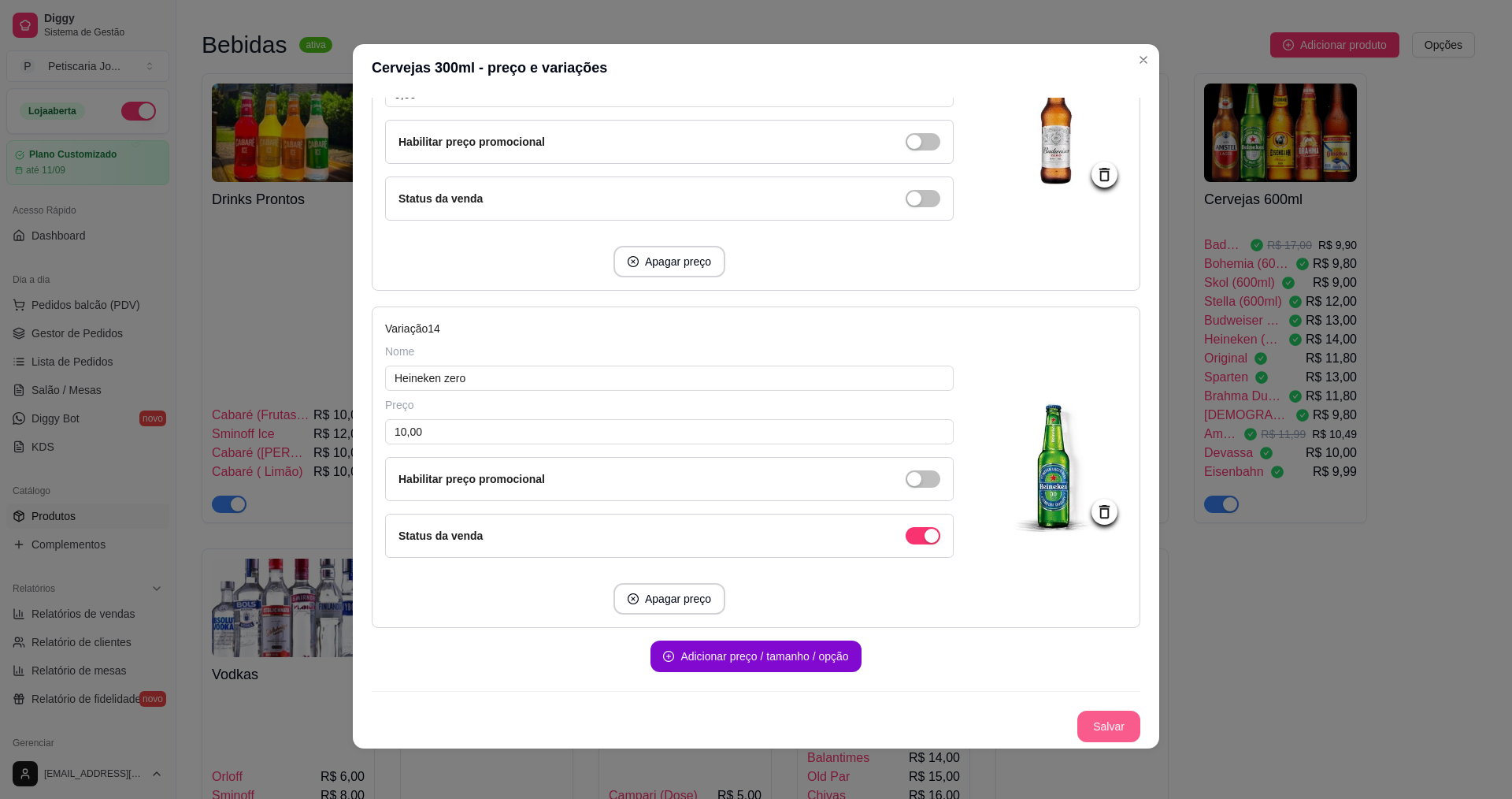
click at [1100, 730] on button "Salvar" at bounding box center [1108, 726] width 63 height 31
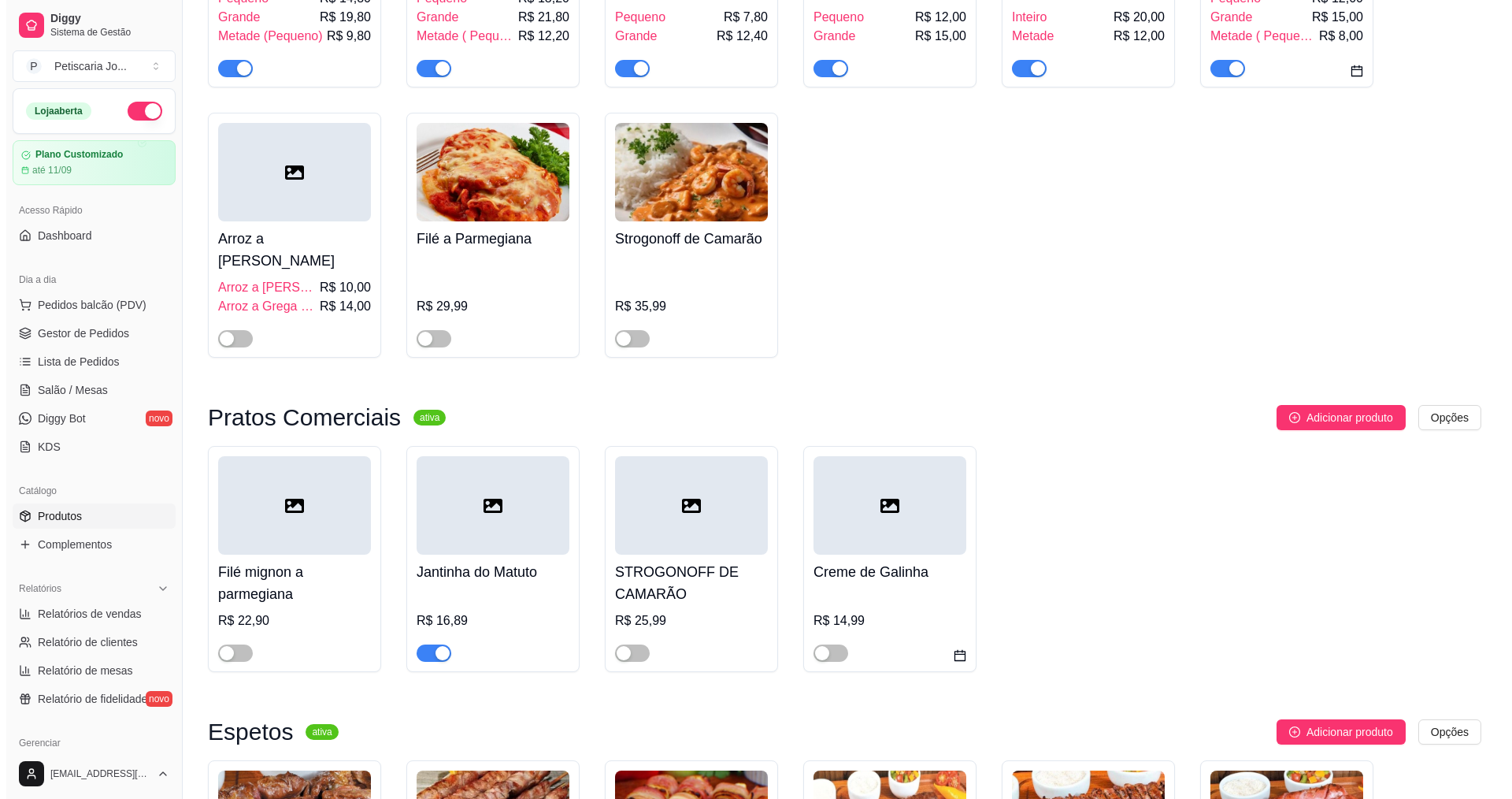
scroll to position [0, 0]
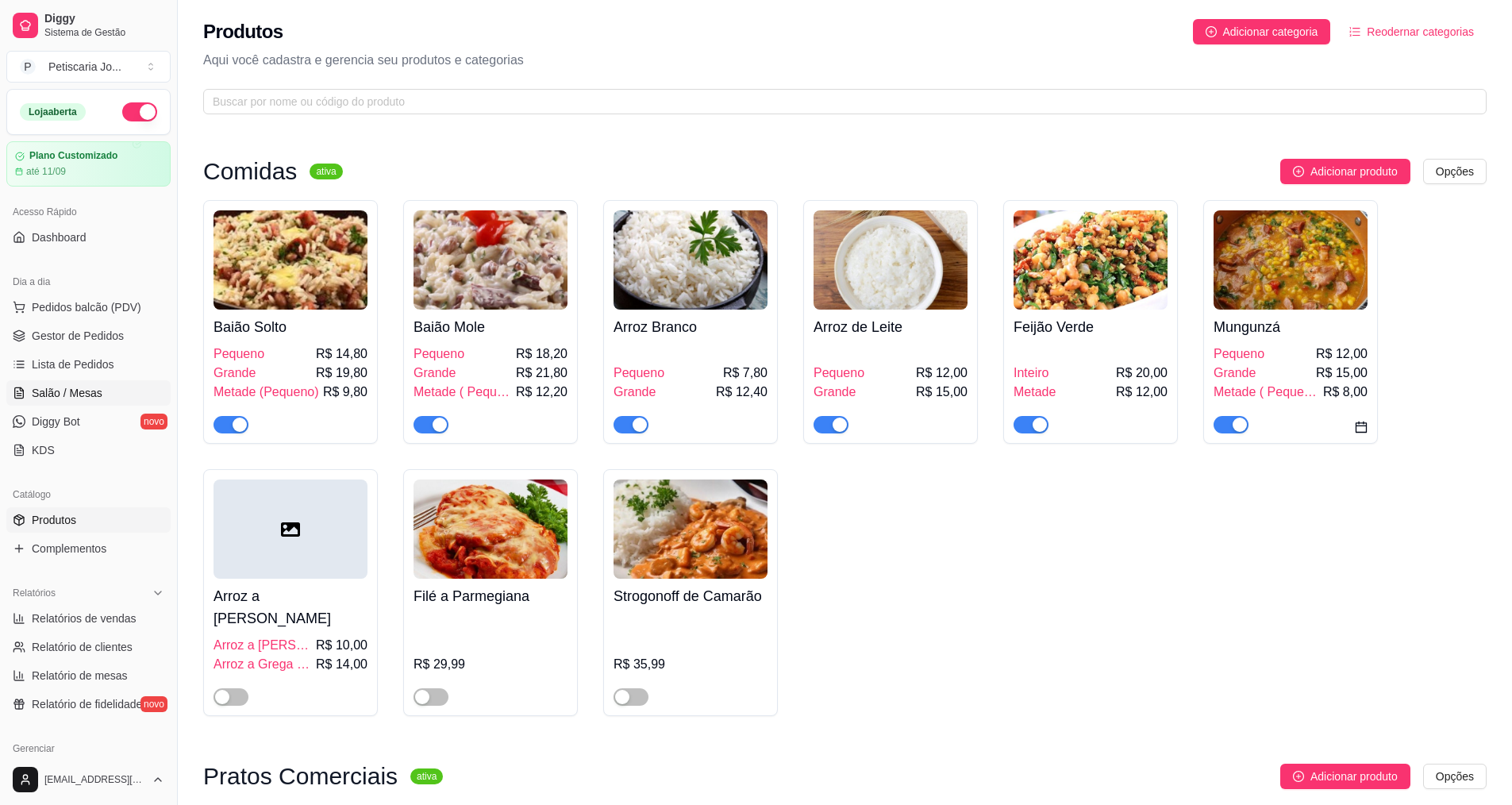
click at [74, 391] on span "Salão / Mesas" at bounding box center [66, 392] width 70 height 16
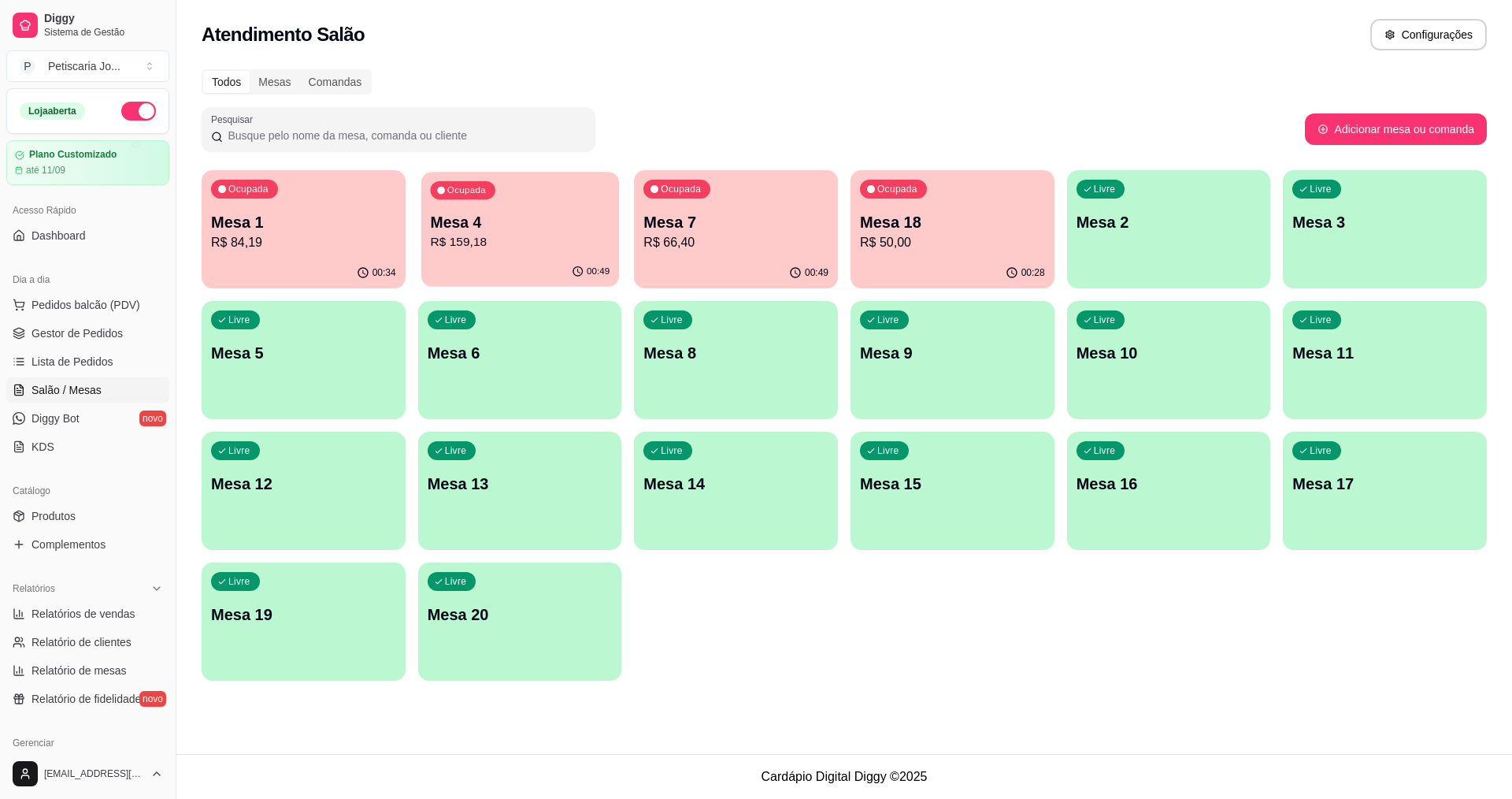
click at [519, 251] on p "R$ 159,18" at bounding box center [520, 242] width 180 height 19
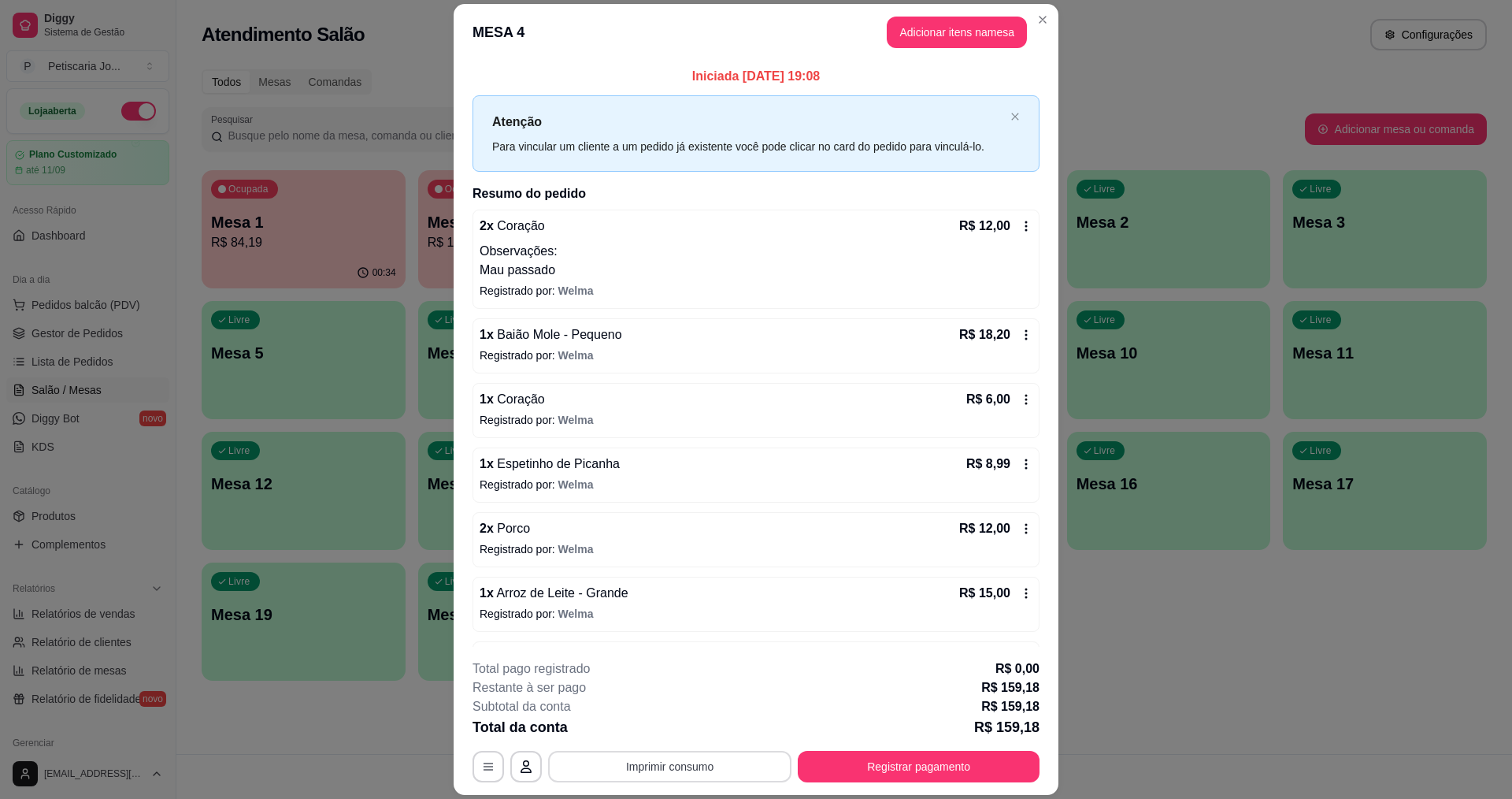
click at [675, 765] on button "Imprimir consumo" at bounding box center [669, 765] width 243 height 31
click at [665, 731] on button "IMPRESSORA" at bounding box center [669, 730] width 114 height 25
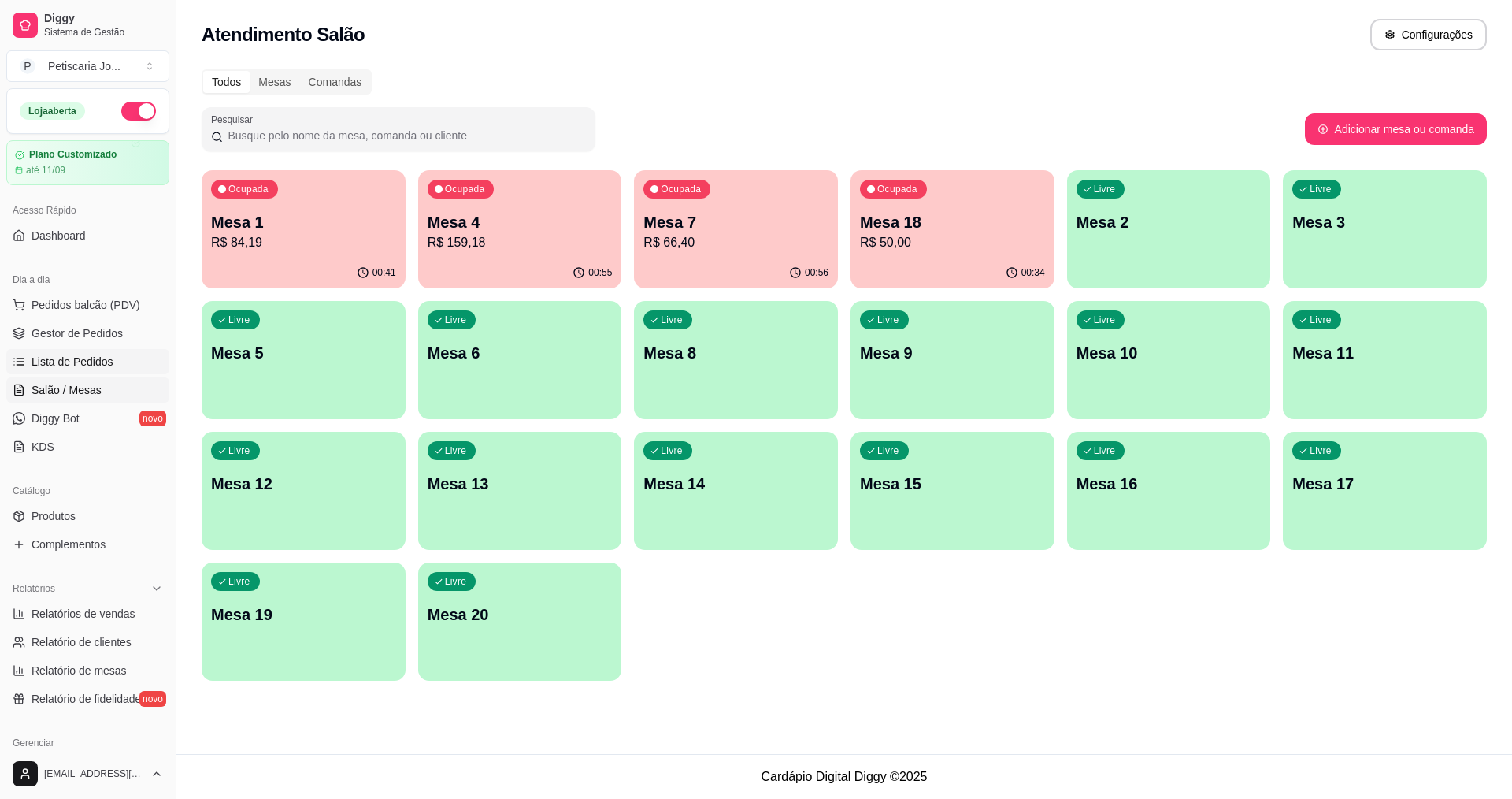
click at [54, 364] on span "Lista de Pedidos" at bounding box center [71, 361] width 82 height 16
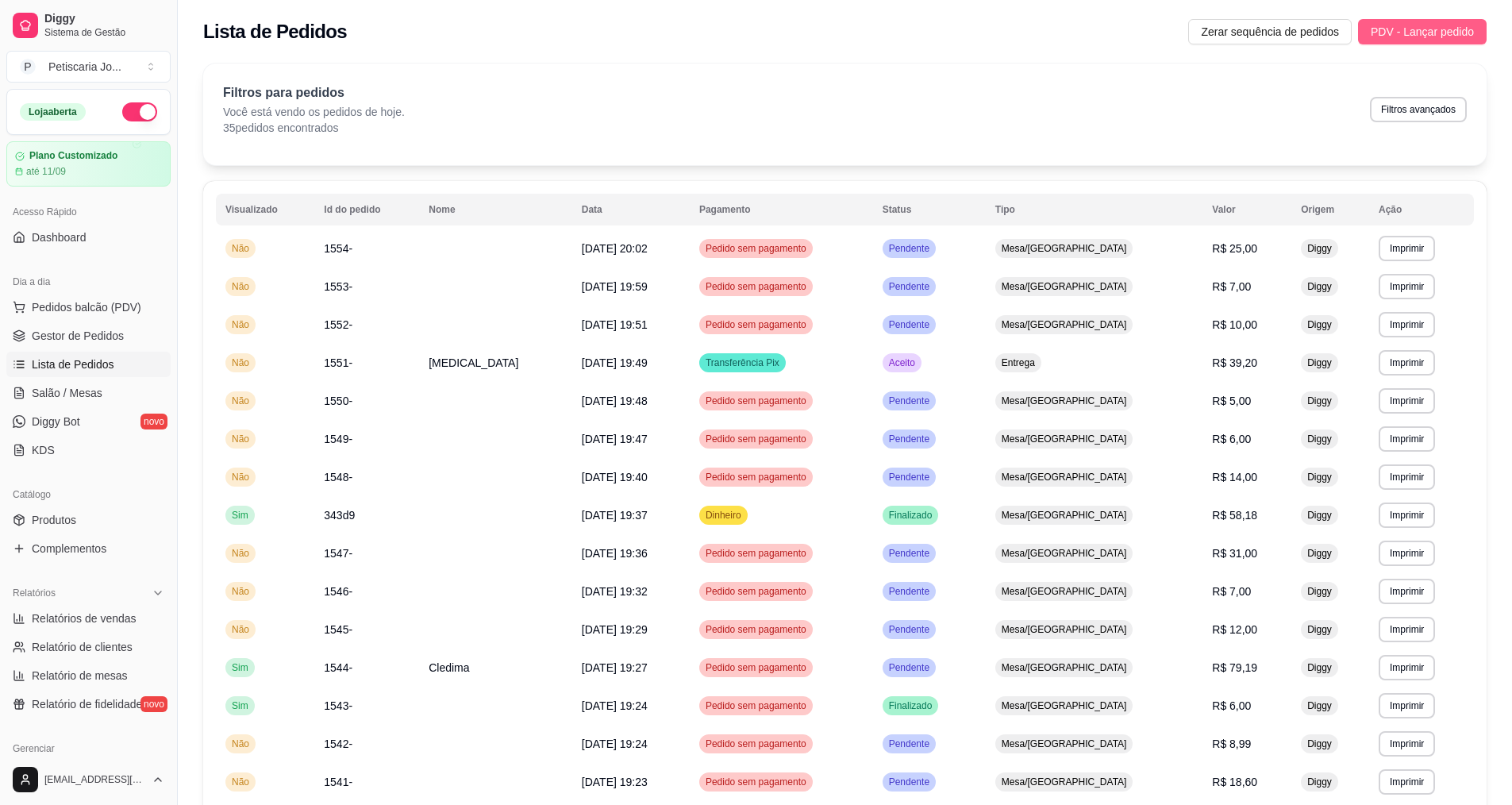
click at [1426, 33] on span "PDV - Lançar pedido" at bounding box center [1422, 31] width 103 height 18
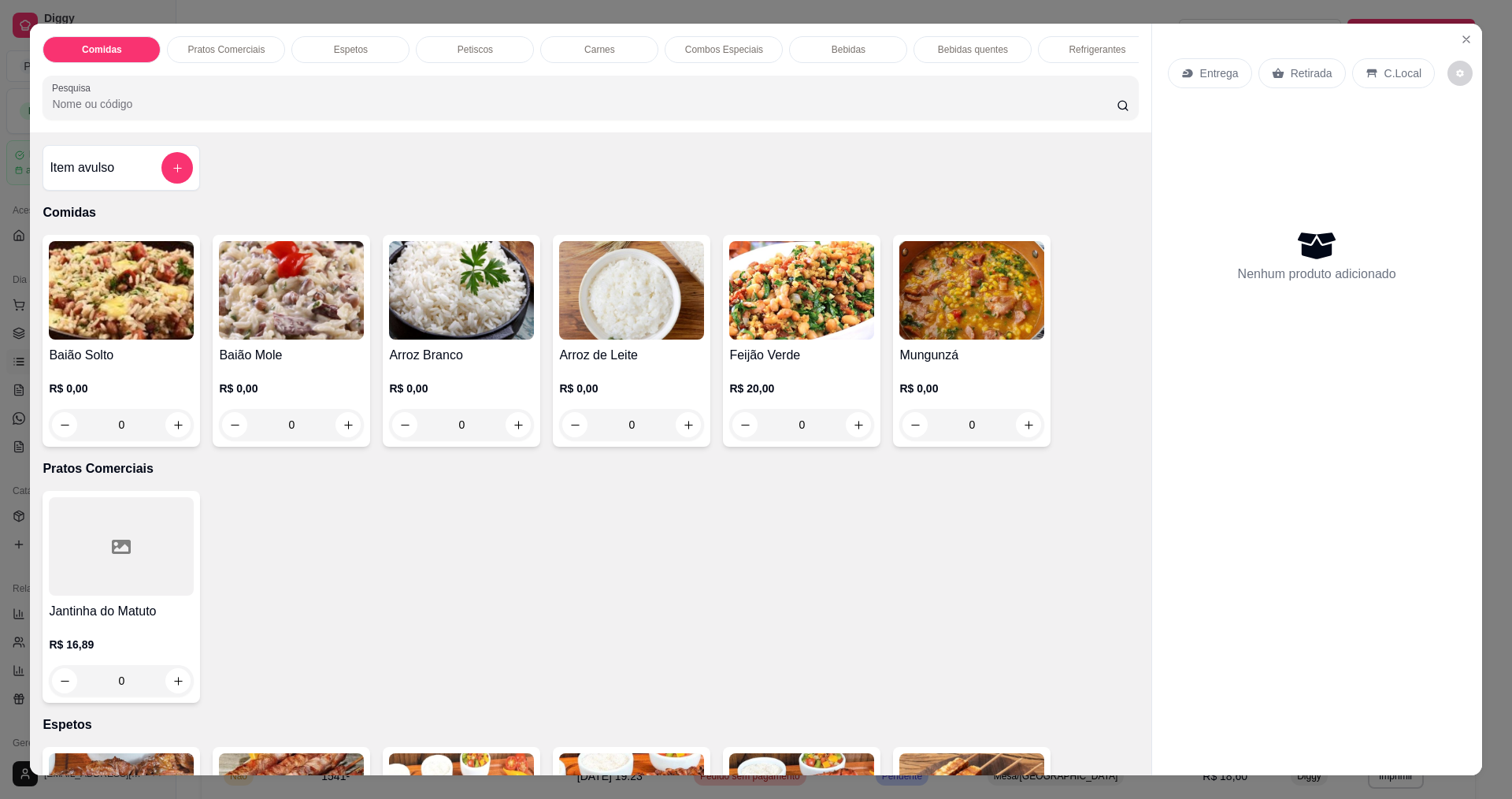
click at [797, 389] on div "R$ 20,00 0" at bounding box center [801, 403] width 145 height 76
click at [961, 396] on p "R$ 0,00" at bounding box center [971, 388] width 145 height 16
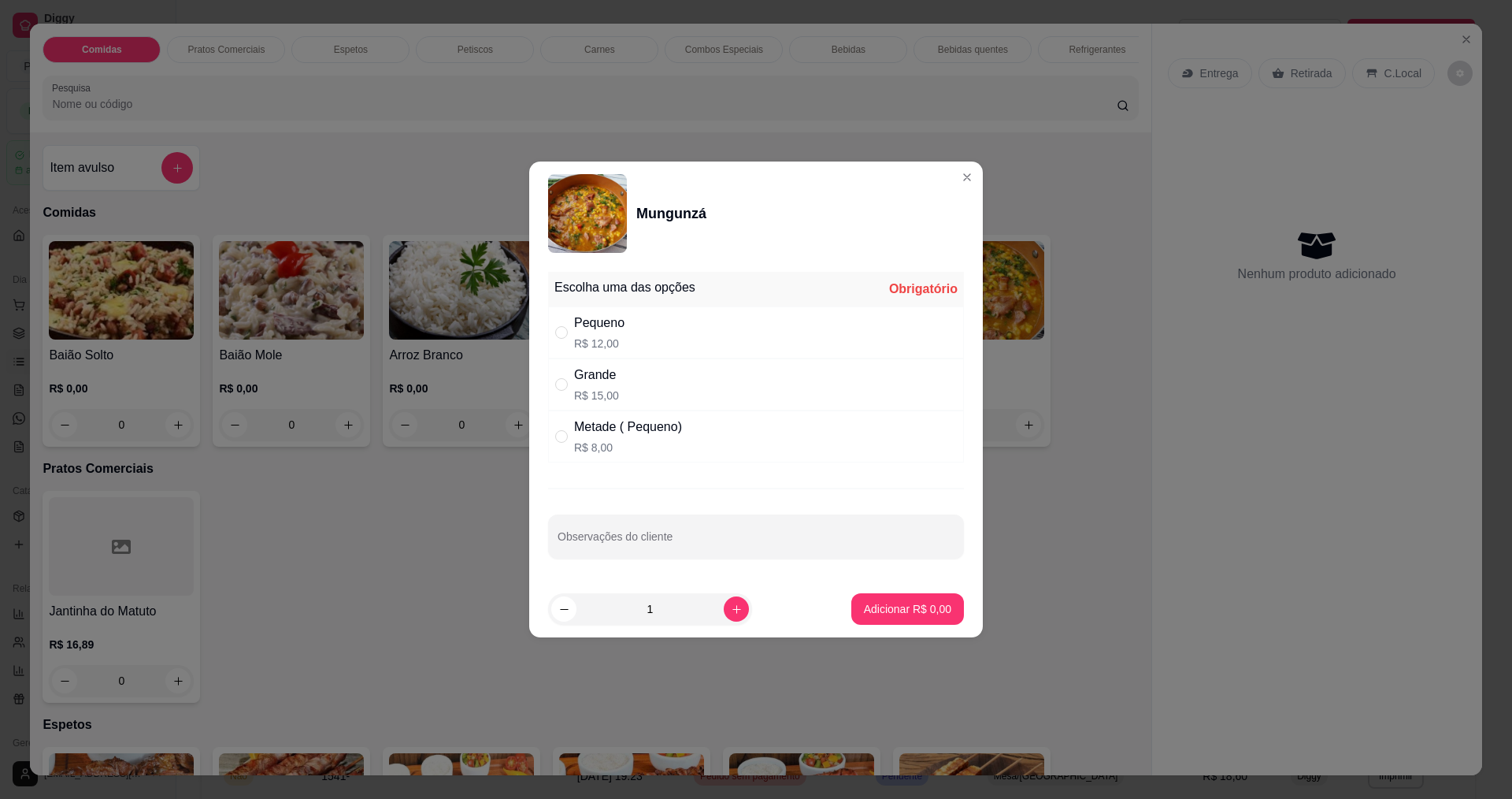
click at [605, 386] on div "Grande R$ 15,00" at bounding box center [596, 384] width 45 height 38
radio input "true"
click at [900, 616] on p "Adicionar R$ 15,00" at bounding box center [905, 608] width 92 height 15
type input "1"
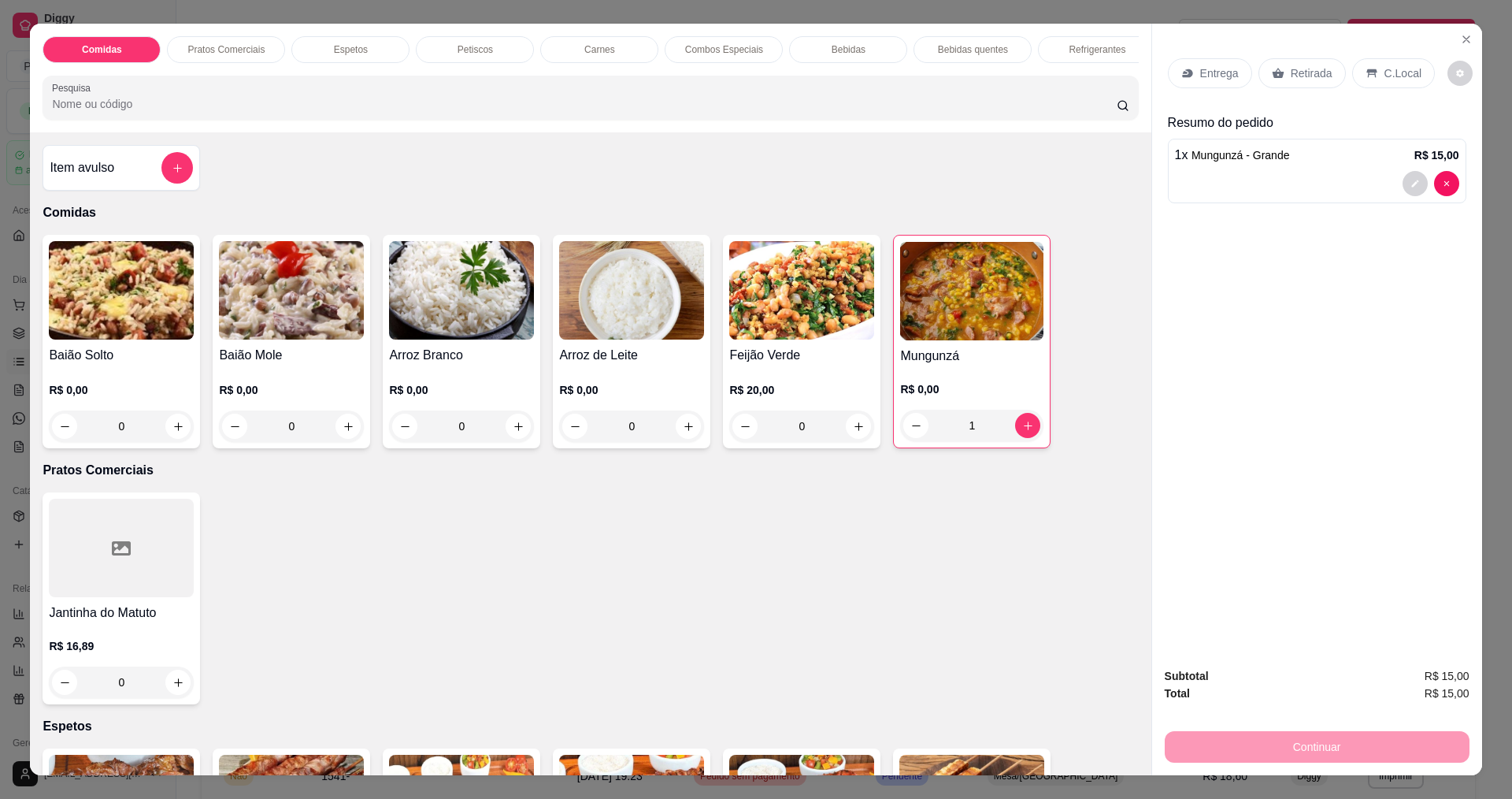
click at [1188, 66] on div "Entrega" at bounding box center [1210, 73] width 84 height 30
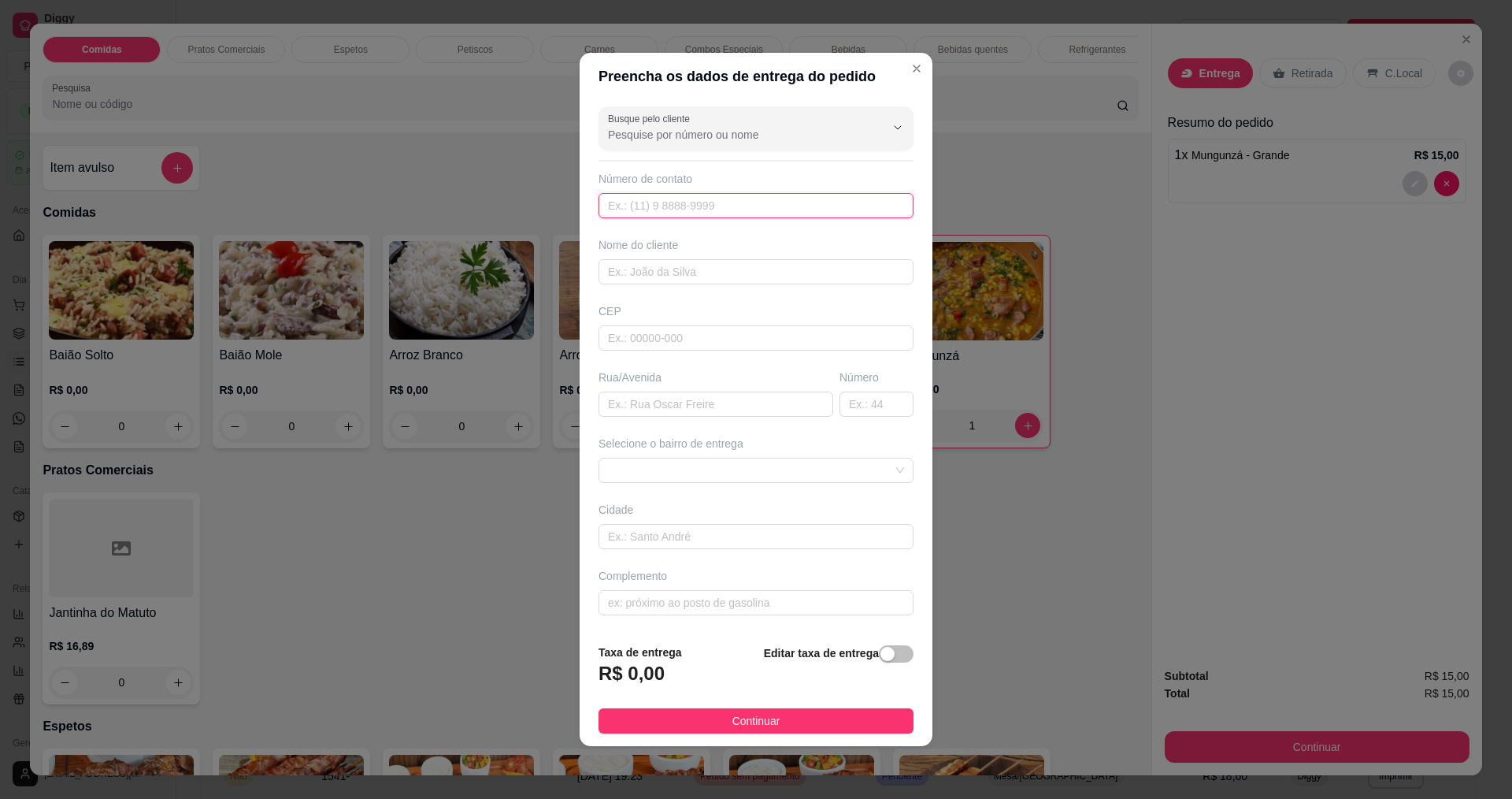
click at [700, 208] on input "text" at bounding box center [756, 205] width 315 height 25
type input "888"
click at [642, 278] on input "text" at bounding box center [756, 272] width 315 height 25
type input "e"
type input "EDILANE"
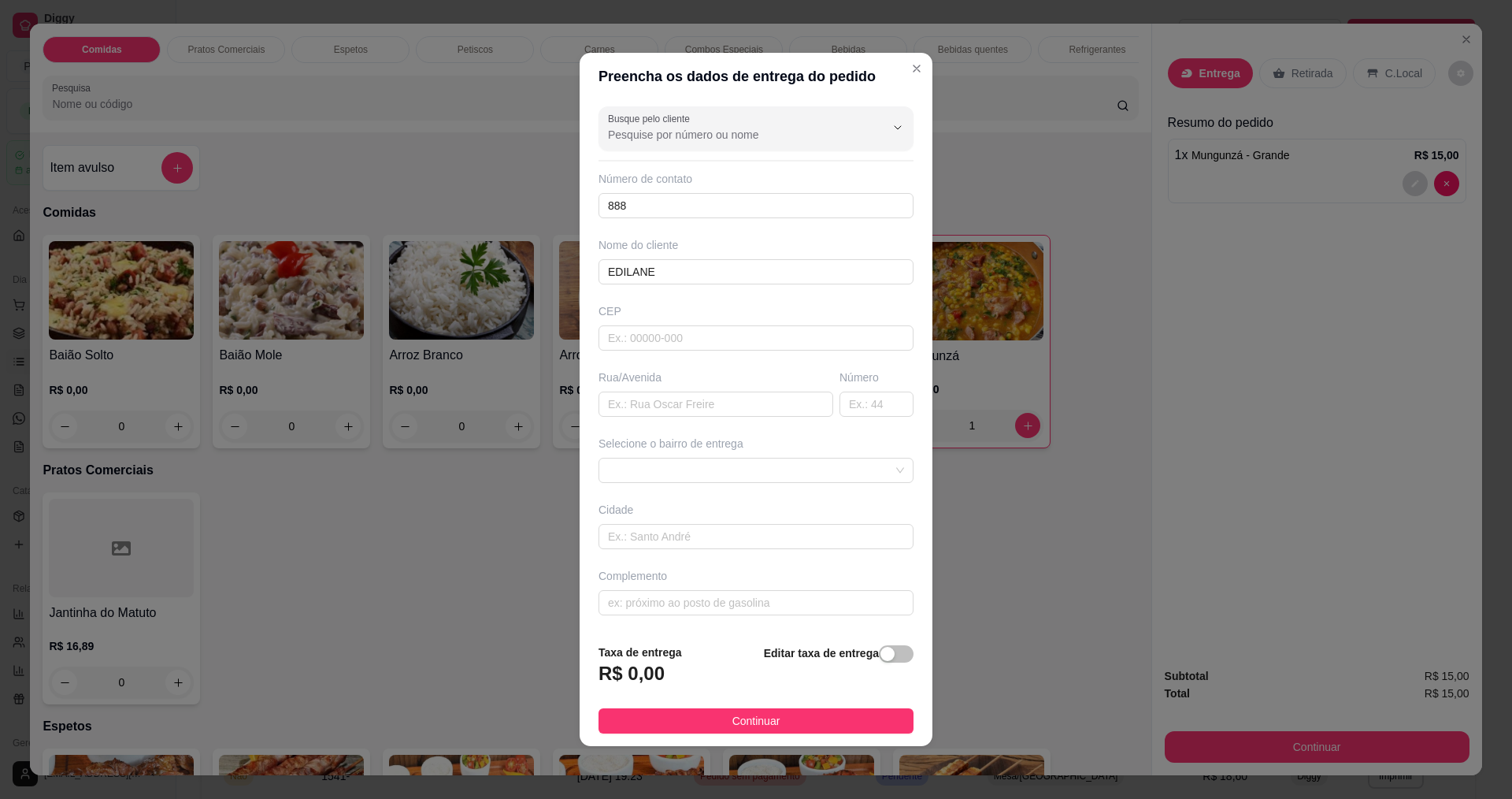
click at [648, 389] on div "Rua/Avenida" at bounding box center [716, 393] width 241 height 47
click at [642, 405] on input "text" at bounding box center [716, 404] width 235 height 25
type input "RUA [PERSON_NAME]"
click at [732, 721] on span "Continuar" at bounding box center [756, 721] width 48 height 18
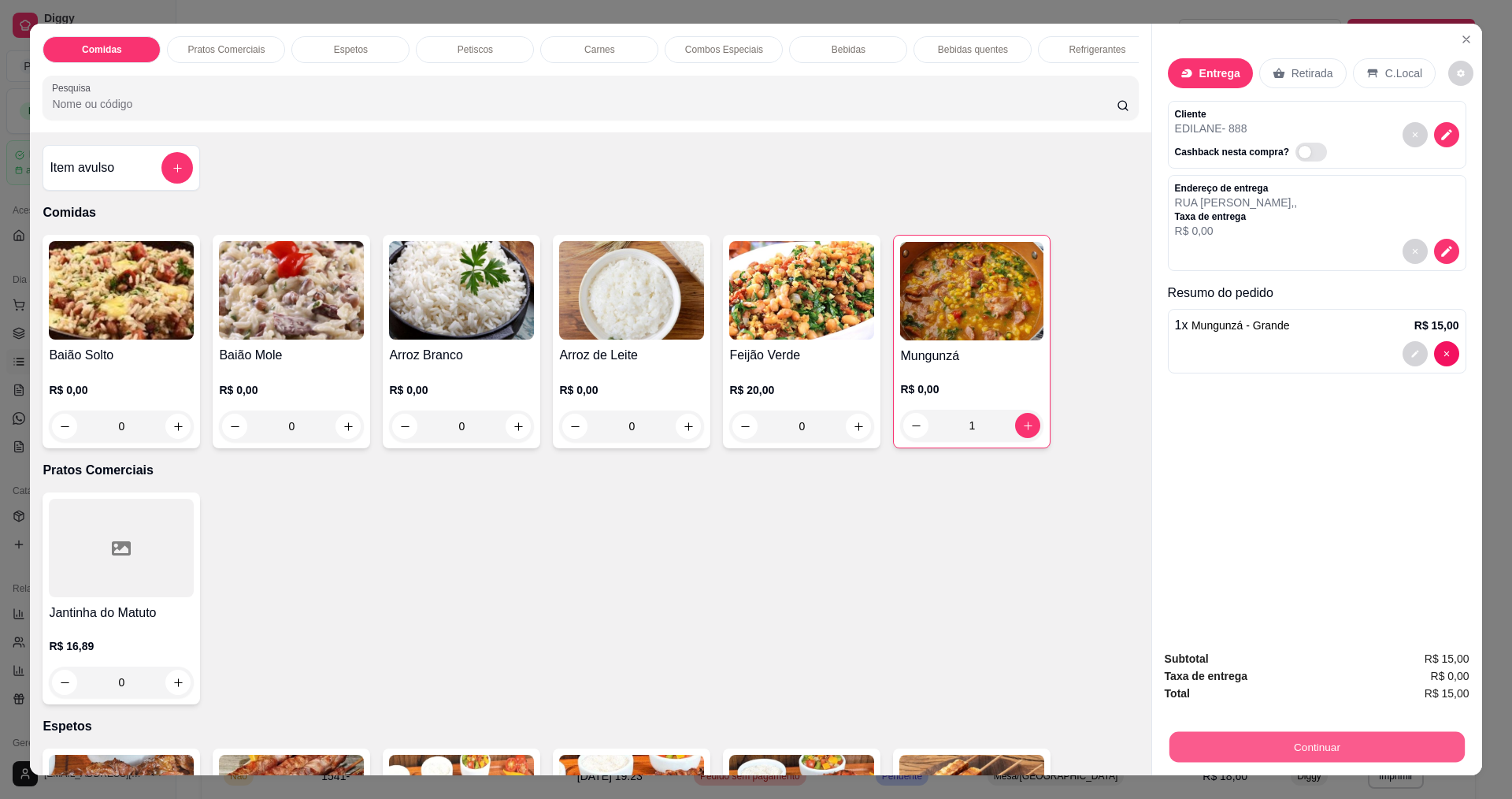
click at [1375, 745] on button "Continuar" at bounding box center [1316, 746] width 295 height 31
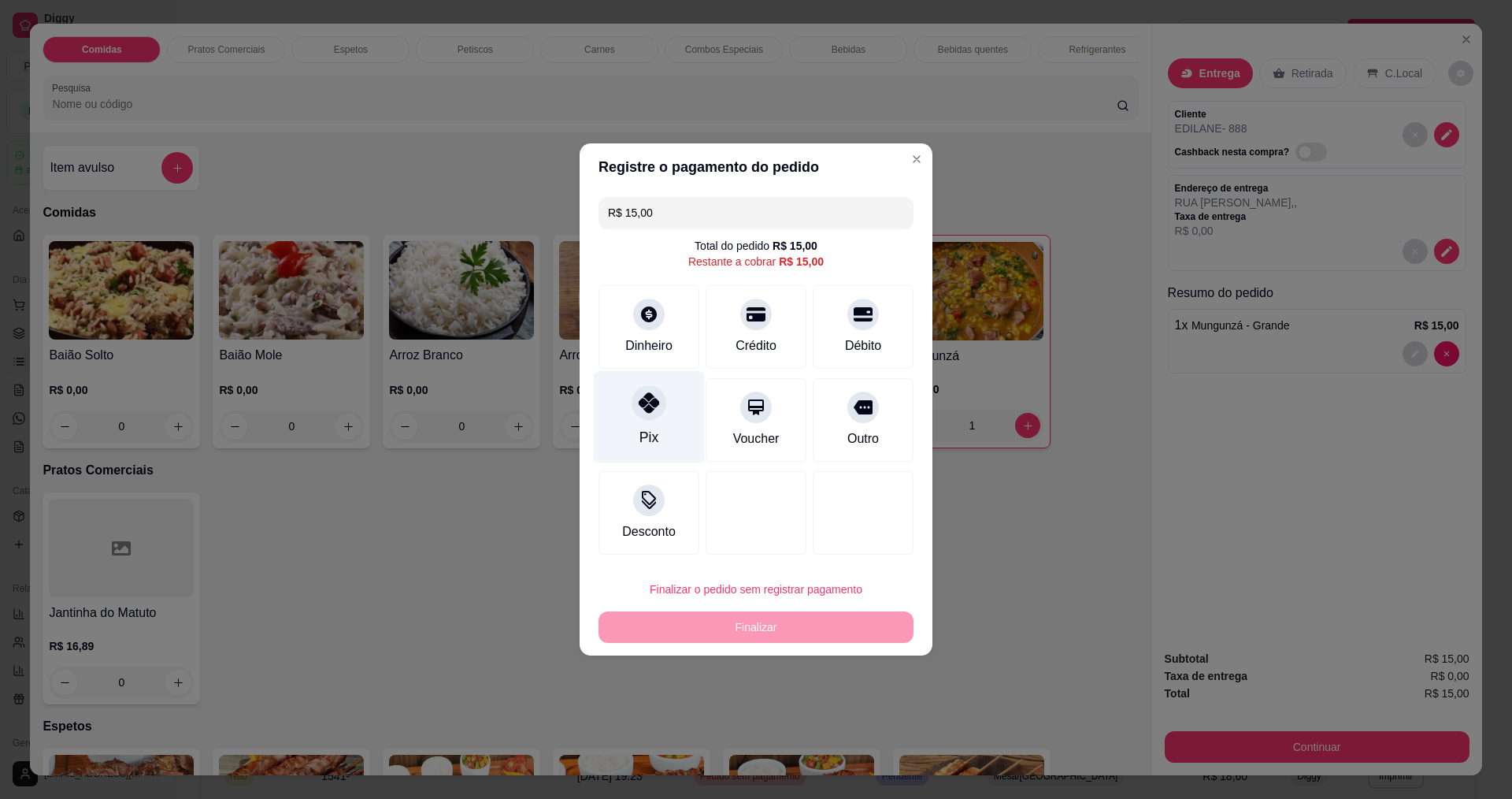
click at [652, 392] on icon at bounding box center [648, 402] width 20 height 20
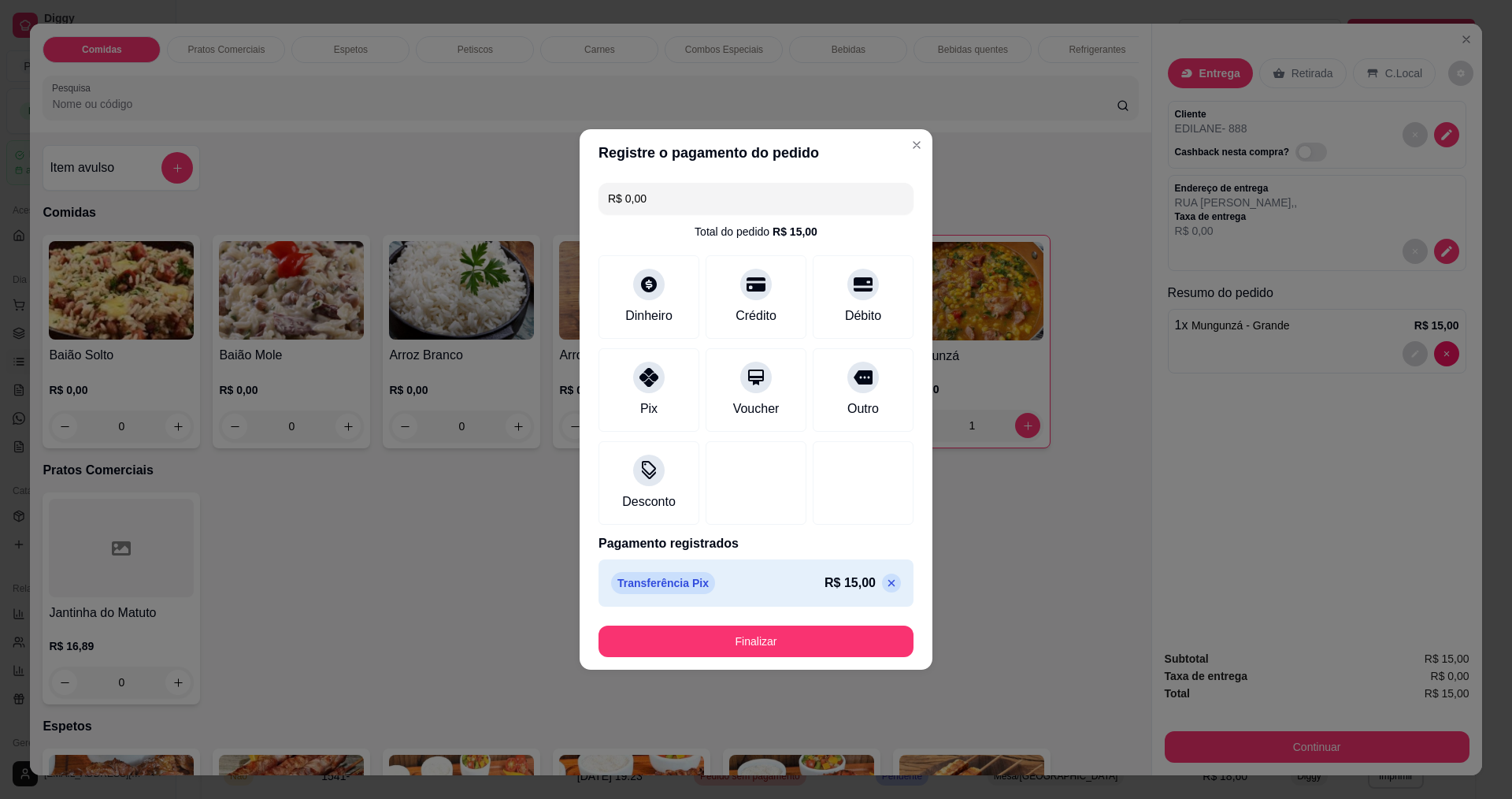
click at [886, 582] on icon at bounding box center [891, 582] width 13 height 13
type input "R$ 15,00"
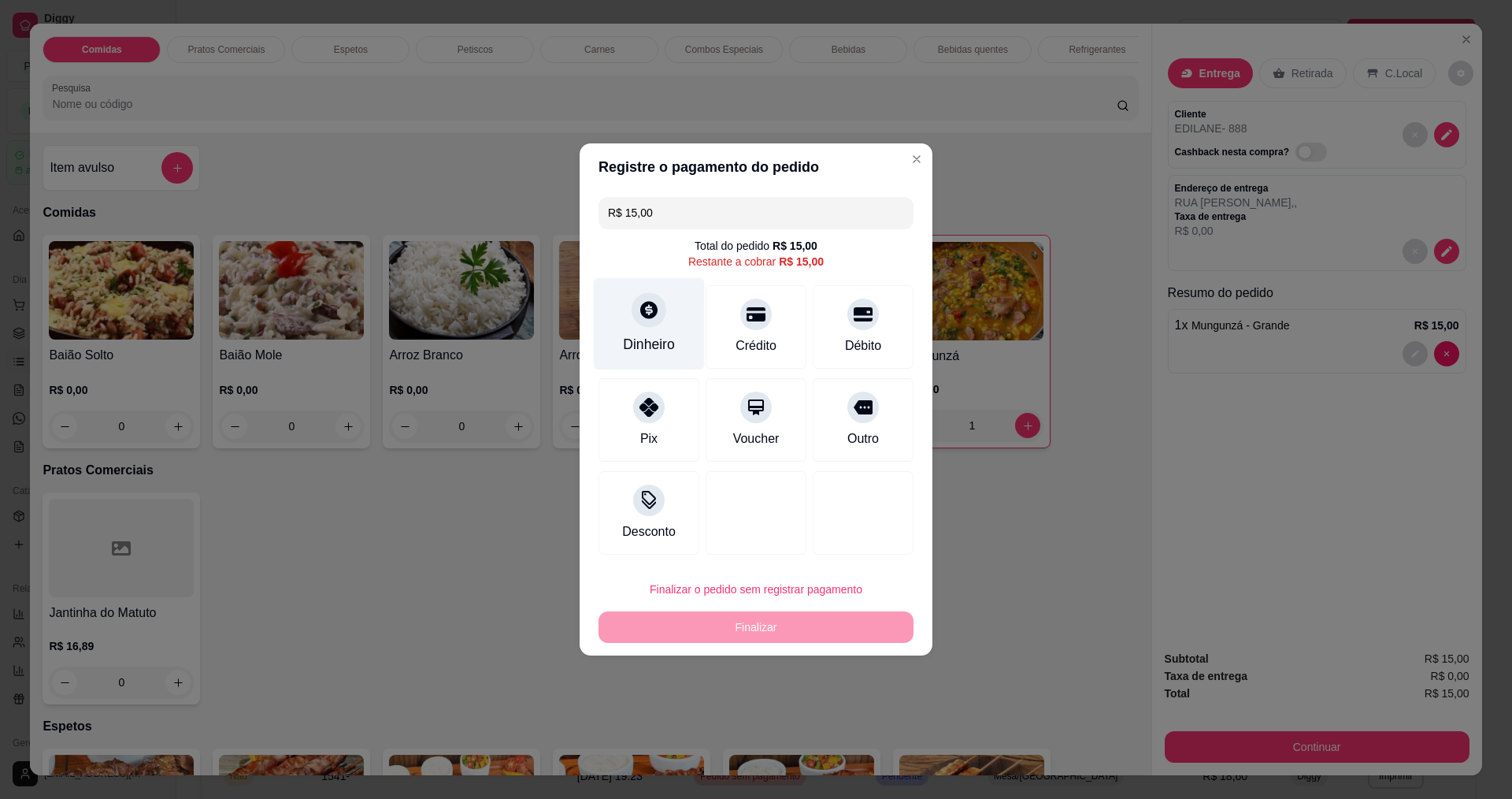
click at [653, 343] on div "Dinheiro" at bounding box center [649, 344] width 52 height 20
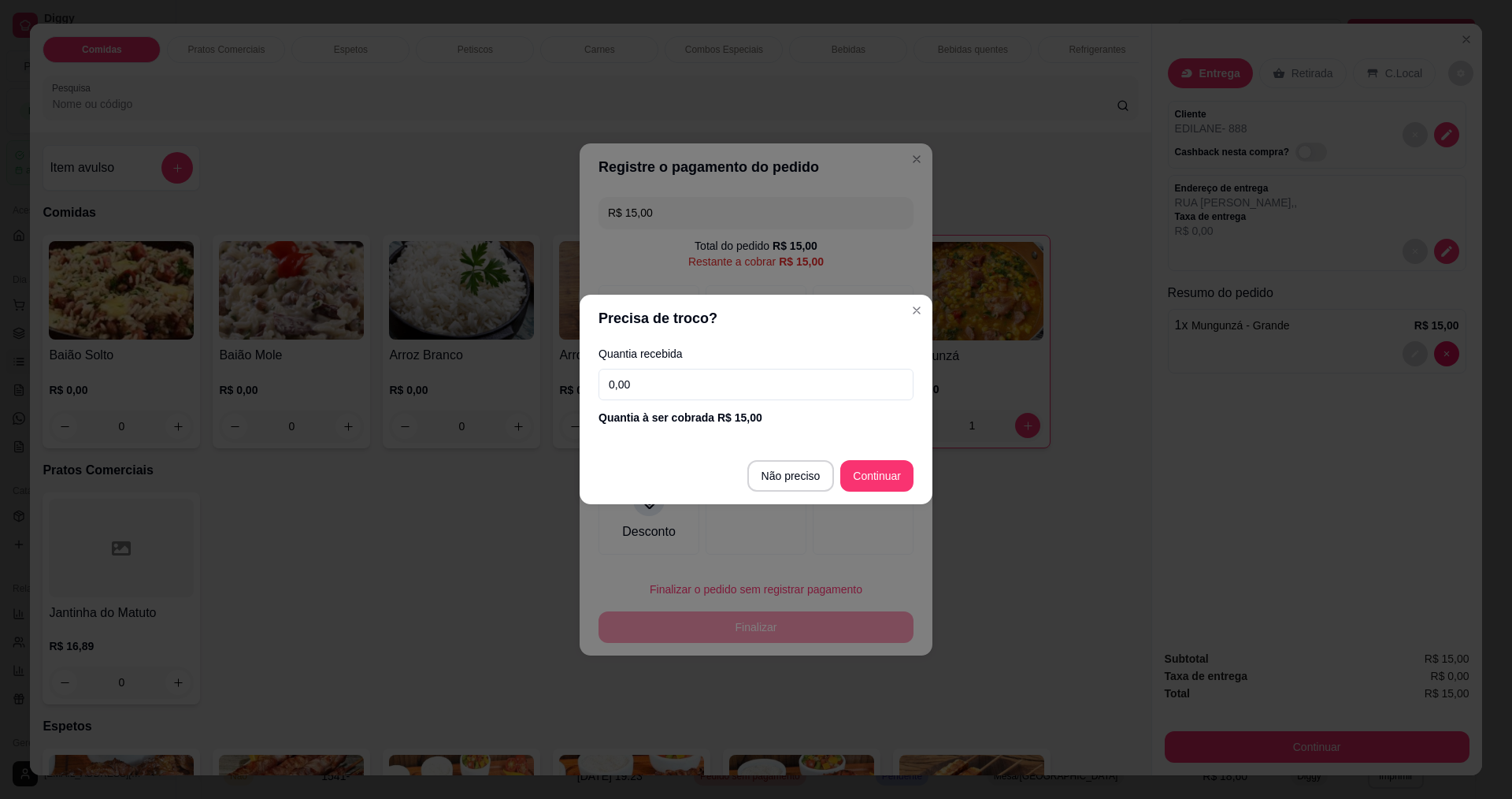
click at [769, 381] on input "0,00" at bounding box center [756, 384] width 315 height 31
type input "15,00"
type input "R$ 0,00"
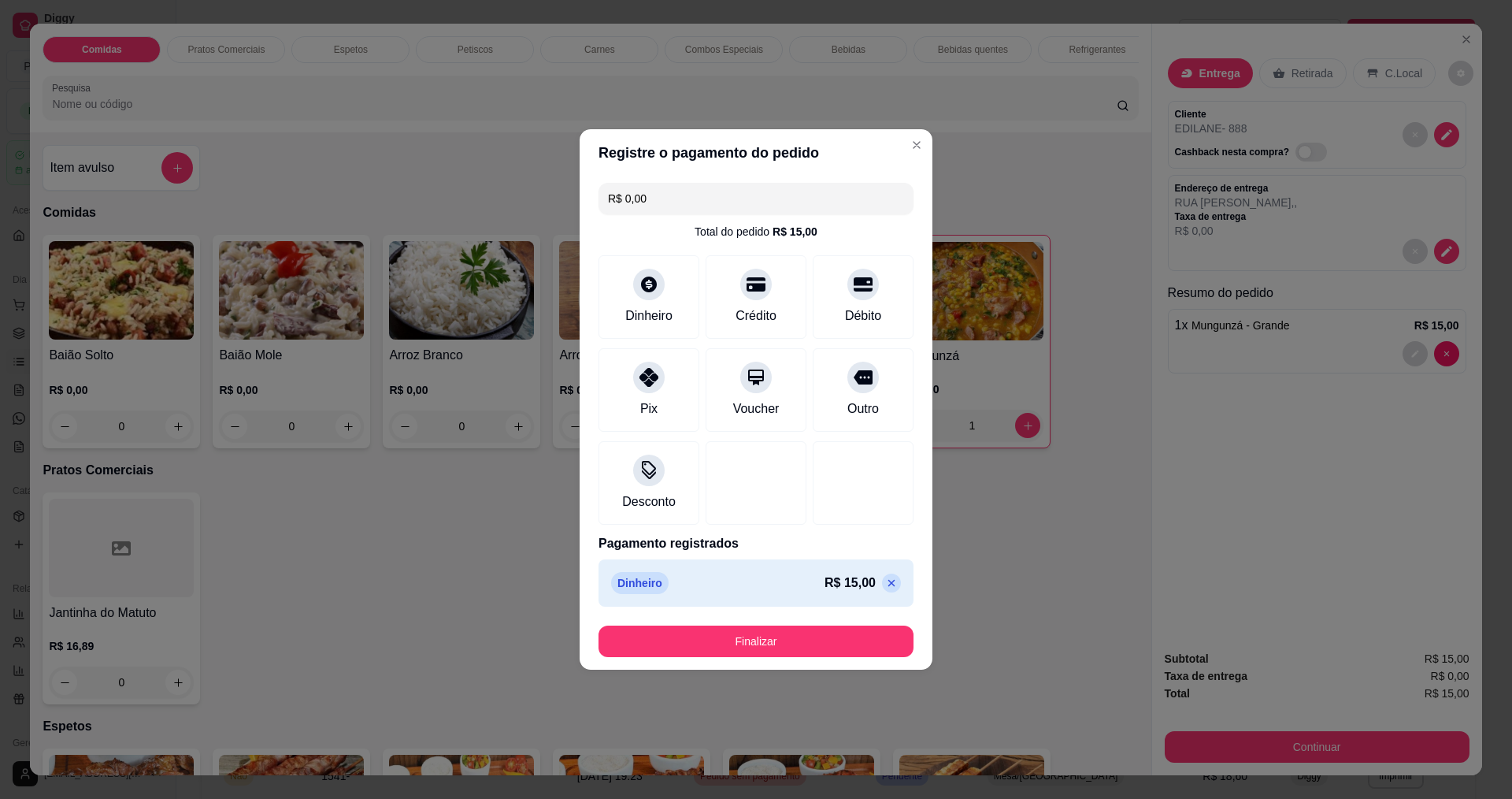
click at [810, 657] on footer "Finalizar" at bounding box center [756, 641] width 353 height 56
click at [731, 647] on button "Finalizar" at bounding box center [755, 641] width 305 height 31
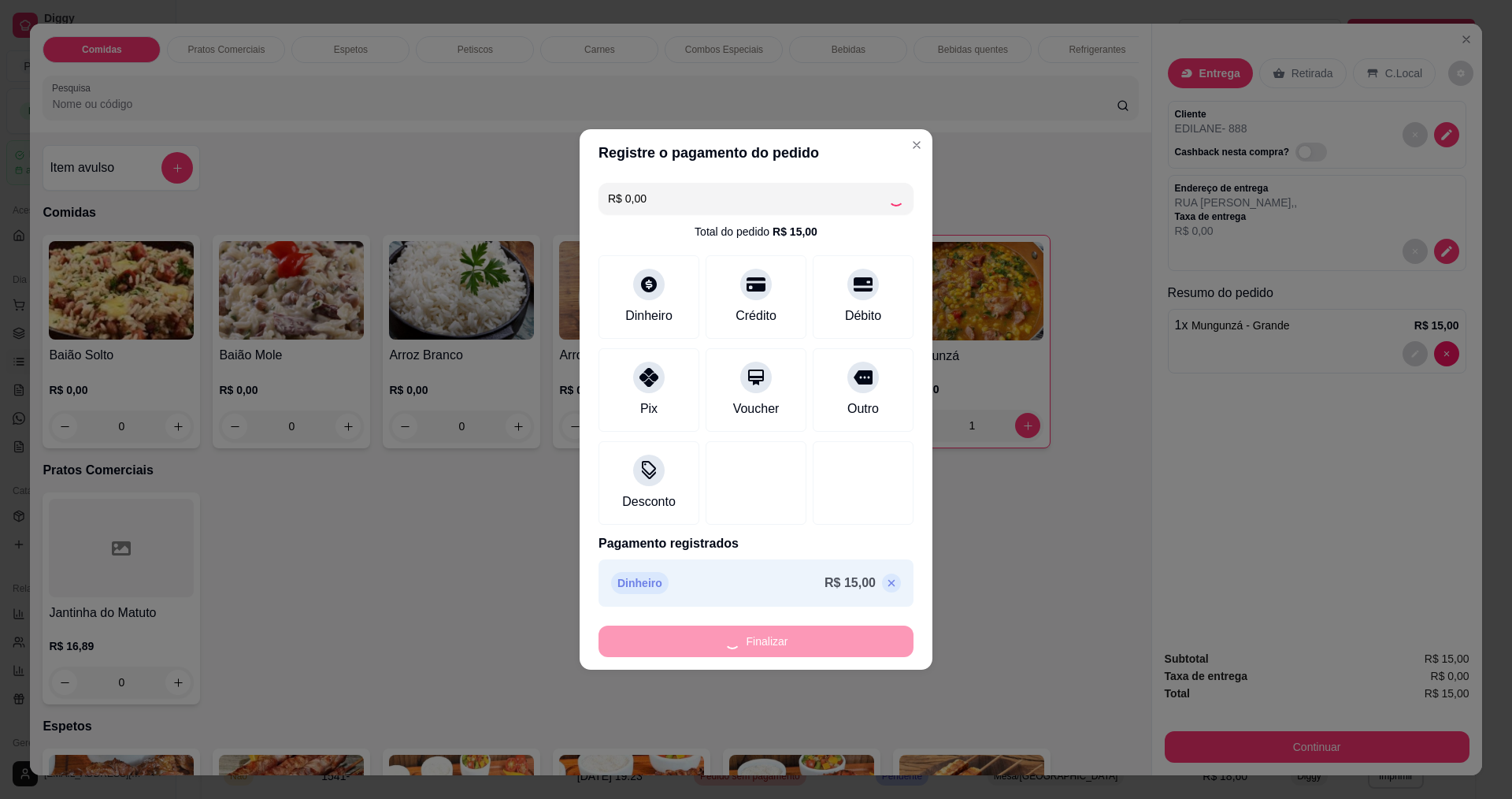
type input "0"
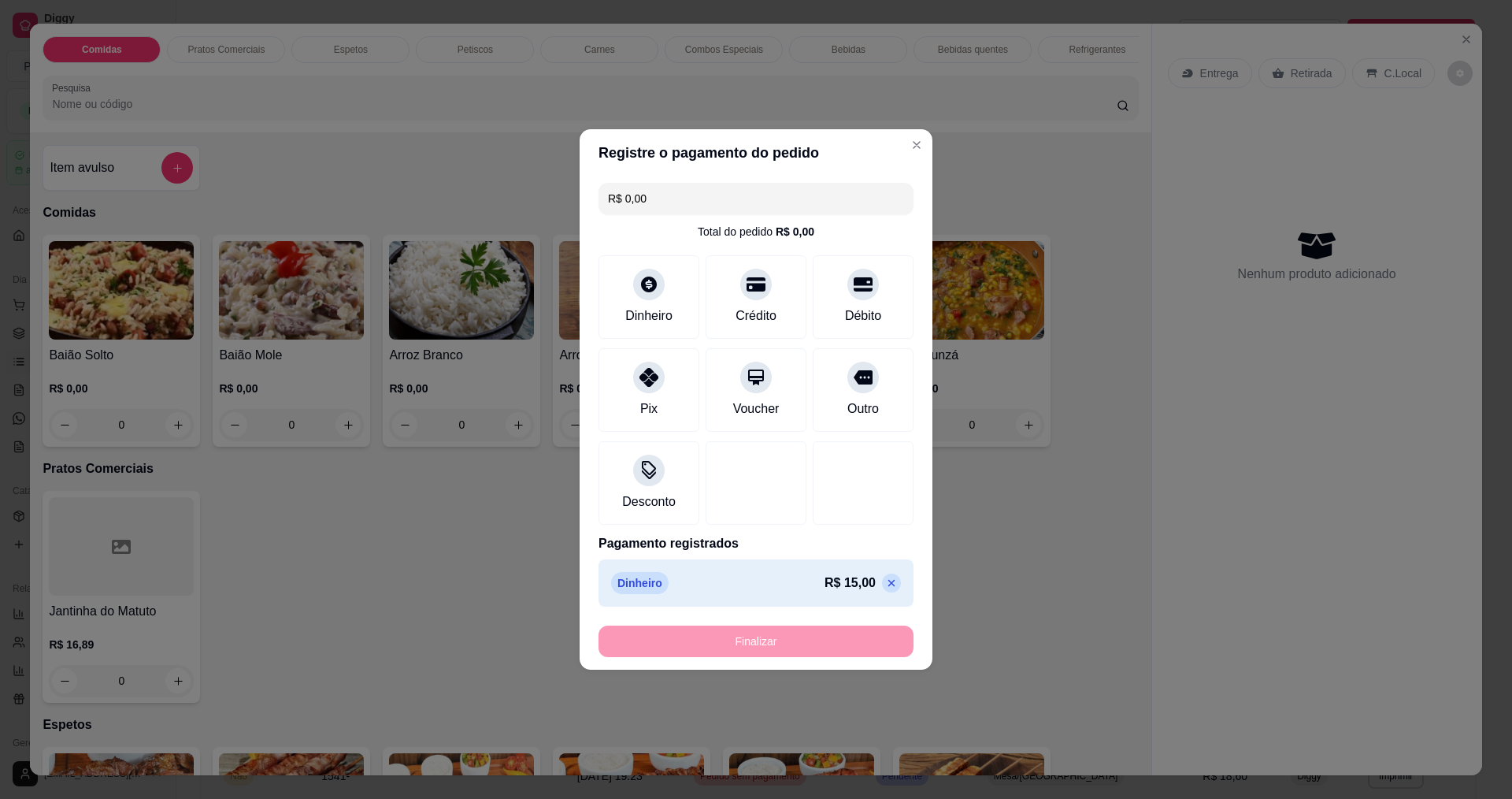
type input "-R$ 15,00"
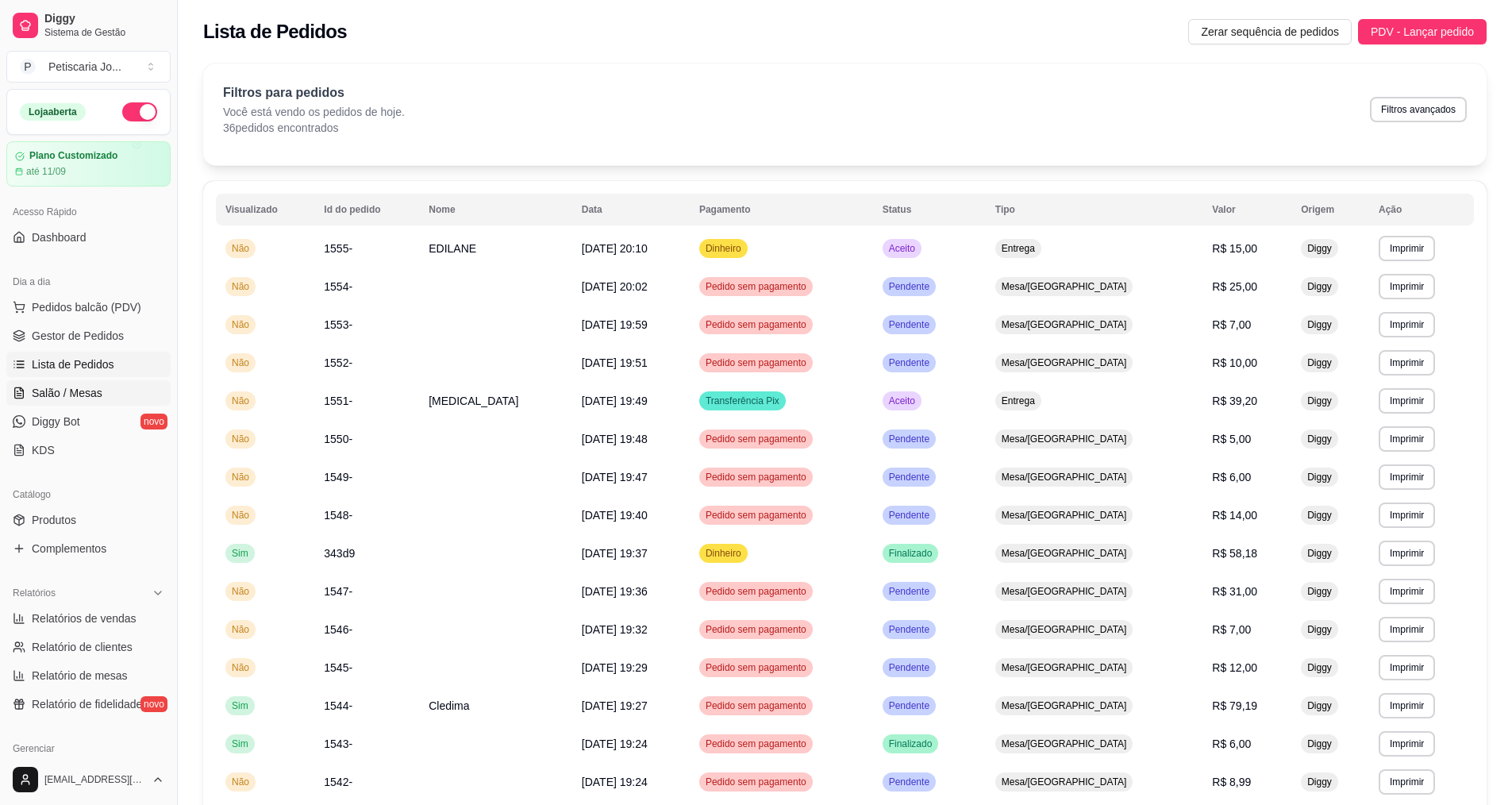
drag, startPoint x: 65, startPoint y: 390, endPoint x: 146, endPoint y: 307, distance: 116.0
click at [65, 389] on span "Salão / Mesas" at bounding box center [66, 392] width 70 height 16
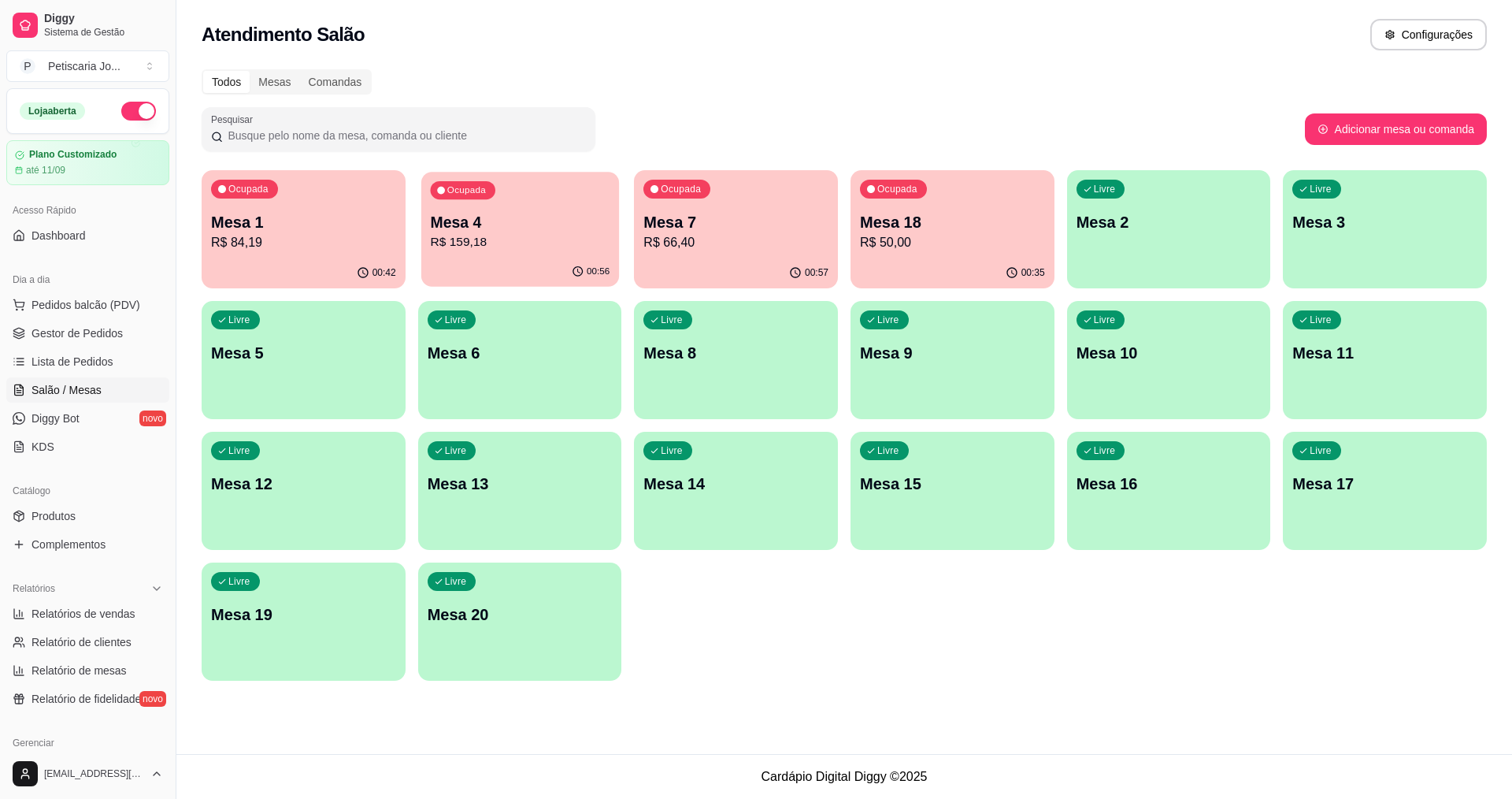
click at [497, 251] on p "R$ 159,18" at bounding box center [520, 242] width 180 height 19
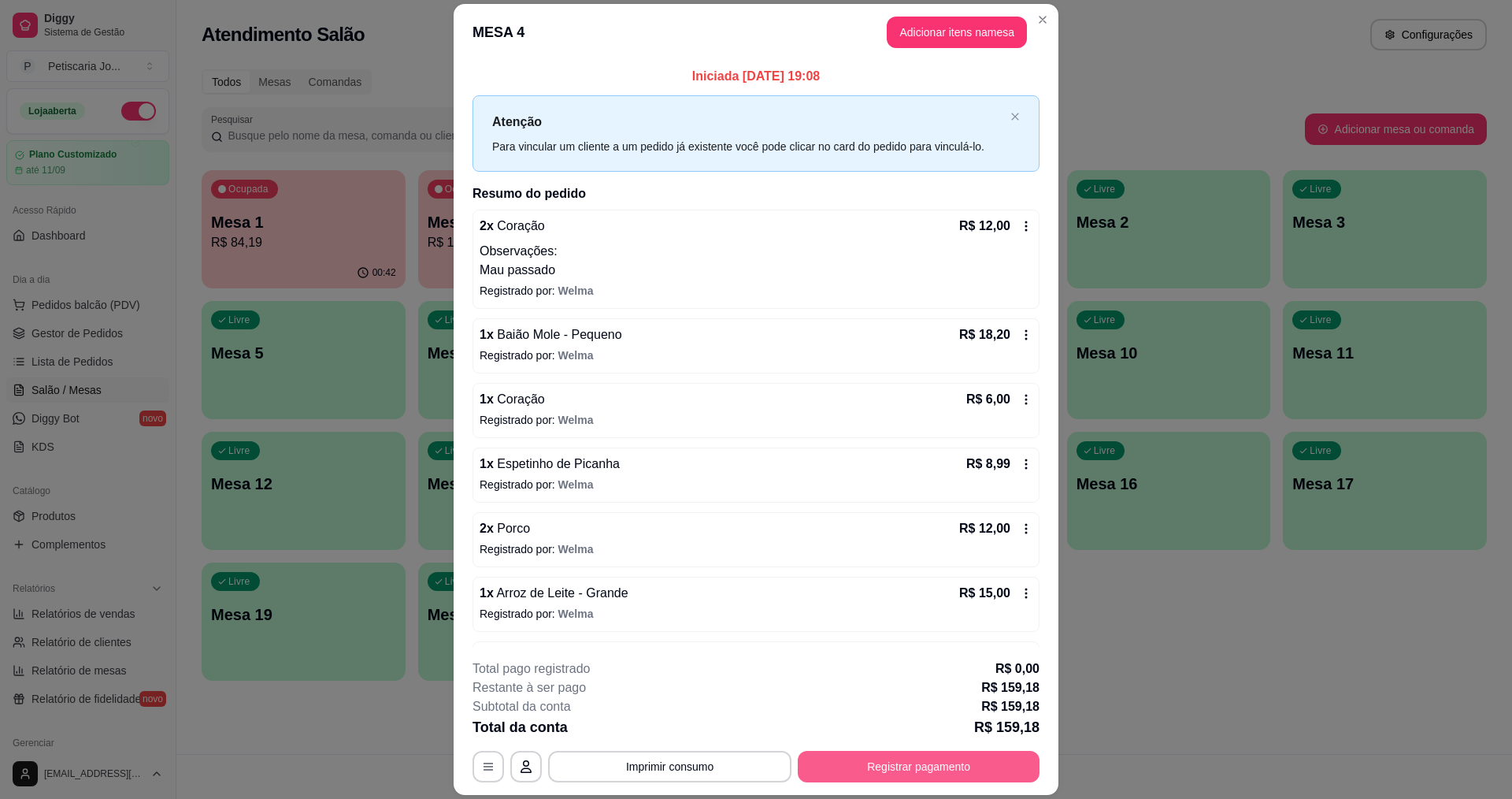
click at [927, 765] on button "Registrar pagamento" at bounding box center [918, 765] width 241 height 31
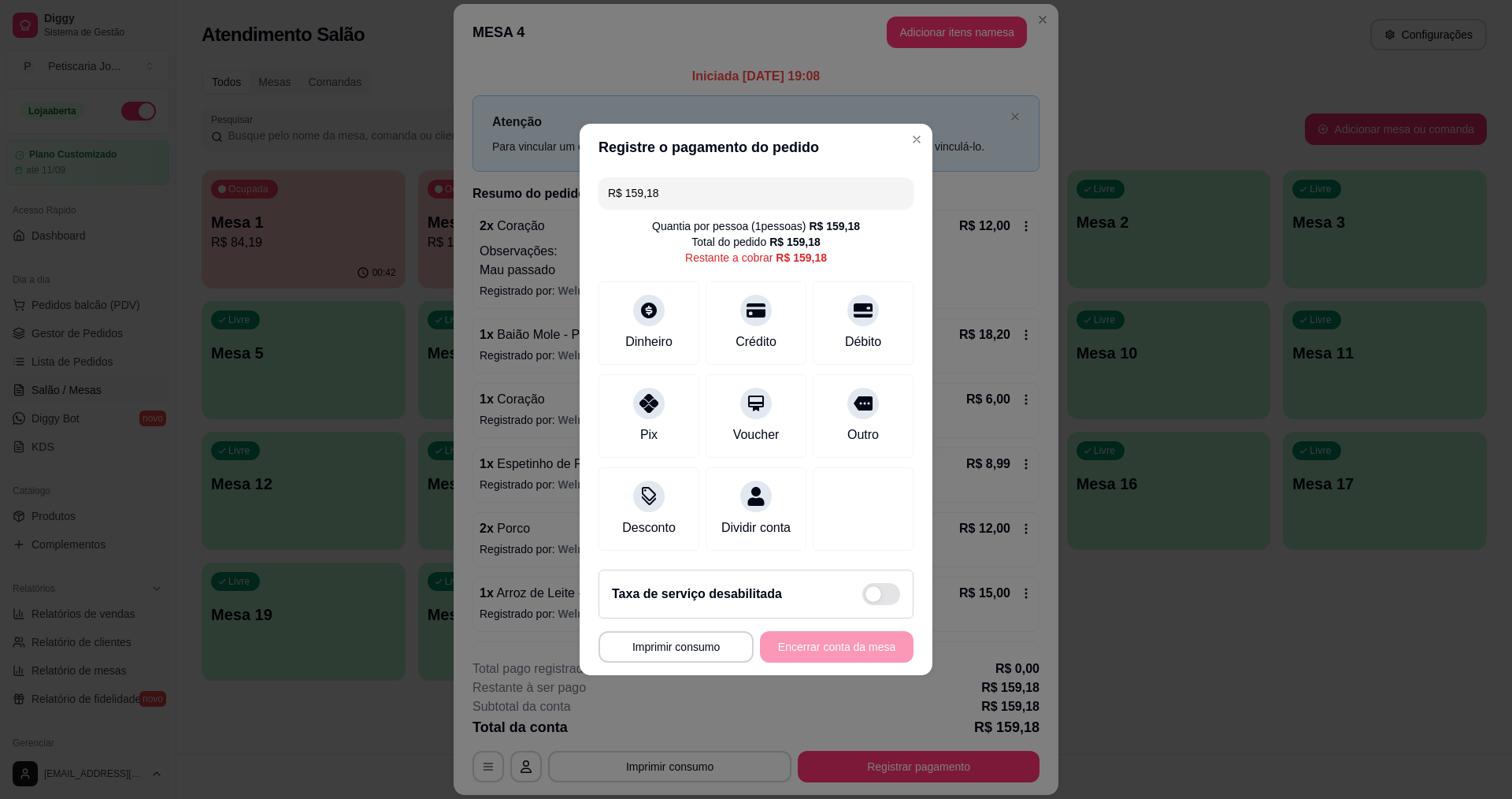
drag, startPoint x: 705, startPoint y: 189, endPoint x: 423, endPoint y: 187, distance: 282.0
click at [423, 187] on div "**********" at bounding box center [756, 400] width 1512 height 799
click at [649, 423] on div "Pix" at bounding box center [648, 433] width 19 height 20
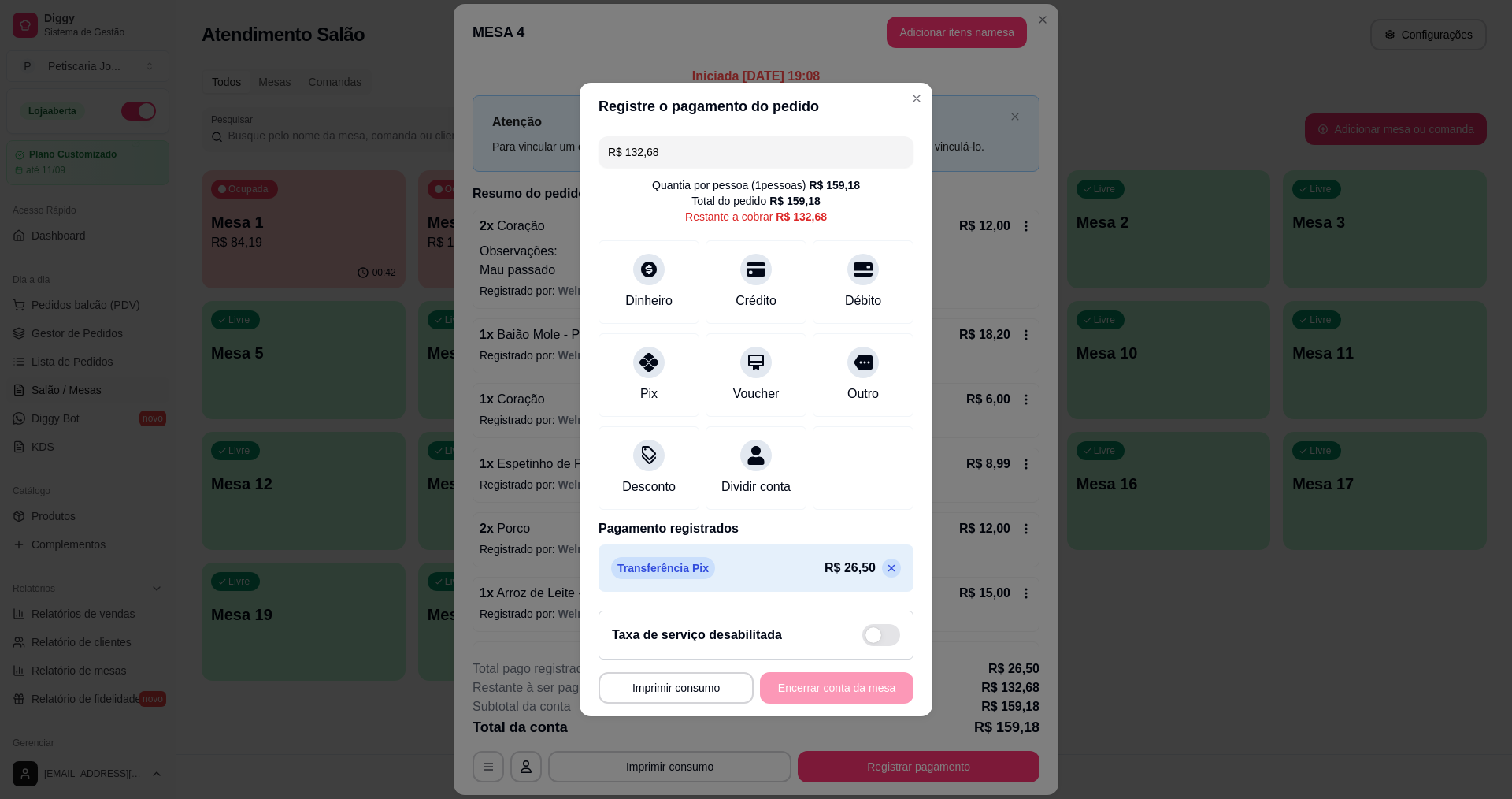
drag, startPoint x: 681, startPoint y: 140, endPoint x: 460, endPoint y: 102, distance: 224.2
click at [460, 102] on div "**********" at bounding box center [756, 400] width 1512 height 799
click at [867, 277] on div "Débito" at bounding box center [864, 279] width 111 height 93
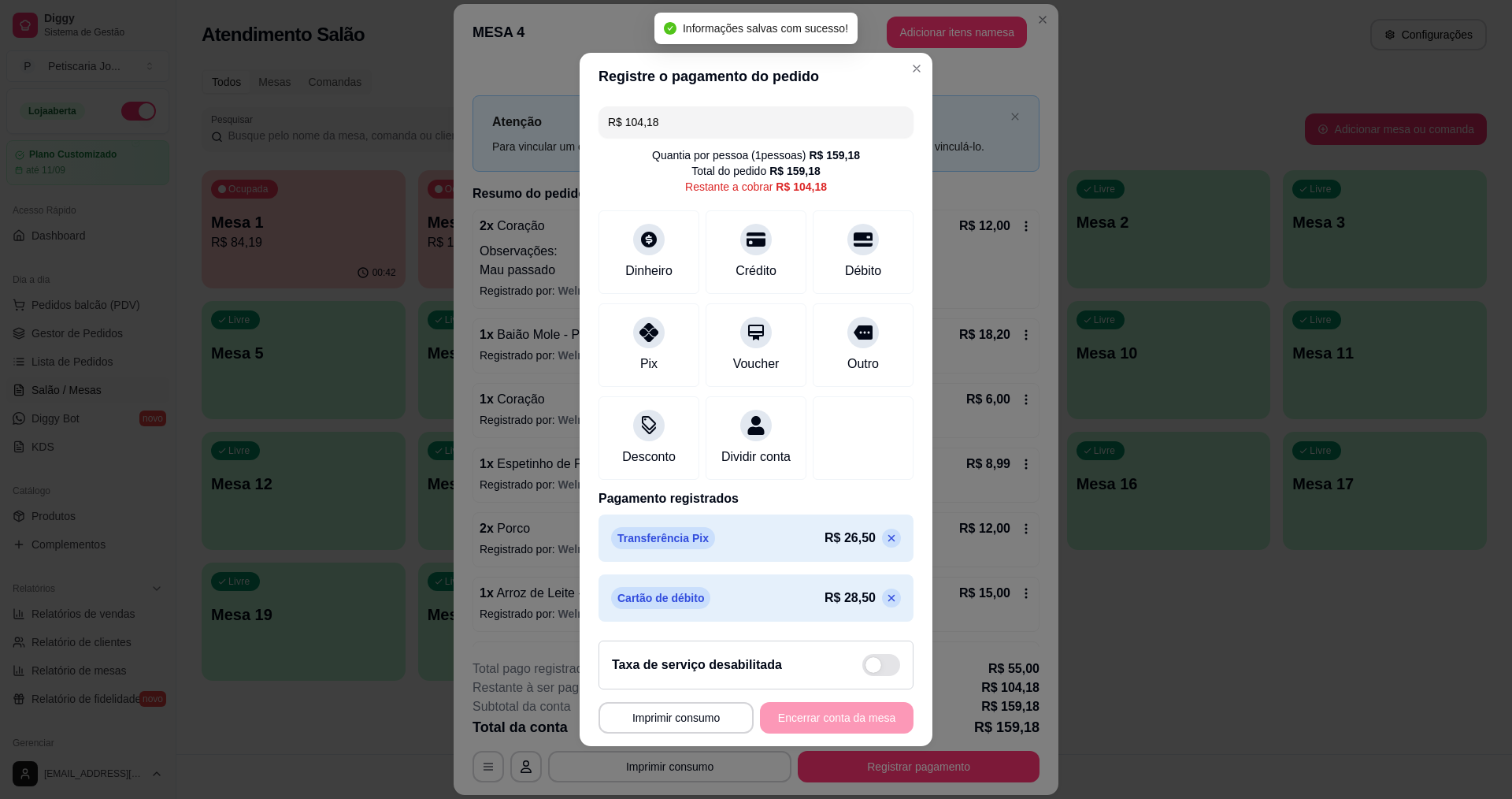
drag, startPoint x: 666, startPoint y: 118, endPoint x: 427, endPoint y: 102, distance: 239.5
click at [427, 102] on div "**********" at bounding box center [756, 400] width 1512 height 799
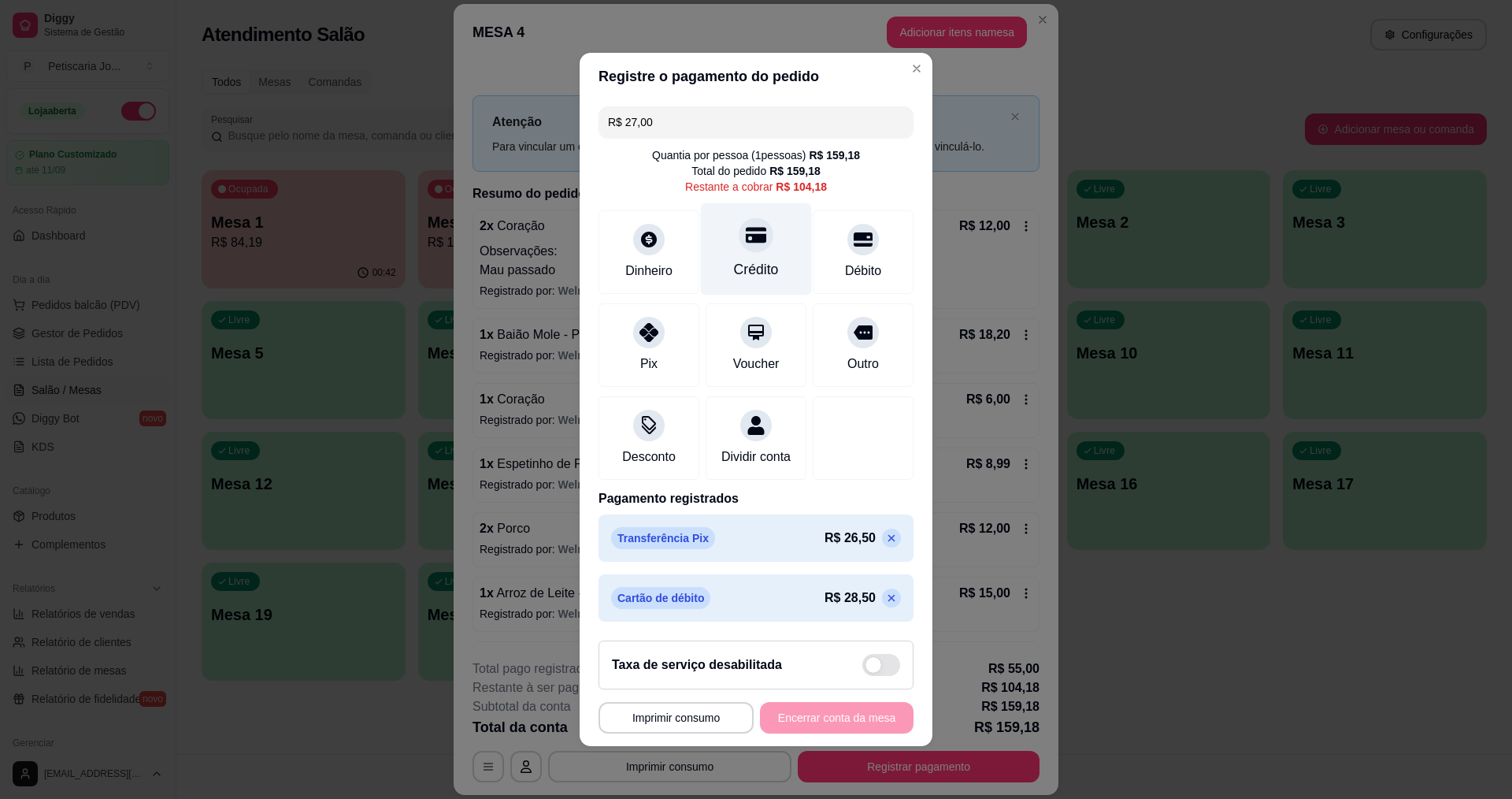
click at [745, 259] on div "Crédito" at bounding box center [756, 269] width 45 height 20
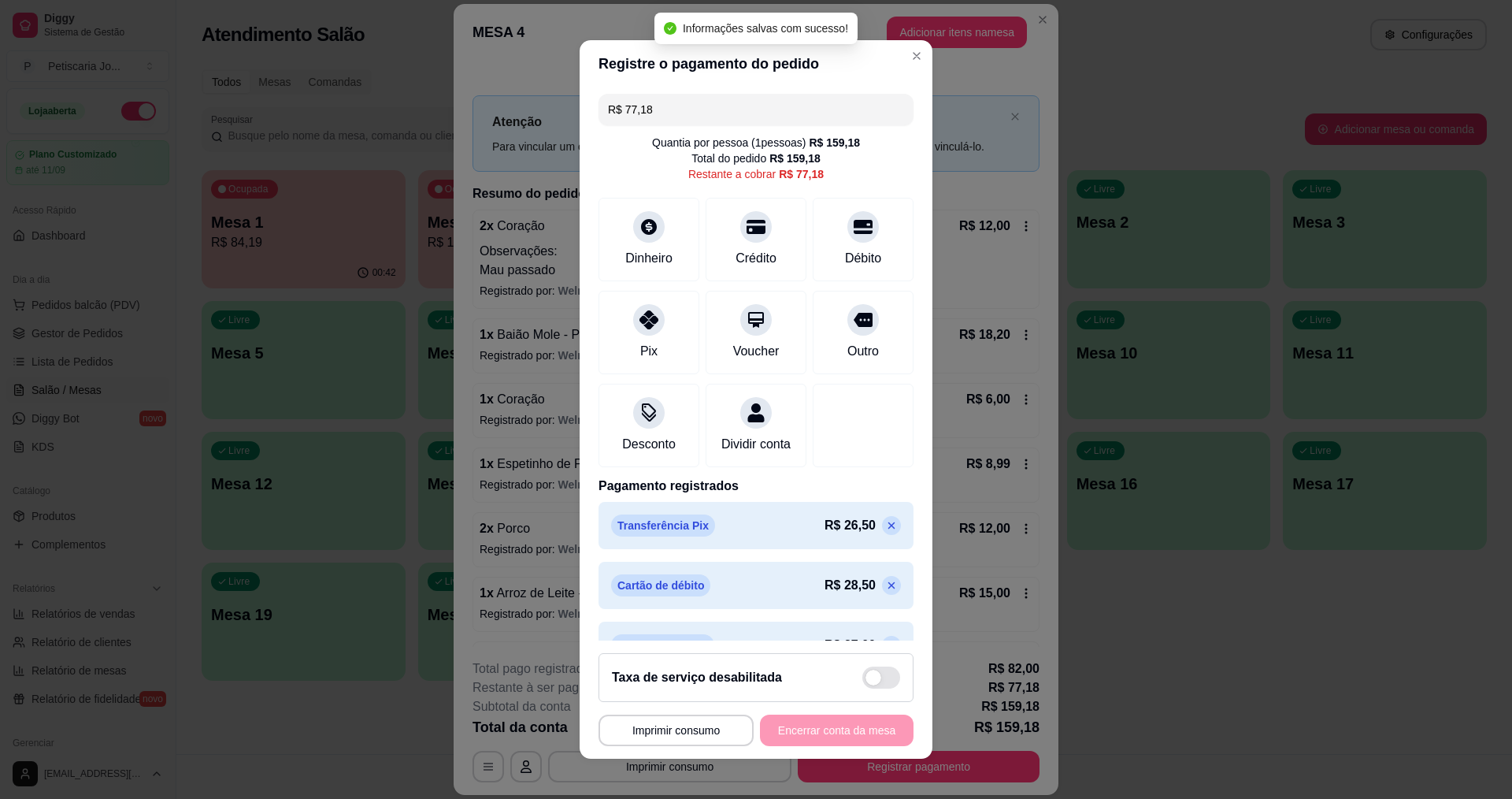
drag, startPoint x: 699, startPoint y: 123, endPoint x: 632, endPoint y: 109, distance: 68.4
click at [632, 109] on input "R$ 77,18" at bounding box center [756, 108] width 296 height 31
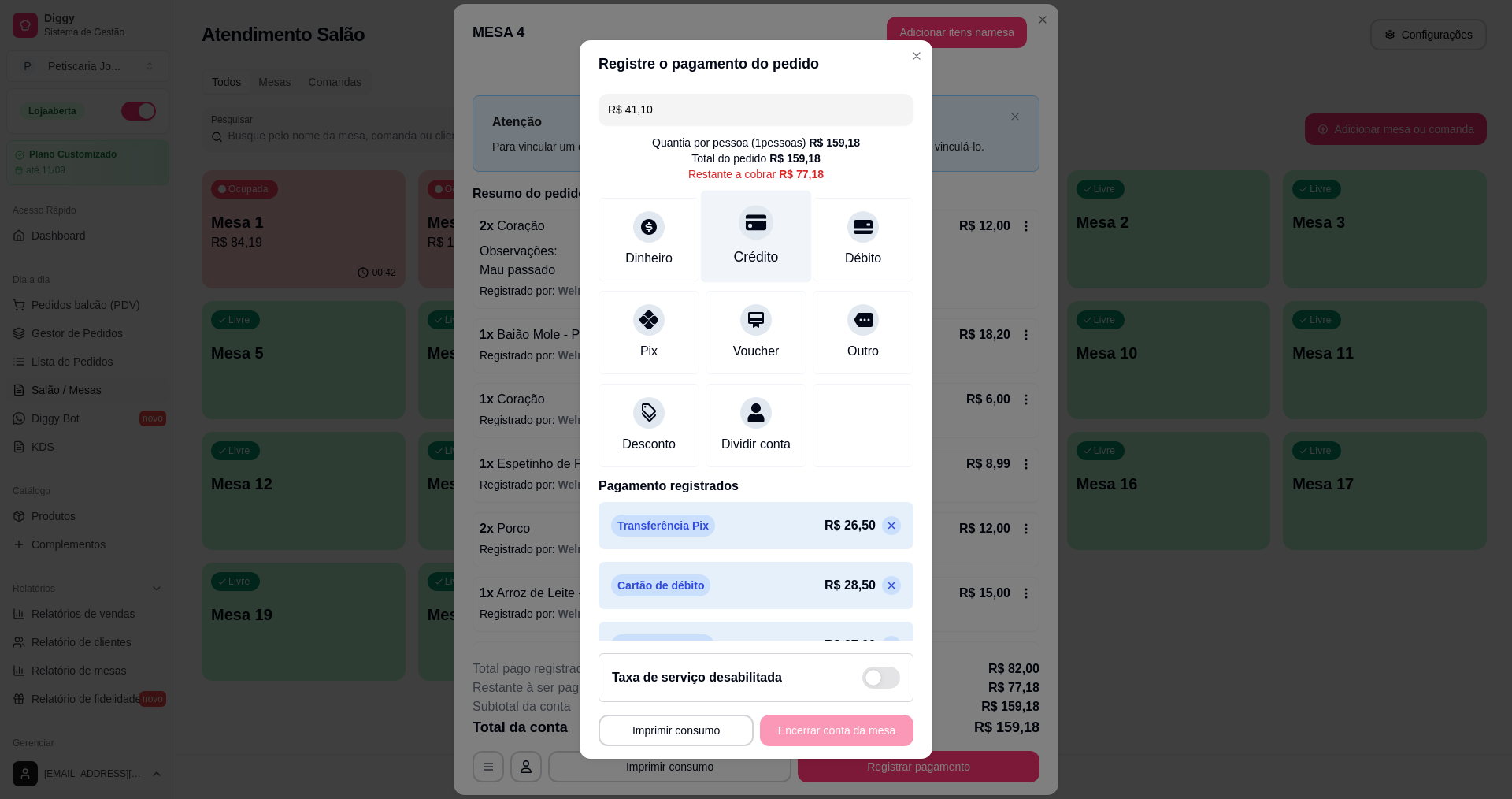
click at [713, 238] on div "Crédito" at bounding box center [756, 236] width 111 height 93
drag, startPoint x: 678, startPoint y: 110, endPoint x: 301, endPoint y: 37, distance: 384.0
click at [301, 37] on div "**********" at bounding box center [756, 400] width 1512 height 799
click at [848, 259] on div "Débito" at bounding box center [864, 257] width 40 height 20
click at [740, 249] on div "Crédito" at bounding box center [756, 257] width 45 height 20
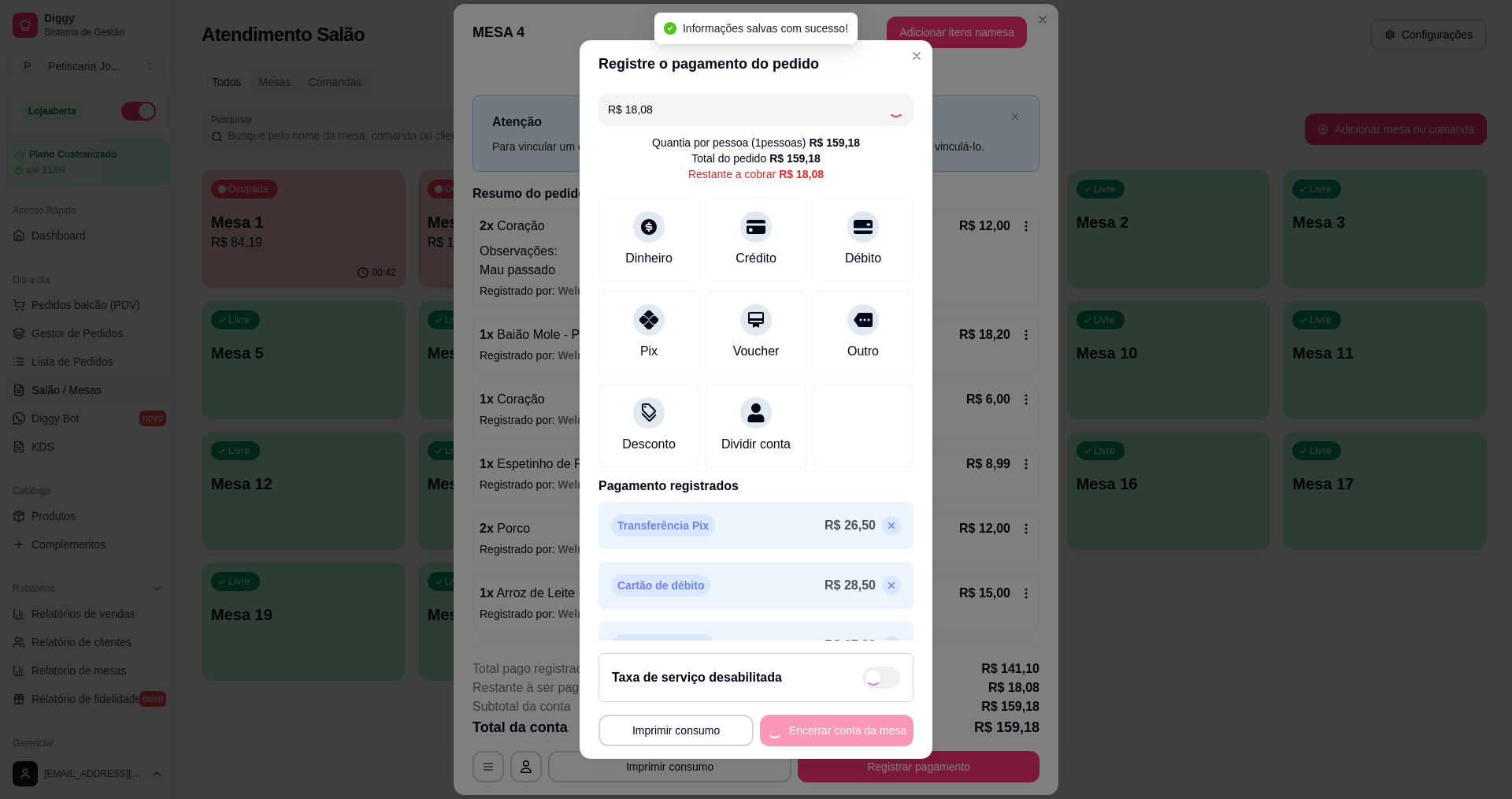
type input "R$ 0,00"
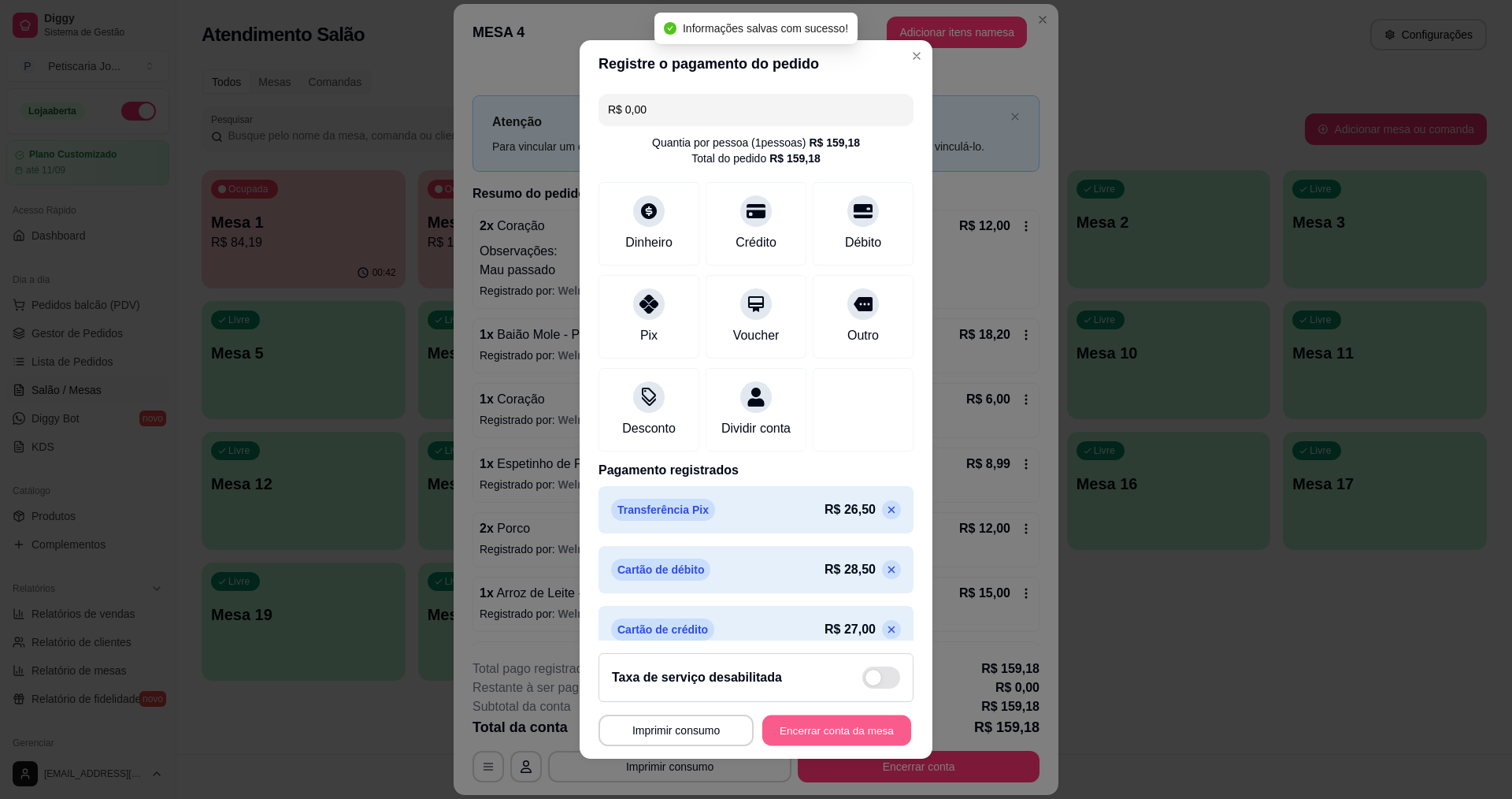
click at [784, 723] on button "Encerrar conta da mesa" at bounding box center [836, 730] width 149 height 31
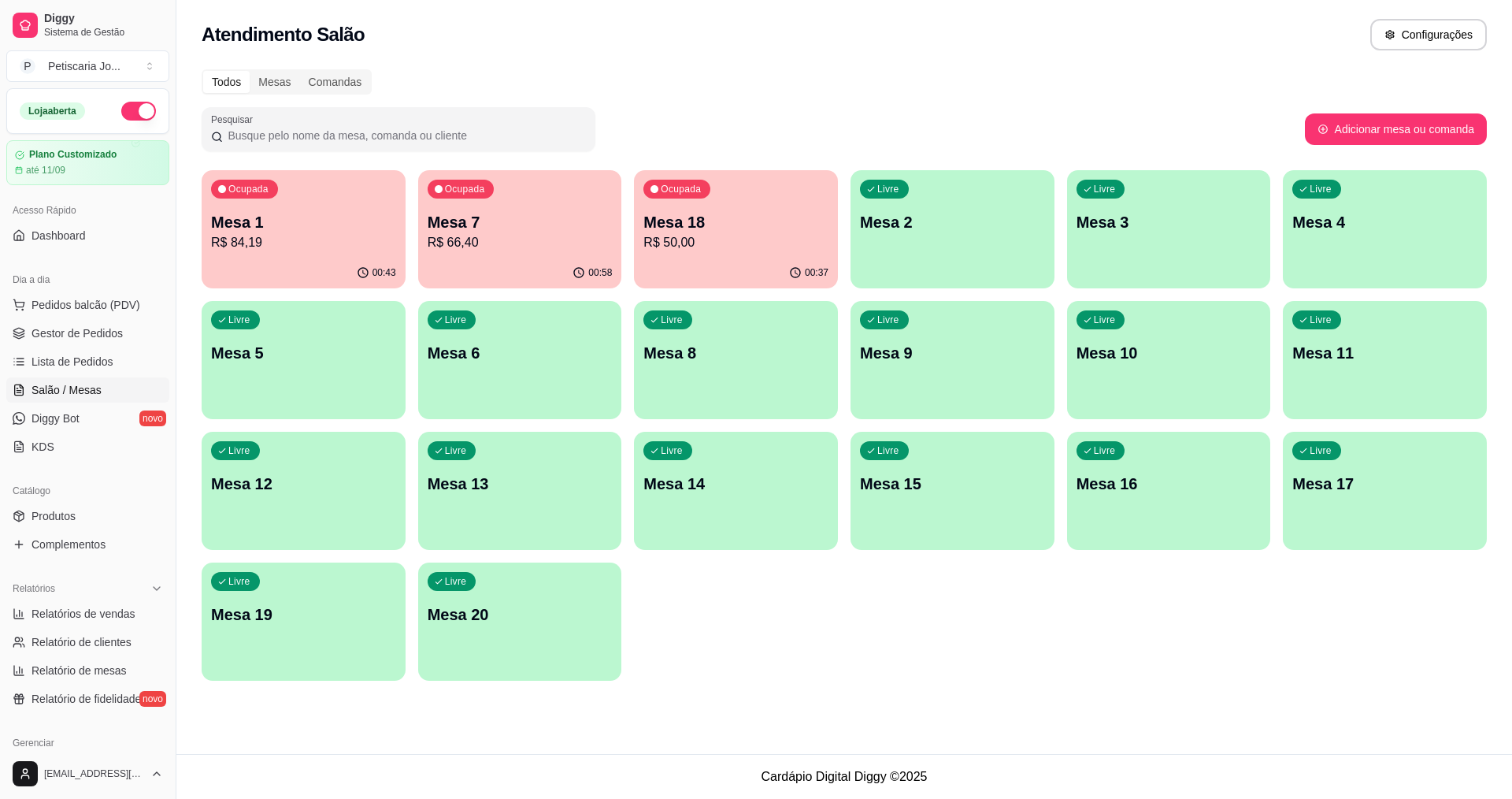
click at [282, 183] on div "Ocupada Mesa 1 R$ 84,19" at bounding box center [304, 214] width 204 height 87
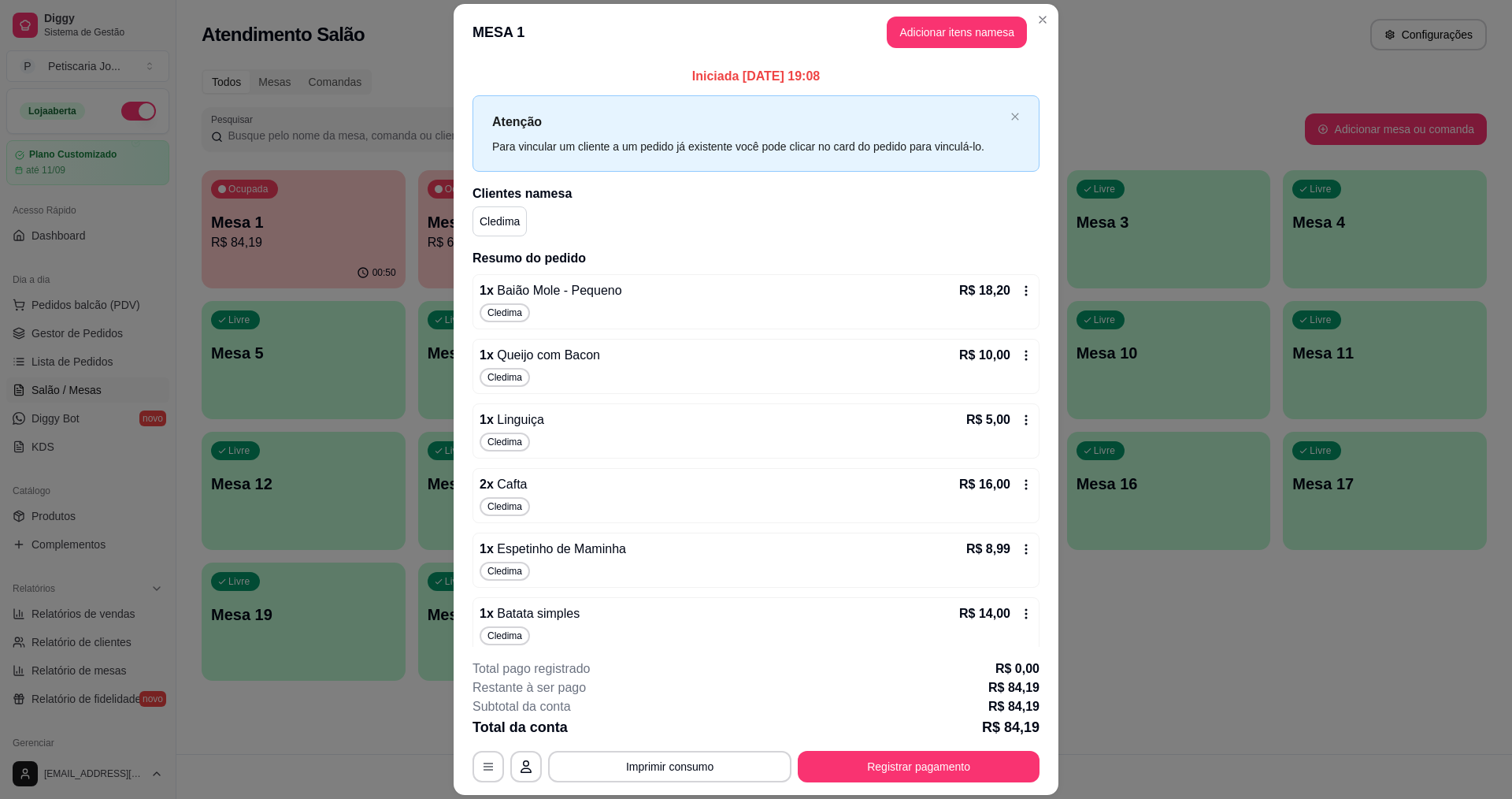
click at [859, 788] on footer "**********" at bounding box center [755, 721] width 605 height 148
click at [864, 774] on button "Registrar pagamento" at bounding box center [918, 765] width 241 height 31
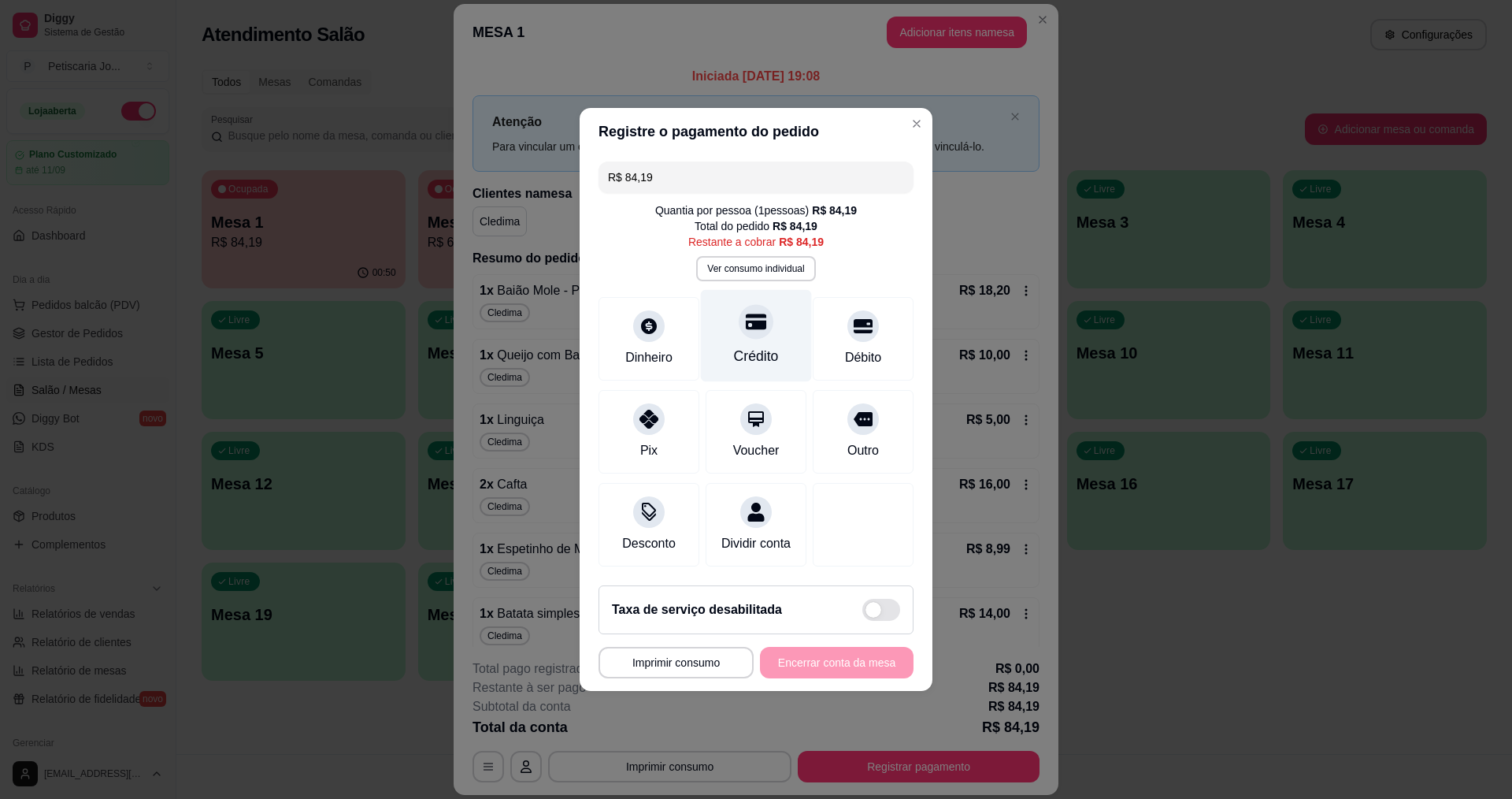
click at [735, 349] on div "Crédito" at bounding box center [756, 356] width 45 height 20
type input "R$ 0,00"
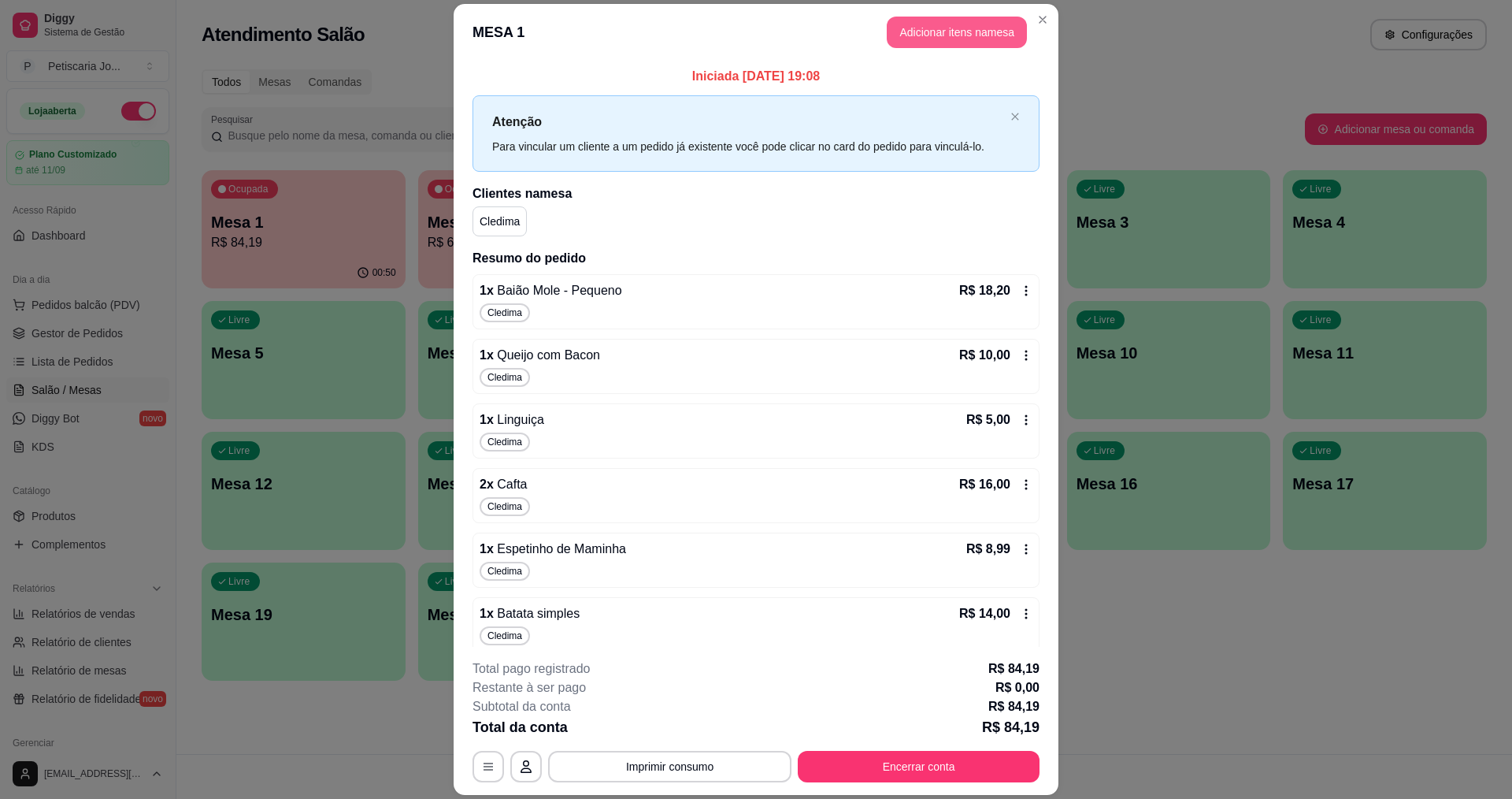
click at [916, 27] on button "Adicionar itens na mesa" at bounding box center [956, 32] width 140 height 31
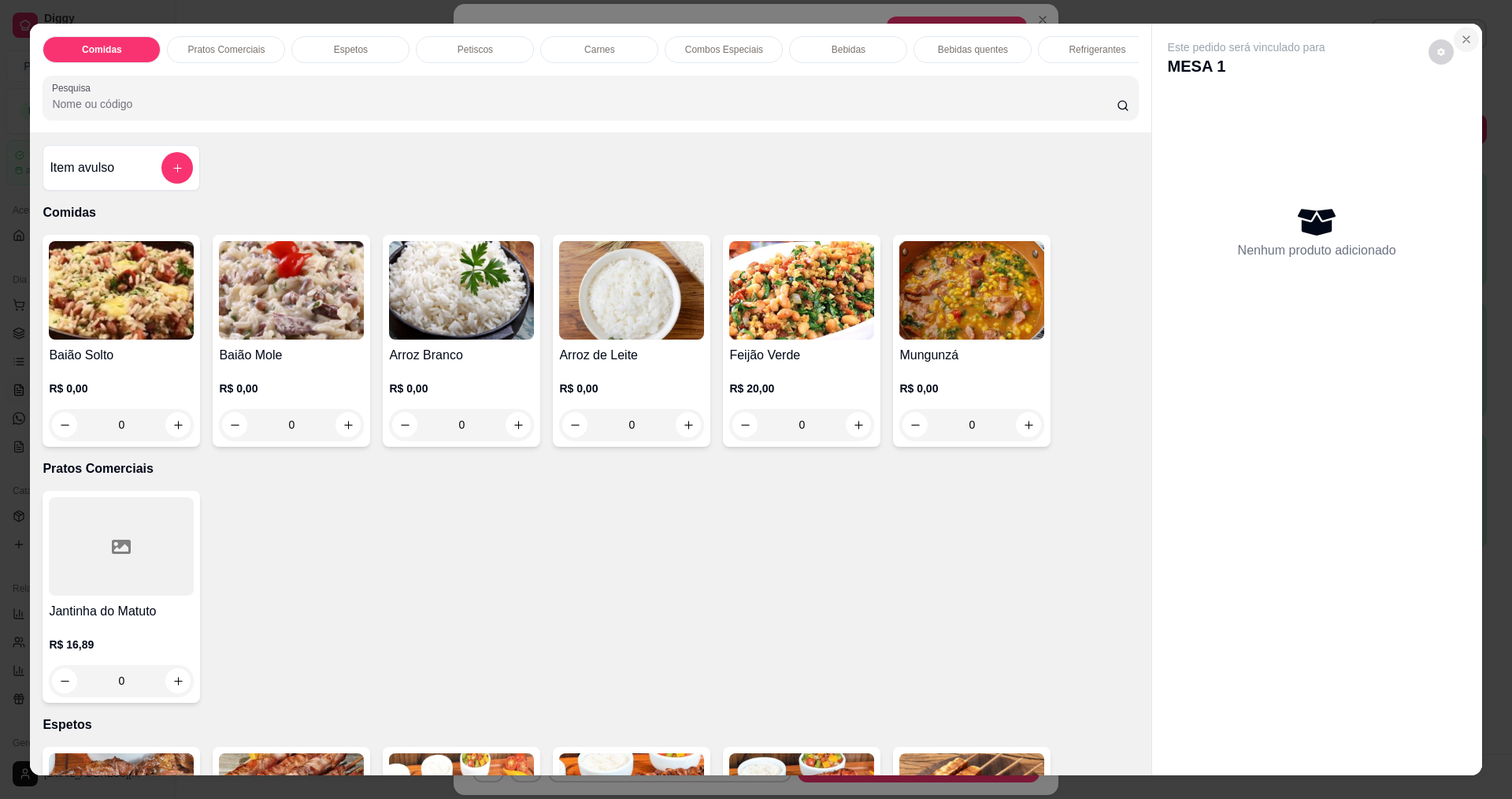
click at [1462, 40] on icon "Close" at bounding box center [1466, 39] width 13 height 13
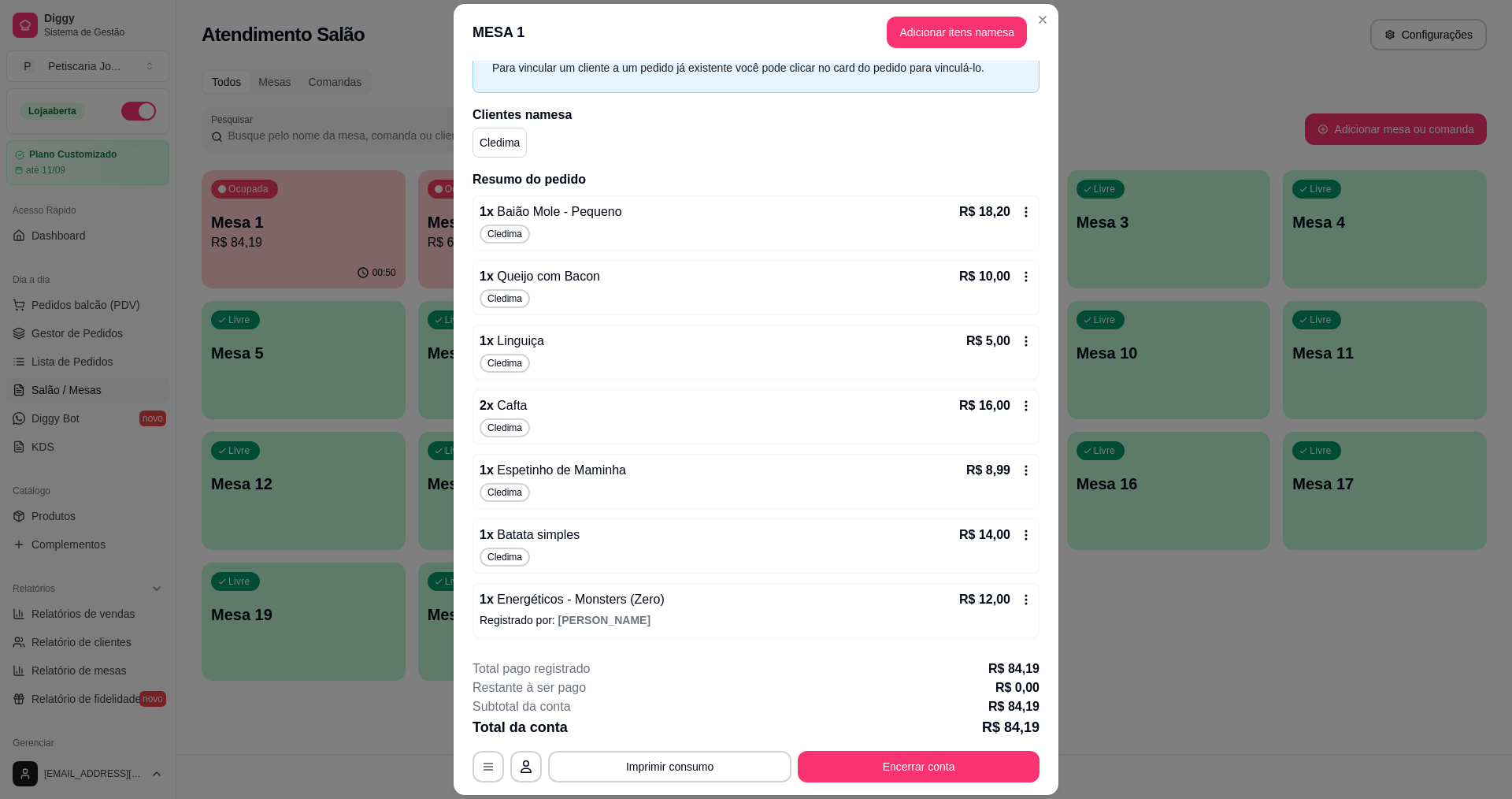
scroll to position [157, 0]
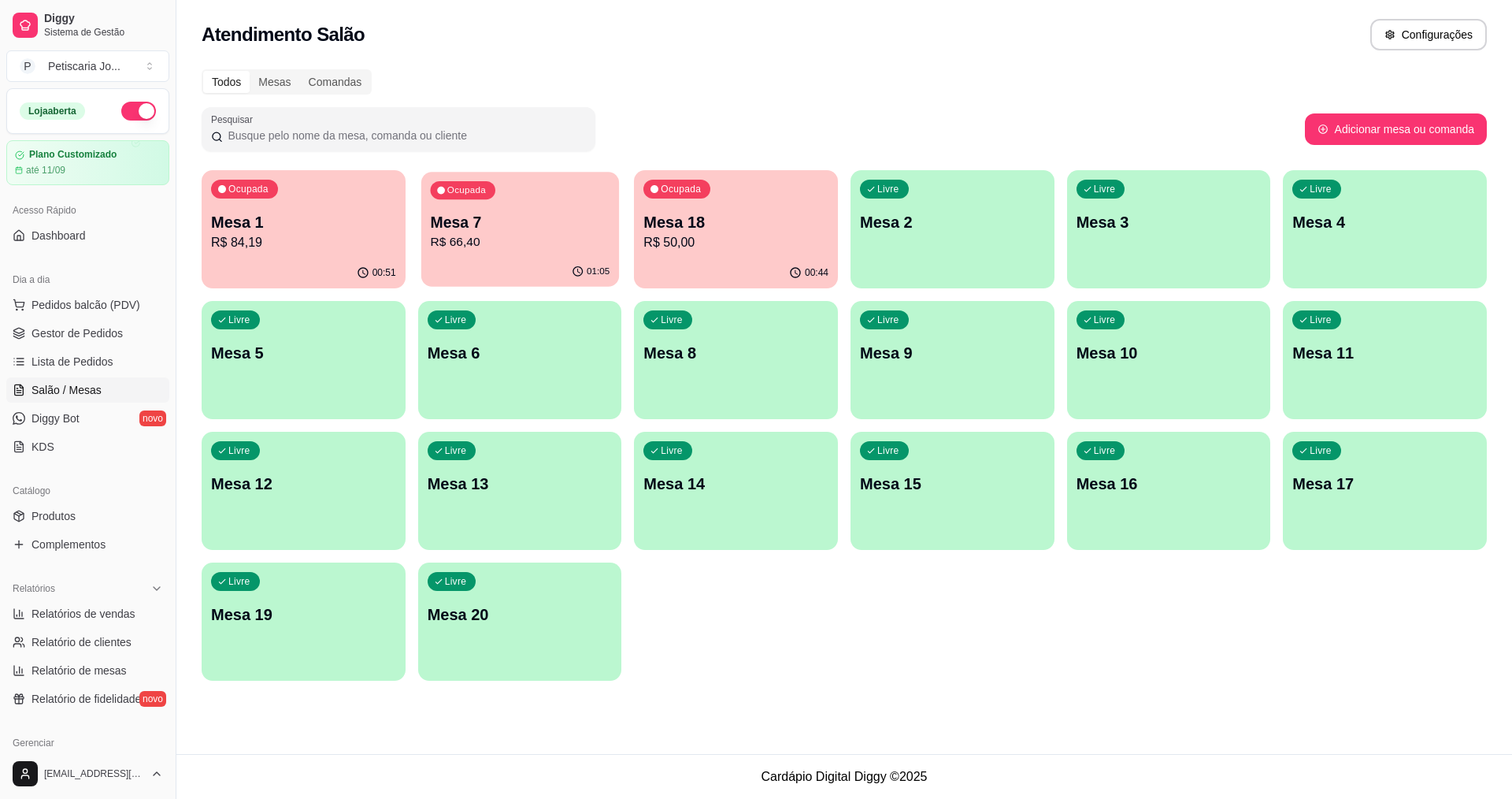
click at [484, 252] on div "Ocupada Mesa 7 R$ 66,40" at bounding box center [520, 214] width 198 height 85
click at [740, 161] on div "Todos Mesas Comandas Pesquisar Adicionar mesa ou comanda Ocupada Mesa 1 R$ 84,1…" at bounding box center [844, 379] width 1335 height 639
click at [730, 190] on div "Ocupada Mesa 18 R$ 50,00" at bounding box center [736, 214] width 204 height 87
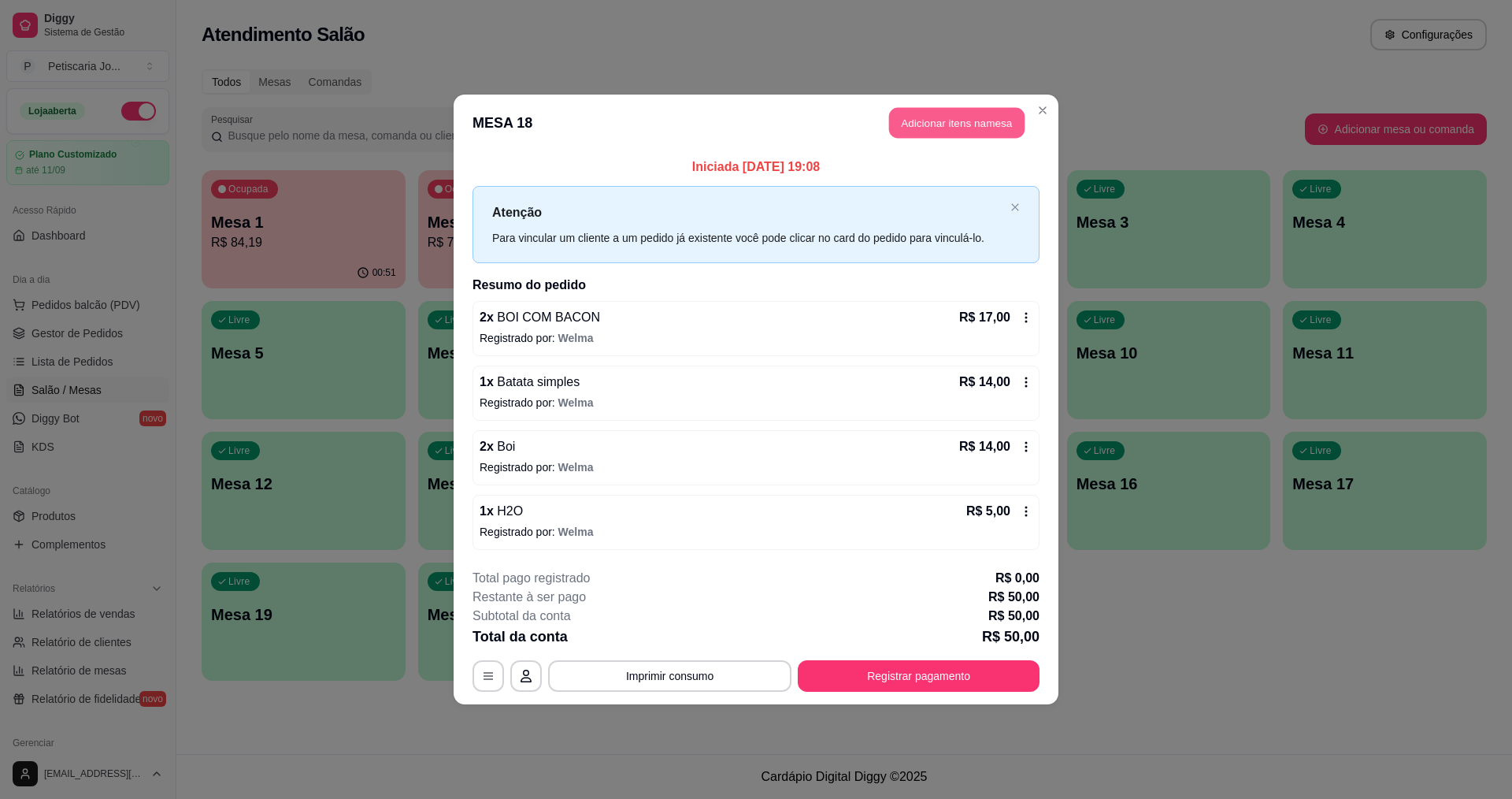
click at [922, 127] on button "Adicionar itens na mesa" at bounding box center [956, 123] width 135 height 31
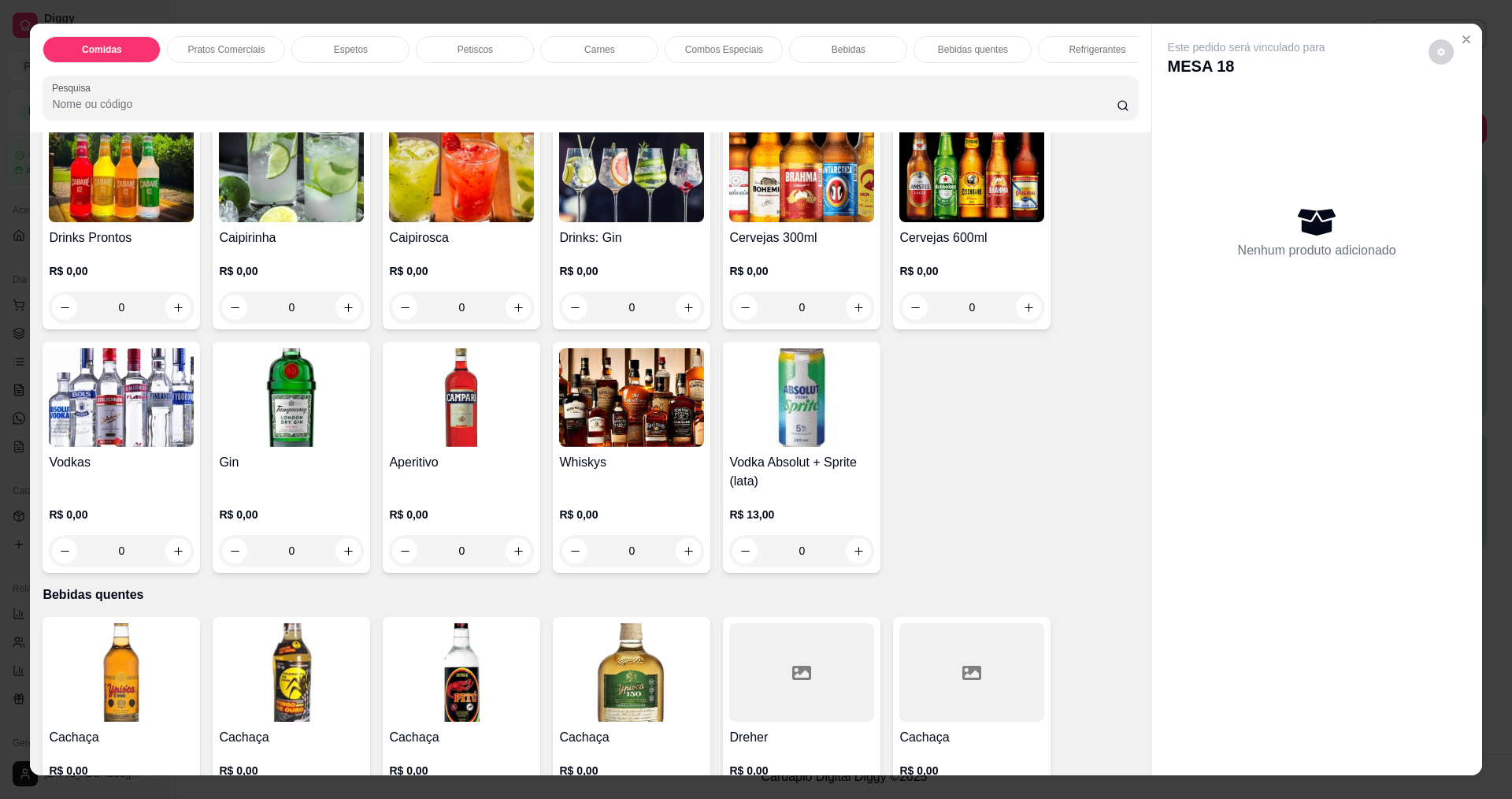
scroll to position [2284, 0]
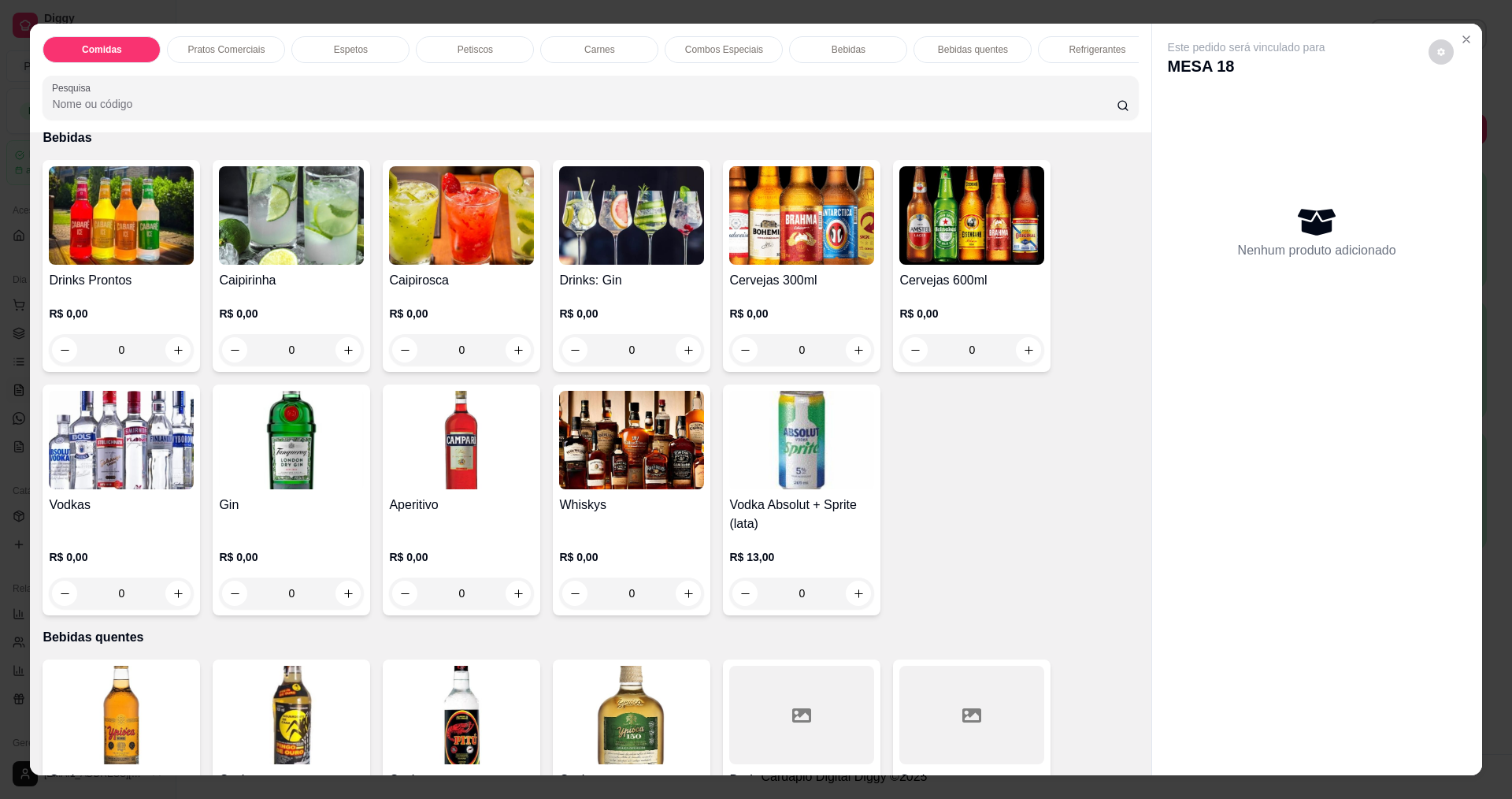
click at [965, 226] on img at bounding box center [971, 215] width 145 height 98
click at [780, 243] on img at bounding box center [801, 215] width 145 height 98
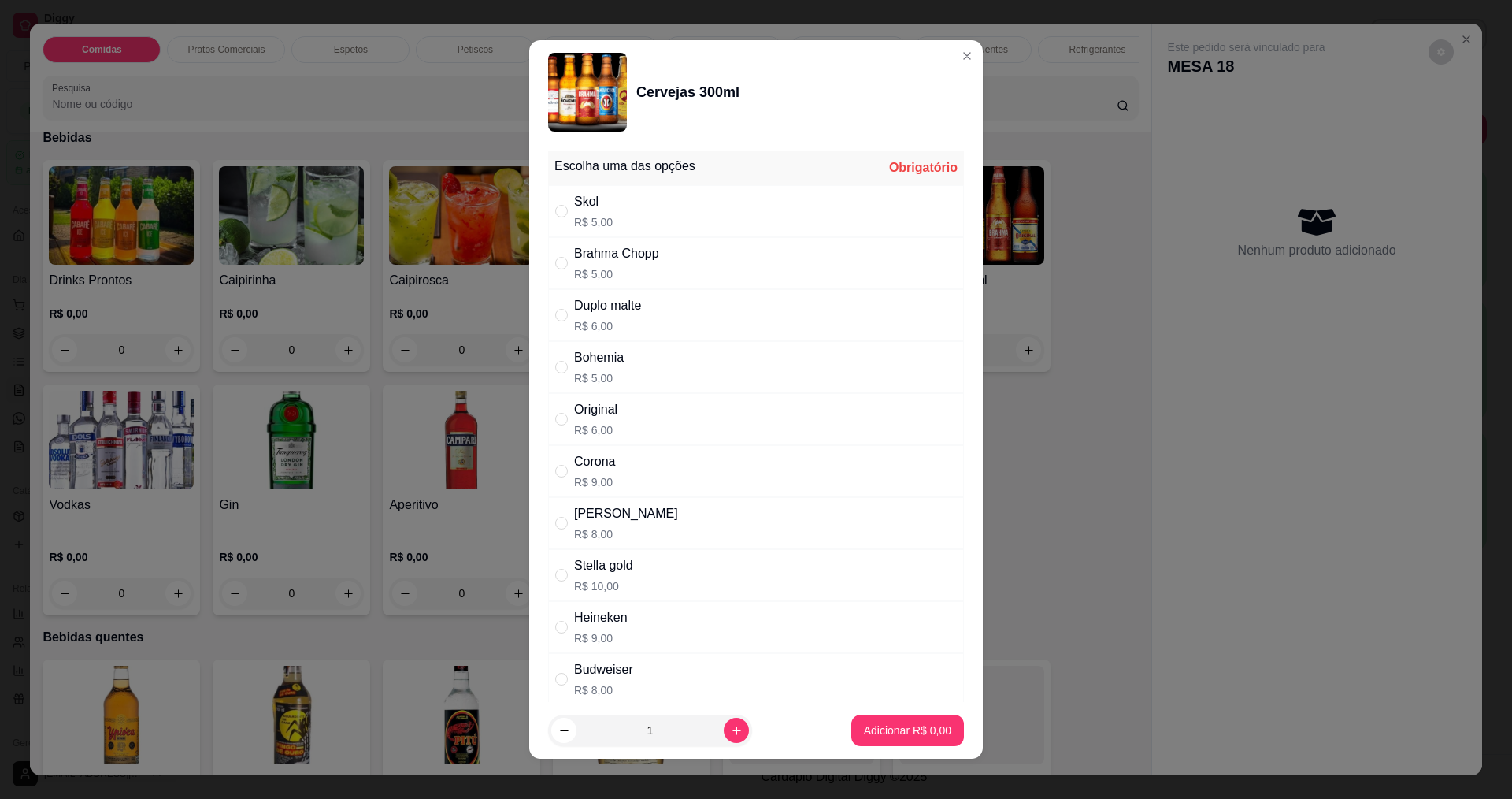
click at [657, 532] on div "Stella R$ 8,00" at bounding box center [756, 523] width 415 height 52
radio input "true"
click at [731, 725] on icon "increase-product-quantity" at bounding box center [737, 731] width 12 height 12
type input "3"
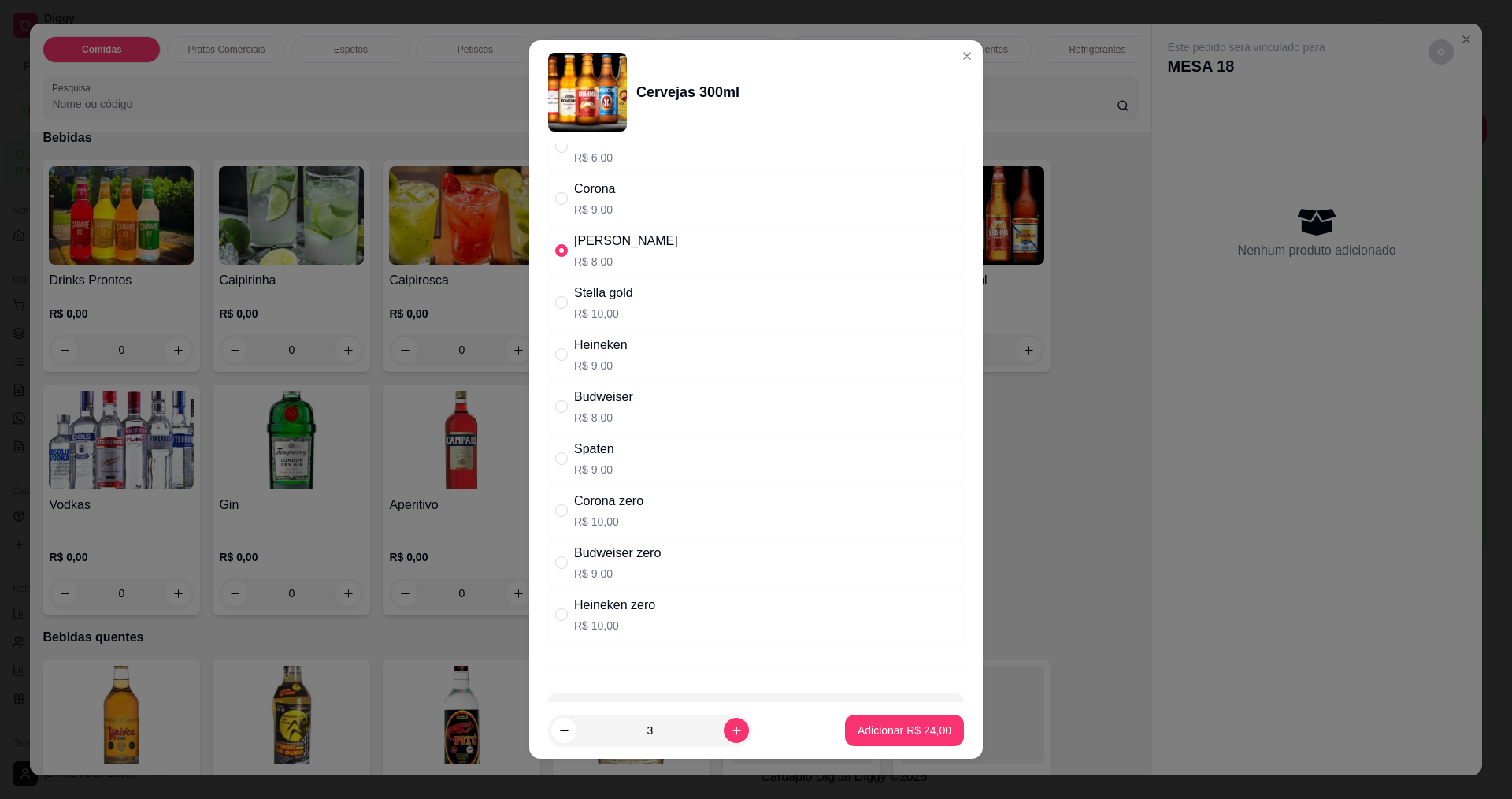
scroll to position [315, 0]
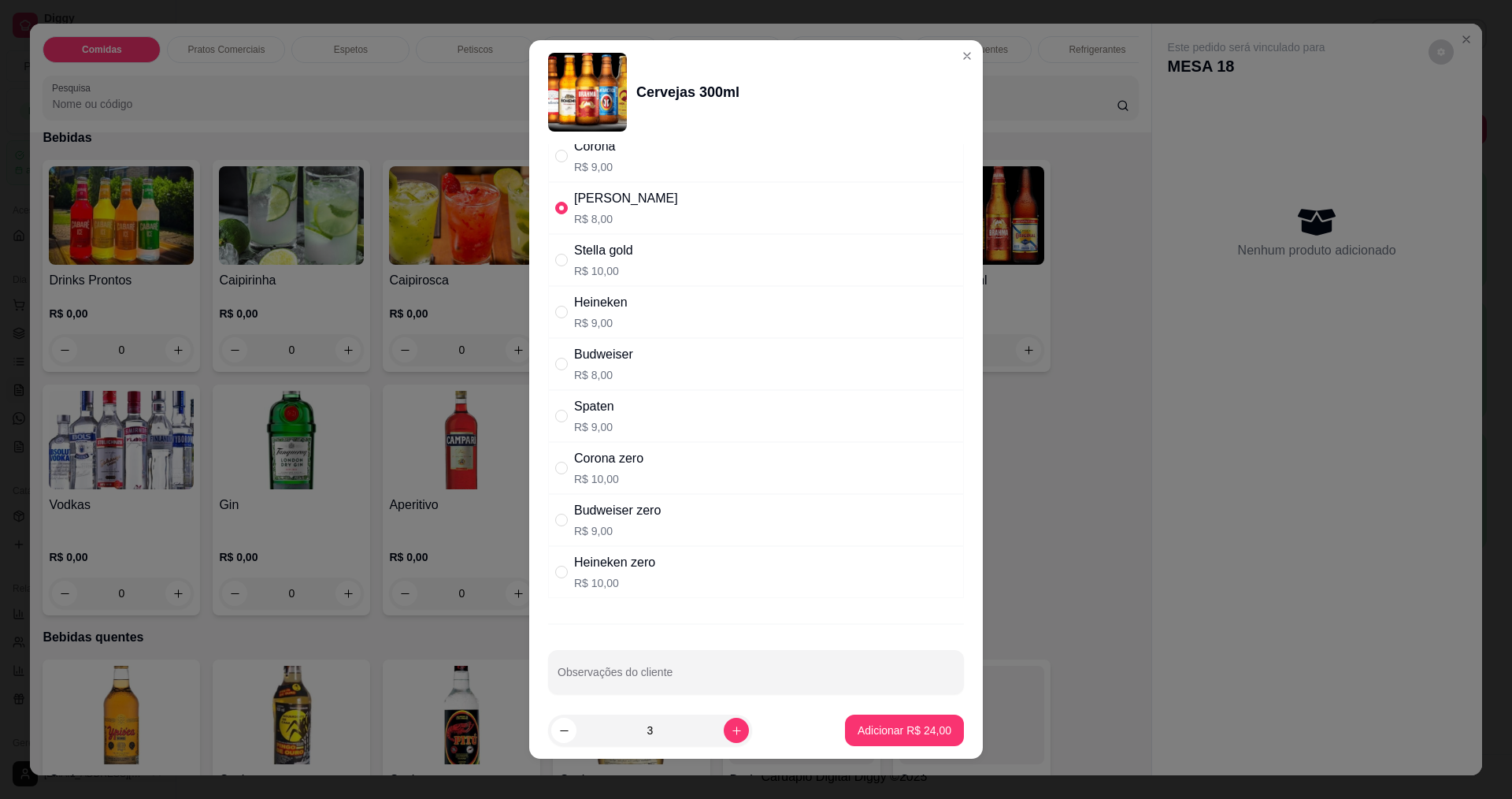
click at [596, 355] on div "Budweiser" at bounding box center [604, 354] width 59 height 19
radio input "false"
radio input "true"
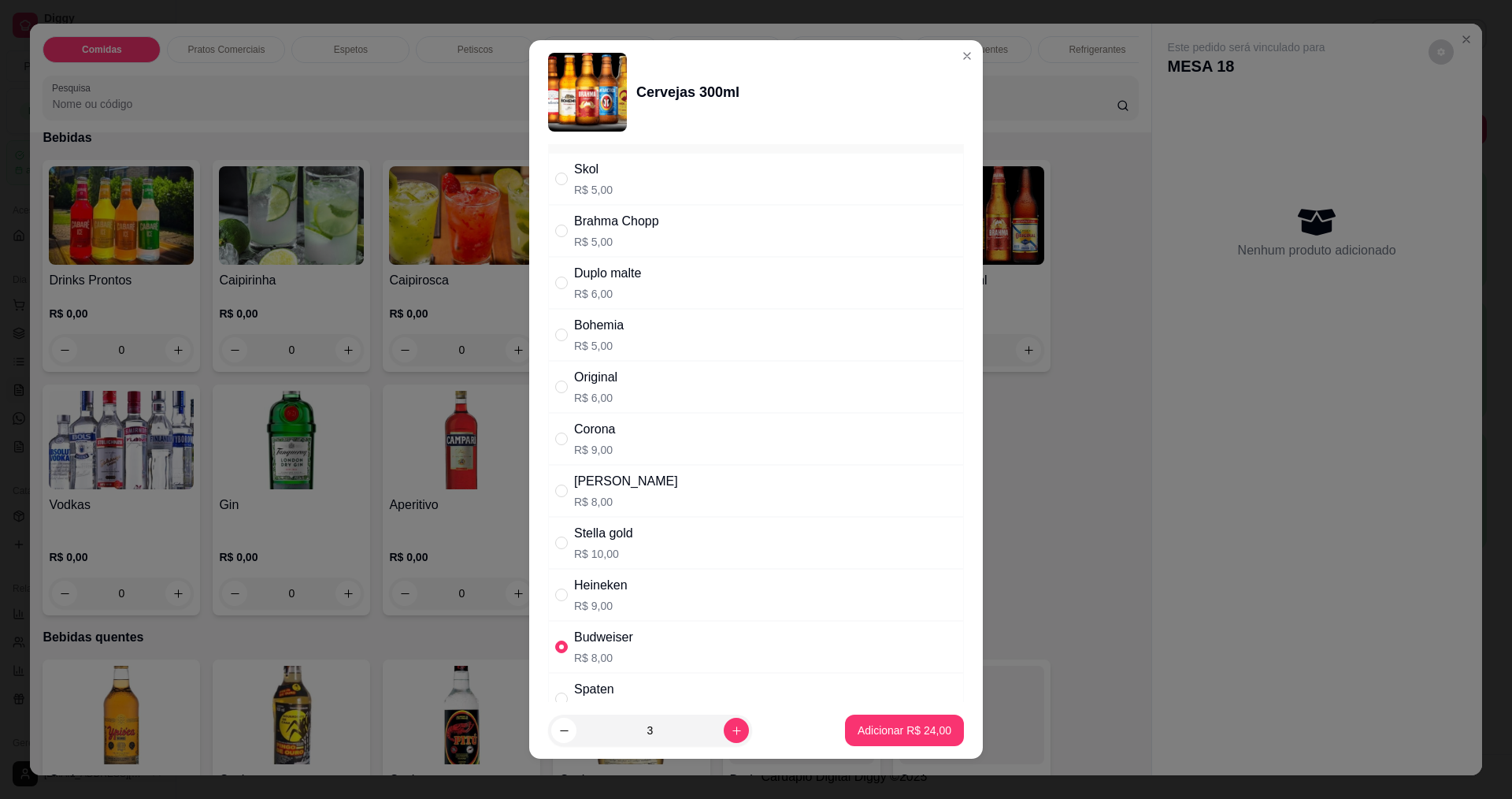
scroll to position [0, 0]
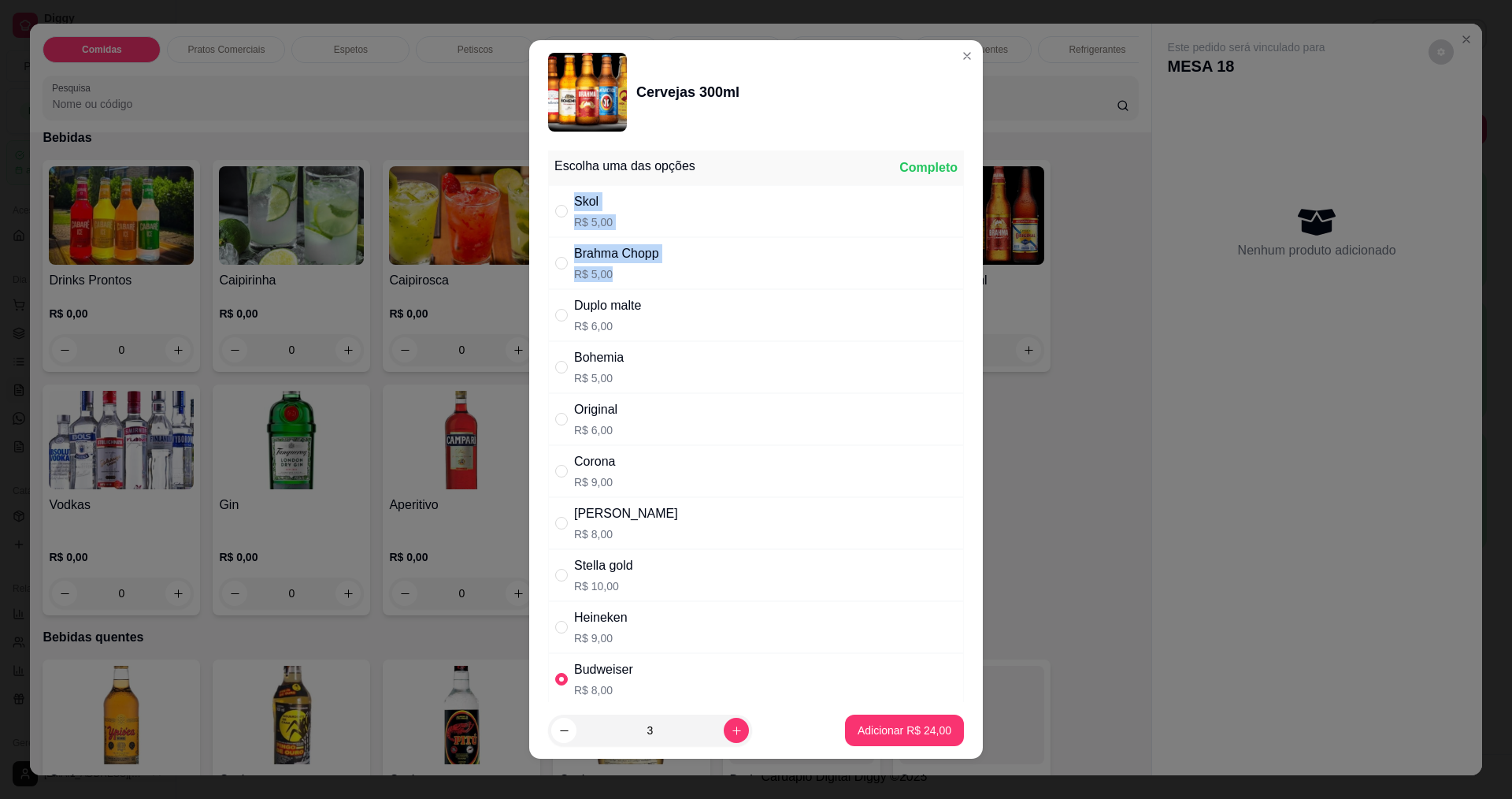
drag, startPoint x: 564, startPoint y: 215, endPoint x: 715, endPoint y: 270, distance: 160.7
click at [688, 283] on div "Escolha uma das opções Completo Skol R$ 5,00 Brahma Chopp R$ 5,00 Duplo malte R…" at bounding box center [756, 532] width 415 height 762
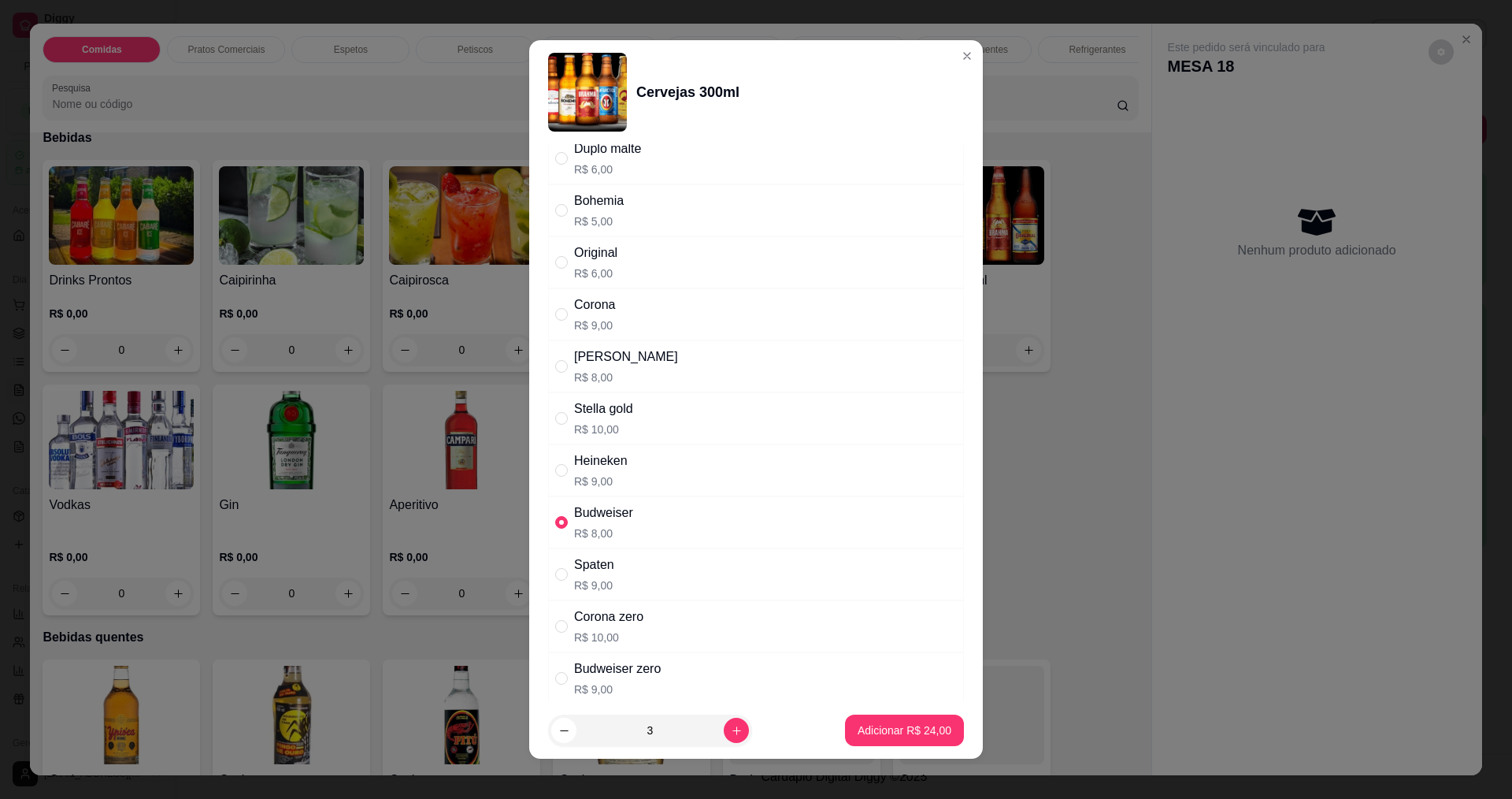
scroll to position [157, 0]
click at [663, 378] on div "Stella R$ 8,00" at bounding box center [756, 366] width 415 height 52
radio input "true"
radio input "false"
click at [917, 724] on p "Adicionar R$ 24,00" at bounding box center [904, 730] width 93 height 16
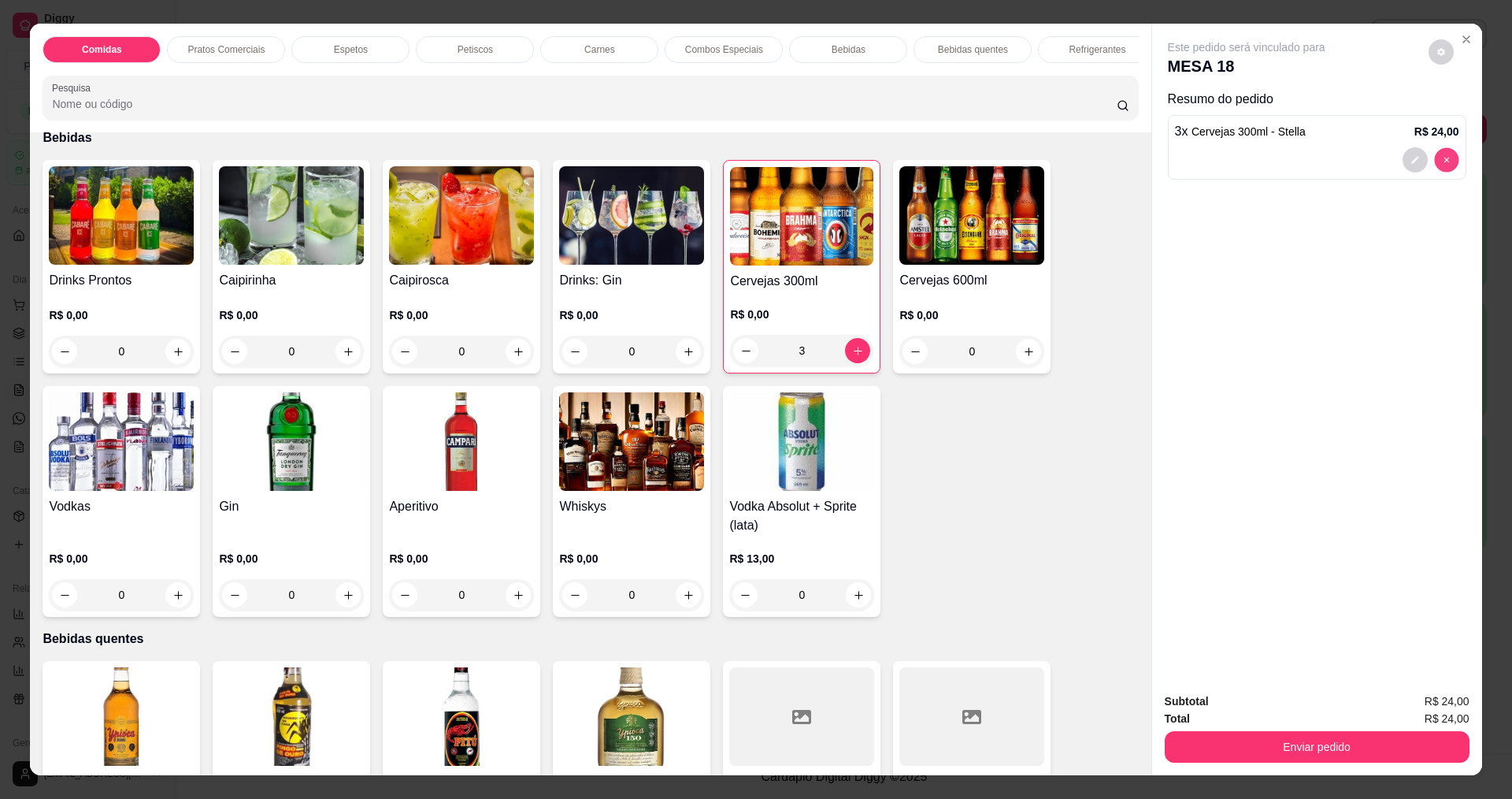
type input "0"
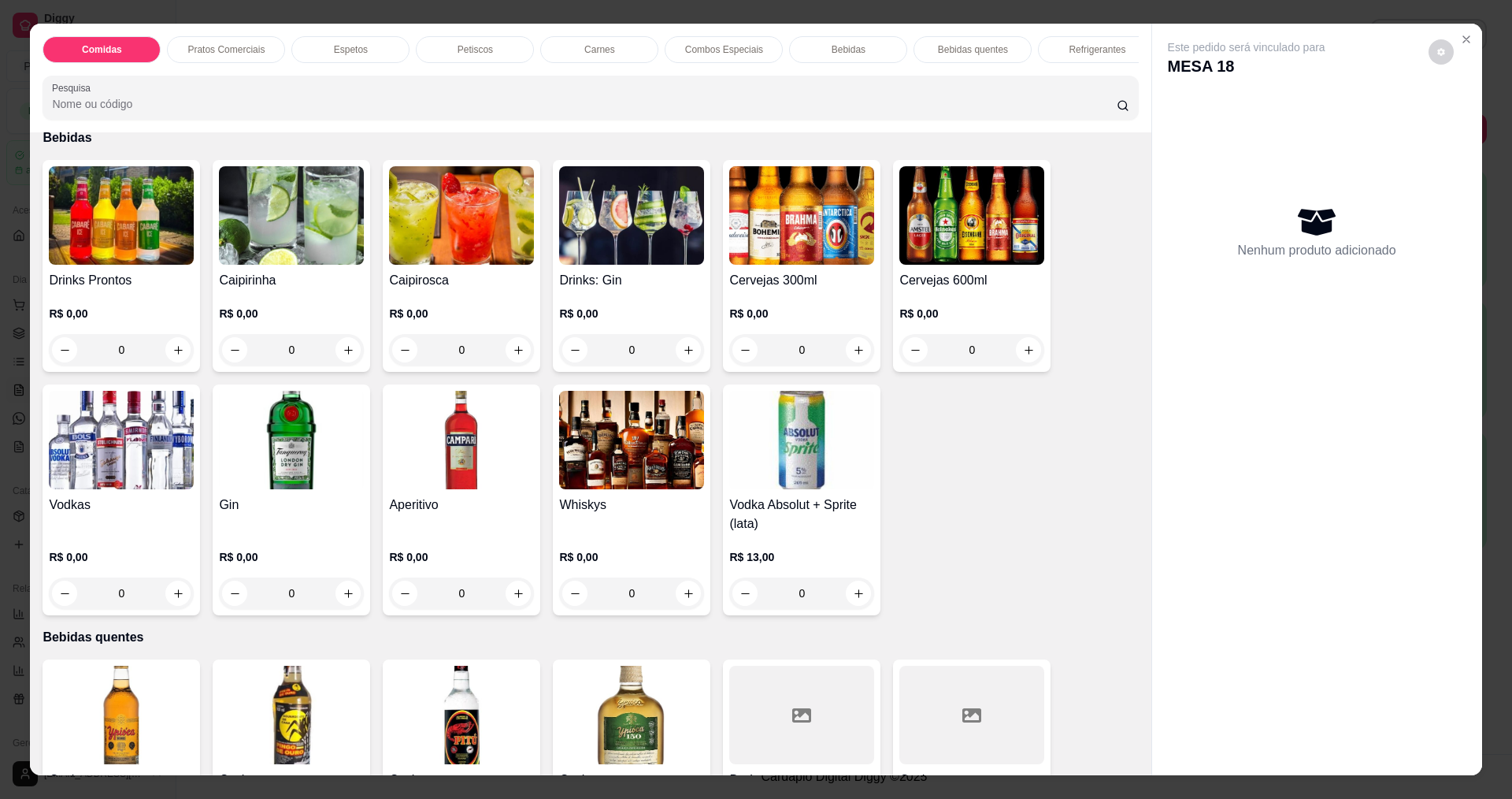
click at [764, 205] on img at bounding box center [801, 215] width 145 height 98
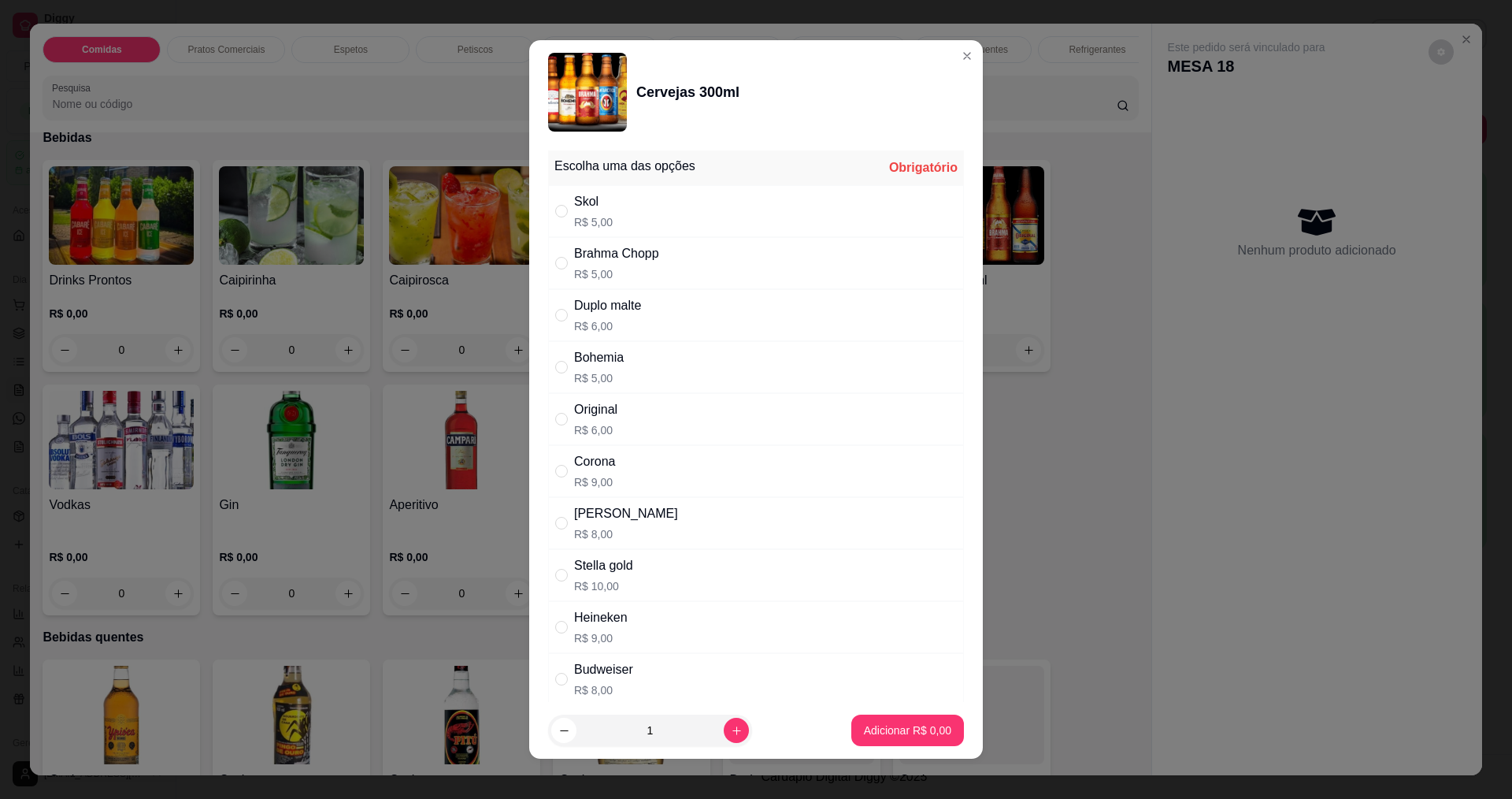
click at [606, 517] on div "Stella R$ 8,00" at bounding box center [756, 523] width 415 height 52
radio input "true"
click at [709, 749] on footer "1 Adicionar R$ 8,00" at bounding box center [755, 729] width 453 height 56
click at [731, 727] on icon "increase-product-quantity" at bounding box center [737, 731] width 12 height 12
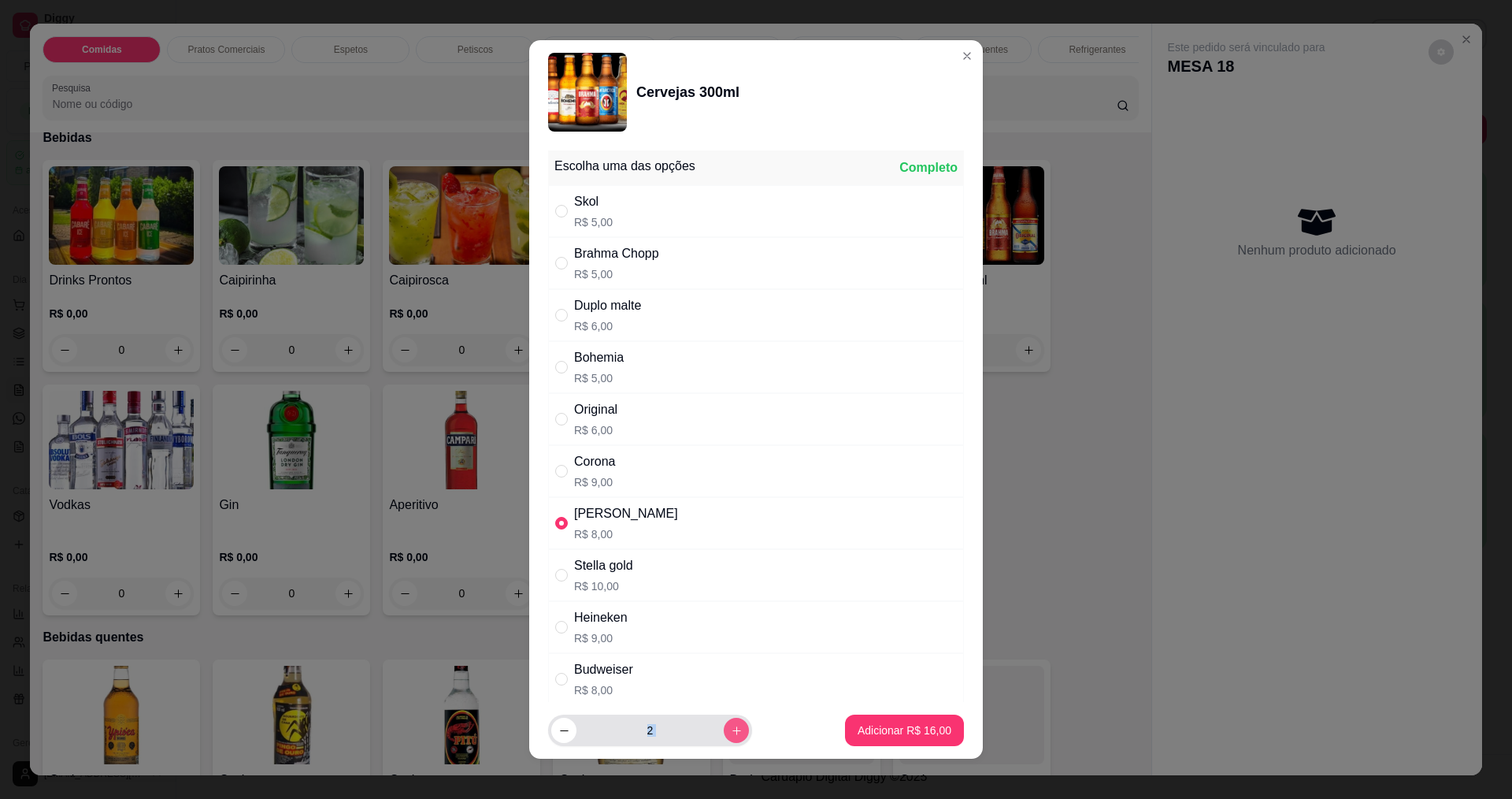
type input "3"
click at [884, 723] on p "Adicionar R$ 24,00" at bounding box center [905, 731] width 92 height 15
type input "3"
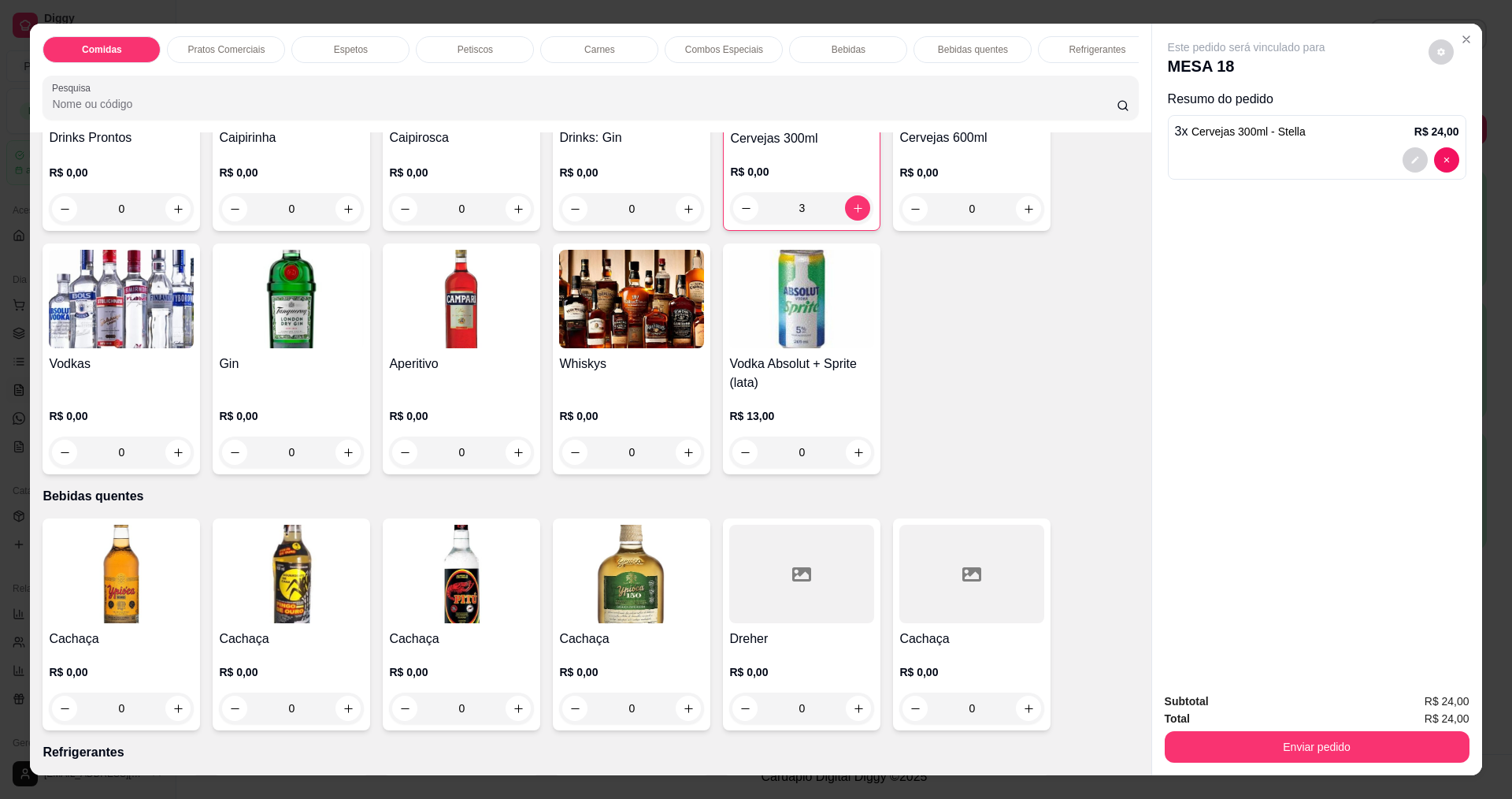
scroll to position [2363, 0]
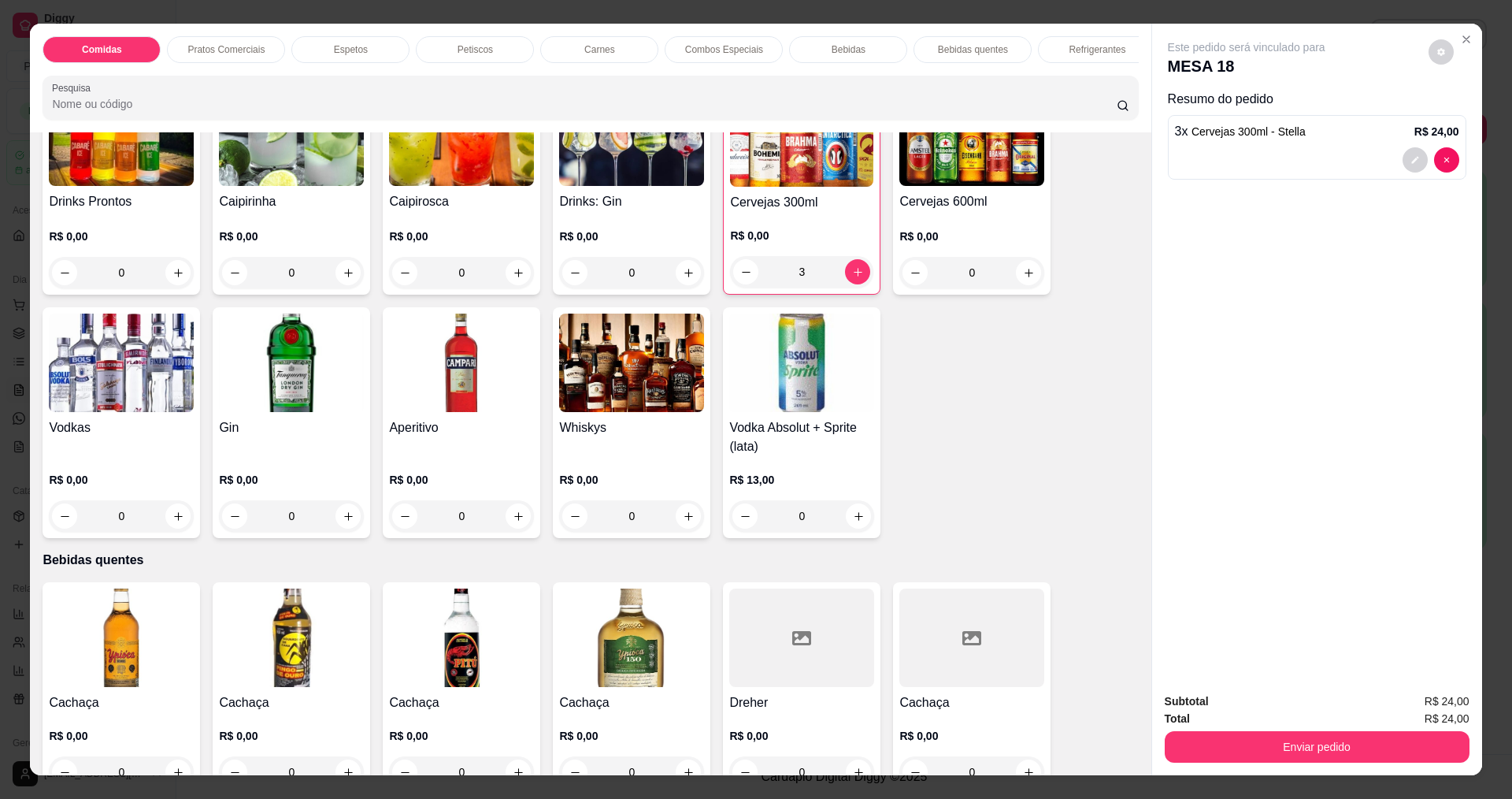
click at [803, 235] on div "R$ 0,00 3" at bounding box center [801, 250] width 143 height 76
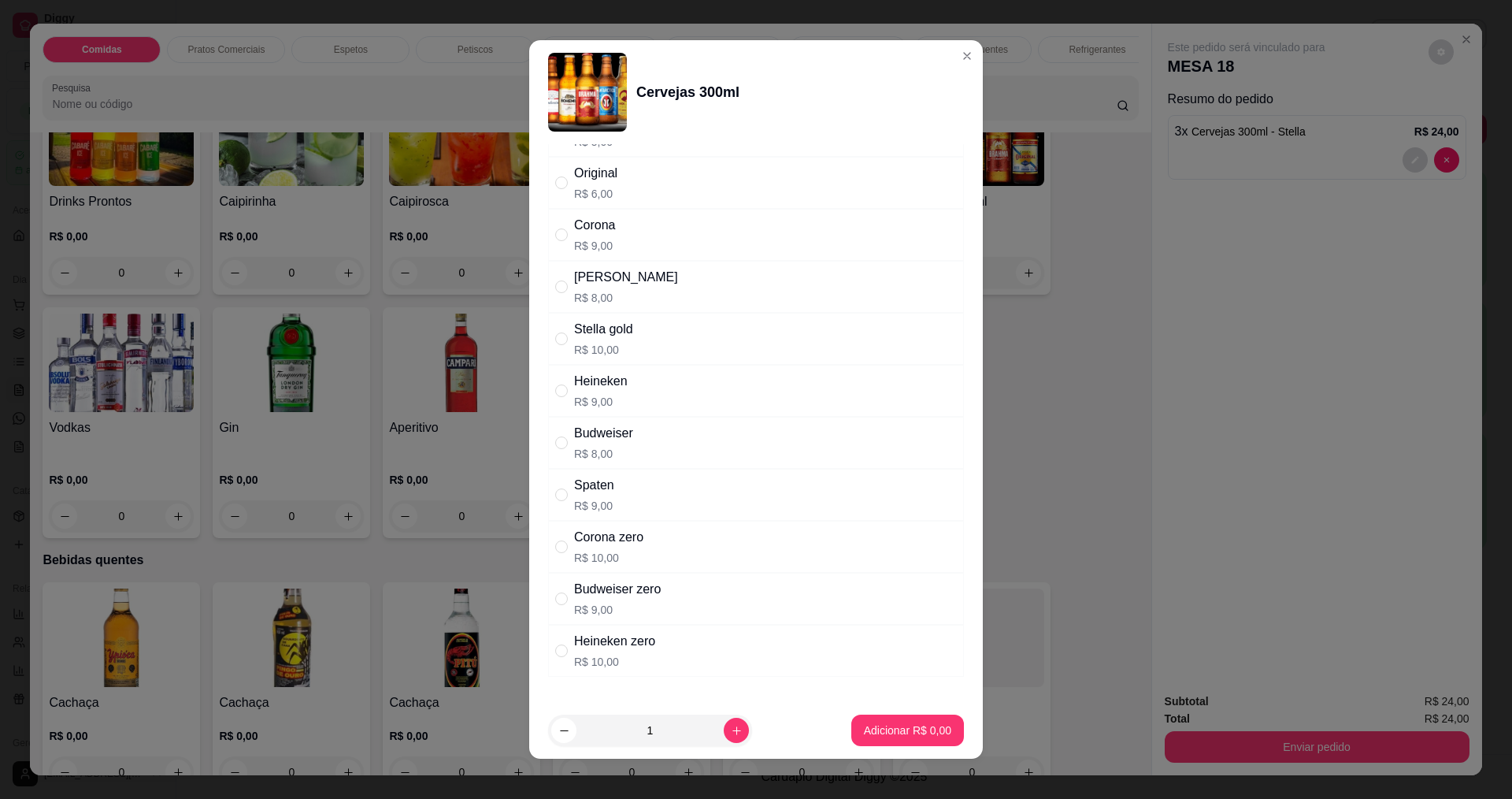
scroll to position [328, 0]
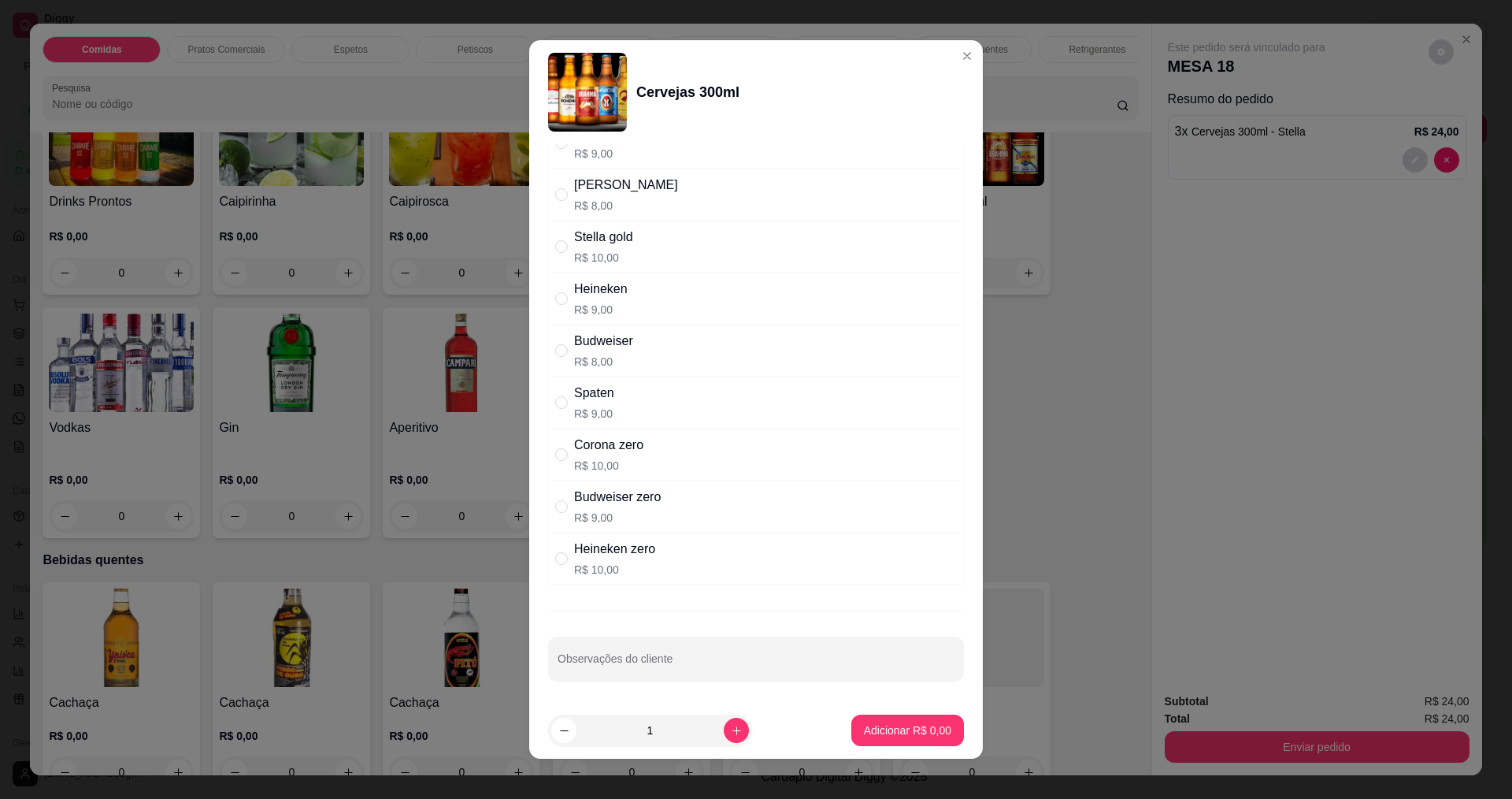
click at [600, 511] on p "R$ 9,00" at bounding box center [617, 517] width 87 height 16
radio input "true"
click at [724, 742] on button "increase-product-quantity" at bounding box center [736, 730] width 24 height 24
type input "2"
click at [854, 712] on footer "2 Adicionar R$ 18,00" at bounding box center [755, 729] width 453 height 56
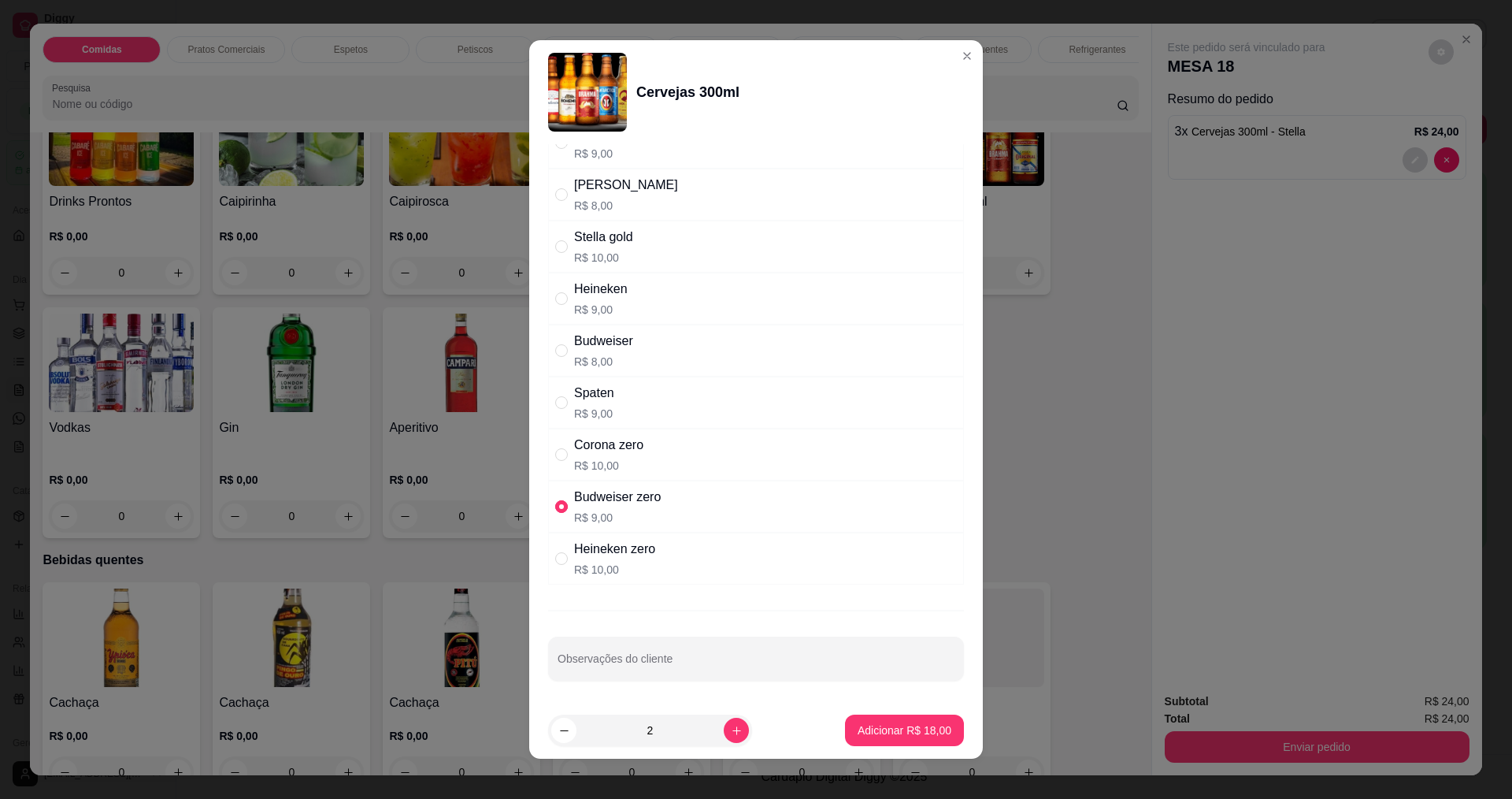
click at [555, 509] on input "" at bounding box center [561, 506] width 13 height 13
radio input "false"
click at [603, 345] on div "Budweiser" at bounding box center [604, 341] width 59 height 19
radio input "true"
click at [859, 737] on p "Adicionar R$ 16,00" at bounding box center [905, 731] width 92 height 15
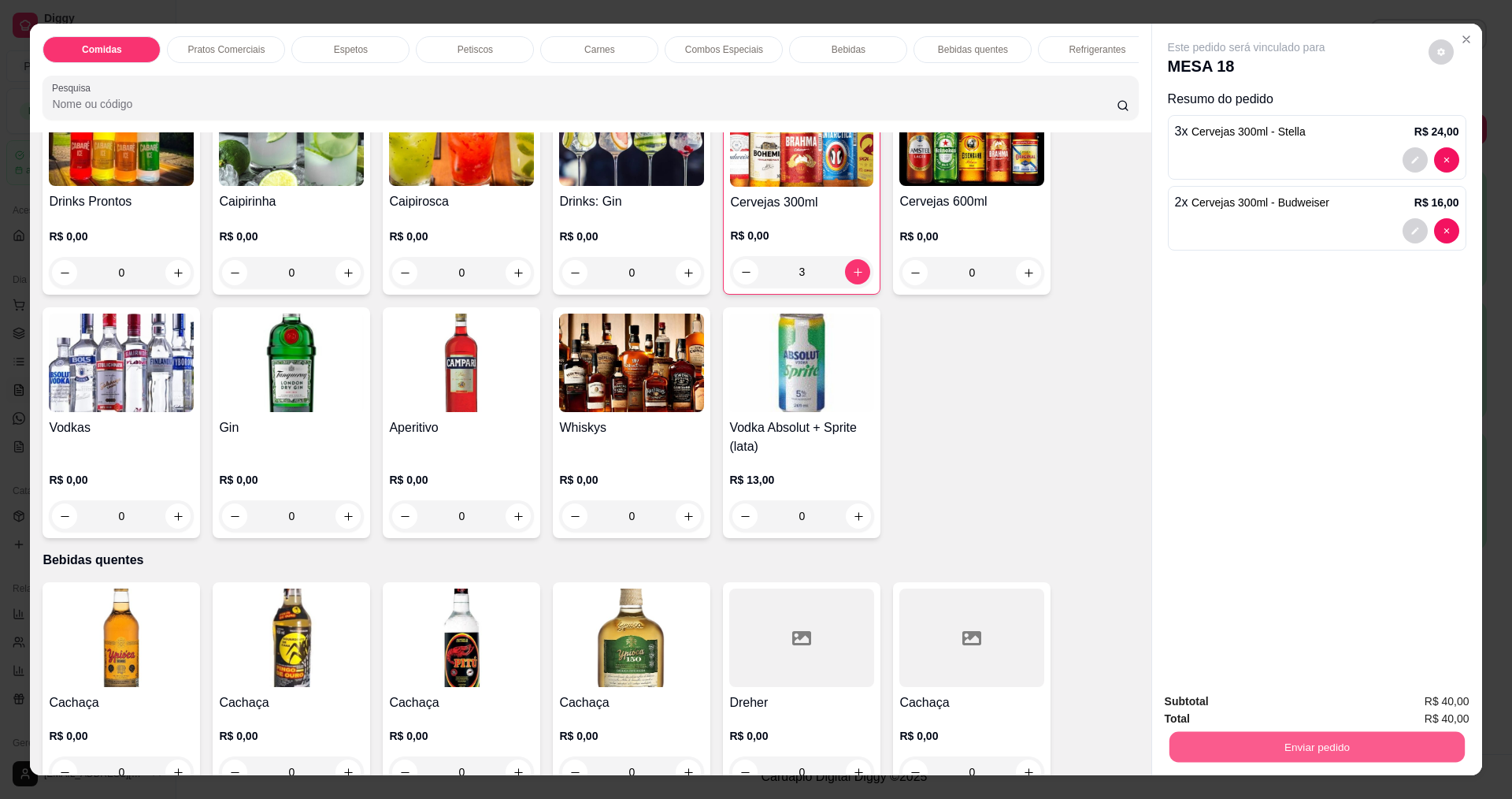
click at [1265, 733] on button "Enviar pedido" at bounding box center [1316, 746] width 295 height 31
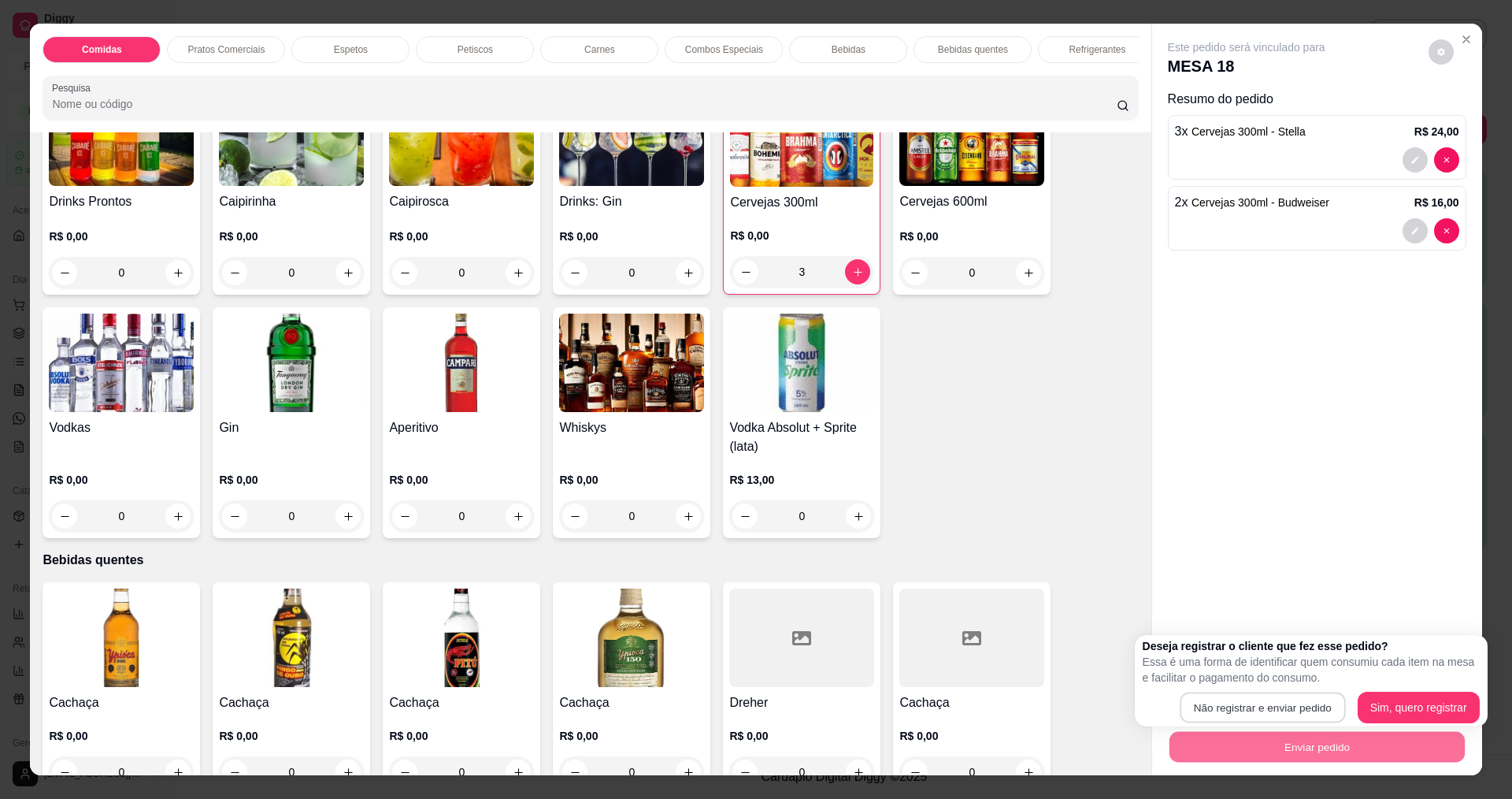
click at [1233, 692] on button "Não registrar e enviar pedido" at bounding box center [1262, 707] width 166 height 31
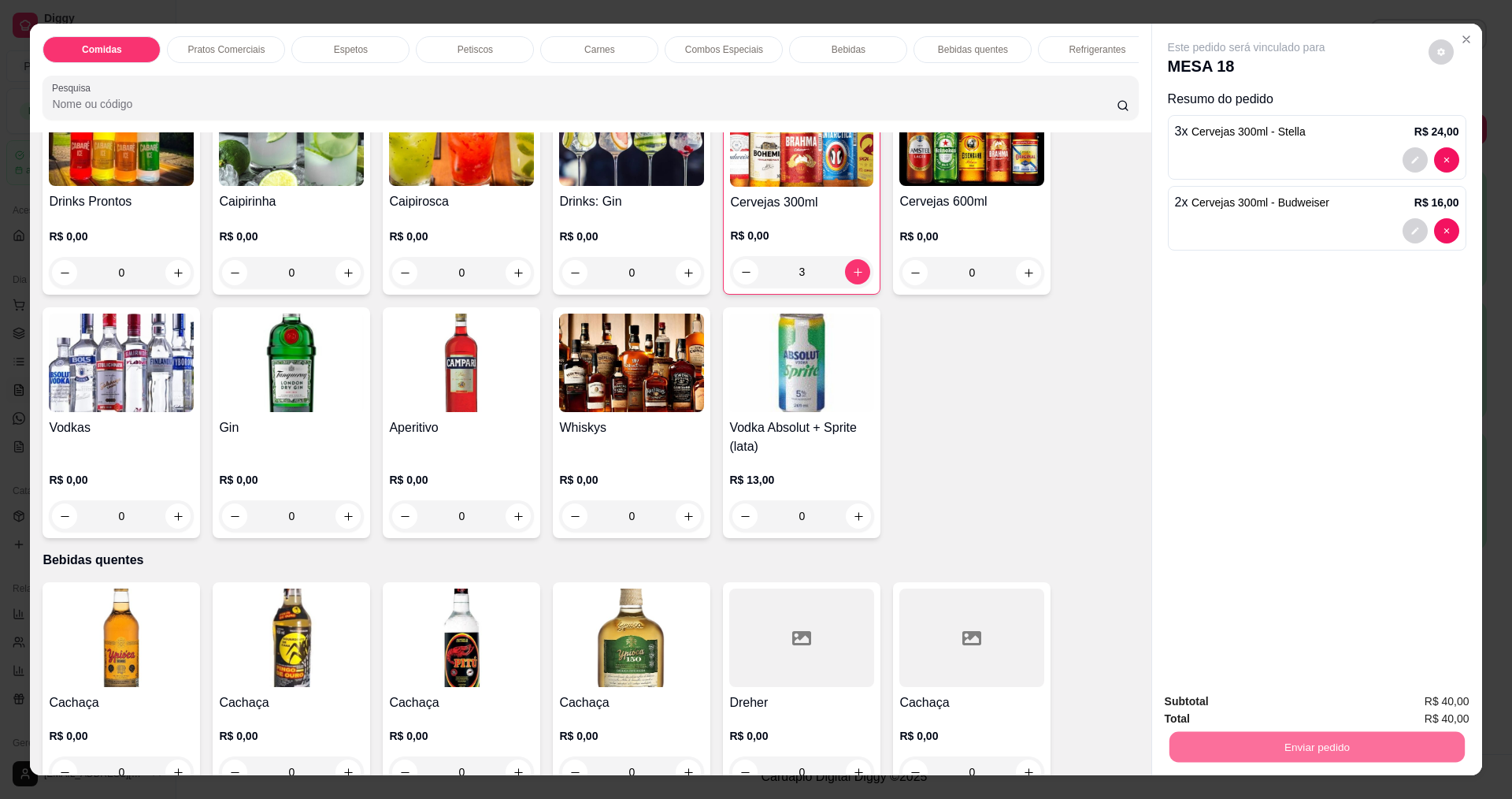
click at [1234, 705] on button "Não registrar e enviar pedido" at bounding box center [1265, 708] width 164 height 30
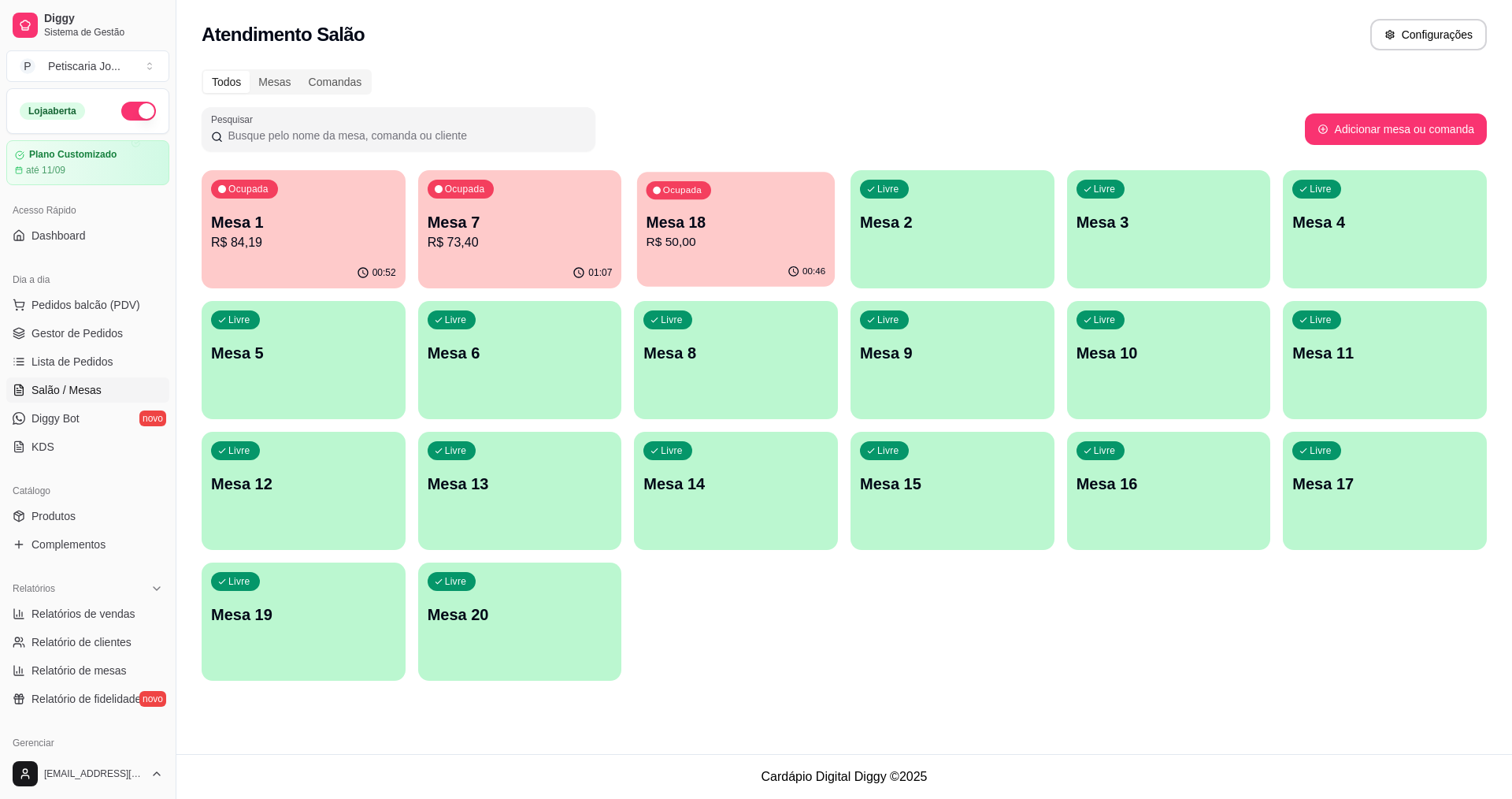
click at [787, 231] on p "Mesa 18" at bounding box center [737, 222] width 180 height 21
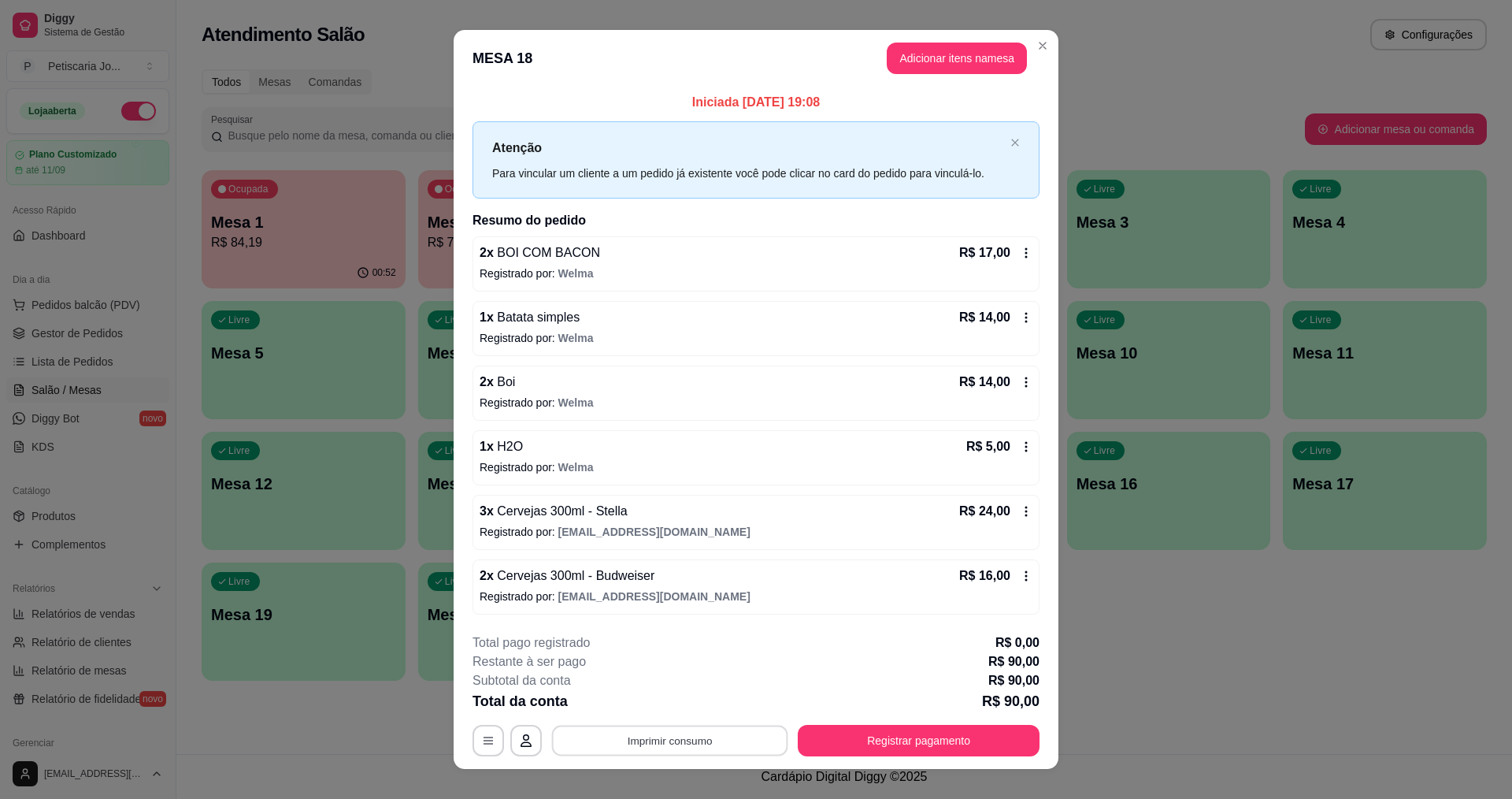
click at [696, 750] on button "Imprimir consumo" at bounding box center [669, 740] width 236 height 31
click at [663, 715] on button "IMPRESSORA" at bounding box center [668, 703] width 110 height 24
click at [943, 744] on button "Registrar pagamento" at bounding box center [918, 740] width 235 height 31
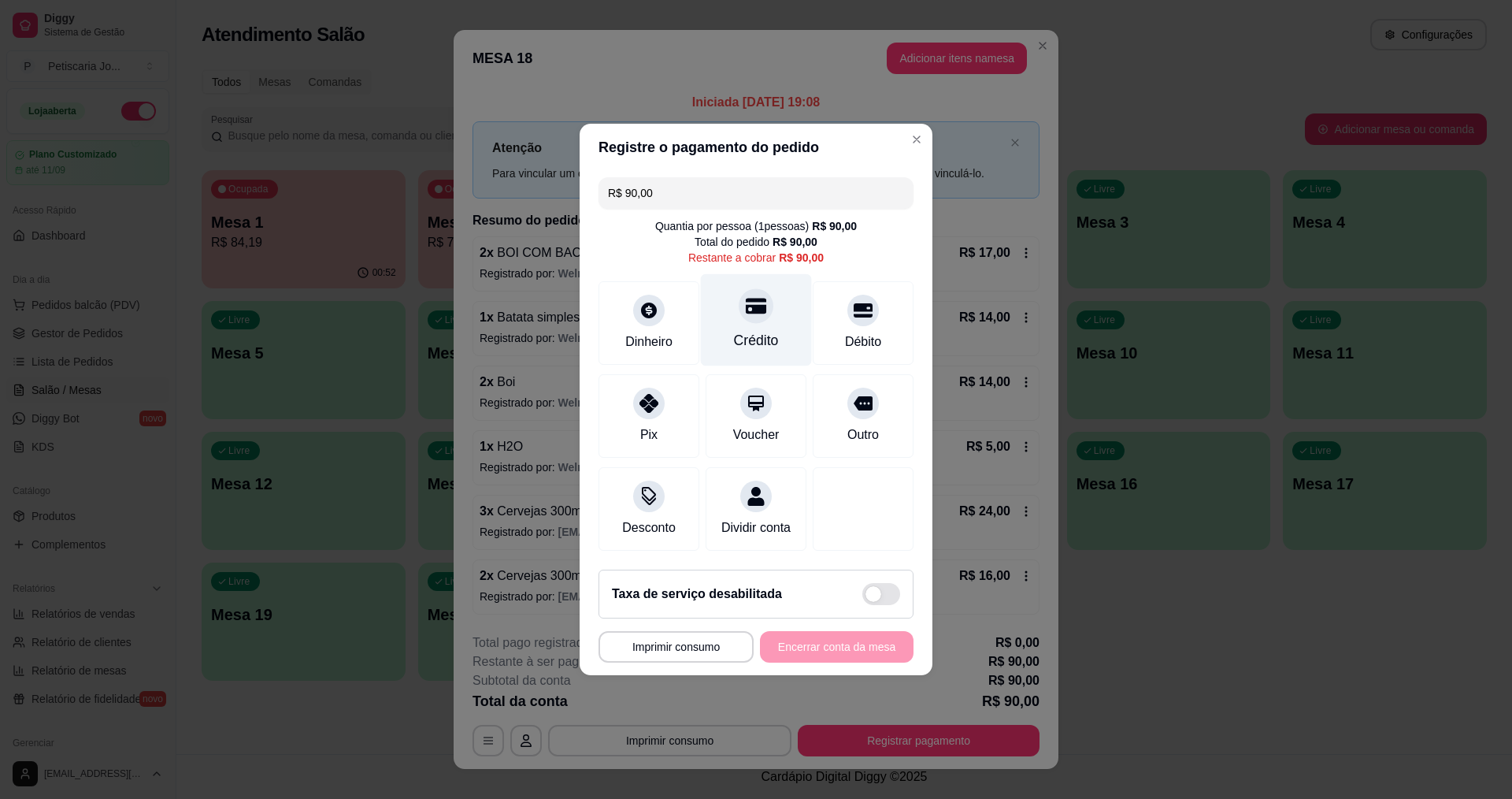
click at [738, 307] on div at bounding box center [755, 305] width 34 height 34
type input "R$ 0,00"
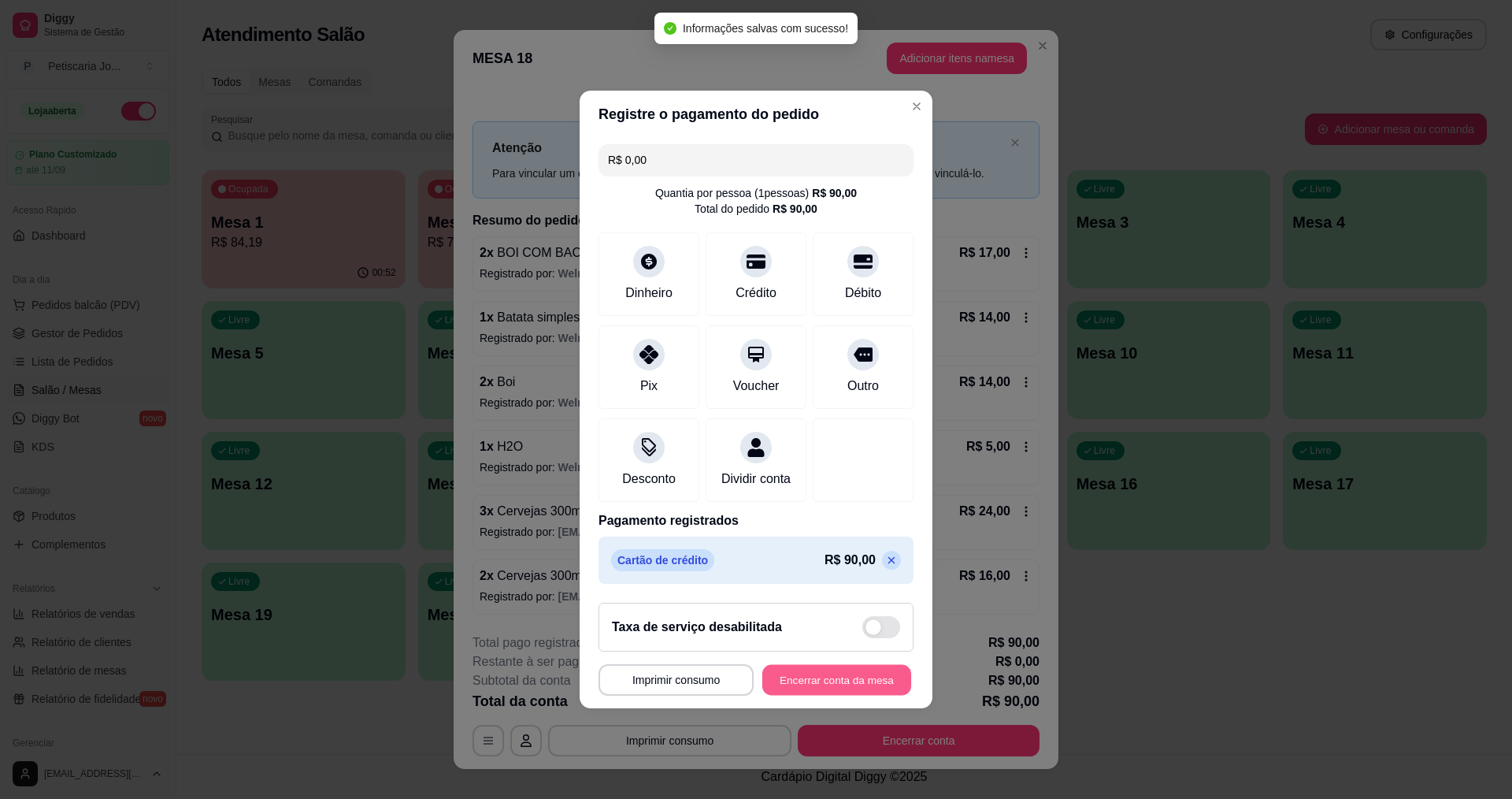
click at [784, 696] on button "Encerrar conta da mesa" at bounding box center [836, 680] width 149 height 31
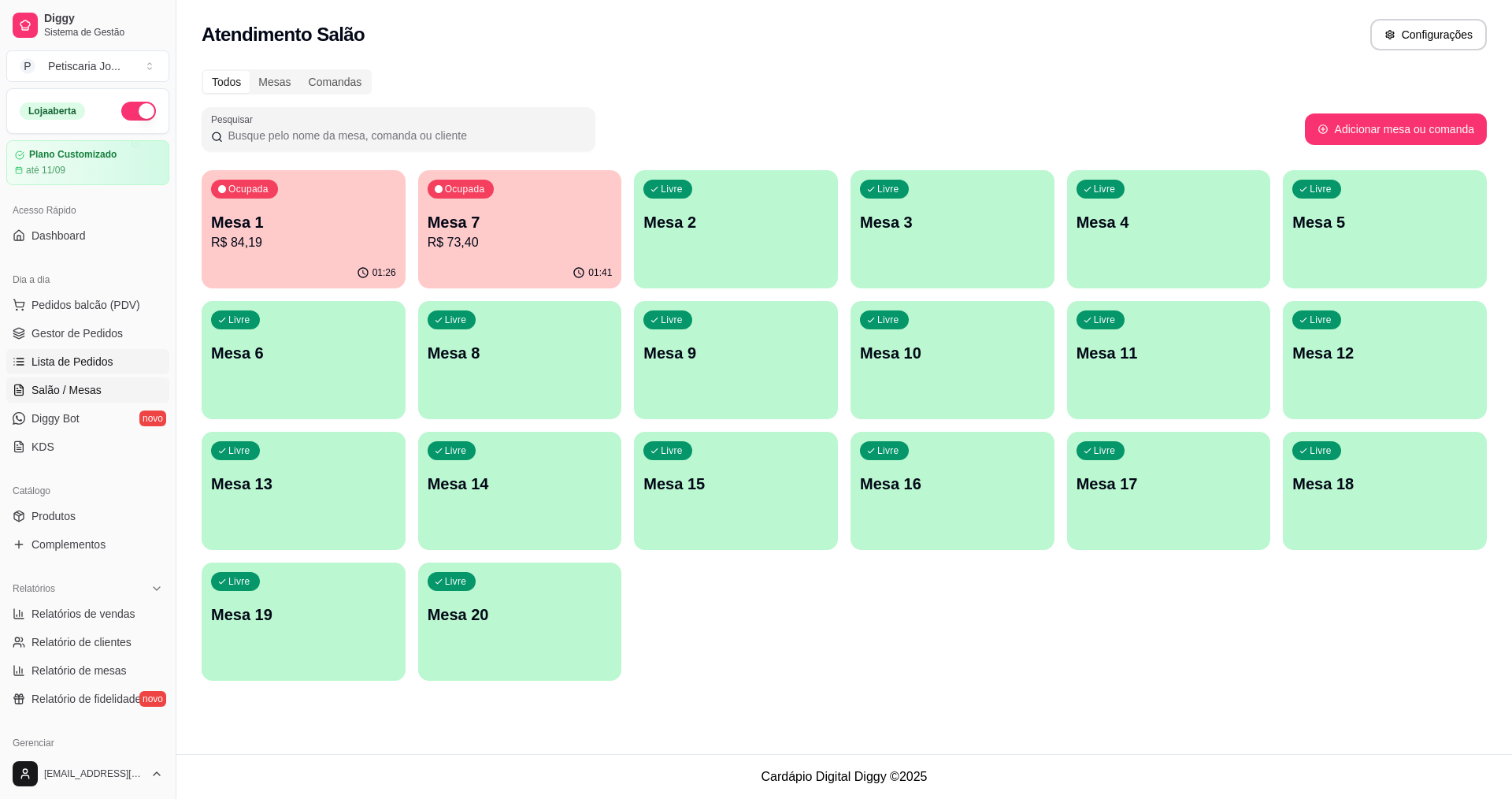
click at [65, 366] on span "Lista de Pedidos" at bounding box center [71, 361] width 82 height 16
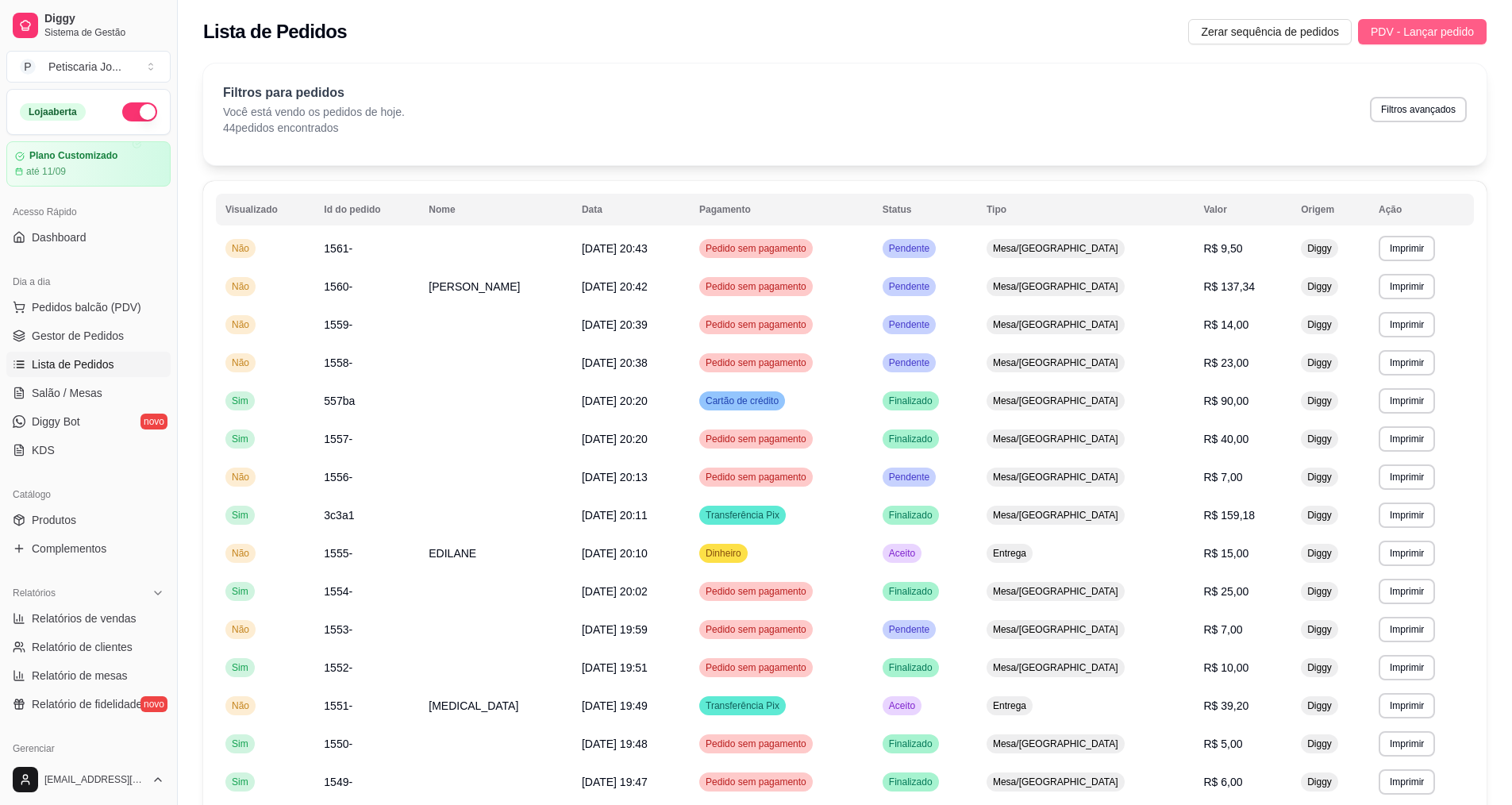
click at [1428, 34] on span "PDV - Lançar pedido" at bounding box center [1422, 31] width 103 height 18
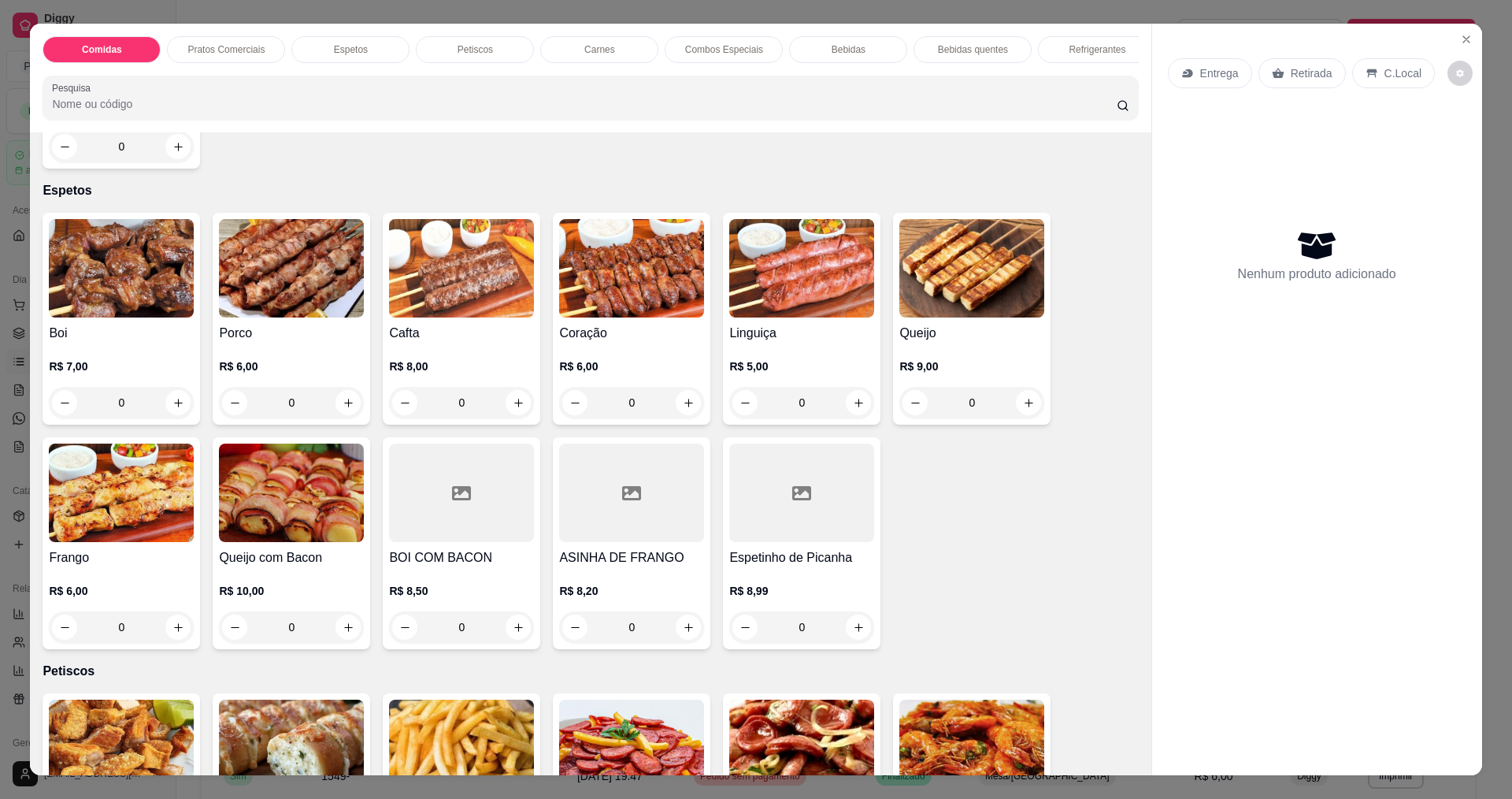
scroll to position [551, 0]
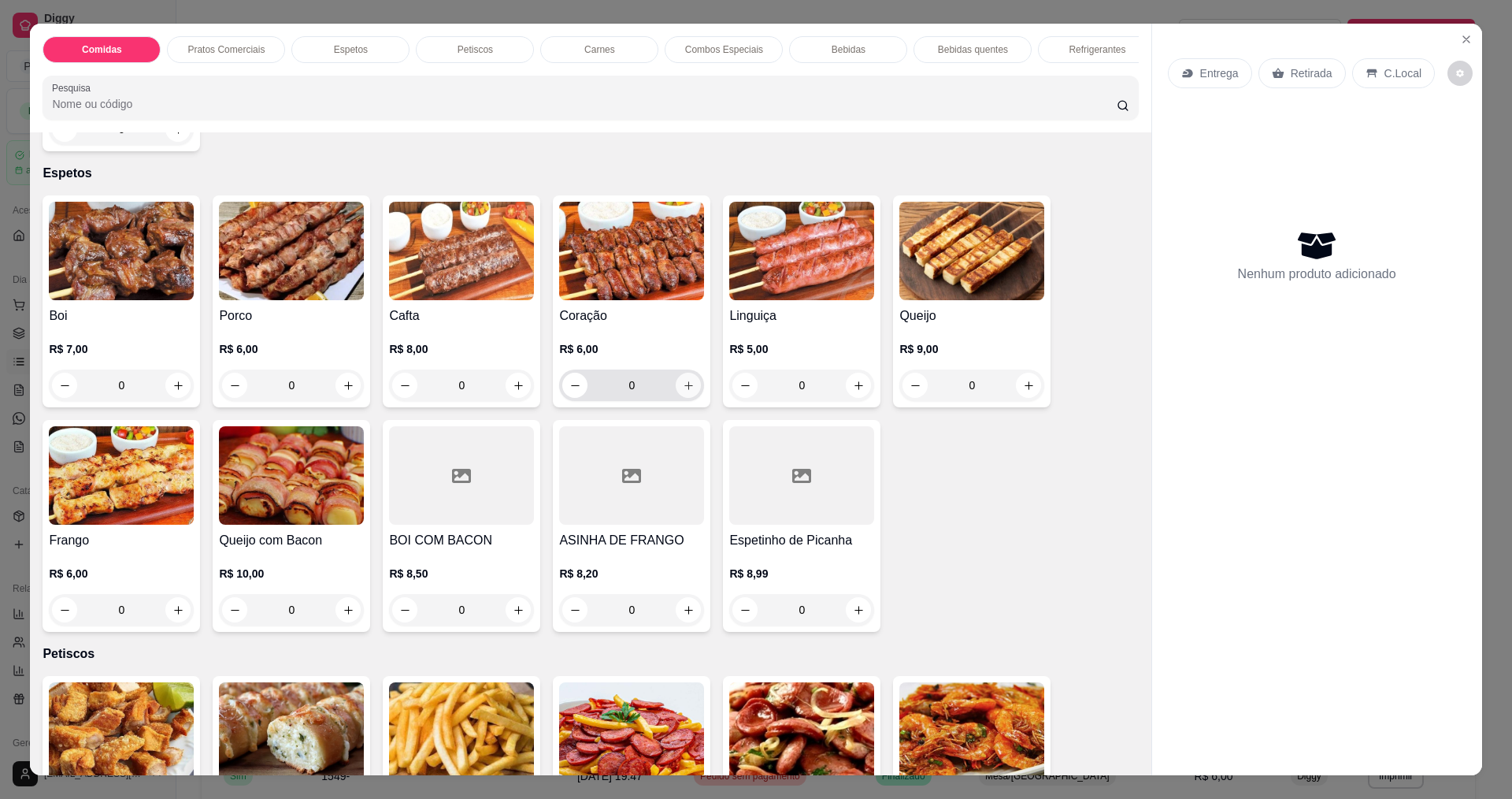
click at [686, 391] on icon "increase-product-quantity" at bounding box center [689, 385] width 12 height 12
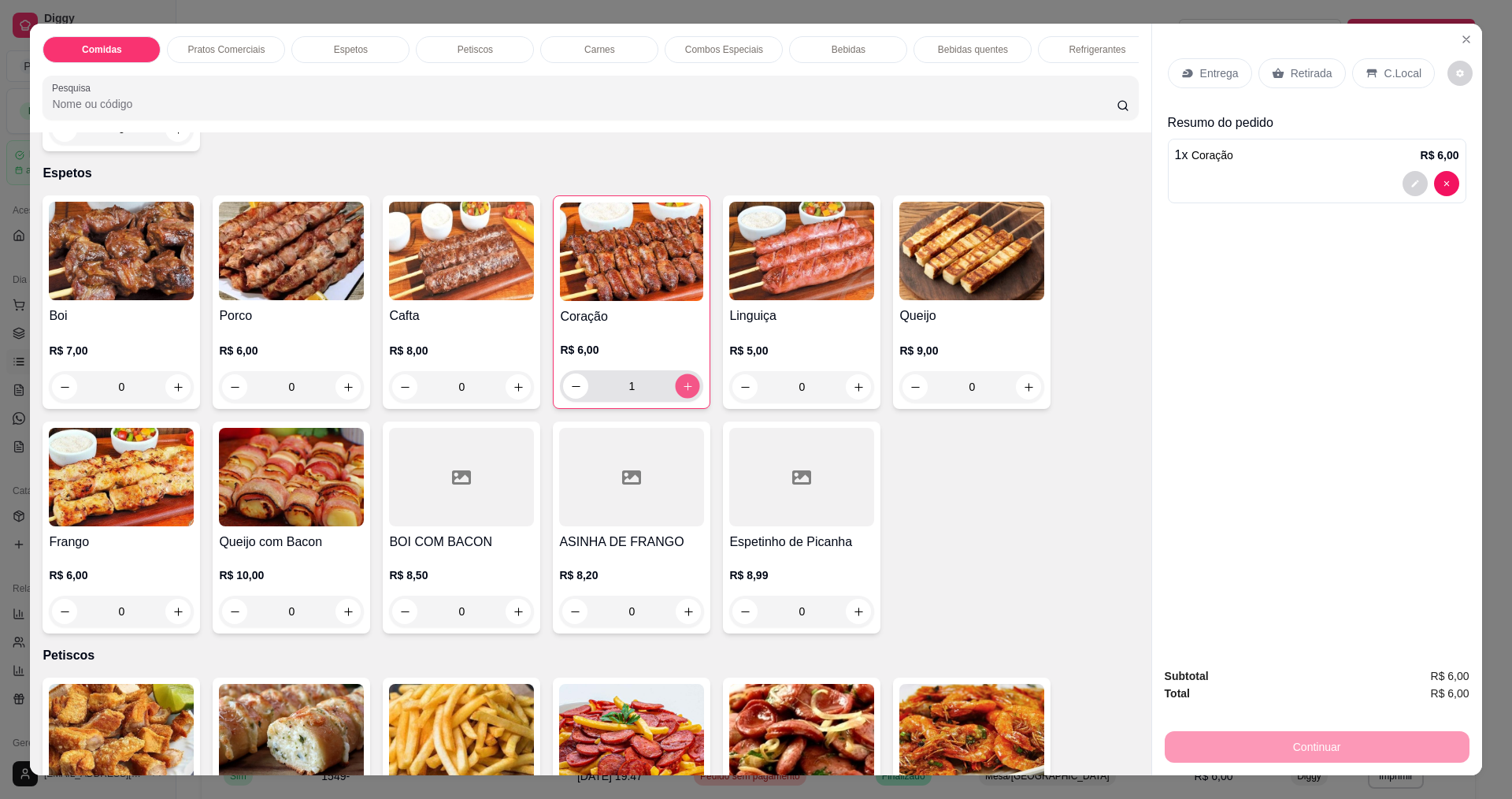
click at [686, 392] on icon "increase-product-quantity" at bounding box center [688, 386] width 12 height 12
type input "4"
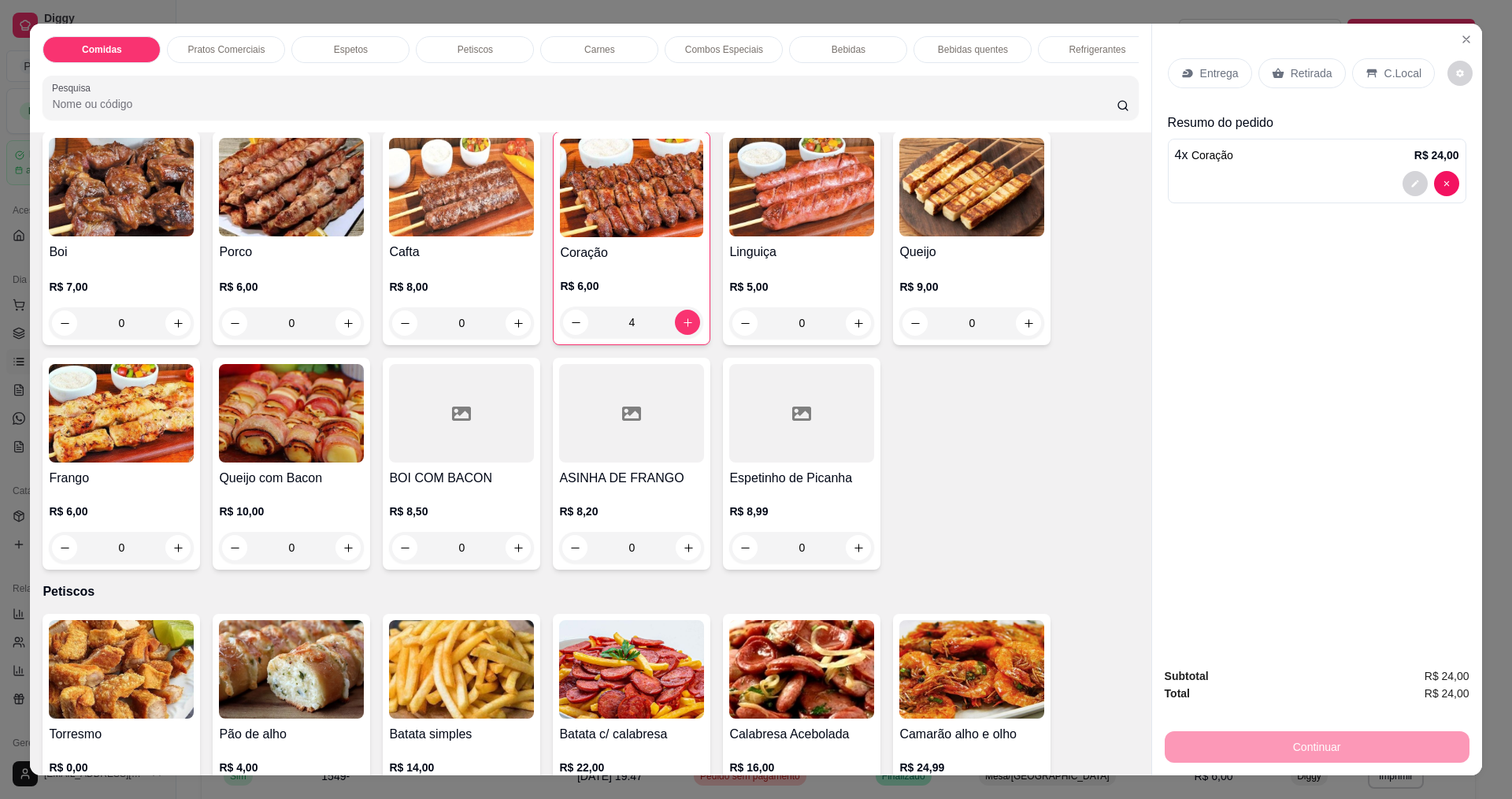
scroll to position [630, 0]
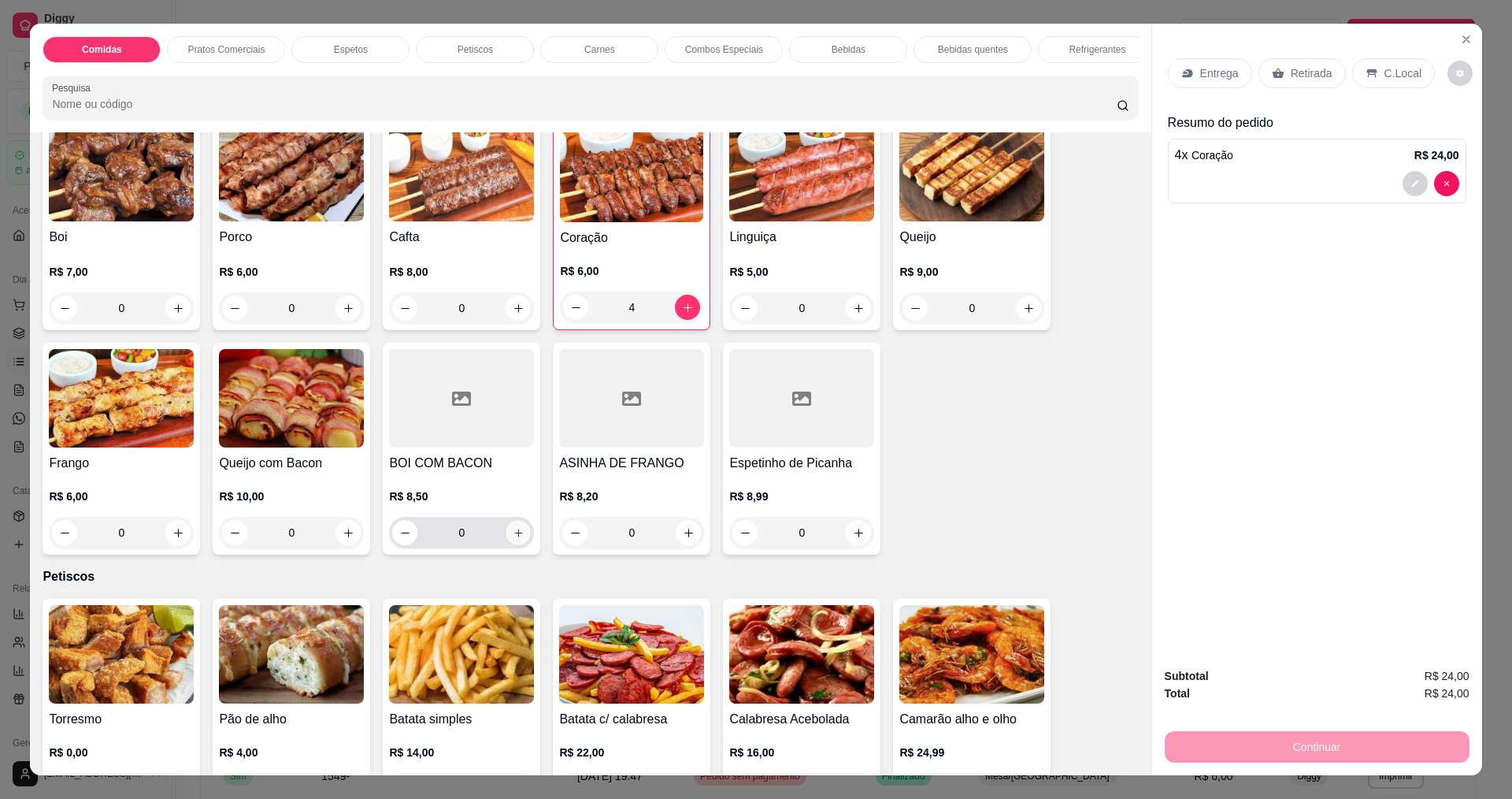
click at [515, 539] on icon "increase-product-quantity" at bounding box center [519, 532] width 12 height 12
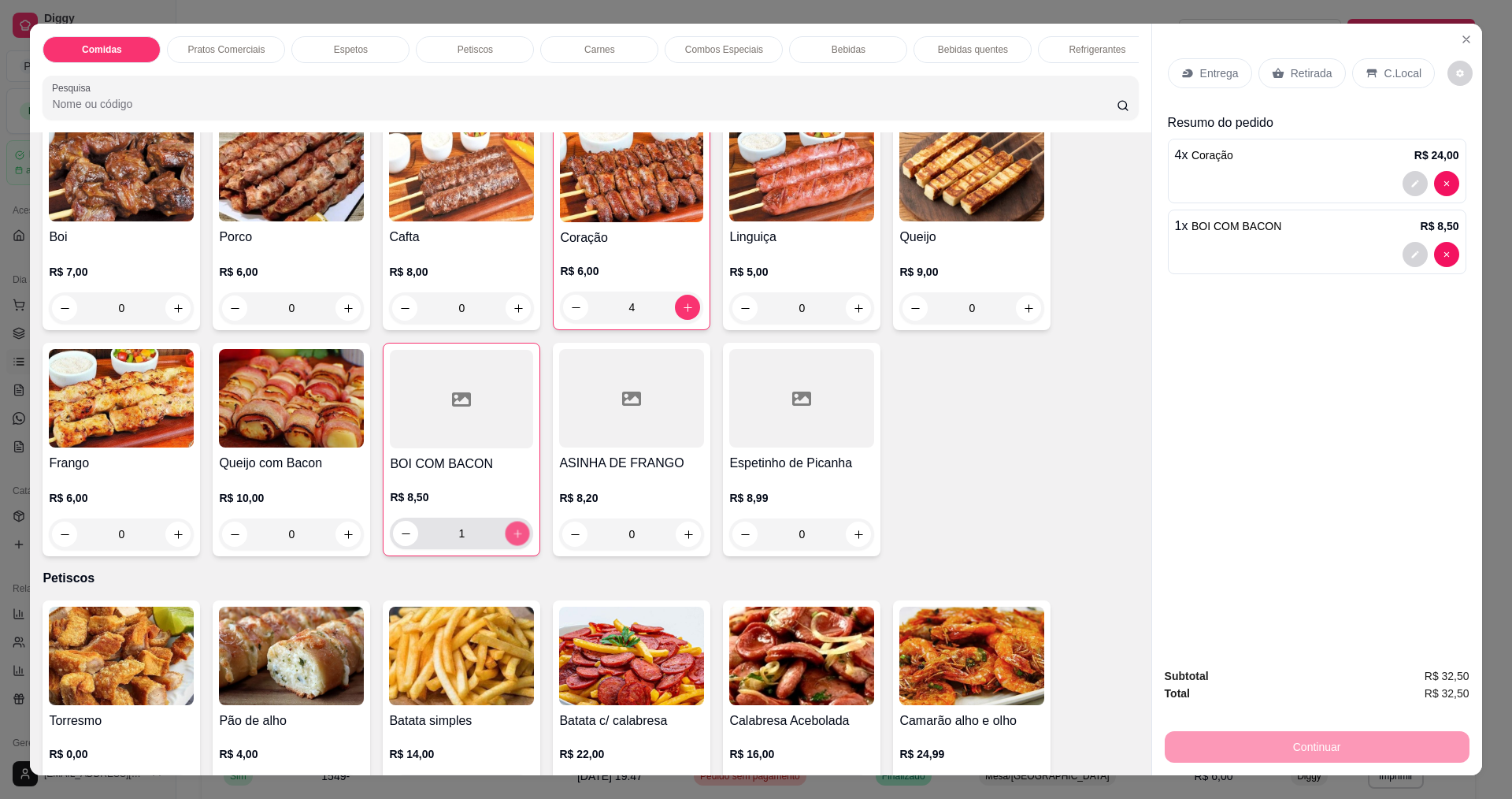
click at [515, 539] on icon "increase-product-quantity" at bounding box center [518, 533] width 12 height 12
type input "4"
click at [1032, 320] on button "increase-product-quantity" at bounding box center [1028, 308] width 24 height 24
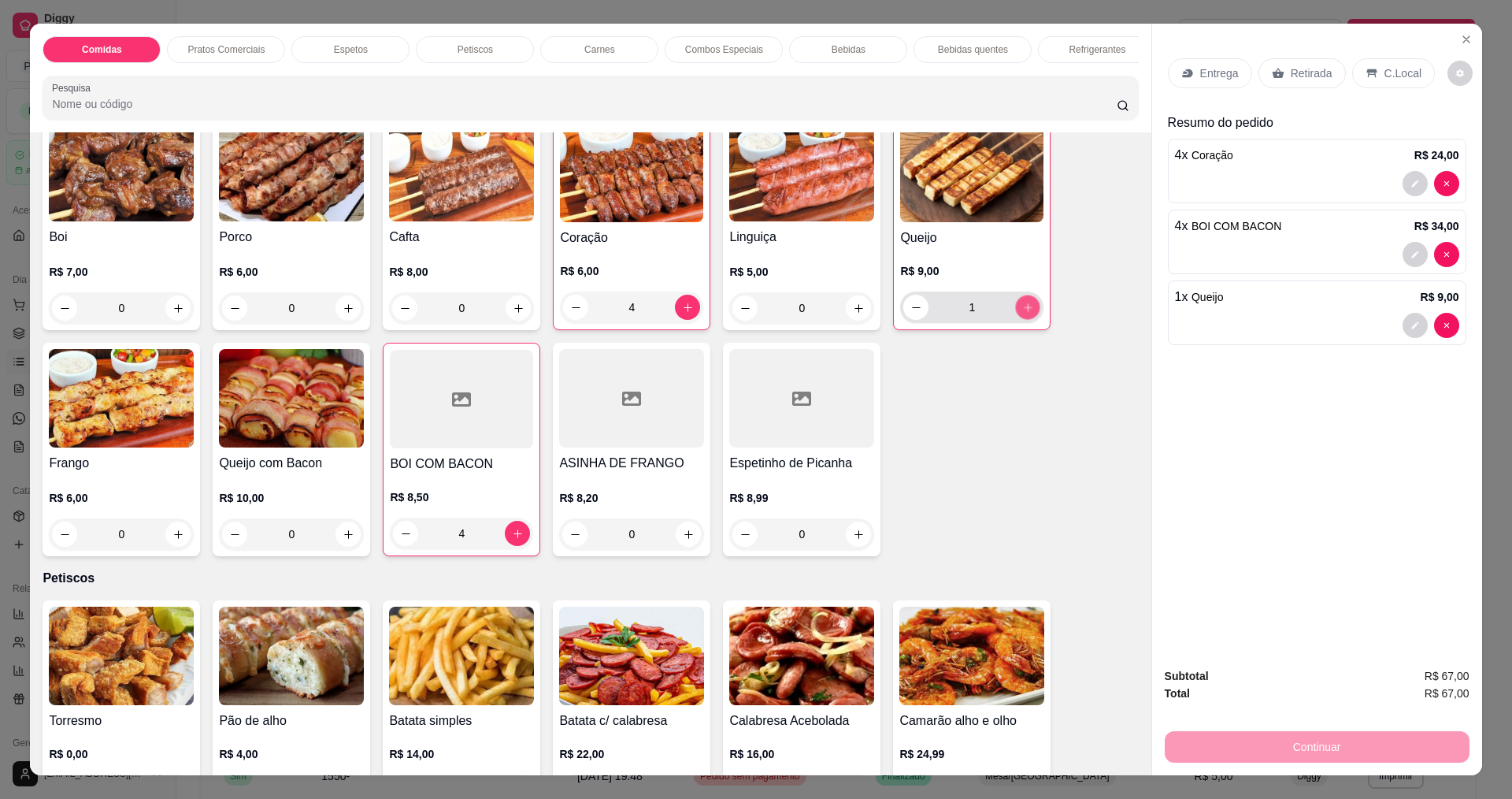
click at [1032, 320] on button "increase-product-quantity" at bounding box center [1028, 307] width 24 height 24
click at [1032, 320] on button "increase-product-quantity" at bounding box center [1028, 307] width 25 height 25
type input "4"
click at [1202, 81] on p "Entrega" at bounding box center [1219, 73] width 39 height 16
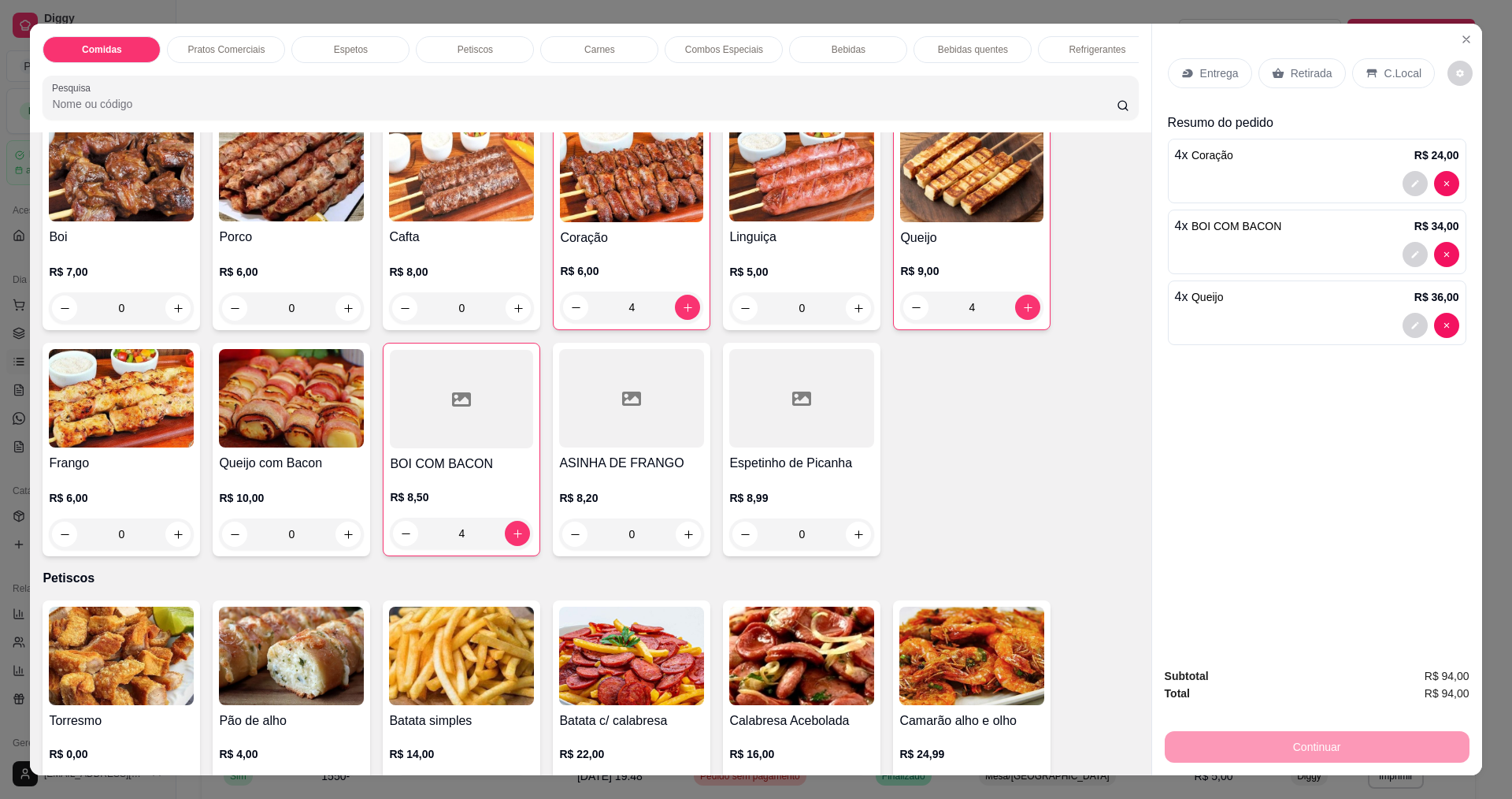
click at [1307, 78] on p "Retirada" at bounding box center [1312, 73] width 42 height 16
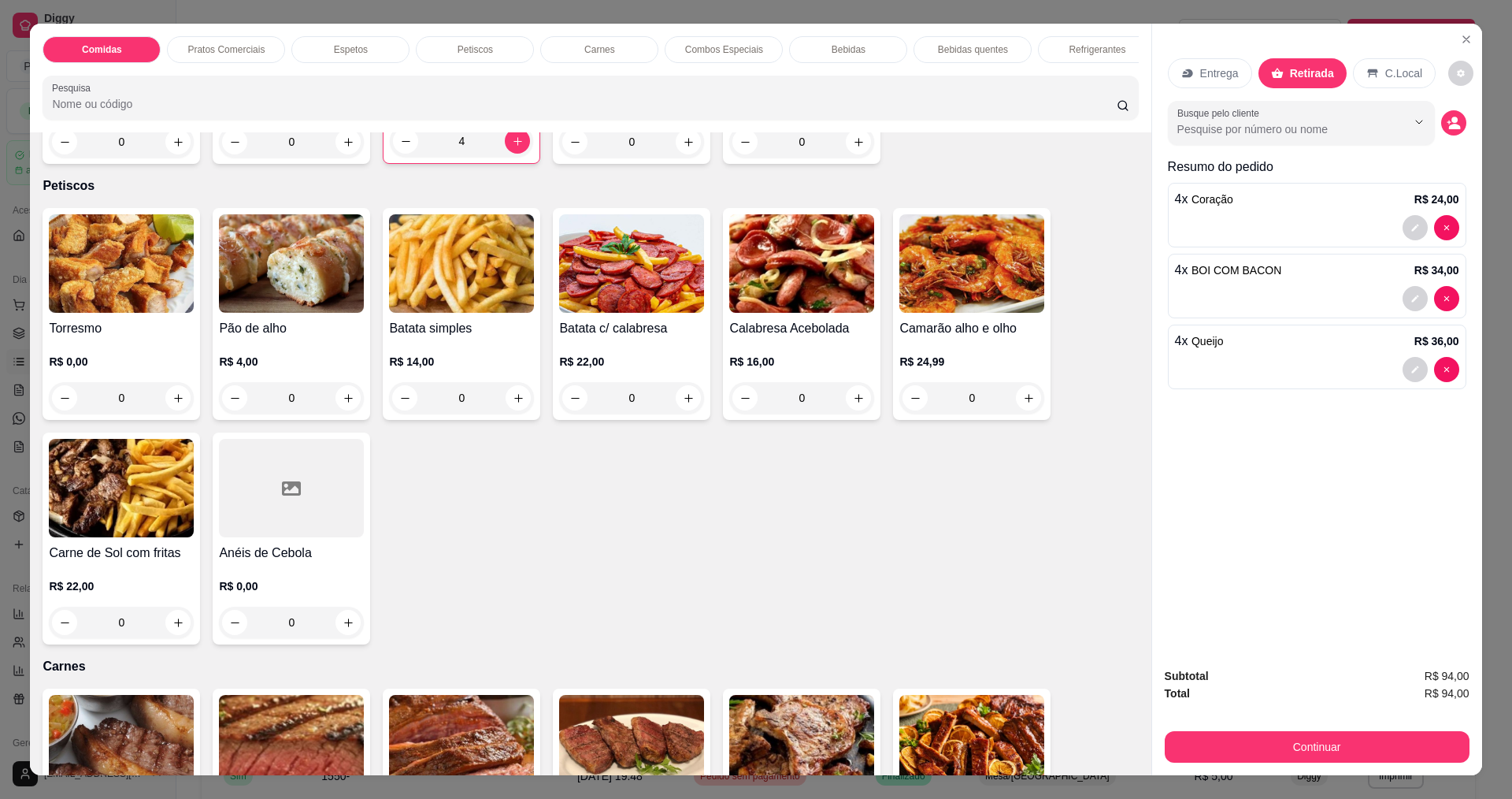
scroll to position [1024, 0]
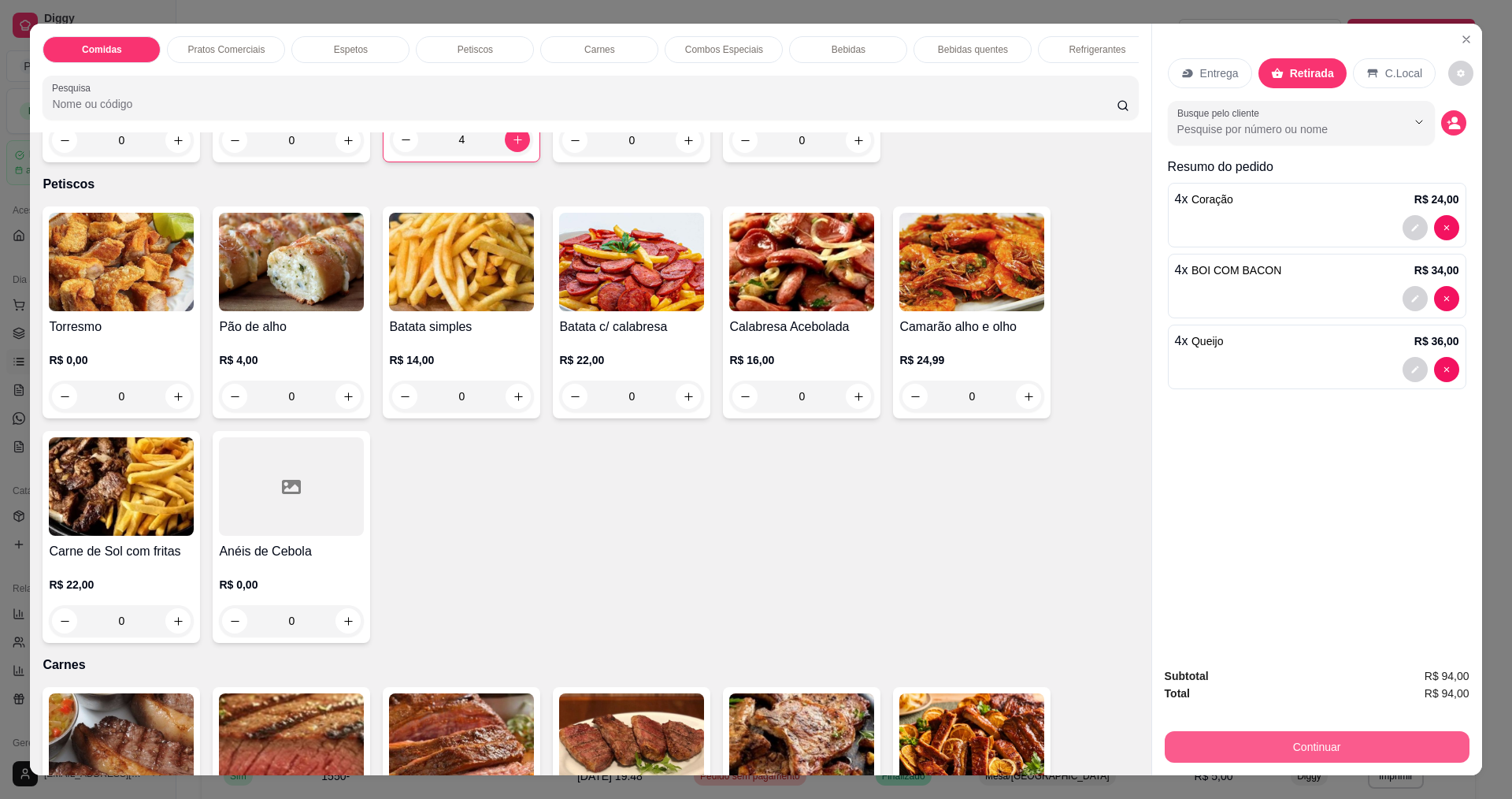
click at [1352, 741] on button "Continuar" at bounding box center [1317, 746] width 304 height 31
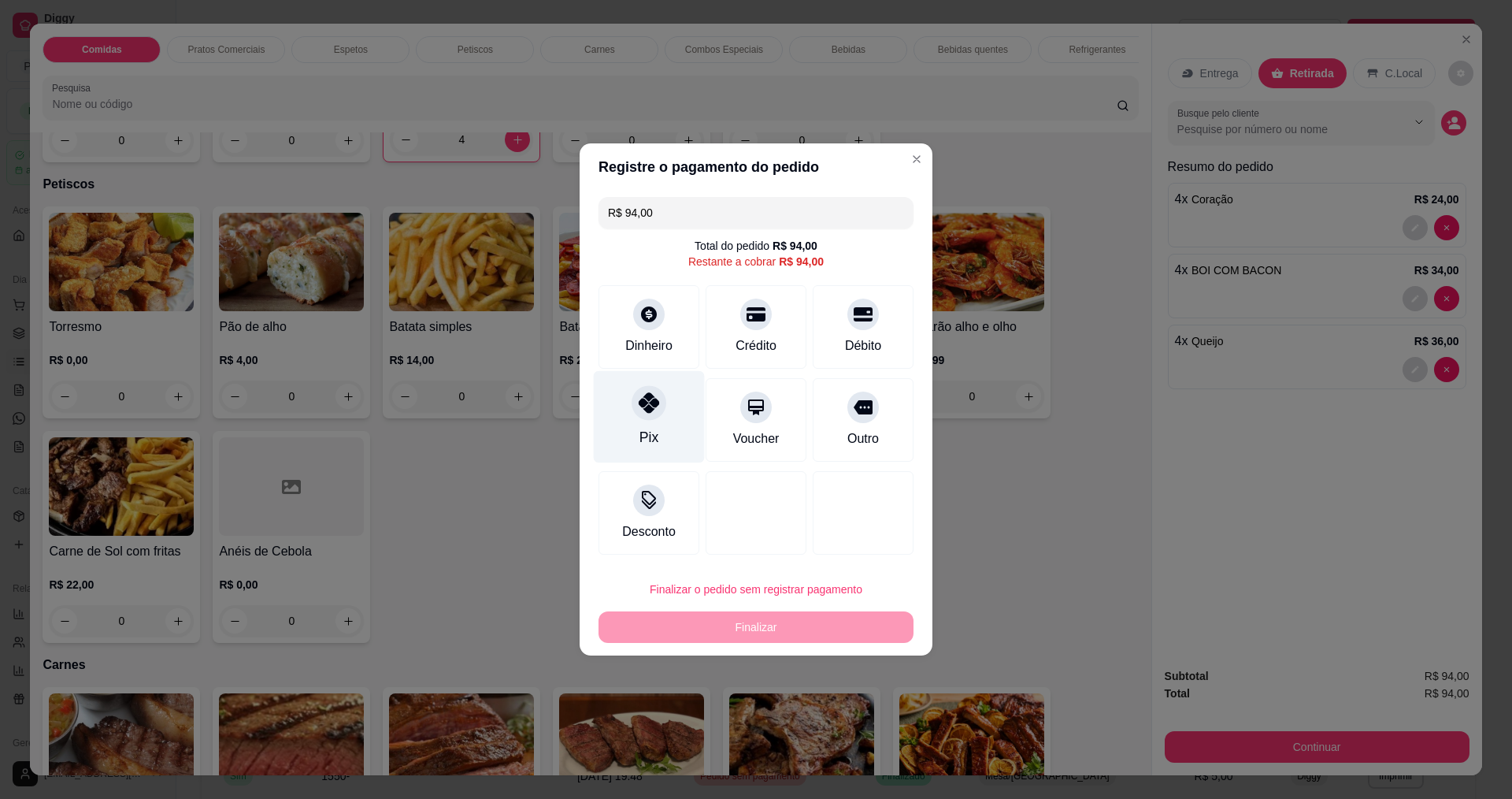
click at [637, 415] on div at bounding box center [648, 402] width 34 height 34
type input "R$ 0,00"
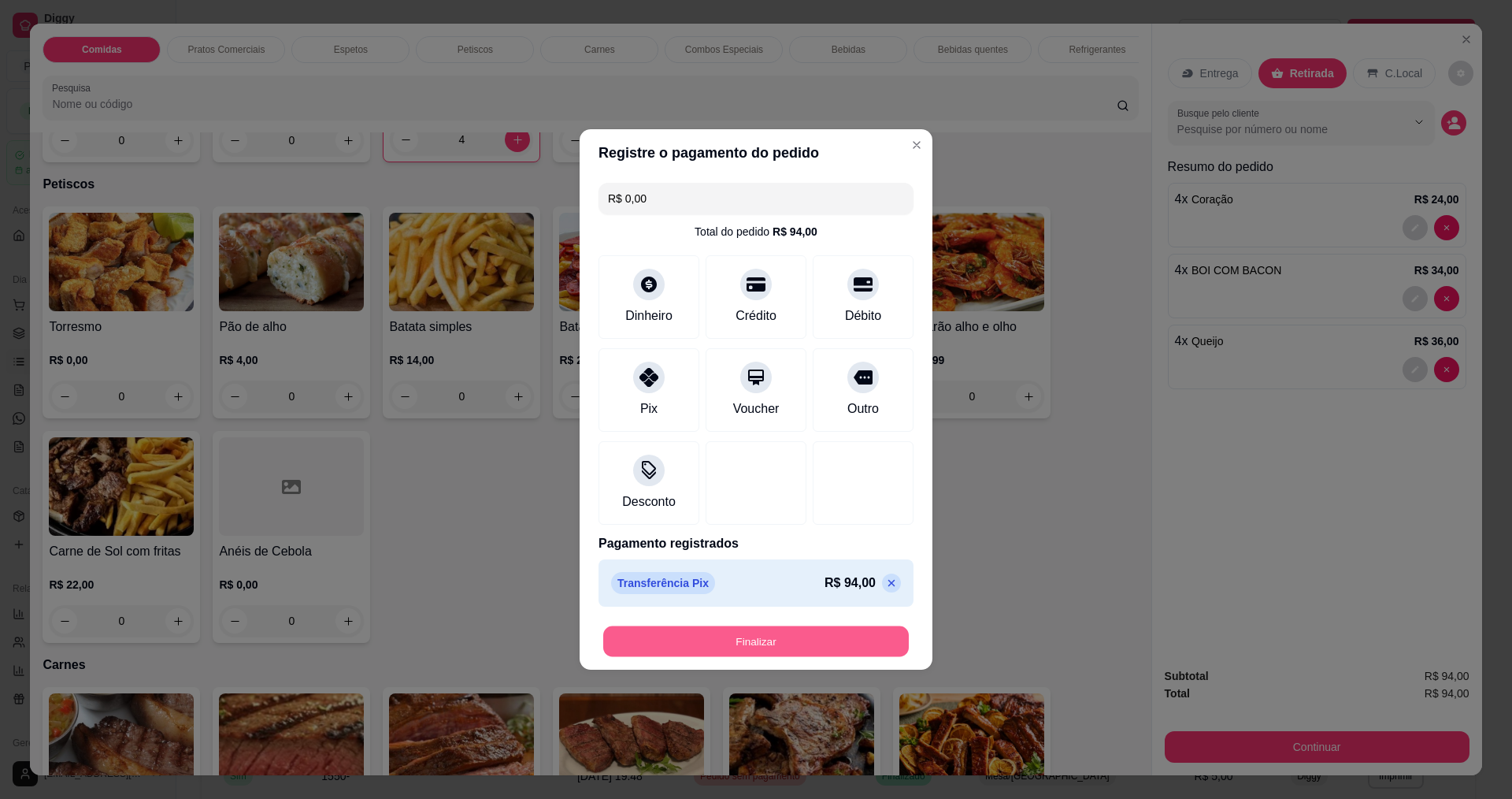
click at [759, 632] on button "Finalizar" at bounding box center [755, 641] width 305 height 31
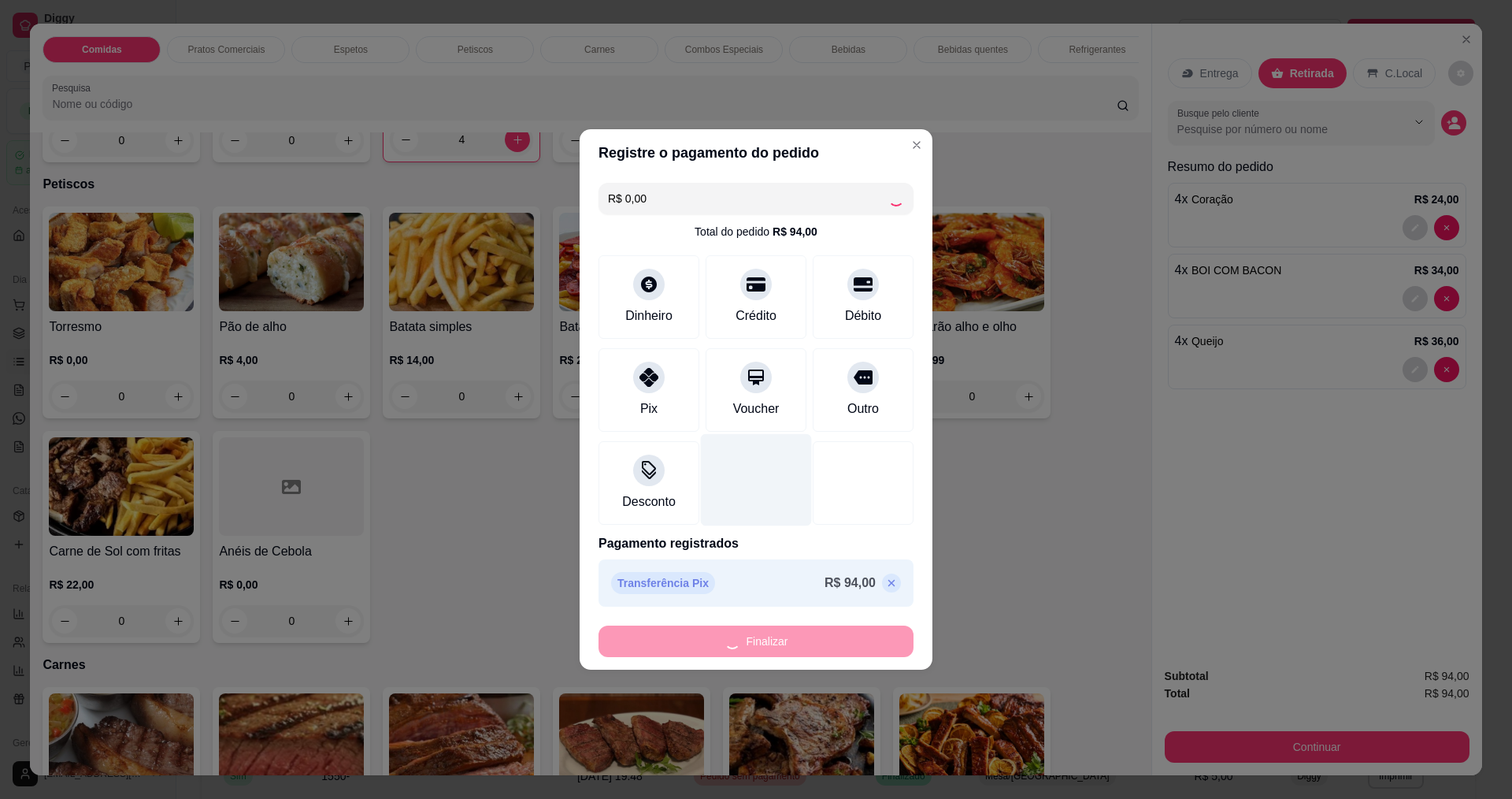
type input "0"
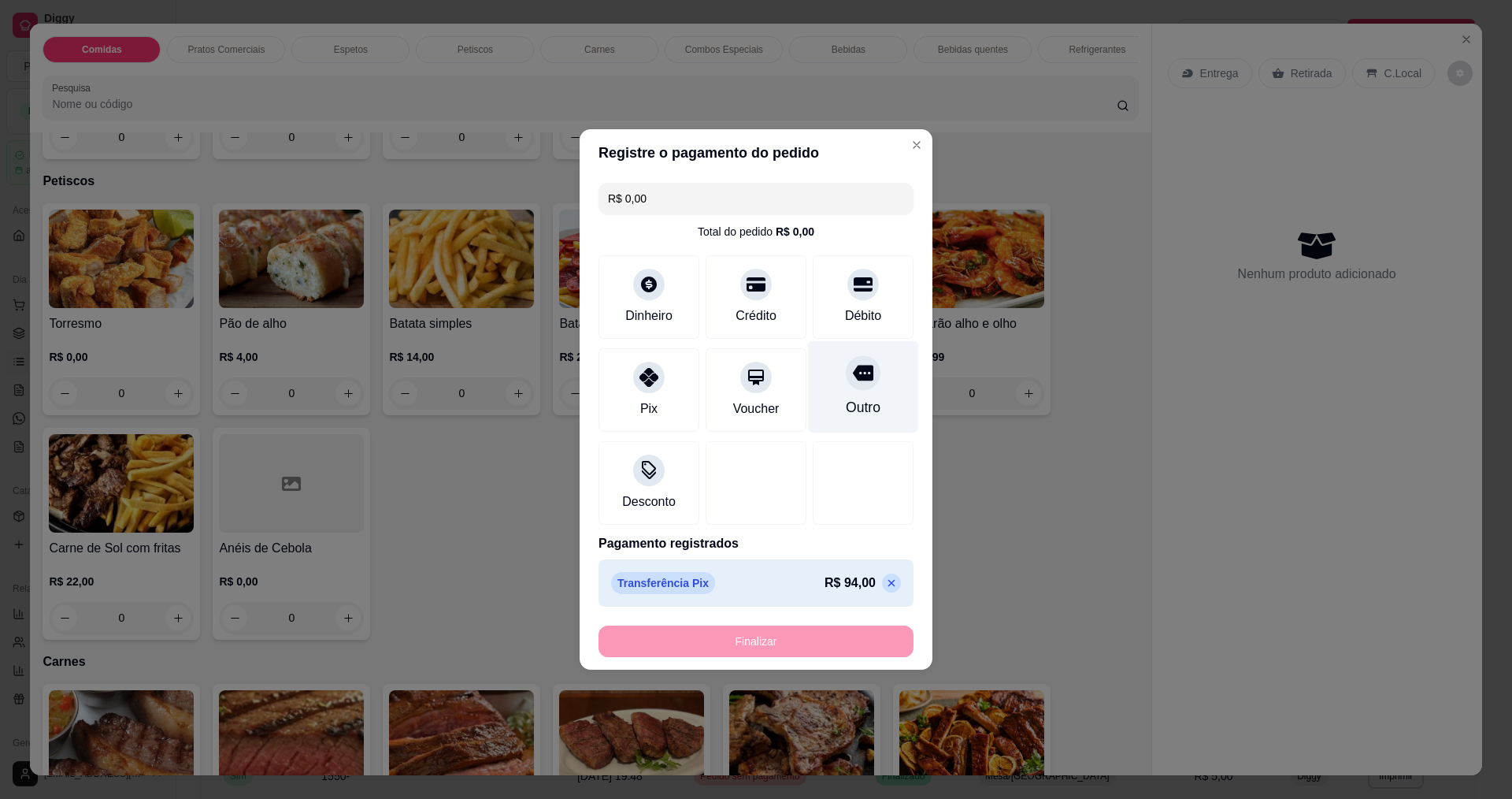
type input "-R$ 94,00"
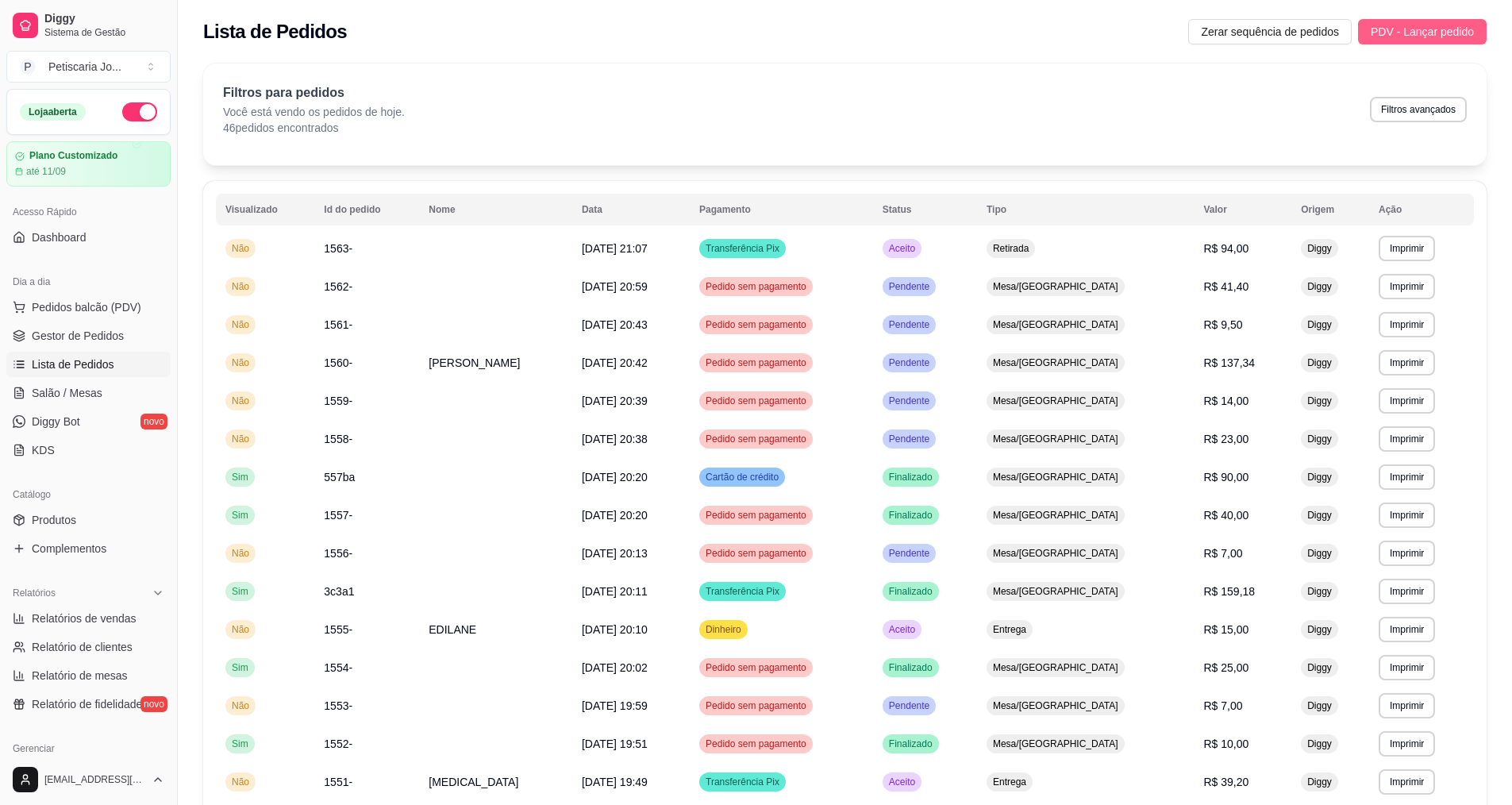
click at [1465, 26] on span "PDV - Lançar pedido" at bounding box center [1422, 31] width 103 height 18
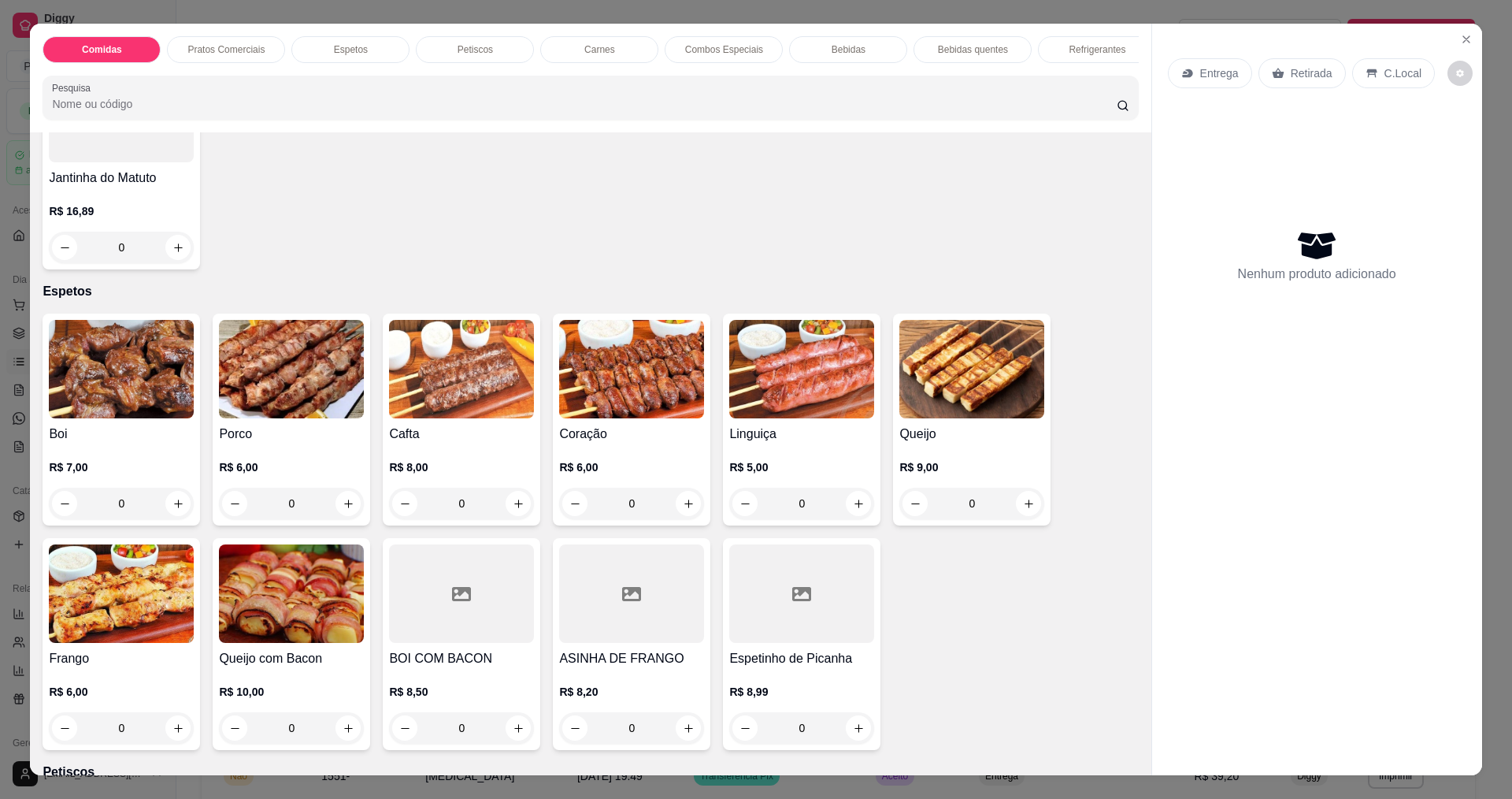
scroll to position [473, 0]
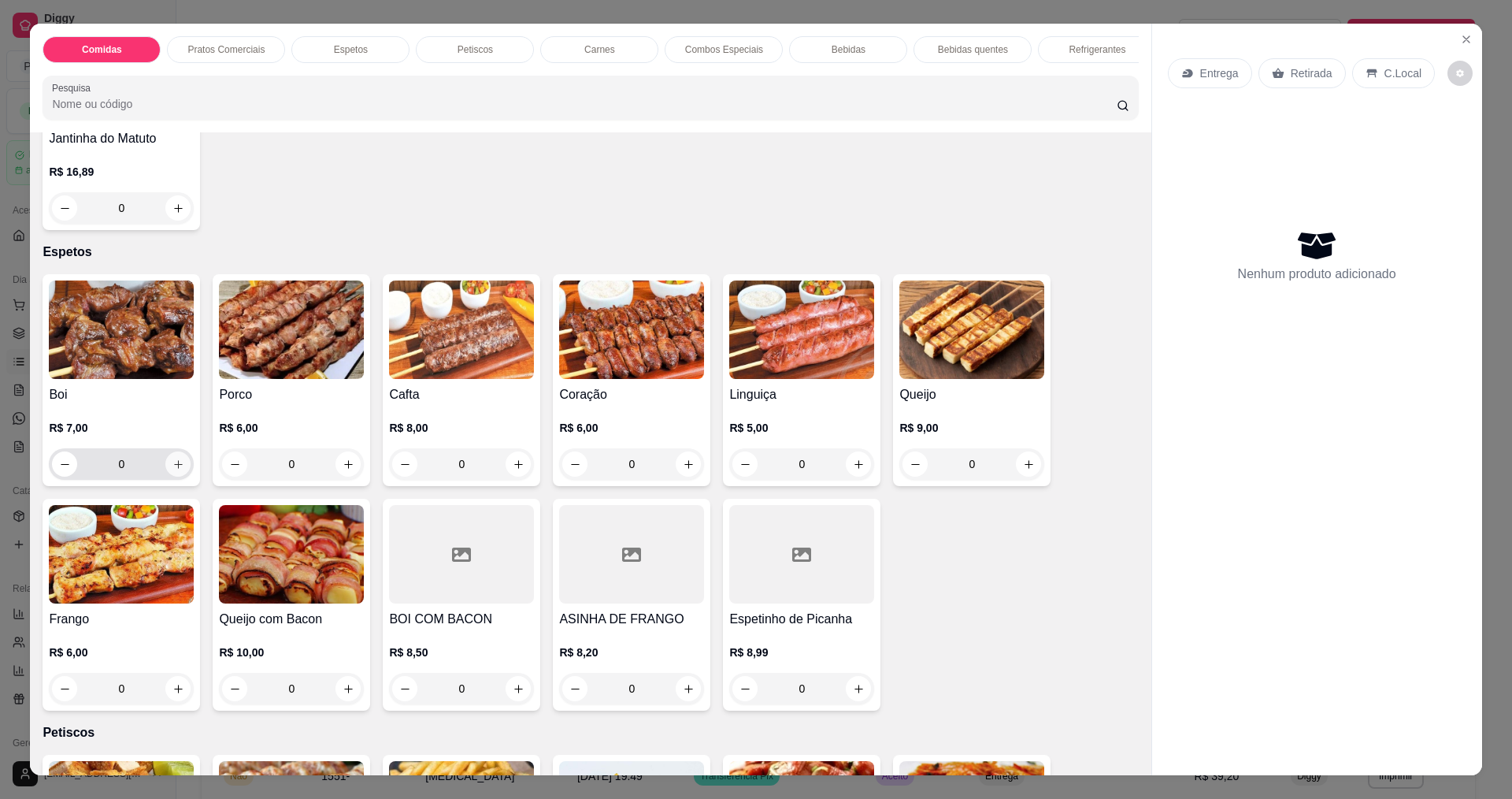
click at [172, 470] on icon "increase-product-quantity" at bounding box center [178, 464] width 12 height 12
type input "2"
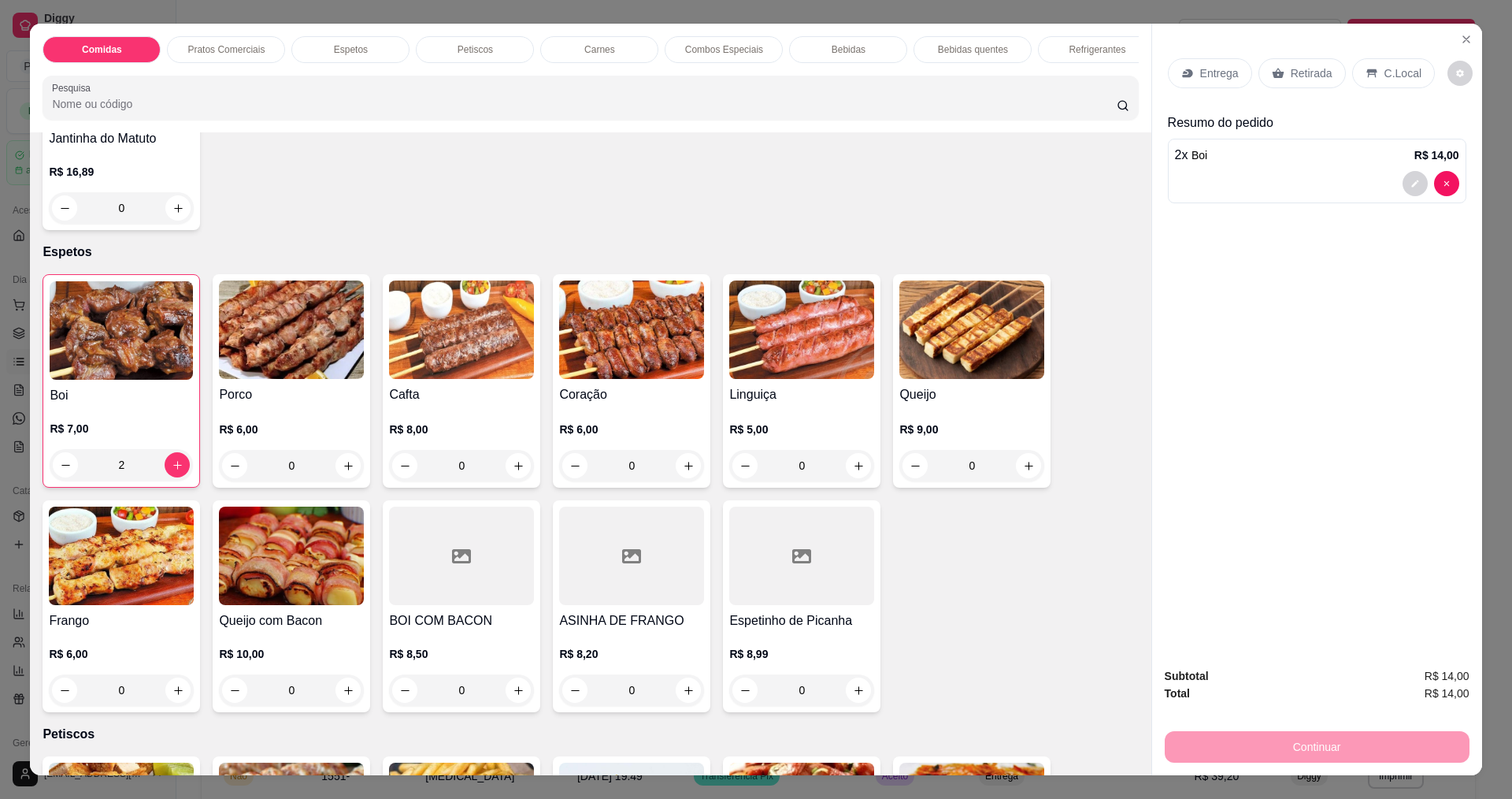
click at [1208, 81] on p "Entrega" at bounding box center [1219, 73] width 39 height 16
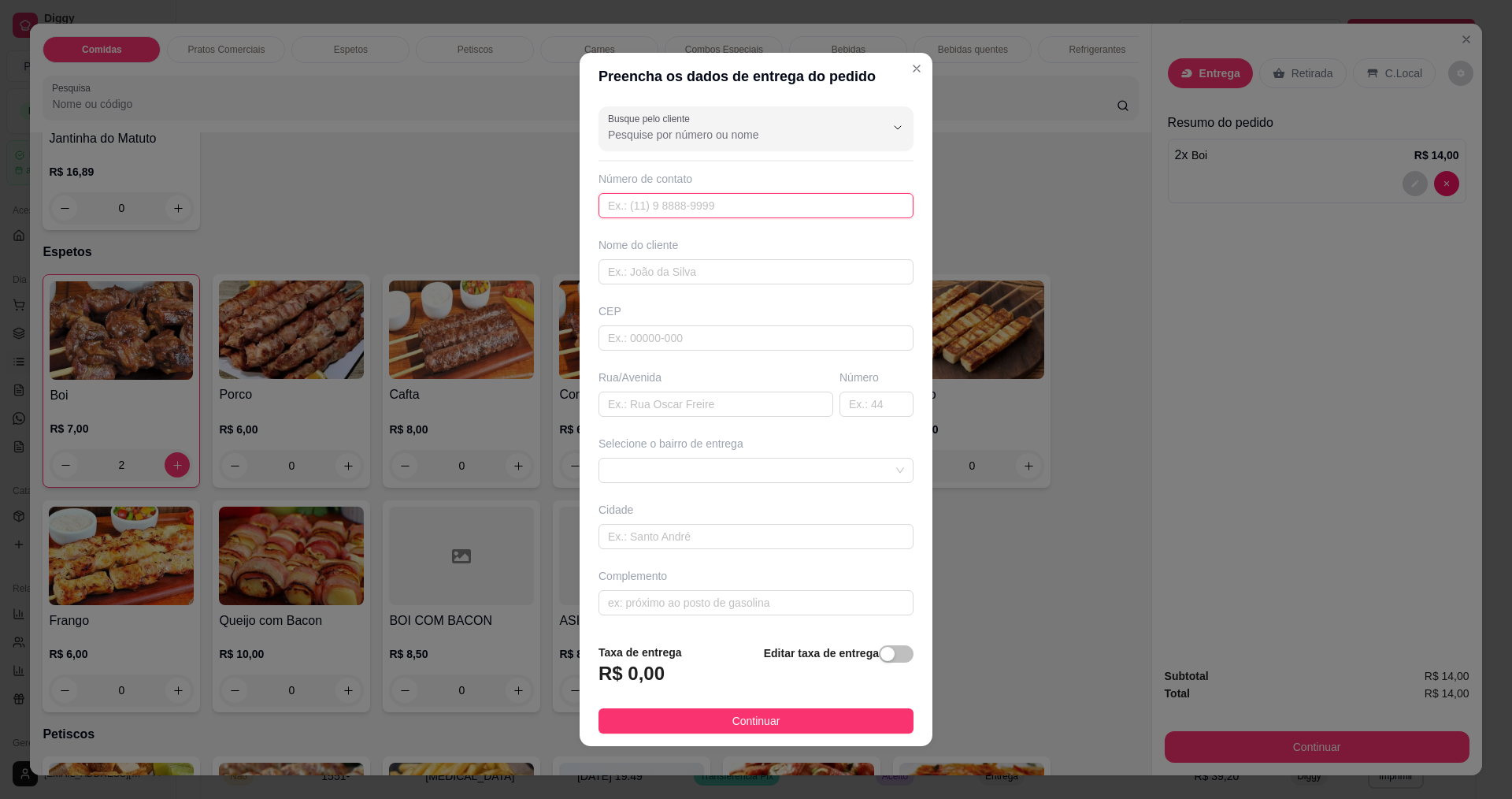
click at [653, 214] on input "text" at bounding box center [756, 205] width 315 height 25
type input "888"
click at [663, 267] on input "text" at bounding box center [756, 272] width 315 height 25
type input "O"
type input "IONARA"
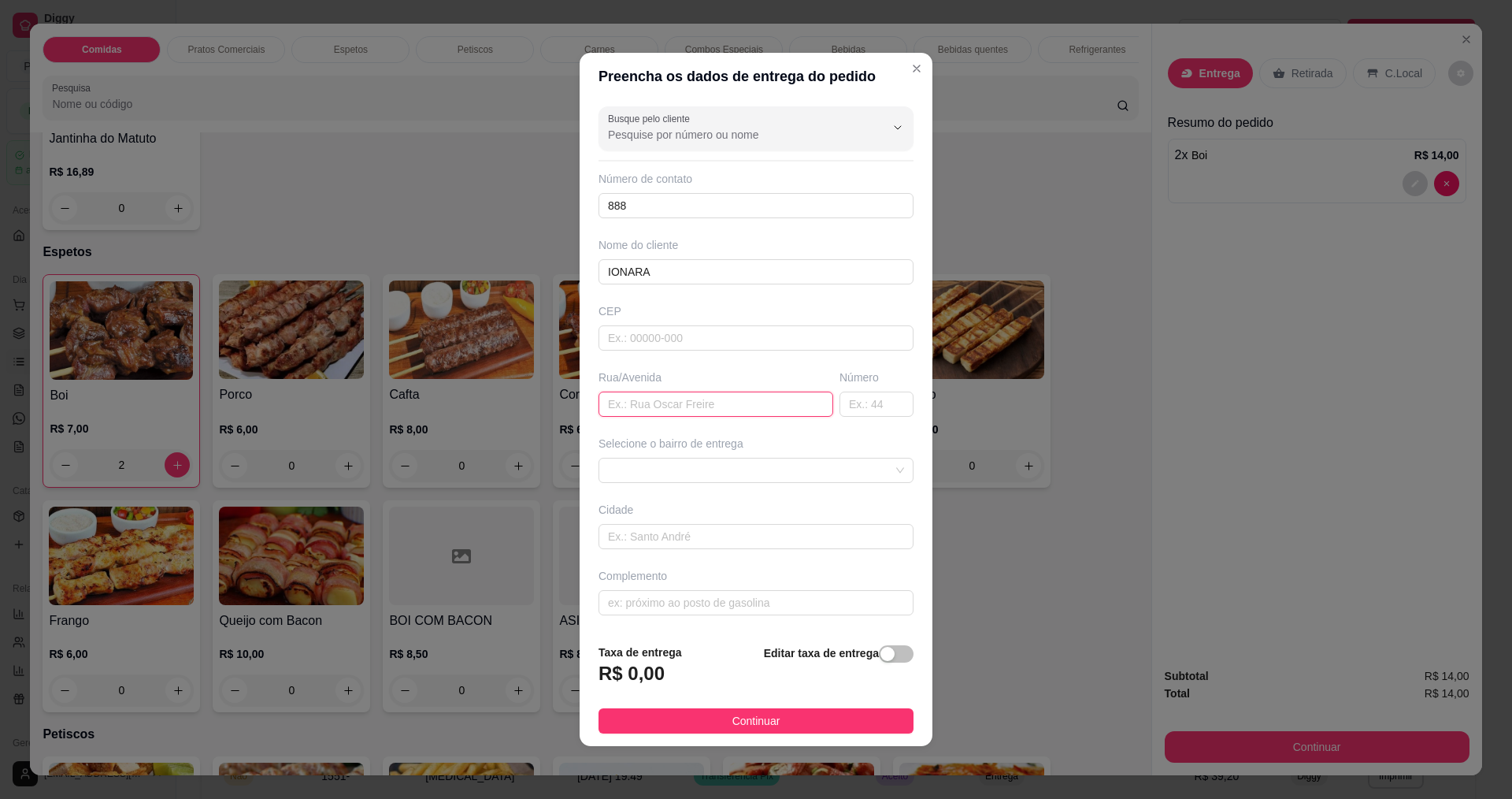
click at [642, 404] on input "text" at bounding box center [716, 404] width 235 height 25
type input "E"
click at [631, 606] on input "text" at bounding box center [756, 602] width 315 height 25
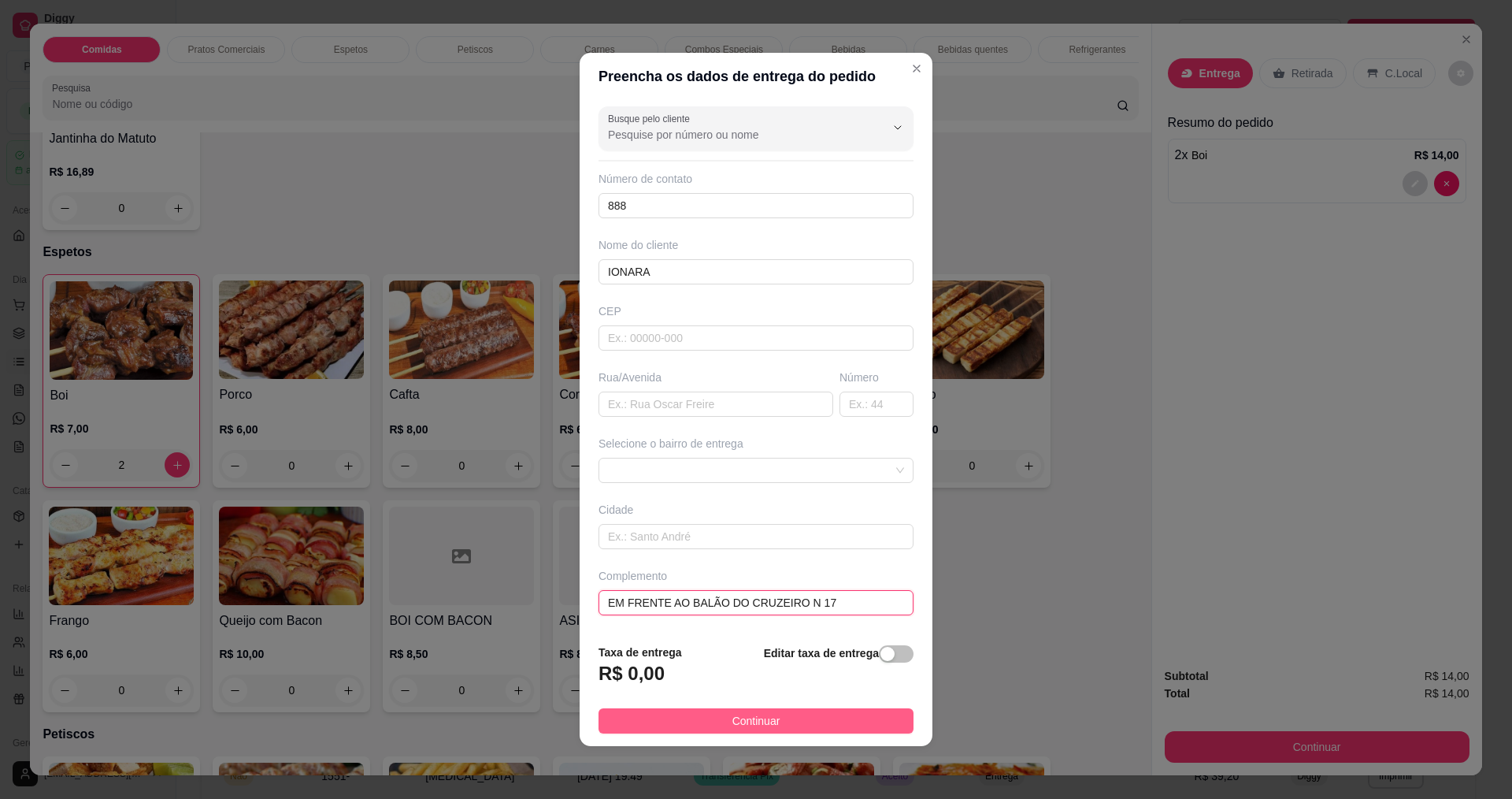
type input "EM FRENTE AO BALÃO DO CRUZEIRO N 17"
click at [745, 718] on span "Continuar" at bounding box center [756, 721] width 48 height 18
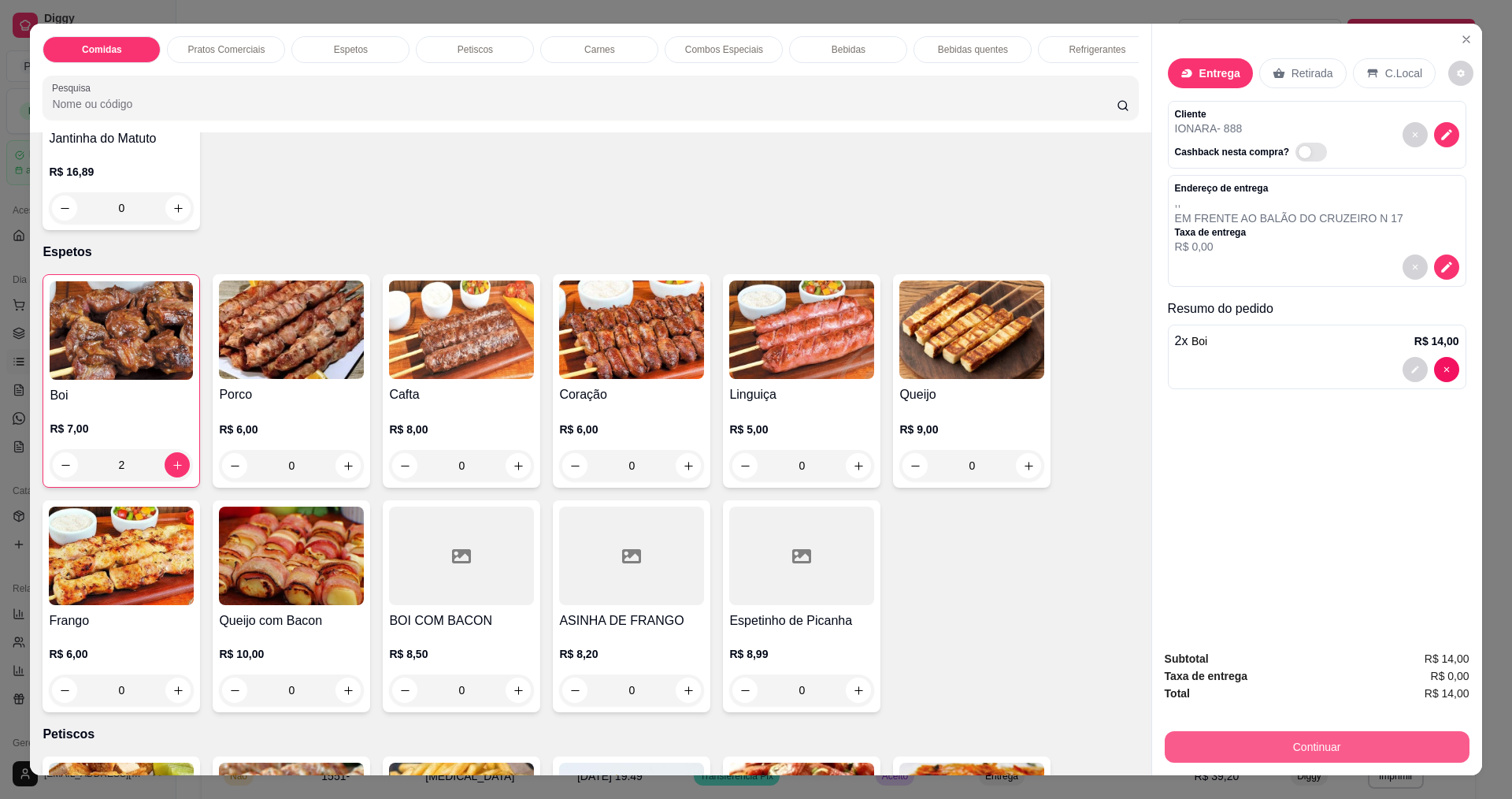
click at [1324, 755] on button "Continuar" at bounding box center [1317, 746] width 304 height 31
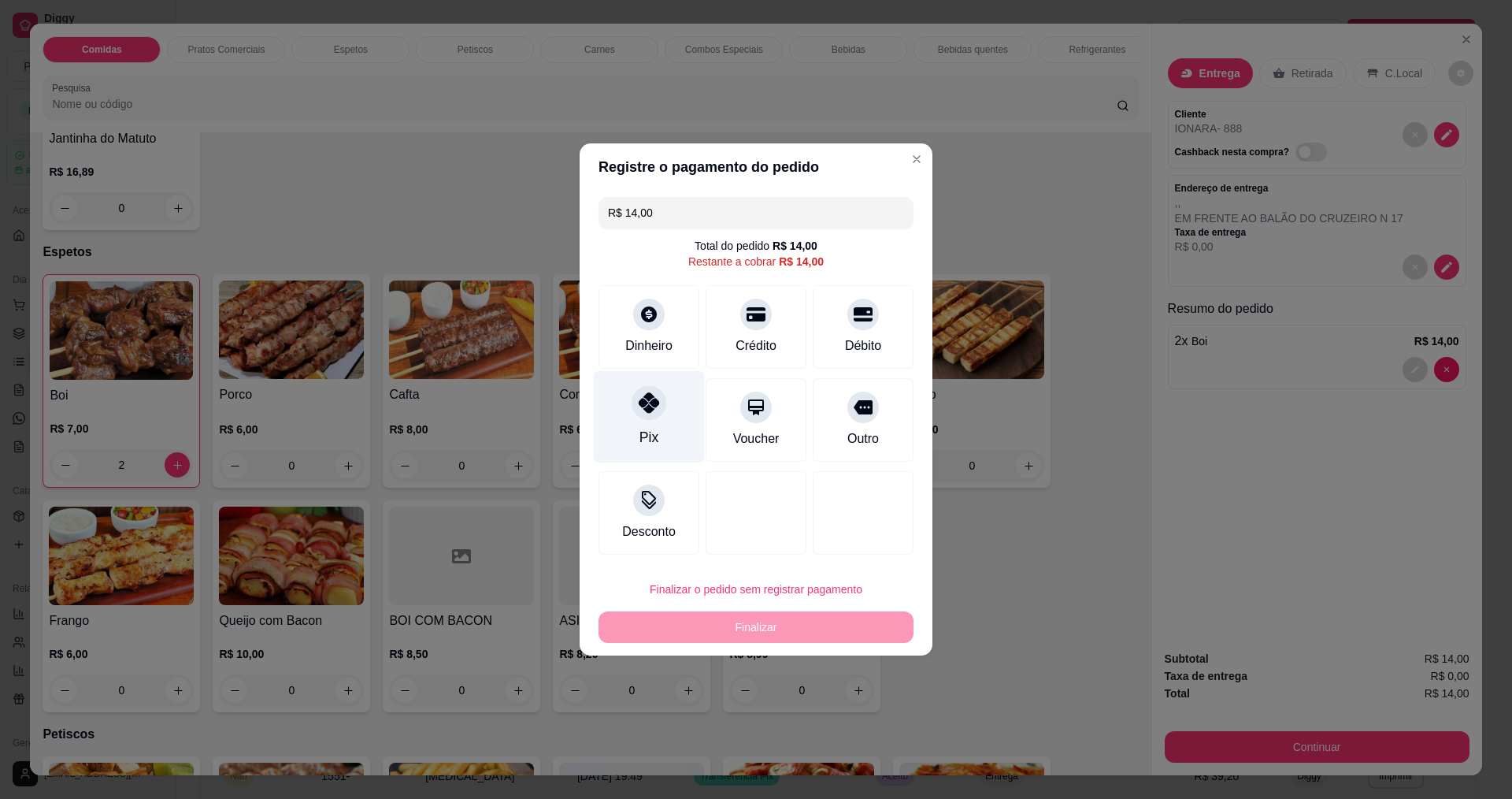
click at [650, 437] on div "Pix" at bounding box center [648, 437] width 19 height 20
type input "R$ 0,00"
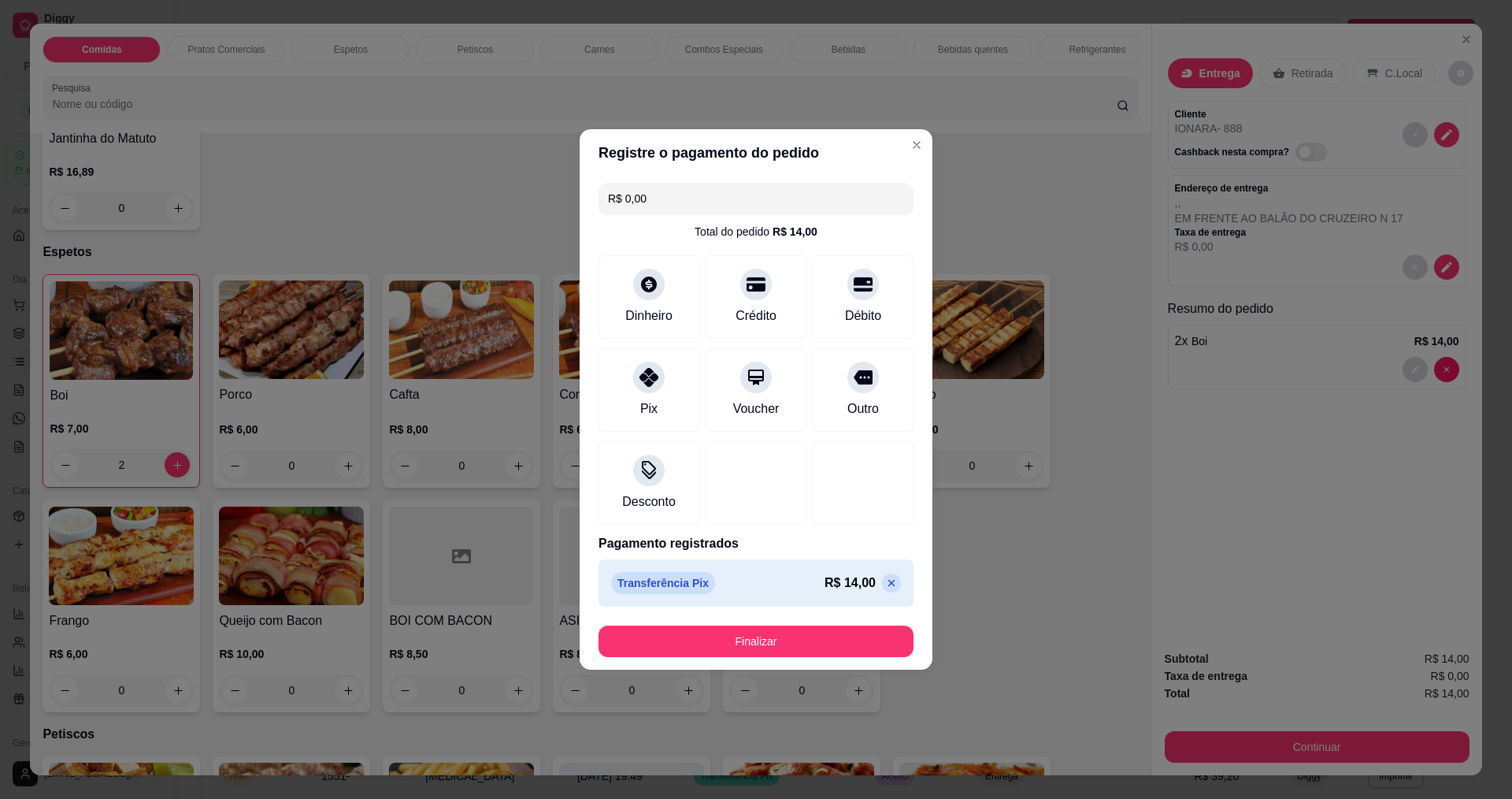
click at [696, 607] on div "R$ 0,00 Total do pedido R$ 14,00 Dinheiro Crédito Débito Pix Voucher Outro Desc…" at bounding box center [756, 394] width 353 height 437
click at [706, 632] on button "Finalizar" at bounding box center [755, 641] width 305 height 31
click at [777, 640] on button "Finalizar" at bounding box center [755, 641] width 305 height 31
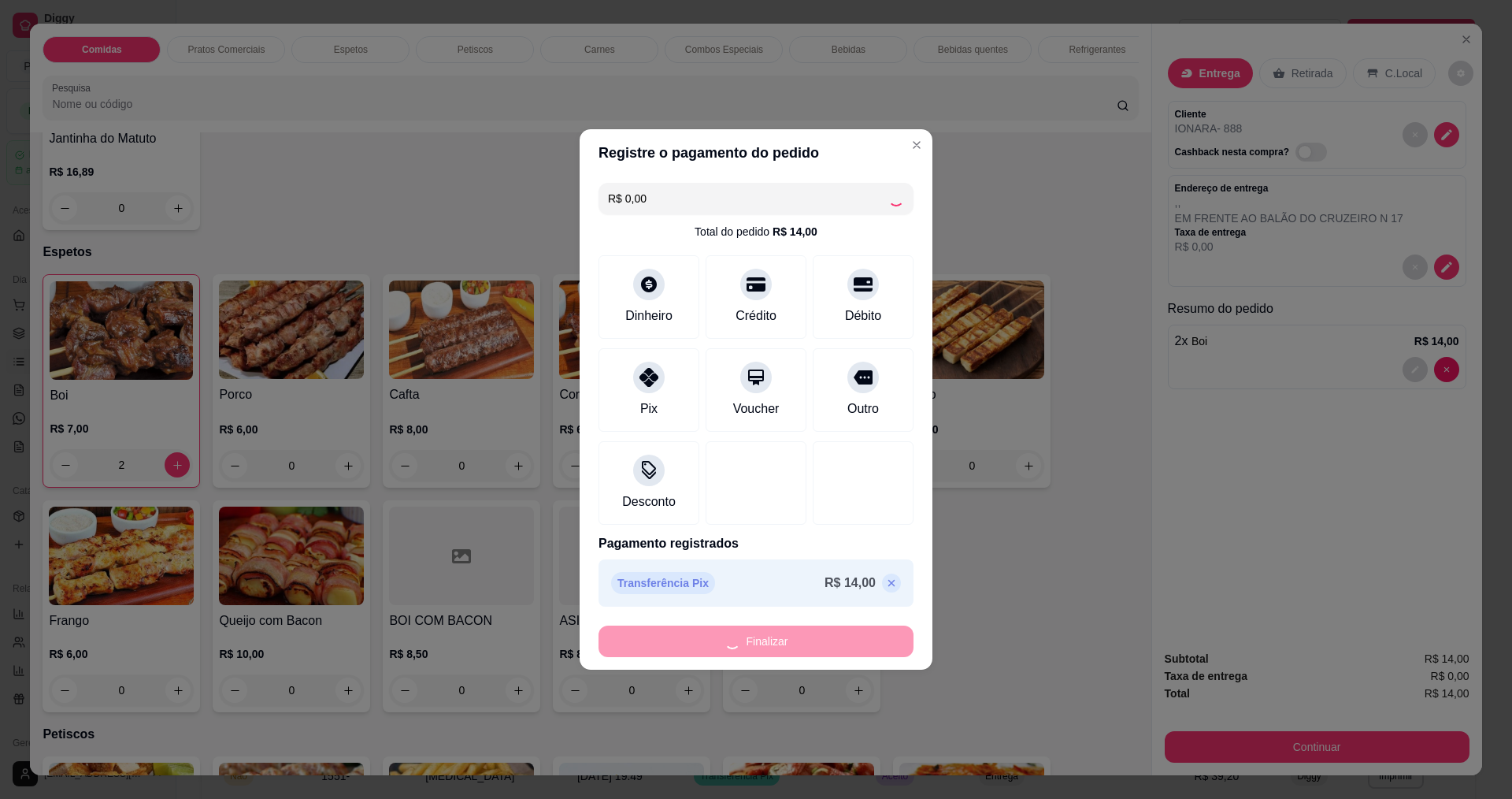
type input "0"
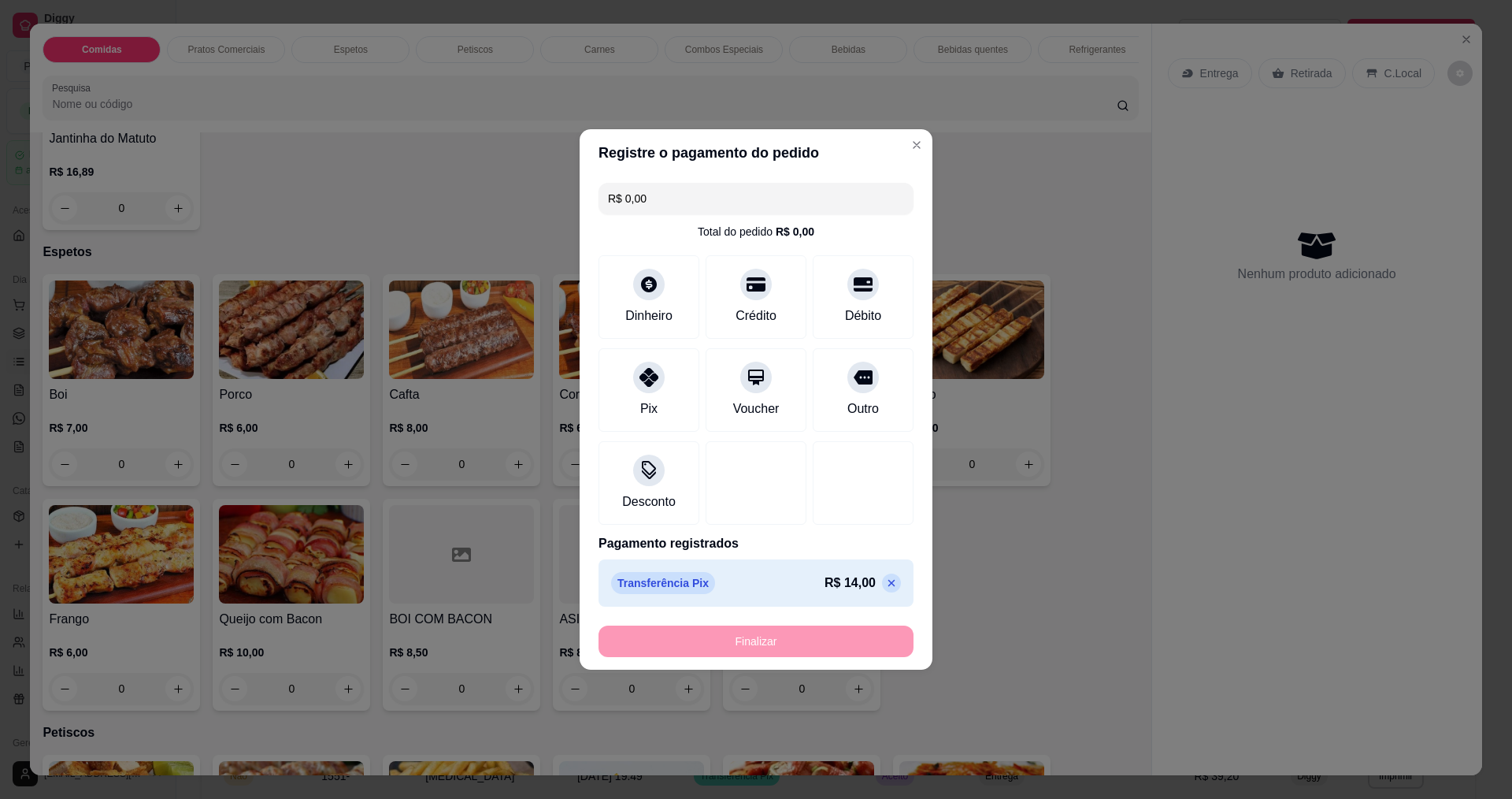
type input "-R$ 14,00"
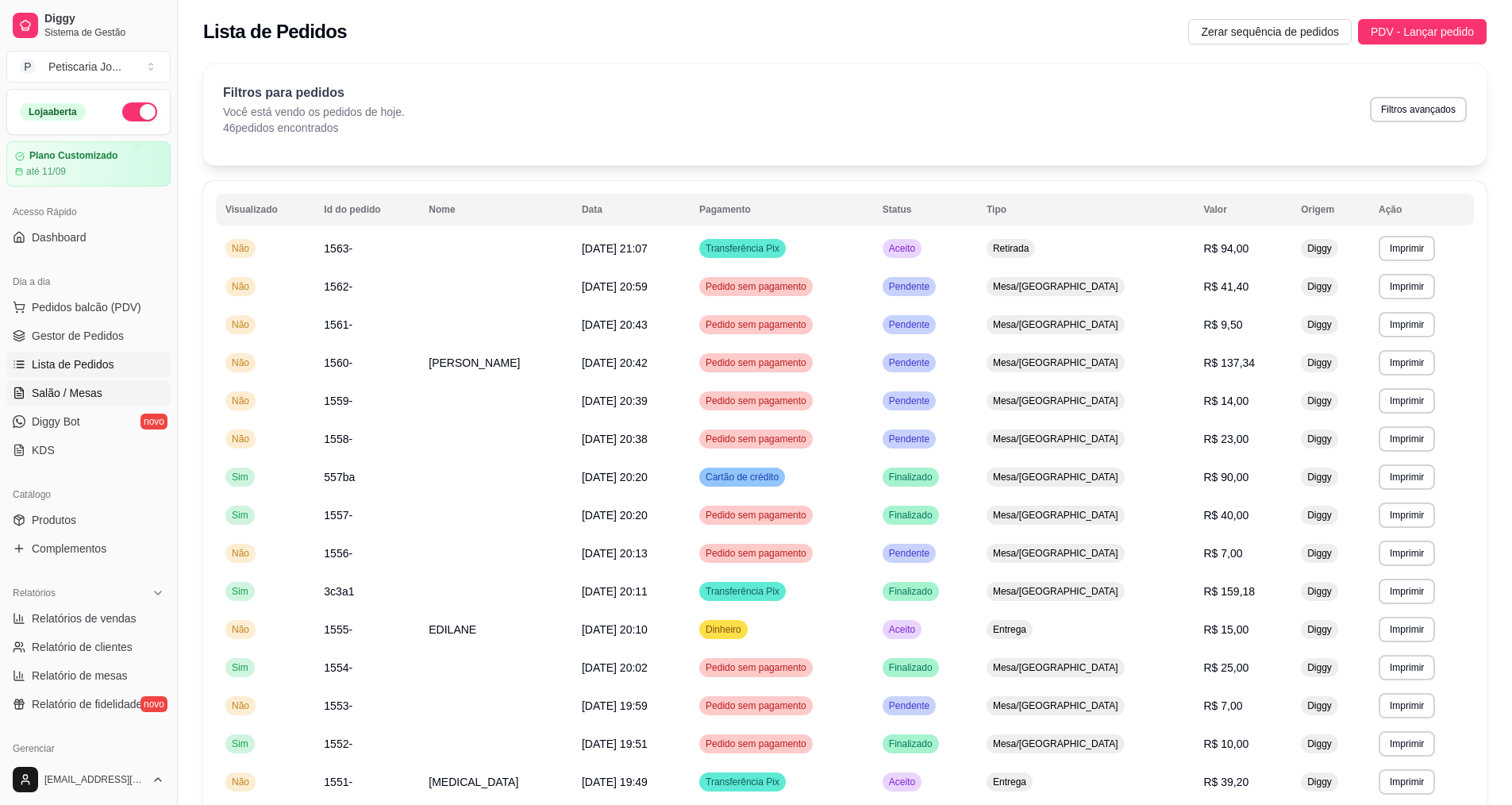
click at [71, 403] on link "Salão / Mesas" at bounding box center [88, 393] width 164 height 25
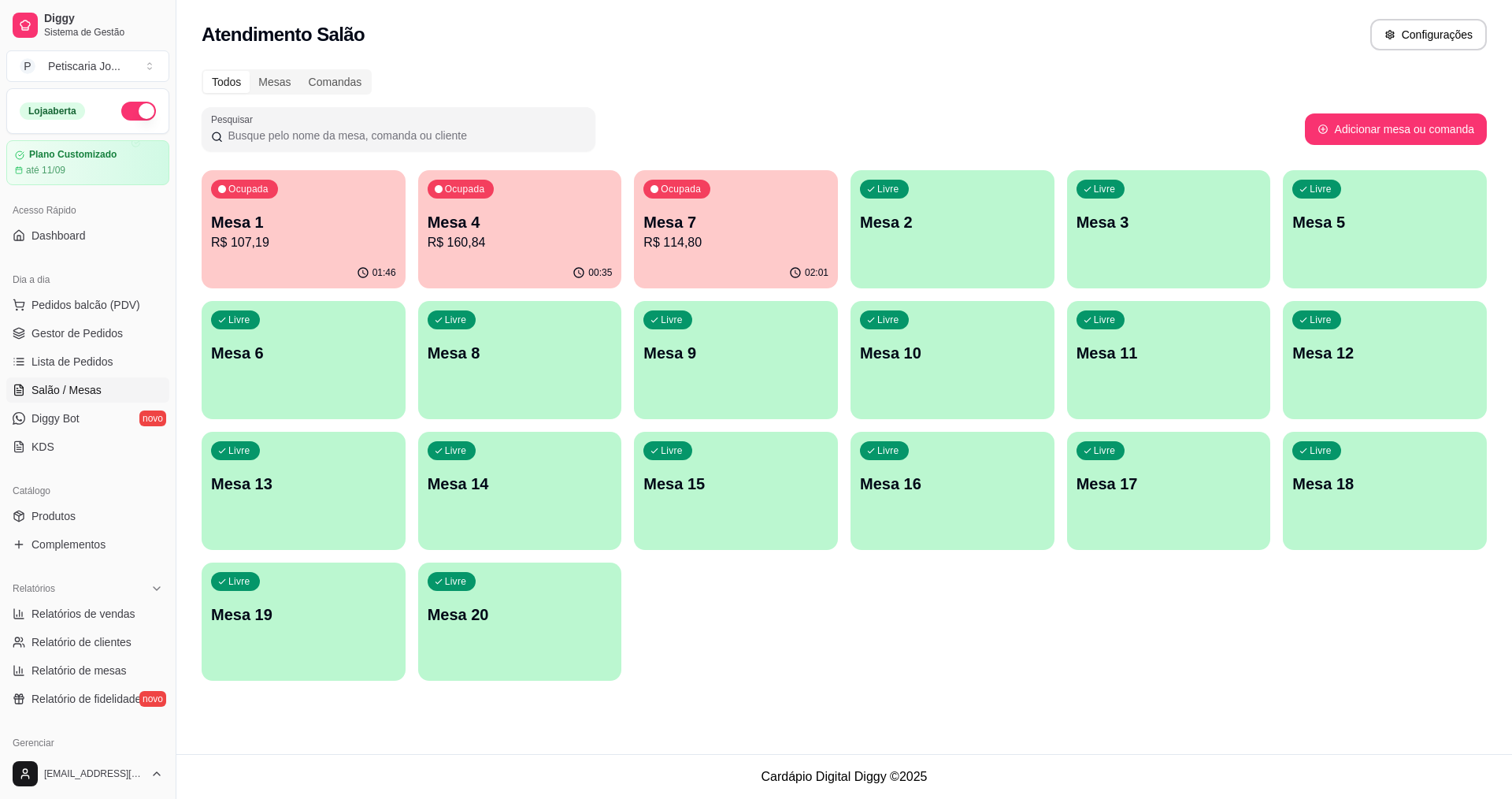
click at [737, 223] on p "Mesa 7" at bounding box center [736, 222] width 185 height 22
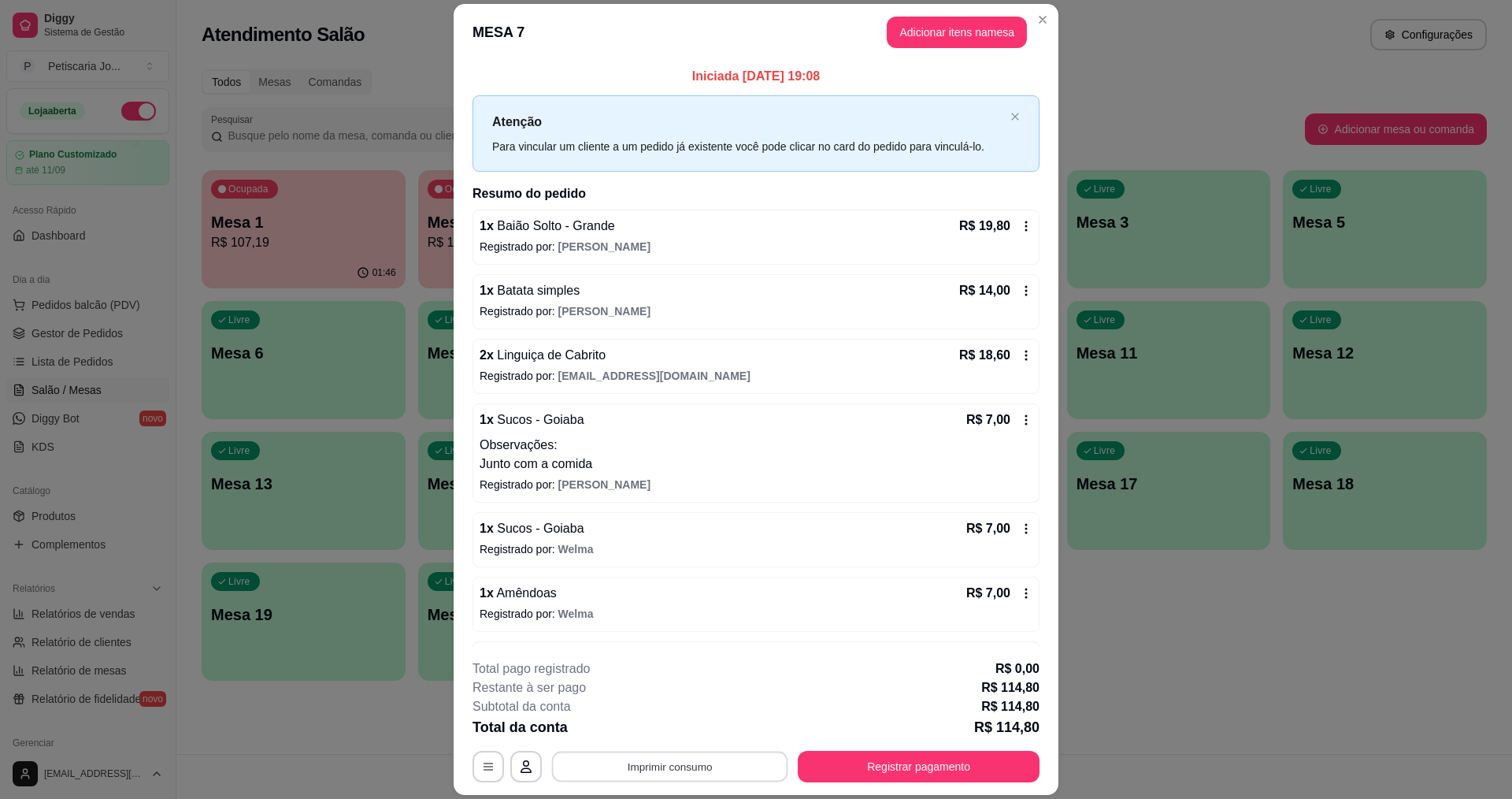
click at [726, 772] on button "Imprimir consumo" at bounding box center [669, 766] width 236 height 31
click at [642, 728] on button "IMPRESSORA" at bounding box center [668, 729] width 110 height 24
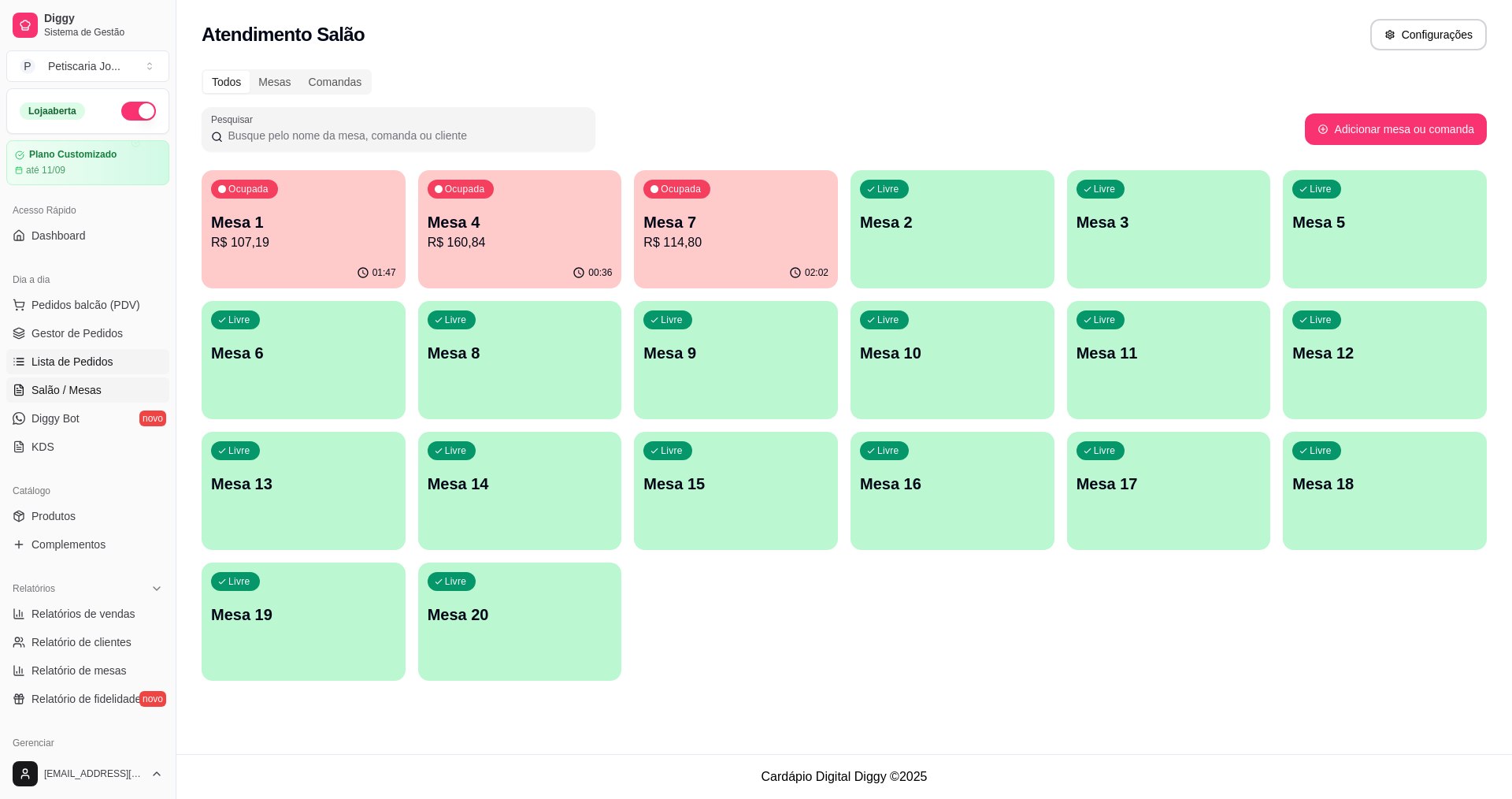
click at [62, 356] on span "Lista de Pedidos" at bounding box center [71, 361] width 82 height 16
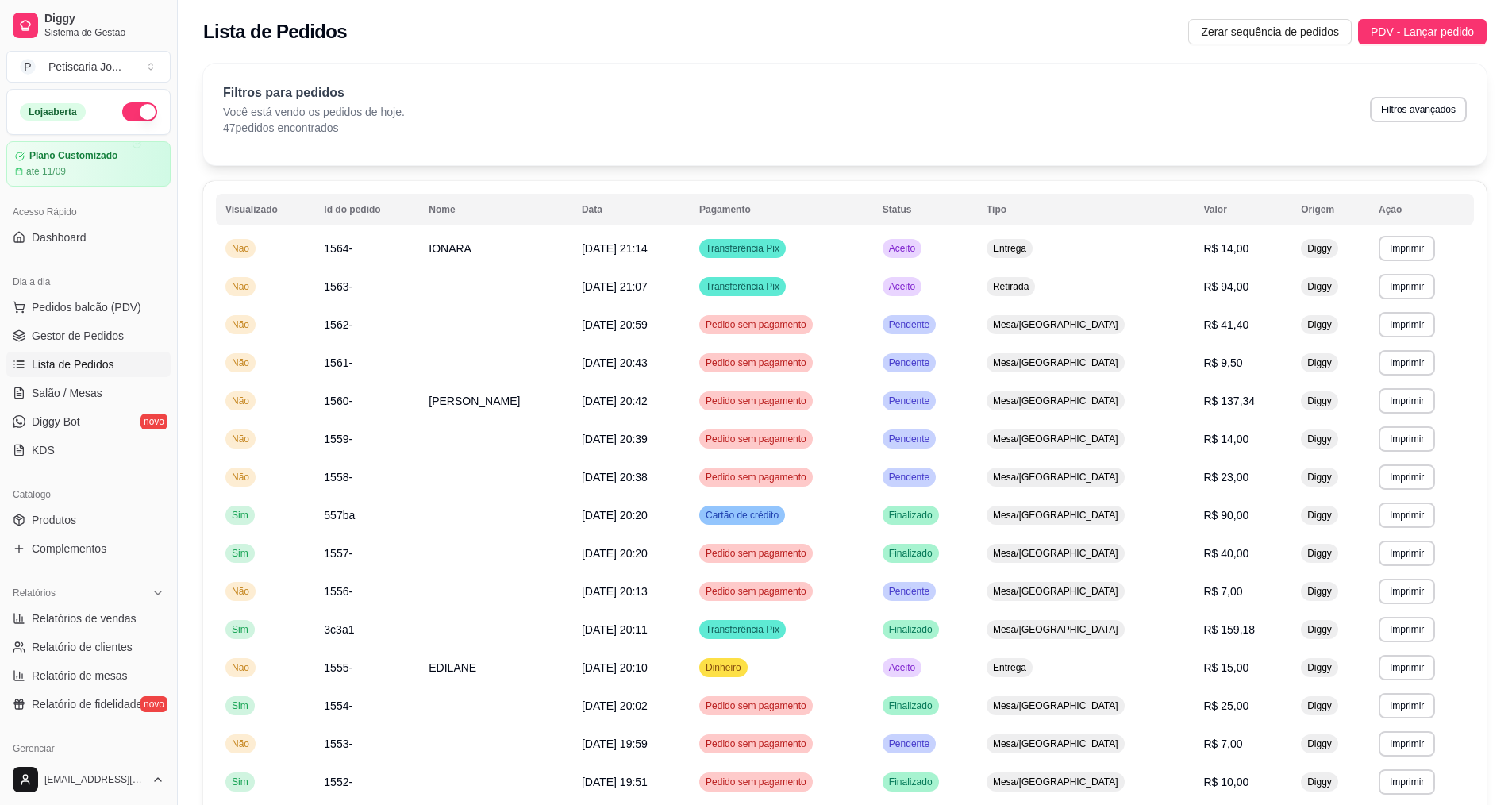
click at [1432, 44] on div "Lista de Pedidos Zerar sequência de pedidos PDV - Lançar pedido" at bounding box center [845, 27] width 1334 height 54
click at [1432, 30] on span "PDV - Lançar pedido" at bounding box center [1422, 31] width 103 height 18
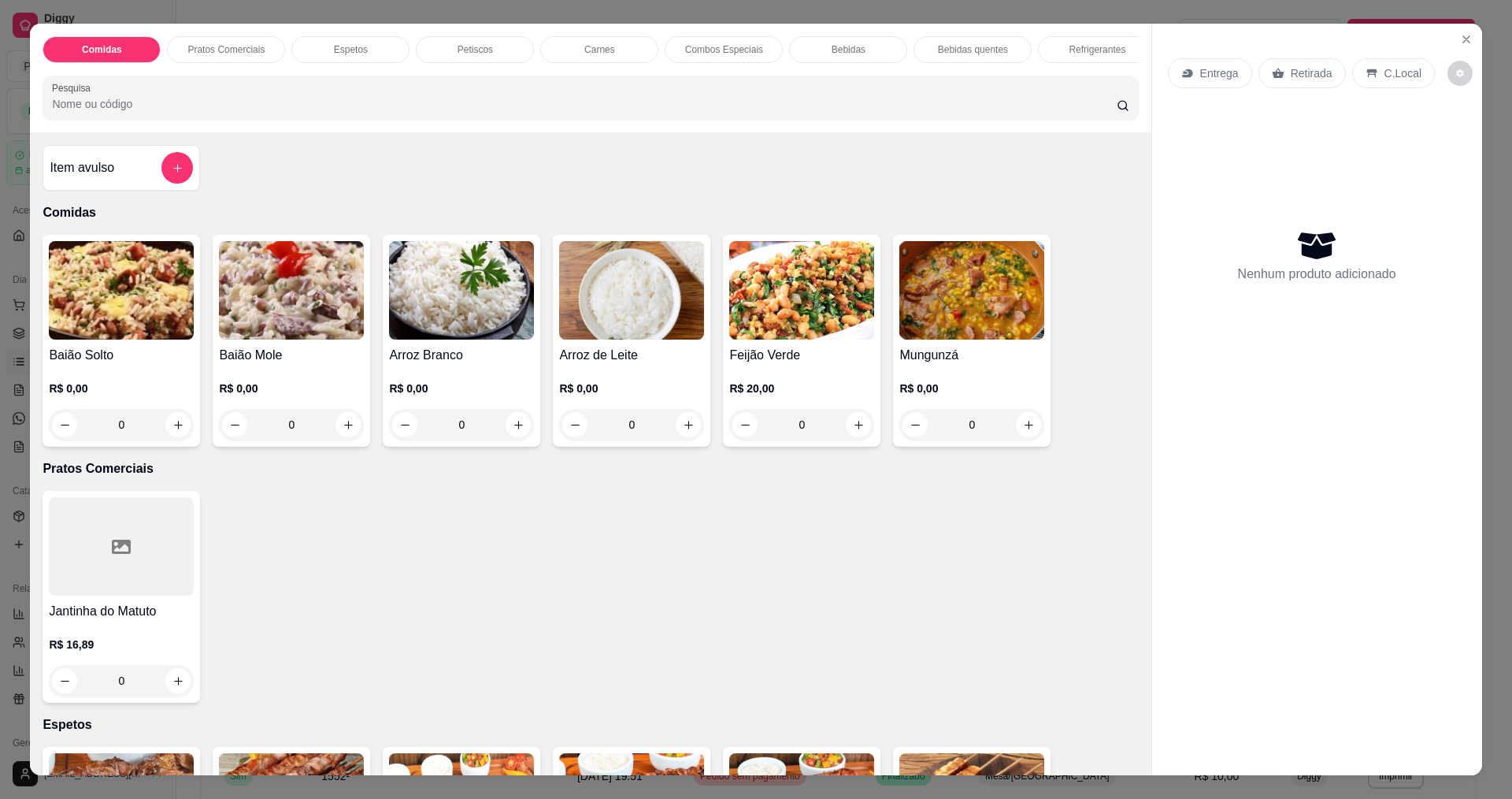
click at [1028, 437] on div "0" at bounding box center [971, 424] width 145 height 31
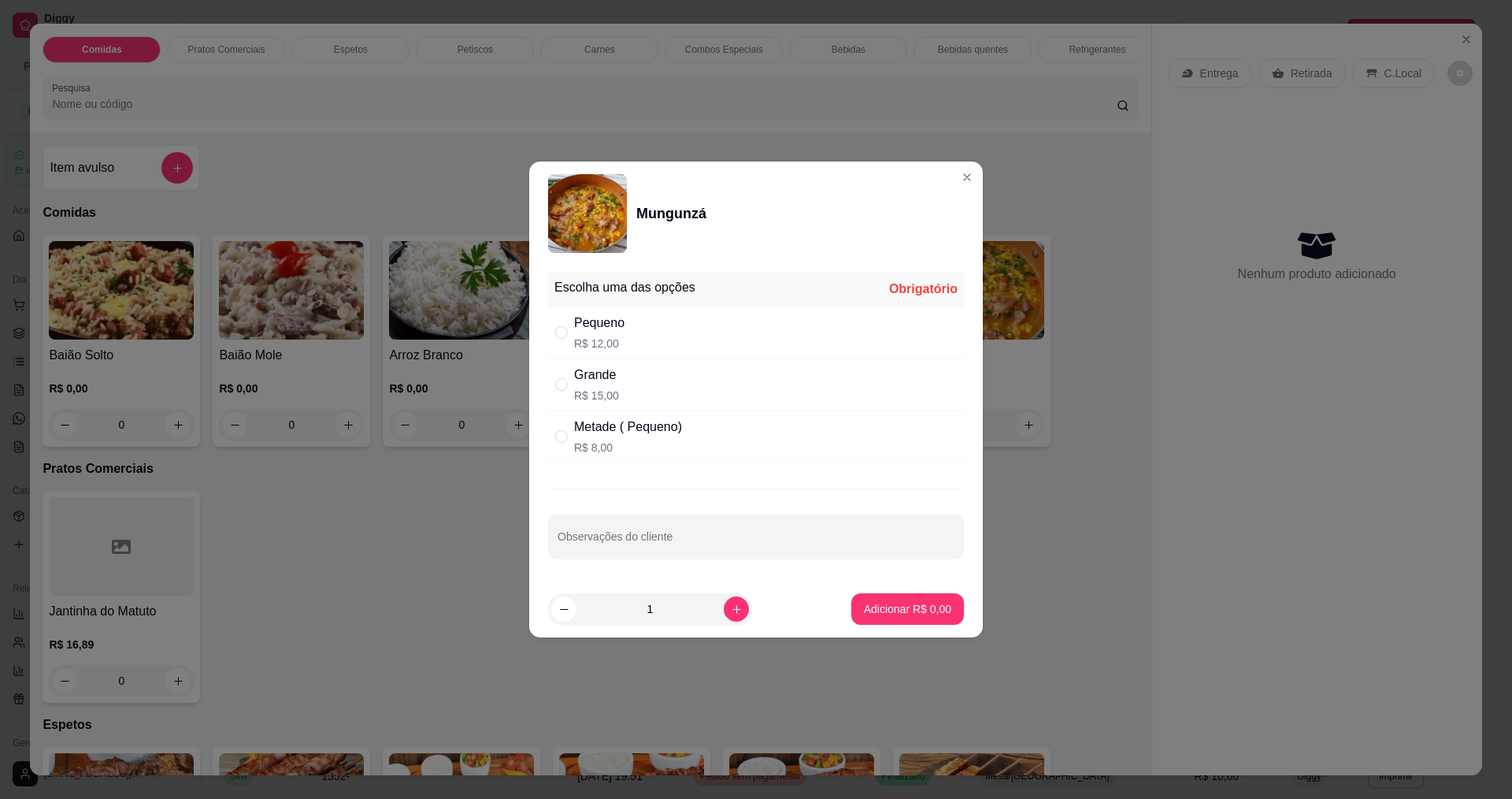
click at [670, 365] on div "Grande R$ 15,00" at bounding box center [756, 384] width 415 height 52
radio input "true"
click at [879, 604] on p "Adicionar R$ 15,00" at bounding box center [904, 608] width 93 height 16
type input "1"
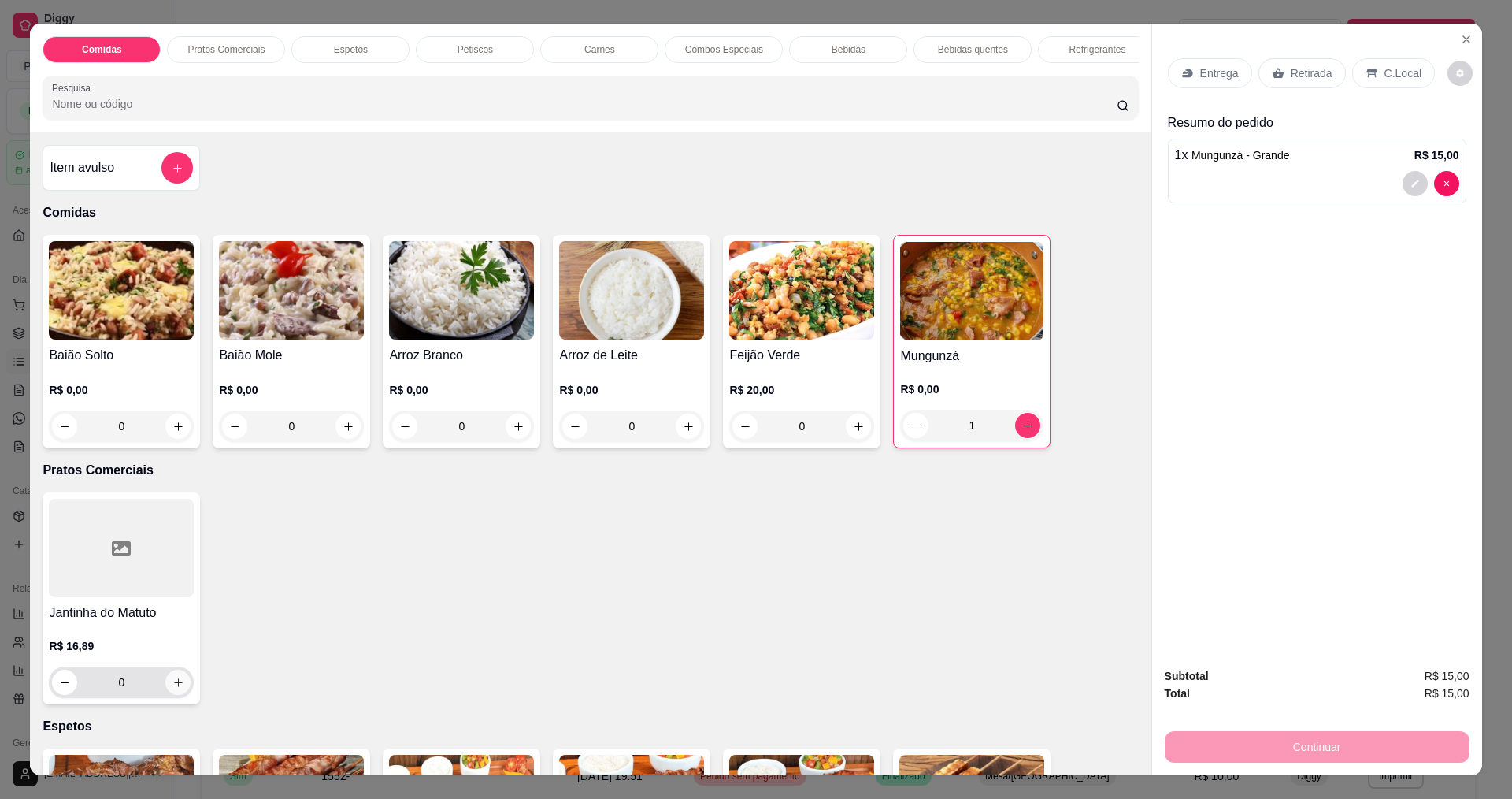
click at [172, 688] on icon "increase-product-quantity" at bounding box center [178, 682] width 12 height 12
type input "1"
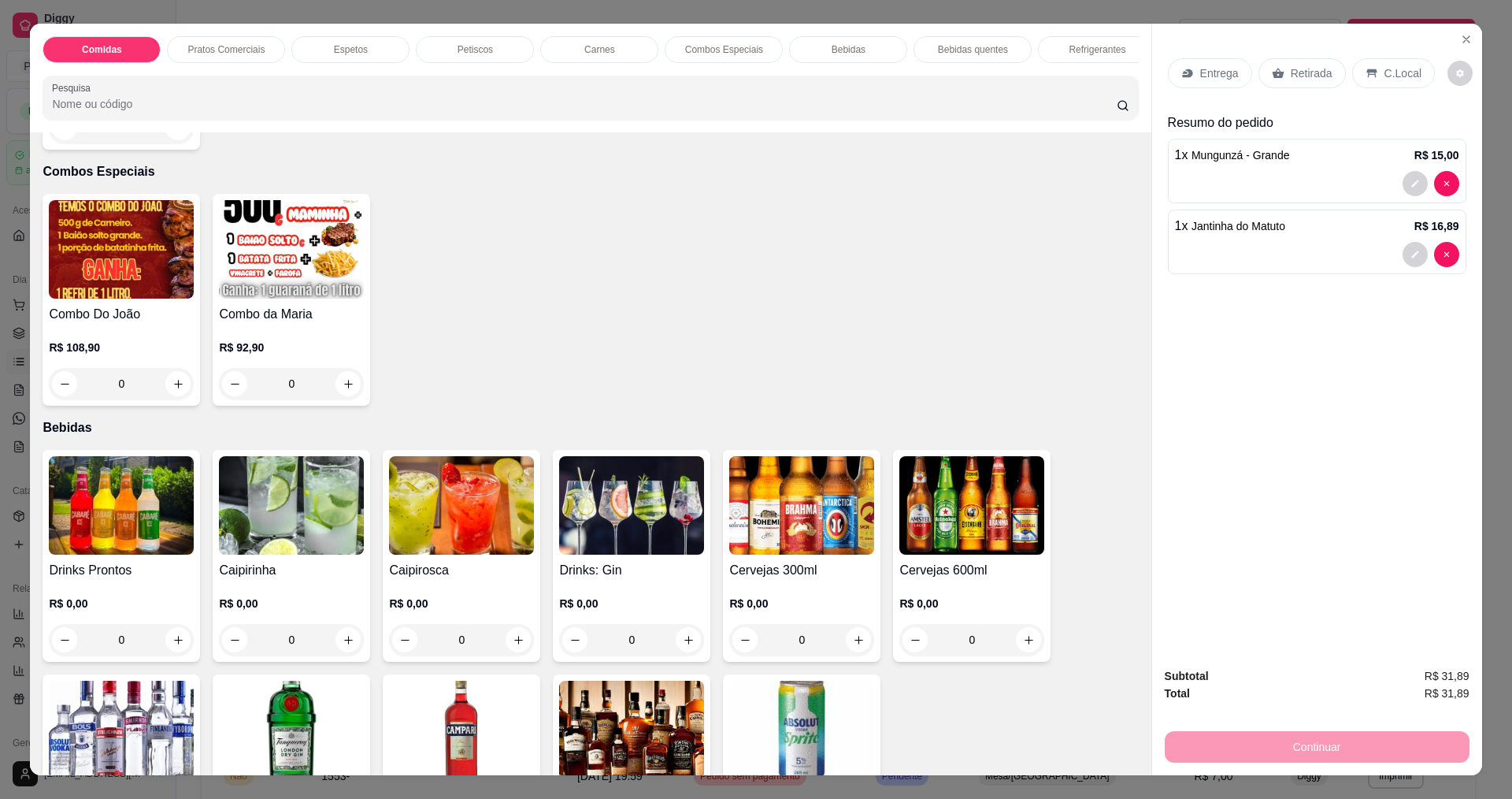
scroll to position [1890, 0]
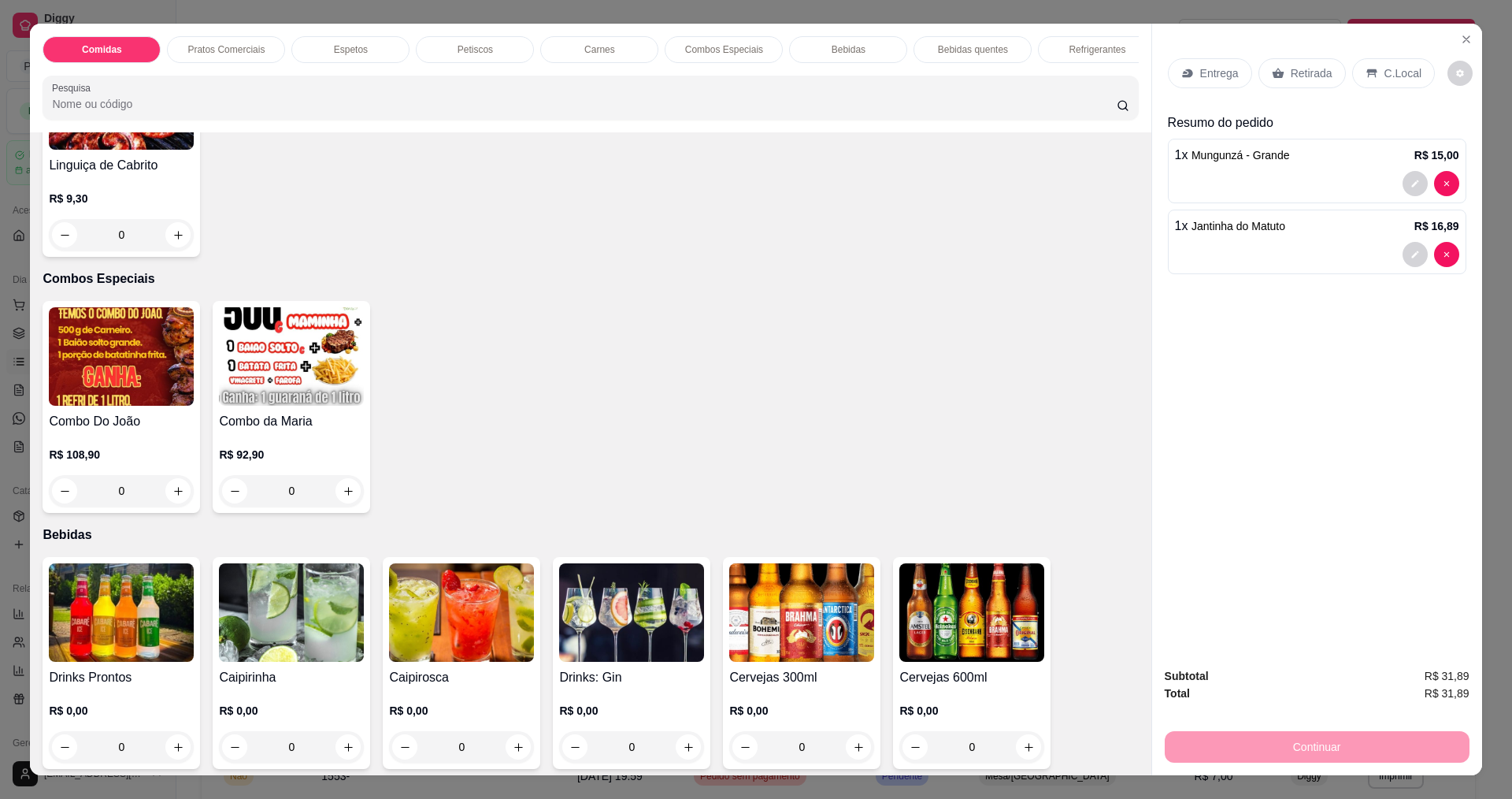
click at [1217, 74] on p "Entrega" at bounding box center [1219, 73] width 39 height 16
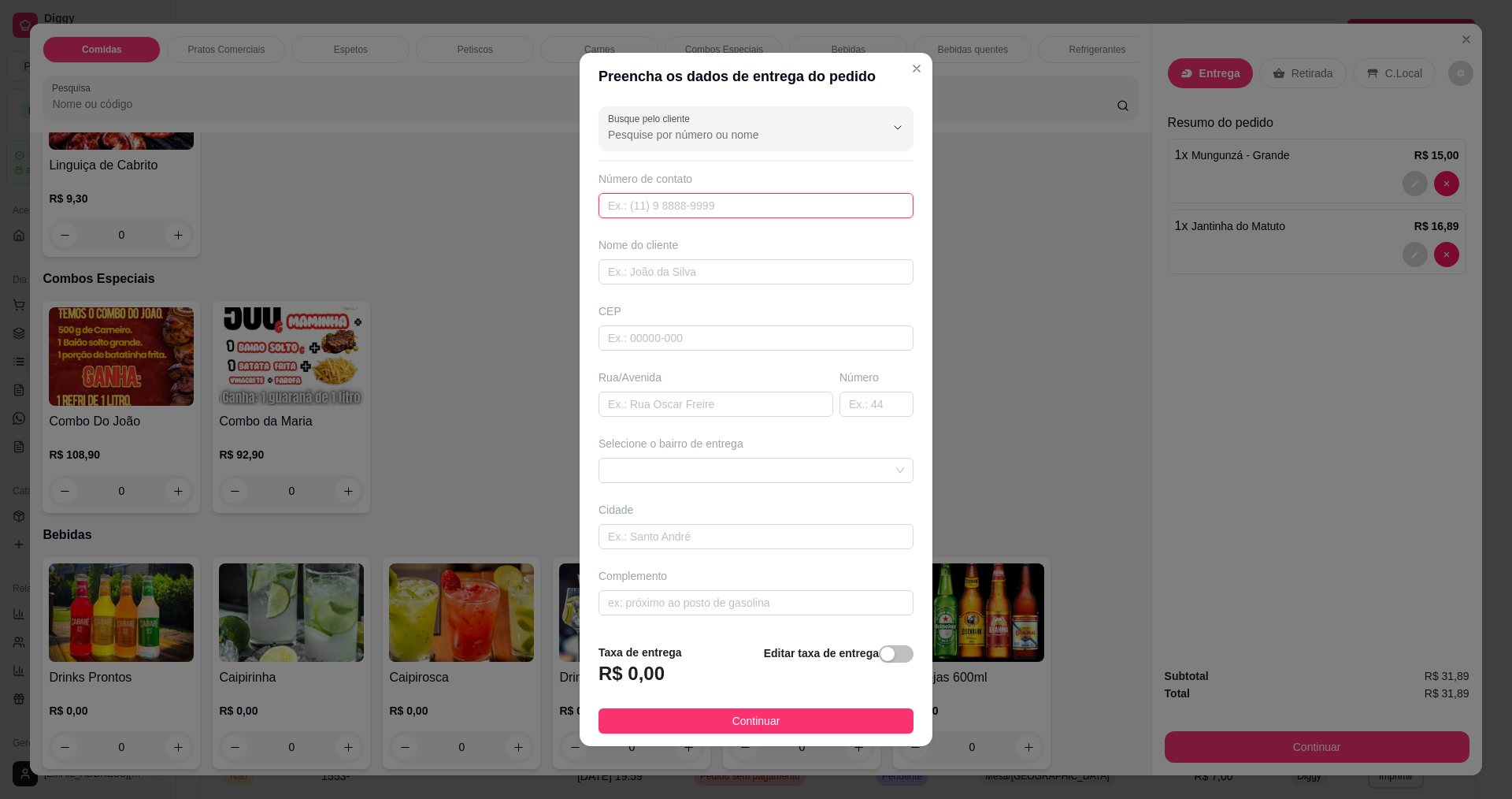
click at [726, 210] on input "text" at bounding box center [756, 205] width 315 height 25
click at [725, 284] on div "Busque pelo cliente Número de contato Nome do cliente CEP Rua/Avenida Número Se…" at bounding box center [756, 365] width 353 height 531
click at [691, 267] on input "text" at bounding box center [756, 272] width 315 height 25
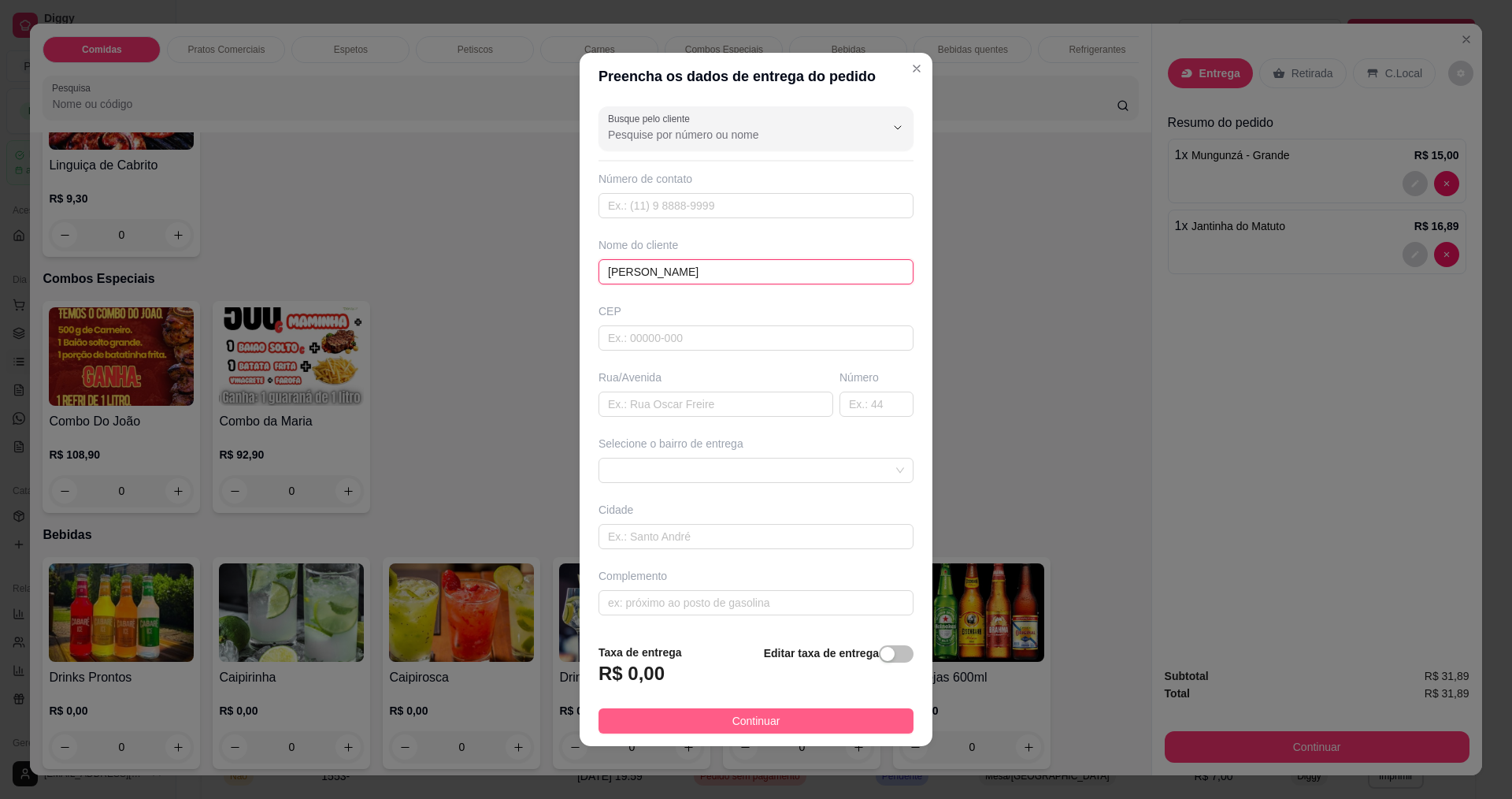
type input "SHEYLA"
click at [663, 725] on button "Continuar" at bounding box center [756, 721] width 315 height 25
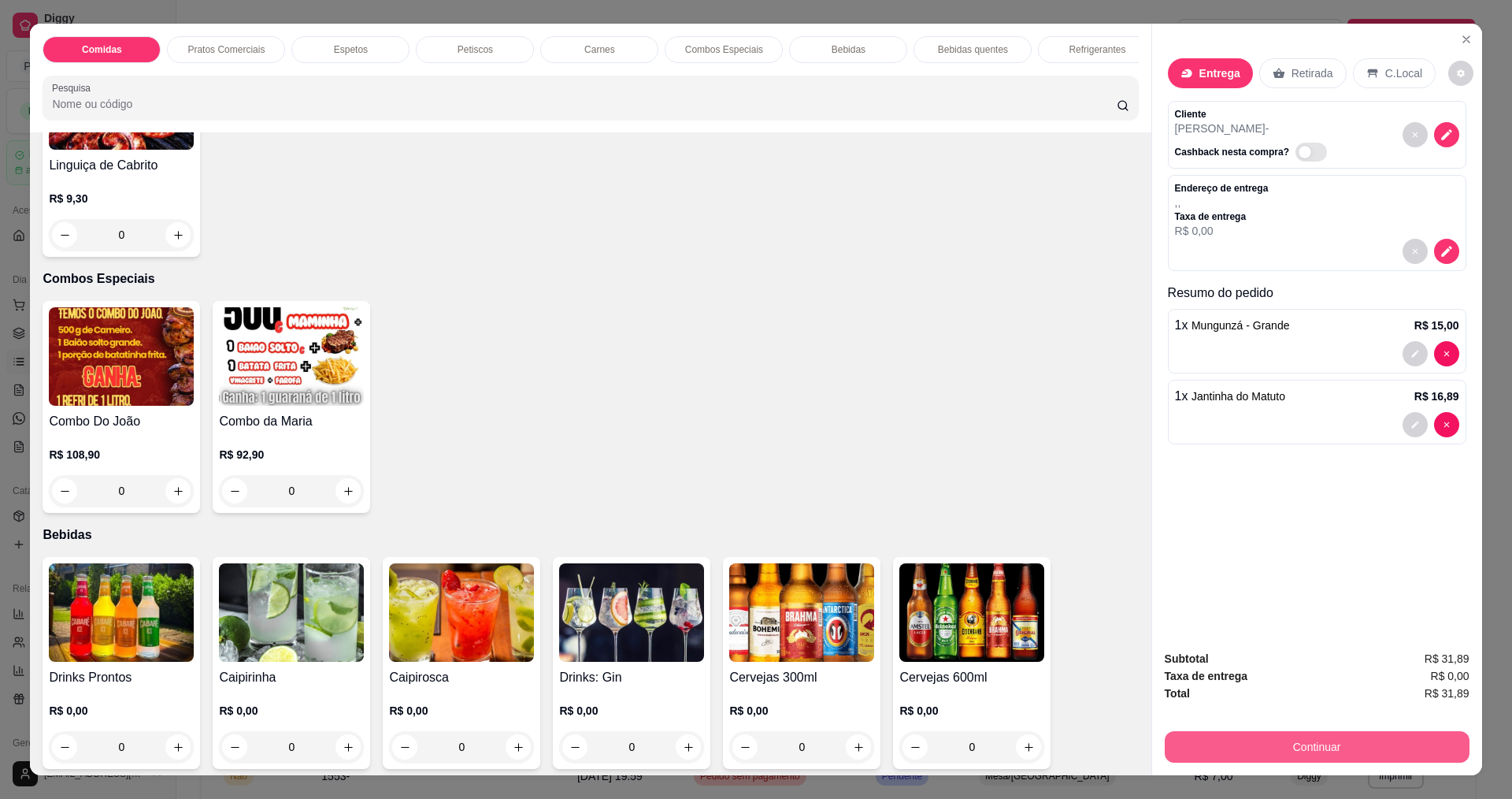
click at [1355, 733] on button "Continuar" at bounding box center [1317, 746] width 304 height 31
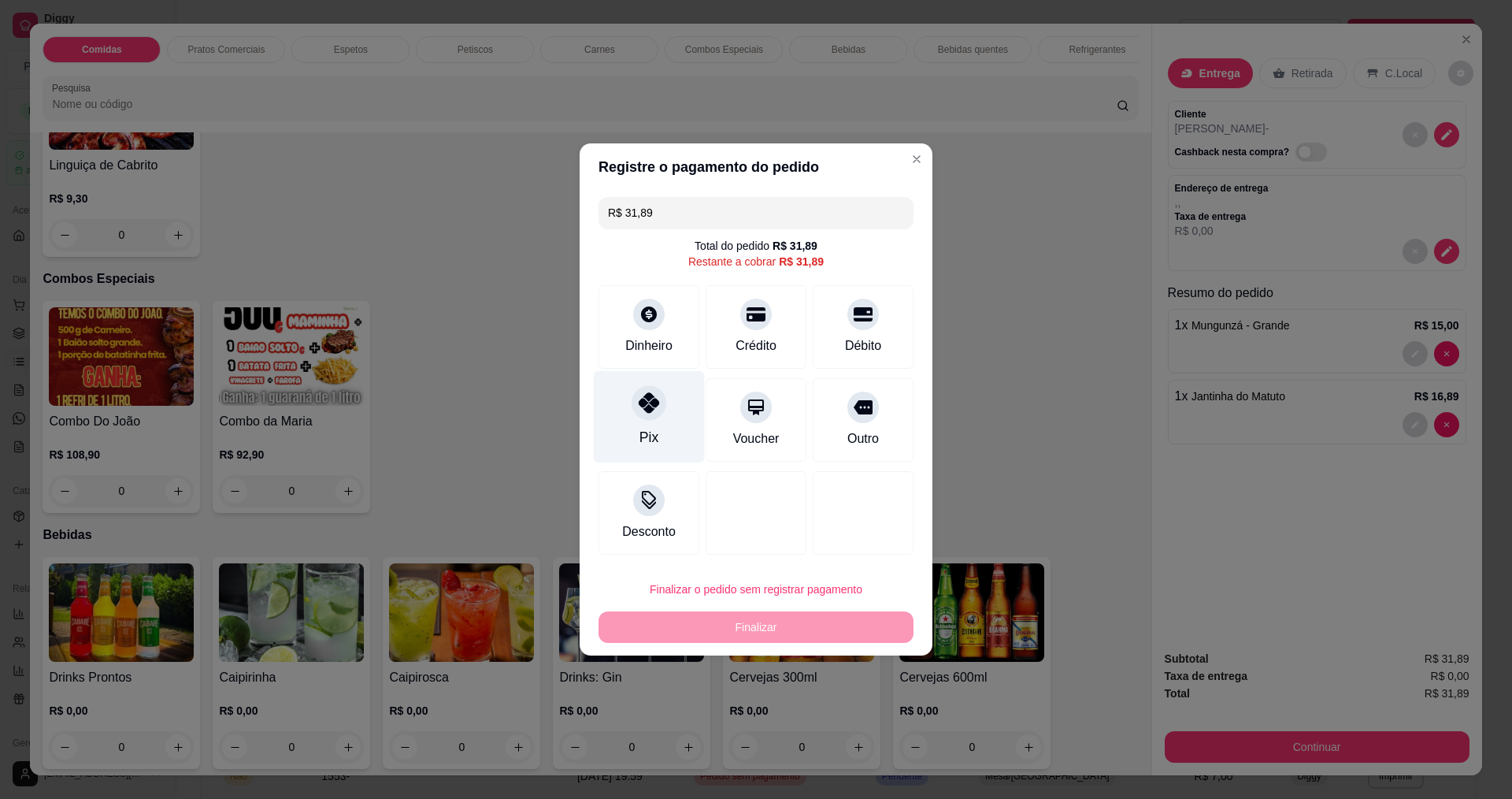
click at [653, 402] on icon at bounding box center [648, 402] width 20 height 20
type input "R$ 0,00"
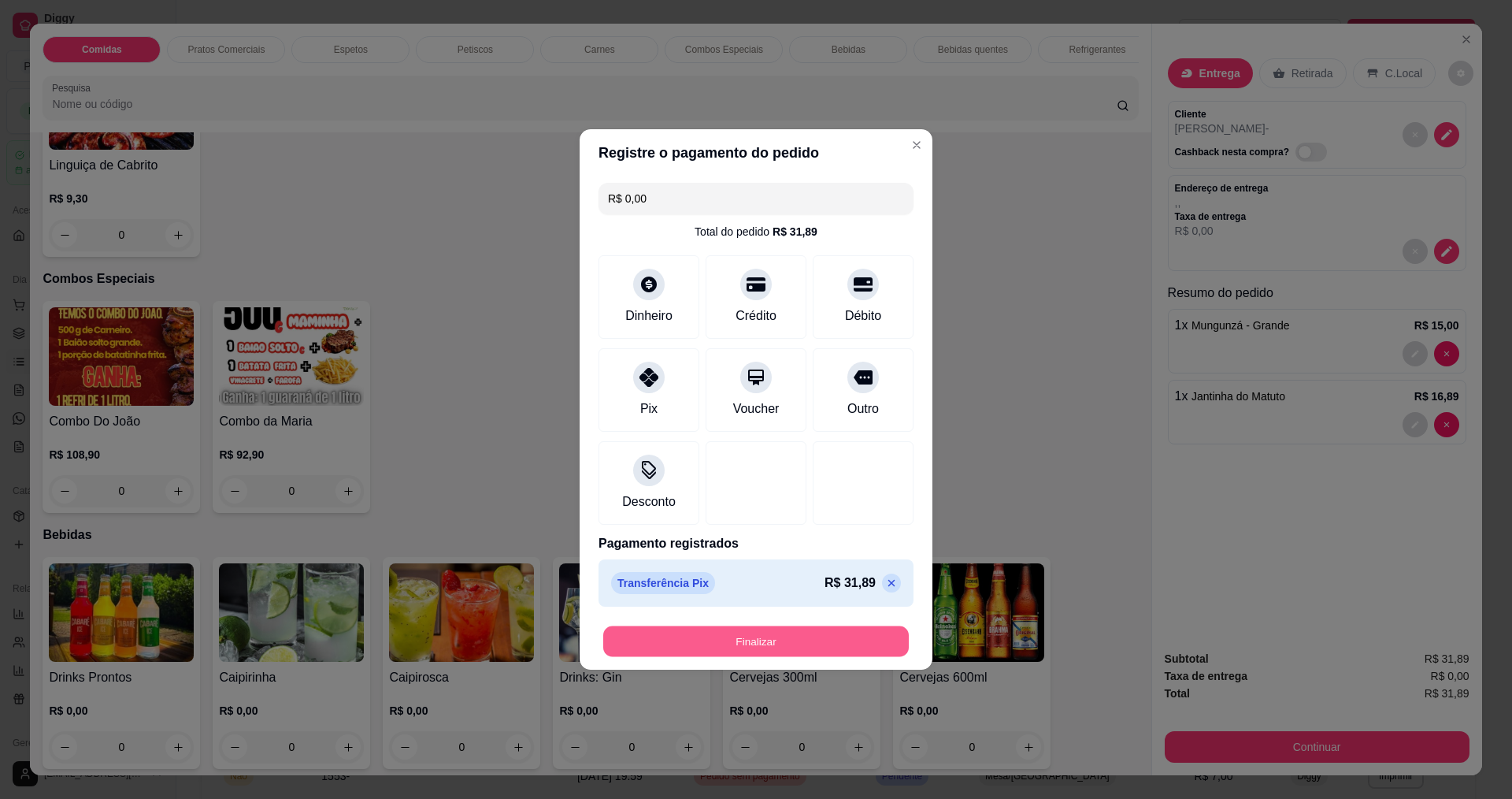
click at [732, 627] on button "Finalizar" at bounding box center [755, 641] width 305 height 31
type input "0"
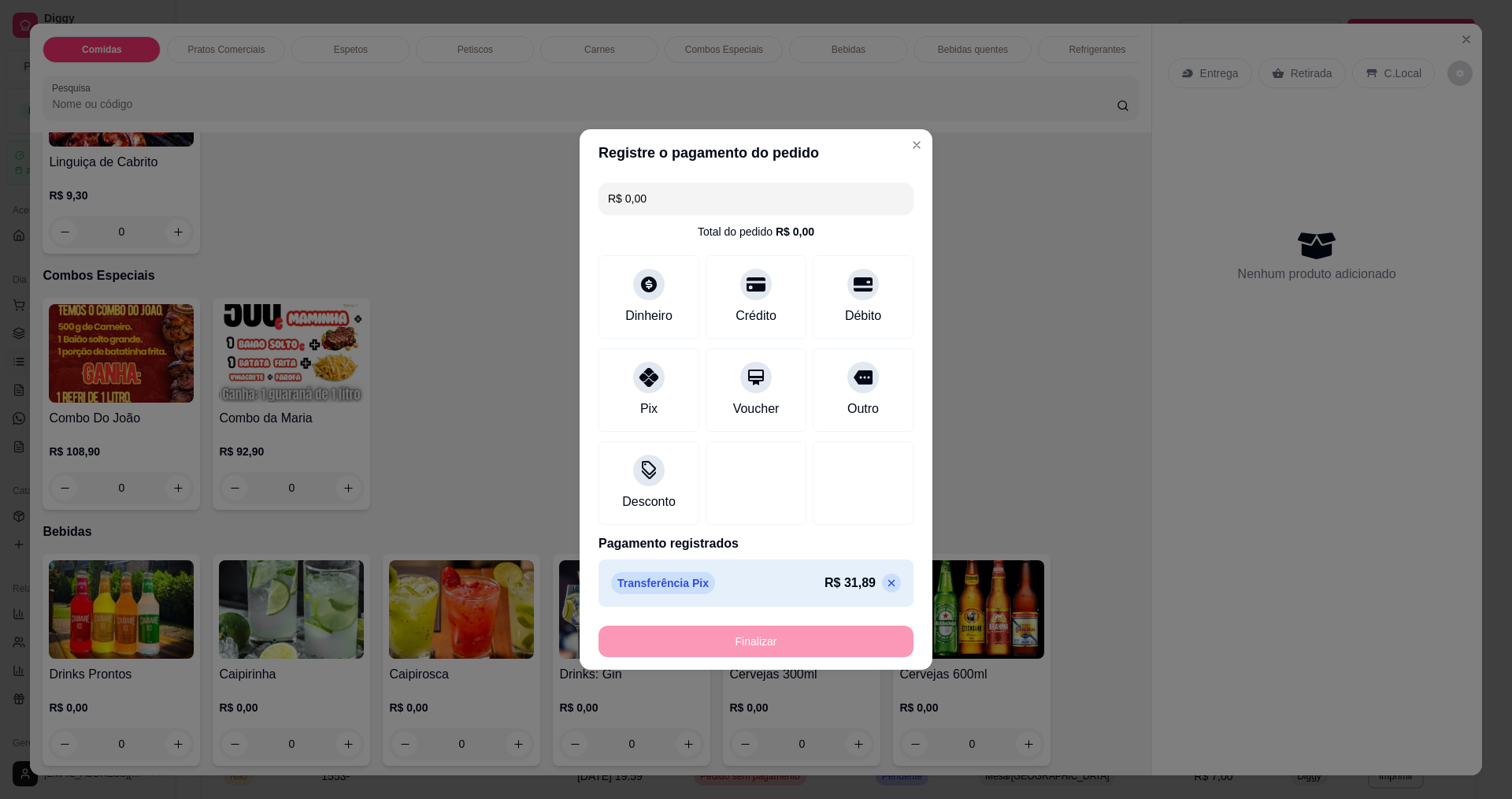
type input "-R$ 31,89"
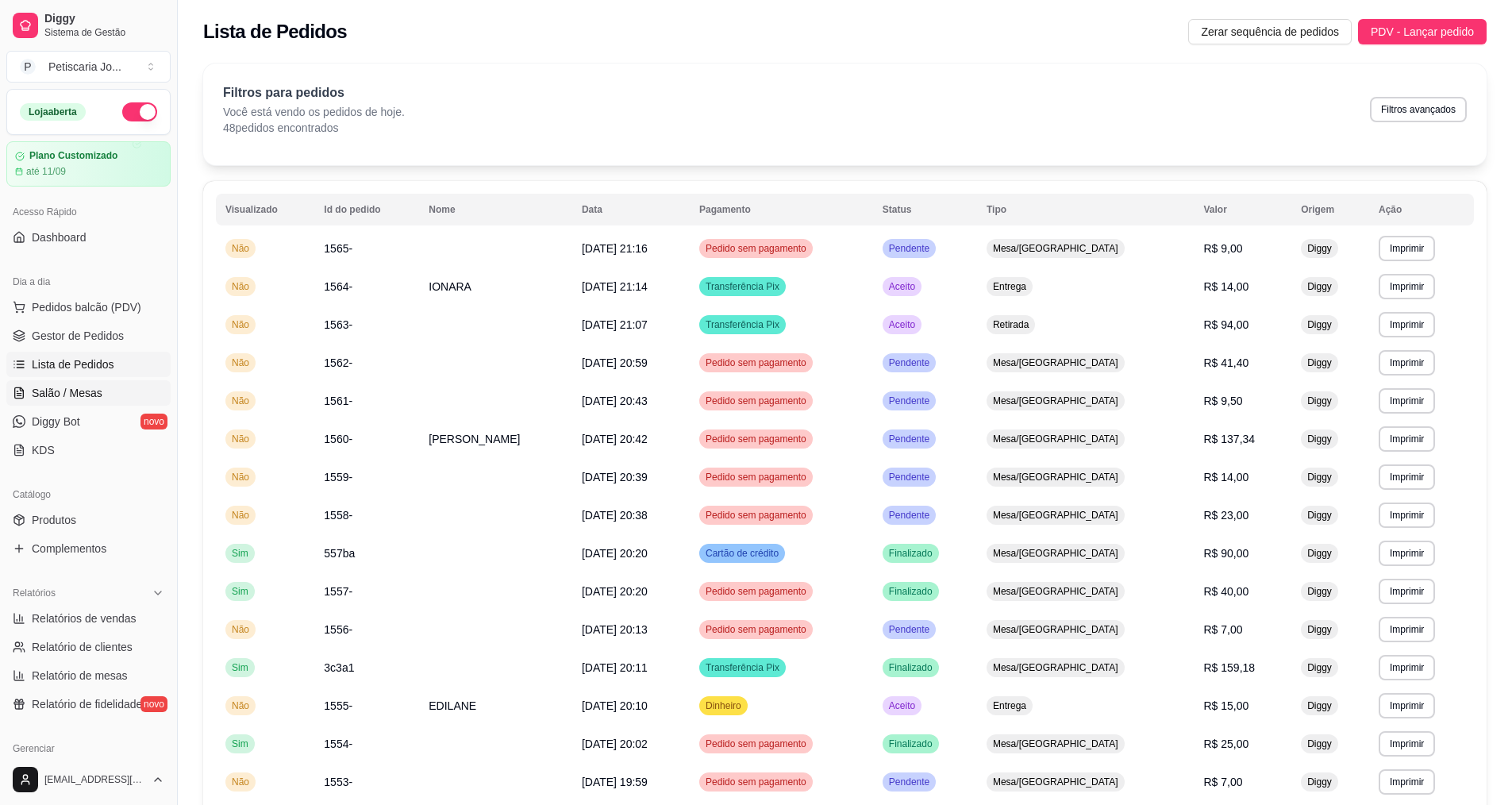
click at [63, 402] on link "Salão / Mesas" at bounding box center [88, 393] width 164 height 25
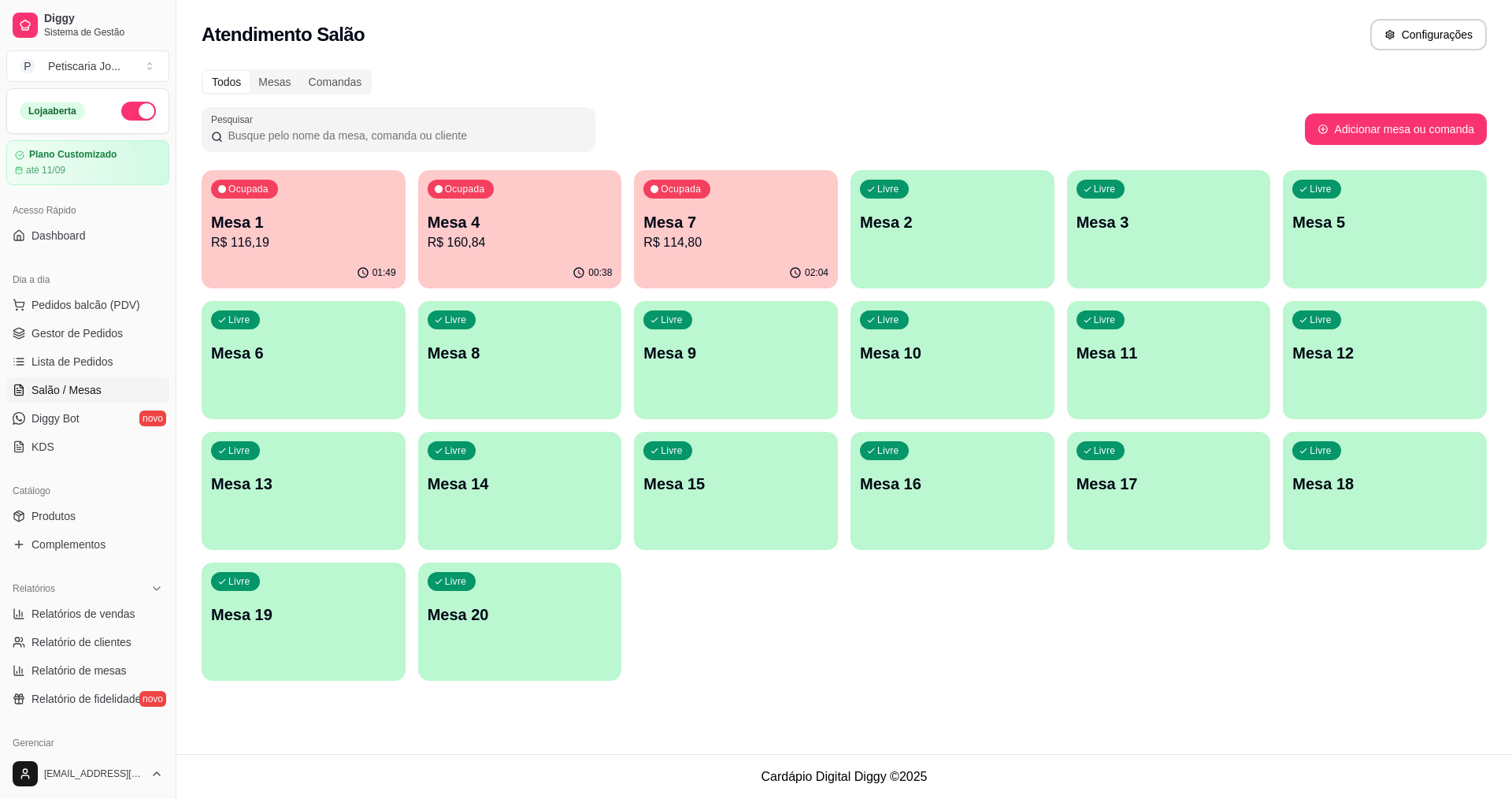
click at [297, 232] on div "Mesa 1 R$ 116,19" at bounding box center [304, 231] width 185 height 41
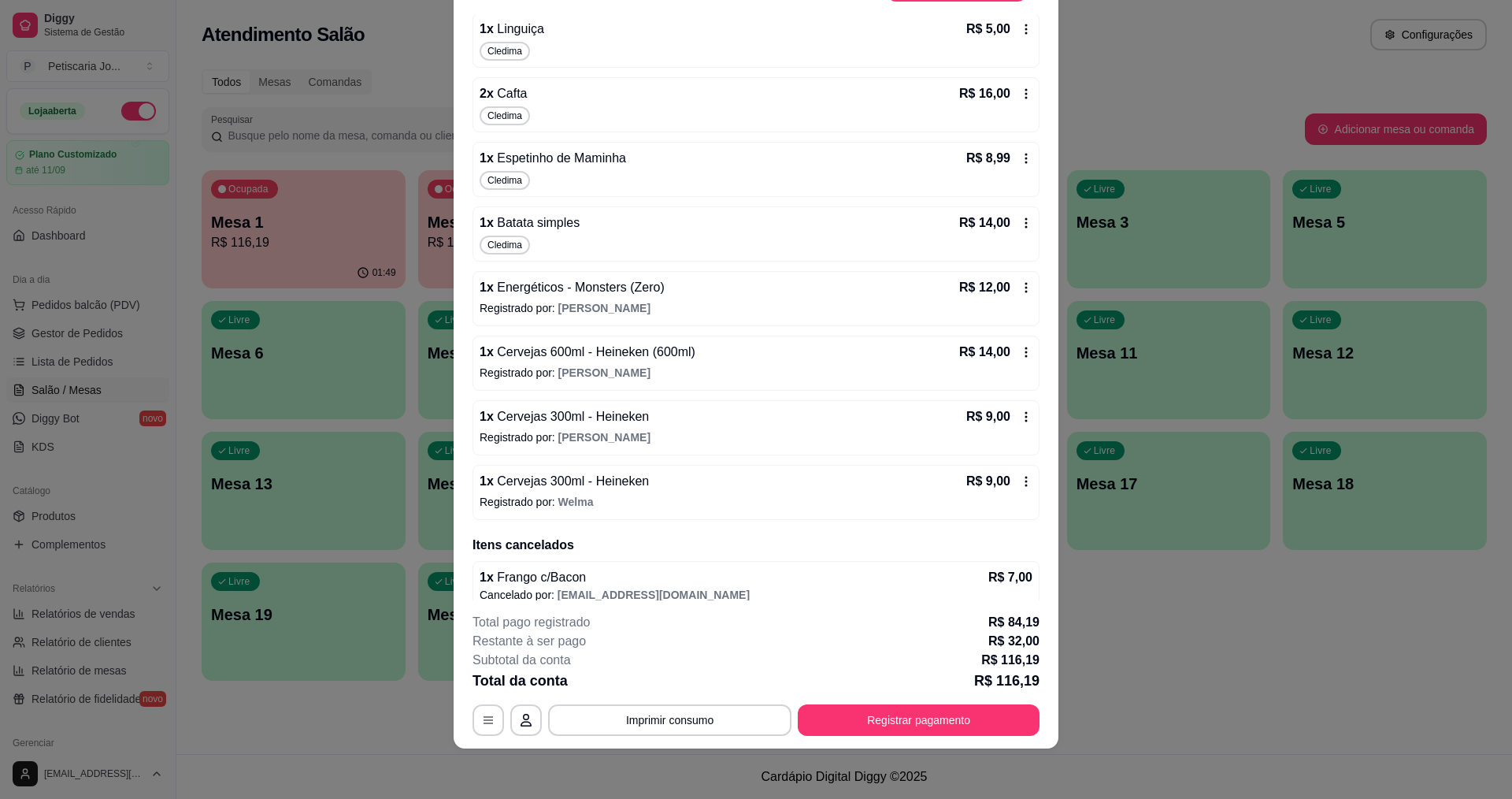
scroll to position [360, 0]
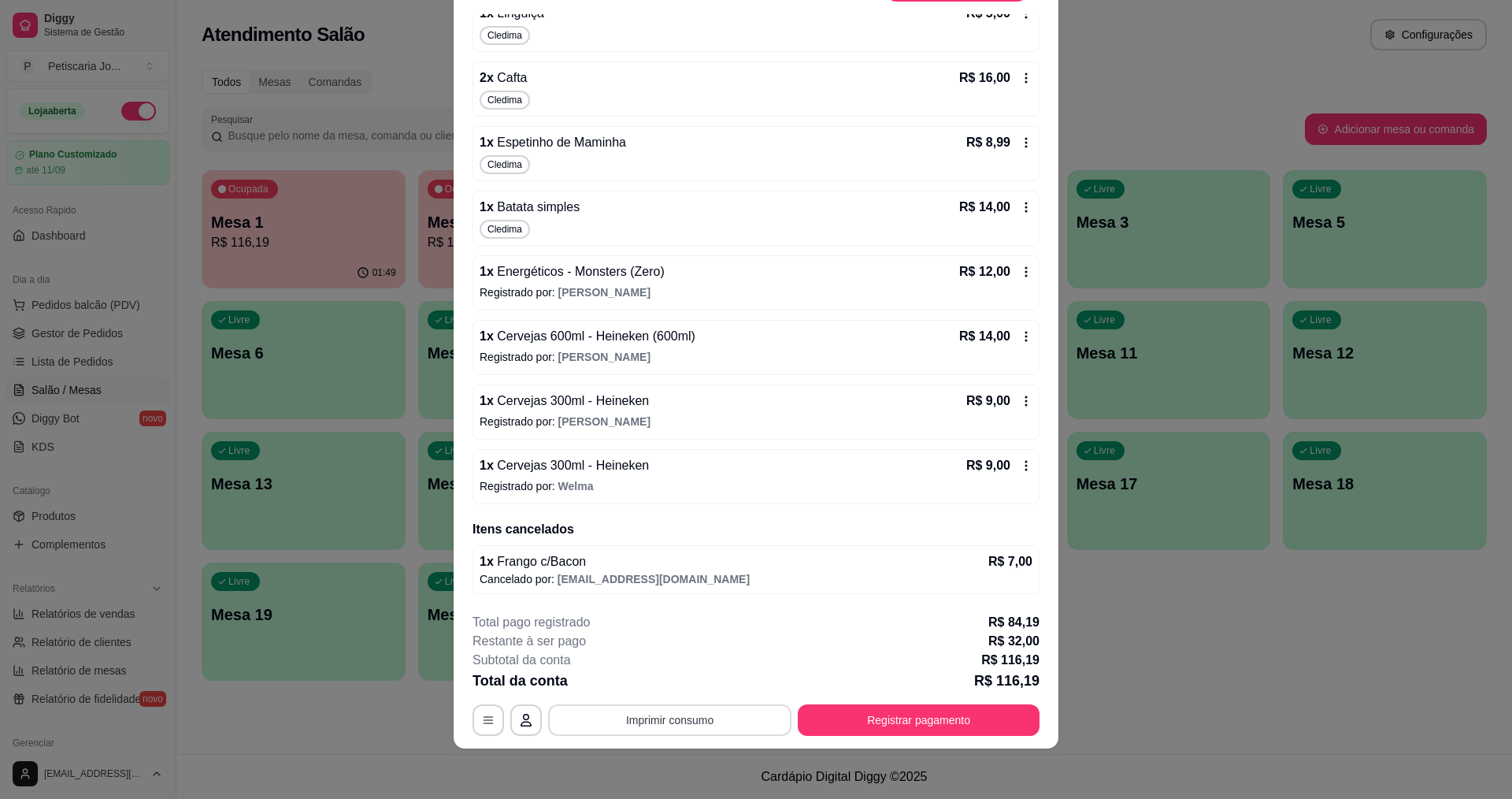
click at [664, 725] on button "Imprimir consumo" at bounding box center [669, 719] width 243 height 31
click at [678, 672] on button "IMPRESSORA" at bounding box center [668, 683] width 110 height 24
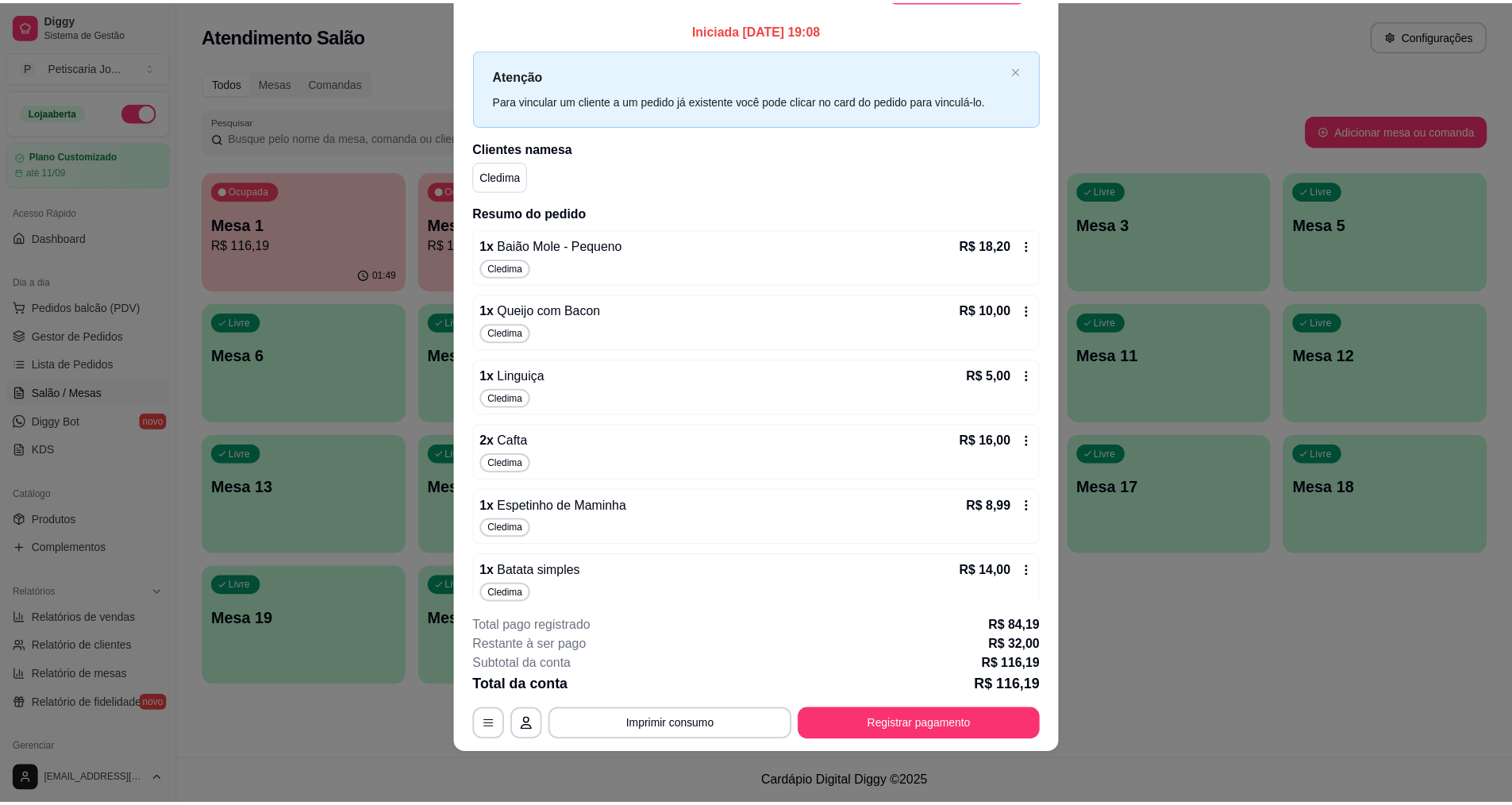
scroll to position [0, 0]
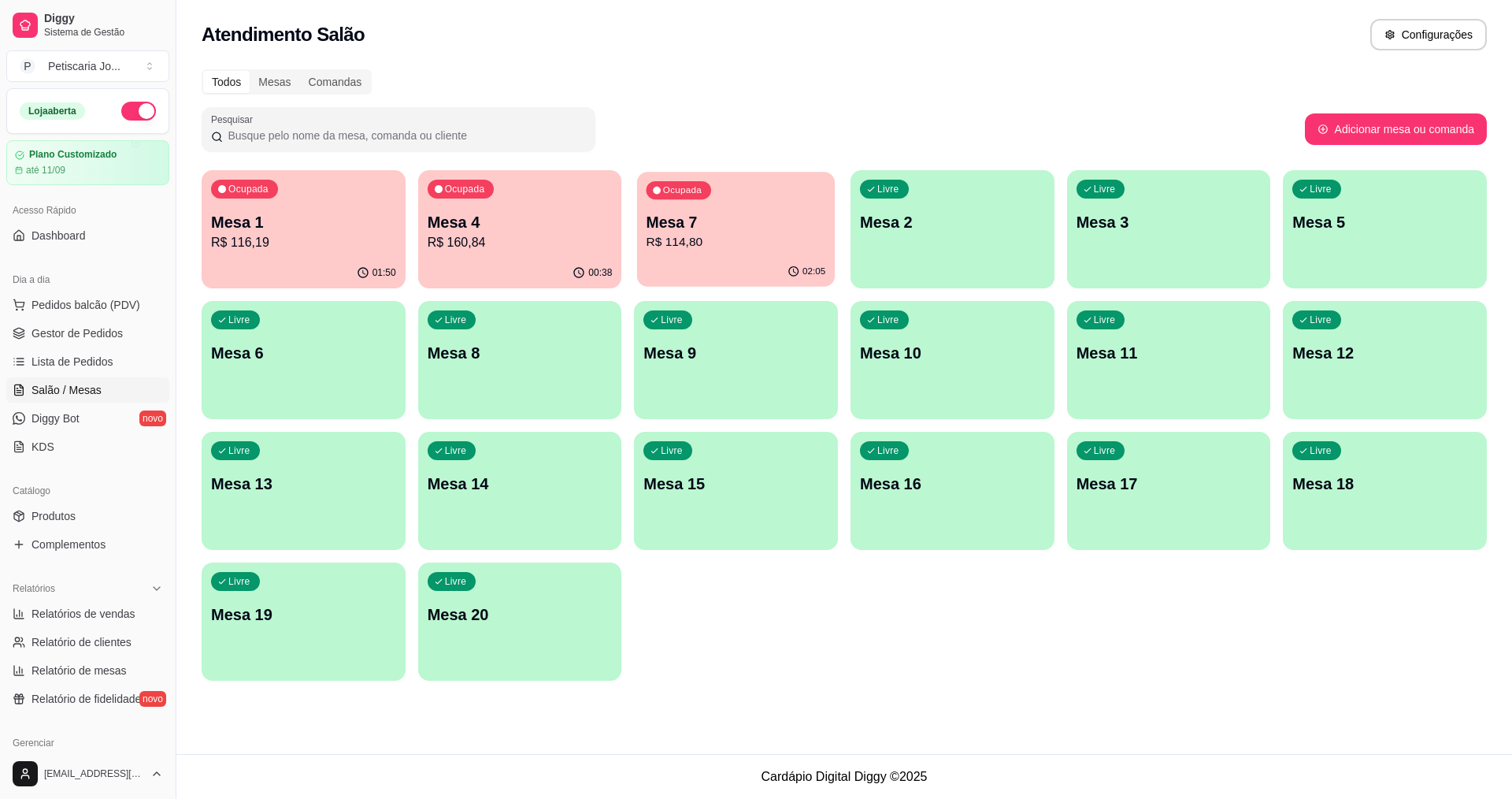
click at [707, 231] on p "Mesa 7" at bounding box center [737, 222] width 180 height 21
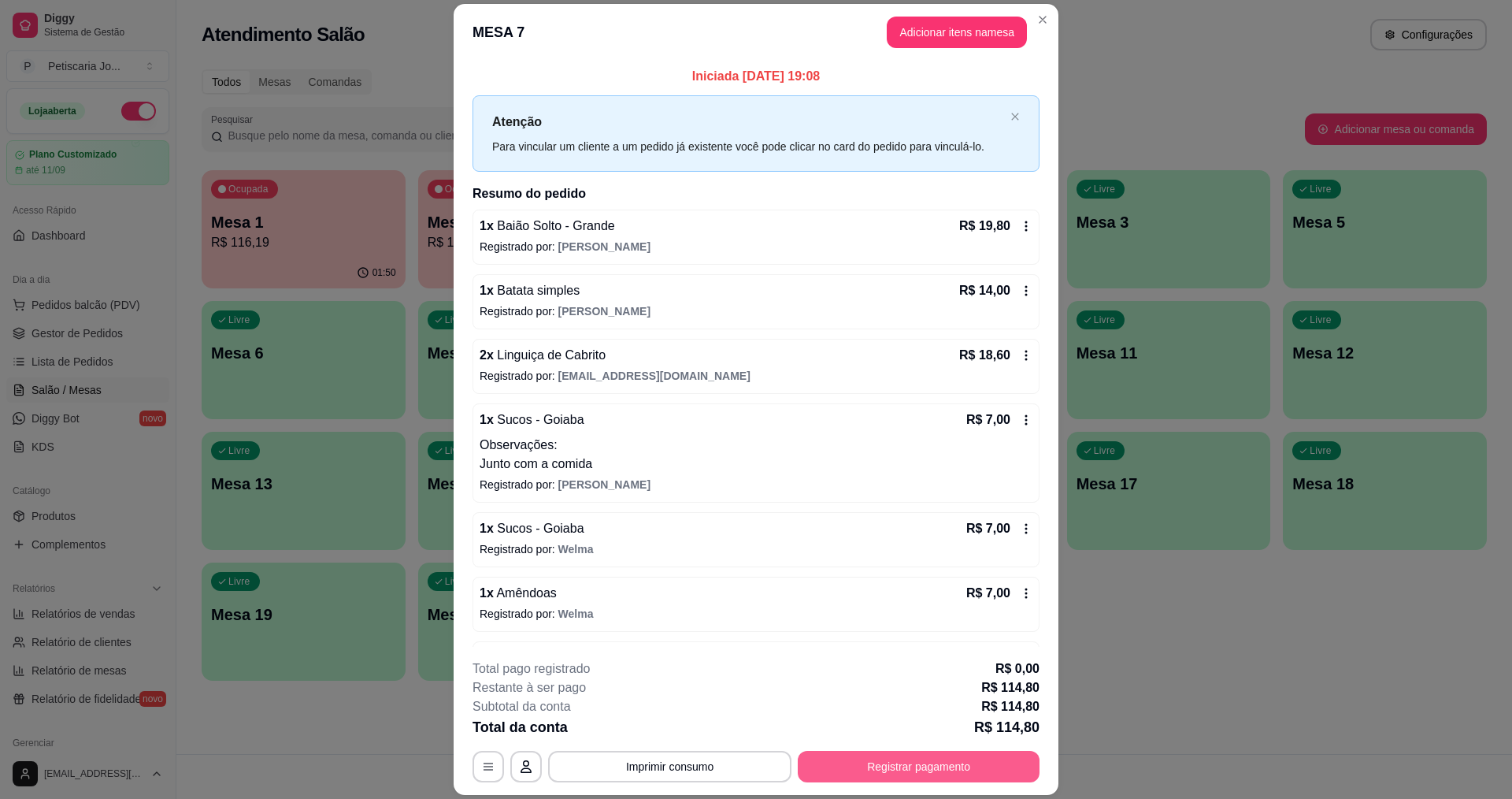
click at [958, 765] on button "Registrar pagamento" at bounding box center [918, 765] width 241 height 31
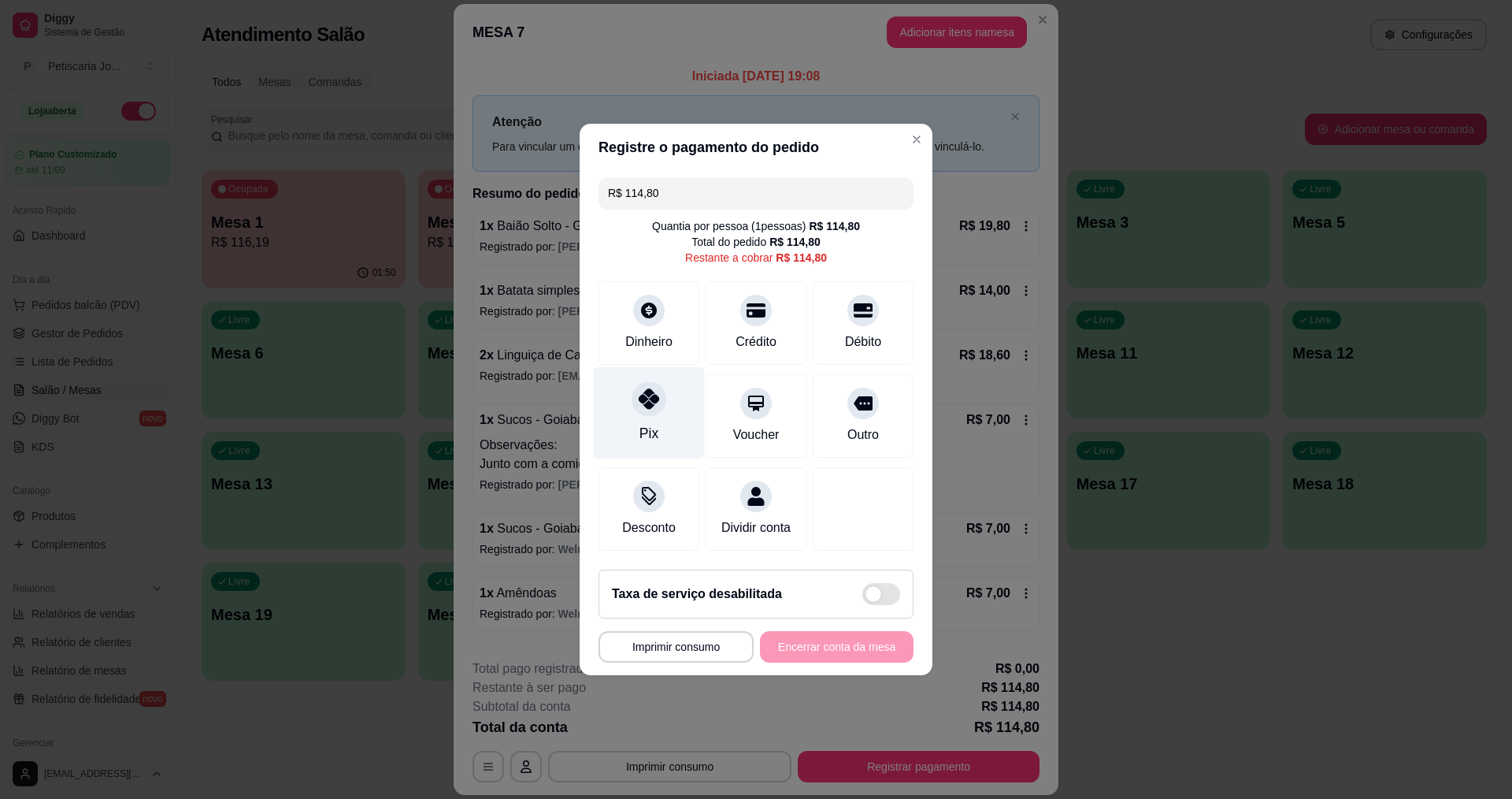
click at [651, 399] on icon at bounding box center [648, 399] width 20 height 20
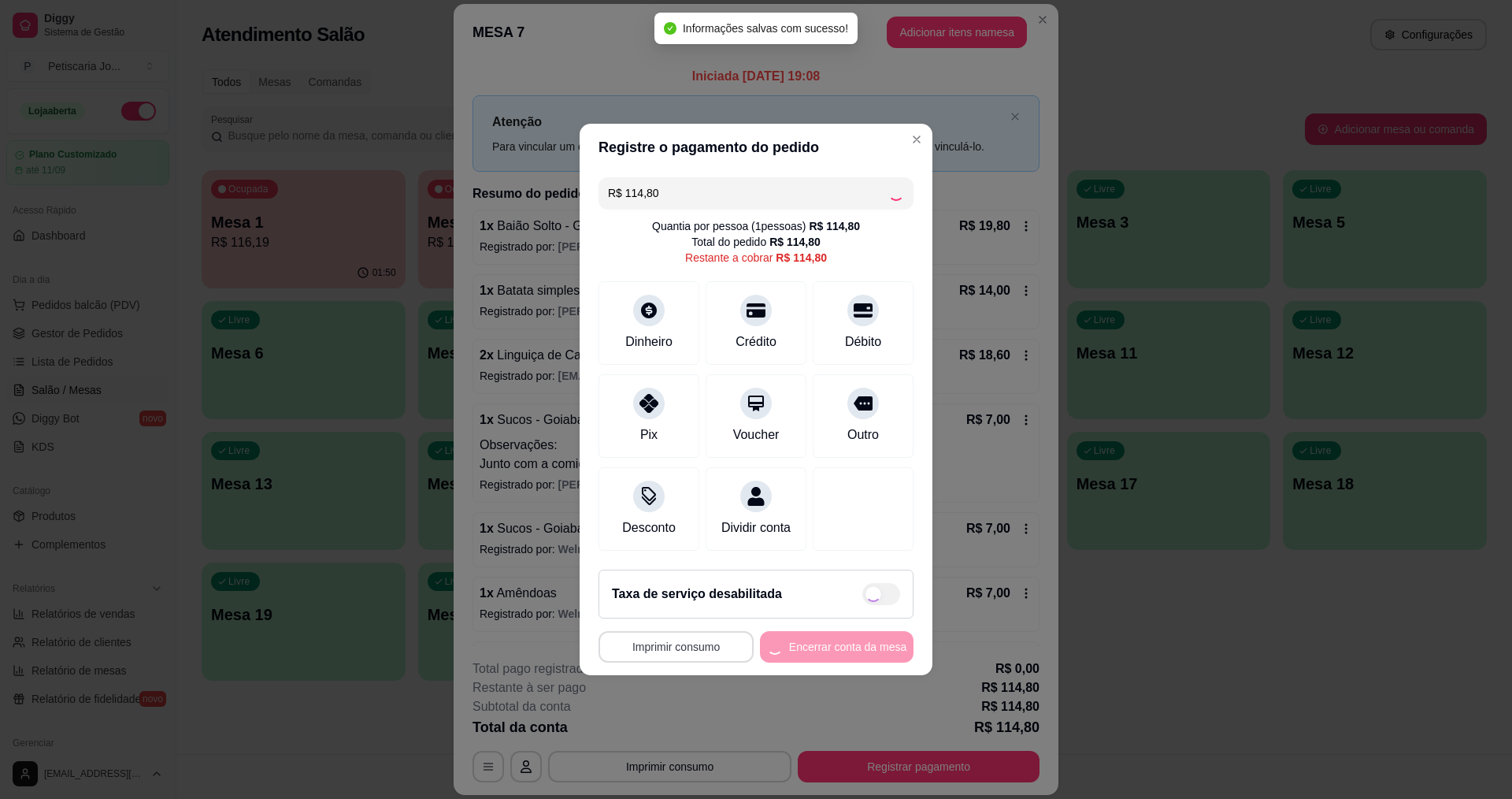
type input "R$ 0,00"
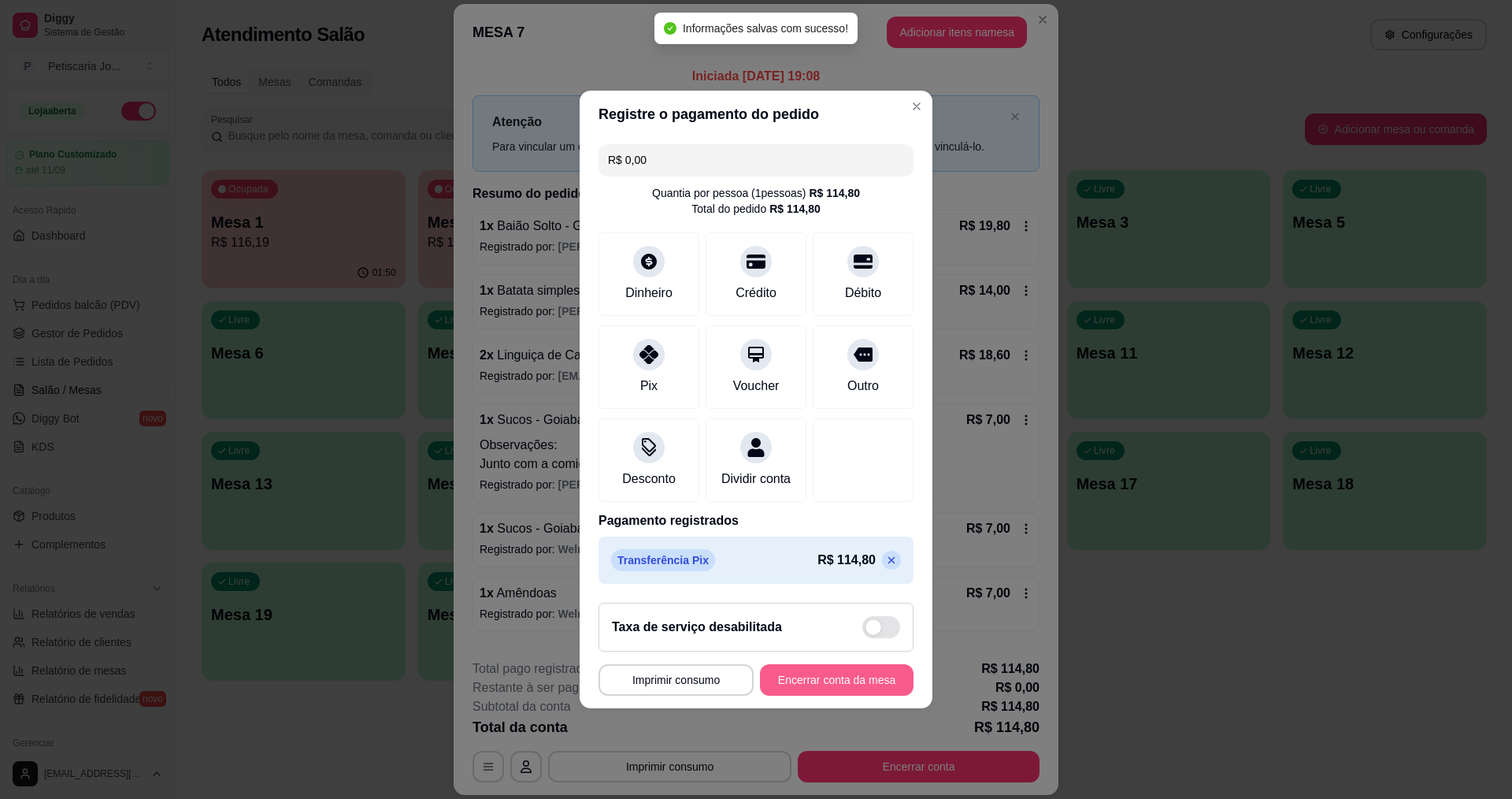
click at [857, 696] on button "Encerrar conta da mesa" at bounding box center [837, 679] width 154 height 31
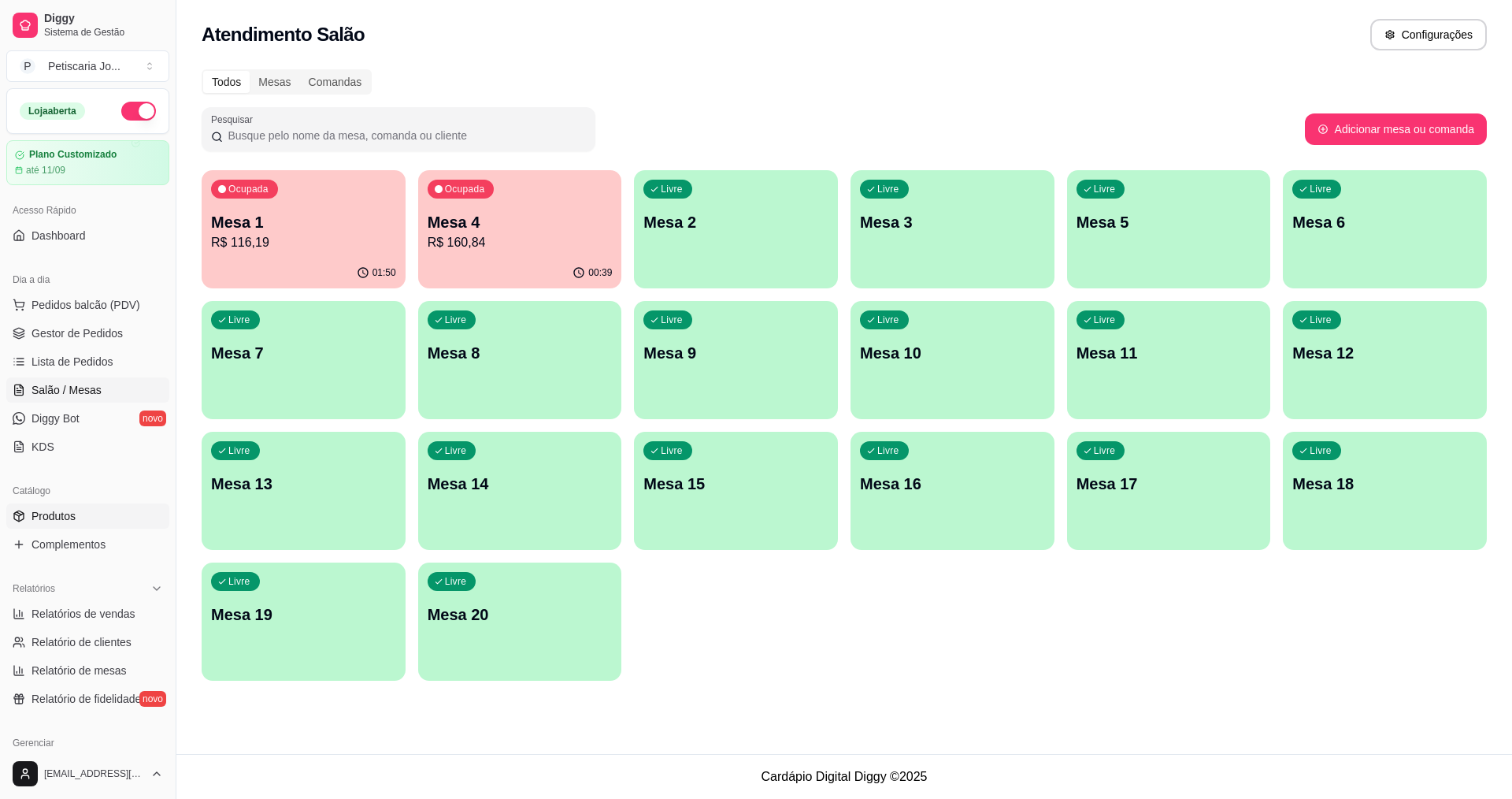
click at [56, 517] on span "Produtos" at bounding box center [53, 516] width 44 height 16
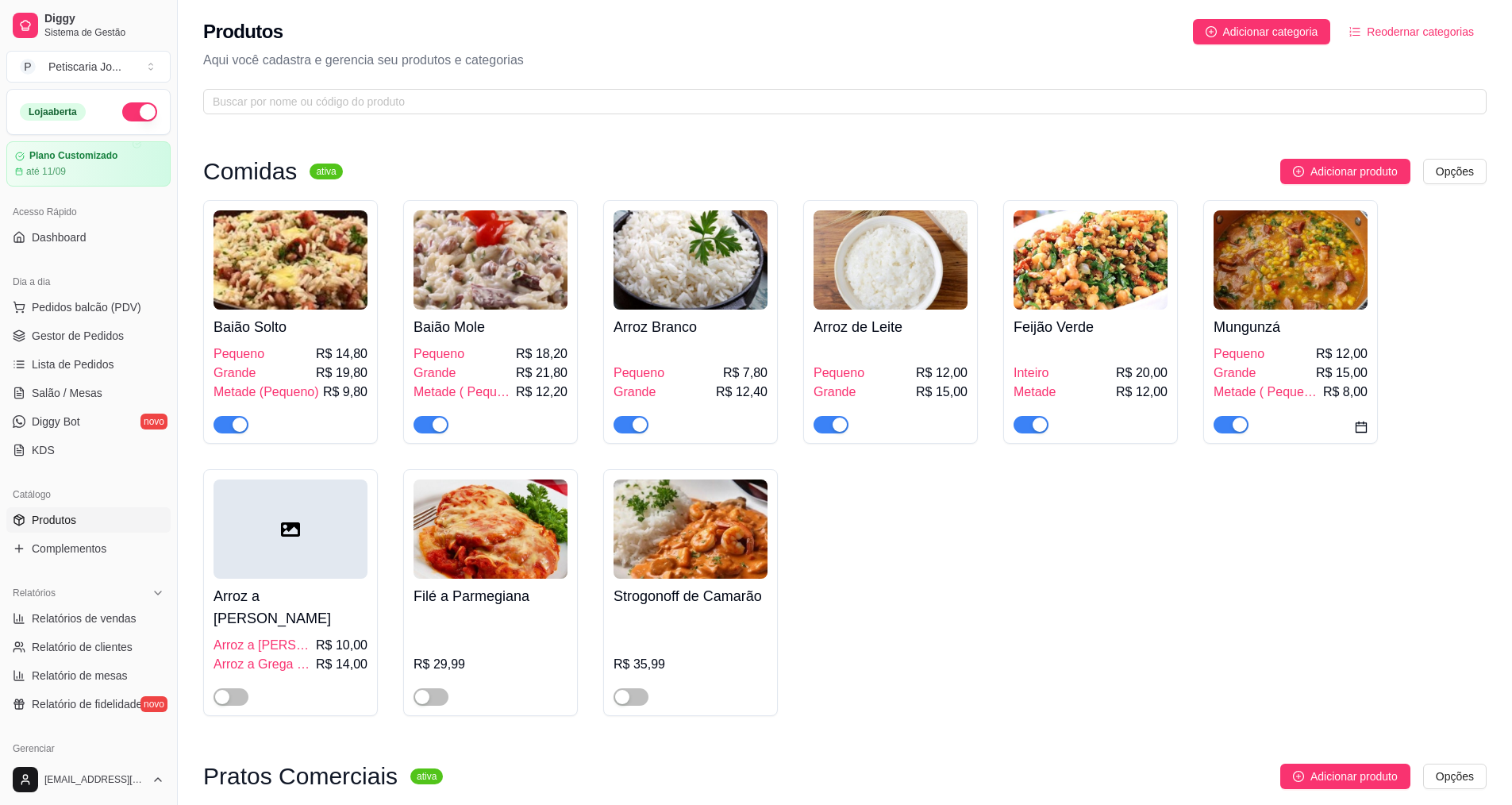
click at [1226, 425] on span "button" at bounding box center [1231, 425] width 35 height 18
click at [34, 361] on span "Lista de Pedidos" at bounding box center [72, 364] width 82 height 16
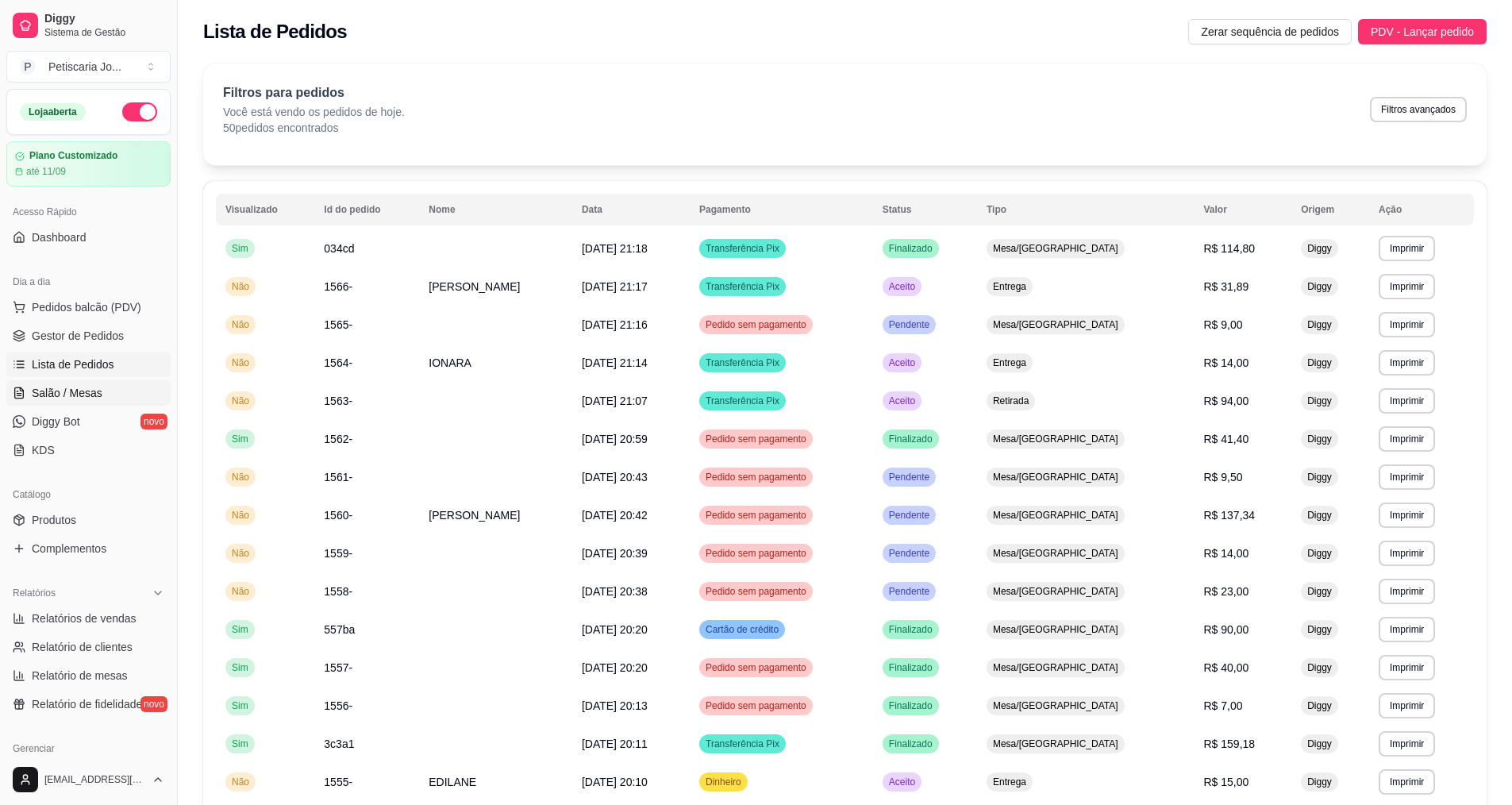
click at [64, 391] on span "Salão / Mesas" at bounding box center [66, 392] width 70 height 16
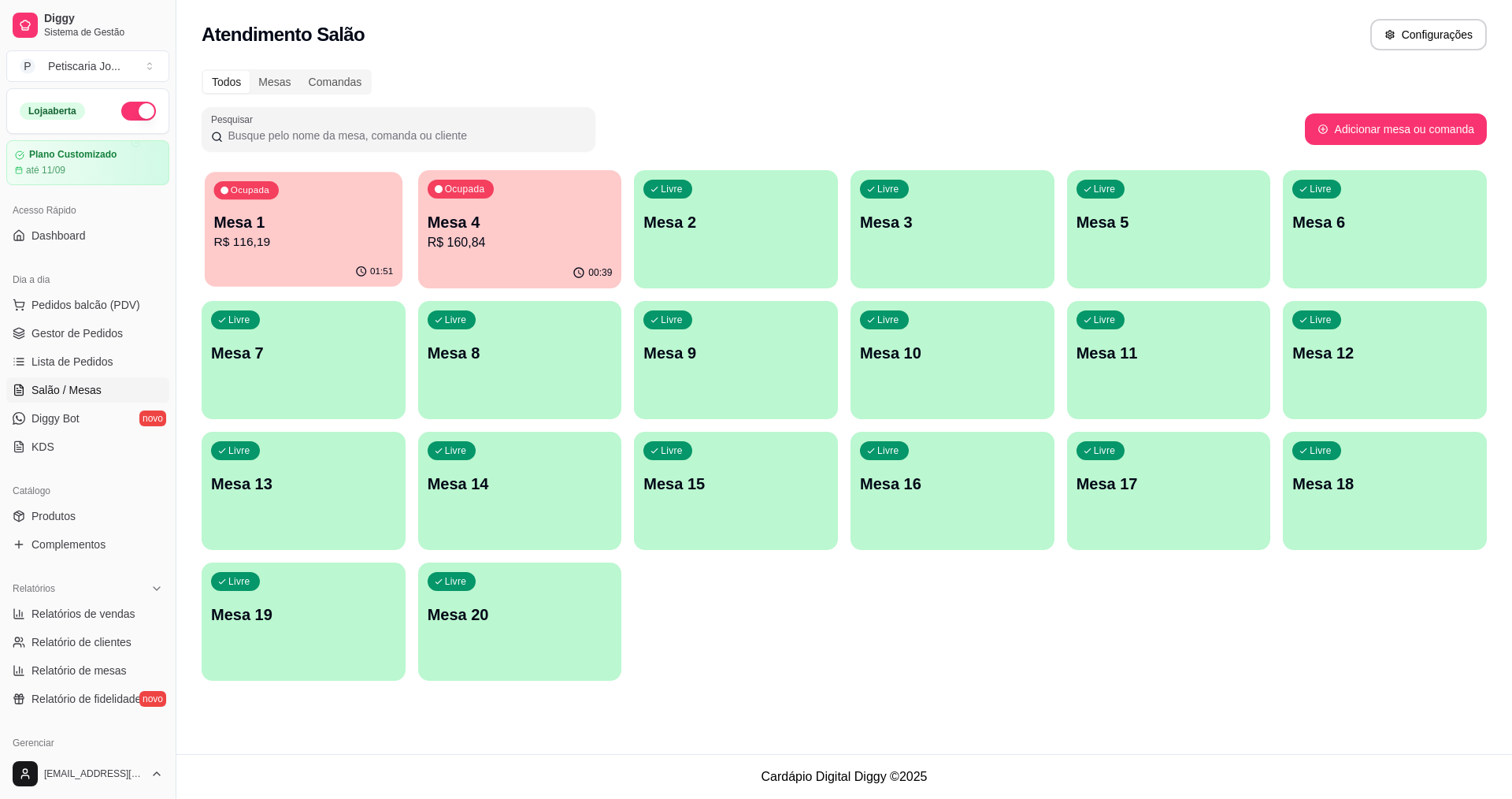
click at [274, 233] on p "R$ 116,19" at bounding box center [304, 242] width 180 height 19
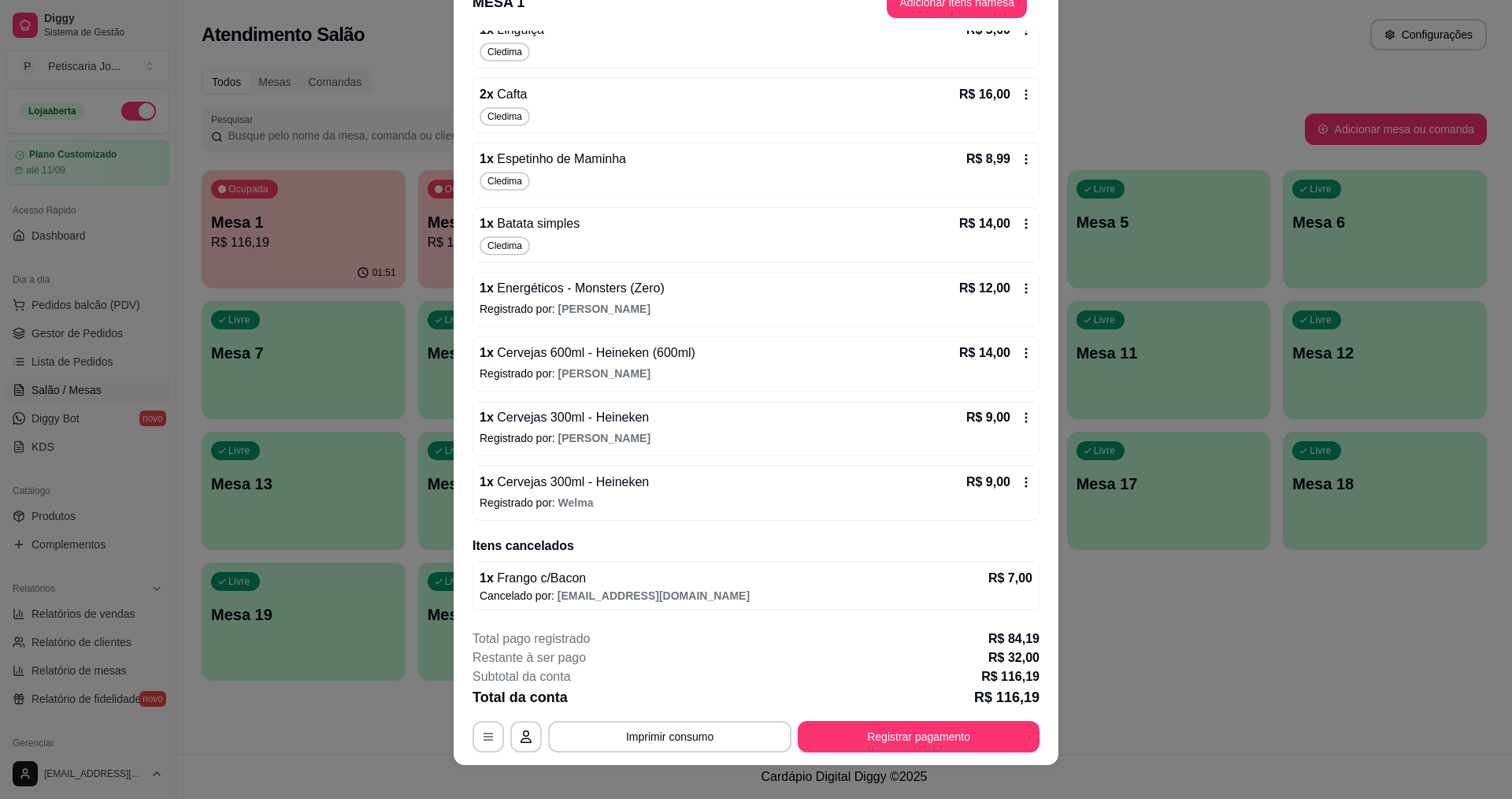
scroll to position [46, 0]
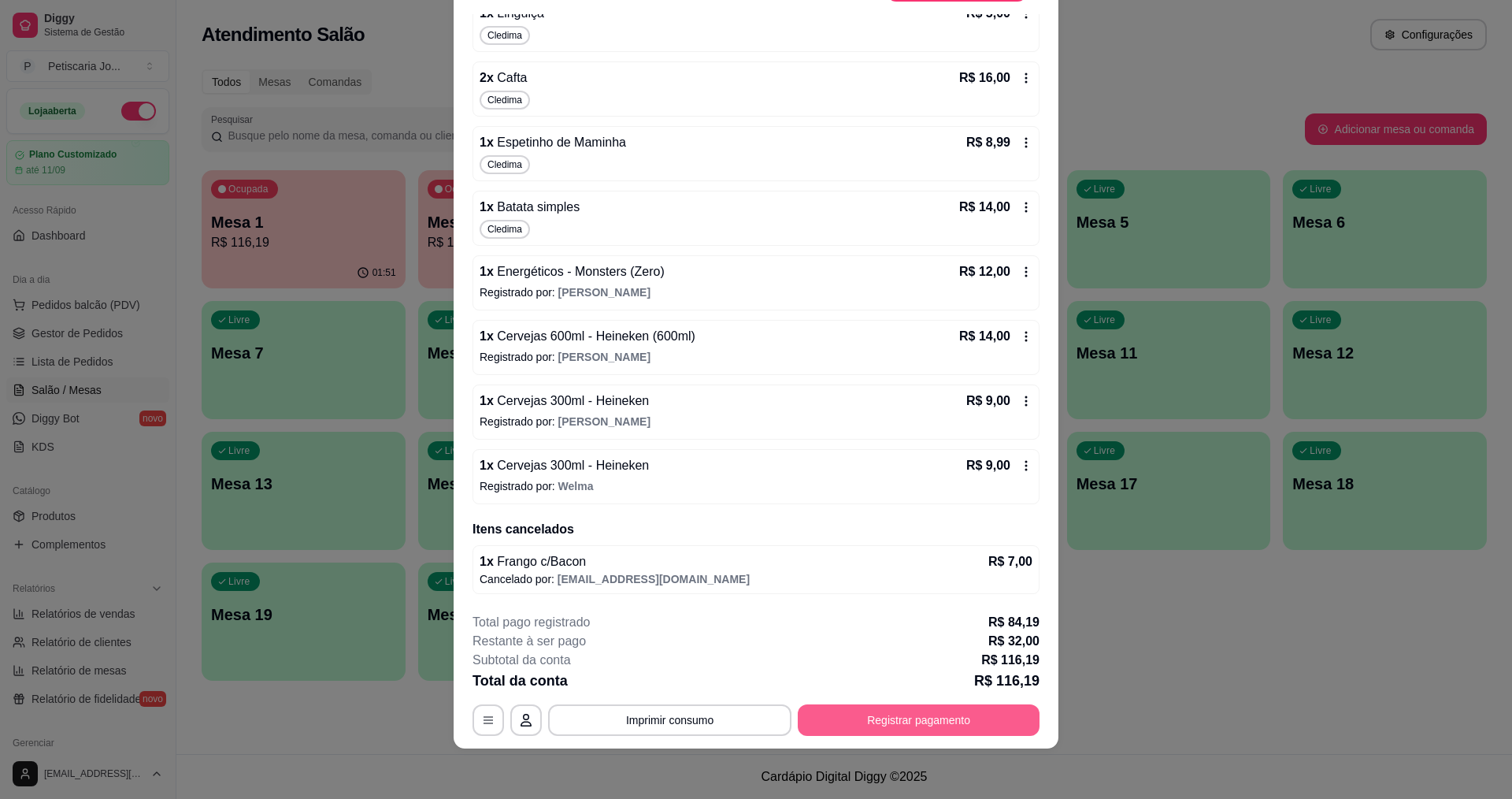
click at [928, 713] on button "Registrar pagamento" at bounding box center [918, 719] width 241 height 31
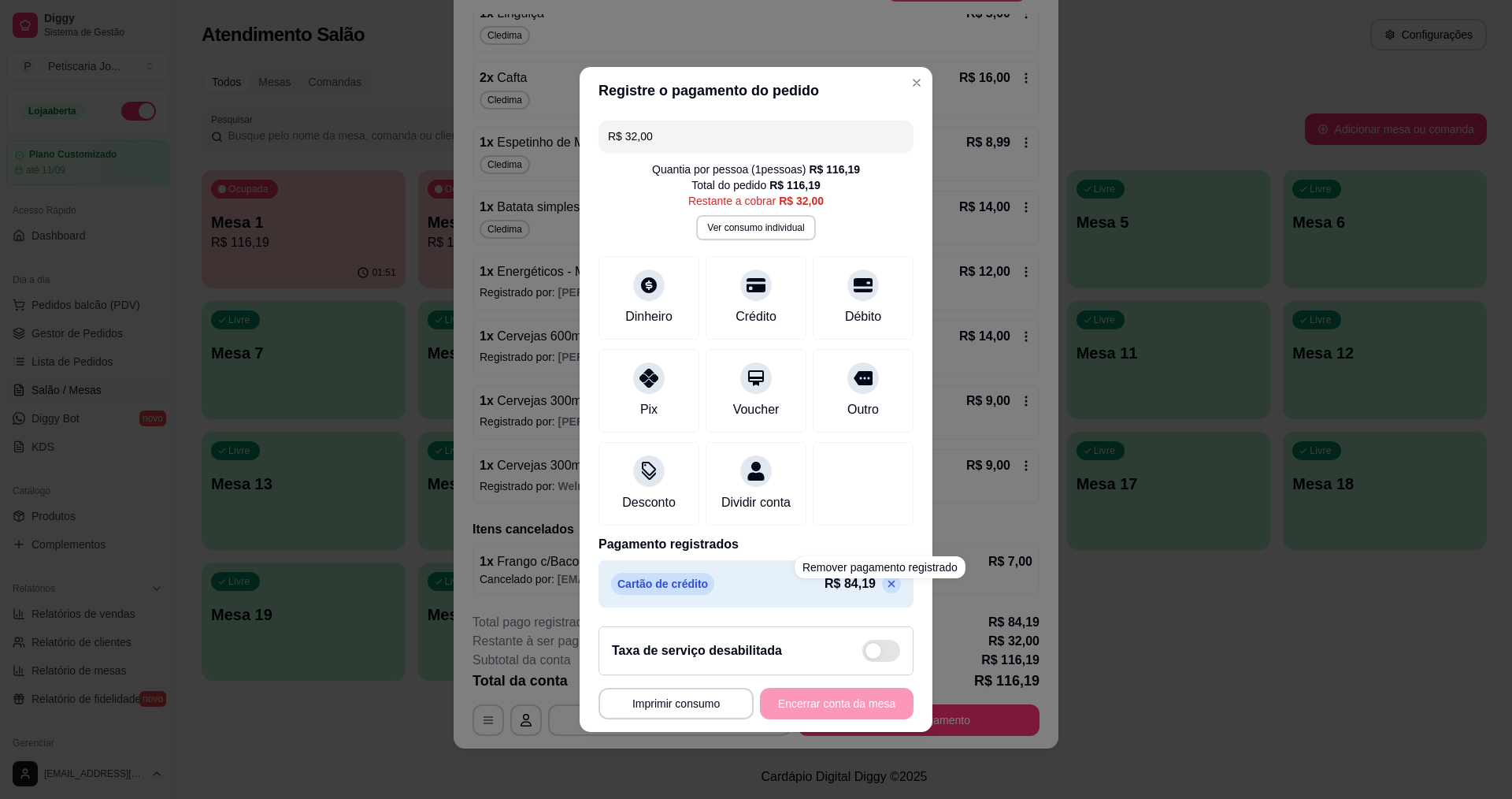
click at [886, 590] on icon at bounding box center [891, 583] width 13 height 13
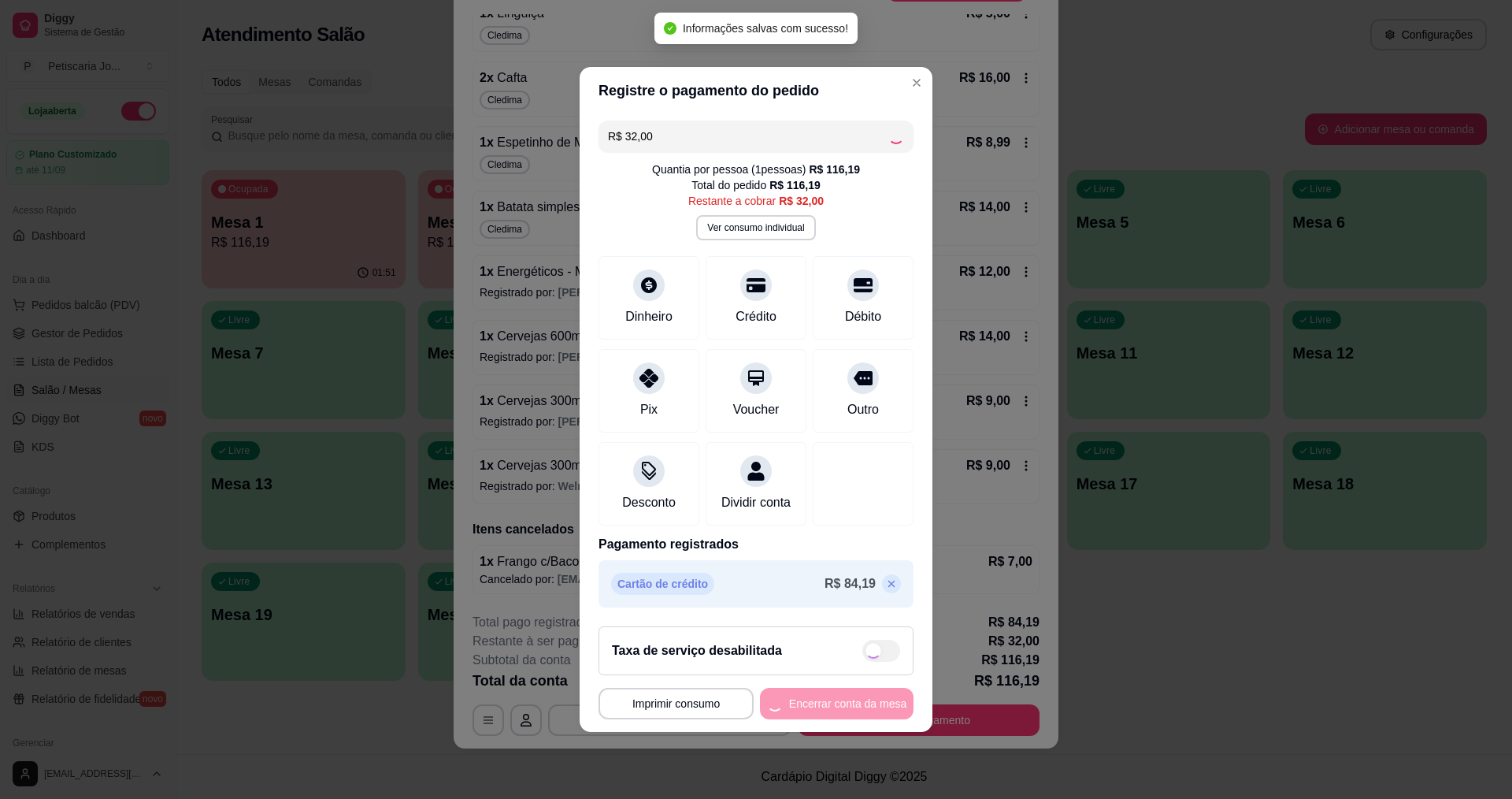
type input "R$ 116,19"
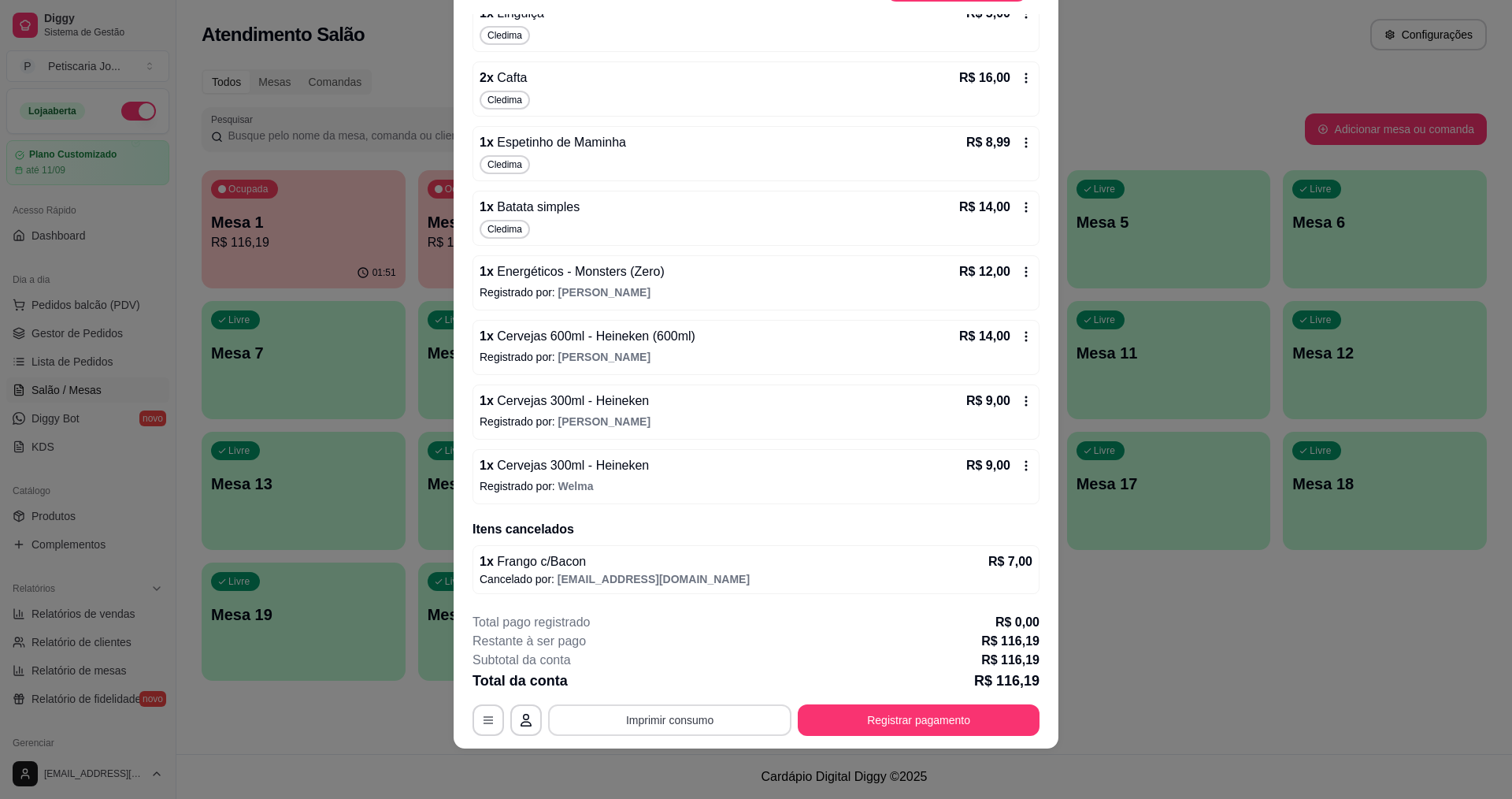
click at [707, 725] on button "Imprimir consumo" at bounding box center [669, 719] width 243 height 31
click at [675, 682] on button "IMPRESSORA" at bounding box center [669, 684] width 114 height 25
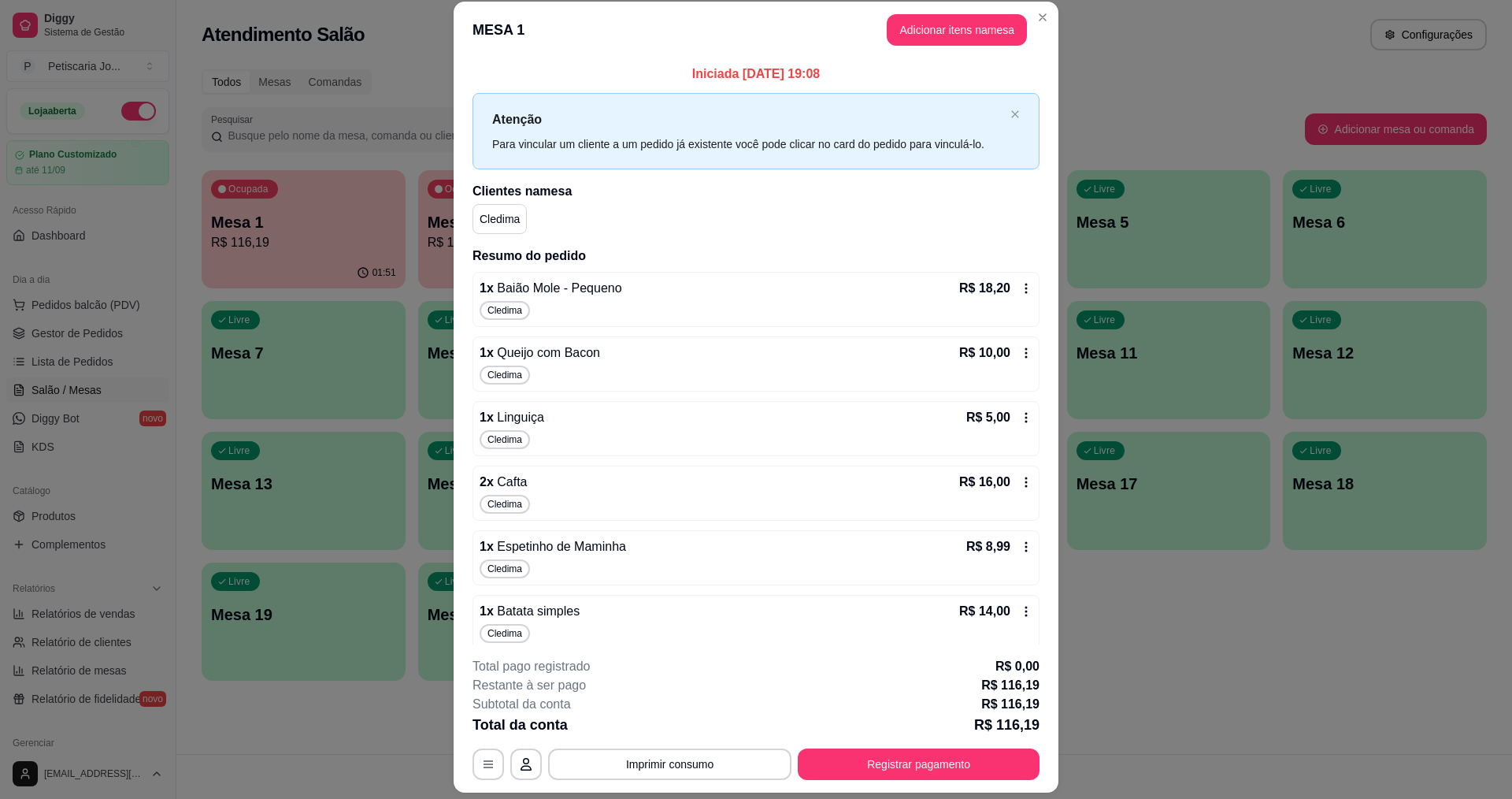
scroll to position [0, 0]
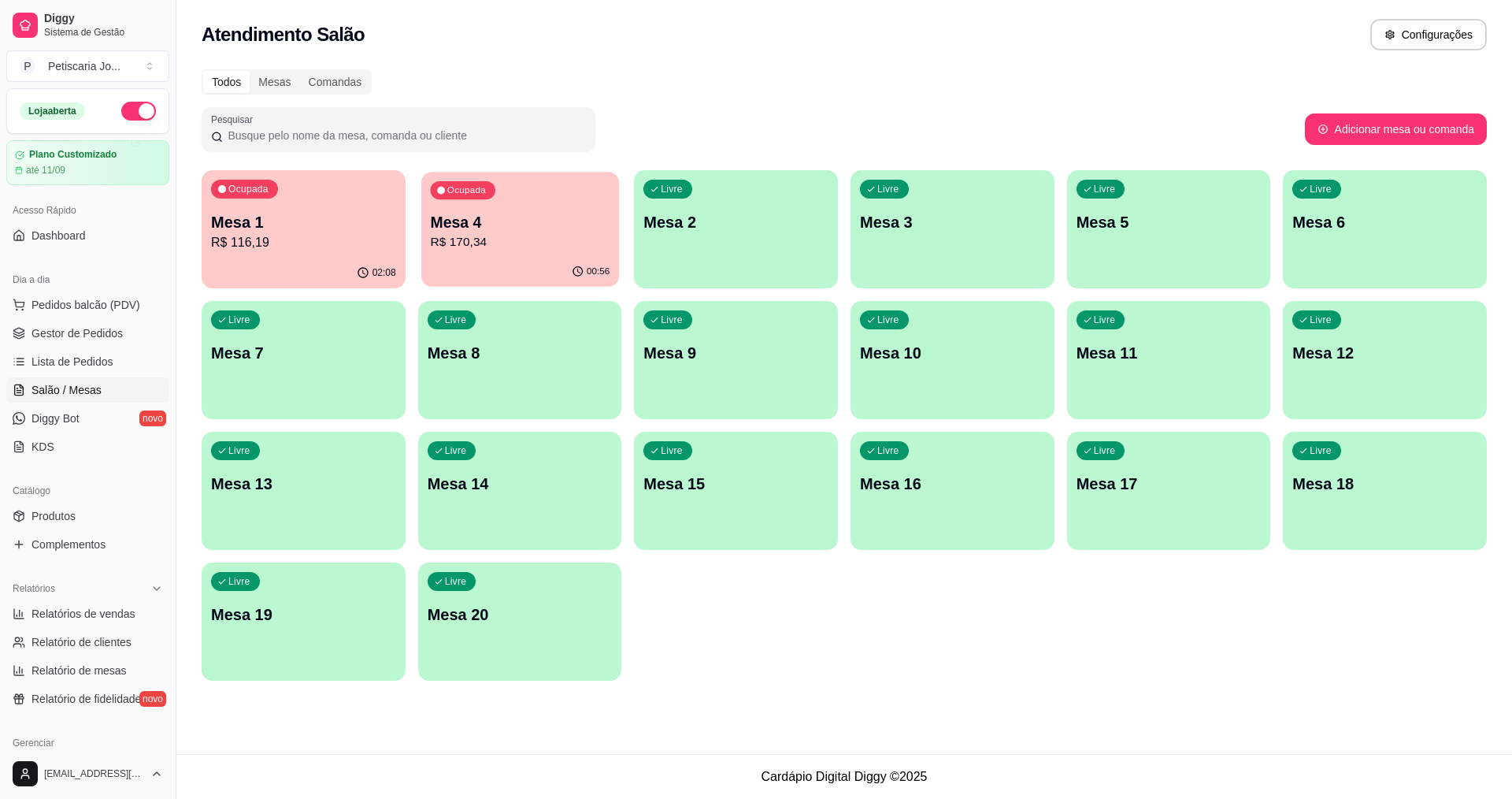
click at [477, 239] on p "R$ 170,34" at bounding box center [520, 242] width 180 height 19
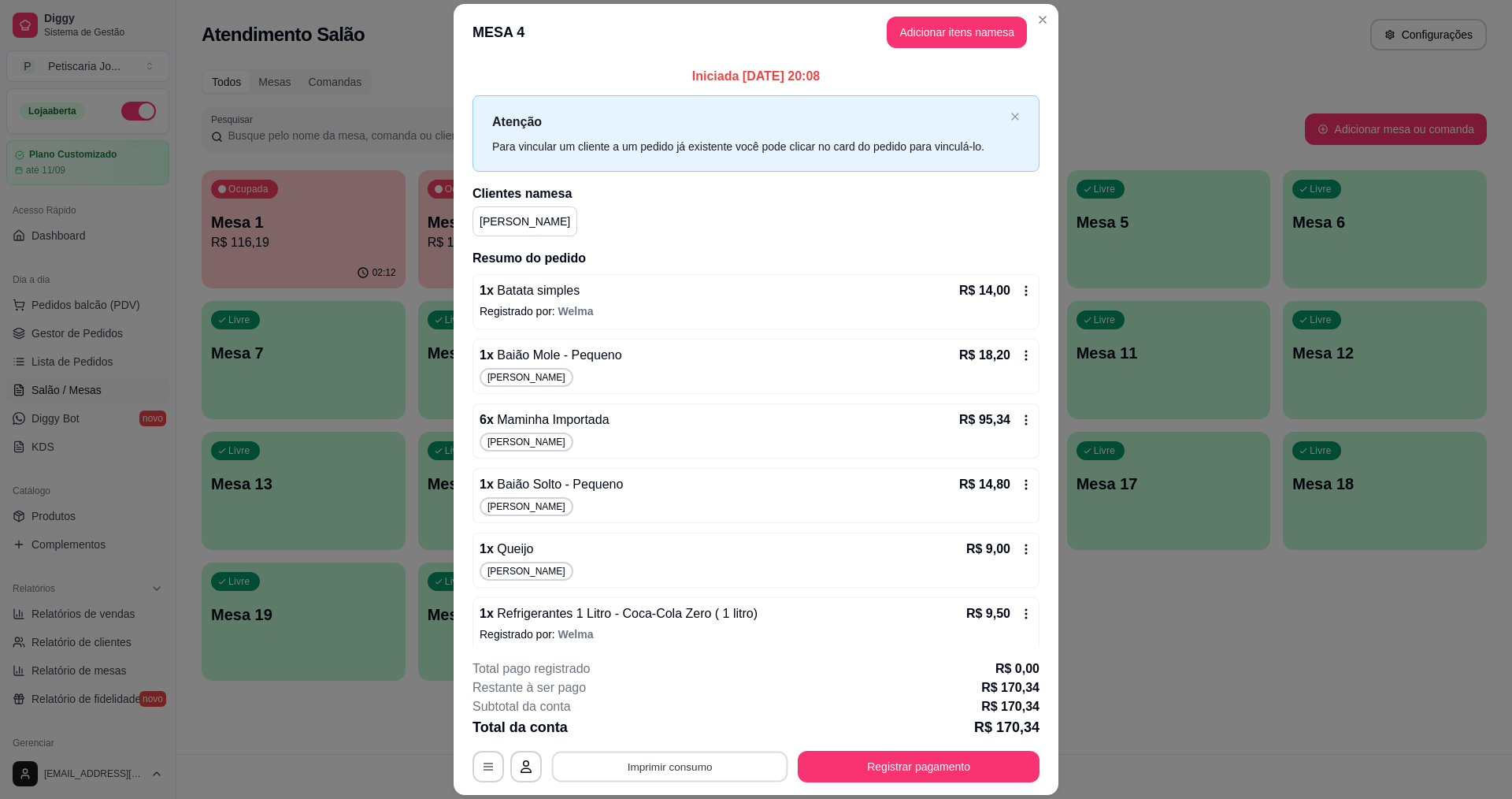
click at [702, 770] on button "Imprimir consumo" at bounding box center [669, 766] width 236 height 31
click at [687, 725] on button "IMPRESSORA" at bounding box center [668, 729] width 110 height 24
click at [984, 769] on button "Registrar pagamento" at bounding box center [918, 766] width 235 height 31
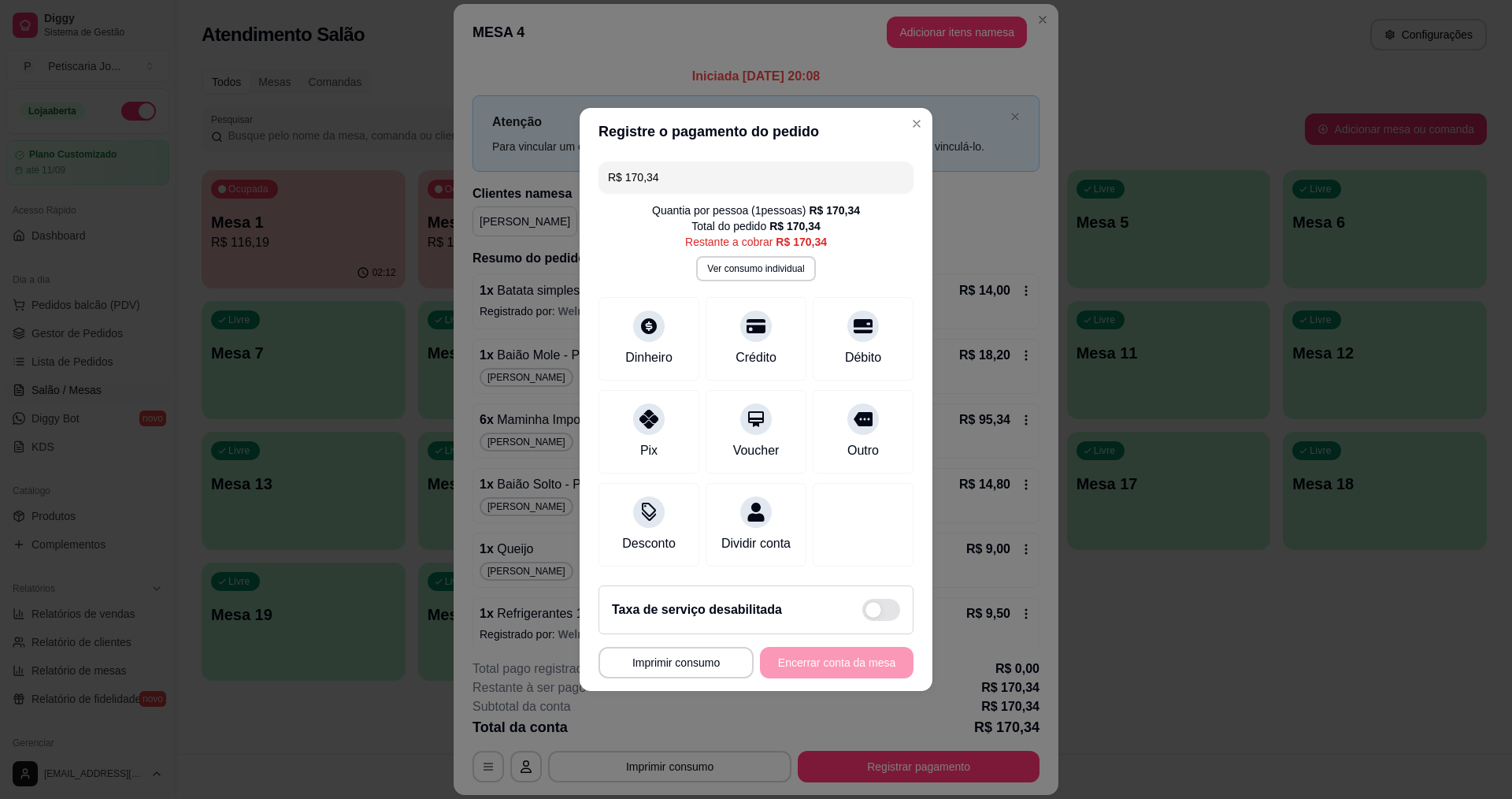
drag, startPoint x: 676, startPoint y: 167, endPoint x: 451, endPoint y: 156, distance: 225.3
click at [451, 156] on div "**********" at bounding box center [756, 400] width 1512 height 799
click at [759, 328] on div "Crédito" at bounding box center [756, 336] width 111 height 93
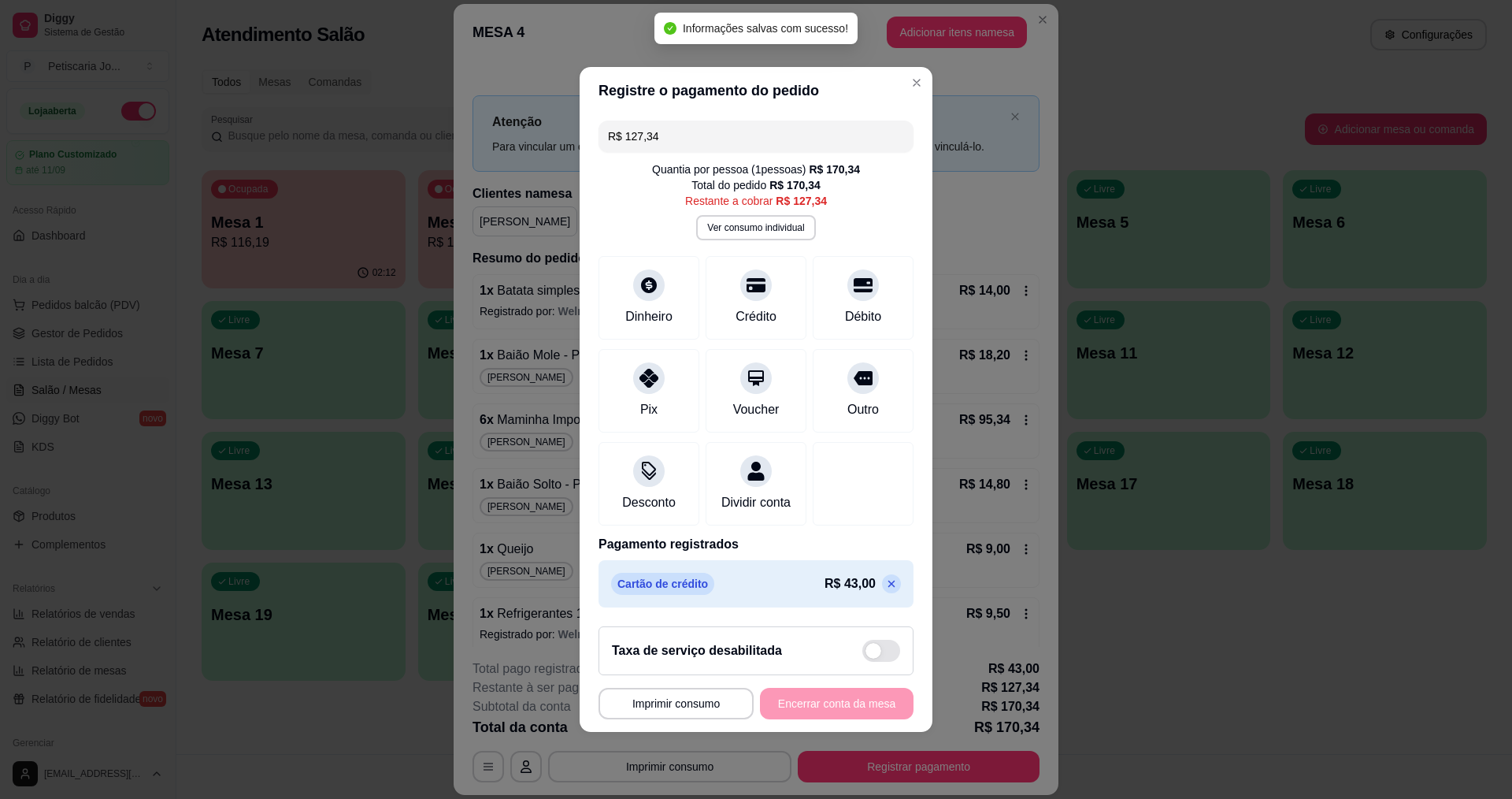
drag, startPoint x: 660, startPoint y: 130, endPoint x: 508, endPoint y: 69, distance: 163.8
click at [508, 69] on div "**********" at bounding box center [756, 400] width 1512 height 799
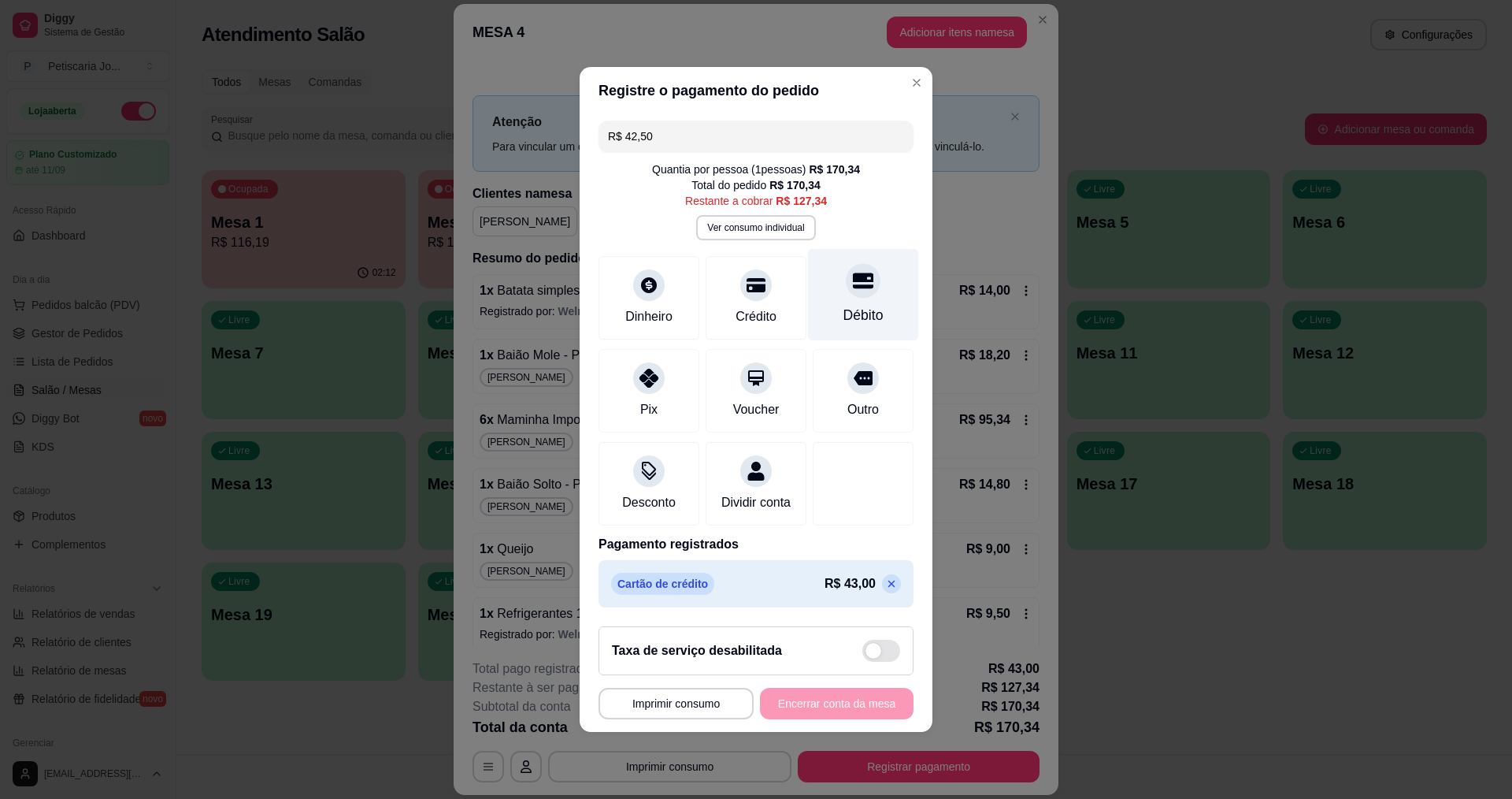
click at [861, 304] on div "Débito" at bounding box center [864, 315] width 40 height 20
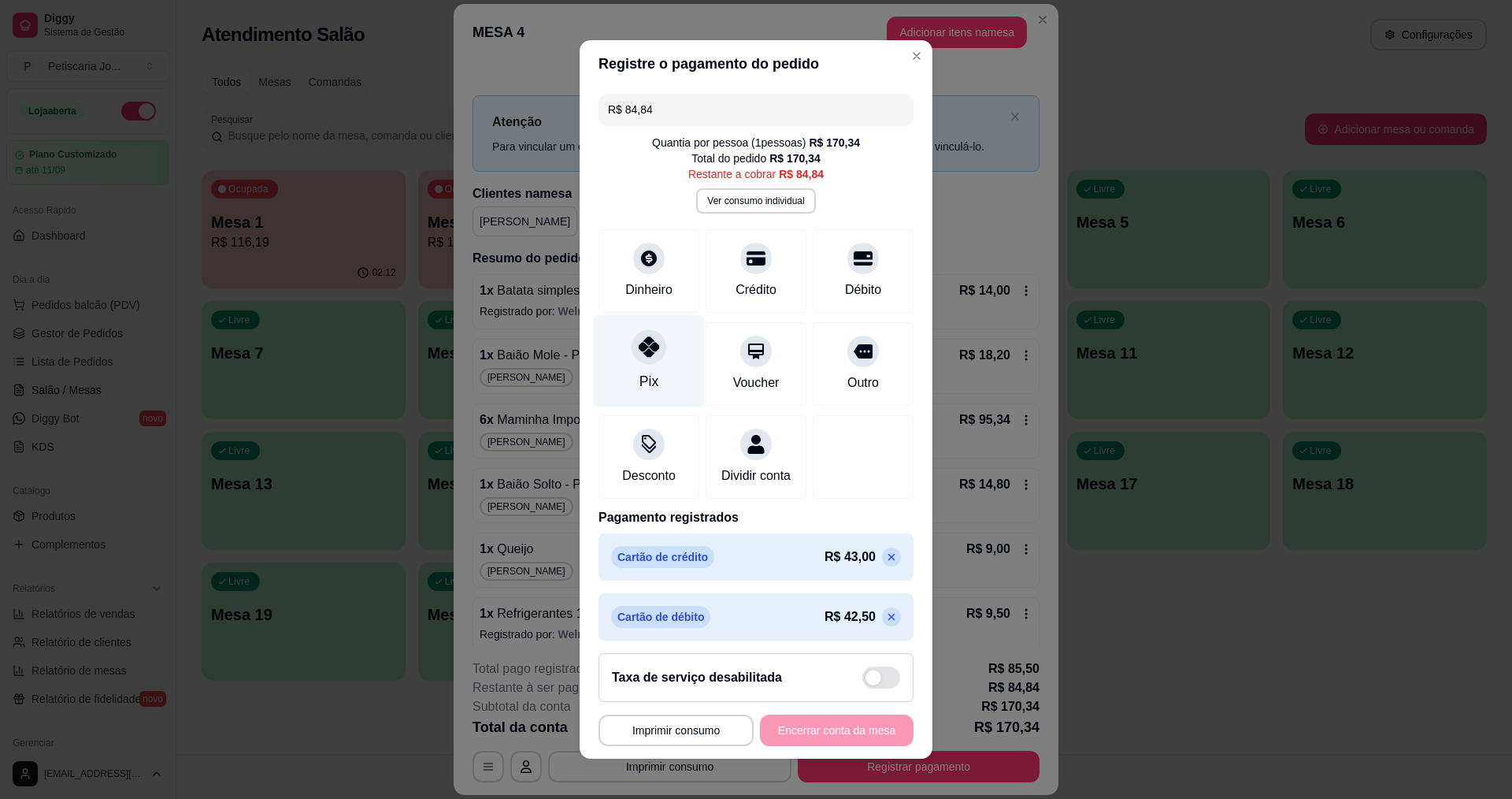
click at [655, 356] on div "Pix" at bounding box center [649, 361] width 111 height 93
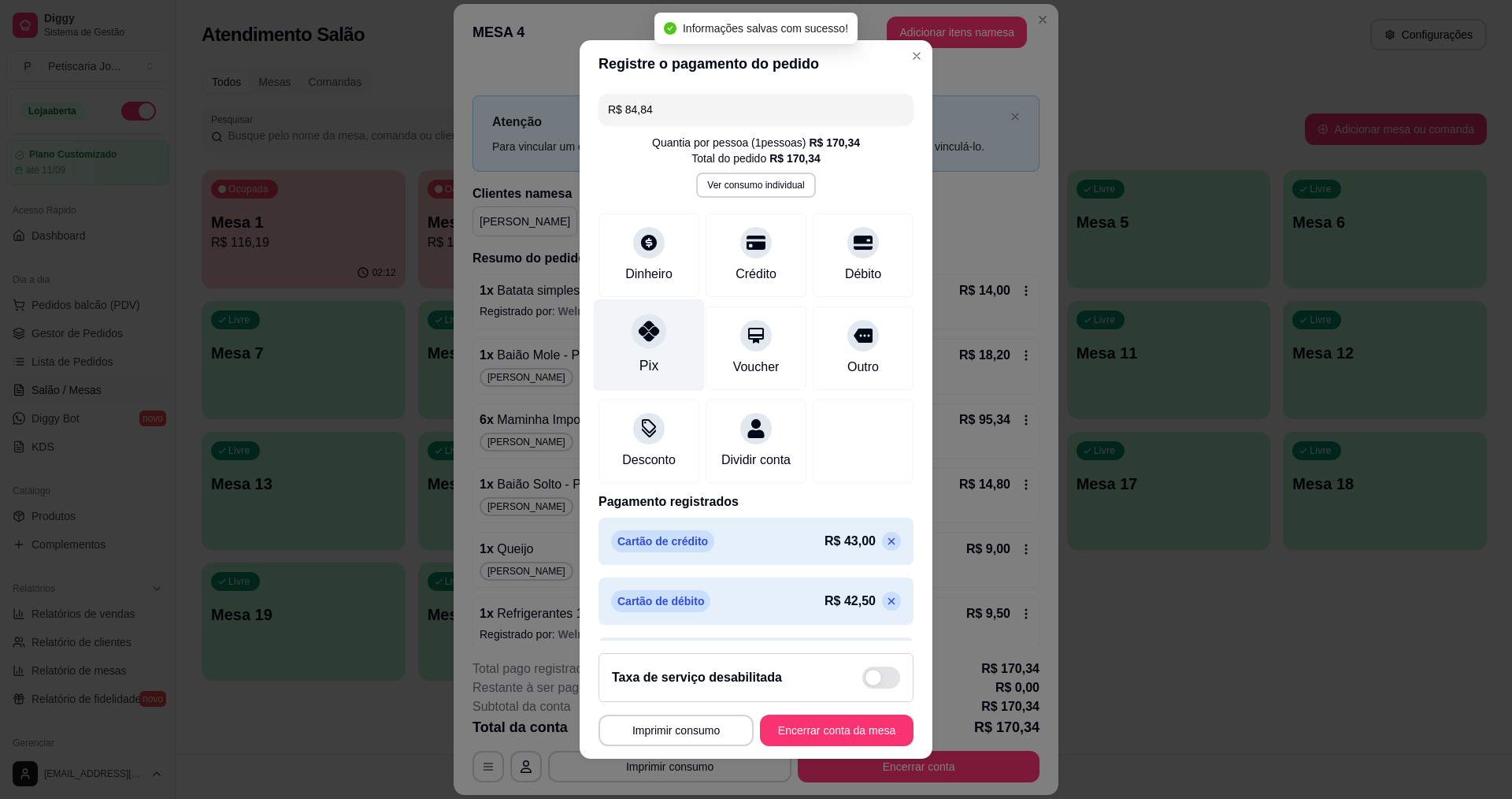
click at [637, 352] on div "Pix" at bounding box center [649, 345] width 111 height 93
type input "R$ 0,00"
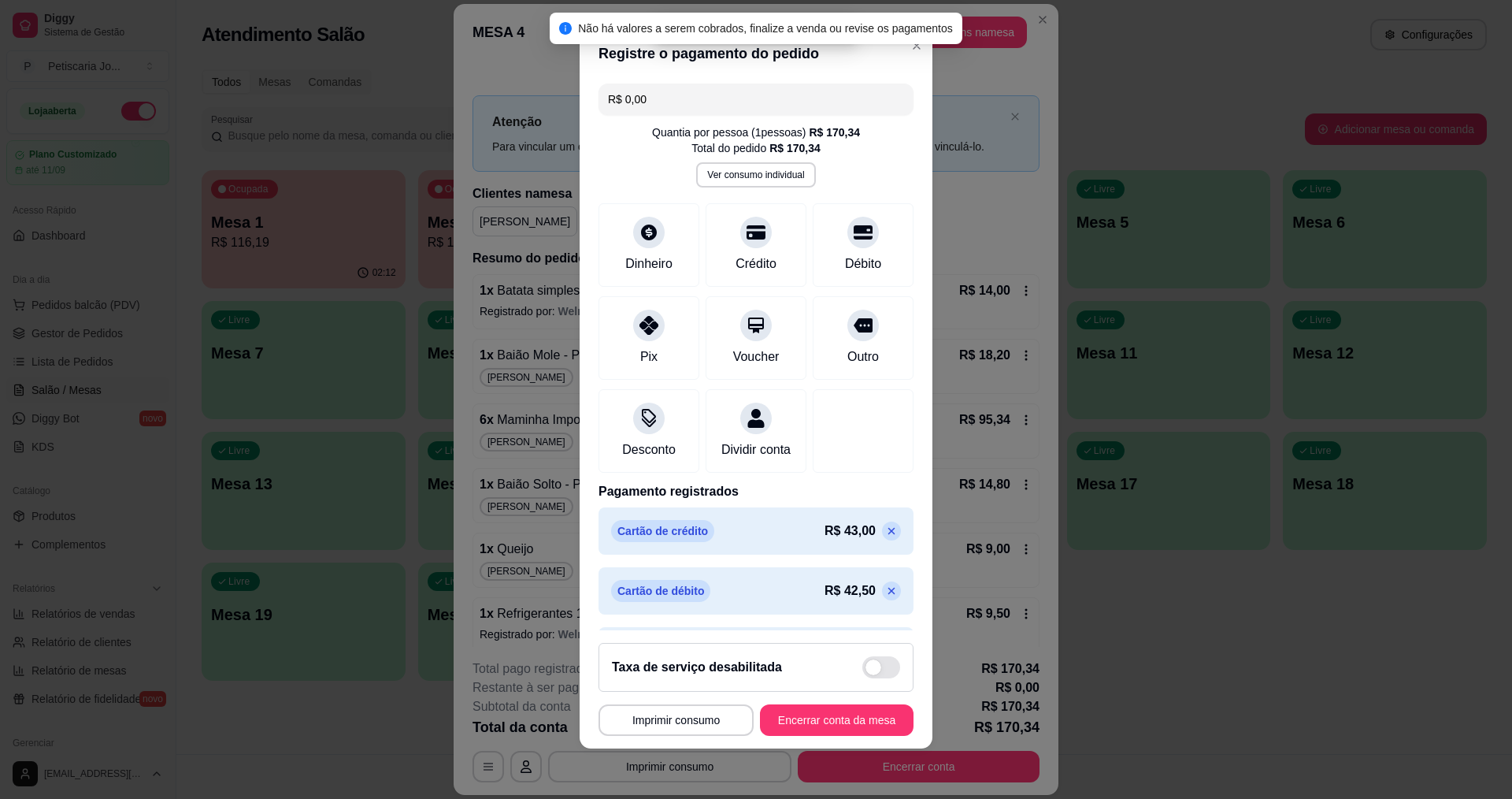
scroll to position [68, 0]
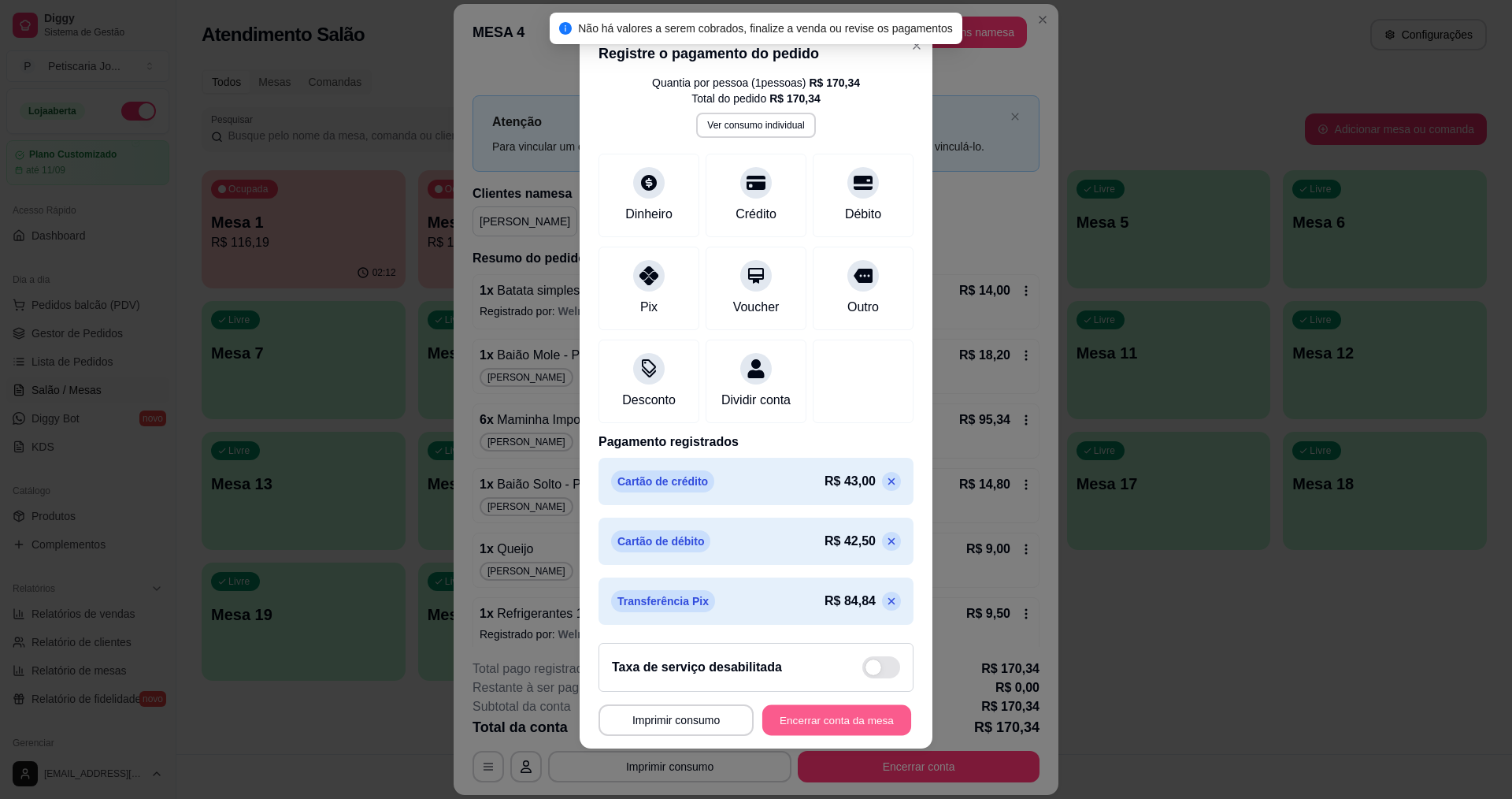
click at [841, 712] on button "Encerrar conta da mesa" at bounding box center [836, 720] width 149 height 31
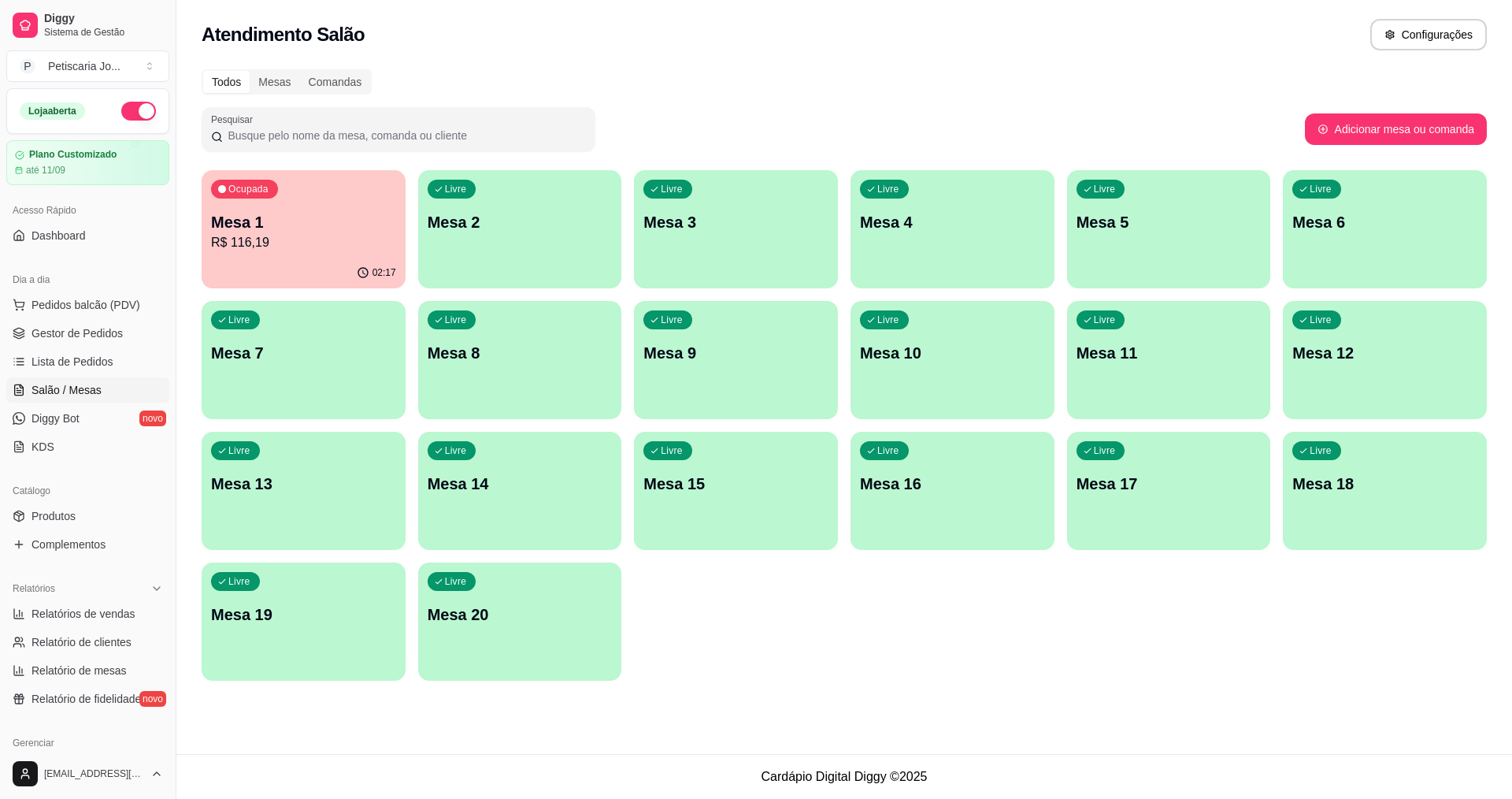
click at [326, 247] on p "R$ 116,19" at bounding box center [304, 242] width 185 height 19
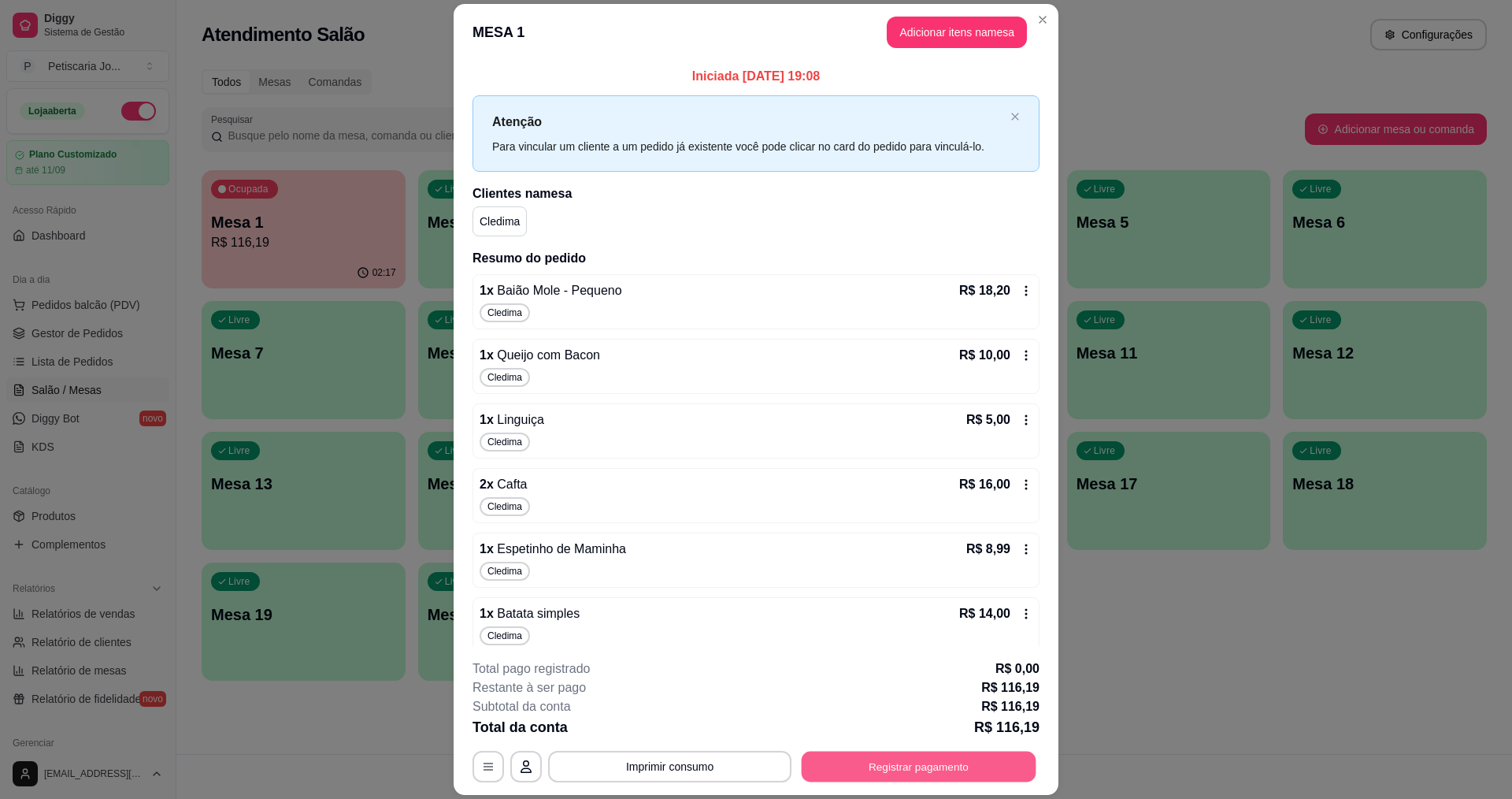
click at [970, 760] on button "Registrar pagamento" at bounding box center [918, 766] width 235 height 31
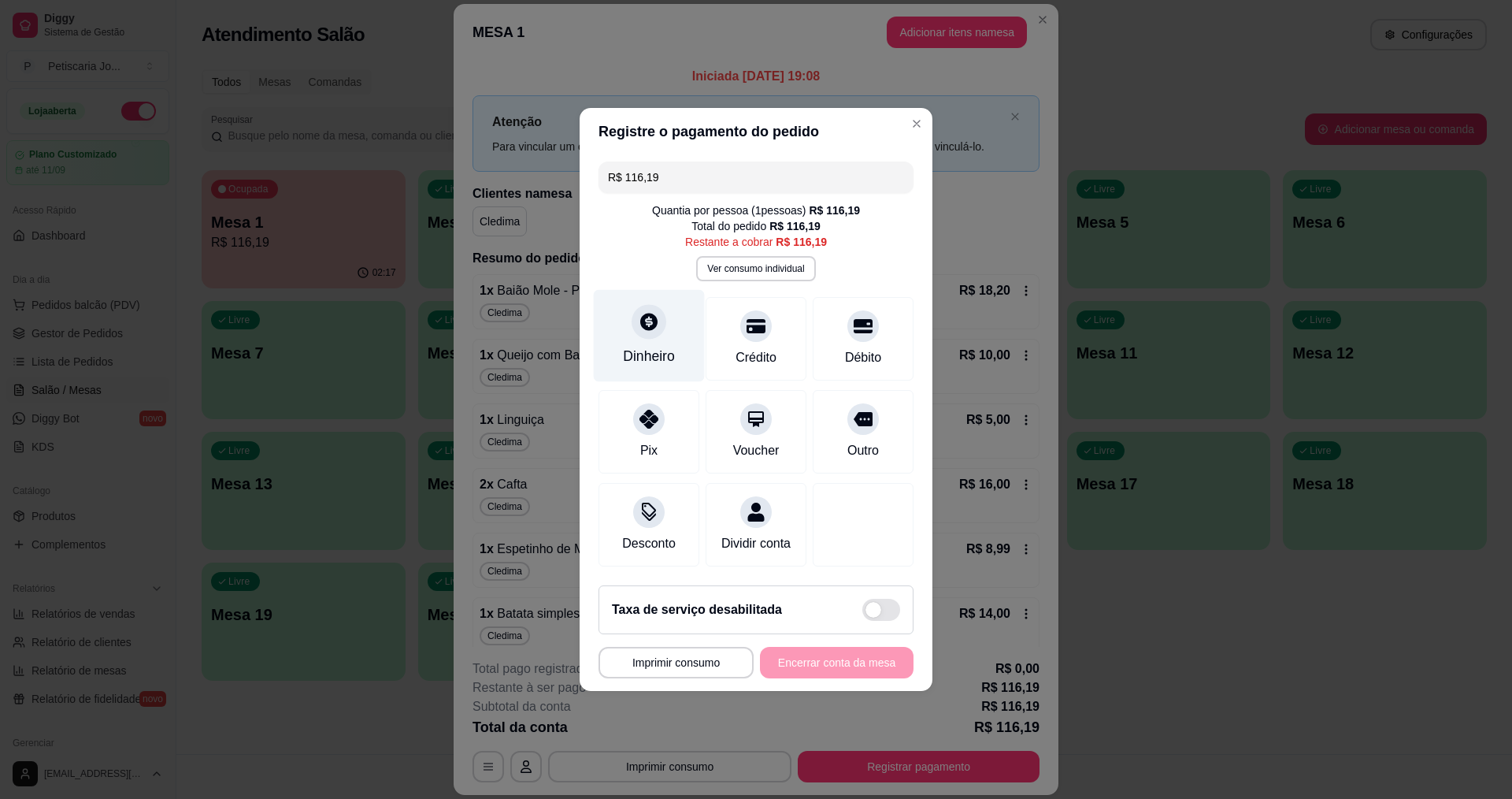
click at [653, 328] on div at bounding box center [648, 320] width 34 height 34
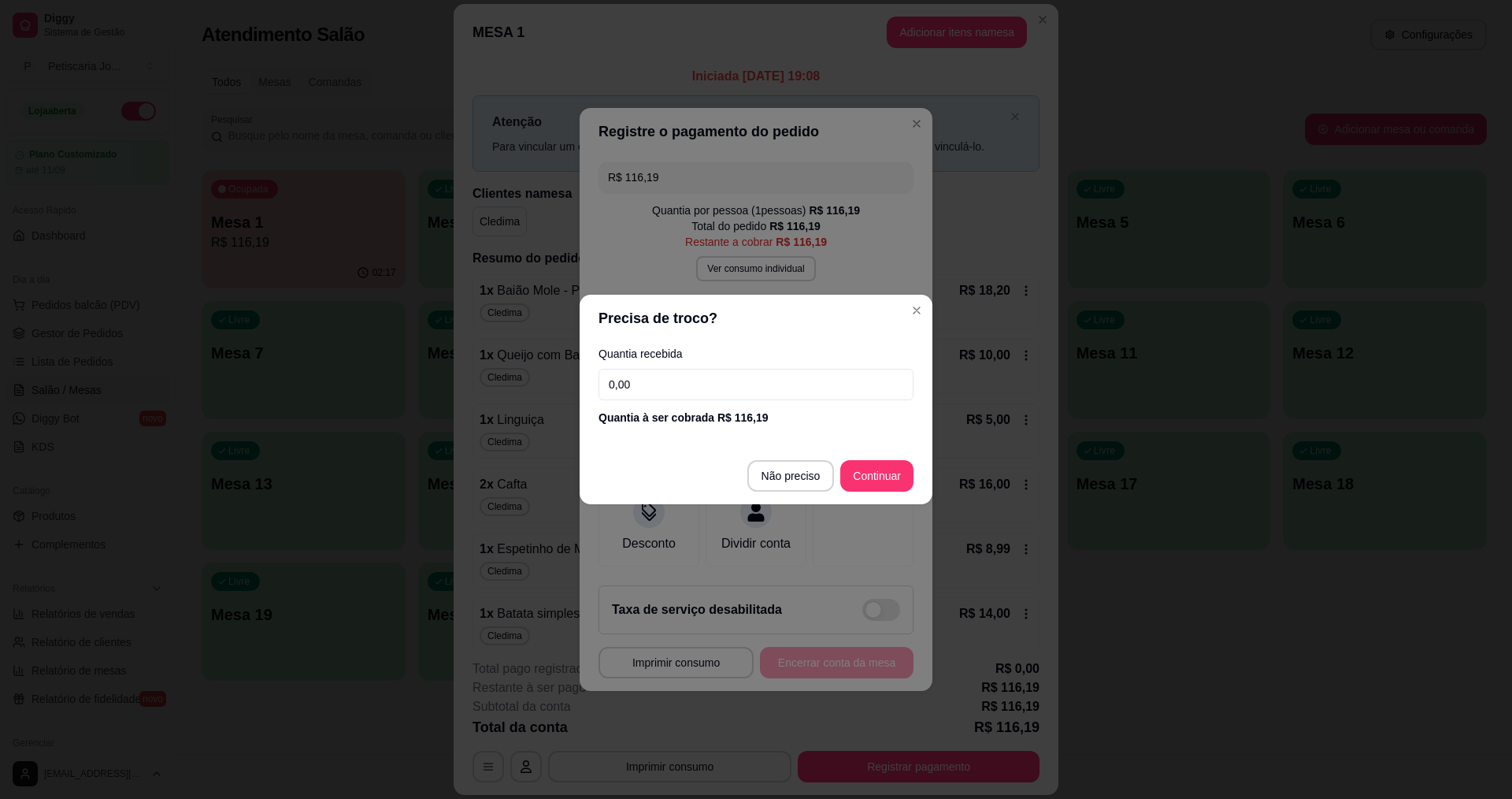
click at [645, 386] on input "0,00" at bounding box center [756, 384] width 315 height 31
type input "150,00"
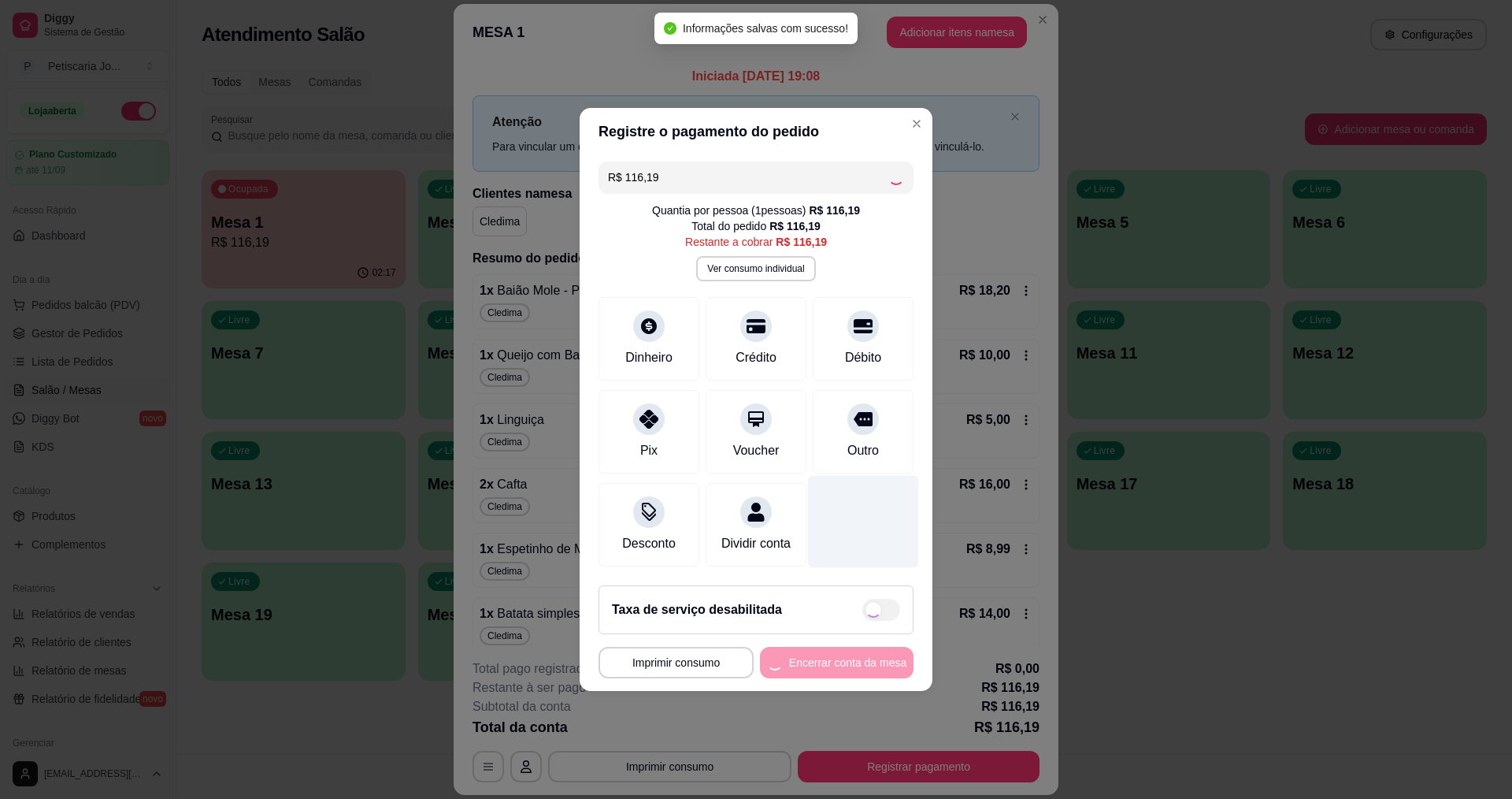
type input "R$ 0,00"
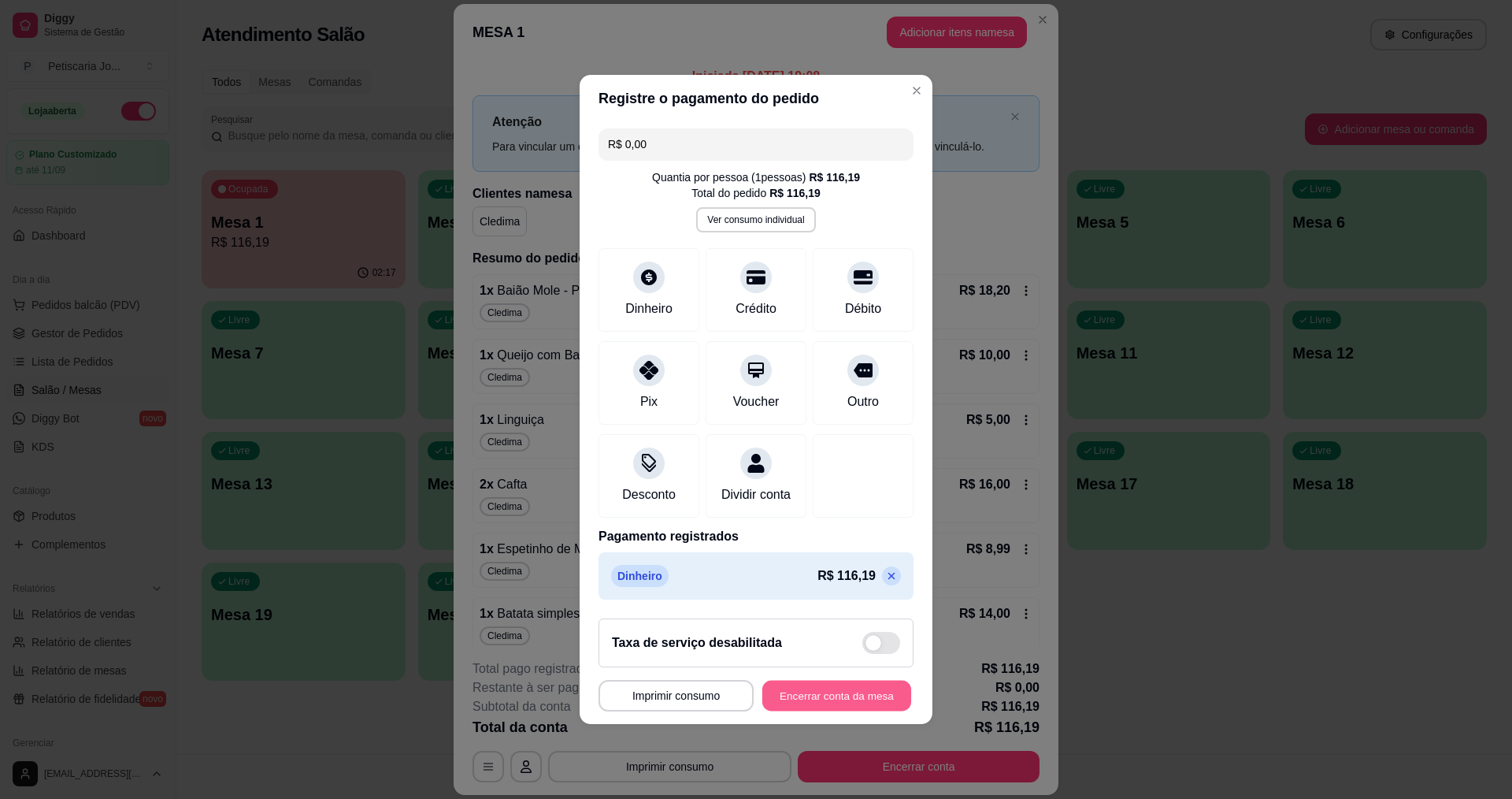
click at [832, 712] on button "Encerrar conta da mesa" at bounding box center [836, 696] width 149 height 31
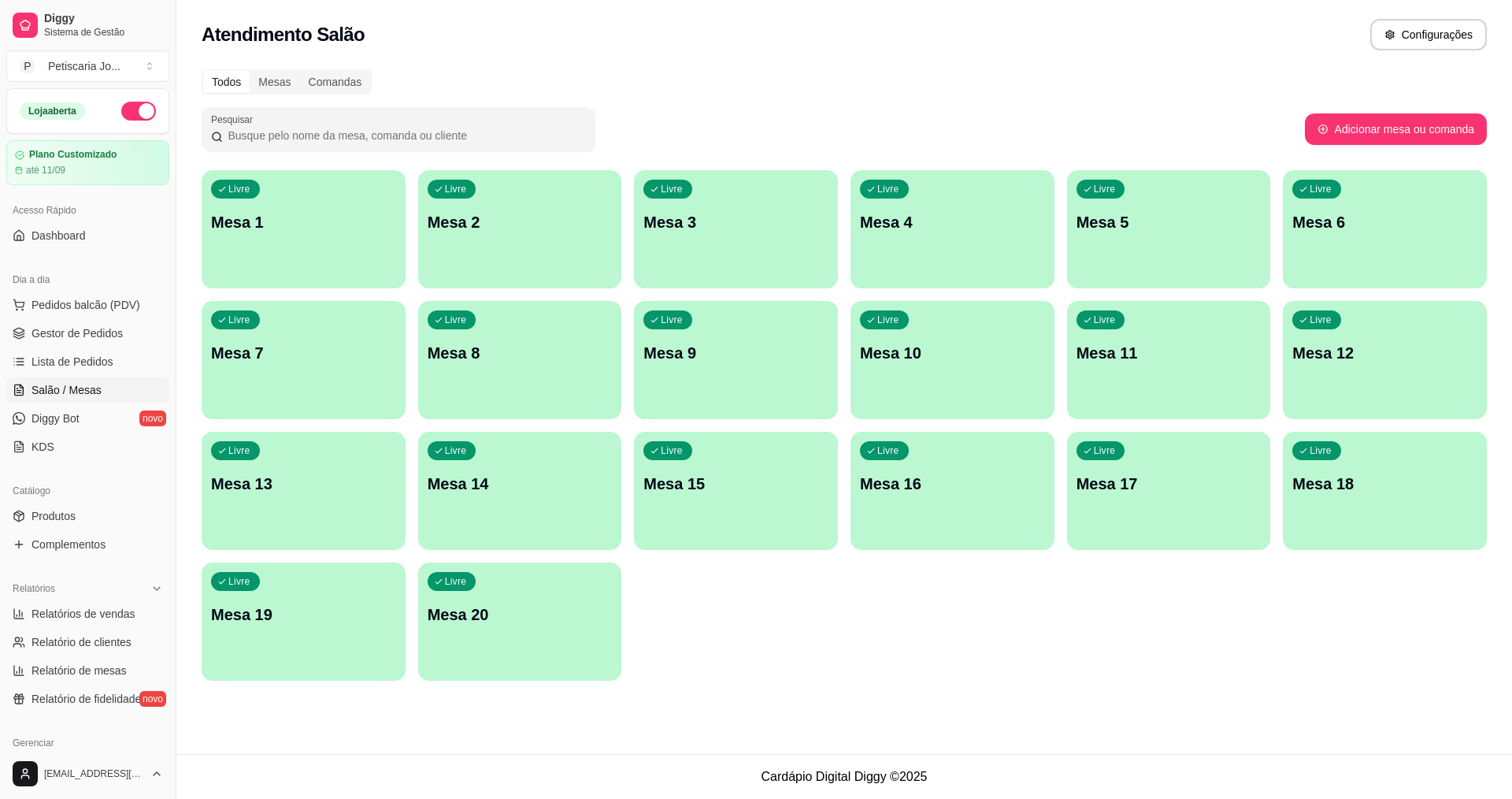
click at [18, 796] on div "[EMAIL_ADDRESS][DOMAIN_NAME]" at bounding box center [87, 774] width 176 height 50
